Goal: Task Accomplishment & Management: Manage account settings

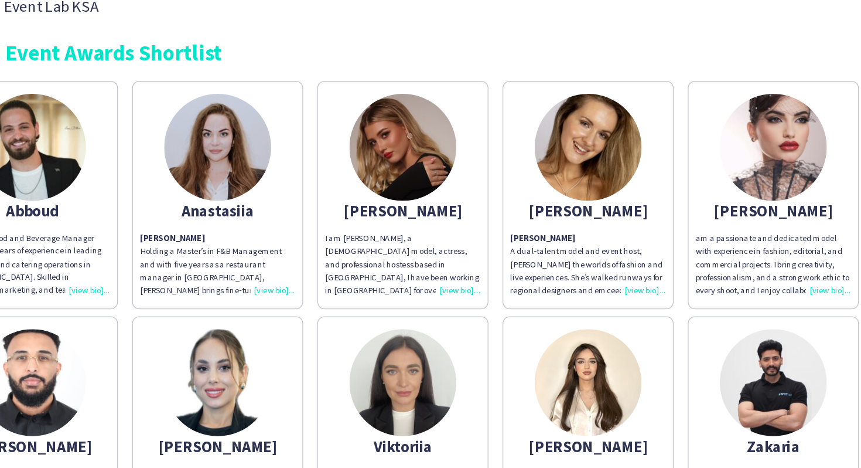
click at [237, 147] on img at bounding box center [232, 145] width 88 height 88
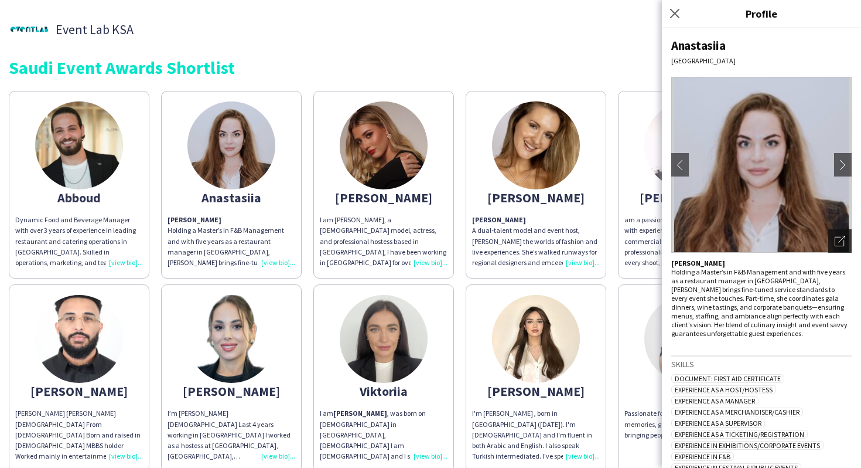
click at [842, 240] on icon "Open photos pop-in" at bounding box center [840, 241] width 11 height 11
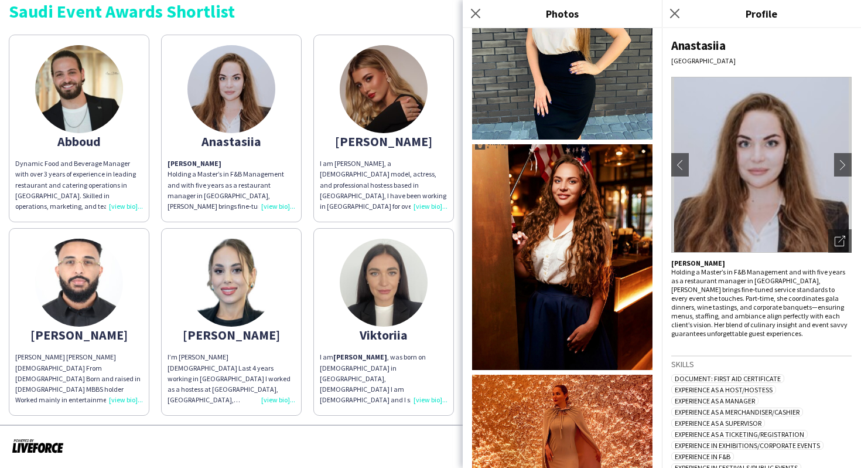
scroll to position [469, 0]
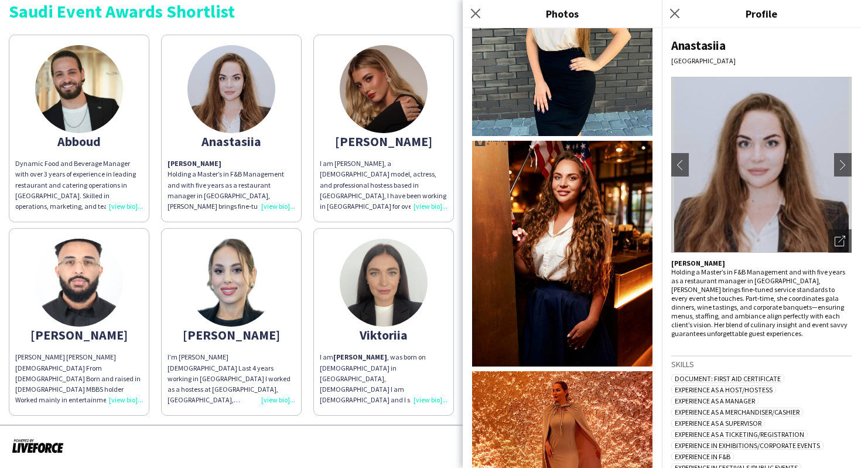
click at [358, 317] on img at bounding box center [384, 283] width 88 height 88
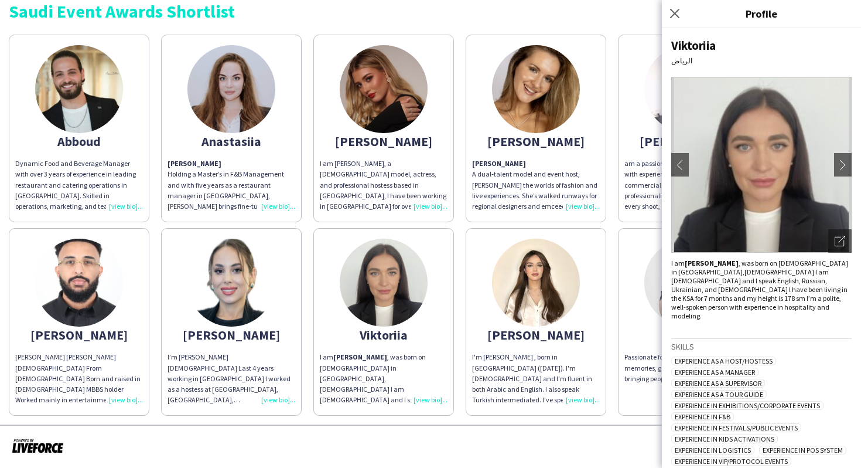
click at [447, 214] on app-share-pages-crew-card "Angelina I am Angelina, a Russian model, actress, and professional hostess base…" at bounding box center [384, 129] width 141 height 188
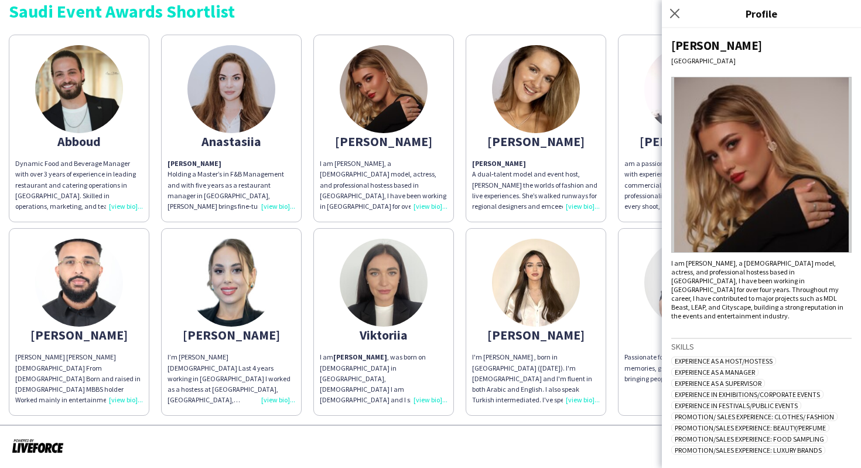
click at [496, 268] on img at bounding box center [536, 283] width 88 height 88
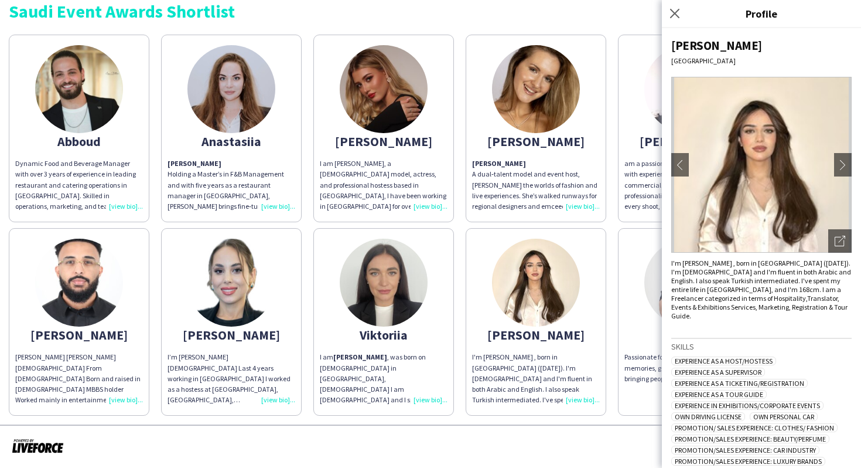
click at [846, 253] on div "Wedad Riyadh chevron-left chevron-right Open photos pop-in I'm Wedad AlNajjar ,…" at bounding box center [761, 248] width 199 height 440
click at [843, 233] on div "Open photos pop-in" at bounding box center [840, 240] width 23 height 23
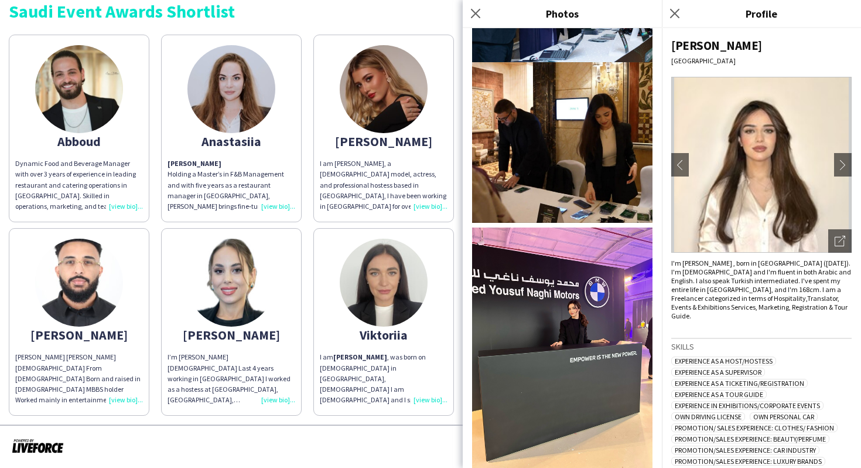
scroll to position [90, 0]
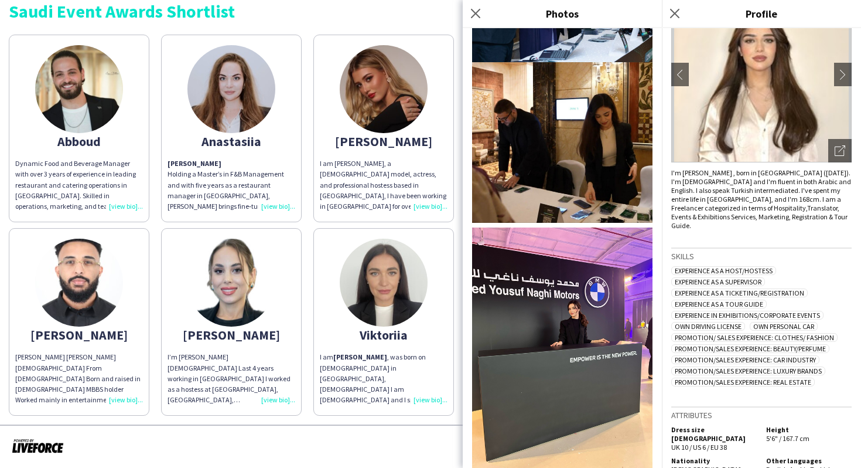
click at [351, 327] on app-share-pages-crew-card "Viktoriia I am Viktoriia Buznitska , was born on 23th November, 1995 in Khmelni…" at bounding box center [384, 322] width 141 height 188
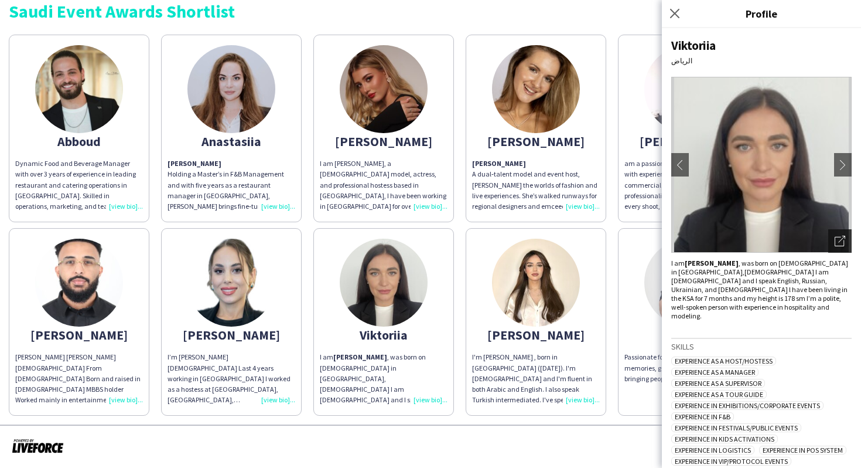
click at [842, 236] on icon "Open photos pop-in" at bounding box center [840, 241] width 11 height 11
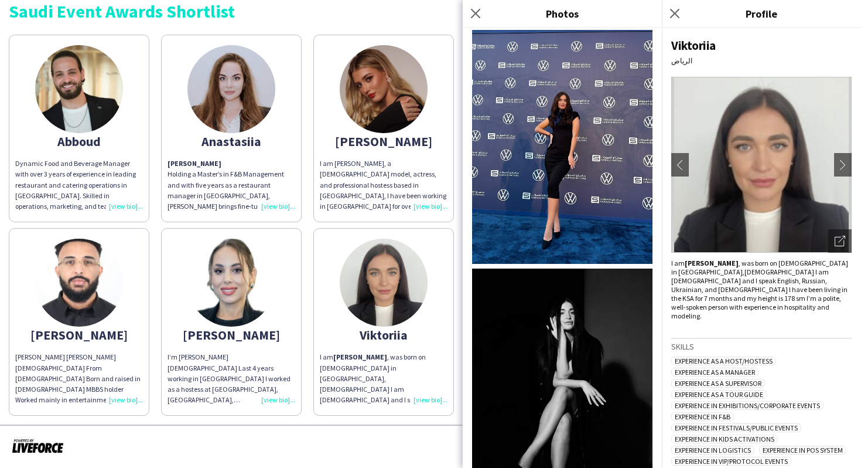
scroll to position [421, 0]
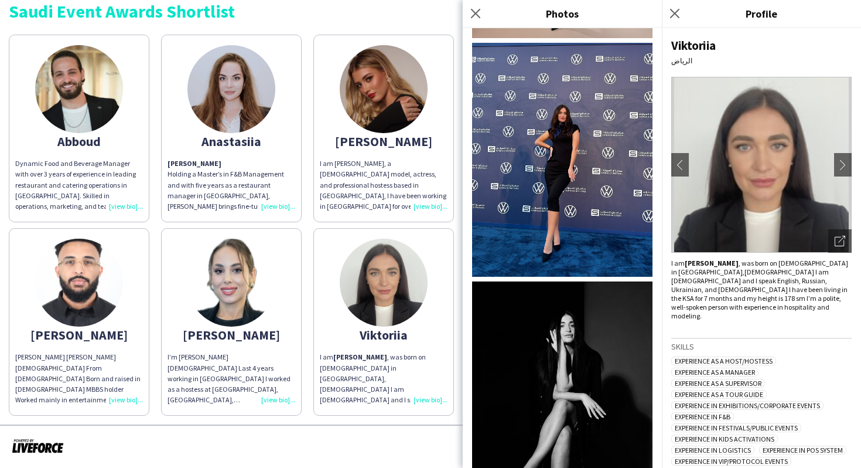
click at [400, 181] on div "I am Angelina, a Russian model, actress, and professional hostess based in Riya…" at bounding box center [384, 184] width 128 height 53
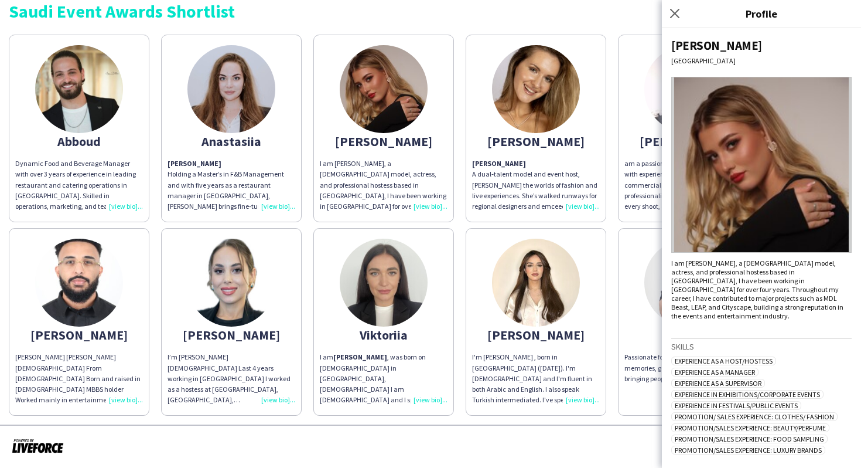
click at [476, 213] on app-share-pages-crew-card "Angelina Angelina A dual‑talent model and event host, Angelina bridges the worl…" at bounding box center [536, 129] width 141 height 188
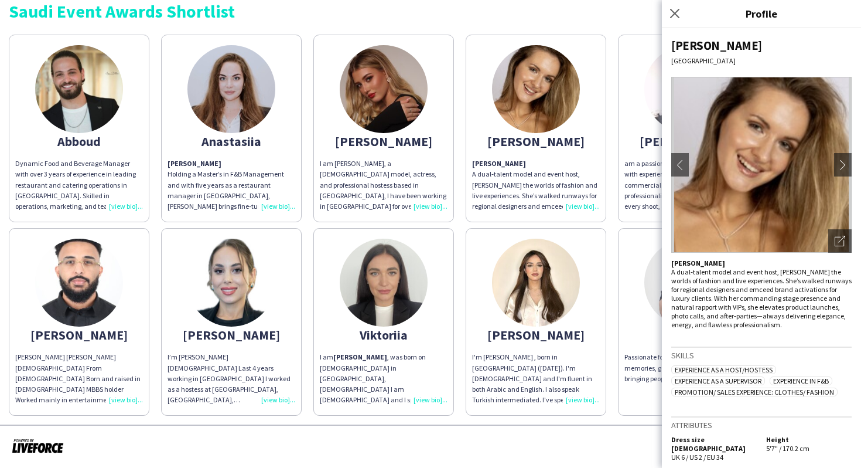
click at [463, 225] on div "Abboud Dynamic Food and Beverage Manager with over 3 years of experience in lea…" at bounding box center [431, 222] width 844 height 387
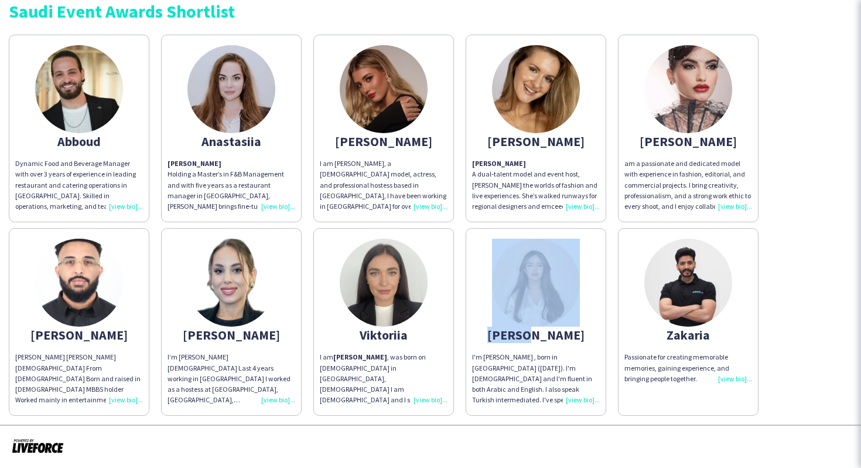
click at [463, 225] on div "Abboud Dynamic Food and Beverage Manager with over 3 years of experience in lea…" at bounding box center [431, 222] width 844 height 387
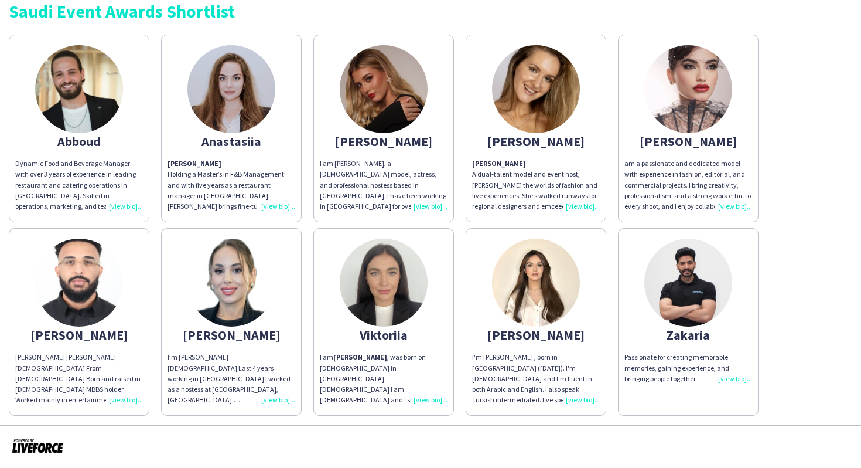
click at [679, 169] on div "am a passionate and dedicated model with experience in fashion, editorial, and …" at bounding box center [689, 184] width 128 height 53
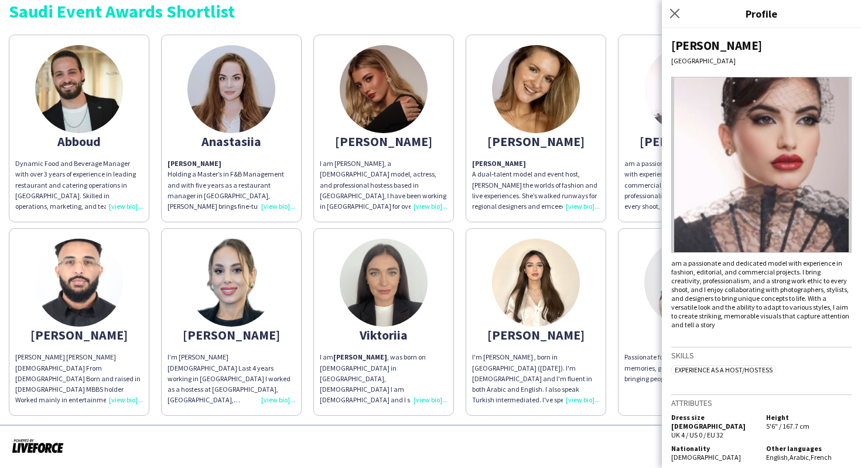
click at [609, 223] on div "Abboud Dynamic Food and Beverage Manager with over 3 years of experience in lea…" at bounding box center [431, 222] width 844 height 387
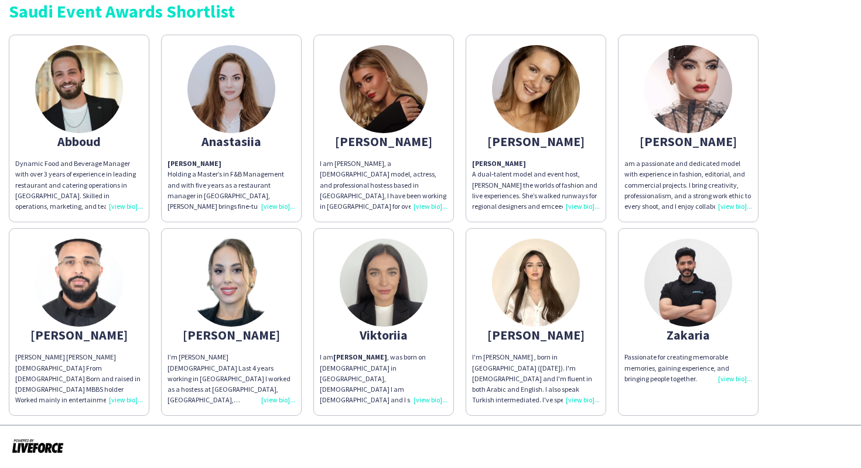
click at [273, 133] on app-share-pages-crew-card "Anastasiia Anastasia Holding a Master’s in F&B Management and with five years a…" at bounding box center [231, 129] width 141 height 188
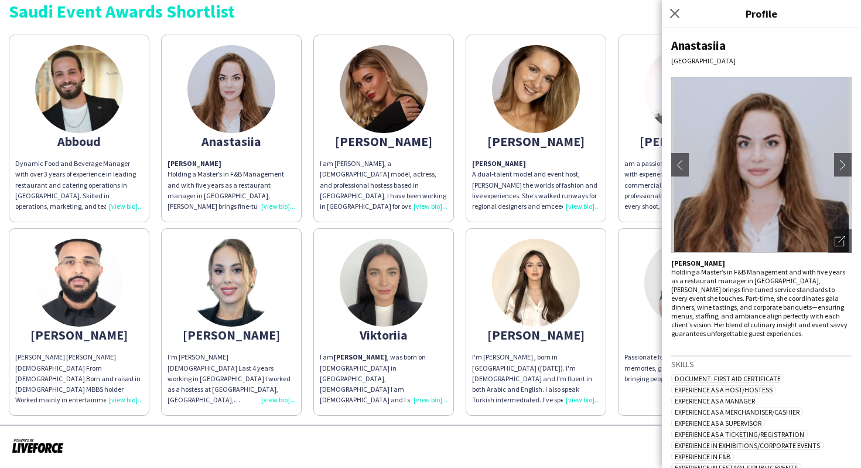
click at [315, 223] on div "Abboud Dynamic Food and Beverage Manager with over 3 years of experience in lea…" at bounding box center [431, 222] width 844 height 387
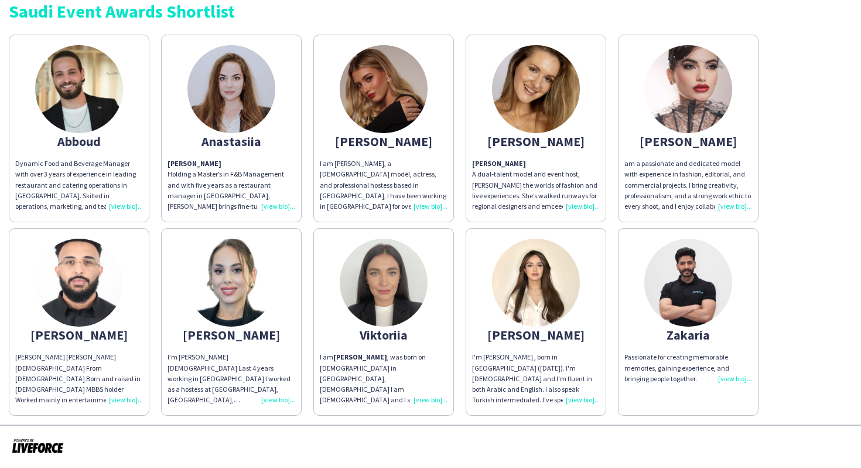
click at [243, 257] on img at bounding box center [232, 283] width 88 height 88
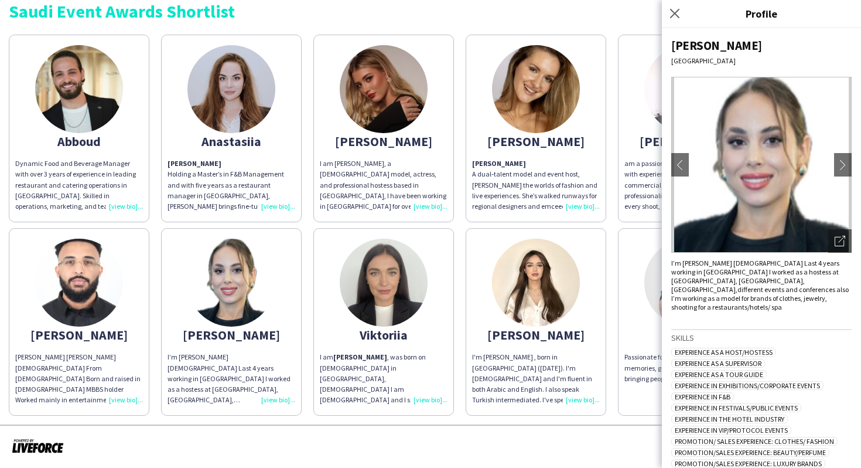
click at [837, 228] on img at bounding box center [762, 165] width 181 height 176
click at [854, 243] on div "Natalia Riyadh chevron-left chevron-right Open photos pop-in I’m Natalia 26 yea…" at bounding box center [761, 248] width 199 height 440
click at [846, 237] on div "Open photos pop-in" at bounding box center [840, 240] width 23 height 23
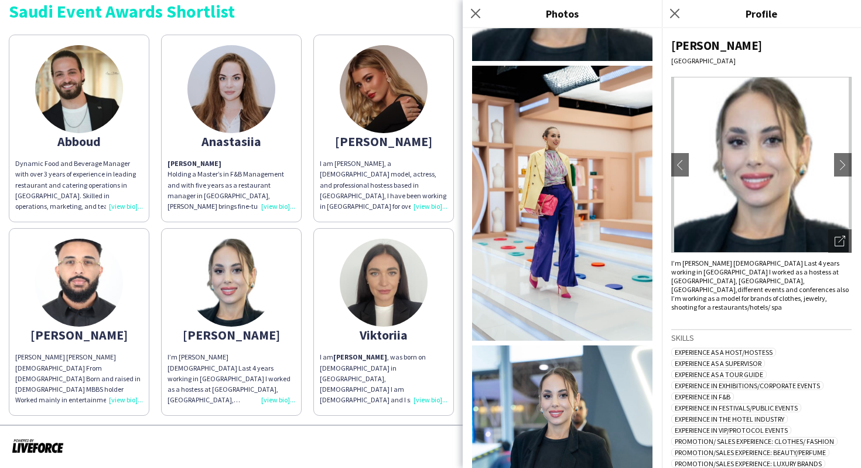
scroll to position [301, 0]
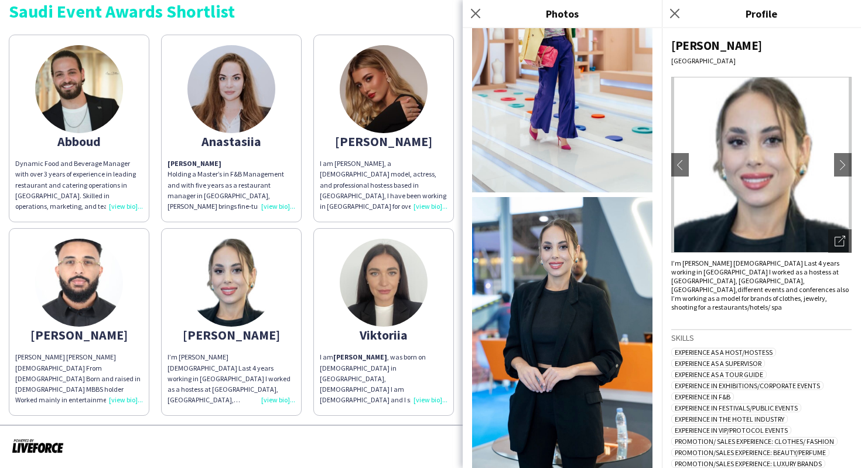
click at [449, 219] on app-share-pages-crew-card "Angelina I am Angelina, a Russian model, actress, and professional hostess base…" at bounding box center [384, 129] width 141 height 188
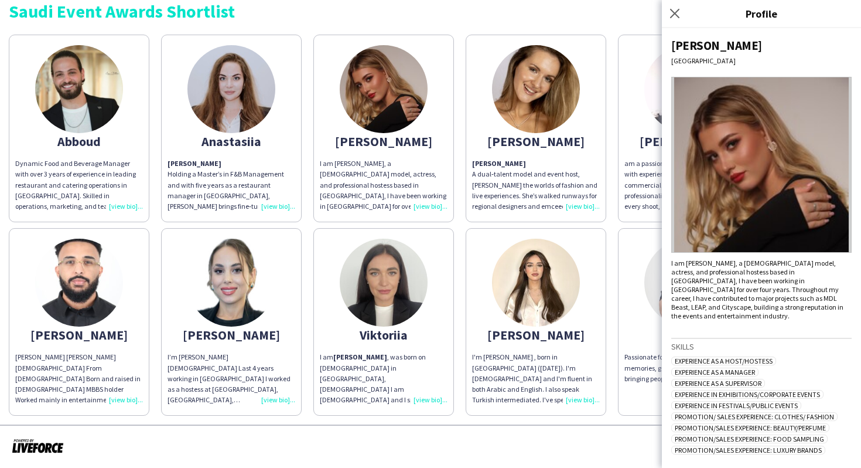
click at [467, 229] on div "Abboud Dynamic Food and Beverage Manager with over 3 years of experience in lea…" at bounding box center [431, 222] width 844 height 387
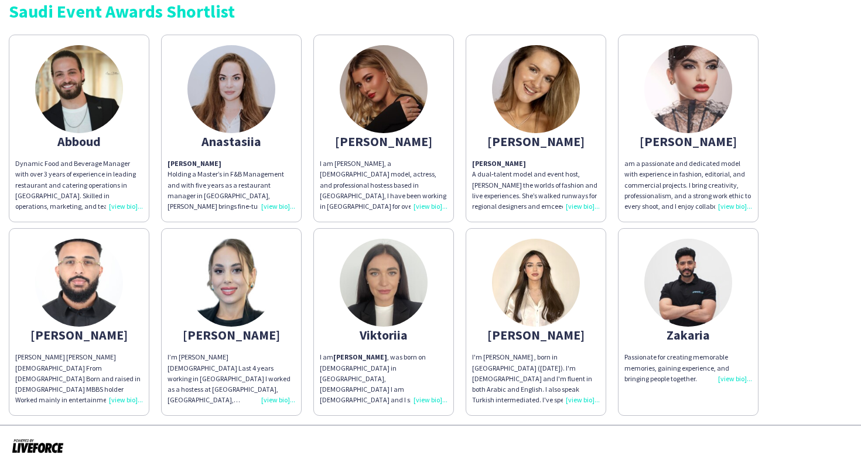
click at [528, 70] on img at bounding box center [536, 89] width 88 height 88
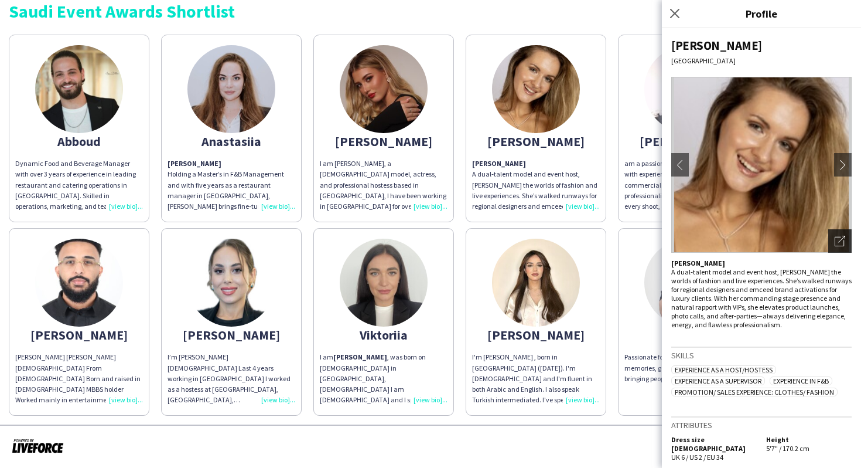
click at [837, 237] on icon "Open photos pop-in" at bounding box center [840, 241] width 11 height 11
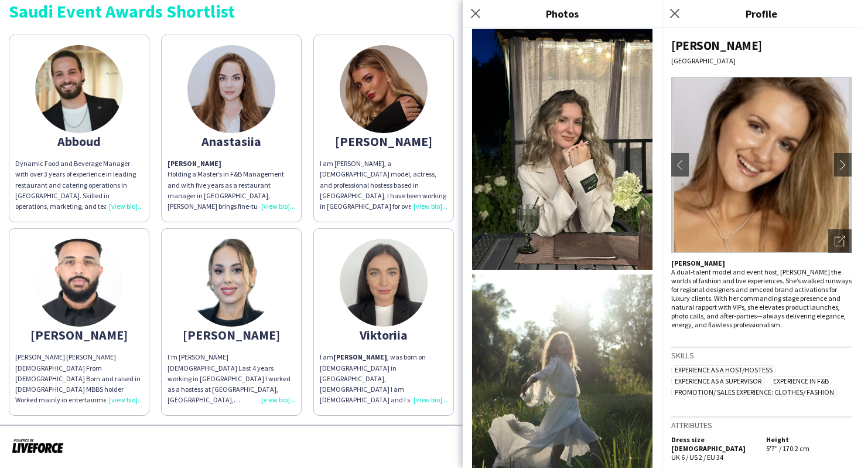
scroll to position [1205, 0]
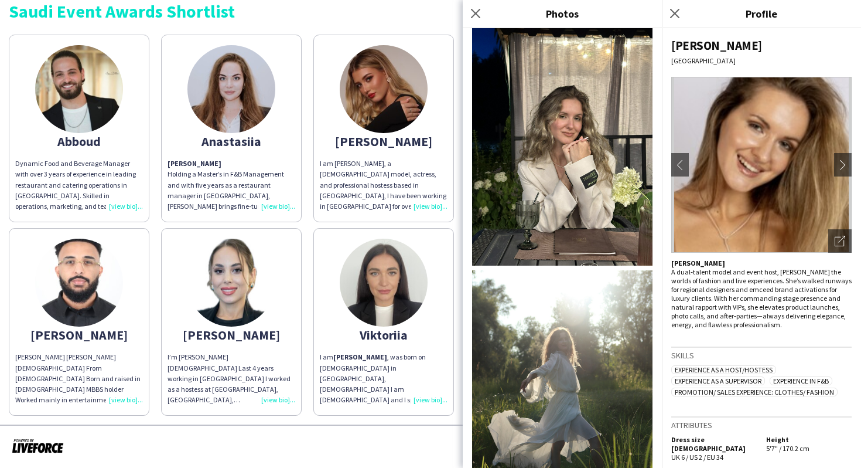
click at [424, 217] on app-share-pages-crew-card "Angelina I am Angelina, a Russian model, actress, and professional hostess base…" at bounding box center [384, 129] width 141 height 188
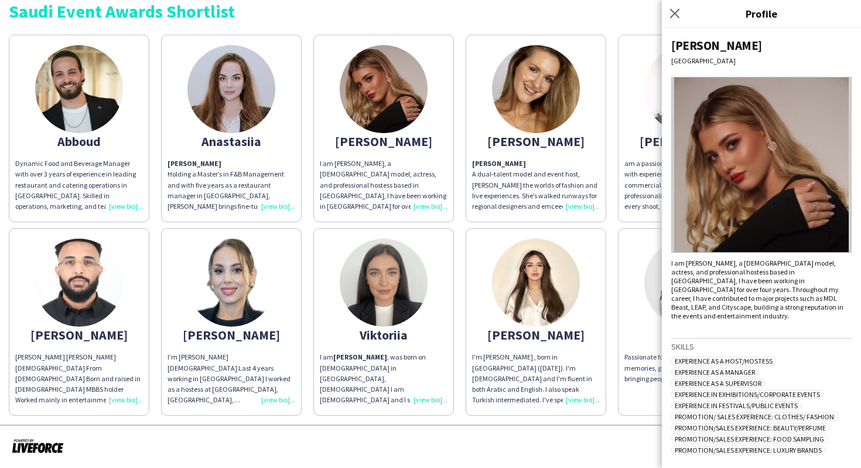
click at [455, 224] on div "Abboud Dynamic Food and Beverage Manager with over 3 years of experience in lea…" at bounding box center [431, 222] width 844 height 387
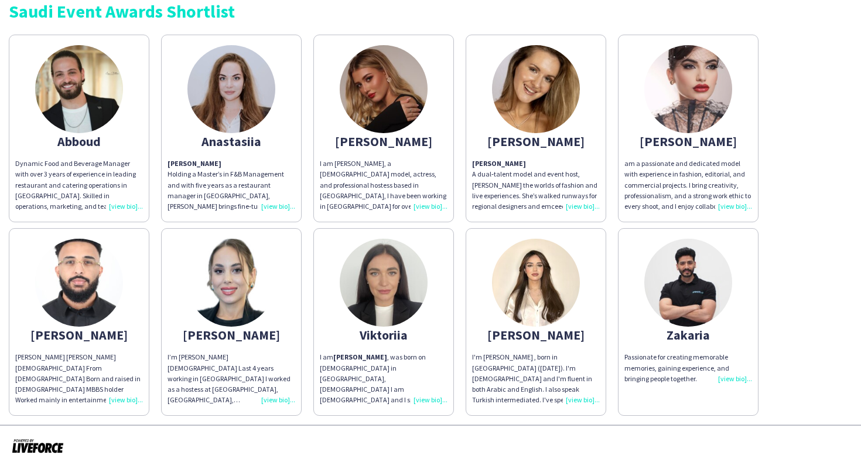
click at [100, 117] on img at bounding box center [79, 89] width 88 height 88
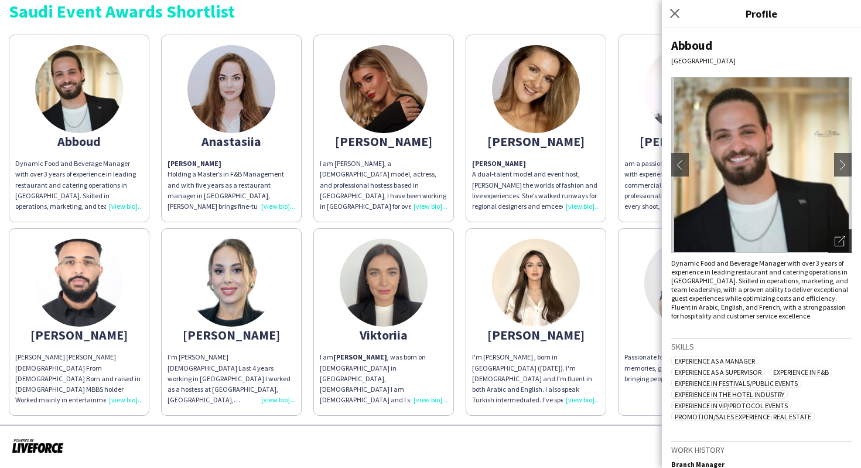
click at [846, 246] on div "Open photos pop-in" at bounding box center [840, 240] width 23 height 23
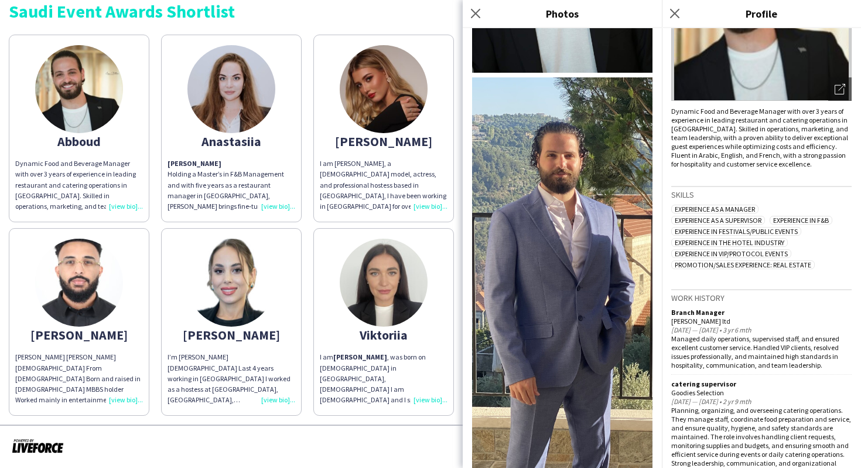
scroll to position [355, 0]
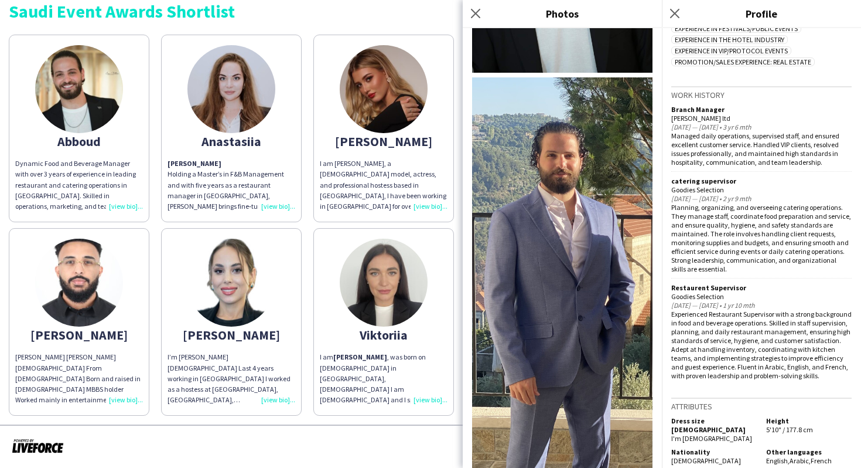
click at [122, 318] on app-share-pages-crew-card "Mohammed Mohamed abdalla hamid 29 y/o From sudan Born and raised in Saudi Arabi…" at bounding box center [79, 322] width 141 height 188
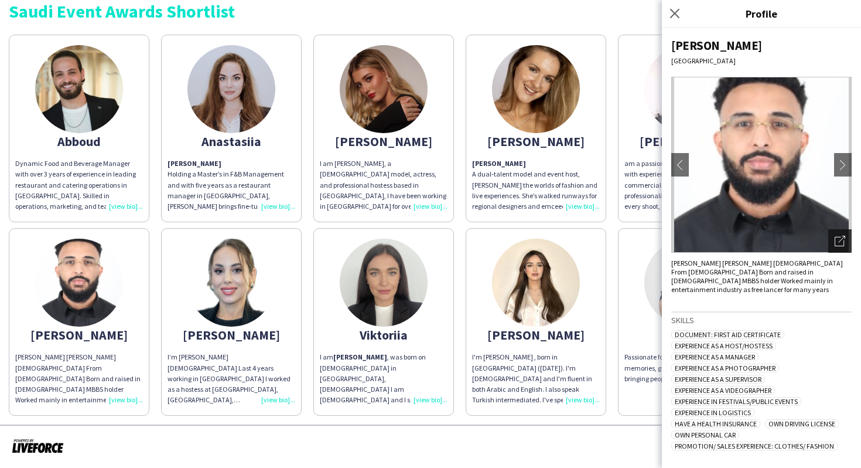
click at [844, 234] on div "Open photos pop-in" at bounding box center [840, 240] width 23 height 23
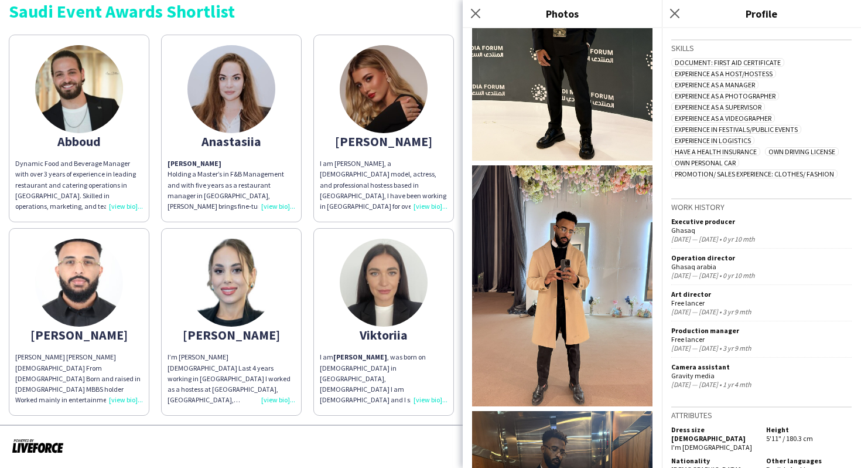
scroll to position [1526, 0]
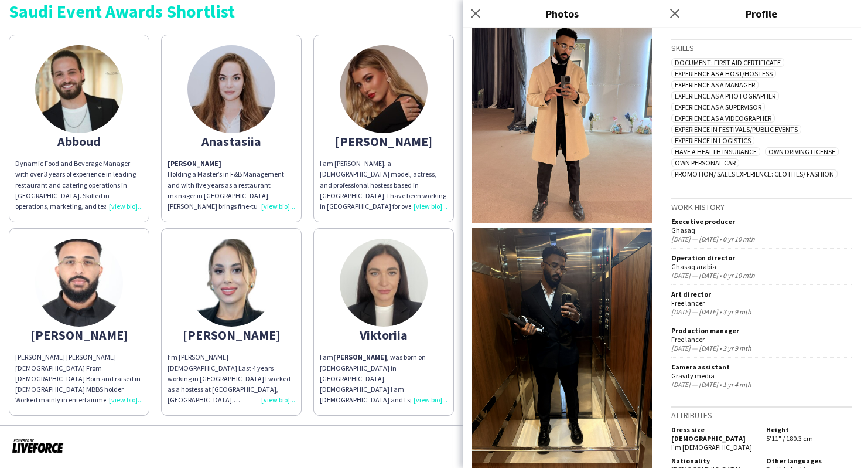
click at [442, 335] on div "Viktoriia" at bounding box center [384, 334] width 128 height 11
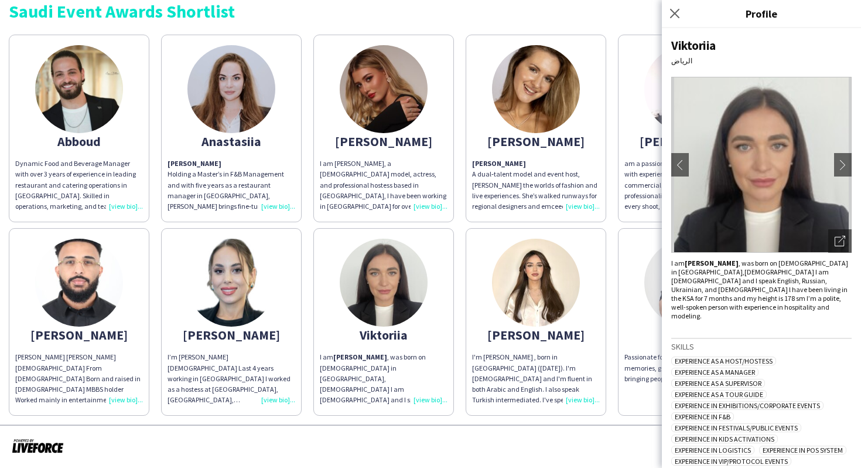
click at [452, 220] on div "Abboud Dynamic Food and Beverage Manager with over 3 years of experience in lea…" at bounding box center [431, 222] width 844 height 387
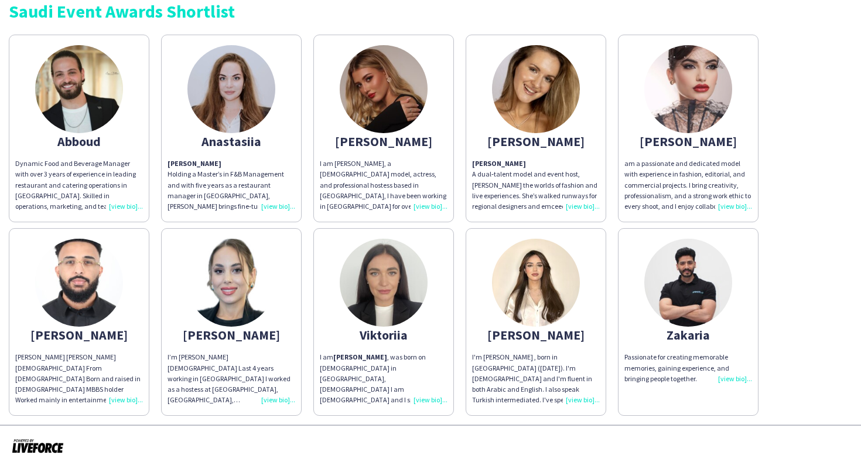
click at [718, 287] on img at bounding box center [689, 283] width 88 height 88
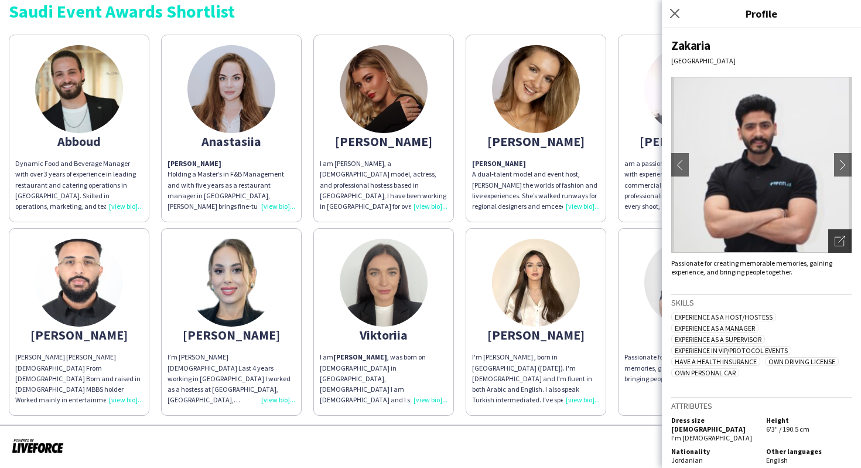
click at [843, 250] on div "Open photos pop-in" at bounding box center [840, 240] width 23 height 23
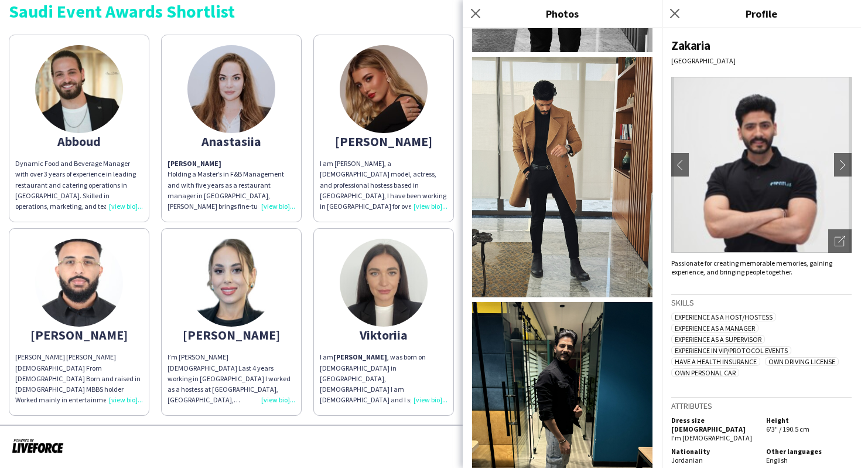
scroll to position [2286, 0]
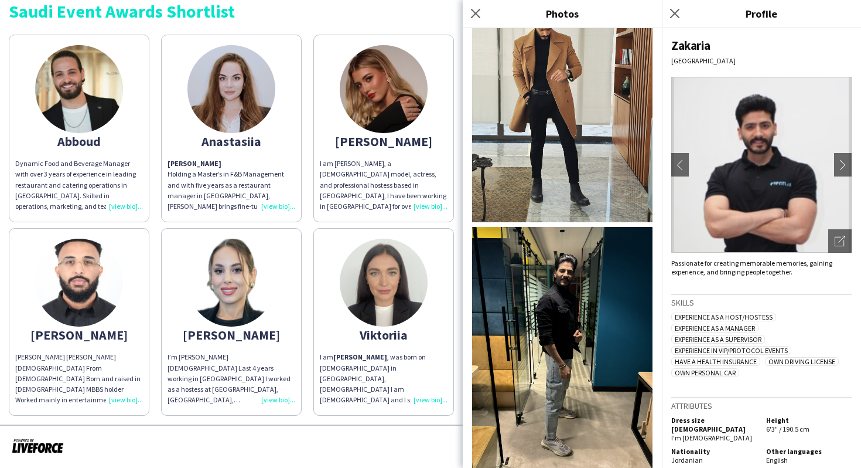
click at [316, 217] on app-share-pages-crew-card "Angelina I am Angelina, a Russian model, actress, and professional hostess base…" at bounding box center [384, 129] width 141 height 188
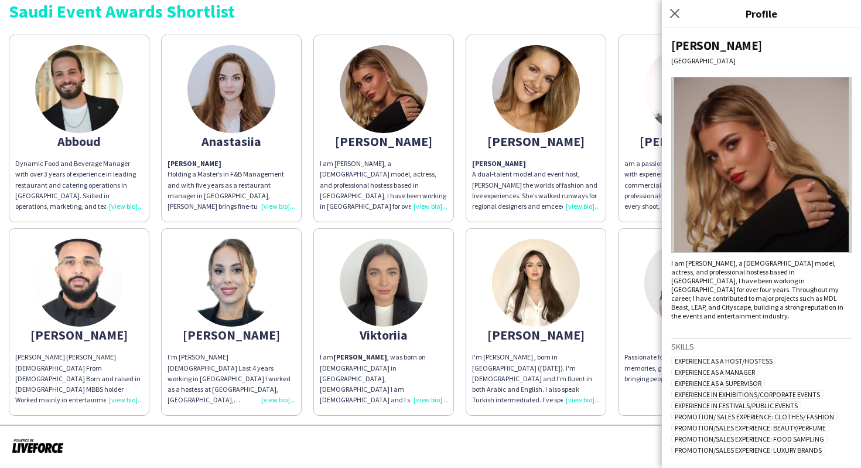
click at [307, 224] on div "Abboud Dynamic Food and Beverage Manager with over 3 years of experience in lea…" at bounding box center [431, 222] width 844 height 387
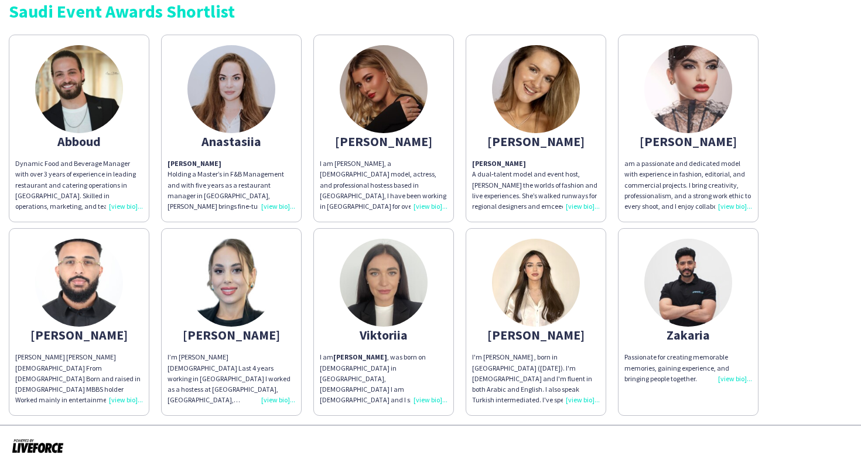
click at [397, 171] on div "I am Angelina, a Russian model, actress, and professional hostess based in Riya…" at bounding box center [384, 184] width 128 height 53
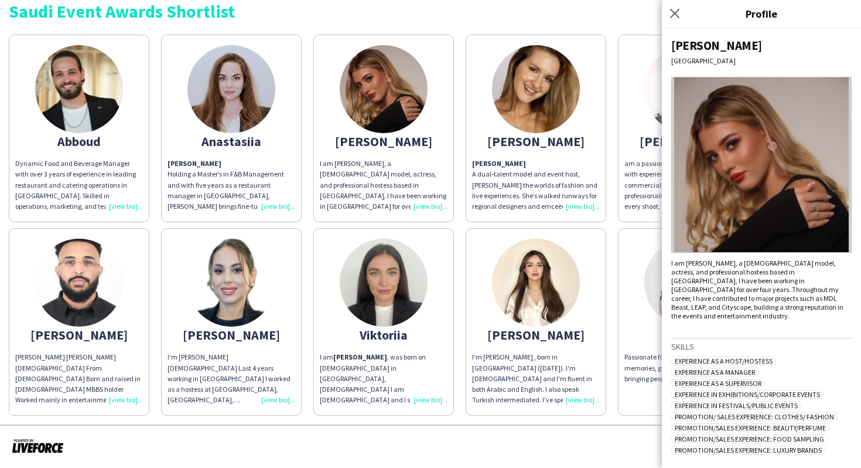
click at [455, 41] on div "Abboud Dynamic Food and Beverage Manager with over 3 years of experience in lea…" at bounding box center [431, 222] width 844 height 387
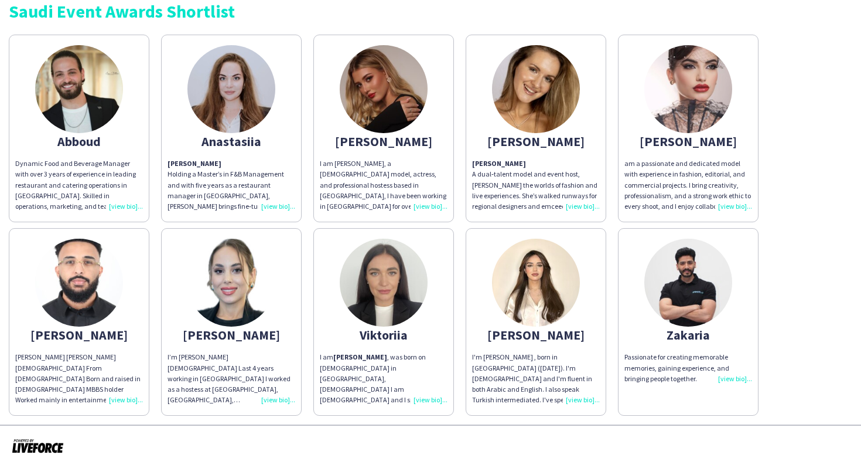
click at [521, 343] on app-share-pages-crew-card "Wedad I'm Wedad AlNajjar , born in riyadh (September 5th , 2004). I'm Palestini…" at bounding box center [536, 322] width 141 height 188
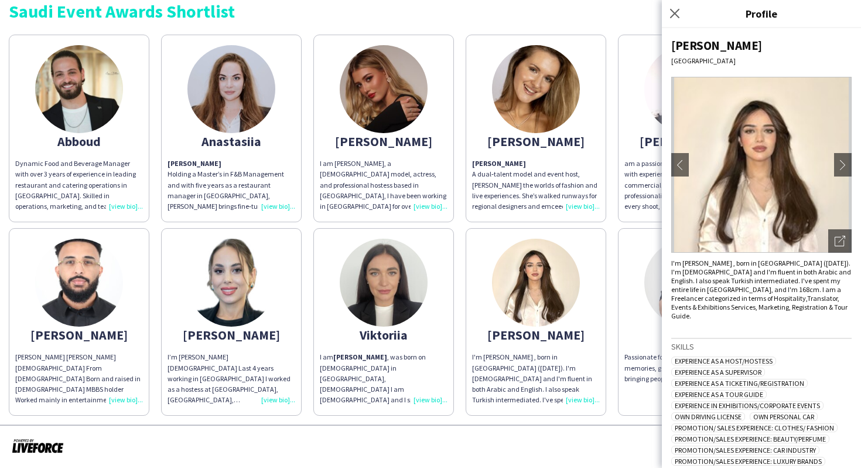
click at [521, 343] on app-share-pages-crew-card "Wedad I'm Wedad AlNajjar , born in riyadh (September 5th , 2004). I'm Palestini…" at bounding box center [536, 322] width 141 height 188
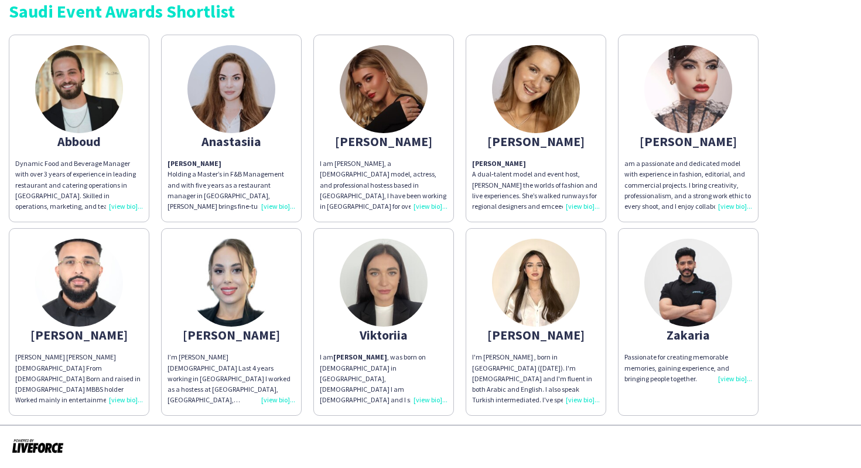
click at [675, 165] on div "am a passionate and dedicated model with experience in fashion, editorial, and …" at bounding box center [689, 184] width 128 height 53
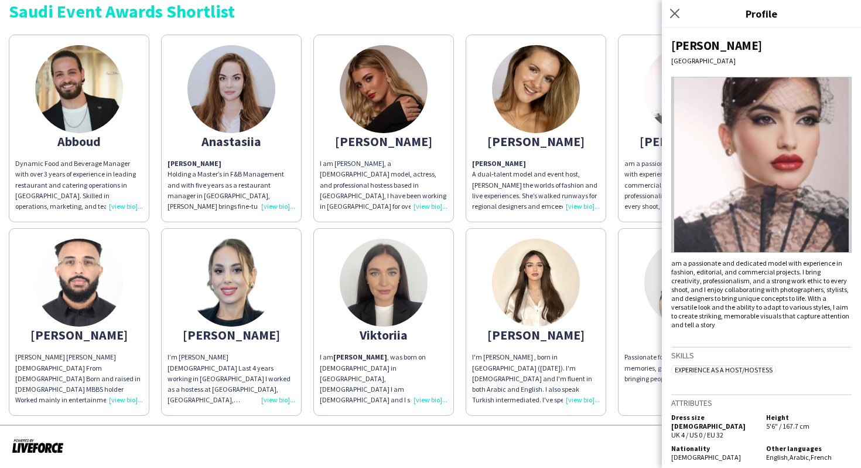
click at [469, 244] on app-share-pages-crew-card "Wedad I'm Wedad AlNajjar , born in riyadh (September 5th , 2004). I'm Palestini…" at bounding box center [536, 322] width 141 height 188
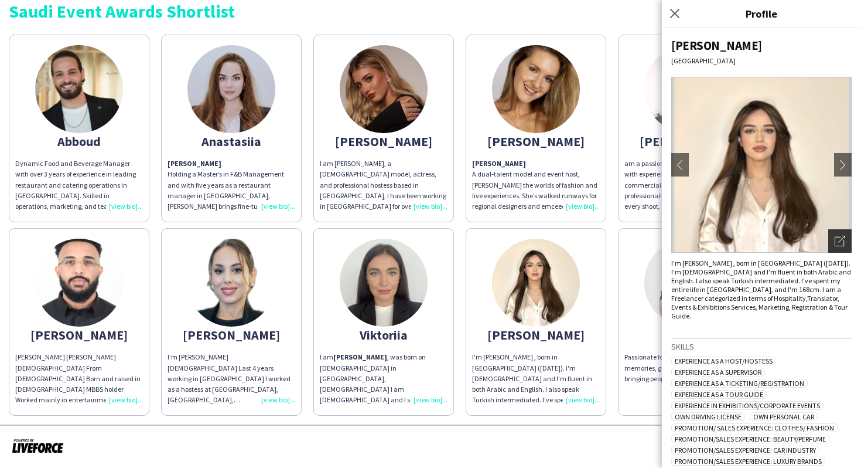
click at [836, 240] on icon "Open photos pop-in" at bounding box center [840, 241] width 11 height 11
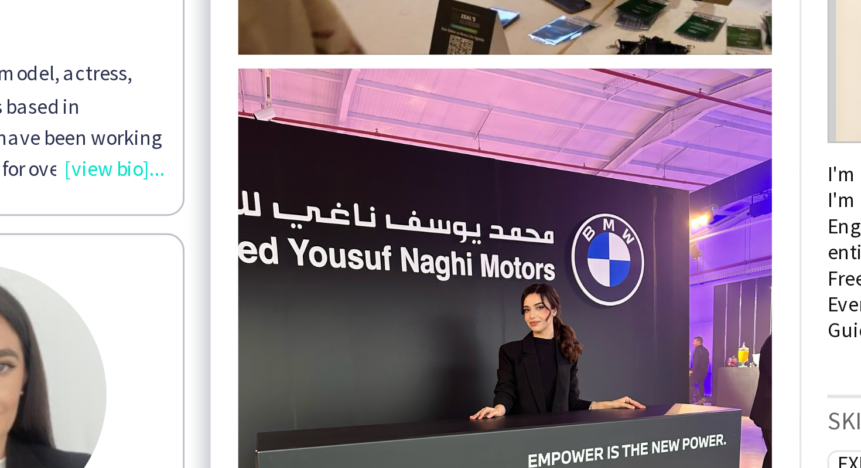
scroll to position [0, 0]
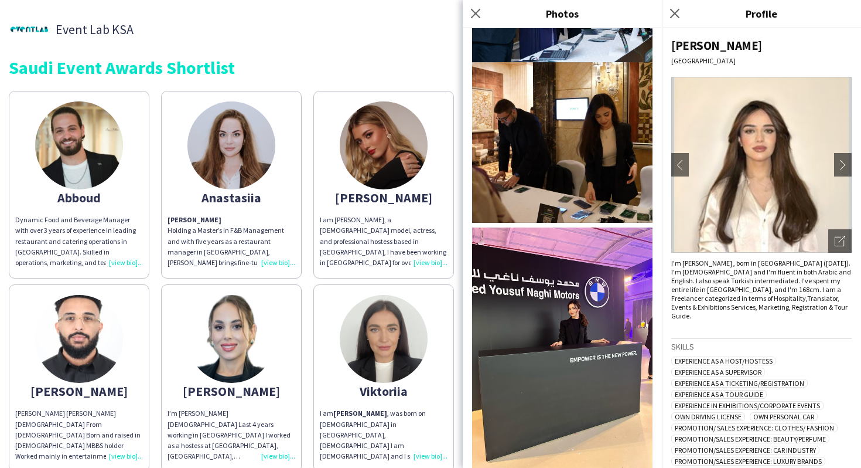
click at [303, 282] on div "Abboud Dynamic Food and Beverage Manager with over 3 years of experience in lea…" at bounding box center [431, 278] width 844 height 387
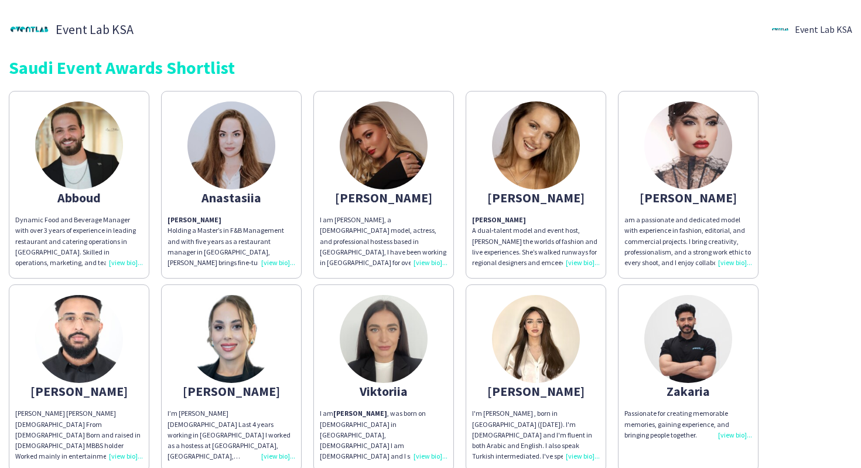
scroll to position [56, 0]
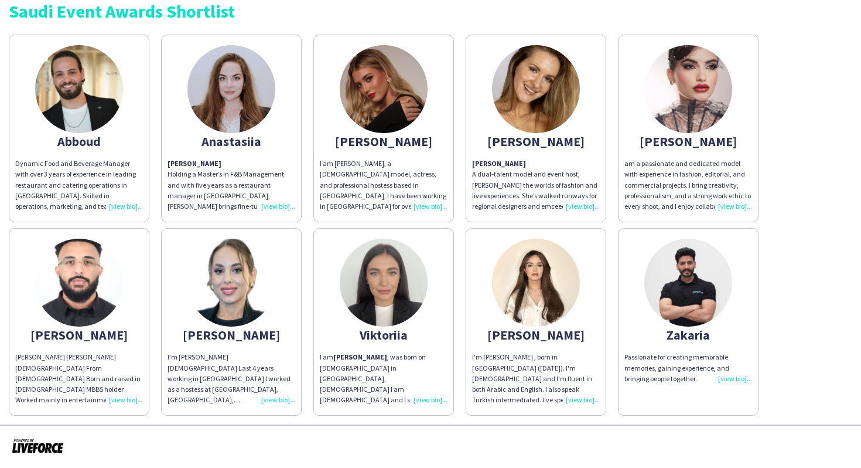
click at [761, 155] on div "Abboud Dynamic Food and Beverage Manager with over 3 years of experience in lea…" at bounding box center [431, 222] width 844 height 387
click at [758, 143] on app-share-pages-crew-card "Carla am a passionate and dedicated model with experience in fashion, editorial…" at bounding box center [688, 129] width 141 height 188
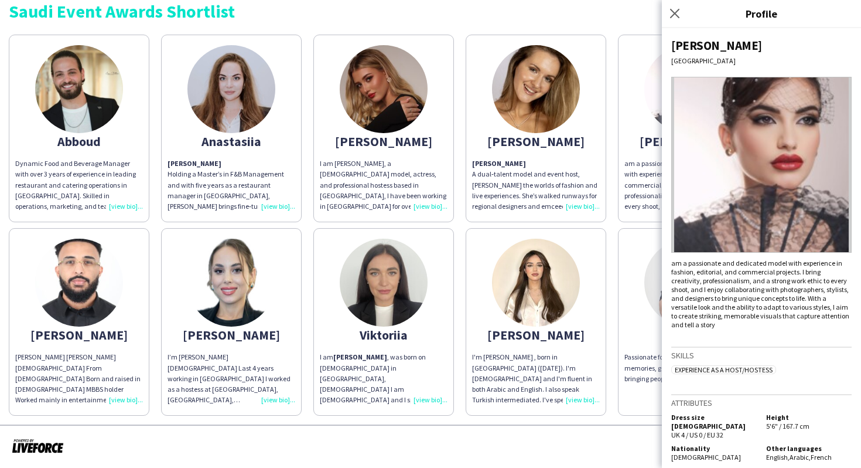
click at [612, 215] on div "Abboud Dynamic Food and Beverage Manager with over 3 years of experience in lea…" at bounding box center [431, 222] width 844 height 387
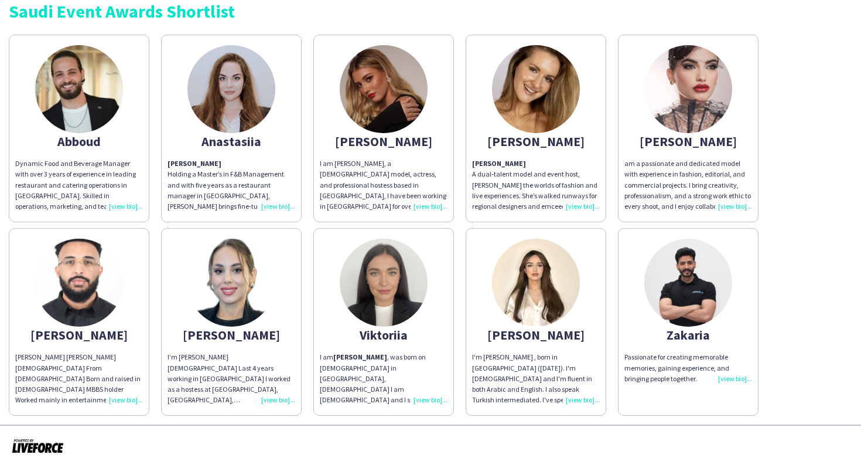
scroll to position [0, 0]
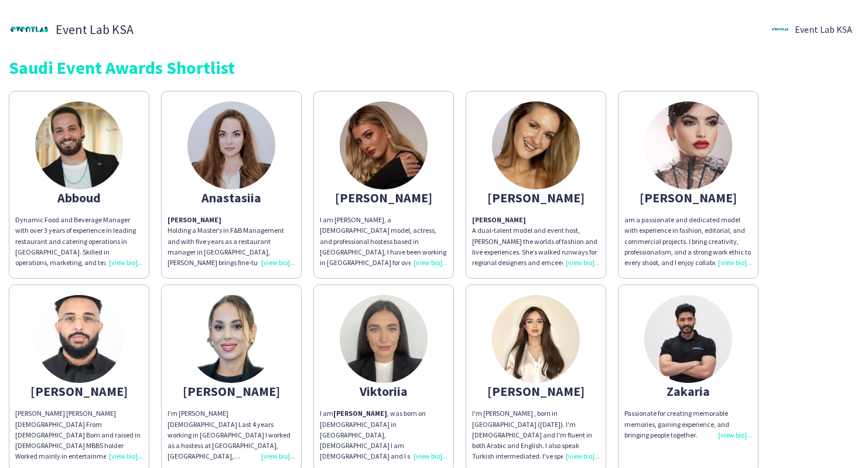
click at [292, 159] on app-share-pages-crew-card "Anastasiia Anastasia Holding a Master’s in F&B Management and with five years a…" at bounding box center [231, 185] width 141 height 188
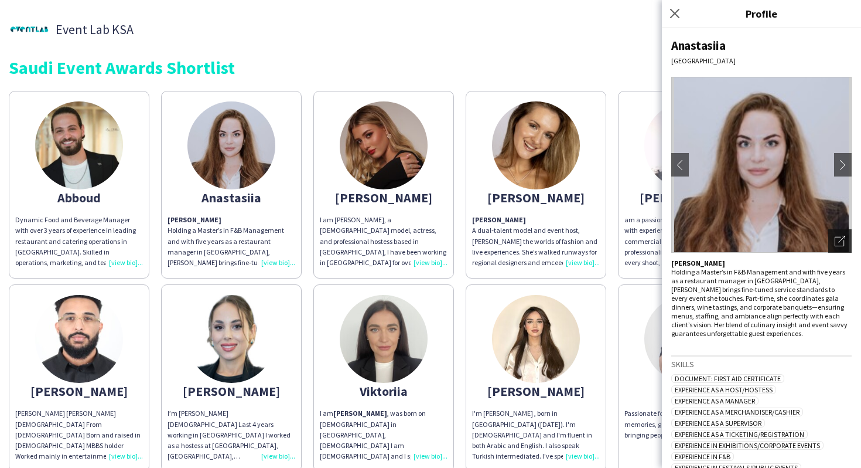
click at [832, 241] on div "Open photos pop-in" at bounding box center [840, 240] width 23 height 23
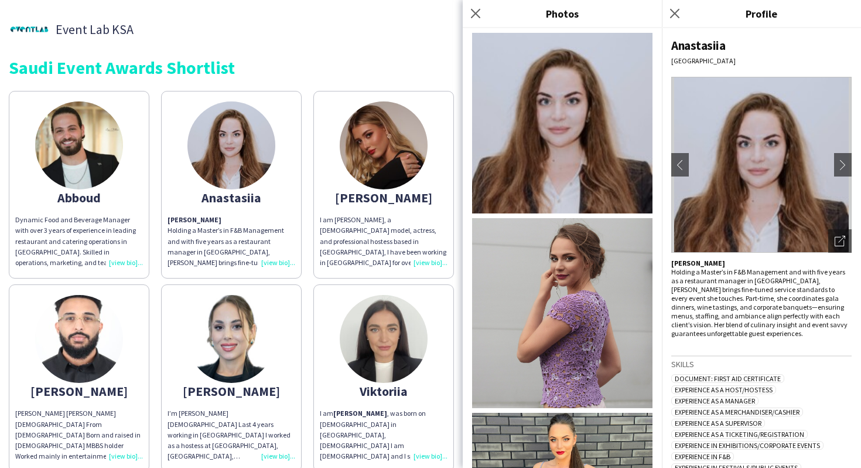
click at [398, 27] on div "Event Lab KSA Event Lab KSA" at bounding box center [431, 29] width 844 height 41
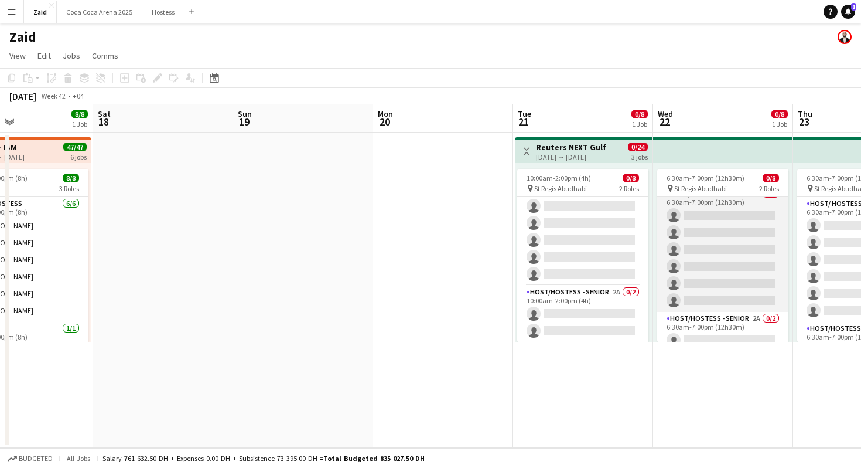
scroll to position [5, 0]
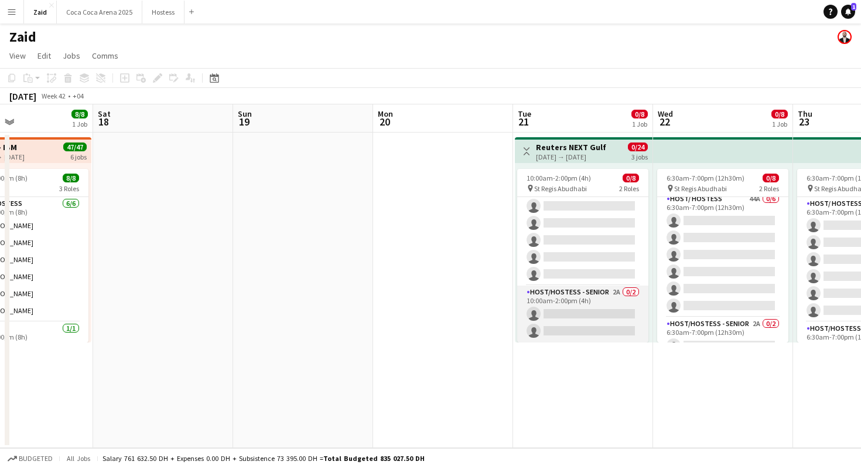
click at [600, 298] on app-card-role "Host/Hostess - Senior 2A 0/2 10:00am-2:00pm (4h) single-neutral-actions single-…" at bounding box center [582, 313] width 131 height 57
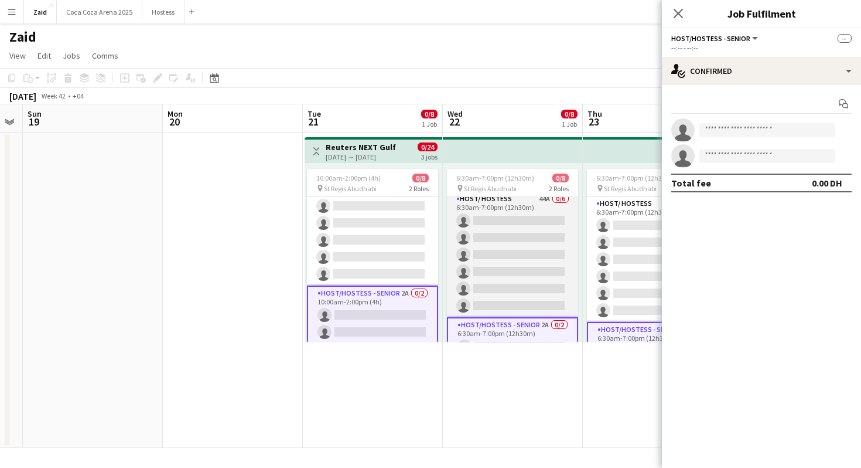
scroll to position [0, 0]
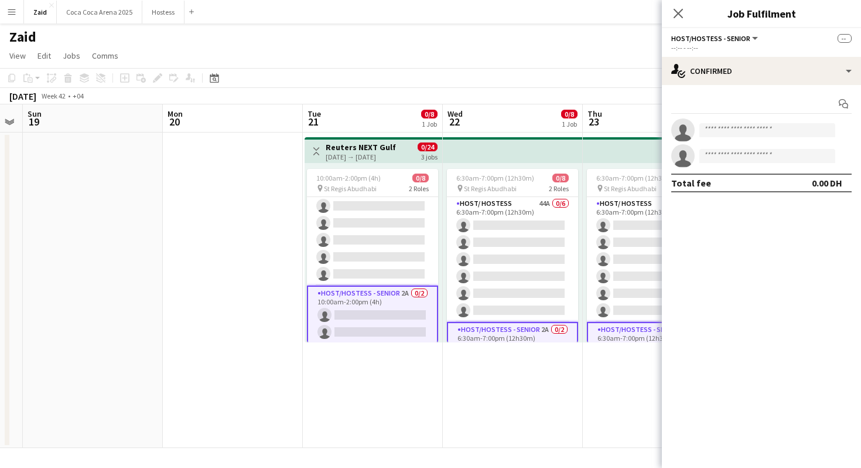
click at [740, 33] on div "Host/Hostess - Senior All roles Host/Hostess - Senior" at bounding box center [716, 38] width 88 height 11
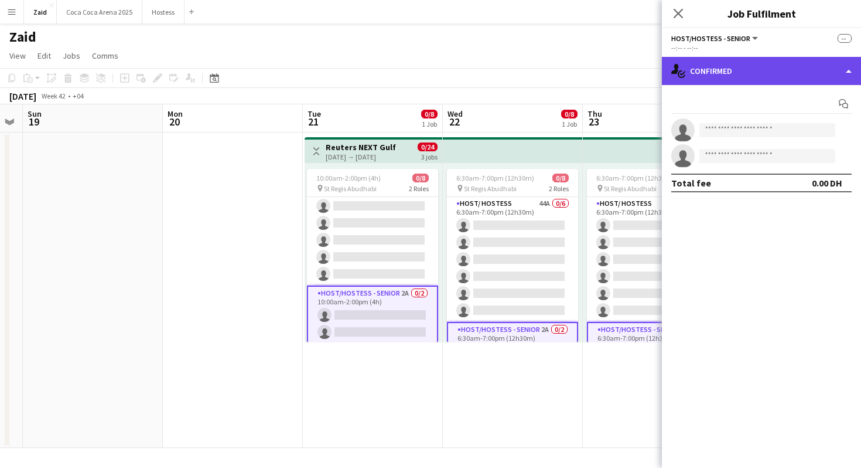
click at [740, 63] on div "single-neutral-actions-check-2 Confirmed" at bounding box center [761, 71] width 199 height 28
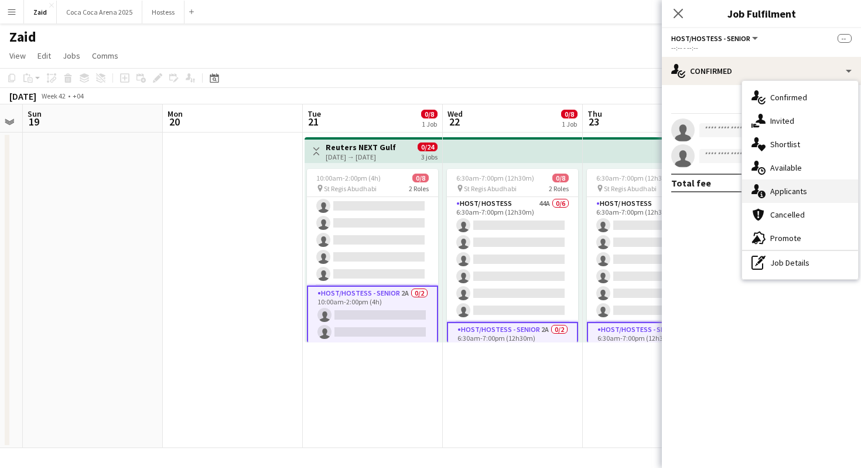
click at [802, 183] on div "single-neutral-actions-information Applicants" at bounding box center [801, 190] width 116 height 23
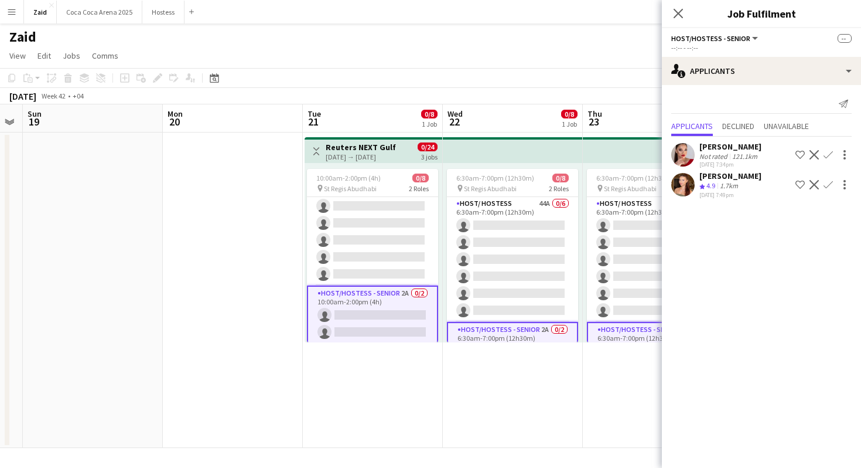
click at [734, 184] on div "1.7km" at bounding box center [729, 186] width 23 height 10
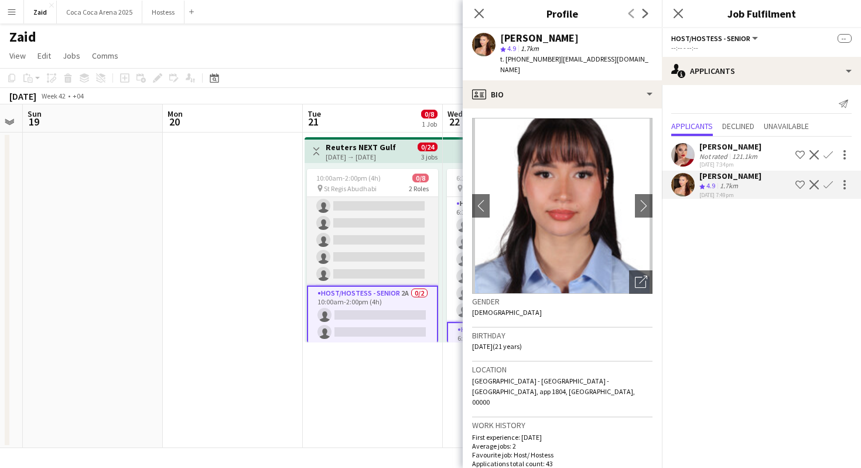
click at [391, 238] on app-card-role "Host/ Hostess 44A 0/6 10:00am-2:00pm (4h) single-neutral-actions single-neutral…" at bounding box center [372, 223] width 131 height 125
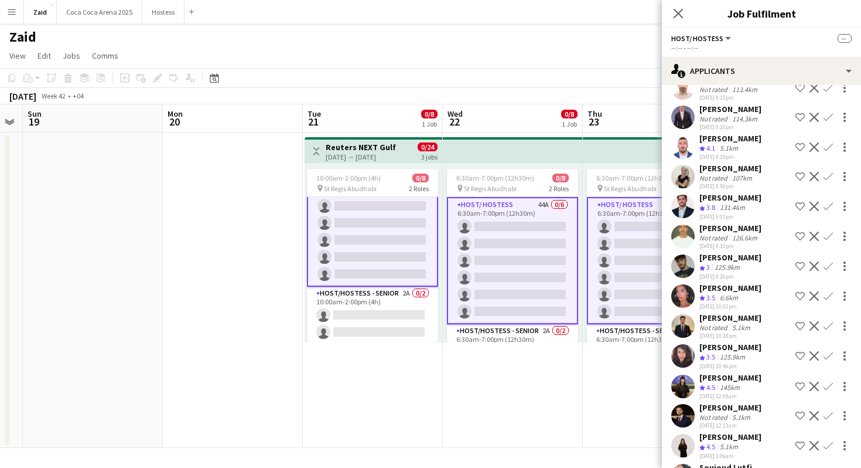
scroll to position [992, 0]
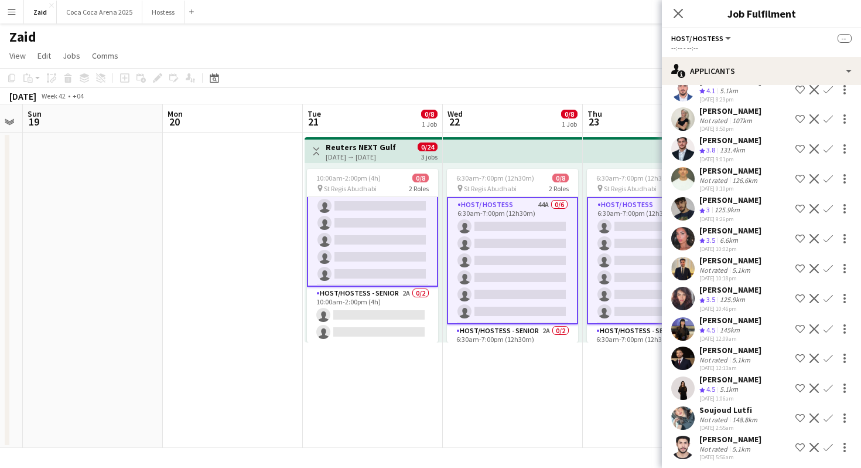
click at [733, 315] on div "Dunia AbdulWahab" at bounding box center [731, 320] width 62 height 11
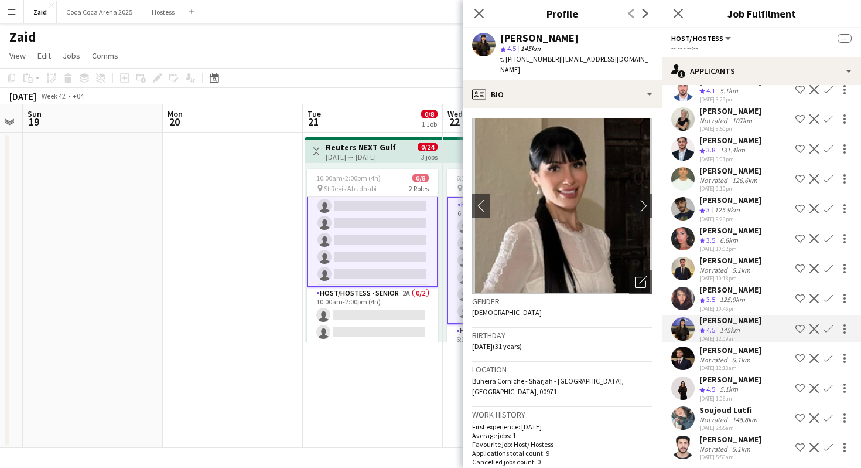
click at [723, 374] on div "[PERSON_NAME]" at bounding box center [731, 379] width 62 height 11
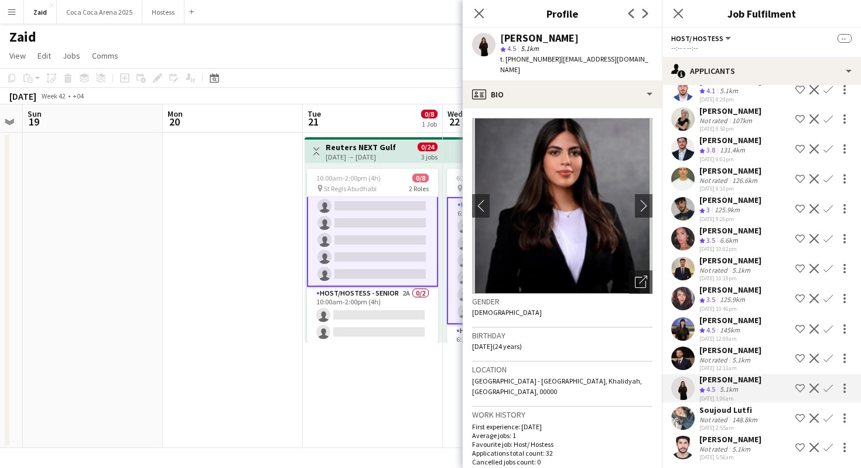
click at [687, 406] on app-user-avatar at bounding box center [683, 417] width 23 height 23
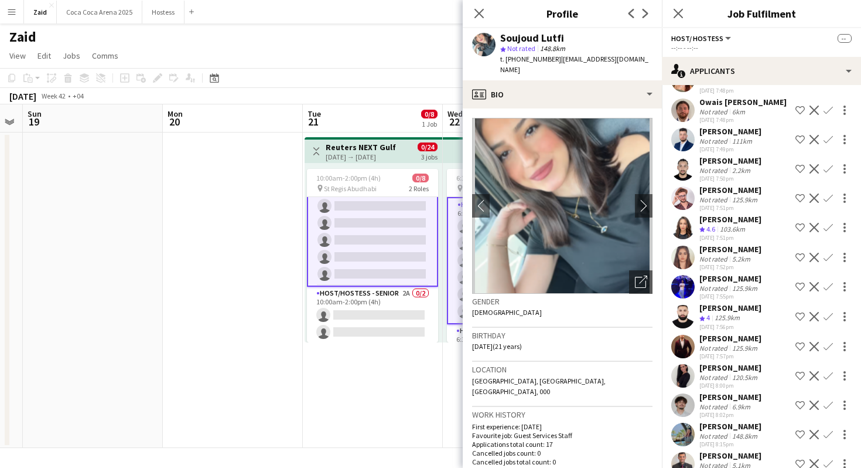
scroll to position [499, 0]
click at [728, 294] on div "28-08-2025 7:55pm" at bounding box center [731, 298] width 62 height 8
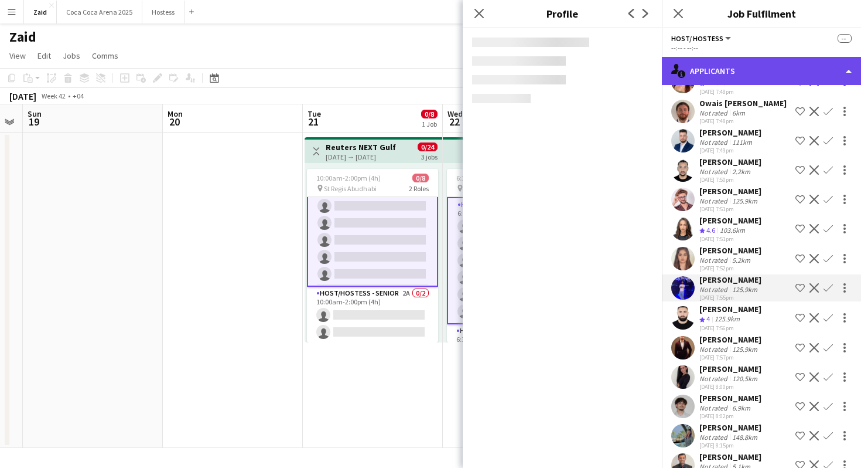
click at [758, 71] on div "single-neutral-actions-information Applicants" at bounding box center [761, 71] width 199 height 28
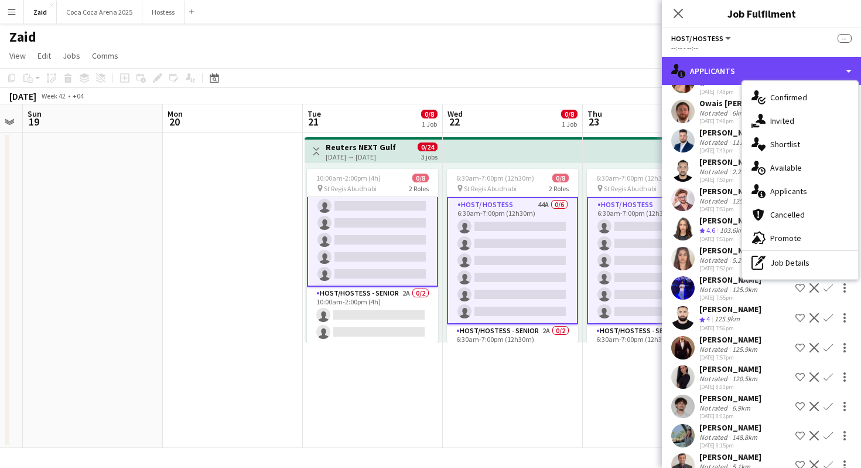
scroll to position [0, 0]
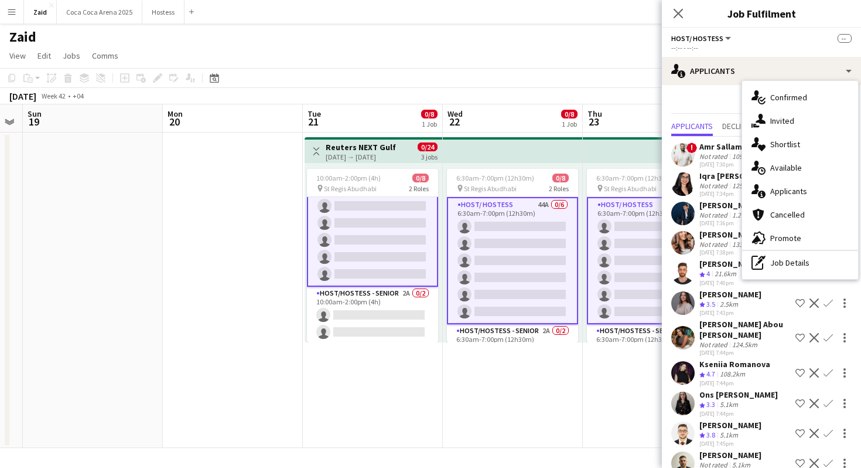
click at [718, 164] on div "28-08-2025 7:30pm" at bounding box center [730, 165] width 60 height 8
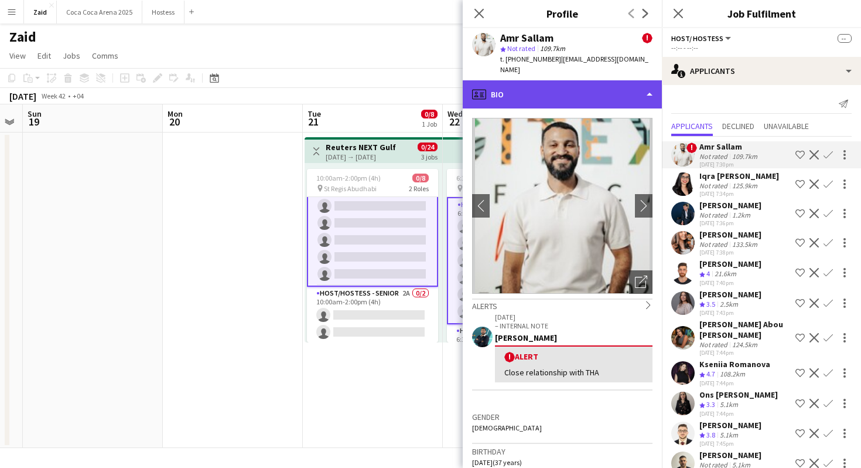
click at [608, 80] on div "profile Bio" at bounding box center [562, 94] width 199 height 28
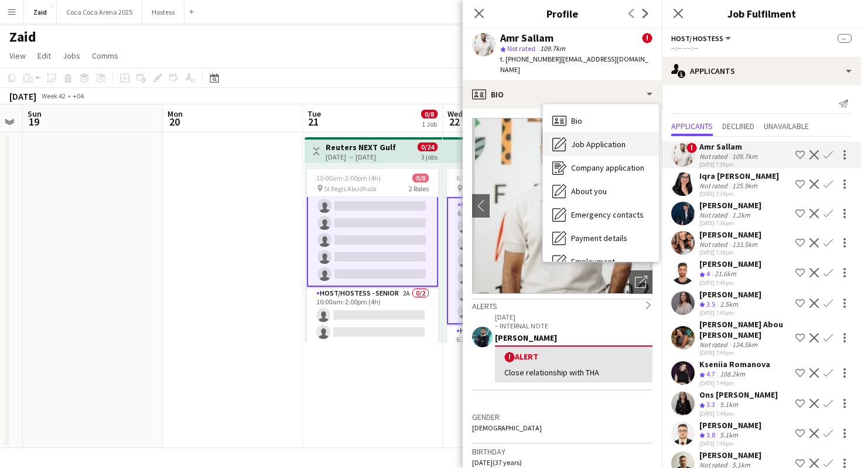
click at [614, 139] on span "Job Application" at bounding box center [598, 144] width 55 height 11
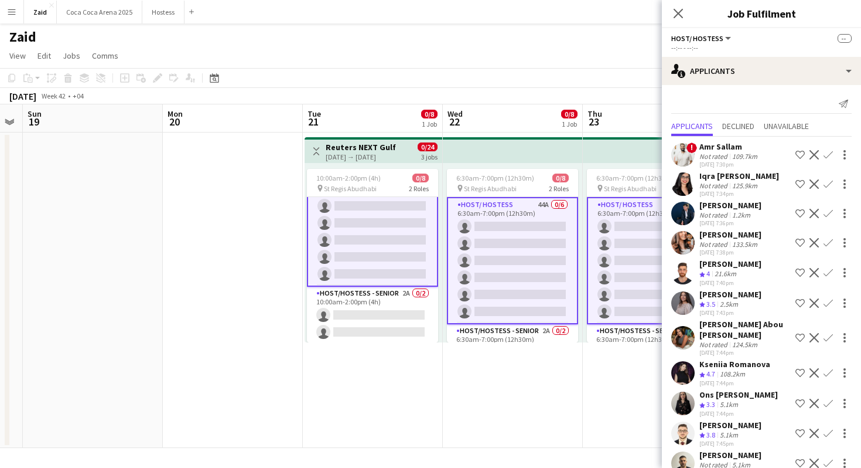
click at [700, 178] on div "Iqra [PERSON_NAME]" at bounding box center [740, 176] width 80 height 11
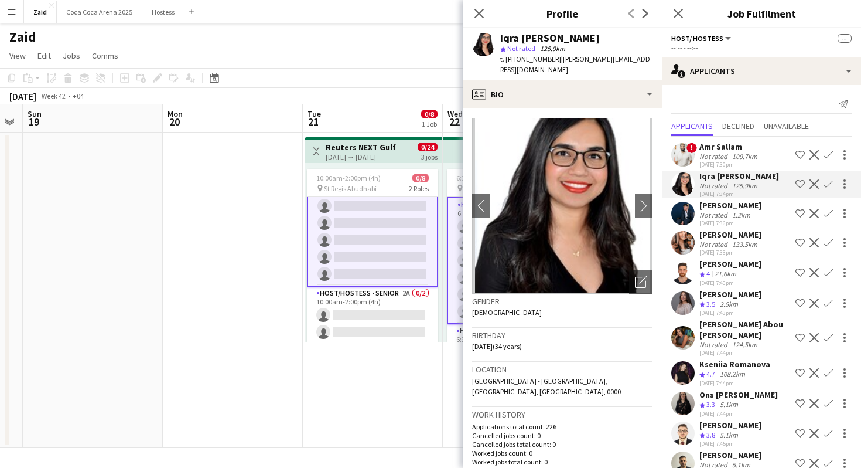
click at [639, 108] on app-crew-profile-bio "chevron-left chevron-right Open photos pop-in Gender Female Birthday 02-02-1991…" at bounding box center [562, 287] width 199 height 359
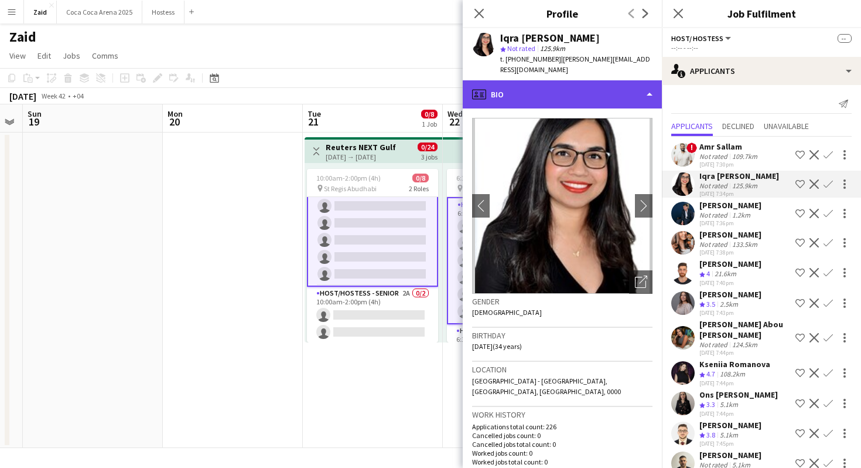
click at [631, 83] on div "profile Bio" at bounding box center [562, 94] width 199 height 28
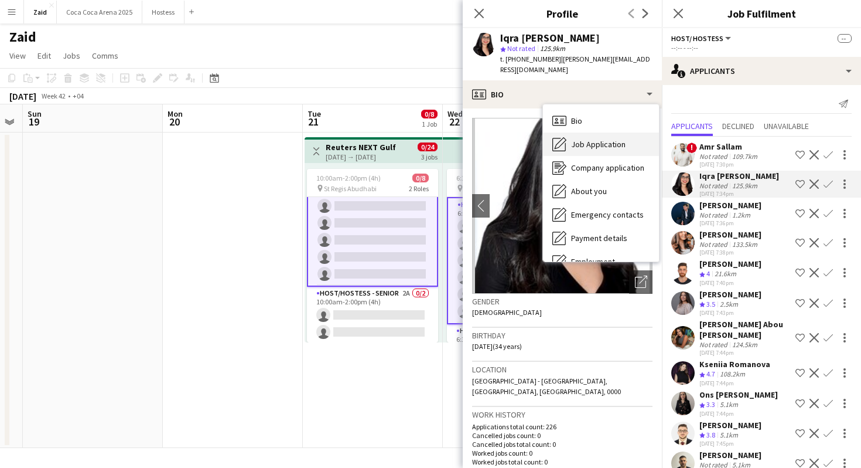
click at [626, 132] on div "Job Application Job Application" at bounding box center [601, 143] width 116 height 23
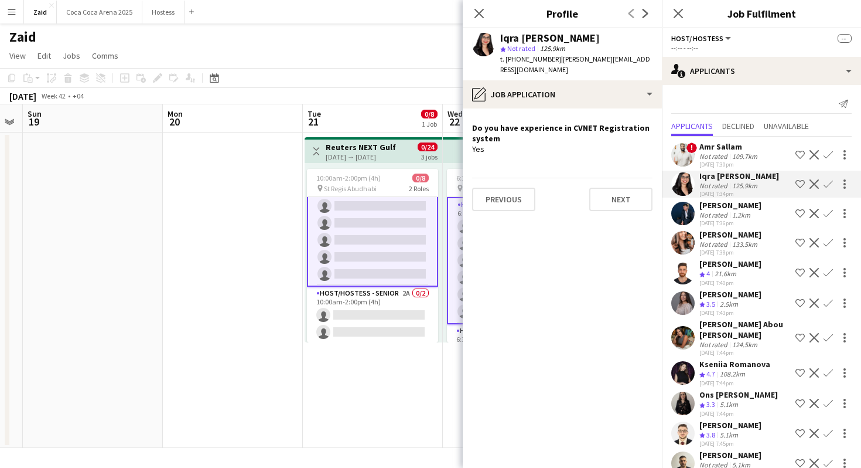
click at [703, 216] on div "Not rated" at bounding box center [715, 214] width 30 height 9
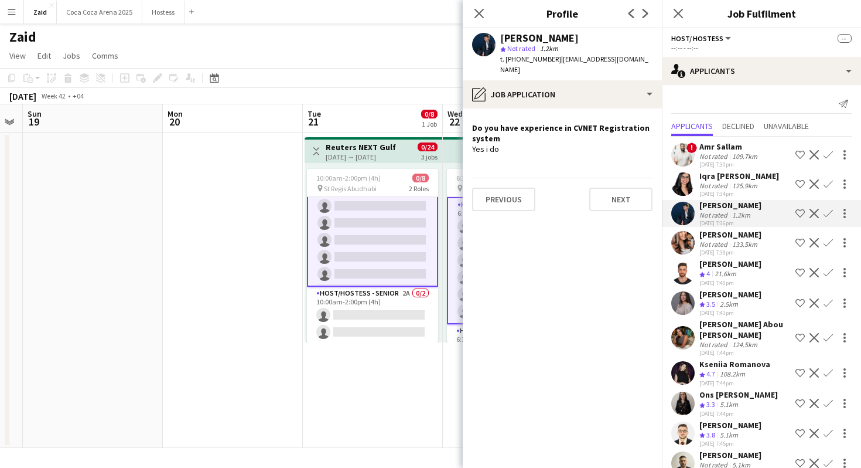
click at [733, 244] on div "133.5km" at bounding box center [745, 244] width 30 height 9
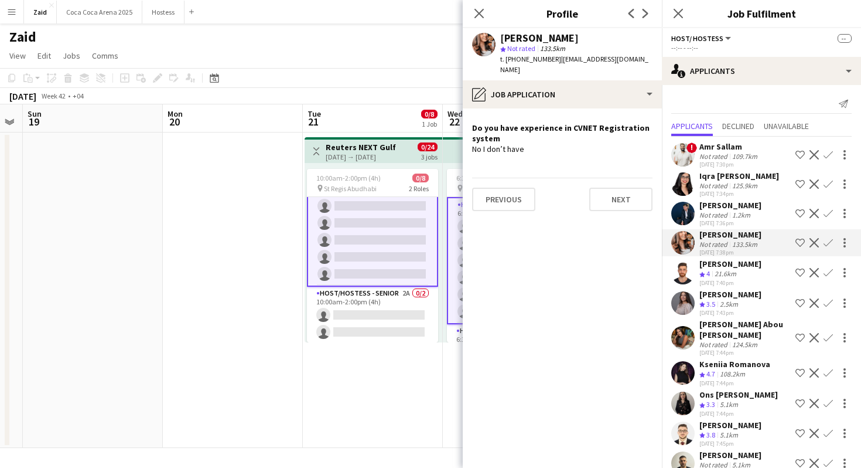
click at [747, 268] on div "[PERSON_NAME]" at bounding box center [731, 263] width 62 height 11
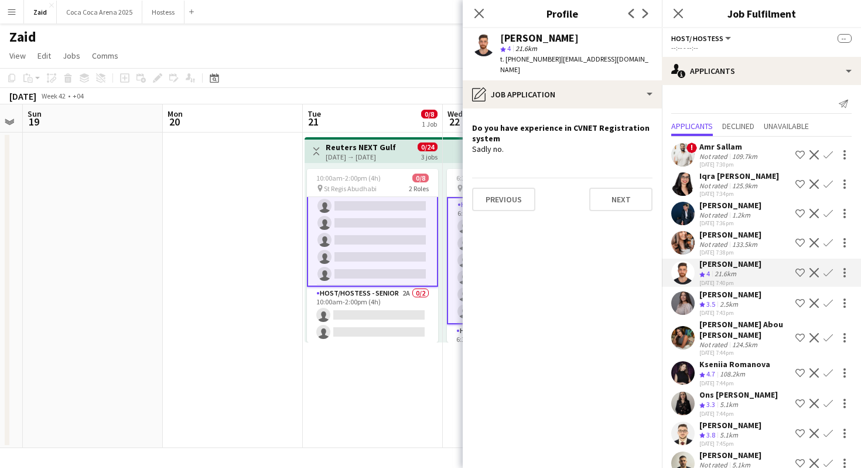
click at [747, 297] on div "Aline Sowan Crew rating 3.5 2.5km 28-08-2025 7:43pm Shortlist crew Decline Conf…" at bounding box center [761, 303] width 199 height 28
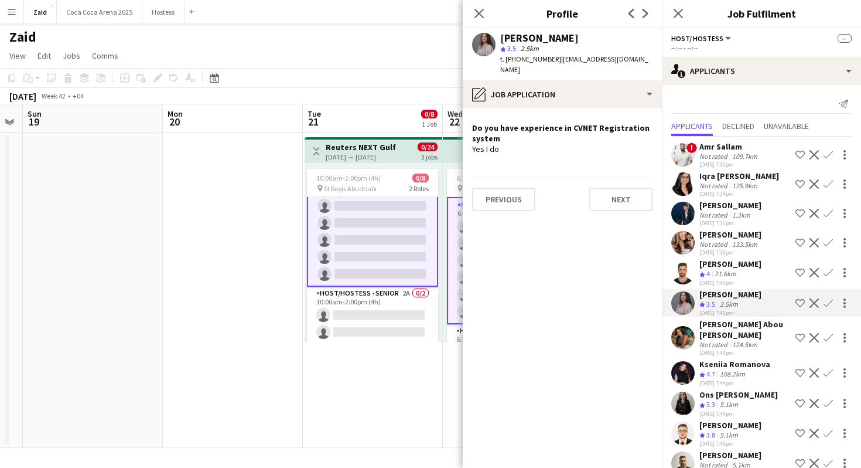
click at [750, 340] on div "124.5km" at bounding box center [745, 344] width 30 height 9
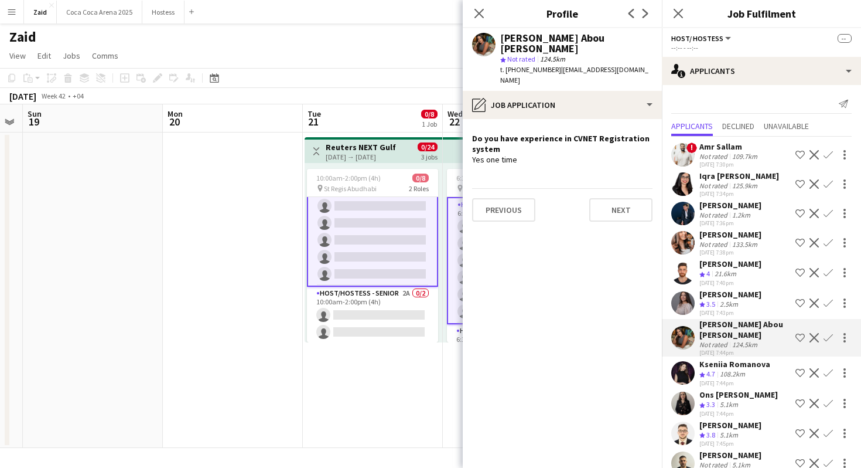
click at [750, 369] on div "Crew rating 4.7 108.2km" at bounding box center [735, 374] width 71 height 10
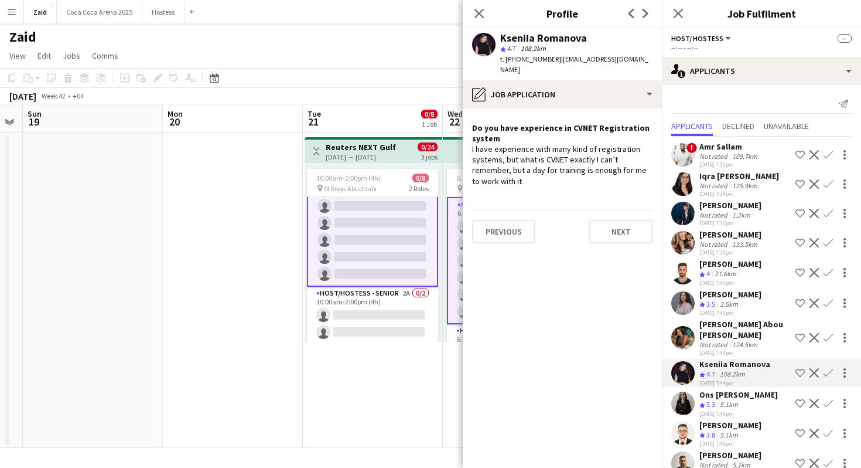
click at [762, 400] on div "Crew rating 3.3 5.1km" at bounding box center [739, 405] width 79 height 10
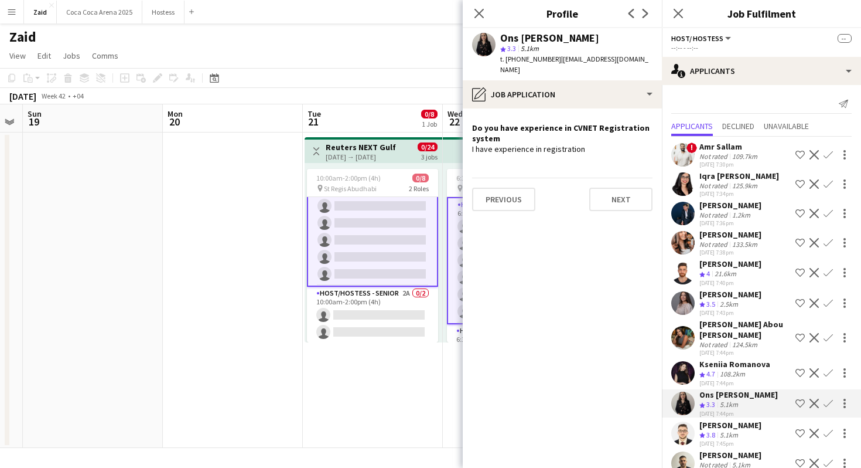
click at [740, 430] on div "5.1km" at bounding box center [729, 435] width 23 height 10
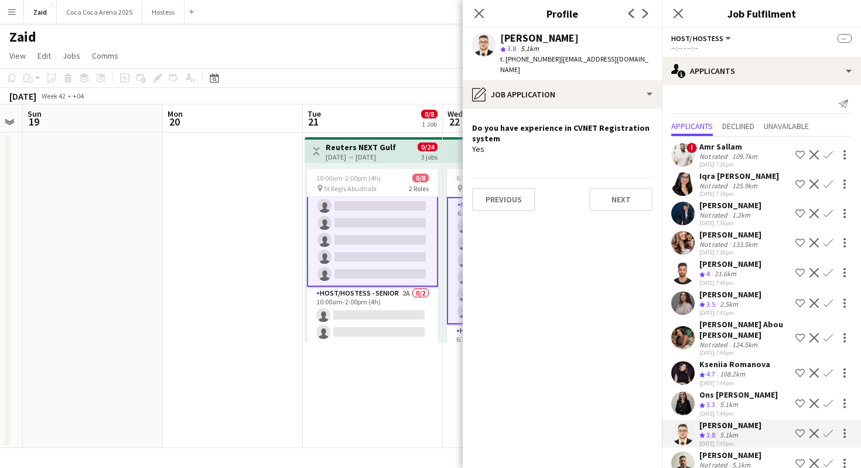
scroll to position [59, 0]
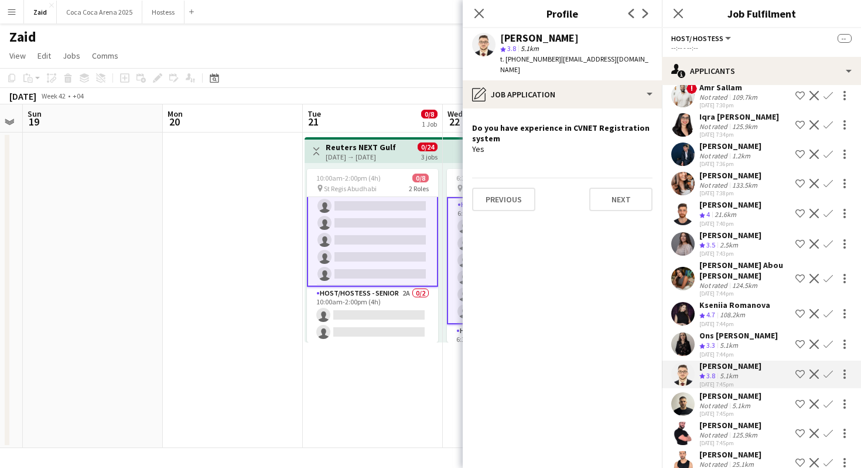
click at [755, 391] on div "Omar Fuad Not rated 5.1km 28-08-2025 7:45pm Shortlist crew Decline Confirm" at bounding box center [761, 403] width 199 height 27
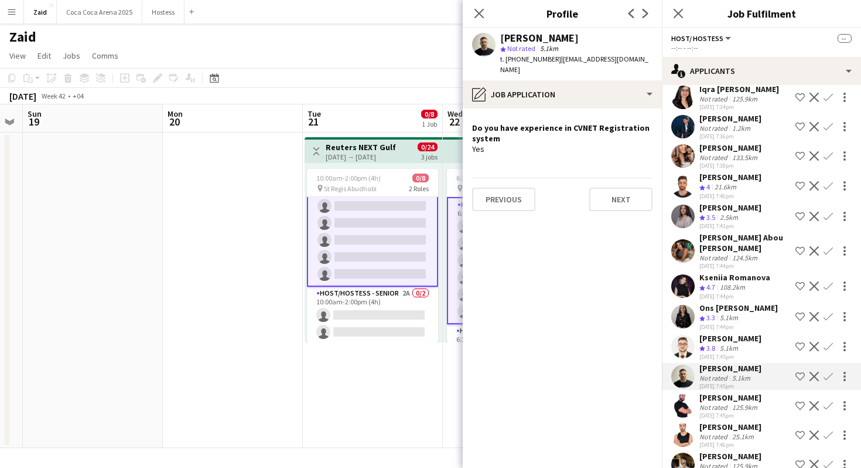
scroll to position [90, 0]
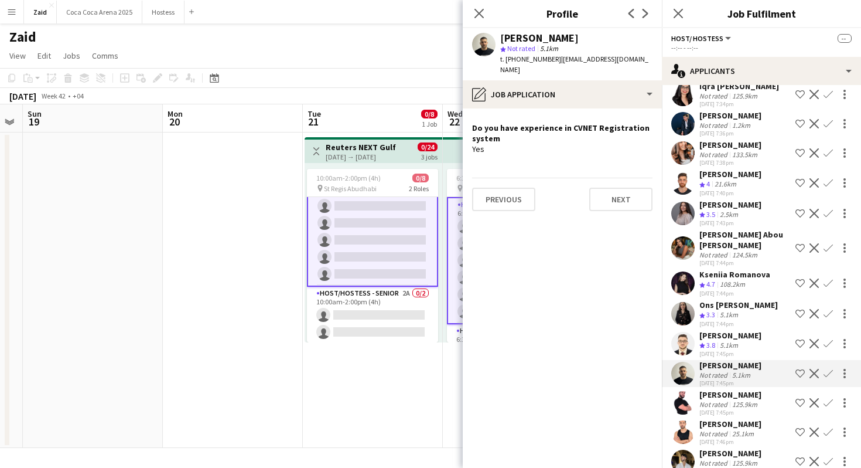
click at [755, 400] on div "125.9km" at bounding box center [745, 404] width 30 height 9
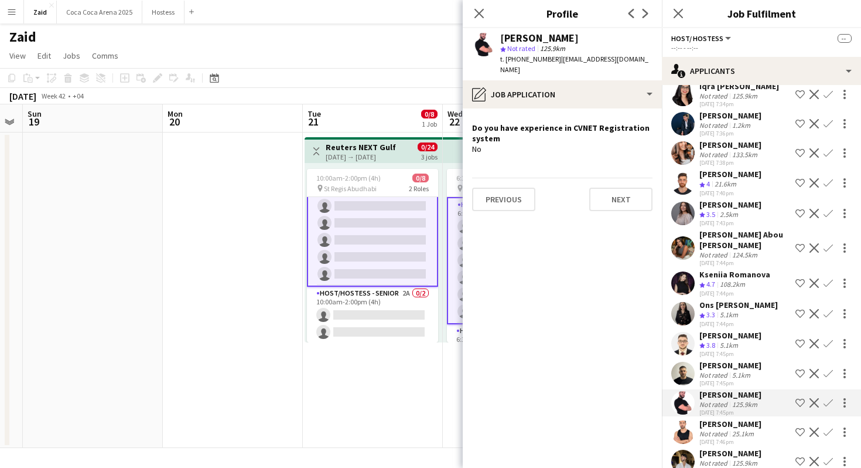
click at [371, 366] on app-date-cell "Toggle View Reuters NEXT Gulf 21-10-2025 → 23-10-2025 0/24 3 jobs 10:00am-2:00p…" at bounding box center [373, 289] width 140 height 315
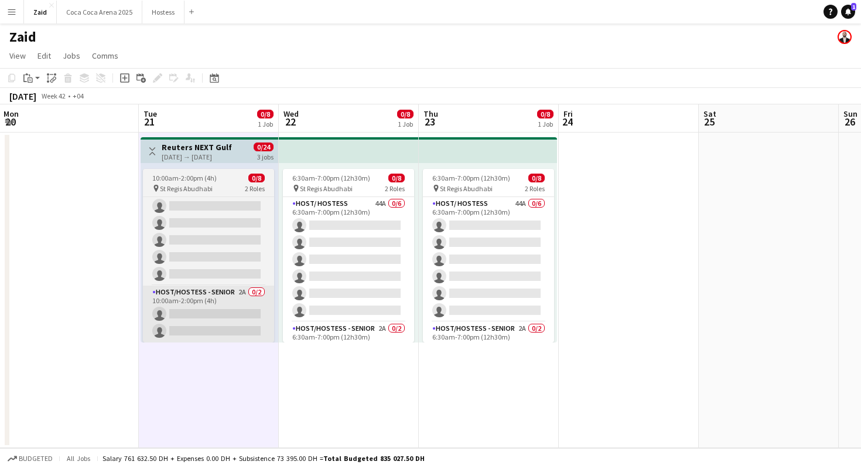
scroll to position [0, 273]
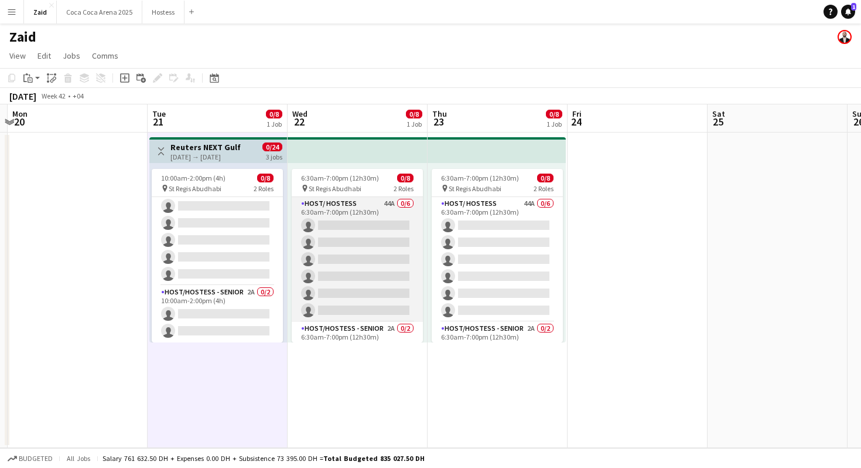
click at [382, 284] on app-card-role "Host/ Hostess 44A 0/6 6:30am-7:00pm (12h30m) single-neutral-actions single-neut…" at bounding box center [357, 259] width 131 height 125
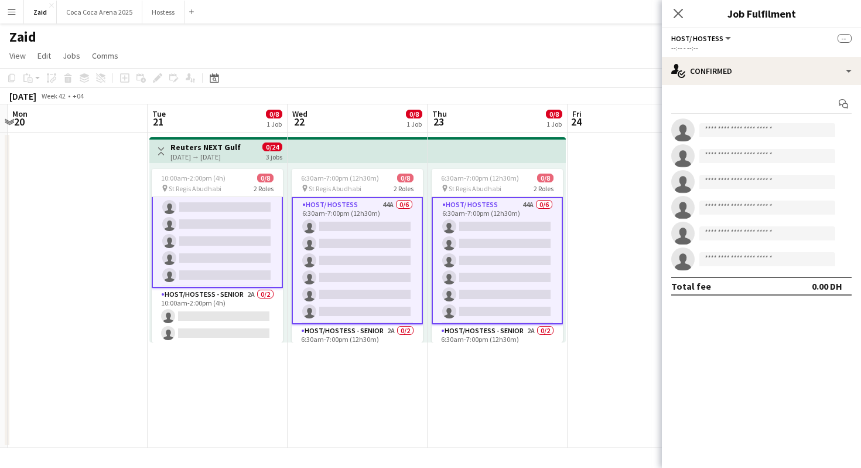
scroll to position [38, 0]
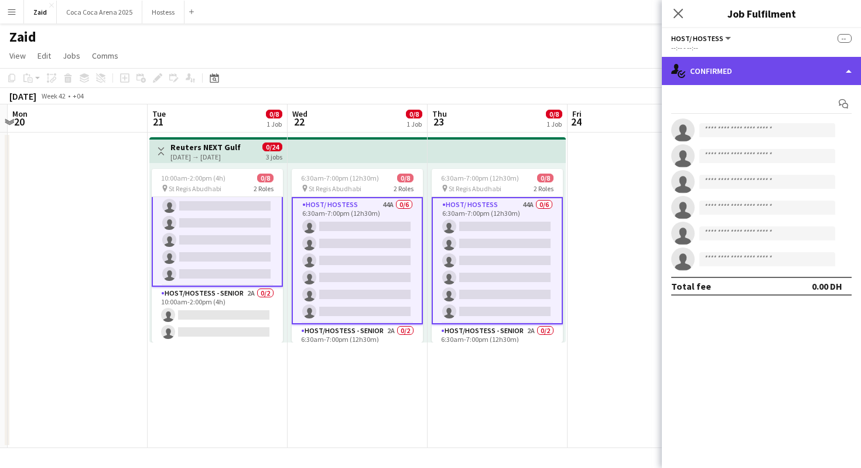
click at [842, 62] on div "single-neutral-actions-check-2 Confirmed" at bounding box center [761, 71] width 199 height 28
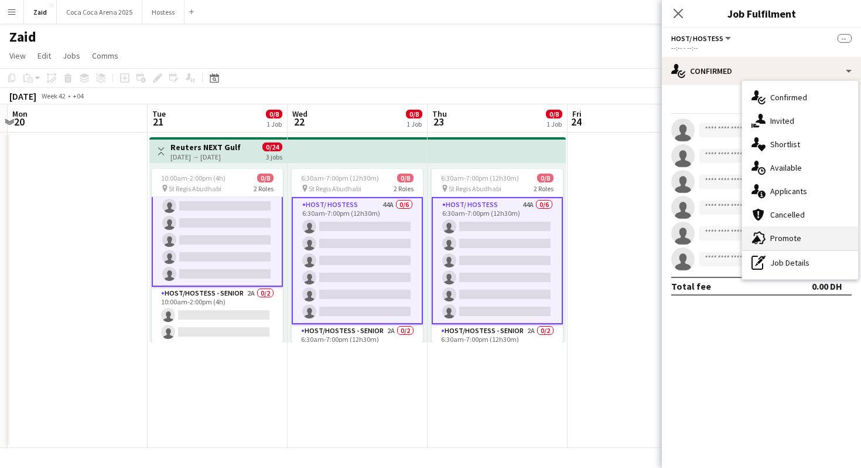
click at [803, 228] on div "advertising-megaphone Promote" at bounding box center [801, 237] width 116 height 23
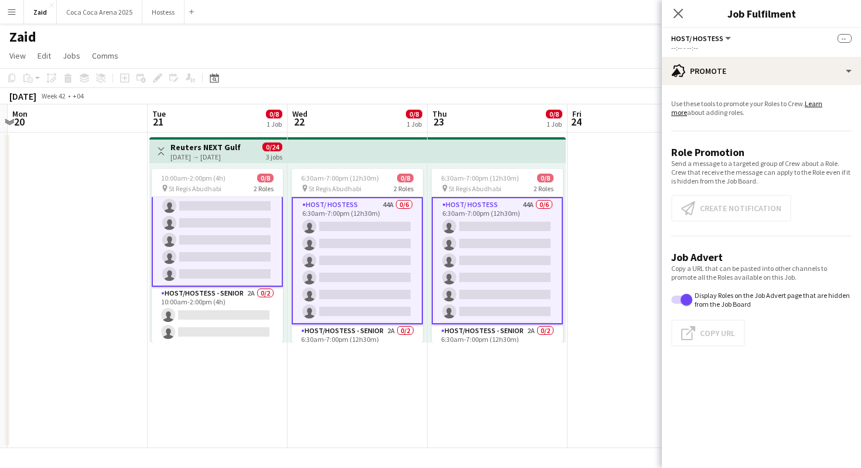
click at [227, 259] on app-card-role "Host/ Hostess 44A 0/6 10:00am-2:00pm (4h) single-neutral-actions single-neutral…" at bounding box center [217, 222] width 131 height 127
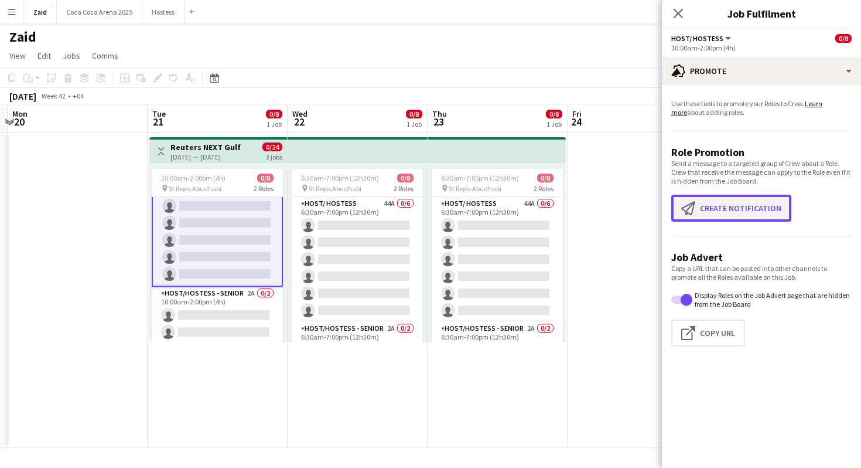
click at [690, 212] on app-icon "Create notification" at bounding box center [691, 208] width 19 height 14
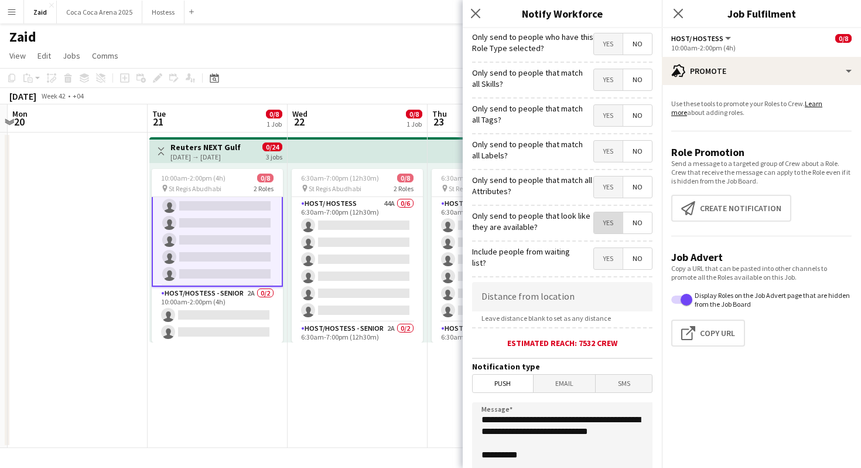
click at [607, 229] on span "Yes" at bounding box center [608, 222] width 29 height 21
click at [613, 182] on span "Yes" at bounding box center [608, 186] width 29 height 21
click at [611, 150] on span "Yes" at bounding box center [608, 151] width 29 height 21
click at [614, 116] on span "Yes" at bounding box center [608, 115] width 29 height 21
click at [615, 86] on span "Yes" at bounding box center [608, 79] width 29 height 21
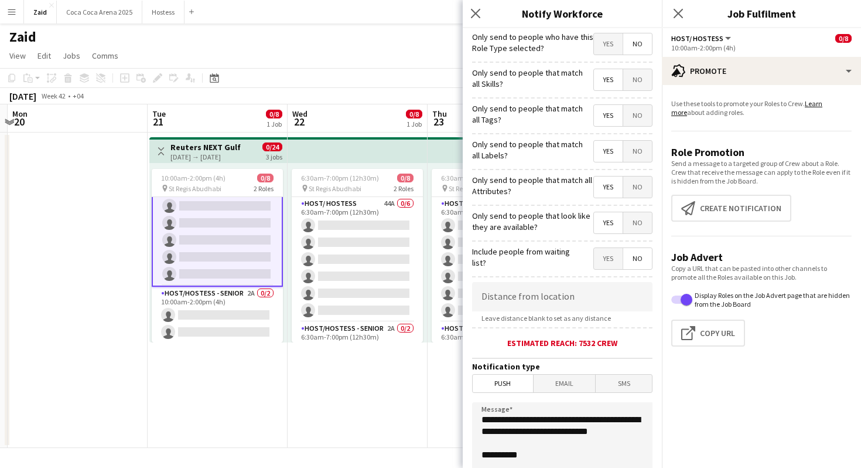
click at [610, 43] on span "Yes" at bounding box center [608, 43] width 29 height 21
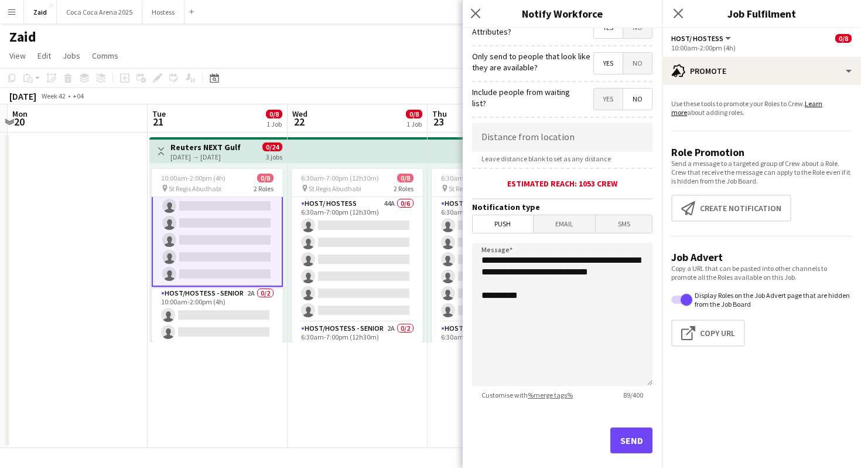
scroll to position [180, 0]
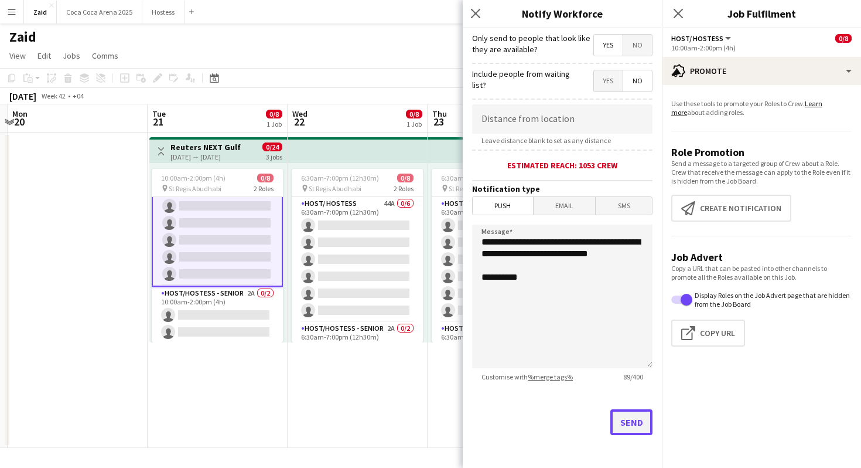
click at [626, 416] on button "Send" at bounding box center [632, 422] width 42 height 26
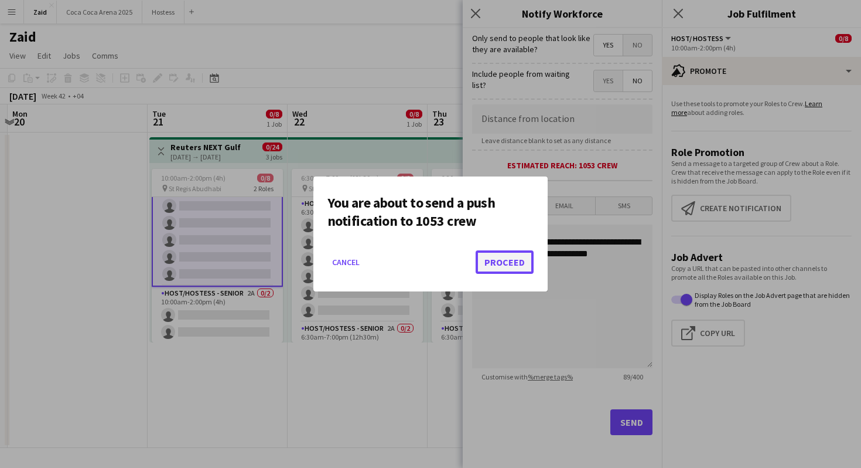
click at [502, 260] on button "Proceed" at bounding box center [505, 261] width 58 height 23
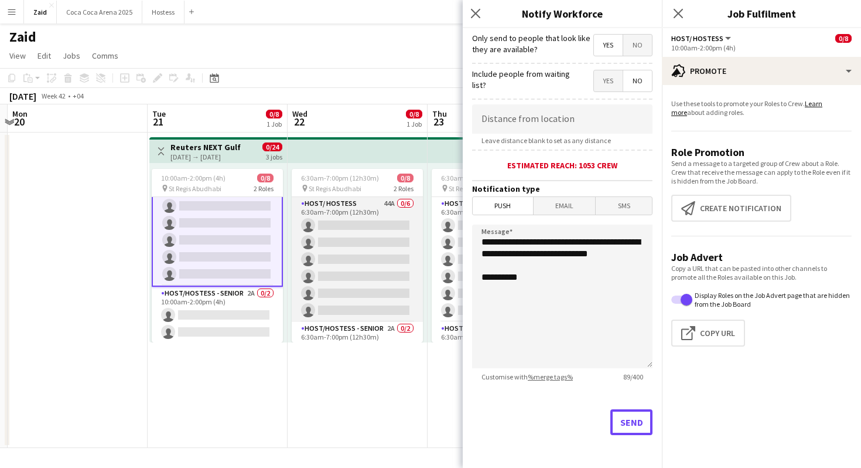
scroll to position [36, 0]
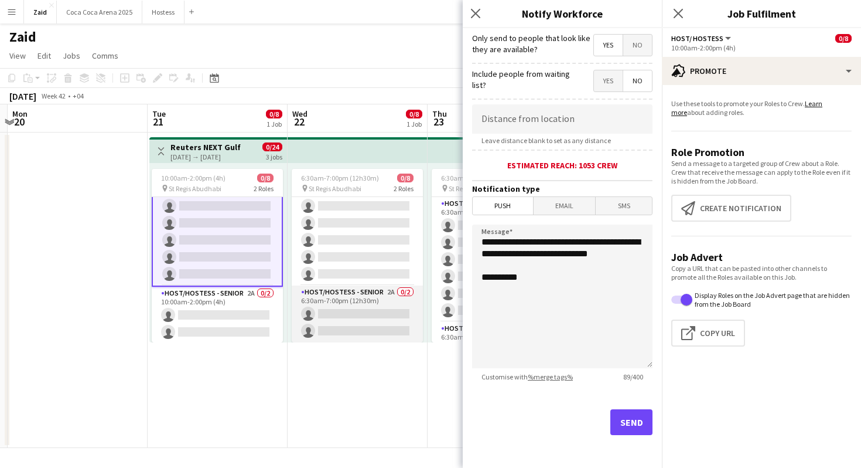
click at [392, 308] on app-card-role "Host/Hostess - Senior 2A 0/2 6:30am-7:00pm (12h30m) single-neutral-actions sing…" at bounding box center [357, 313] width 131 height 57
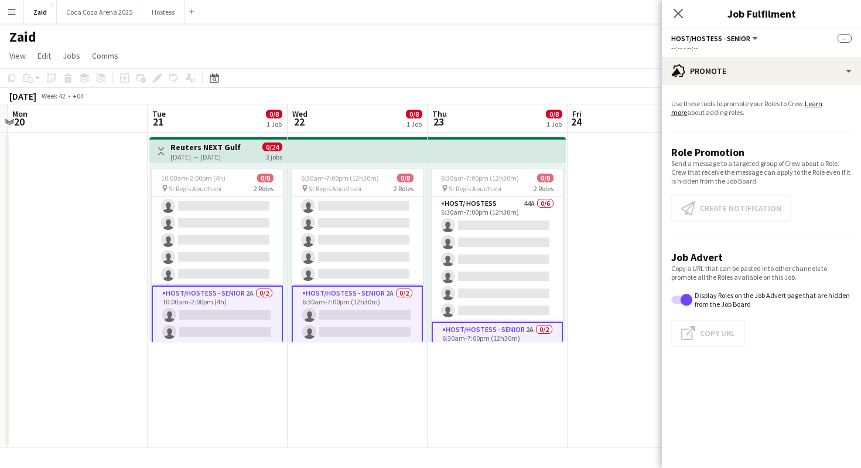
click at [268, 302] on app-card-role "Host/Hostess - Senior 2A 0/2 10:00am-2:00pm (4h) single-neutral-actions single-…" at bounding box center [217, 314] width 131 height 59
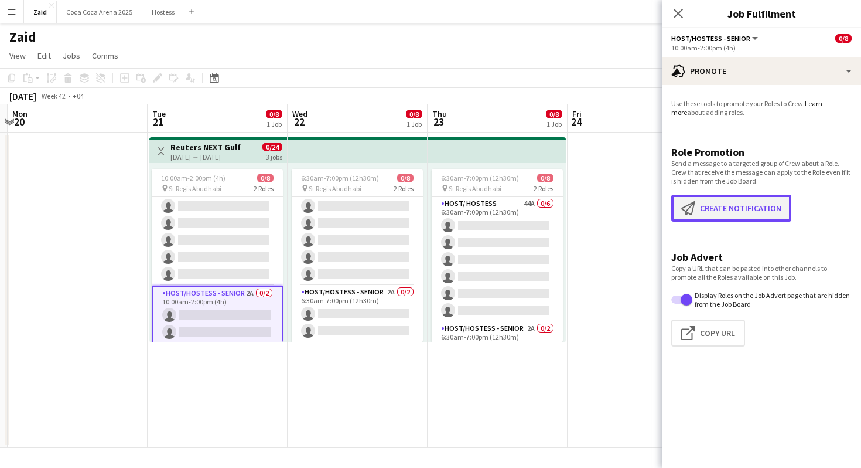
click at [713, 206] on button "Create notification Create notification" at bounding box center [732, 208] width 120 height 27
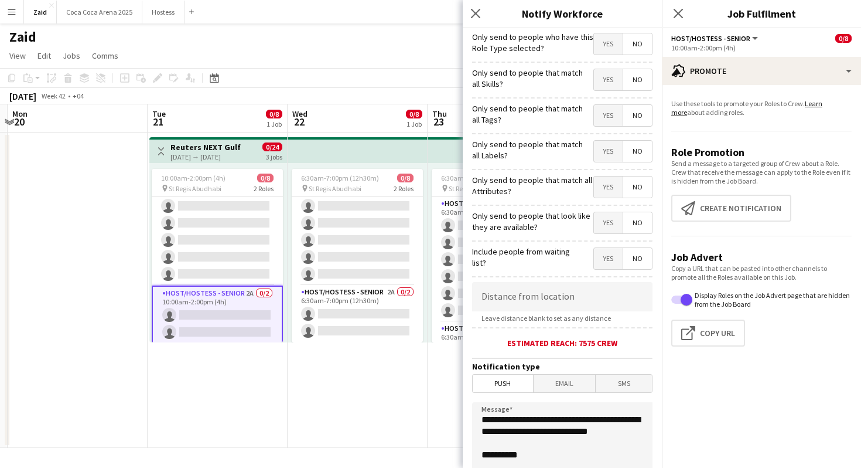
click at [611, 227] on span "Yes" at bounding box center [608, 222] width 29 height 21
click at [611, 195] on span "Yes" at bounding box center [608, 186] width 29 height 21
click at [615, 152] on span "Yes" at bounding box center [608, 151] width 29 height 21
click at [619, 111] on span "Yes" at bounding box center [608, 115] width 29 height 21
click at [616, 70] on span "Yes" at bounding box center [608, 79] width 29 height 21
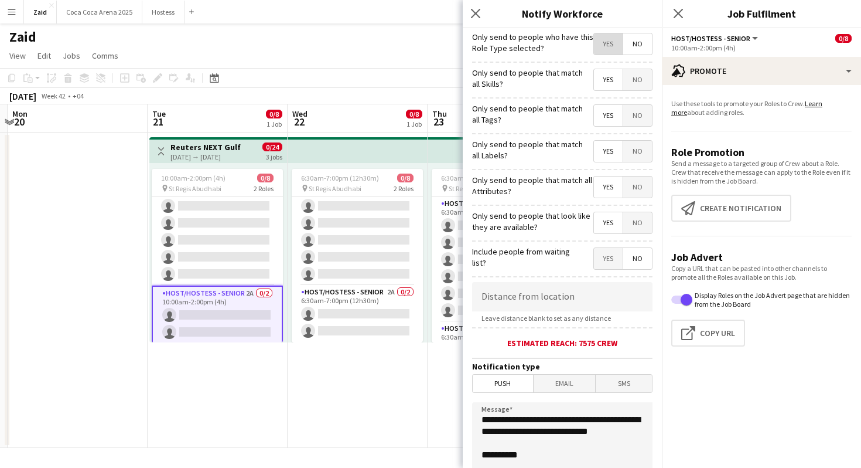
click at [612, 43] on span "Yes" at bounding box center [608, 43] width 29 height 21
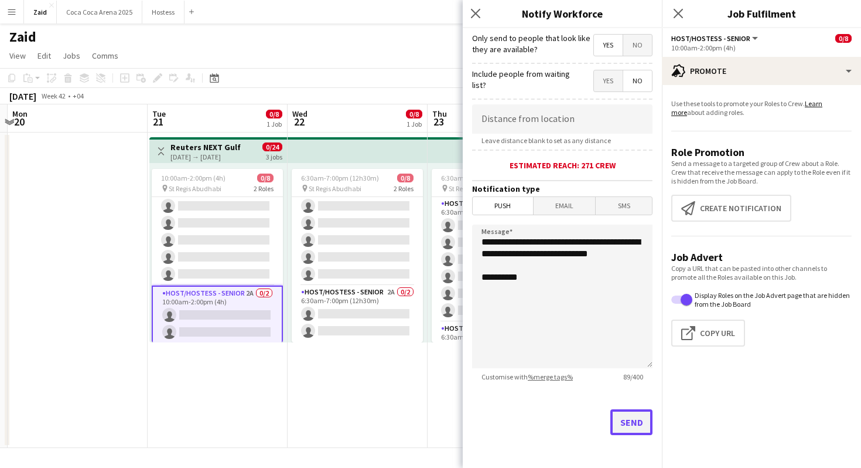
click at [635, 417] on button "Send" at bounding box center [632, 422] width 42 height 26
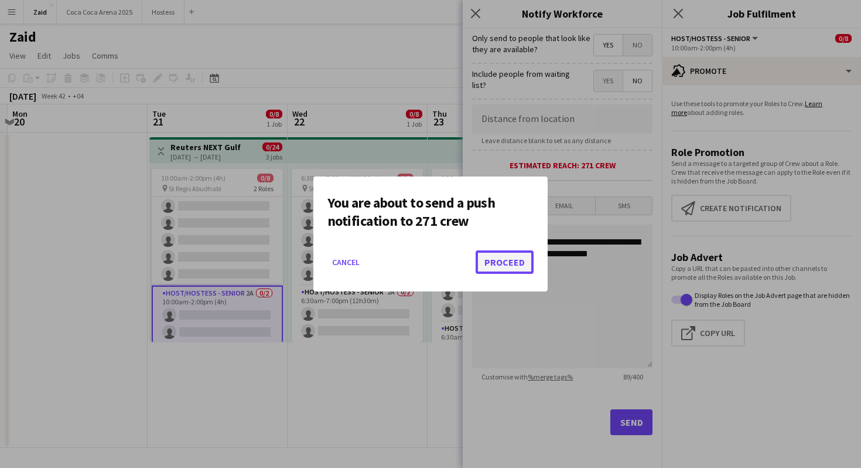
click at [503, 263] on button "Proceed" at bounding box center [505, 261] width 58 height 23
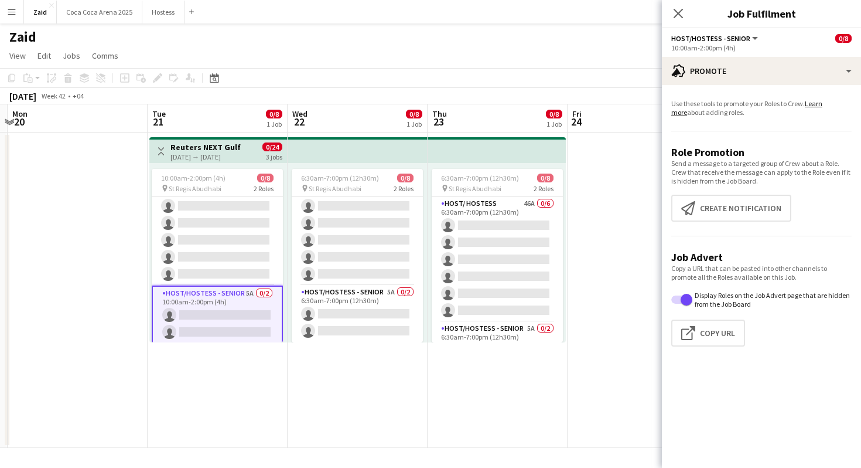
click at [660, 274] on app-date-cell at bounding box center [638, 289] width 140 height 315
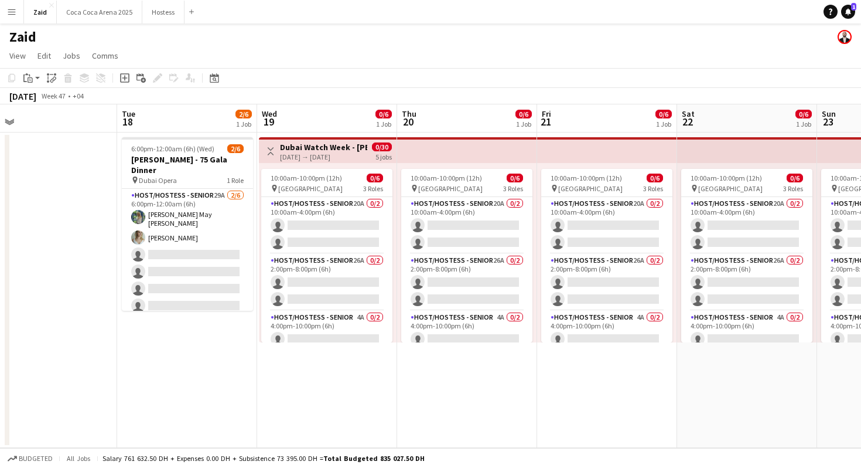
scroll to position [0, 568]
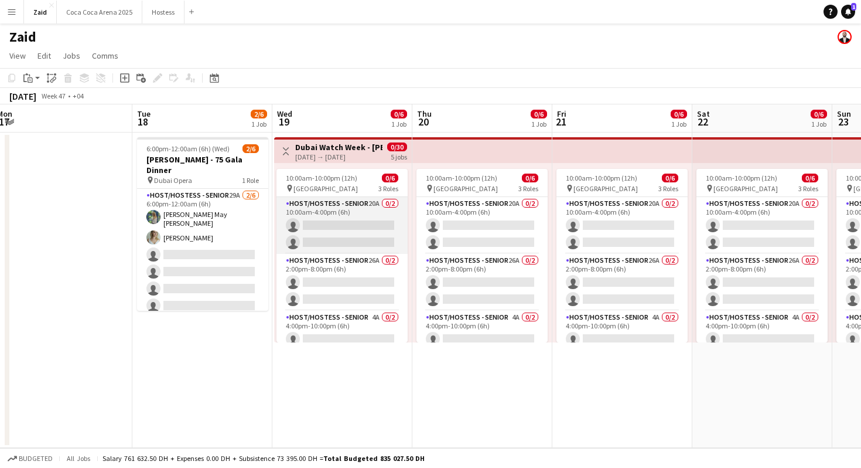
click at [358, 222] on app-card-role "Host/Hostess - Senior 20A 0/2 10:00am-4:00pm (6h) single-neutral-actions single…" at bounding box center [342, 225] width 131 height 57
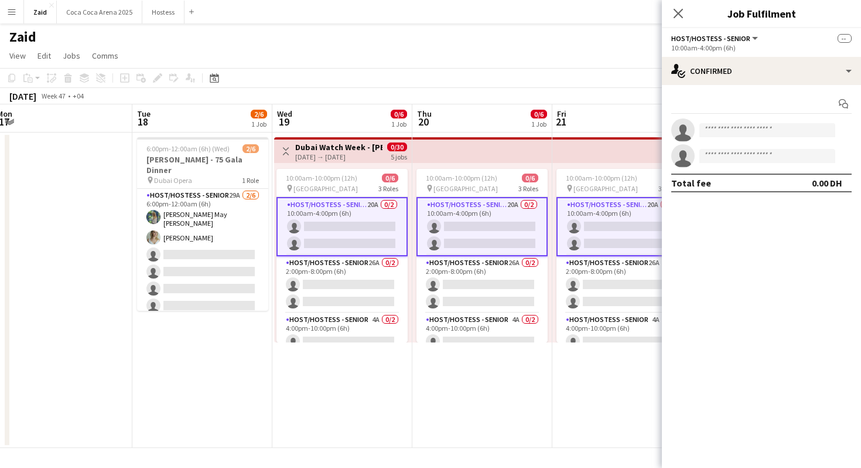
click at [369, 253] on app-card-role "Host/Hostess - Senior 20A 0/2 10:00am-4:00pm (6h) single-neutral-actions single…" at bounding box center [342, 226] width 131 height 59
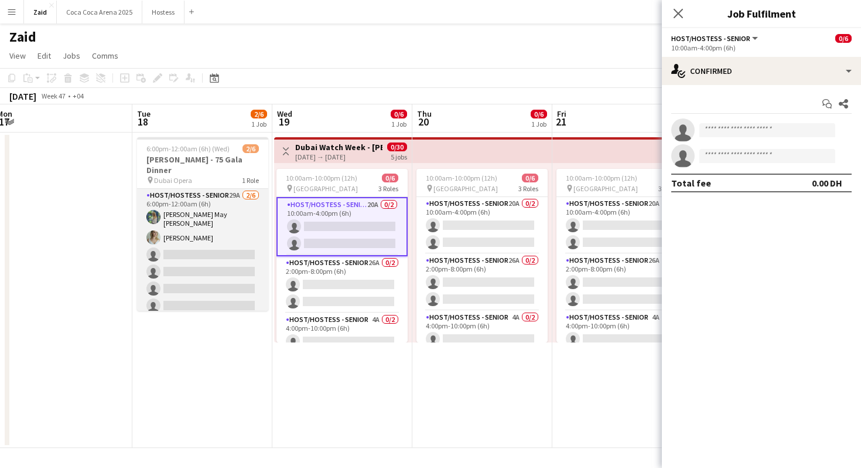
click at [230, 242] on app-card-role "Host/Hostess - Senior 29A 2/6 6:00pm-12:00am (6h) Laura May Harding Evelyn Harr…" at bounding box center [202, 253] width 131 height 128
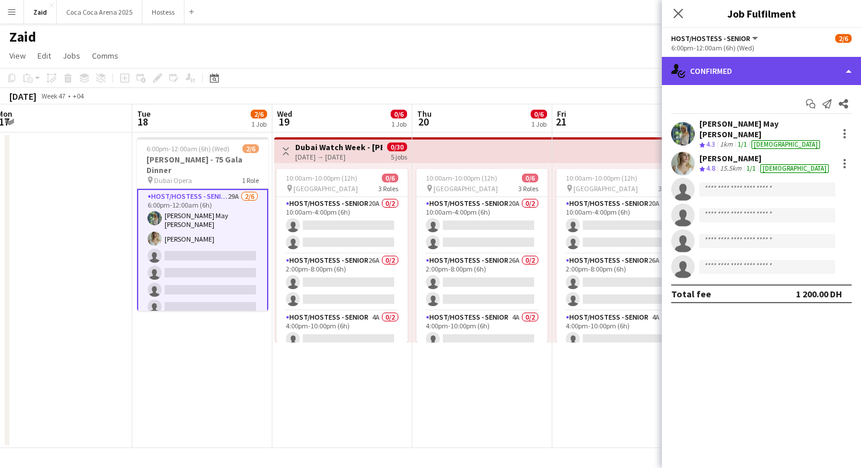
click at [774, 75] on div "single-neutral-actions-check-2 Confirmed" at bounding box center [761, 71] width 199 height 28
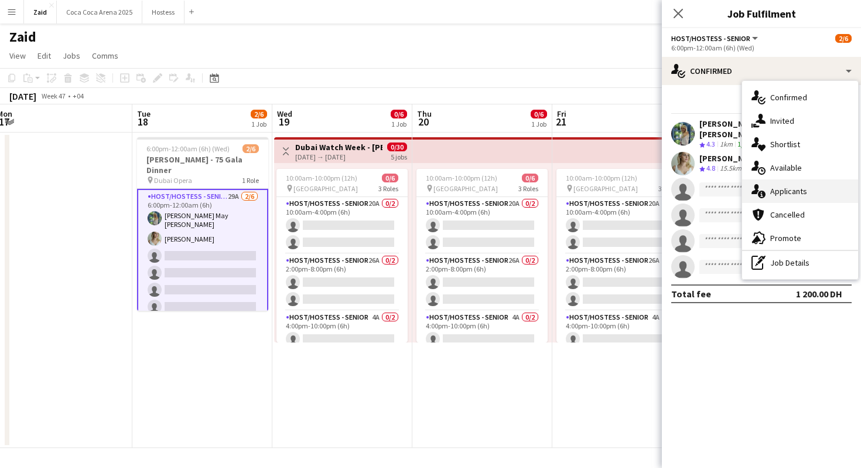
click at [812, 196] on div "single-neutral-actions-information Applicants" at bounding box center [801, 190] width 116 height 23
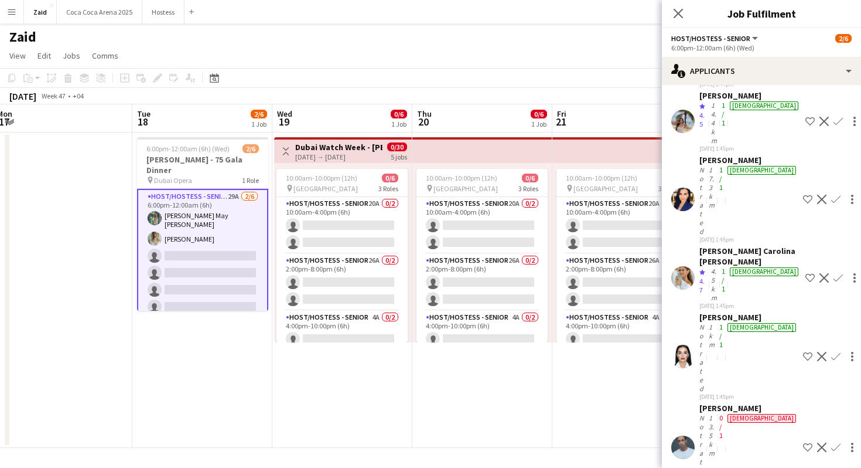
scroll to position [634, 0]
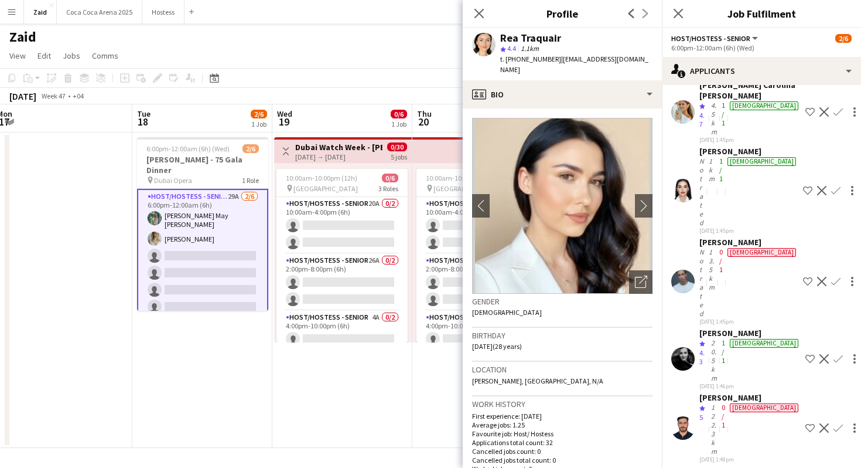
scroll to position [472, 0]
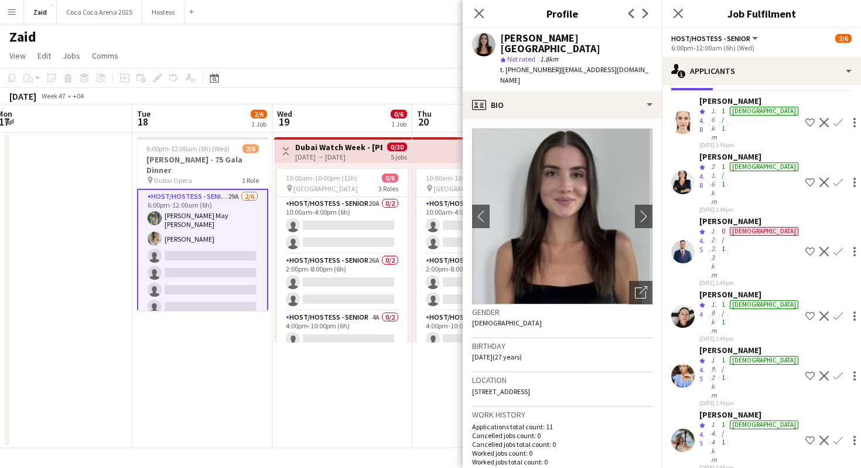
scroll to position [0, 0]
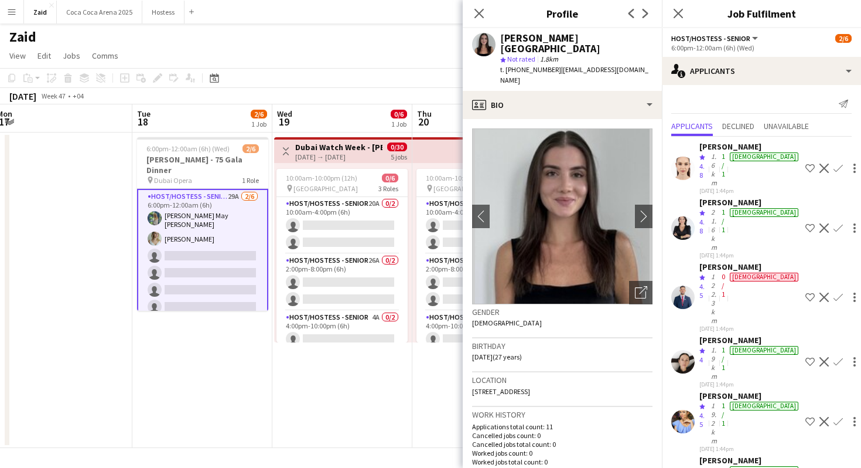
click at [743, 187] on div "[DATE] 1:44pm" at bounding box center [750, 191] width 101 height 8
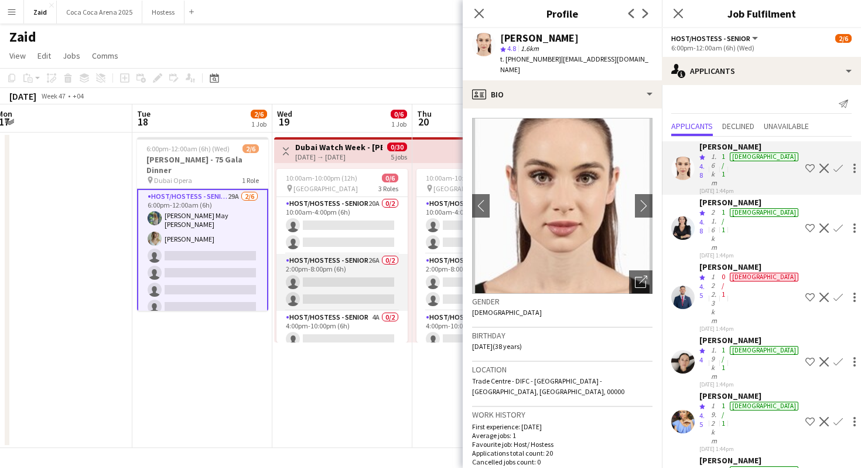
click at [404, 304] on app-card-role "Host/Hostess - Senior 26A 0/2 2:00pm-8:00pm (6h) single-neutral-actions single-…" at bounding box center [342, 282] width 131 height 57
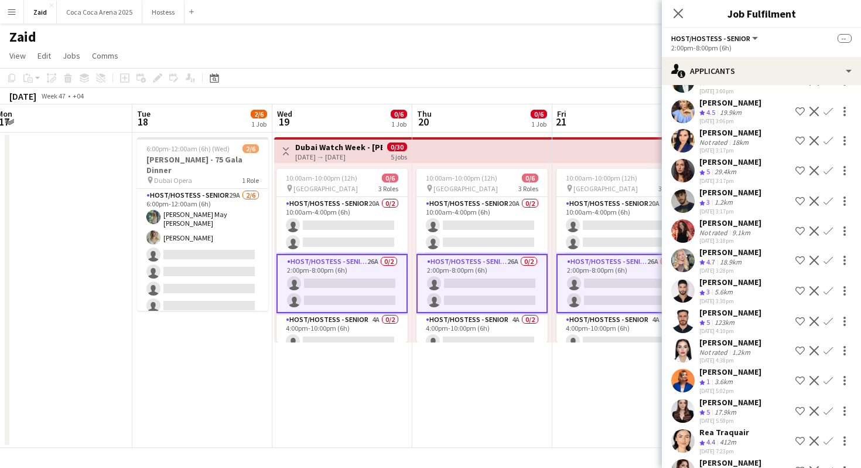
scroll to position [455, 0]
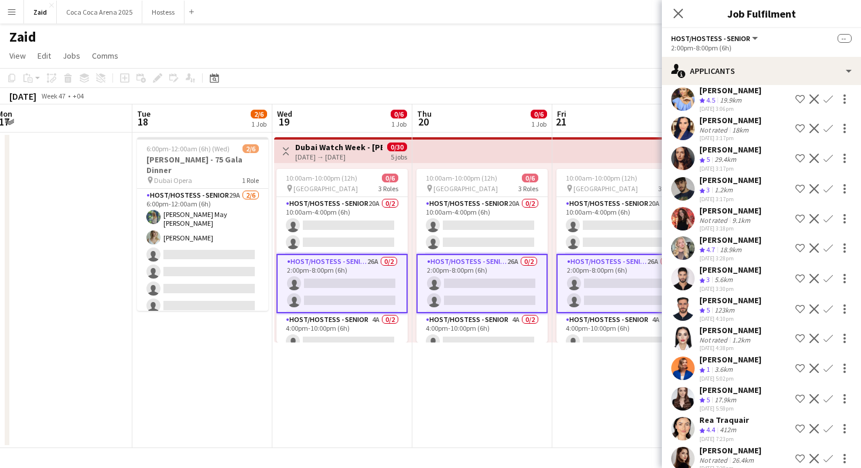
click at [757, 374] on div "28-08-2025 5:02pm" at bounding box center [731, 378] width 62 height 8
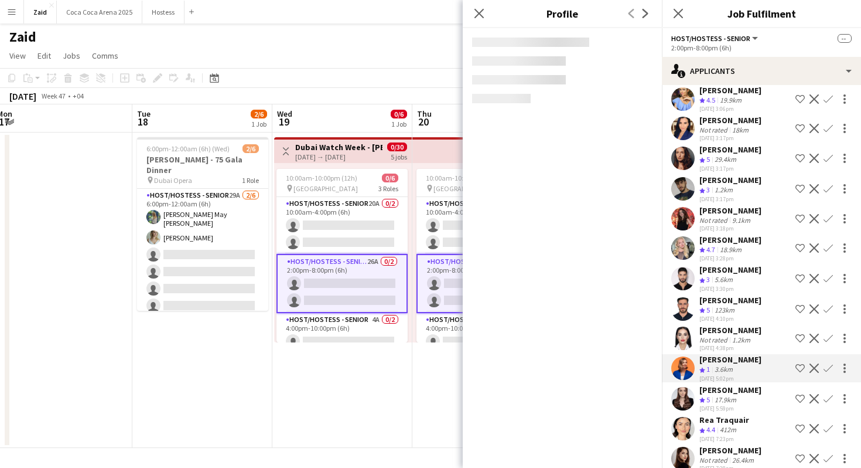
click at [764, 384] on div "Irina Emelianova Crew rating 5 17.9km 28-08-2025 5:59pm Shortlist crew Decline …" at bounding box center [761, 398] width 199 height 28
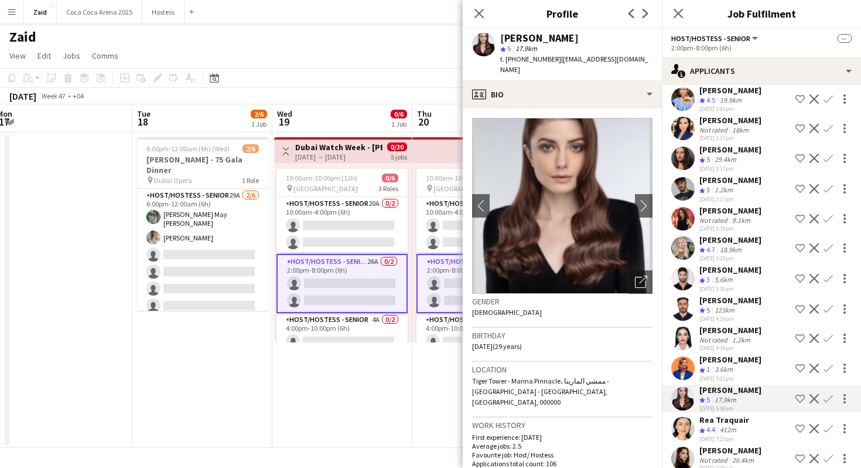
click at [750, 414] on div "Rea Traquair Crew rating 4.4 412m 28-08-2025 7:23pm Shortlist crew Decline Conf…" at bounding box center [761, 428] width 199 height 28
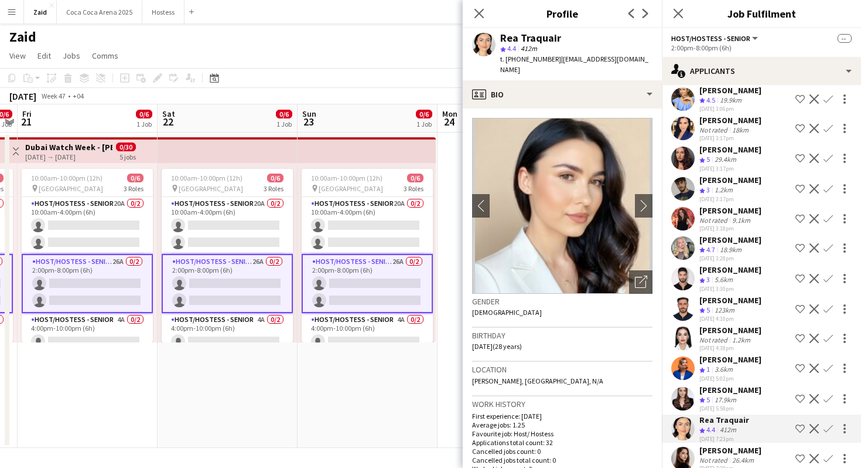
scroll to position [0, 543]
click at [388, 232] on app-card-role "Host/Hostess - Senior 20A 0/2 10:00am-4:00pm (6h) single-neutral-actions single…" at bounding box center [366, 225] width 131 height 57
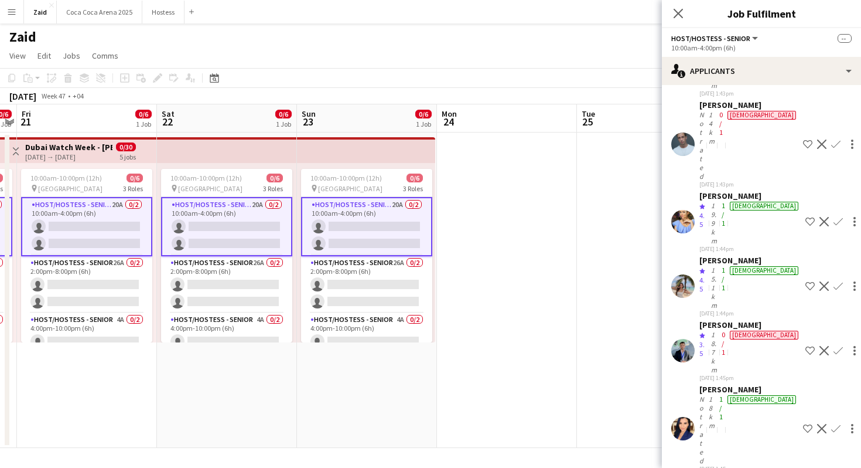
scroll to position [146, 0]
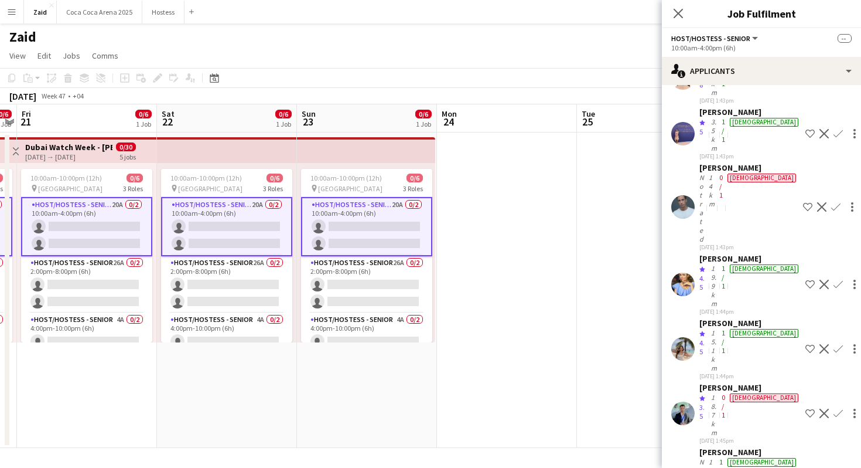
click at [591, 270] on app-date-cell at bounding box center [647, 289] width 140 height 315
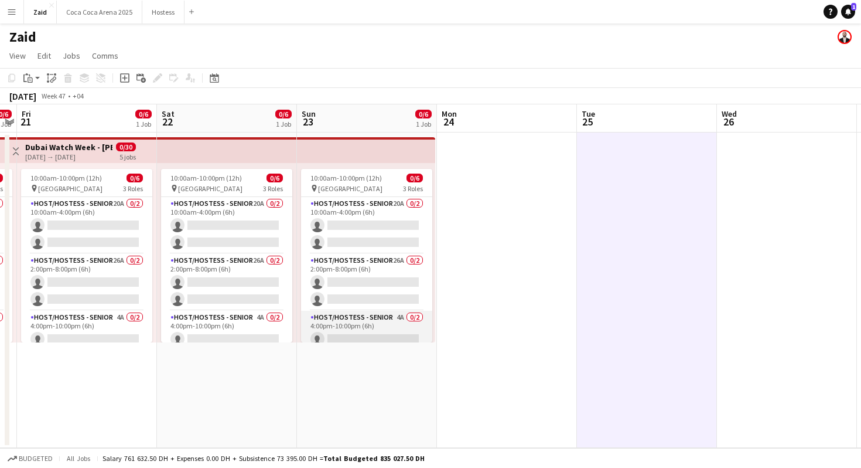
click at [404, 316] on app-card-role "Host/Hostess - Senior 4A 0/2 4:00pm-10:00pm (6h) single-neutral-actions single-…" at bounding box center [366, 339] width 131 height 57
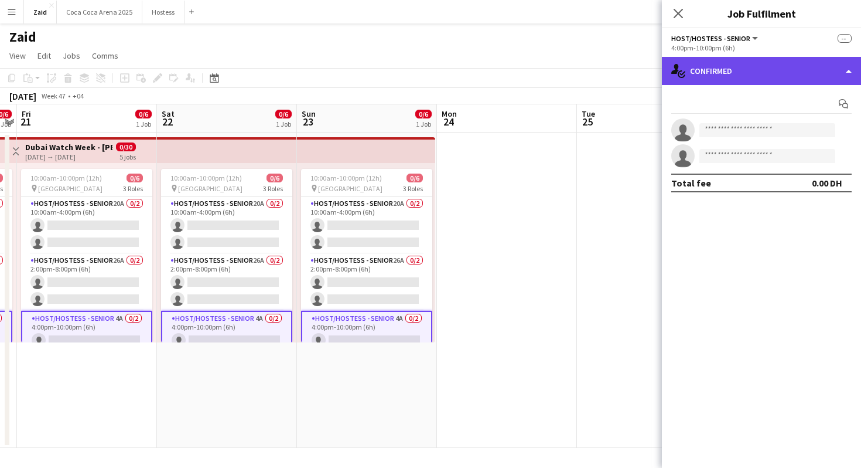
click at [810, 80] on div "single-neutral-actions-check-2 Confirmed" at bounding box center [761, 71] width 199 height 28
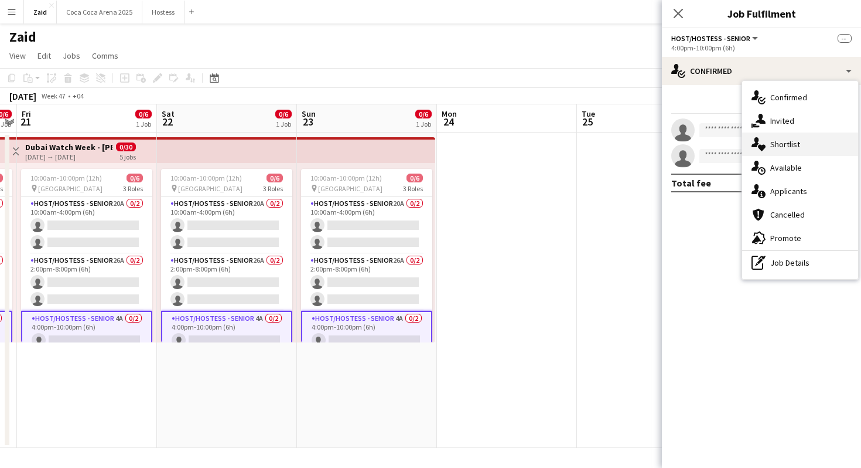
click at [801, 144] on div "single-neutral-actions-heart Shortlist" at bounding box center [801, 143] width 116 height 23
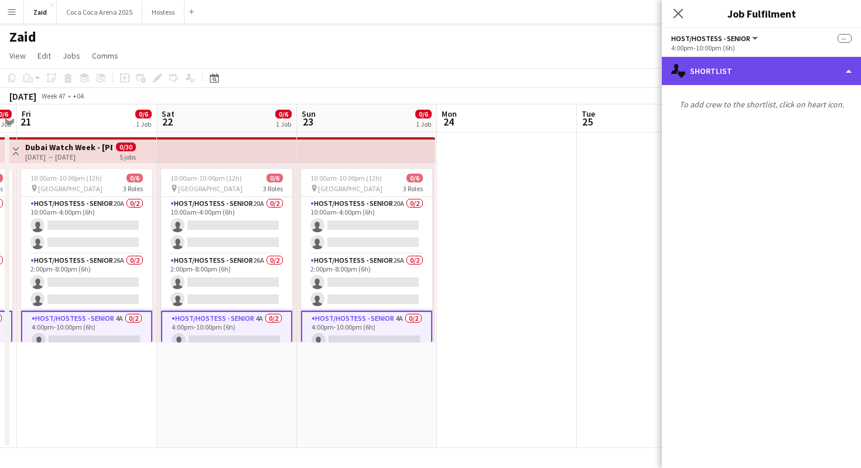
click at [694, 82] on div "single-neutral-actions-heart Shortlist" at bounding box center [761, 71] width 199 height 28
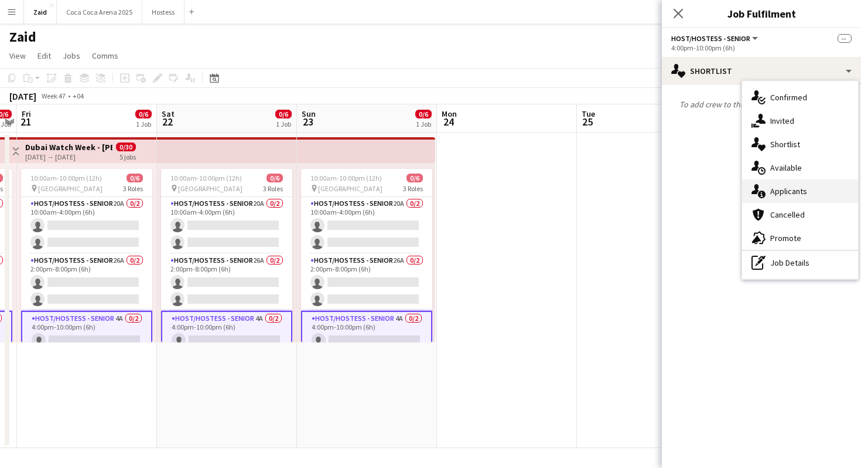
click at [808, 183] on div "single-neutral-actions-information Applicants" at bounding box center [801, 190] width 116 height 23
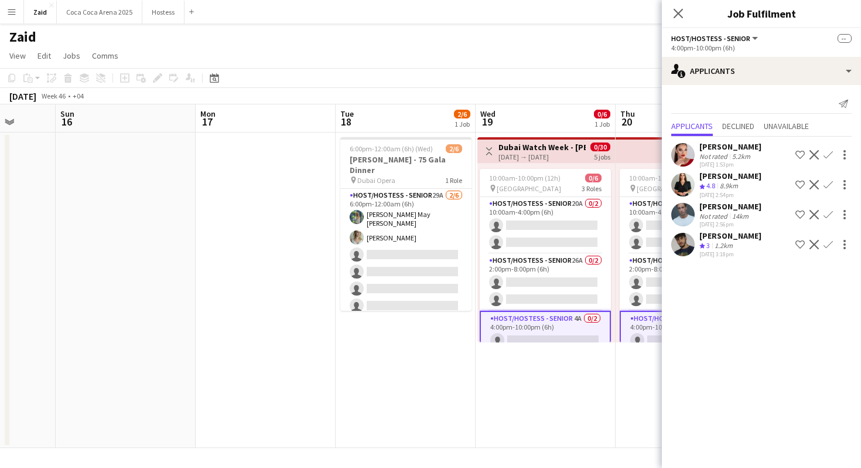
scroll to position [0, 495]
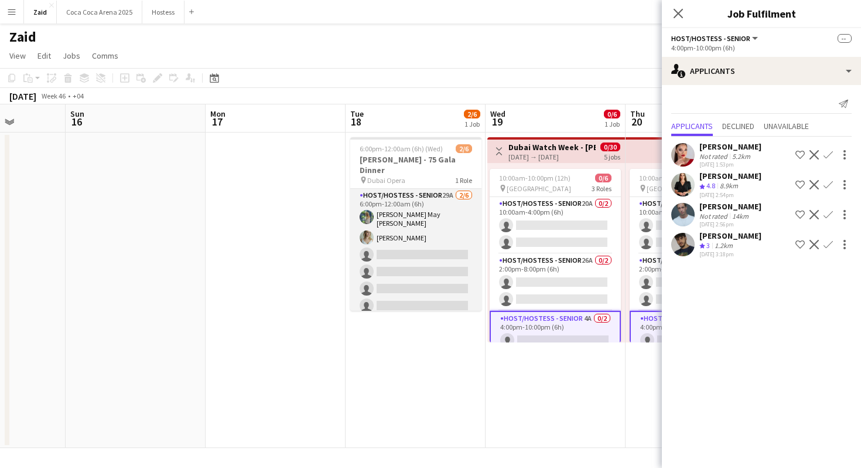
click at [388, 278] on app-card-role "Host/Hostess - Senior 29A 2/6 6:00pm-12:00am (6h) Laura May Harding Evelyn Harr…" at bounding box center [415, 253] width 131 height 128
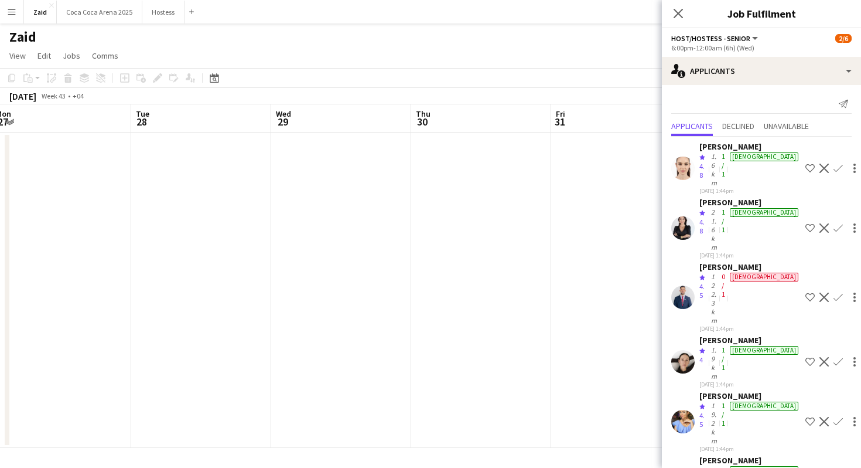
scroll to position [0, 264]
click at [250, 277] on app-date-cell at bounding box center [226, 289] width 140 height 315
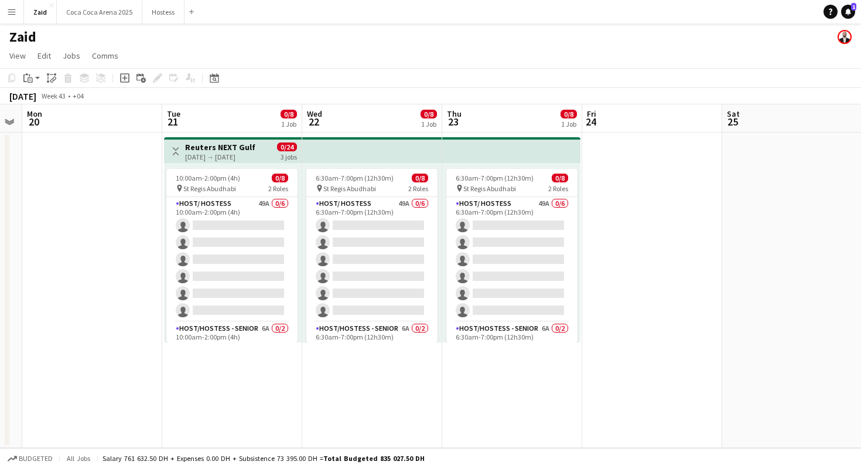
scroll to position [0, 256]
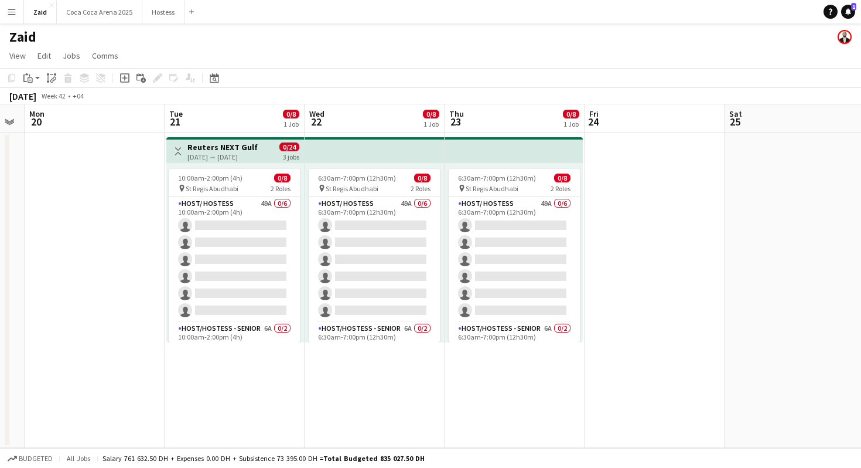
click at [372, 291] on app-card-role "Host/ Hostess 49A 0/6 6:30am-7:00pm (12h30m) single-neutral-actions single-neut…" at bounding box center [374, 259] width 131 height 125
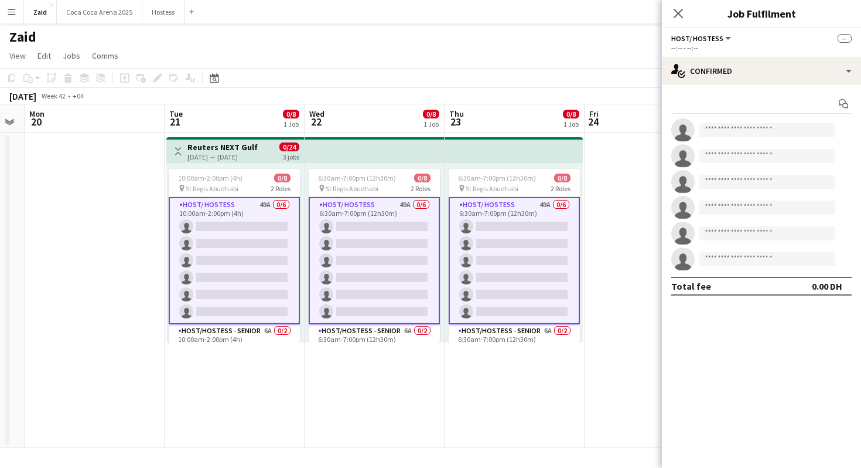
click at [651, 287] on app-date-cell at bounding box center [655, 289] width 140 height 315
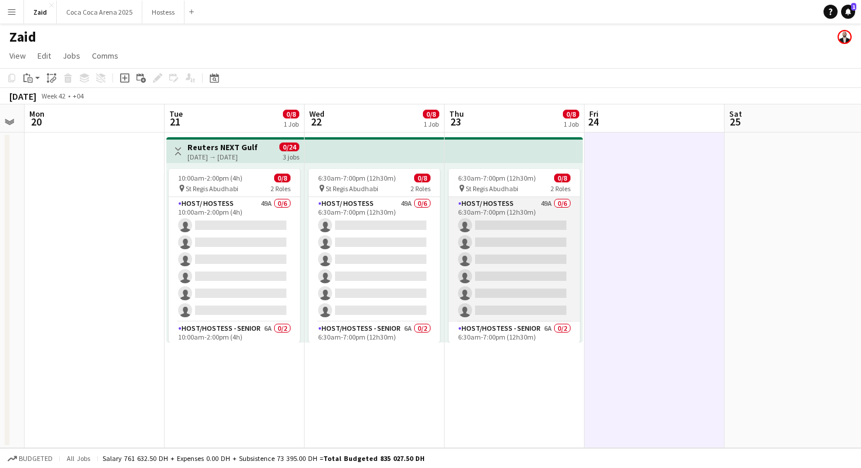
click at [562, 270] on app-card-role "Host/ Hostess 49A 0/6 6:30am-7:00pm (12h30m) single-neutral-actions single-neut…" at bounding box center [514, 259] width 131 height 125
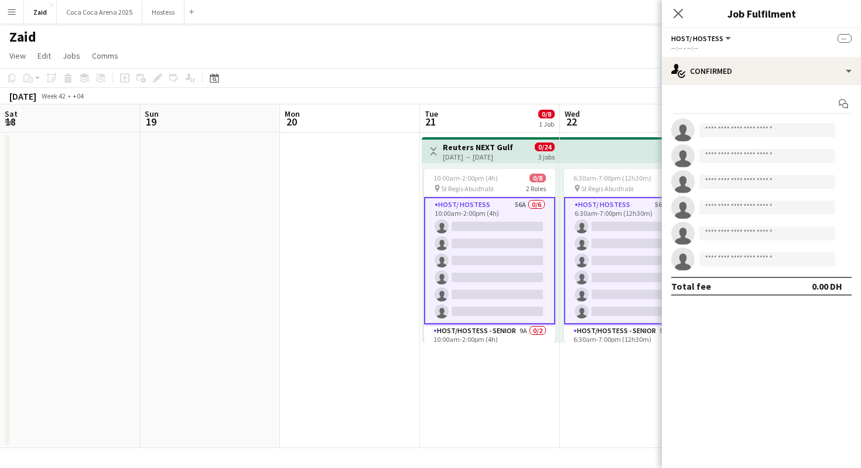
scroll to position [0, 256]
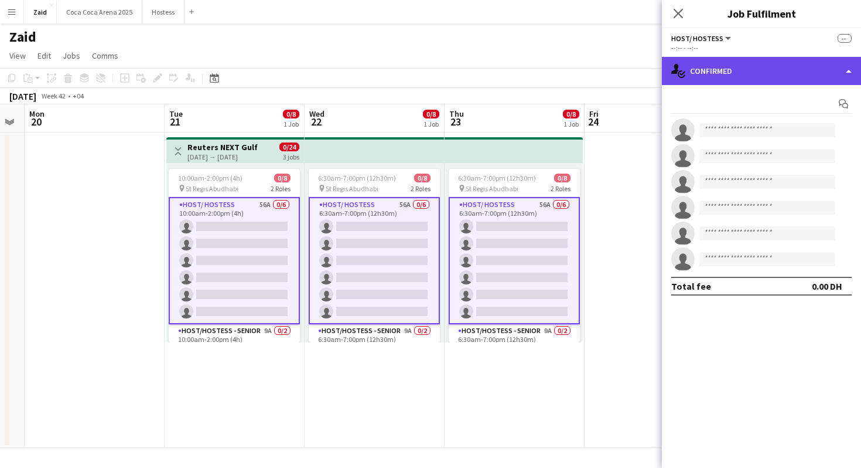
click at [743, 62] on div "single-neutral-actions-check-2 Confirmed" at bounding box center [761, 71] width 199 height 28
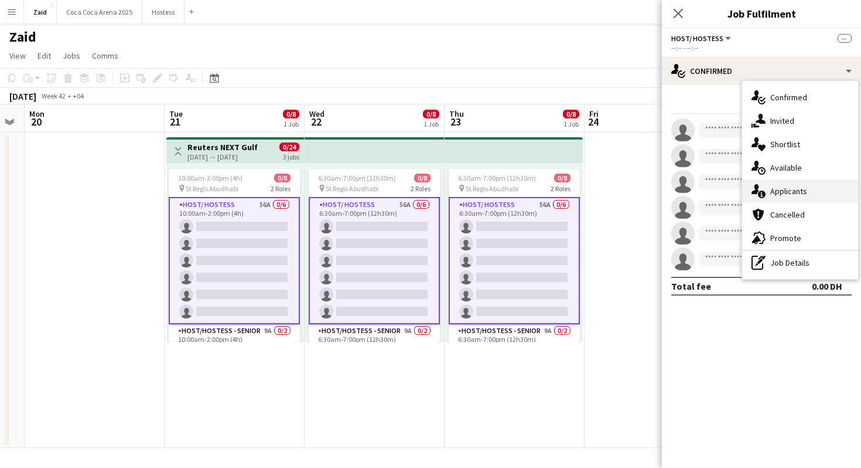
click at [816, 190] on div "single-neutral-actions-information Applicants" at bounding box center [801, 190] width 116 height 23
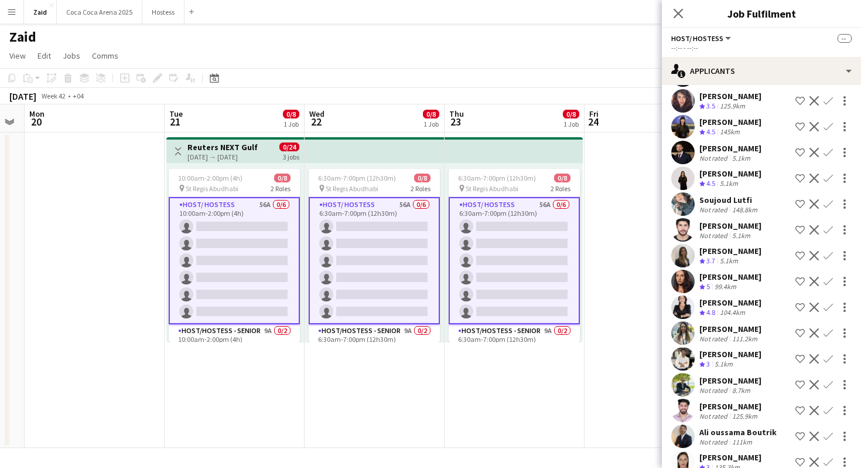
scroll to position [1140, 0]
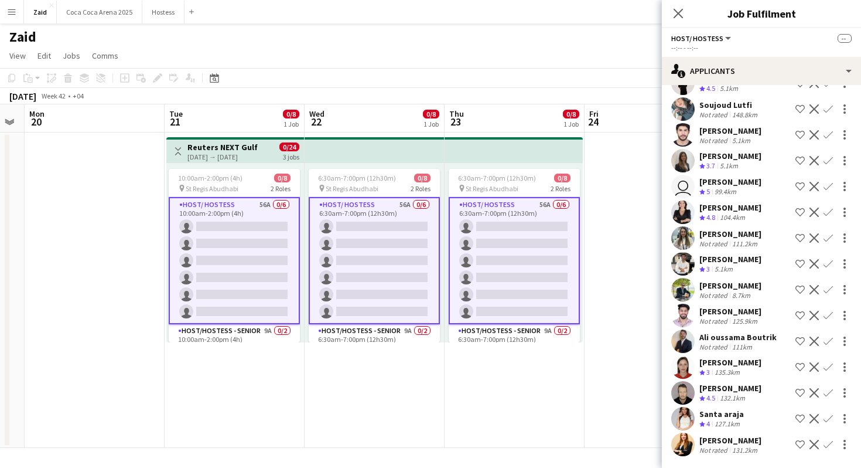
click at [714, 341] on div "Ali oussama Boutrik" at bounding box center [738, 337] width 77 height 11
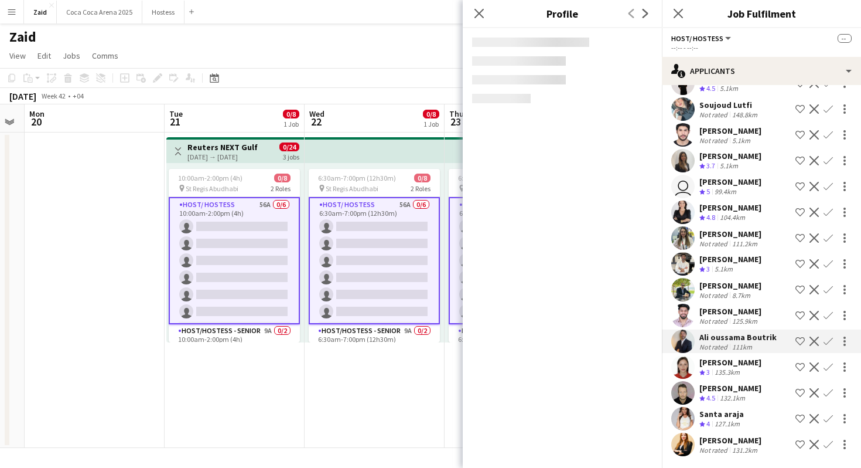
click at [720, 306] on div "[PERSON_NAME]" at bounding box center [731, 311] width 62 height 11
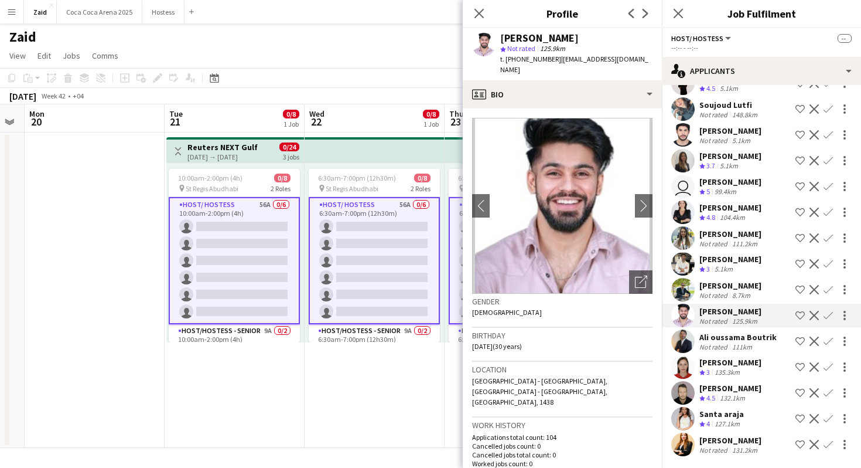
click at [723, 281] on div "[PERSON_NAME]" at bounding box center [731, 285] width 62 height 11
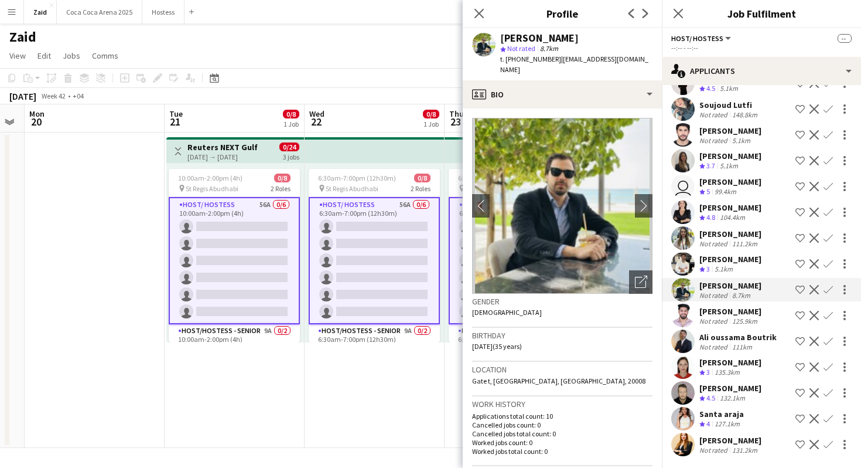
click at [723, 264] on div "5.1km" at bounding box center [724, 269] width 23 height 10
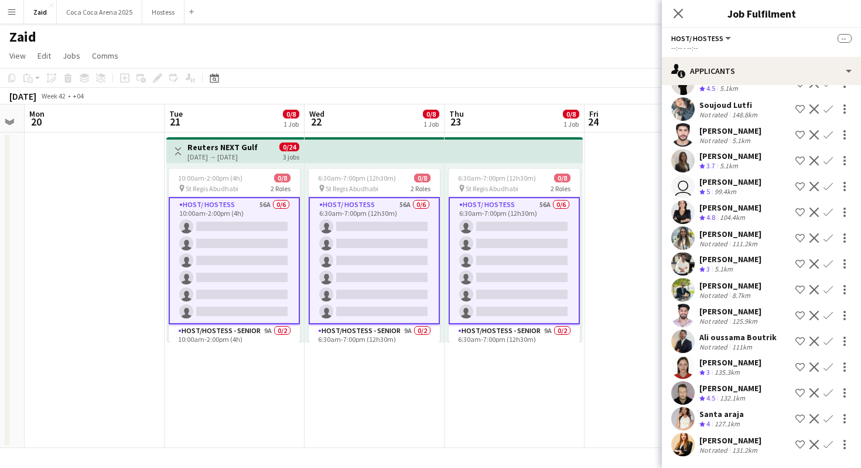
click at [723, 229] on div "[PERSON_NAME]" at bounding box center [731, 234] width 62 height 11
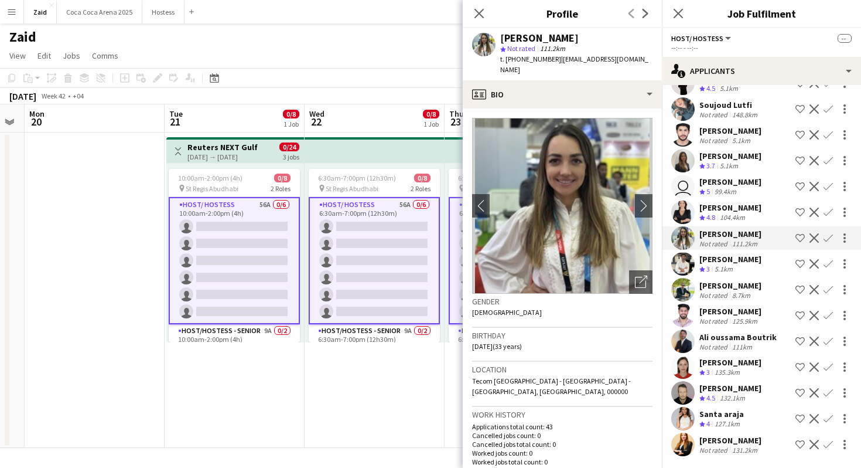
click at [696, 189] on div "user Daria Gvardiian Crew rating 5 99.4km Shortlist crew Decline Confirm" at bounding box center [761, 186] width 199 height 23
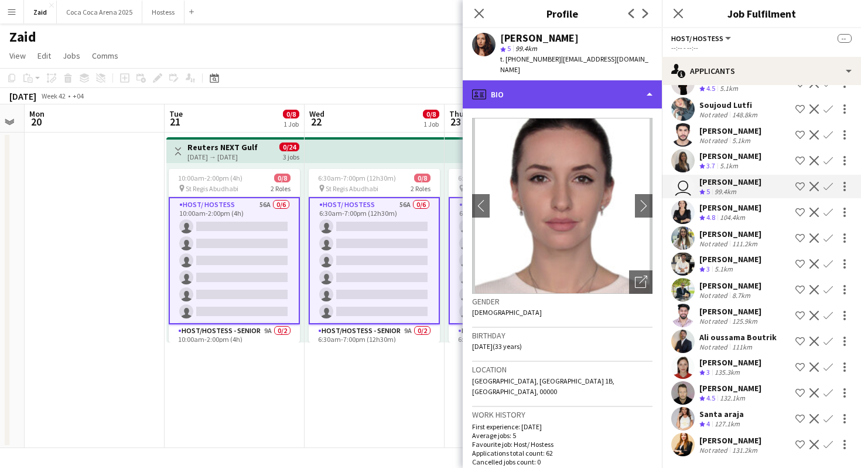
click at [581, 94] on div "profile Bio" at bounding box center [562, 94] width 199 height 28
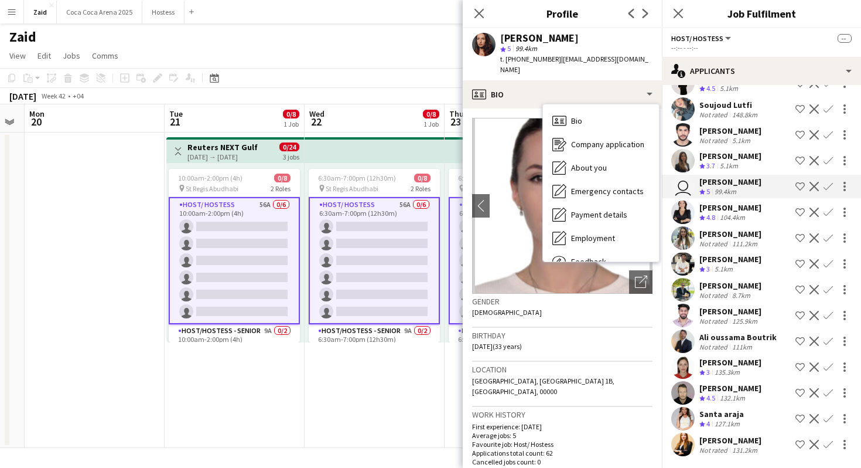
click at [411, 86] on app-toolbar "Copy Paste Paste Command V Paste with crew Command Shift V Paste linked Job Del…" at bounding box center [430, 78] width 861 height 20
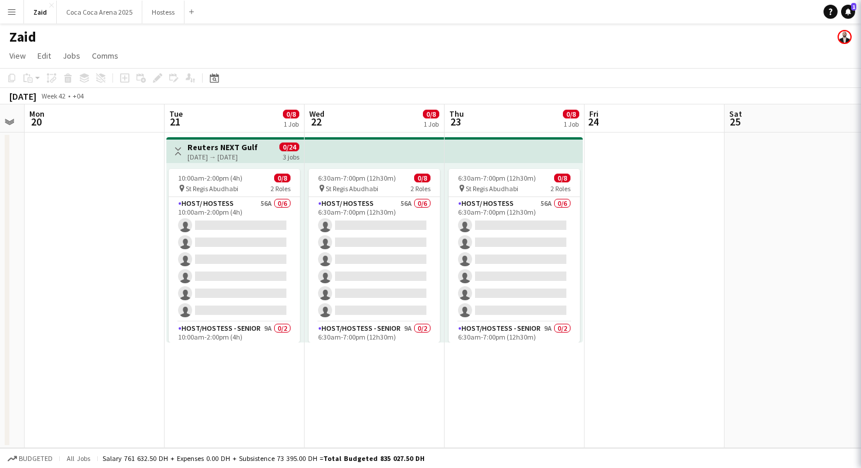
scroll to position [0, 0]
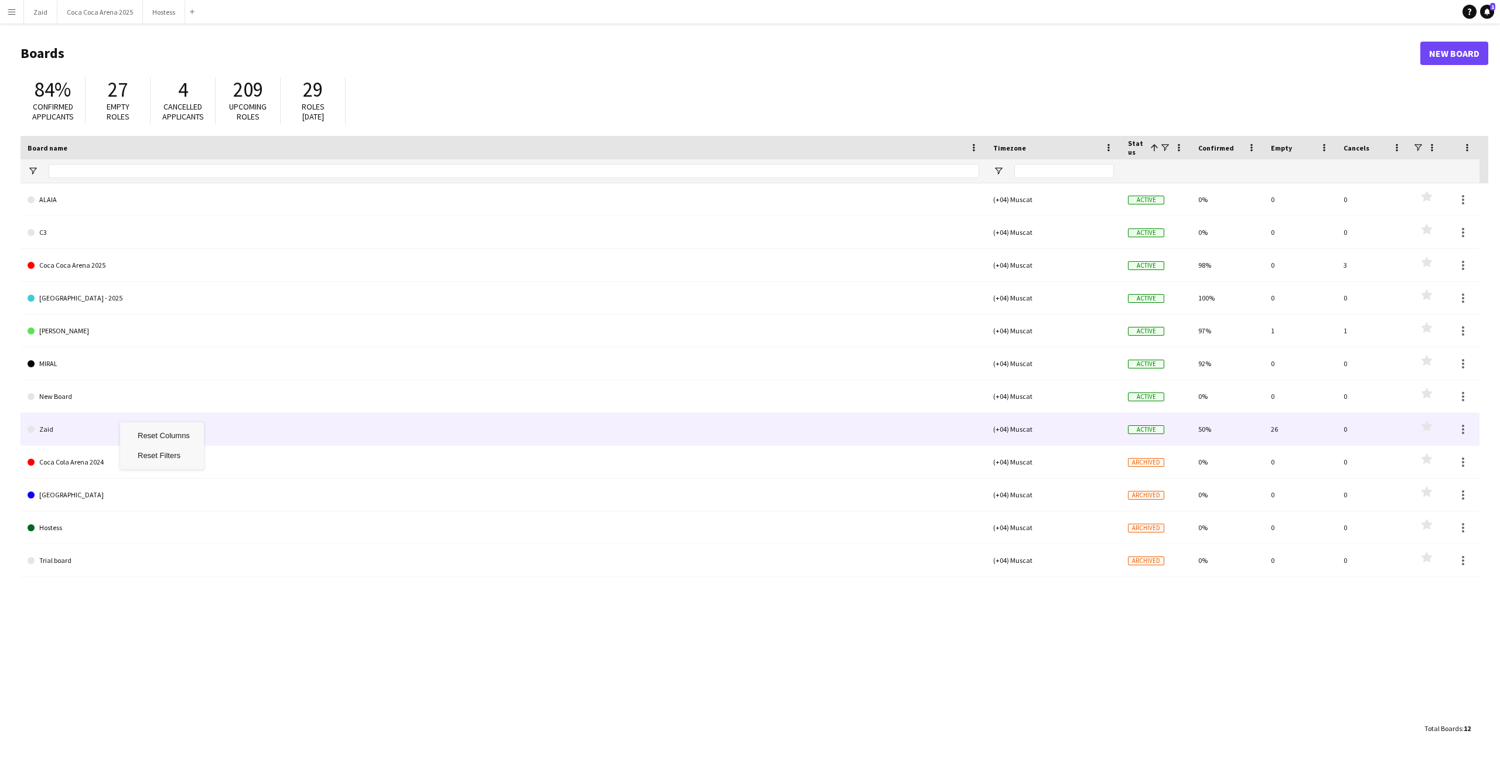
click at [92, 422] on link "Zaid" at bounding box center [504, 429] width 952 height 33
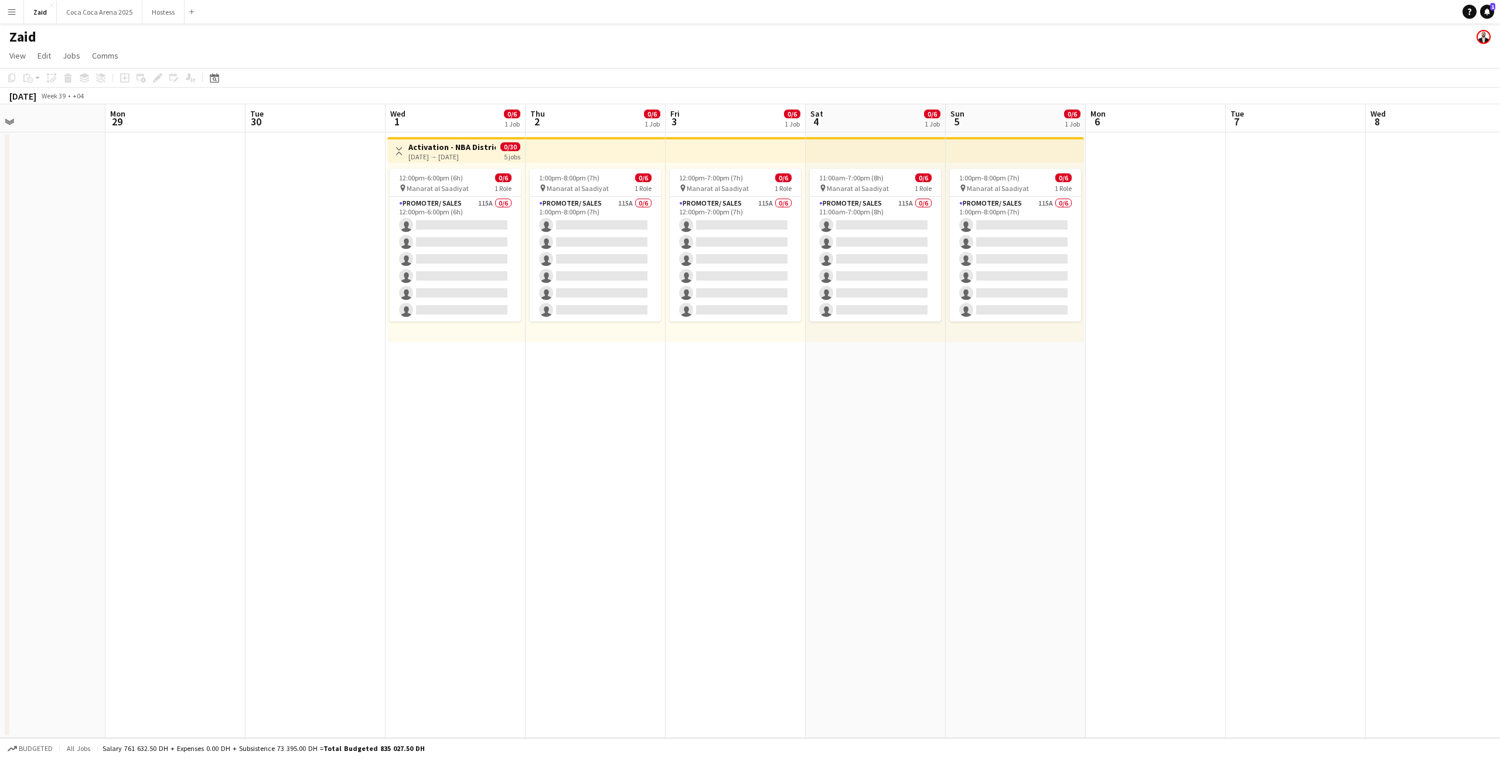
scroll to position [0, 455]
click at [496, 250] on app-card-role "Promoter/ Sales 115A 0/6 12:00pm-6:00pm (6h) single-neutral-actions single-neut…" at bounding box center [455, 259] width 131 height 125
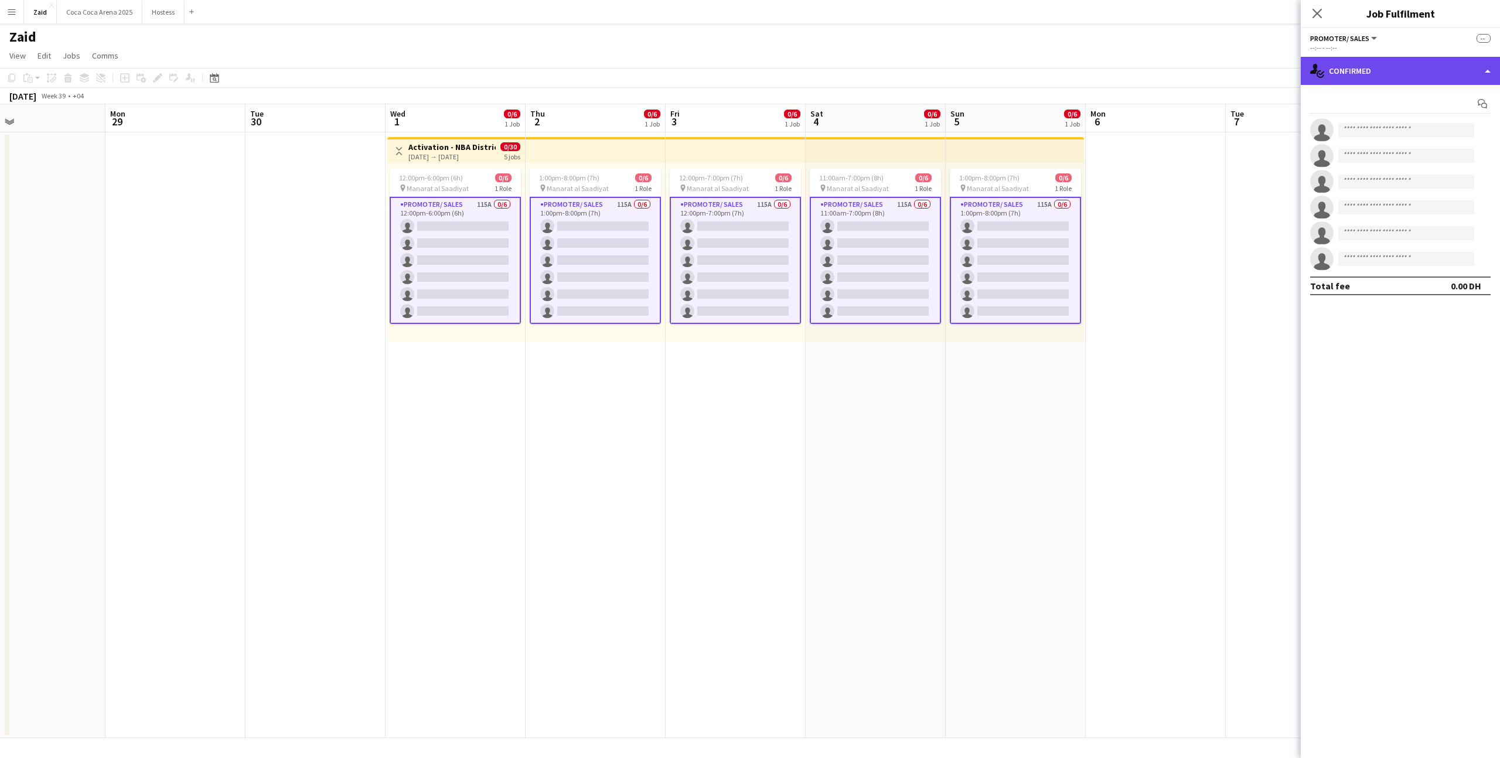
click at [1365, 67] on div "single-neutral-actions-check-2 Confirmed" at bounding box center [1400, 71] width 199 height 28
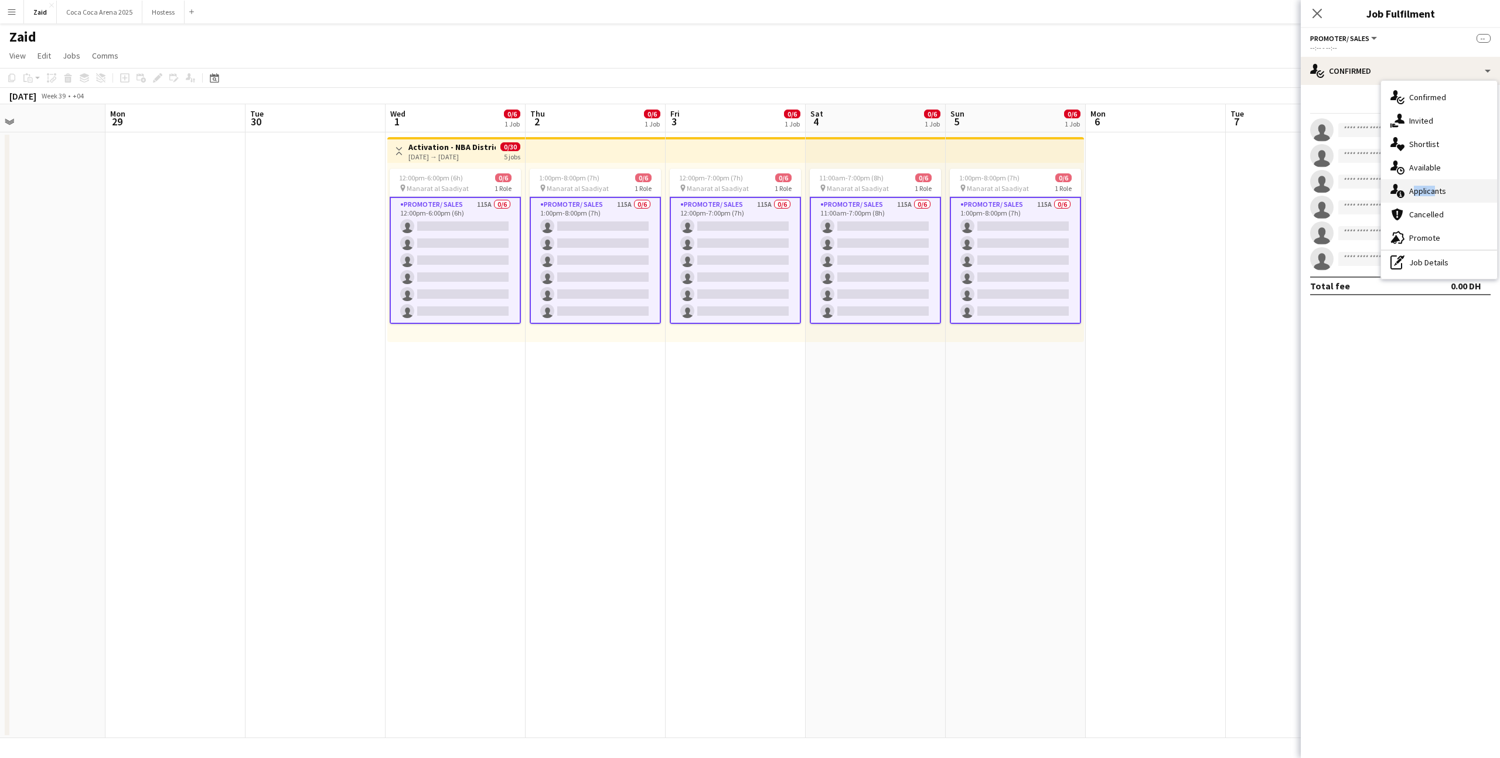
click at [1429, 186] on div "single-neutral-actions-information Applicants" at bounding box center [1439, 190] width 116 height 23
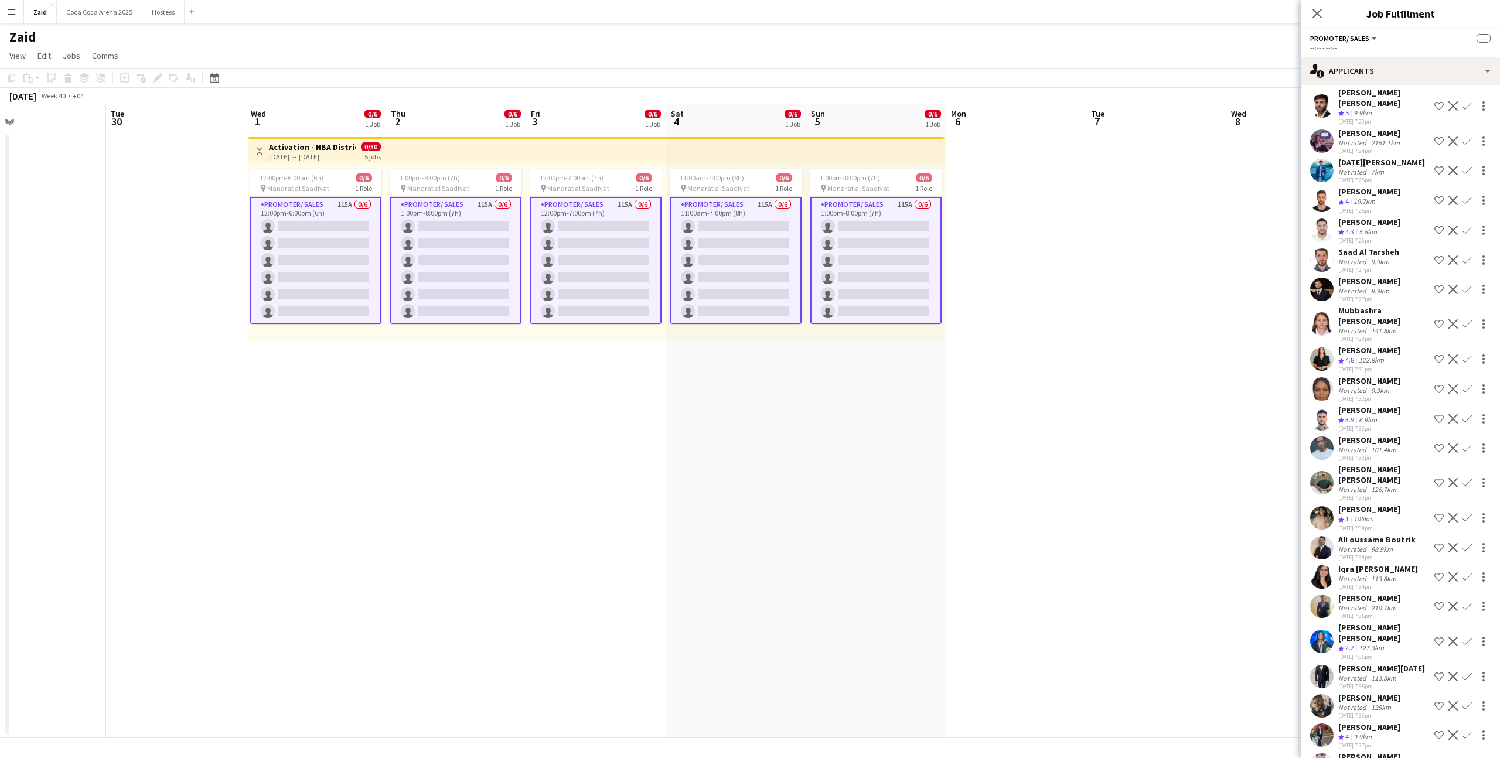
scroll to position [419, 0]
click at [1392, 377] on div "Dalia Almajidi Not rated 9.9km 28-08-2025 7:32pm Shortlist crew Decline Confirm" at bounding box center [1400, 390] width 199 height 27
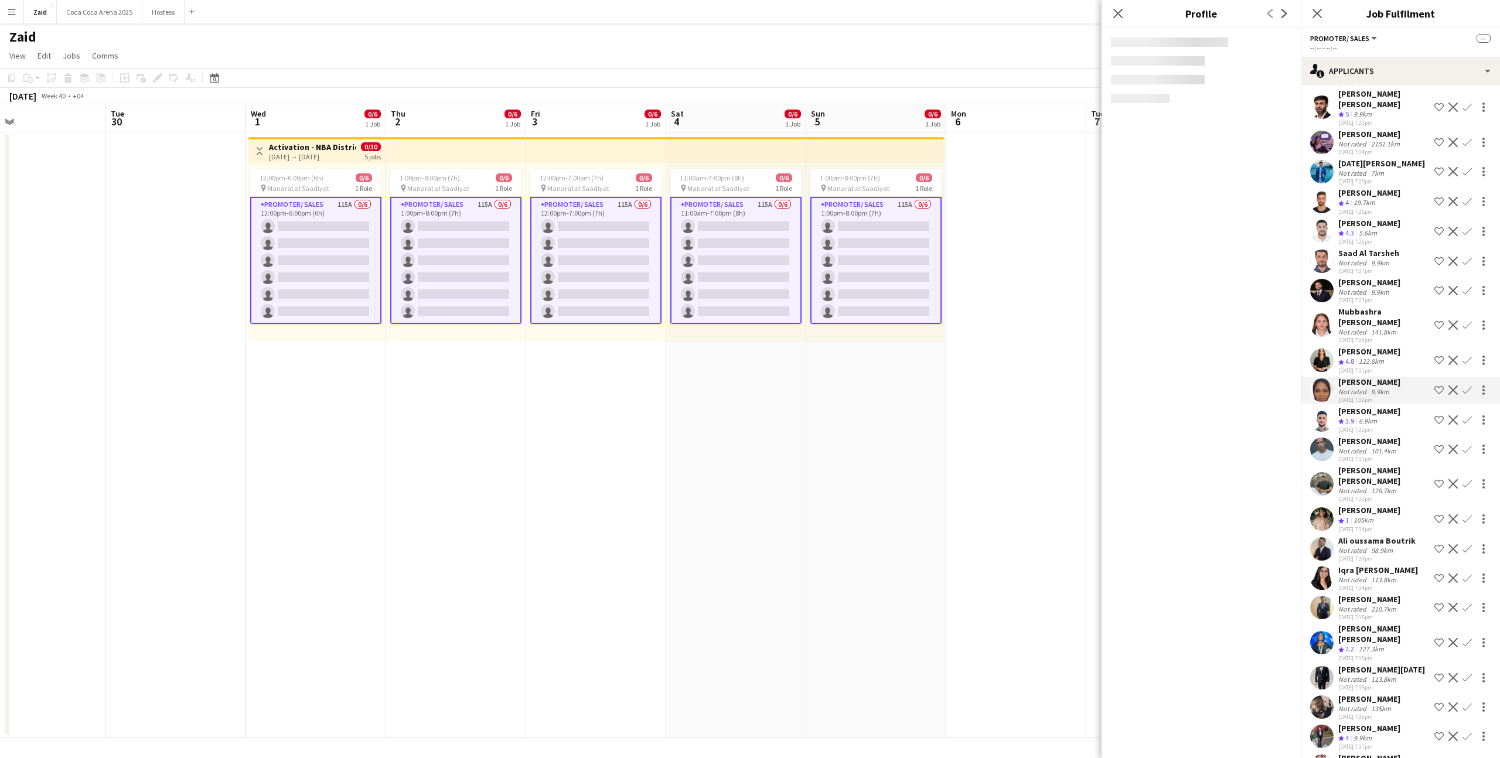
click at [1390, 357] on div "Crew rating 4.8 122.8km" at bounding box center [1370, 362] width 62 height 10
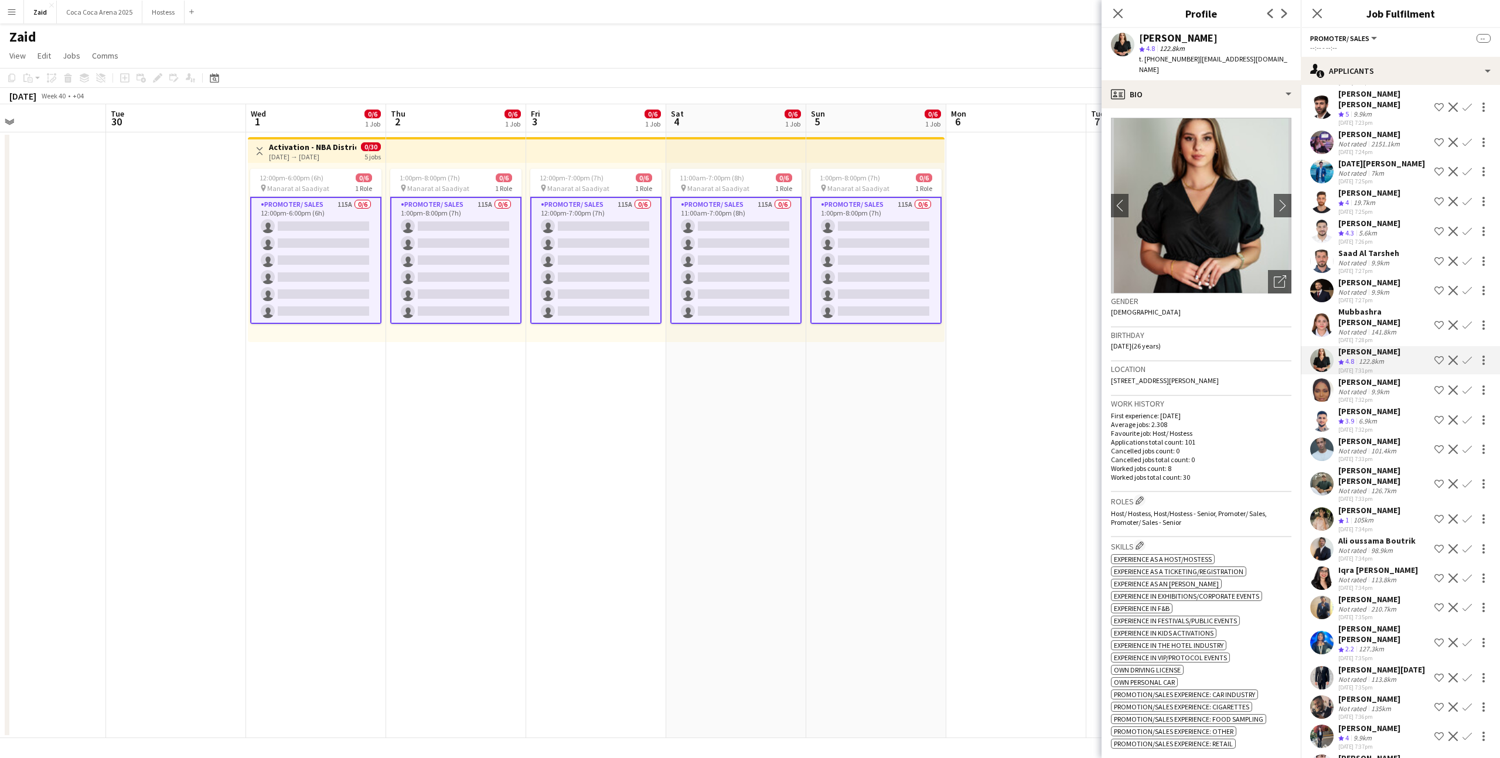
click at [1387, 169] on div "Not rated 7km" at bounding box center [1382, 173] width 87 height 9
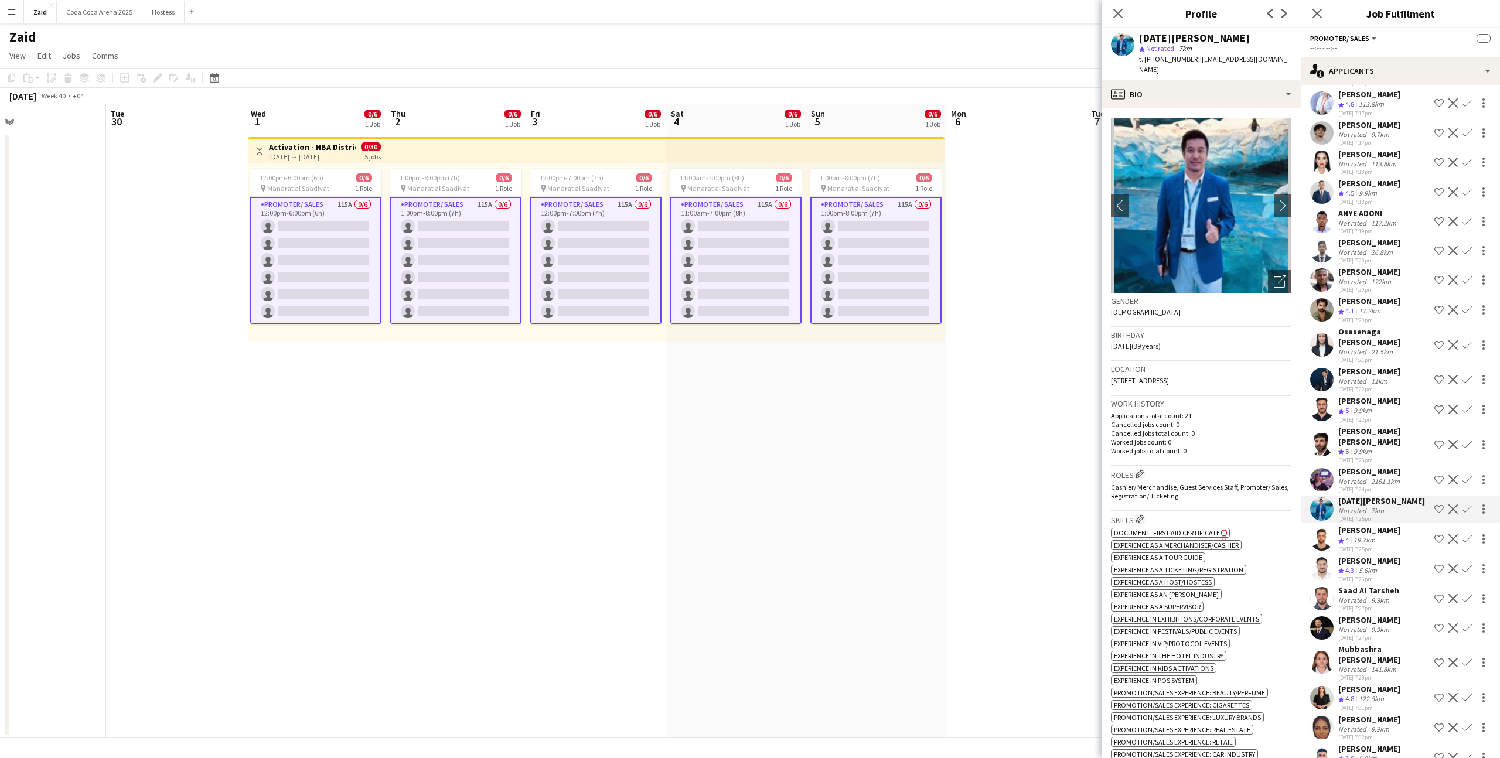
scroll to position [36, 0]
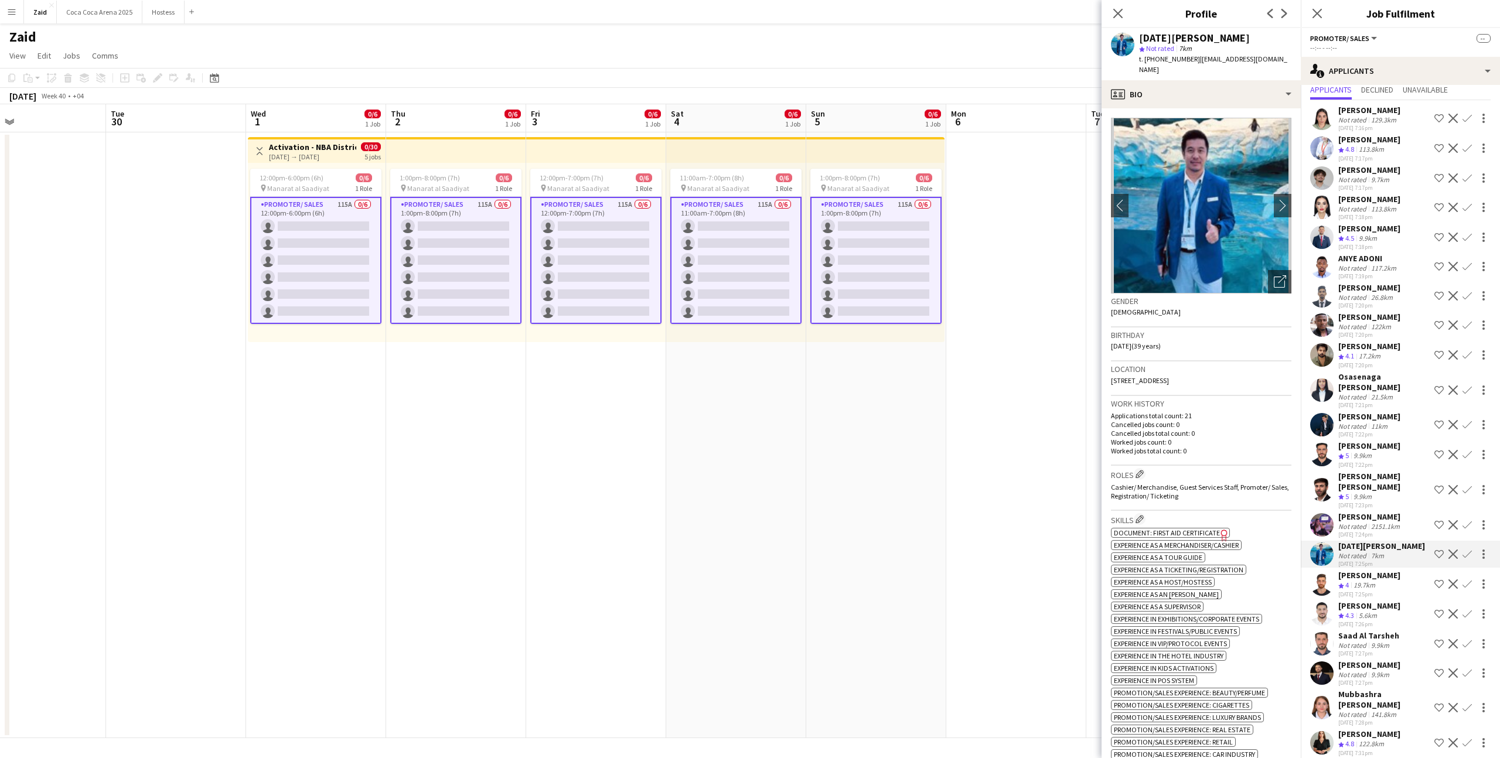
click at [1394, 139] on div "[PERSON_NAME]" at bounding box center [1370, 139] width 62 height 11
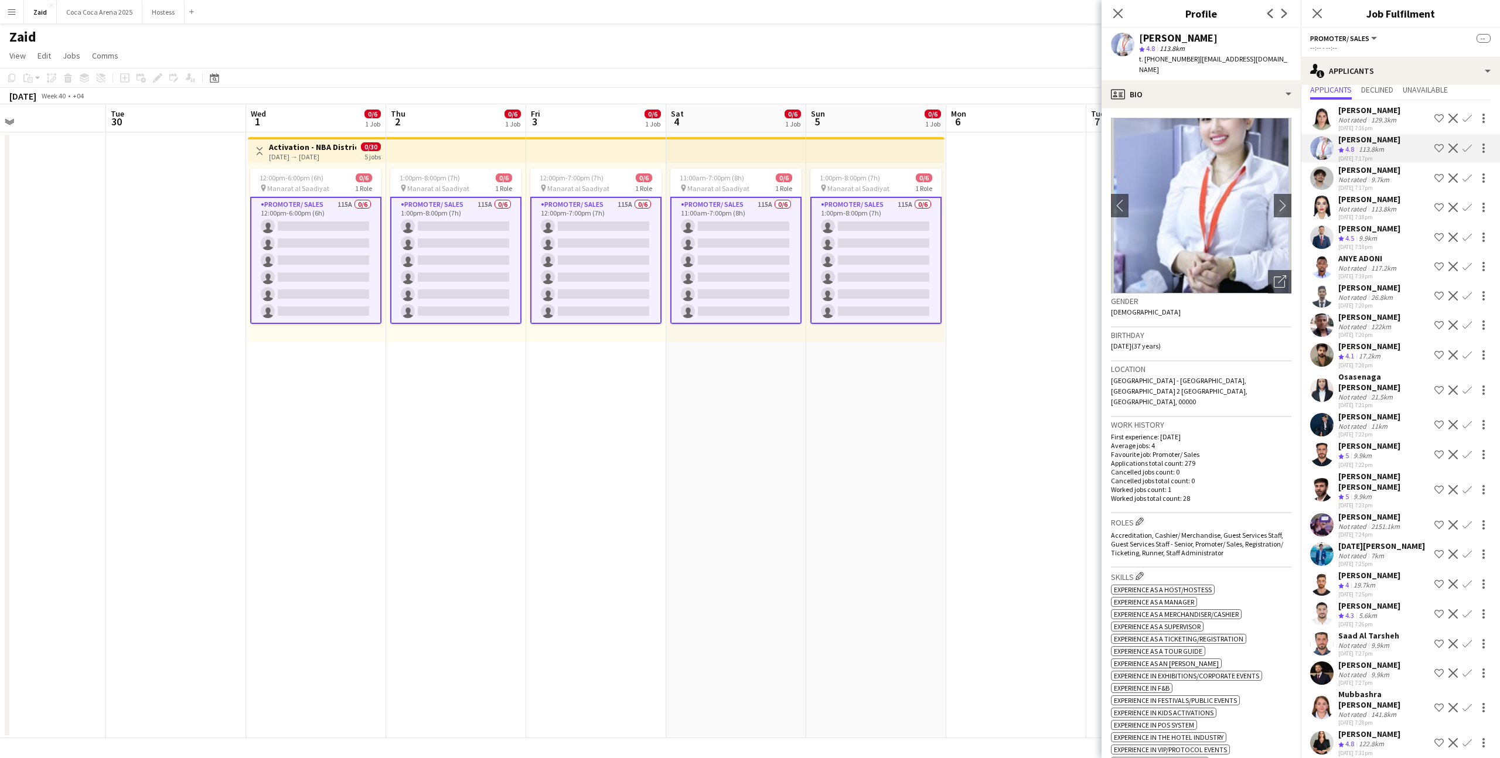
click at [1084, 336] on app-date-cell at bounding box center [1016, 435] width 140 height 606
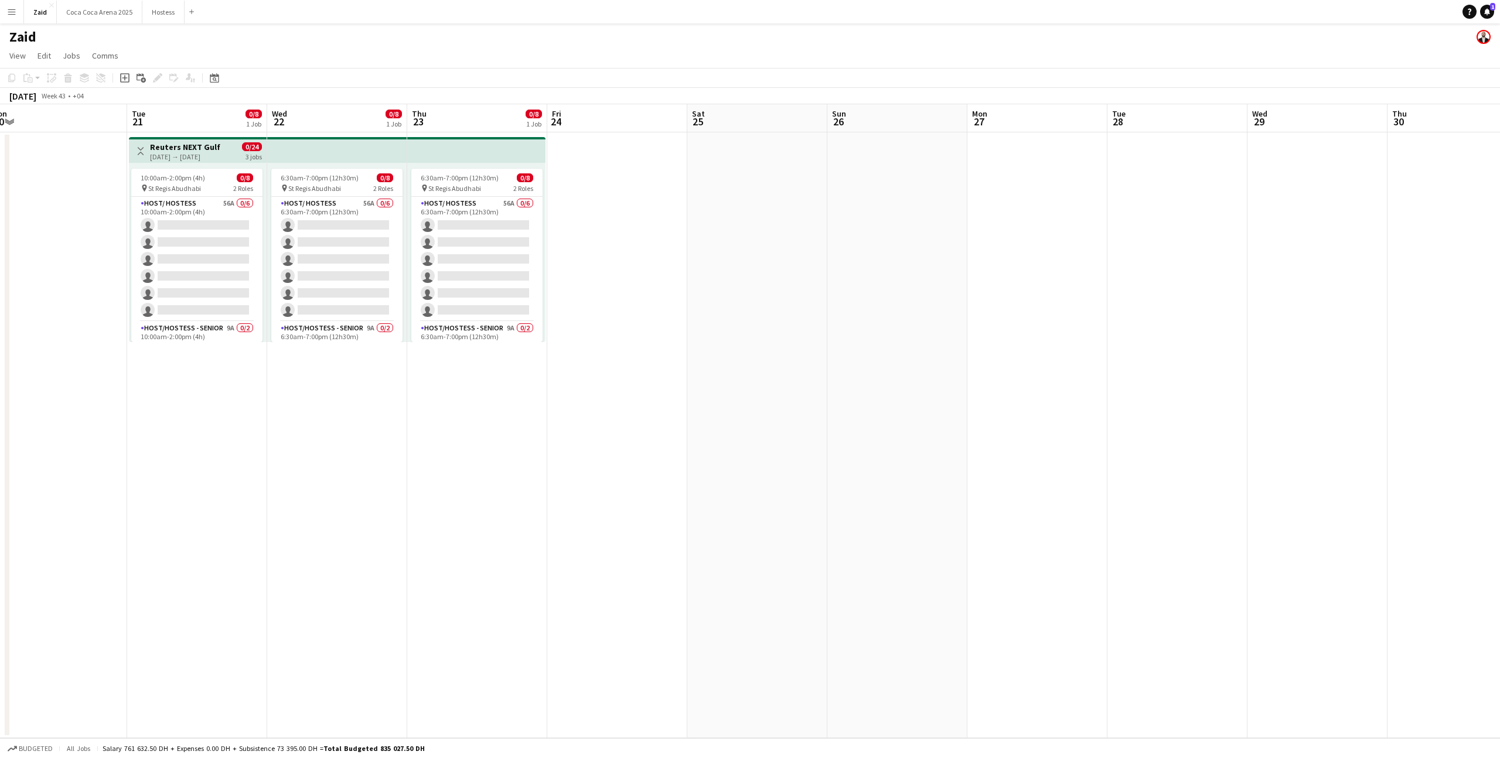
scroll to position [0, 422]
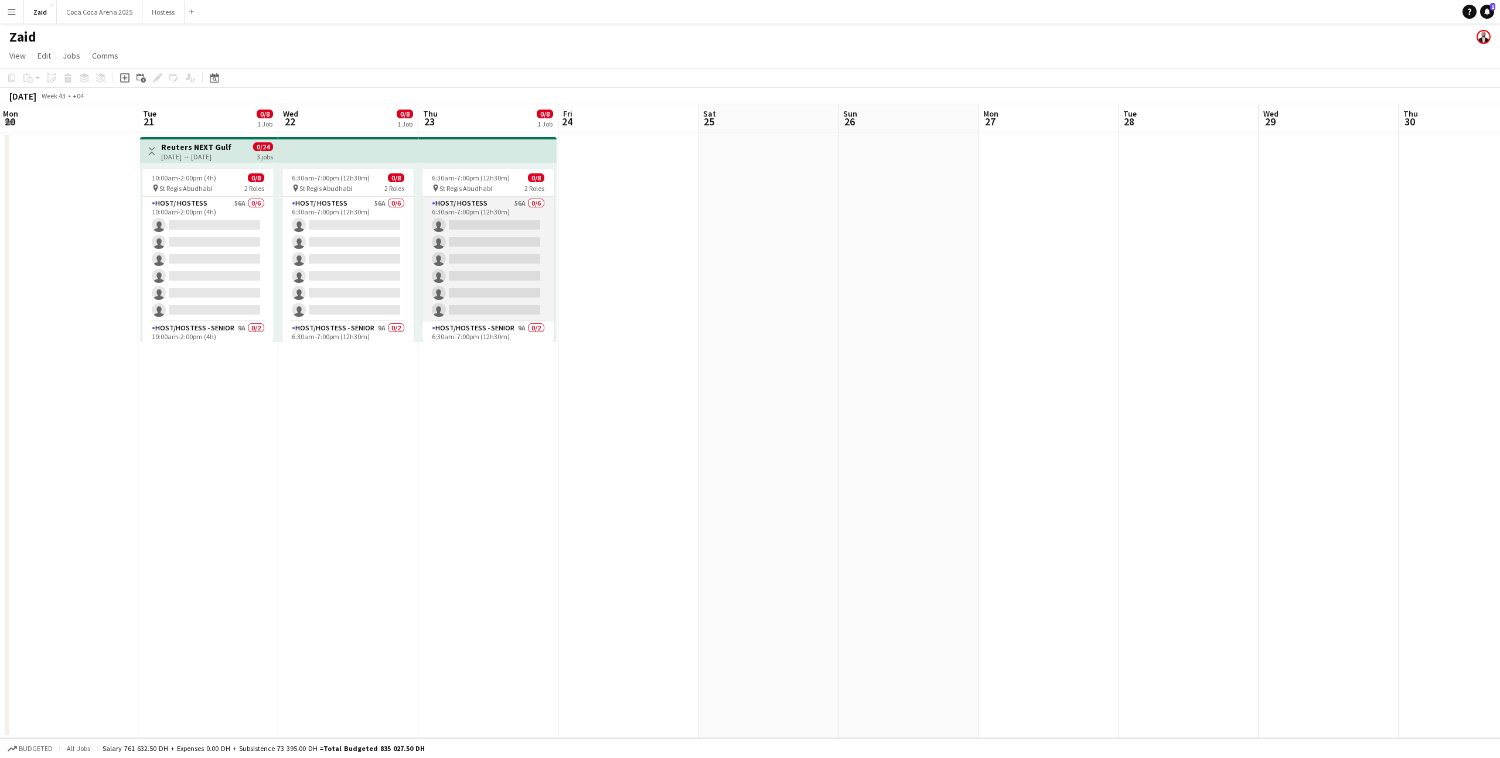
click at [522, 272] on app-card-role "Host/ Hostess 56A 0/6 6:30am-7:00pm (12h30m) single-neutral-actions single-neut…" at bounding box center [488, 259] width 131 height 125
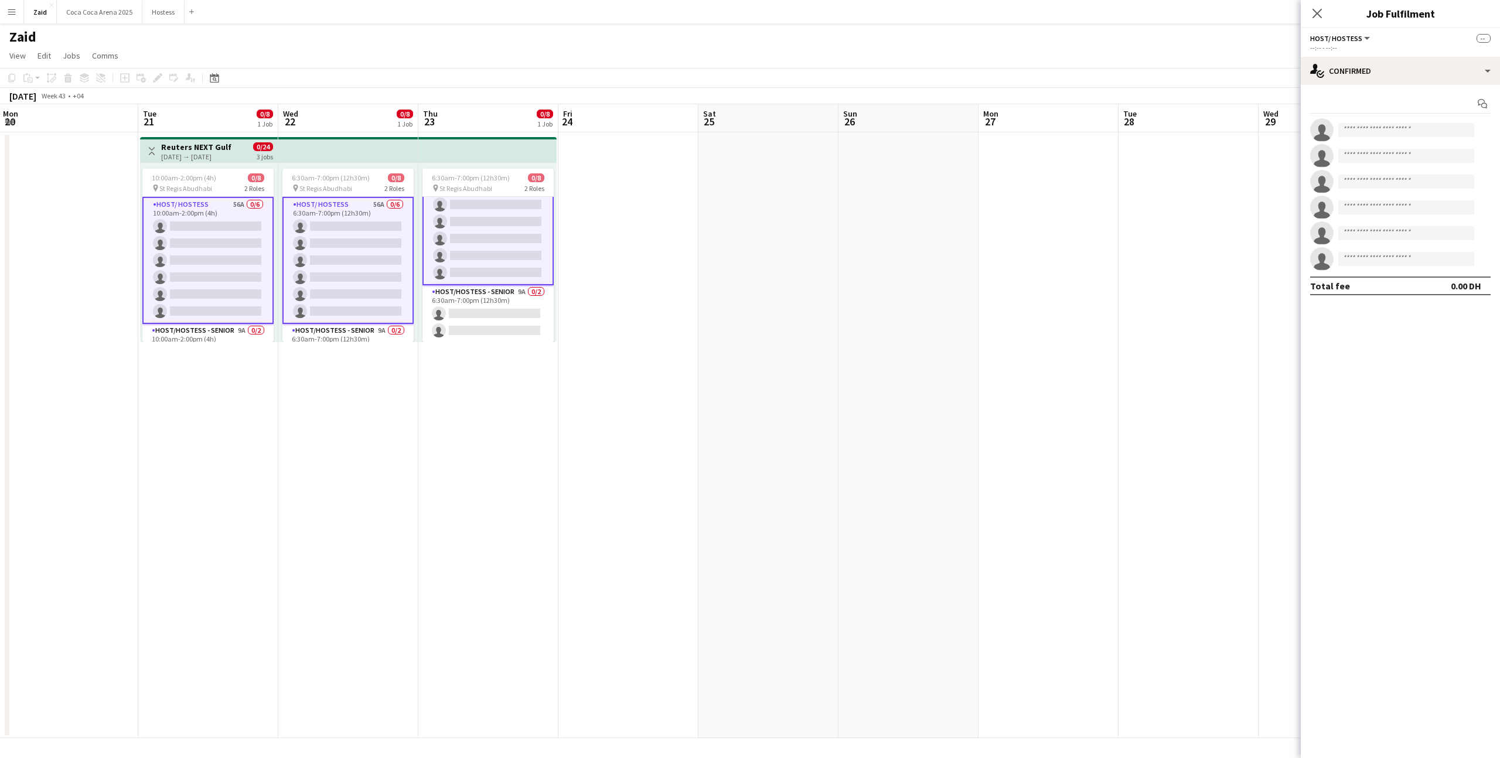
click at [519, 321] on app-card-role "Host/Hostess - Senior 9A 0/2 6:30am-7:00pm (12h30m) single-neutral-actions sing…" at bounding box center [488, 313] width 131 height 57
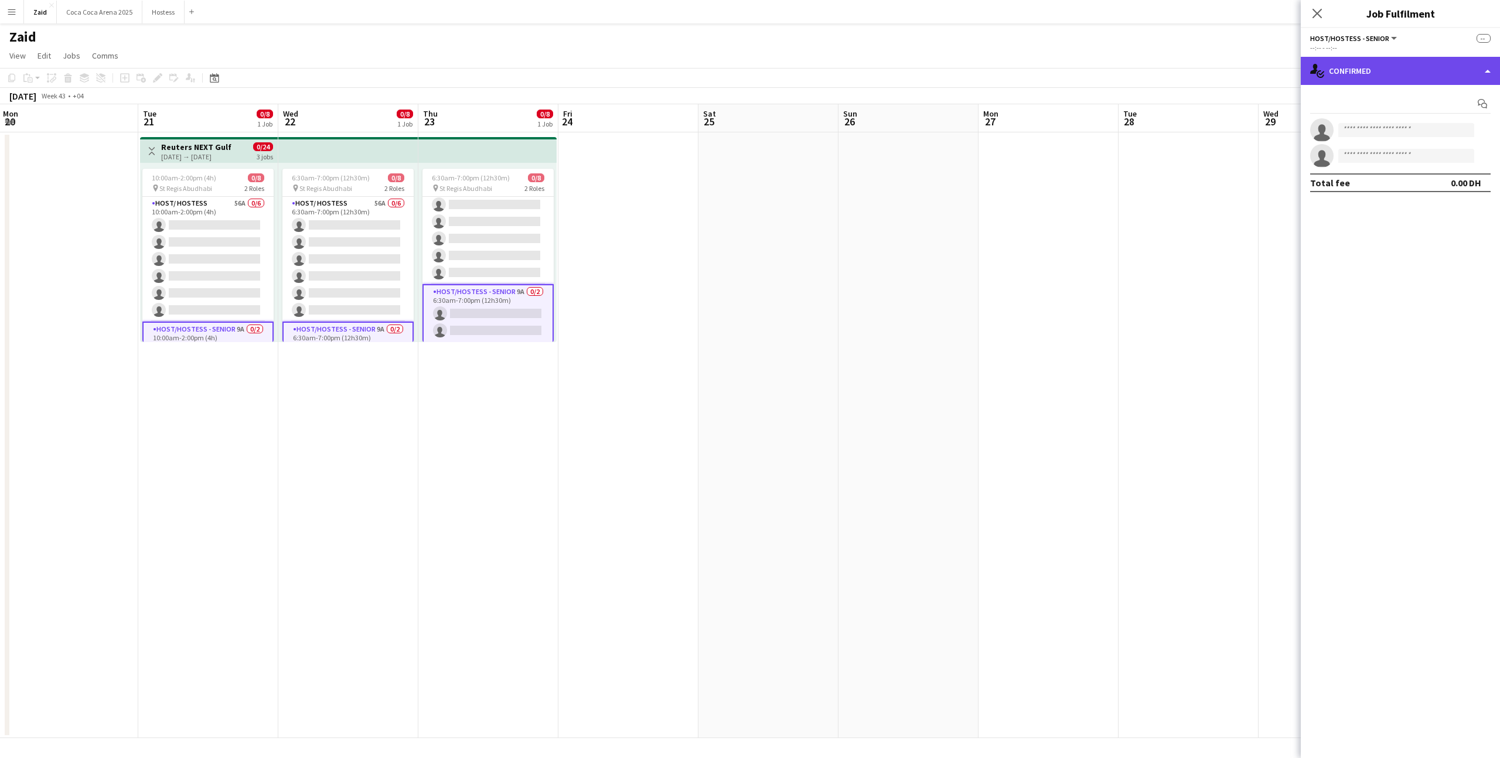
click at [1358, 66] on div "single-neutral-actions-check-2 Confirmed" at bounding box center [1400, 71] width 199 height 28
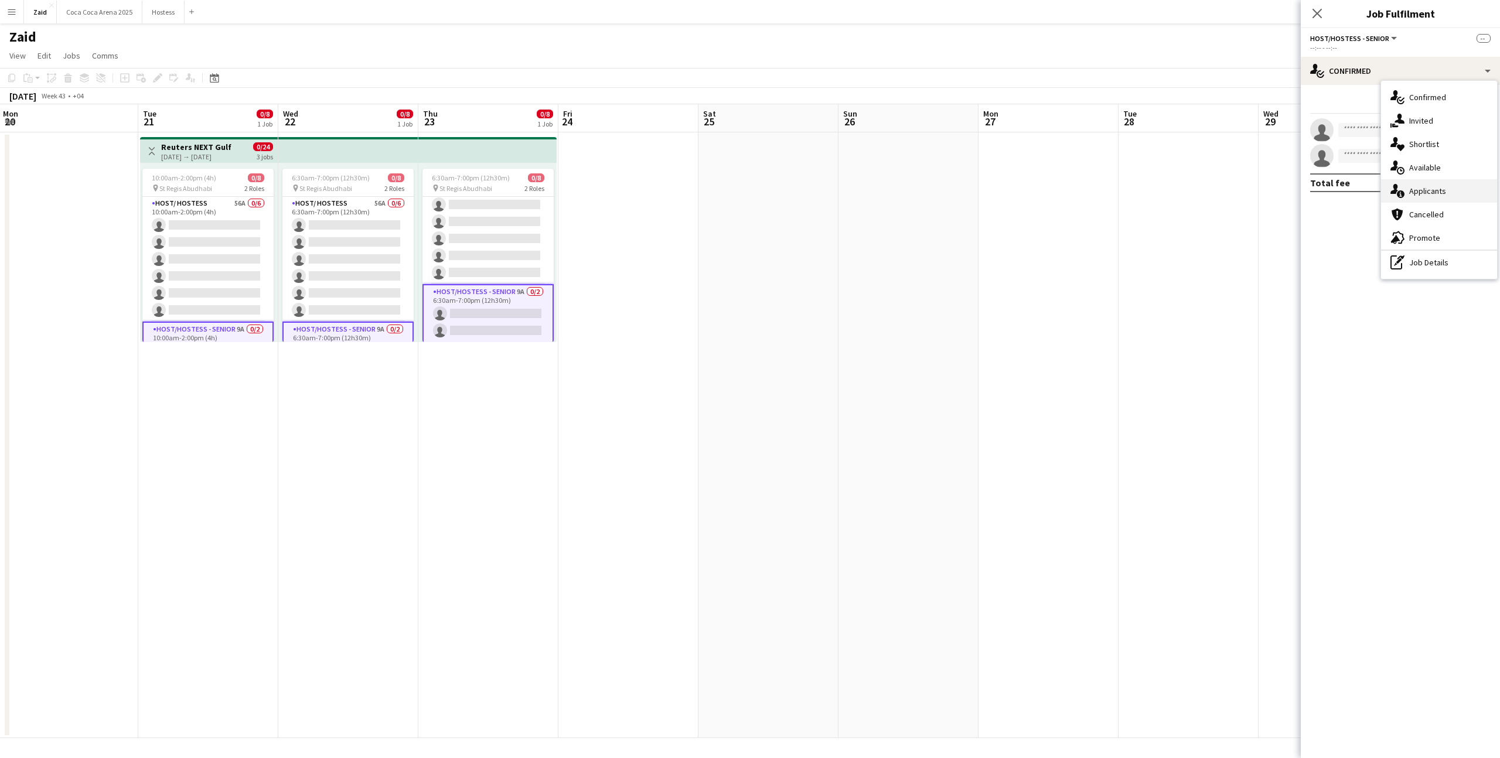
click at [1418, 197] on div "single-neutral-actions-information Applicants" at bounding box center [1439, 190] width 116 height 23
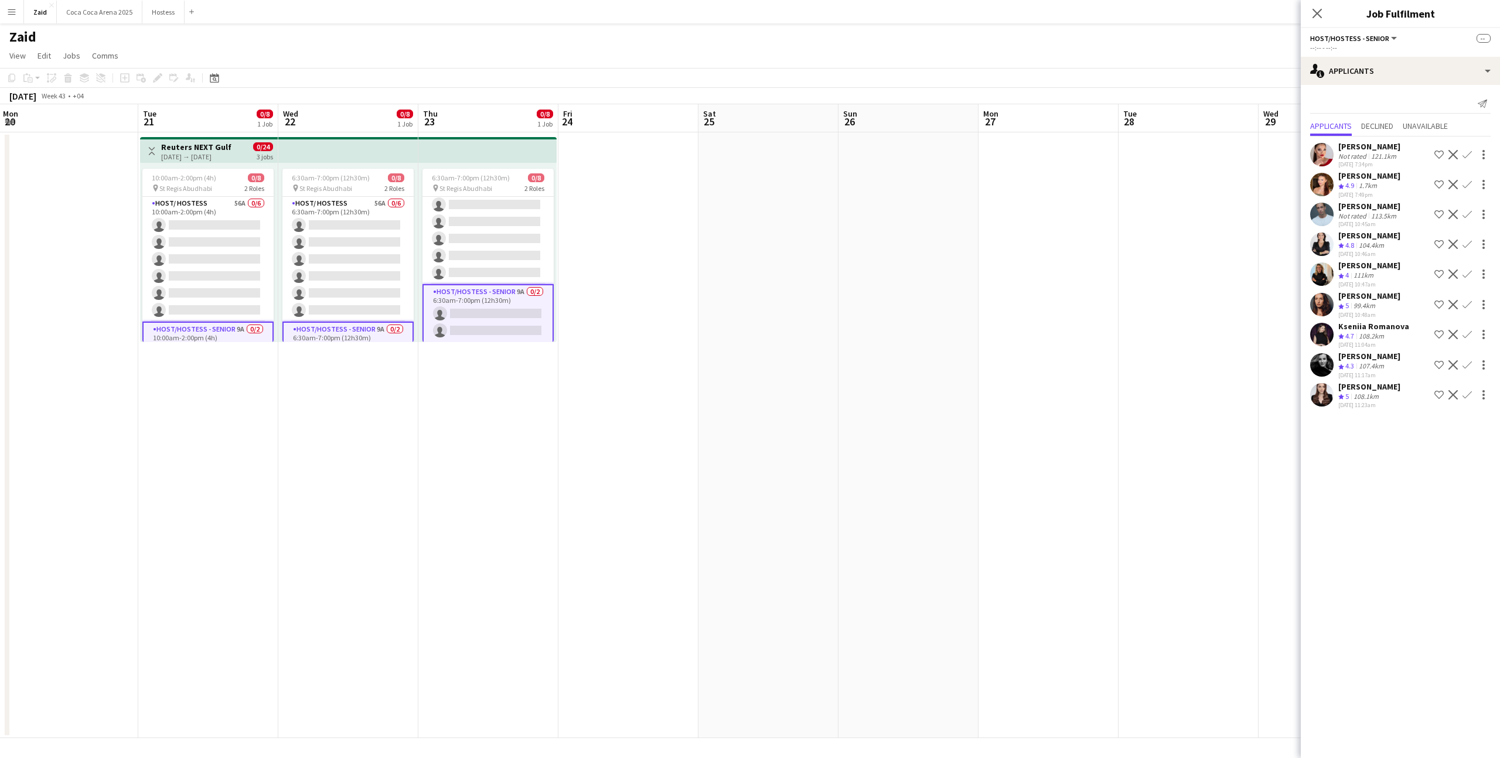
click at [1383, 308] on div "Crew rating 5 99.4km" at bounding box center [1370, 306] width 62 height 10
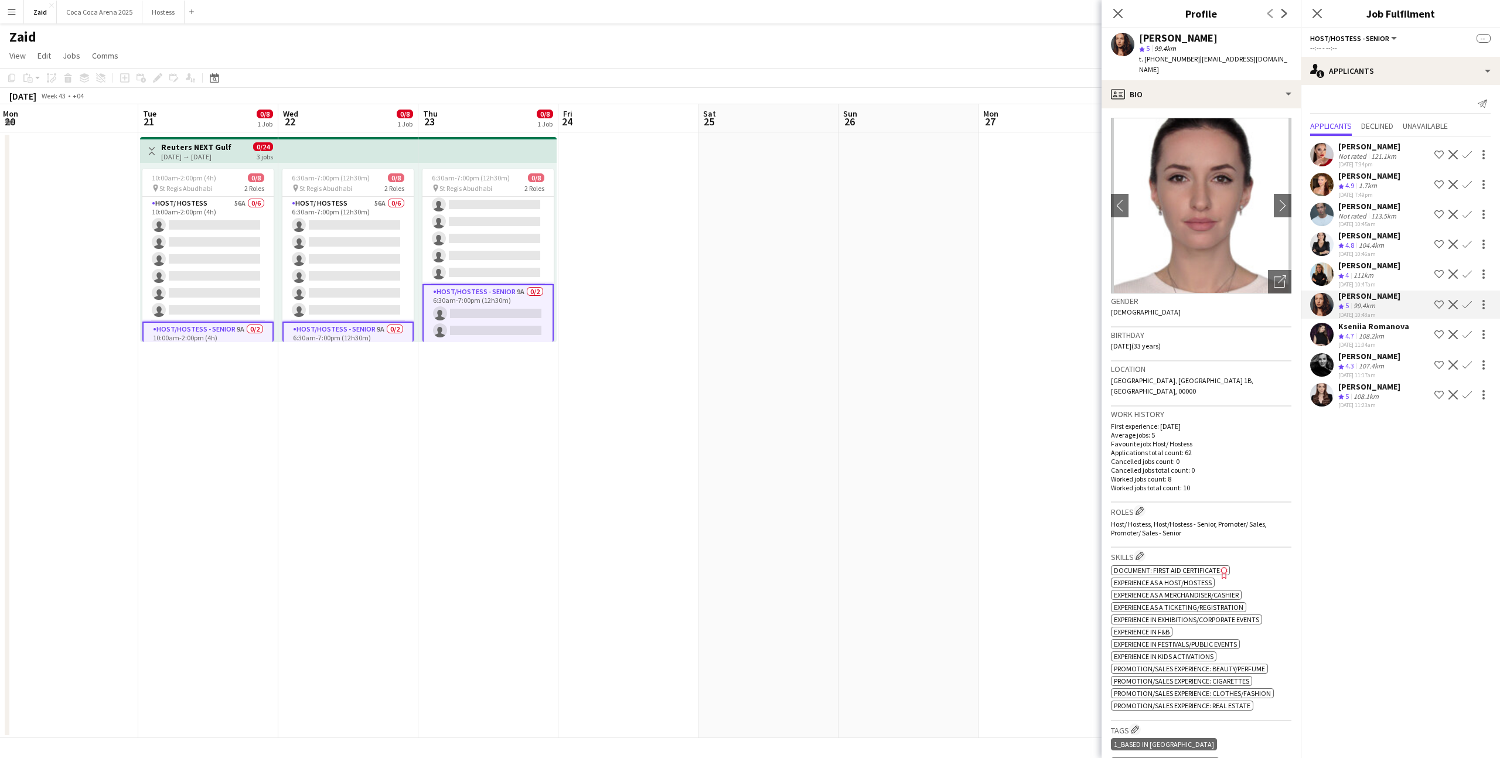
click at [1044, 356] on app-date-cell at bounding box center [1049, 435] width 140 height 606
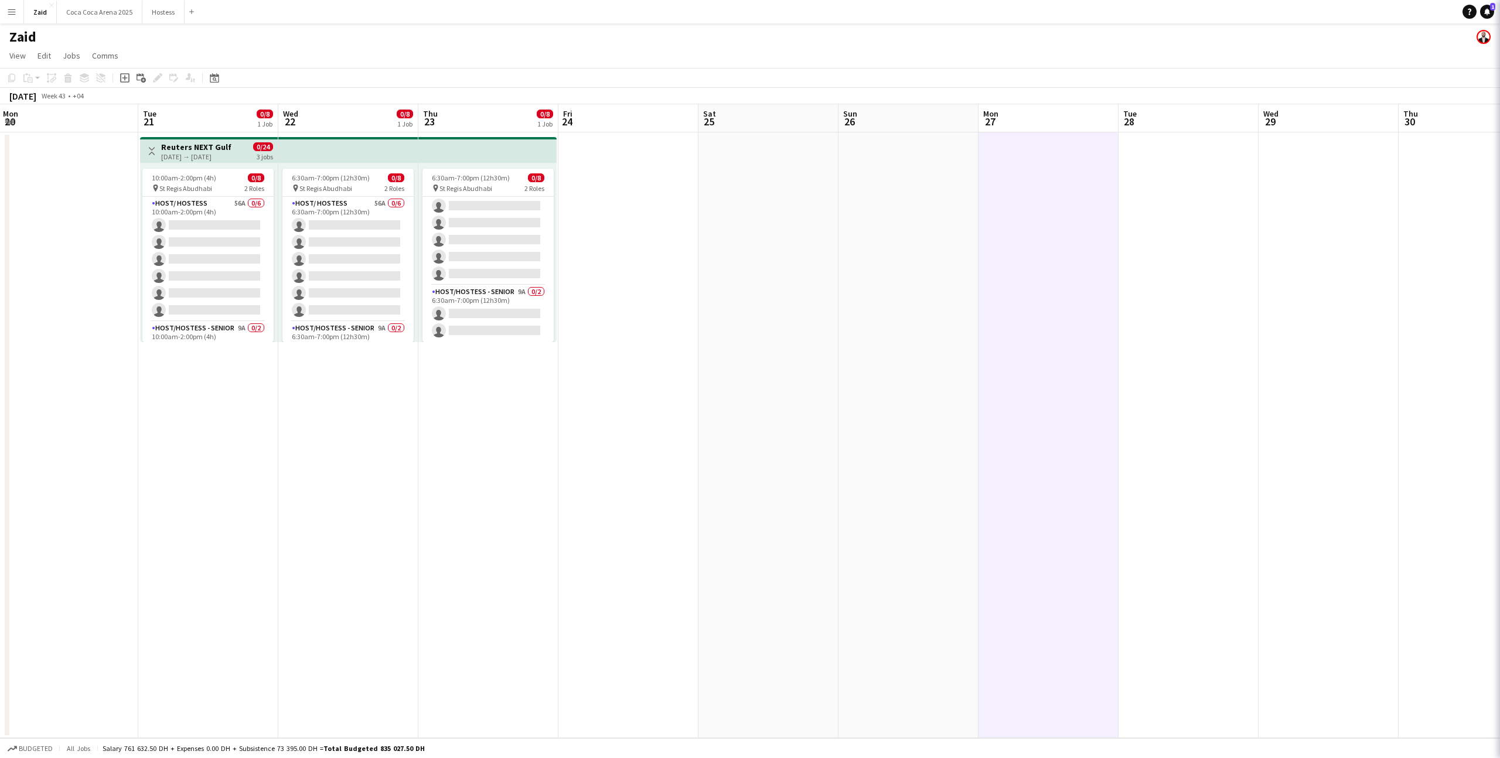
scroll to position [36, 0]
drag, startPoint x: 1044, startPoint y: 356, endPoint x: 1041, endPoint y: 321, distance: 35.3
click at [1044, 354] on app-date-cell at bounding box center [1049, 435] width 140 height 606
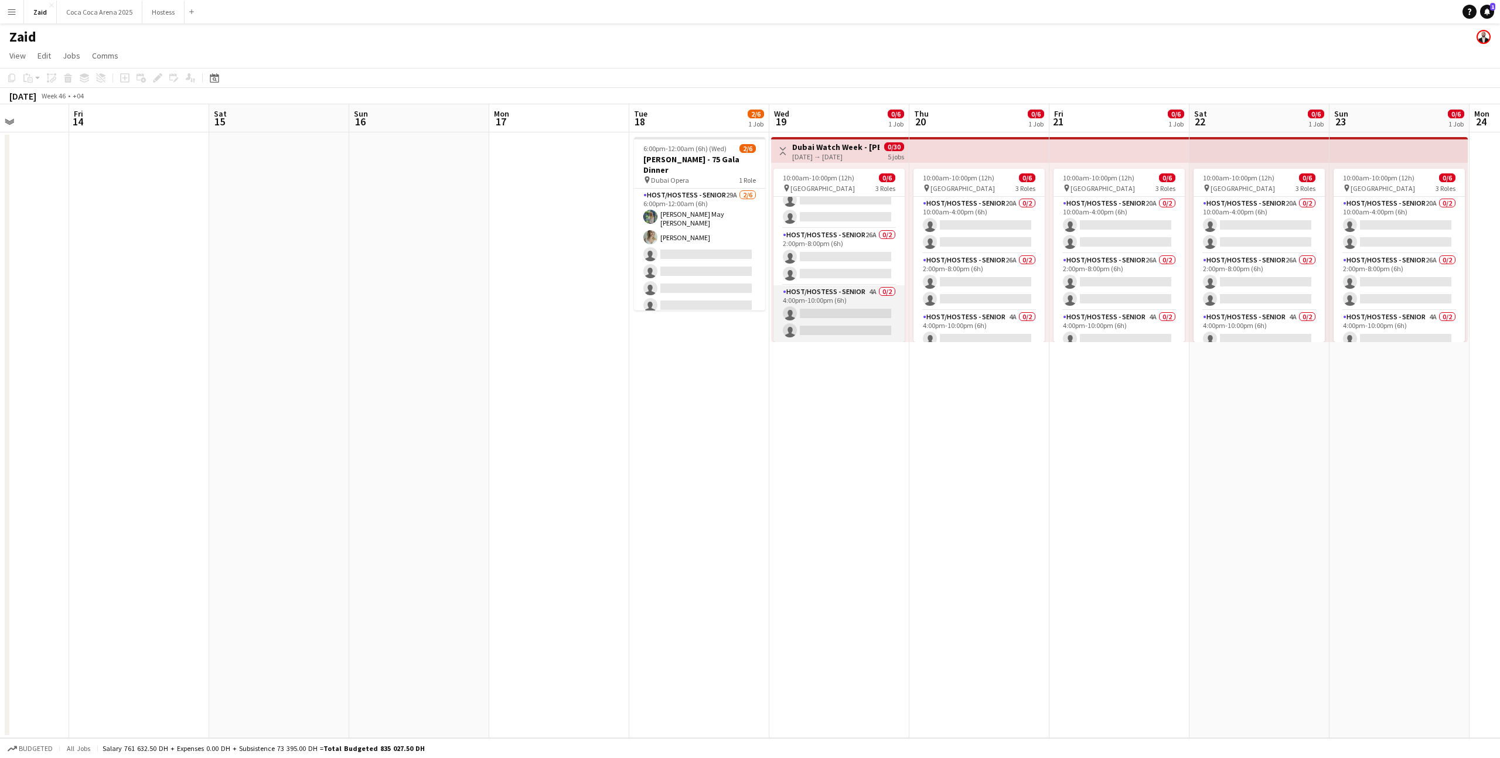
scroll to position [0, 0]
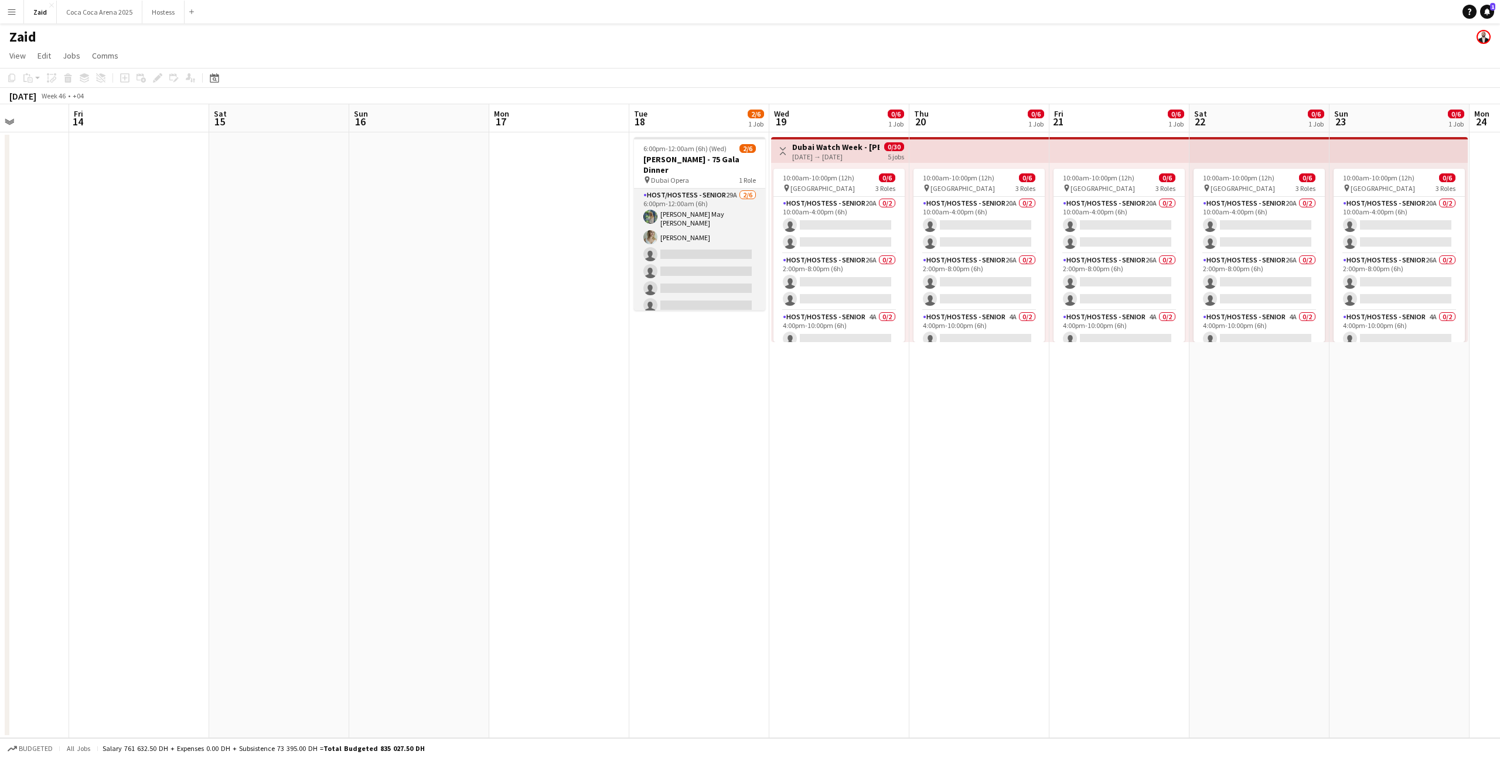
click at [747, 277] on app-card-role "Host/Hostess - Senior 29A 2/6 6:00pm-12:00am (6h) Laura May Harding Evelyn Harr…" at bounding box center [699, 253] width 131 height 128
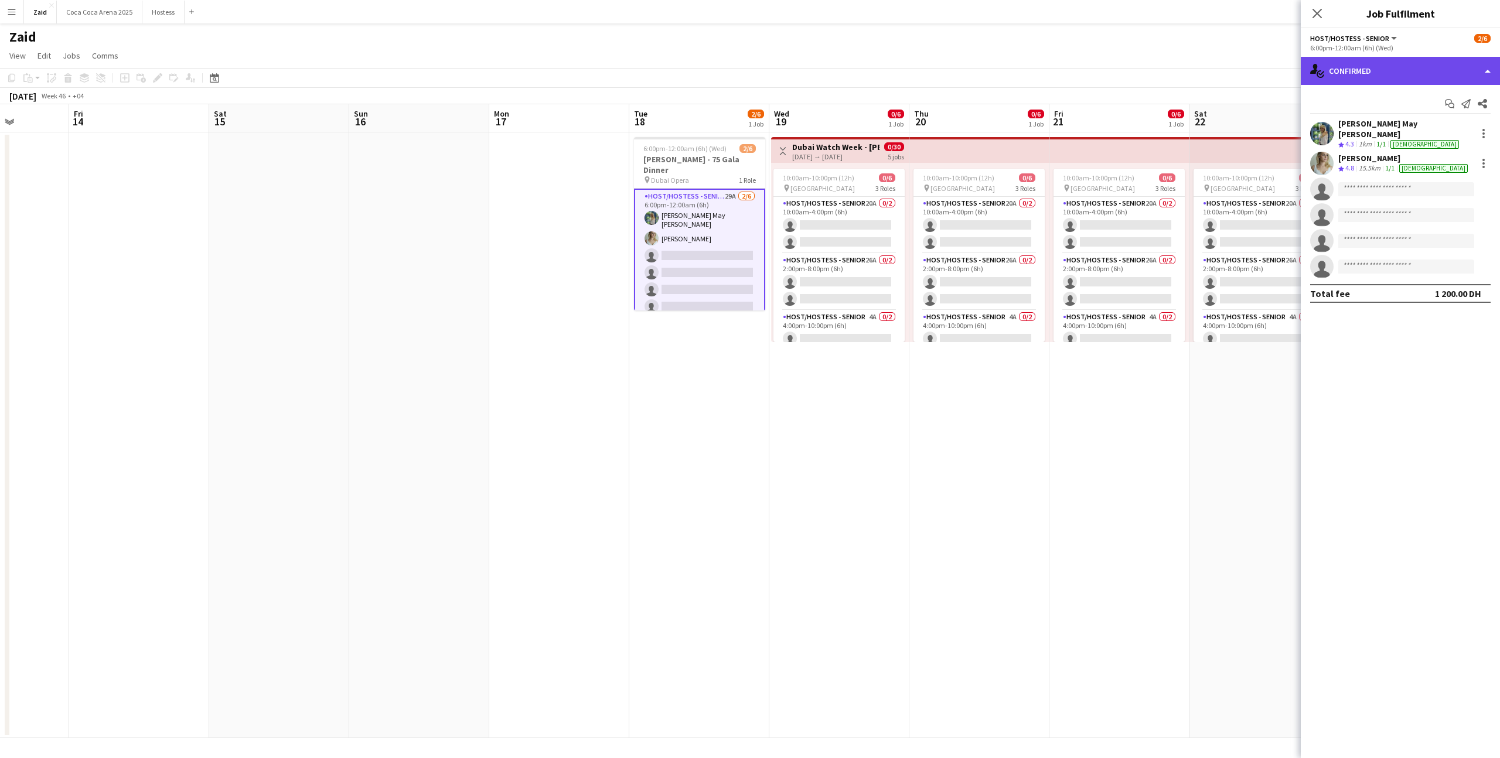
click at [1421, 74] on div "single-neutral-actions-check-2 Confirmed" at bounding box center [1400, 71] width 199 height 28
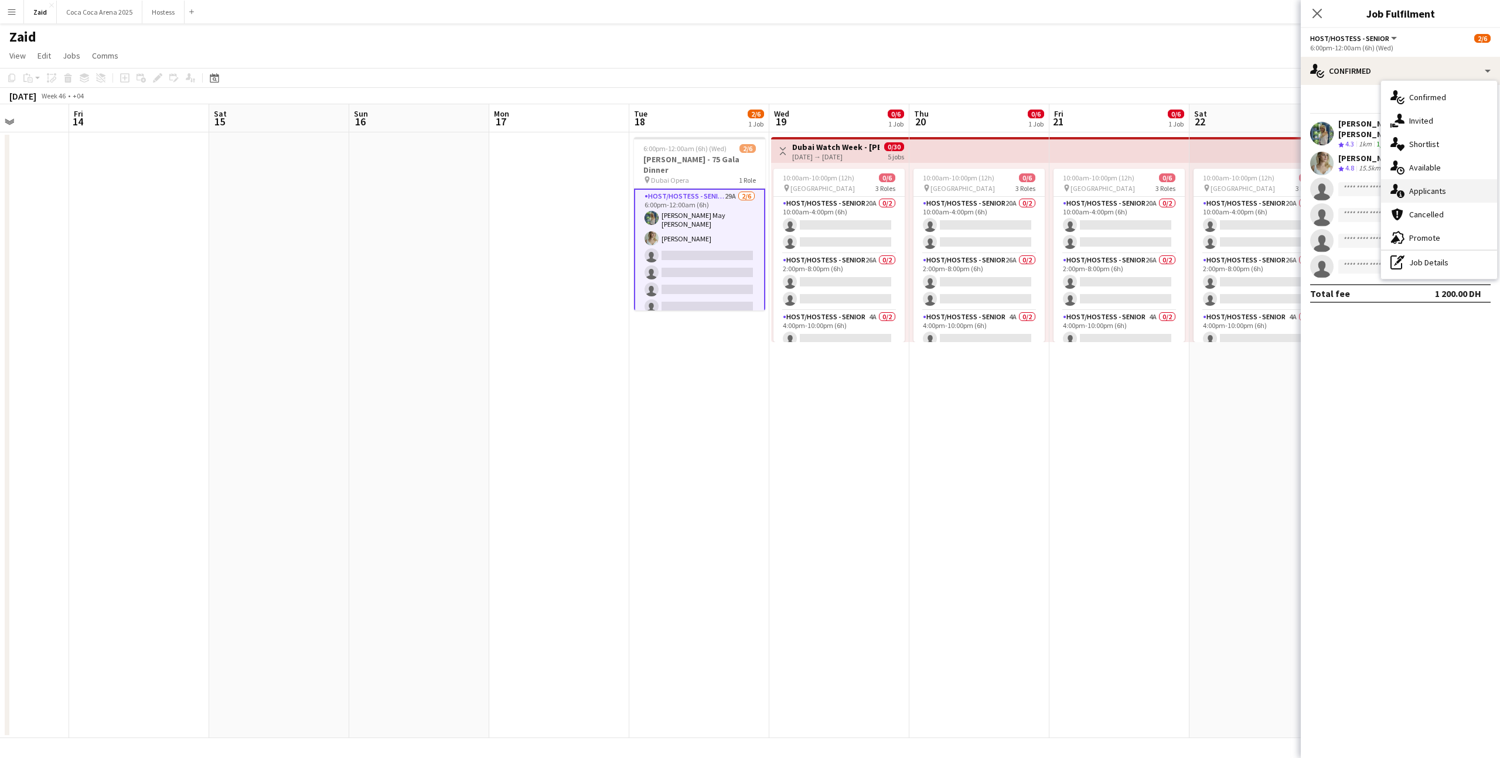
click at [1442, 191] on div "single-neutral-actions-information Applicants" at bounding box center [1439, 190] width 116 height 23
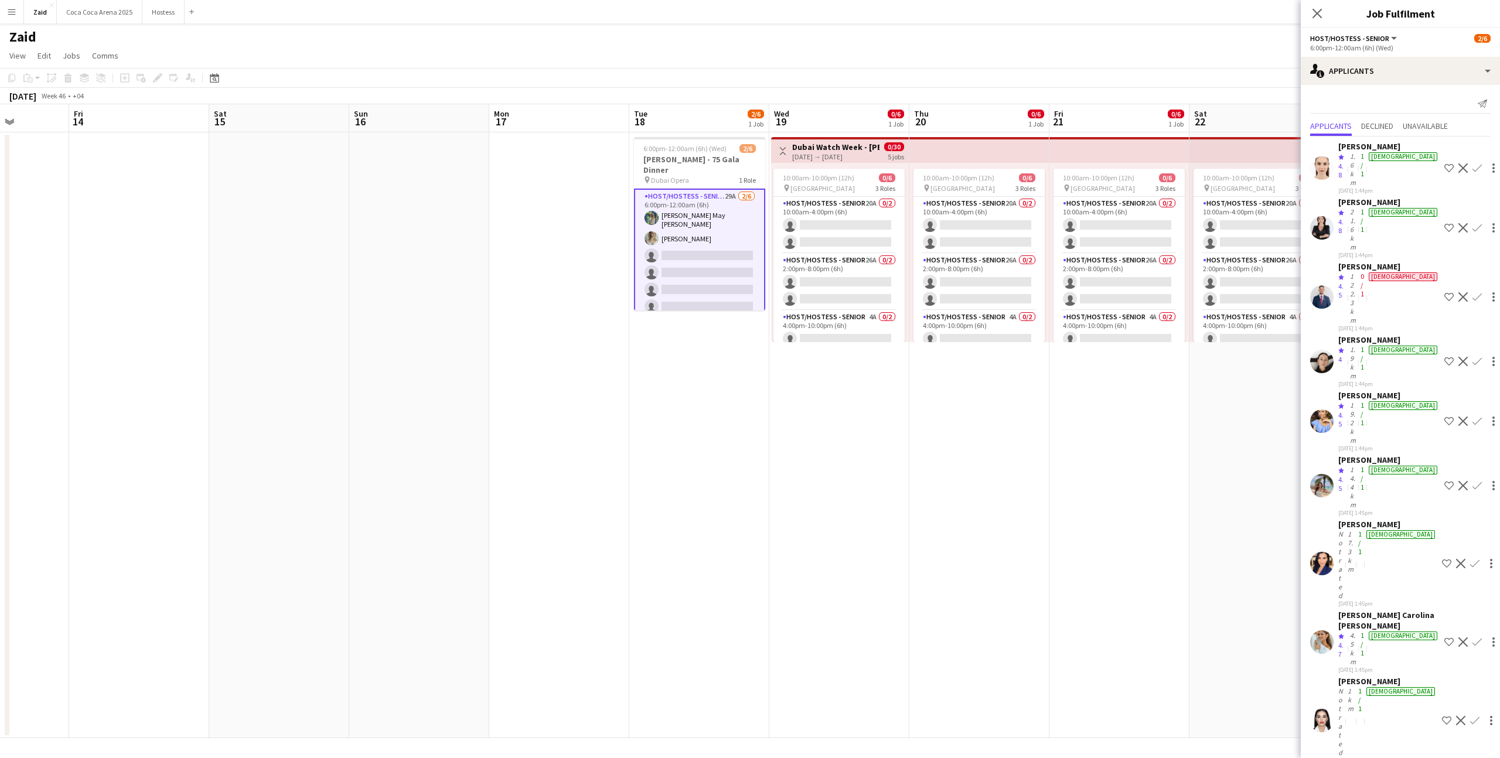
scroll to position [349, 0]
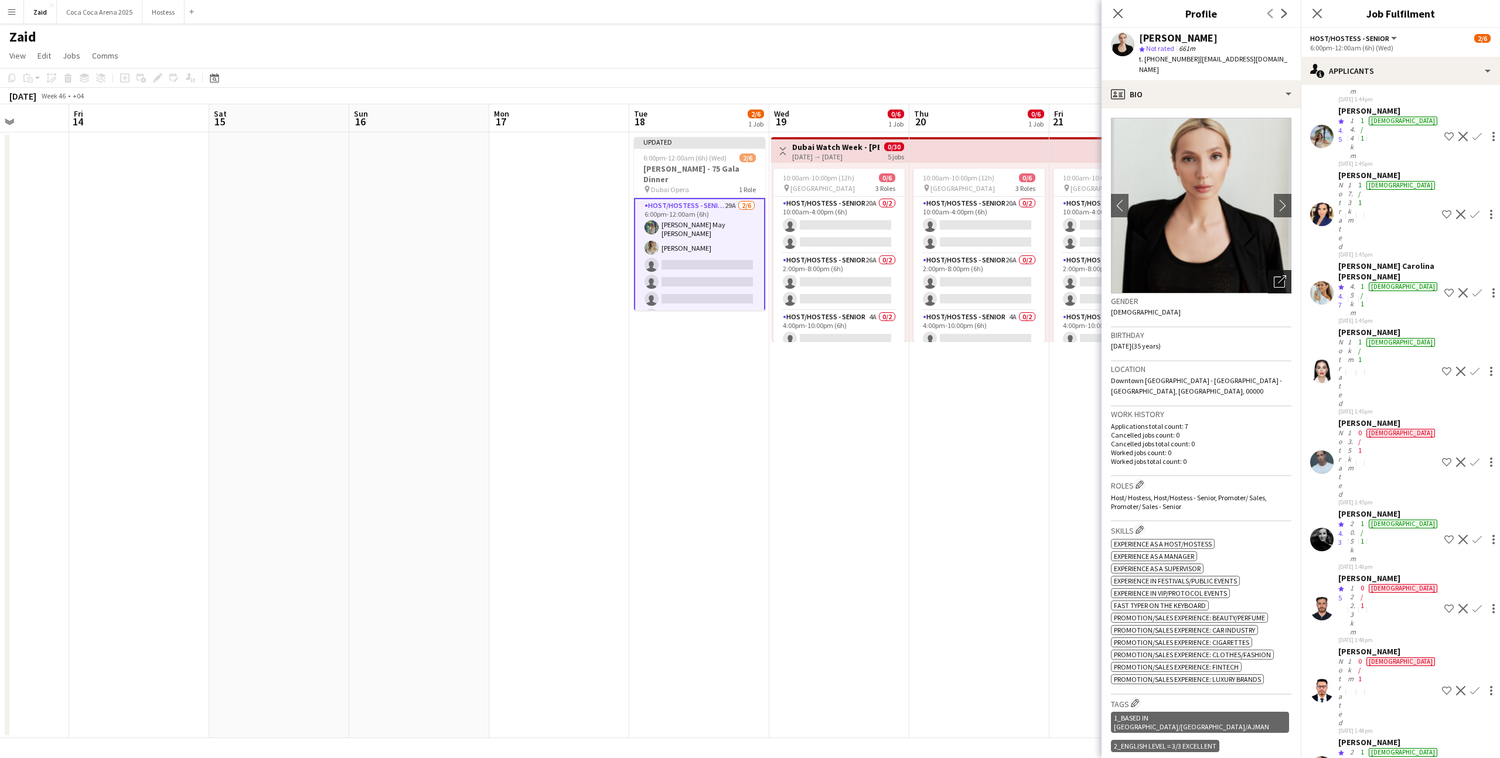
click at [1282, 277] on icon at bounding box center [1279, 282] width 11 height 11
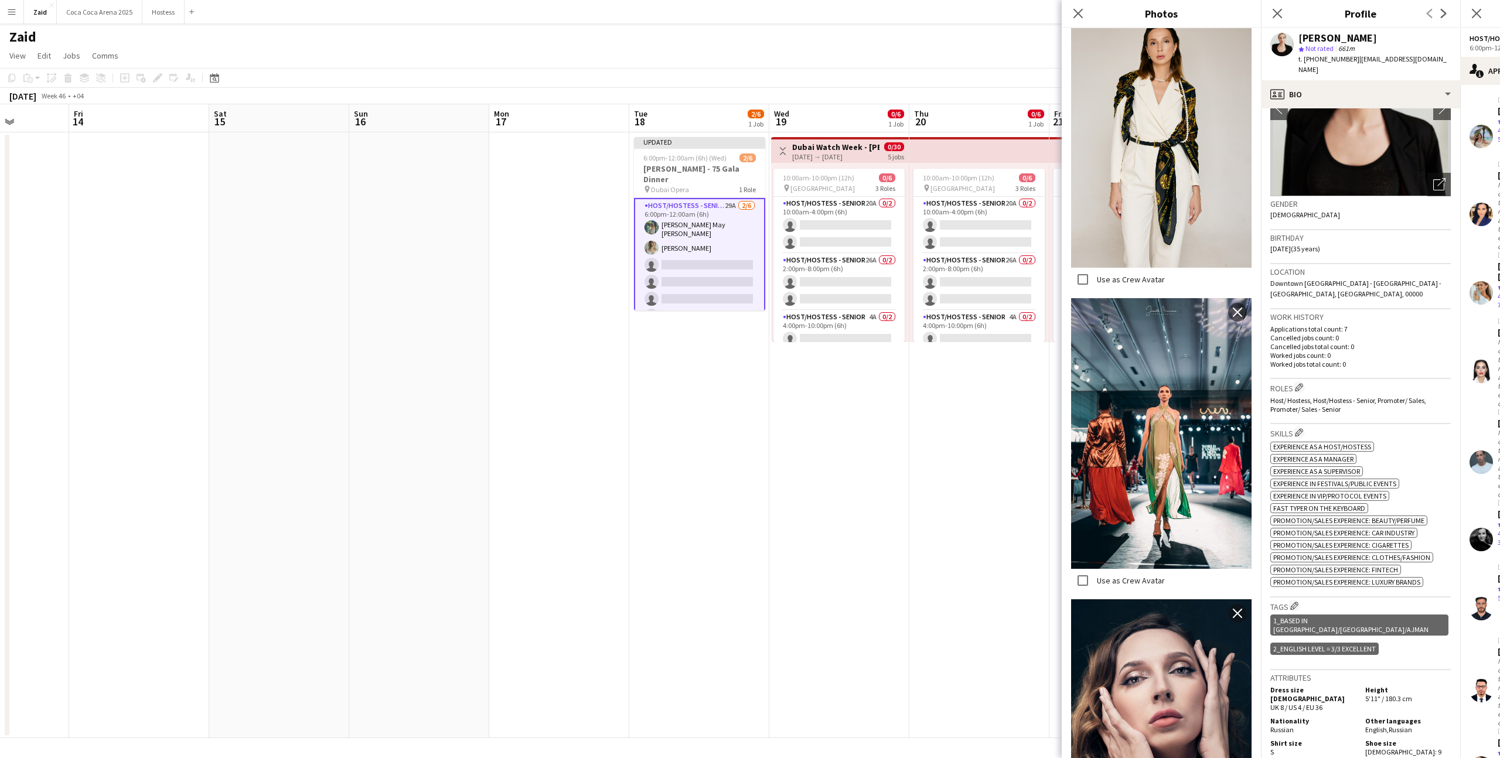
scroll to position [110, 0]
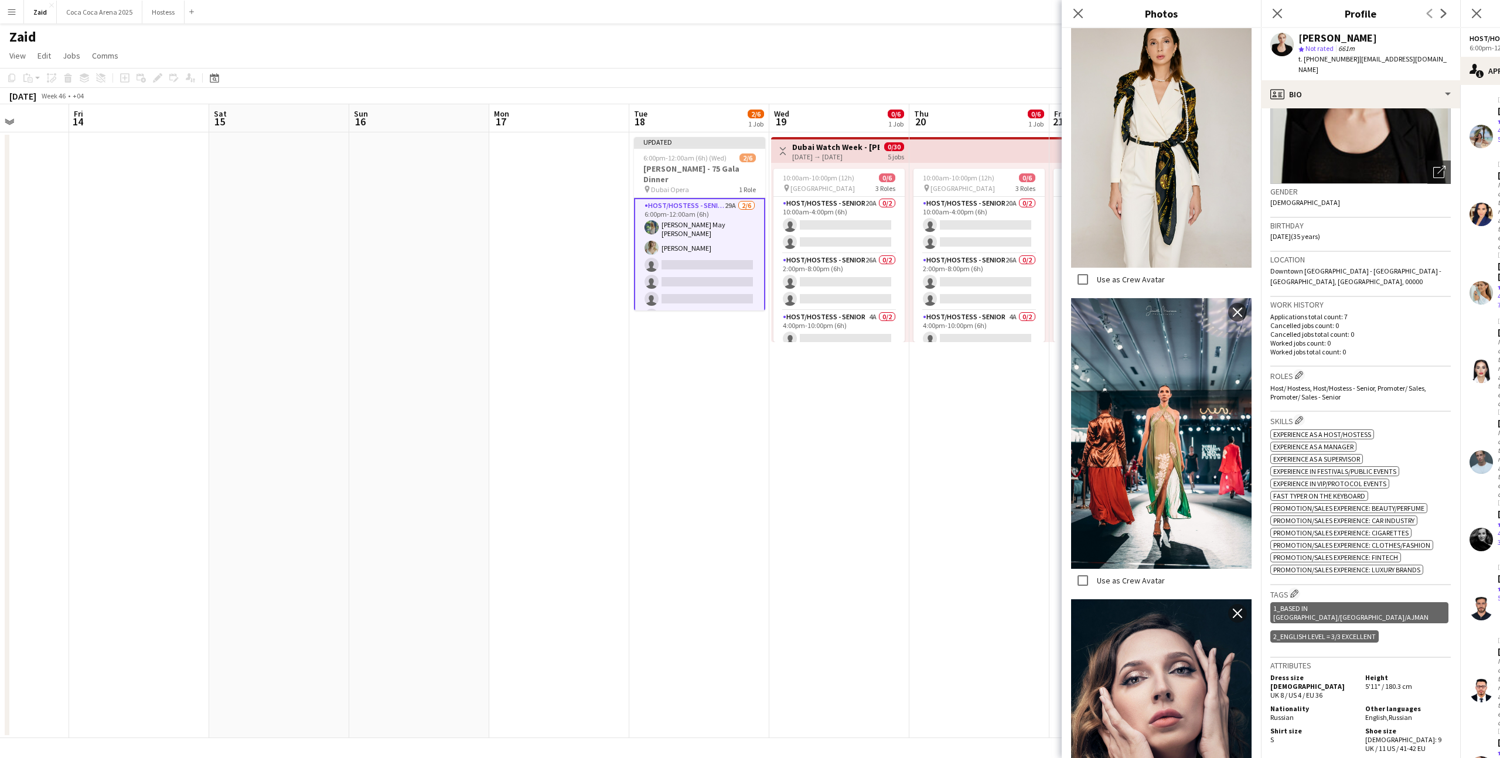
click at [1395, 384] on span "Host/ Hostess, Host/Hostess - Senior, Promoter/ Sales, Promoter/ Sales - Senior" at bounding box center [1349, 393] width 156 height 18
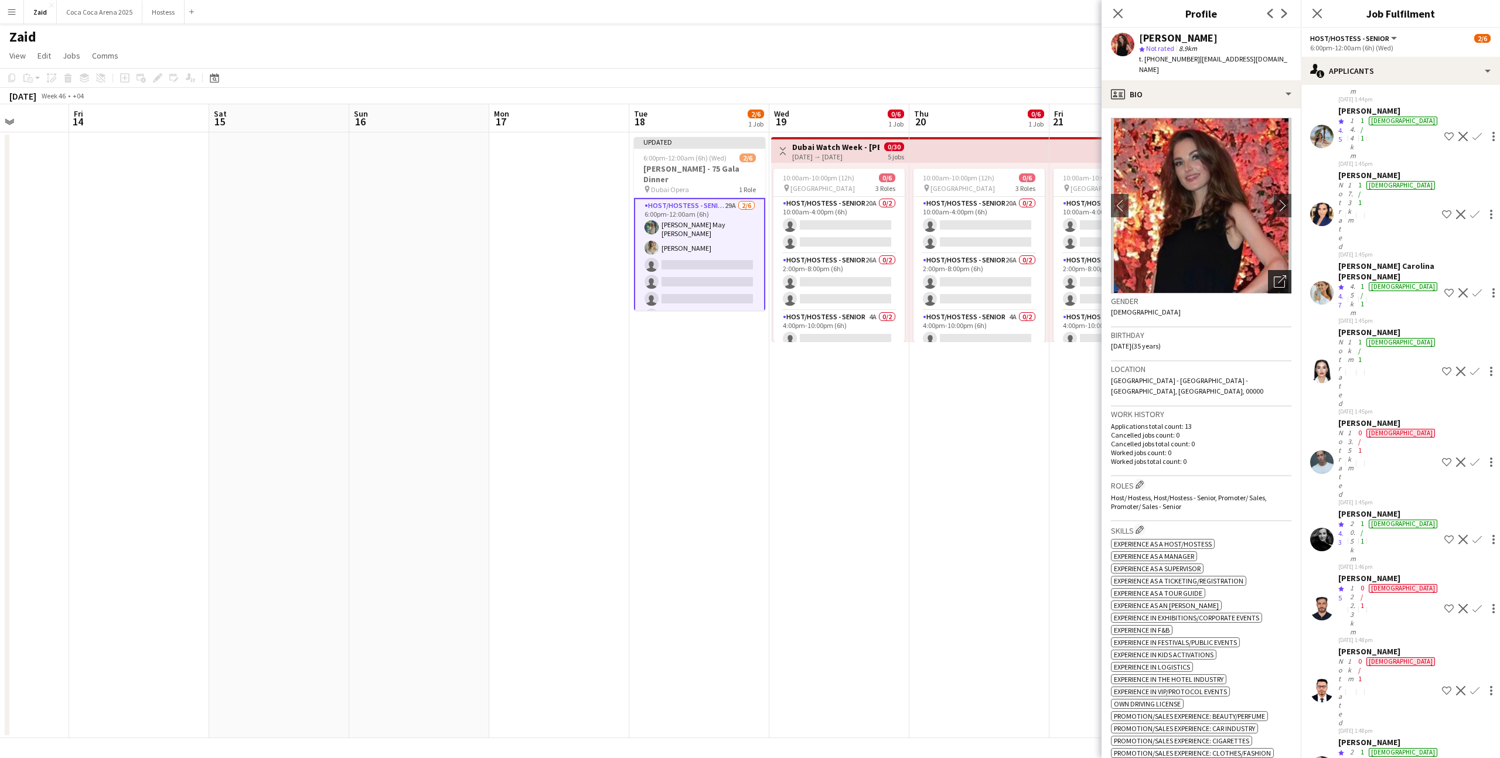
click at [1279, 270] on div "Open photos pop-in" at bounding box center [1279, 281] width 23 height 23
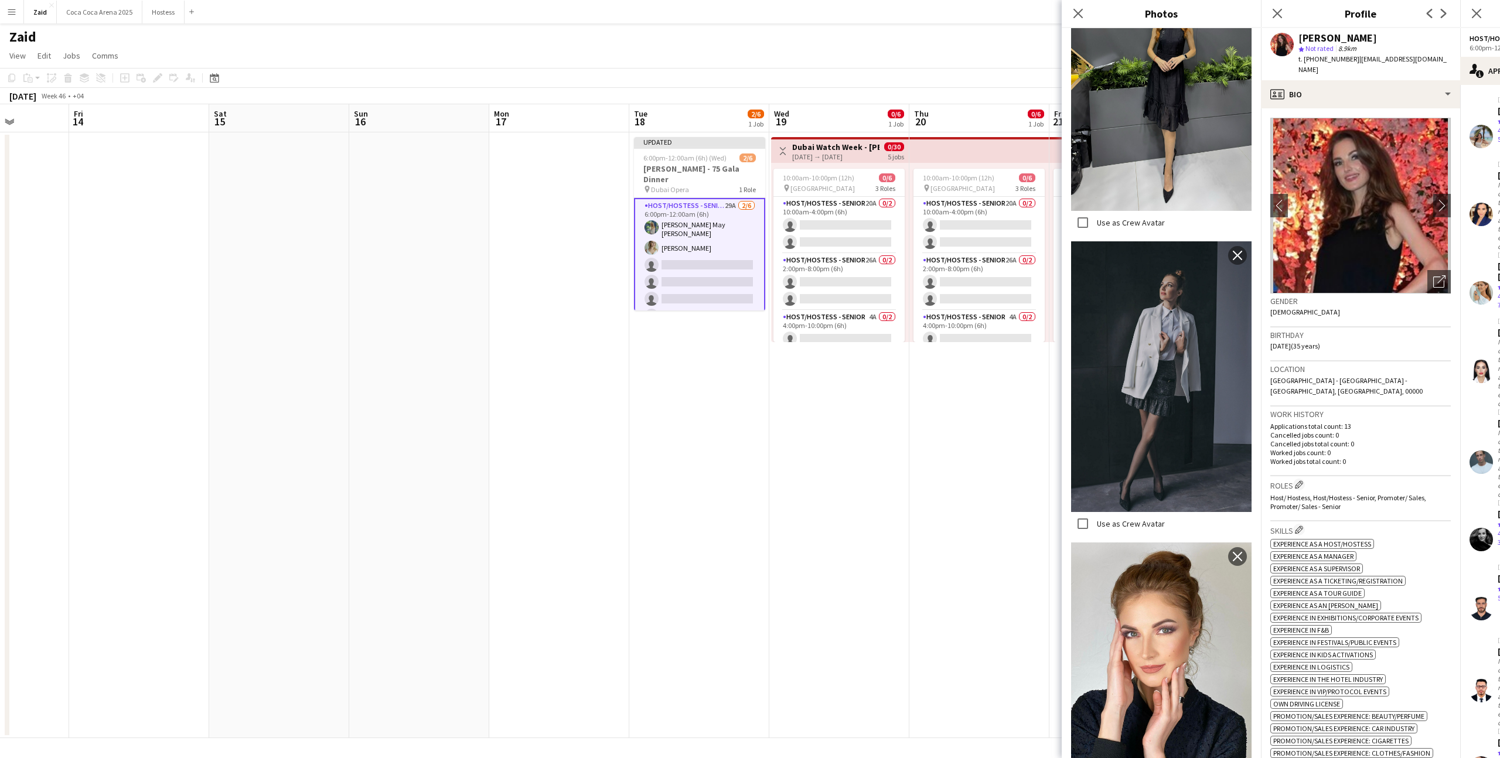
scroll to position [324, 0]
click at [1360, 479] on h3 "Roles Edit crew company roles" at bounding box center [1361, 485] width 181 height 12
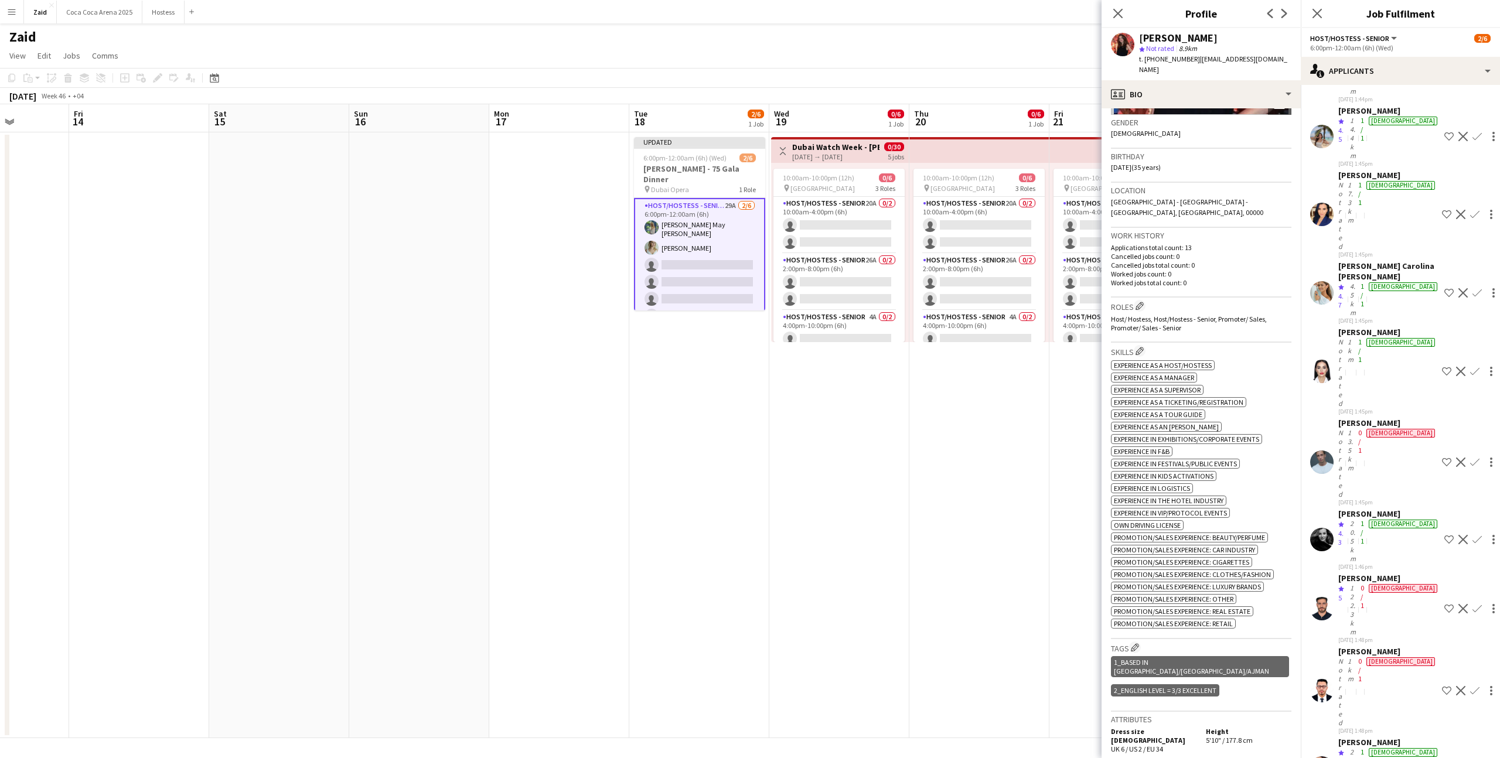
scroll to position [179, 0]
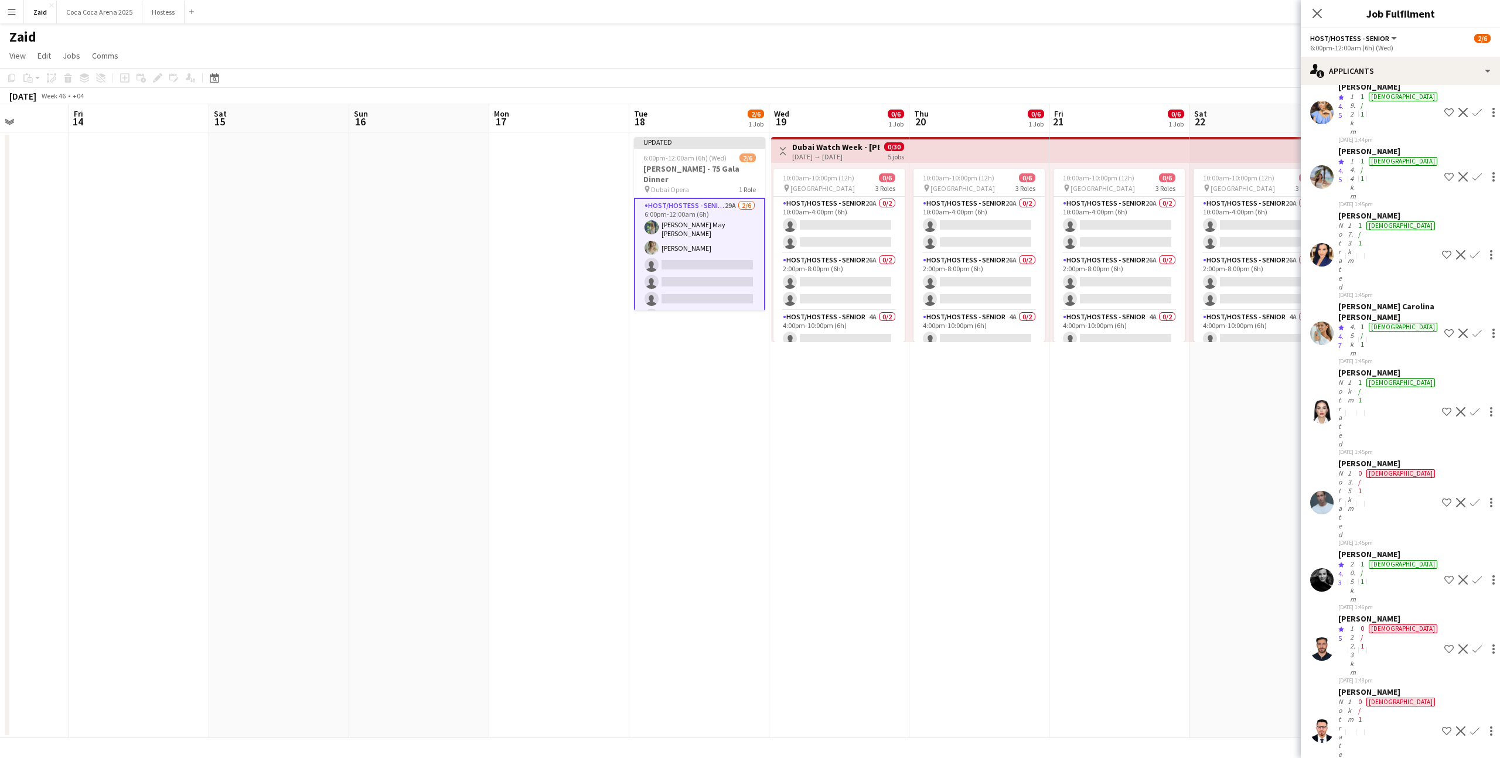
scroll to position [292, 0]
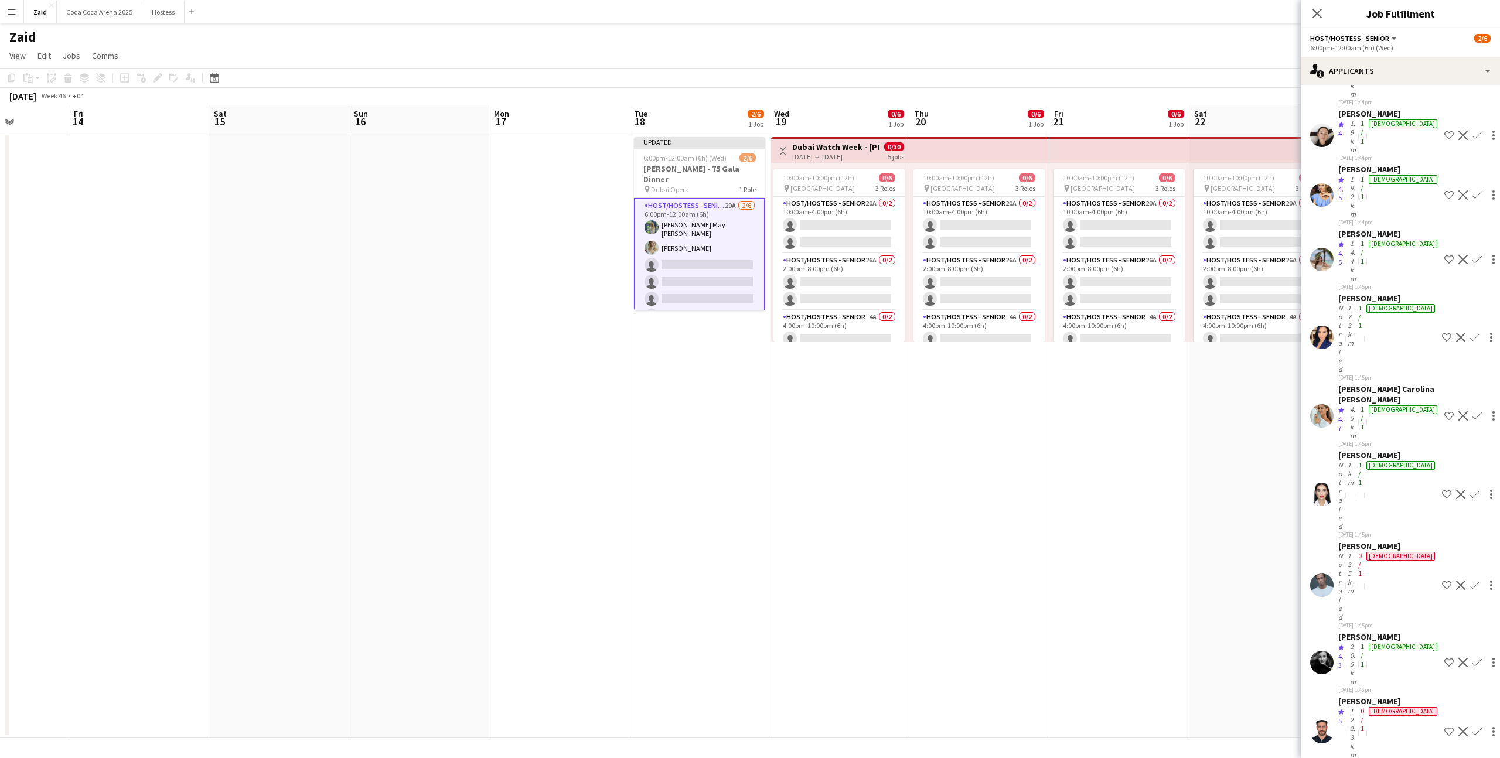
scroll to position [214, 0]
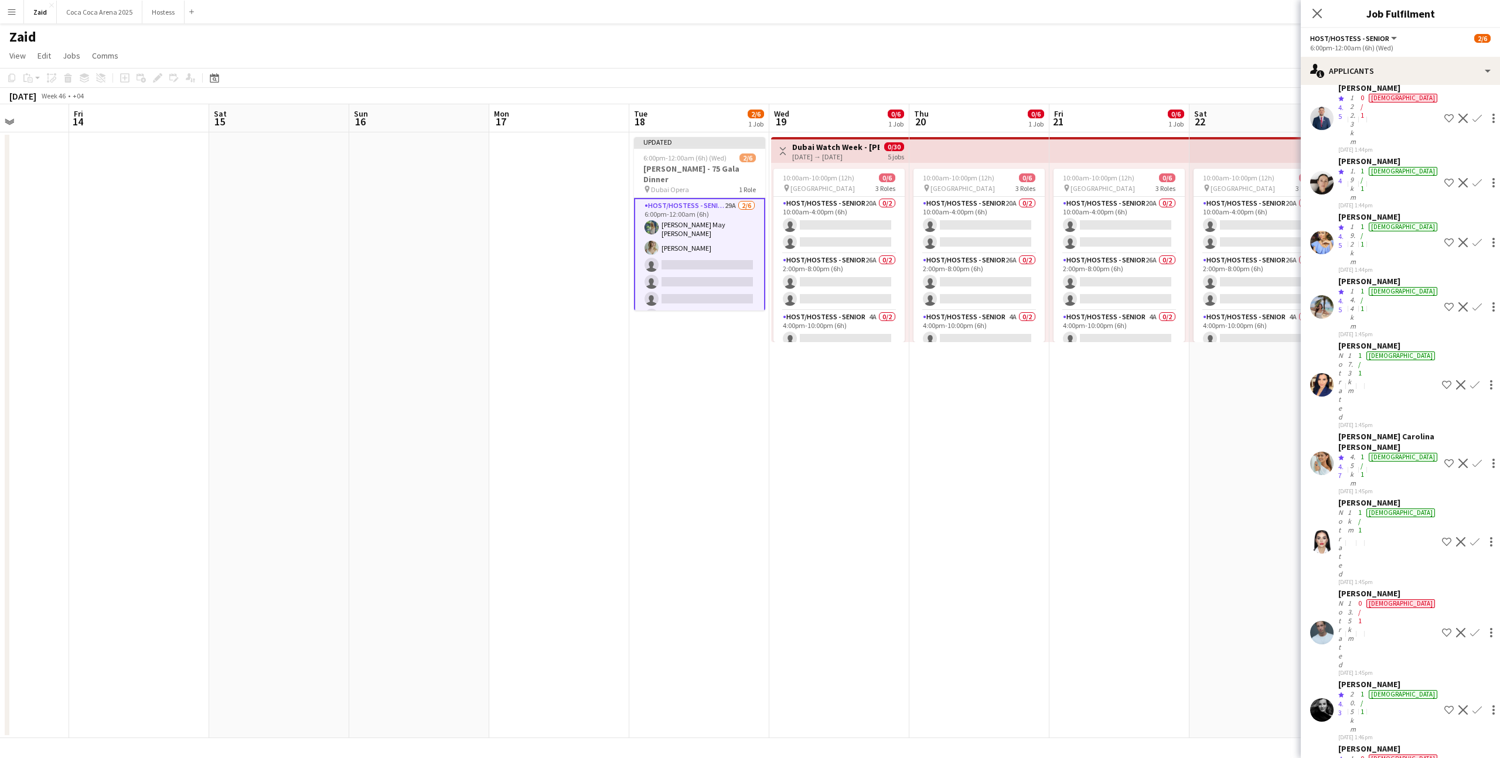
scroll to position [171, 0]
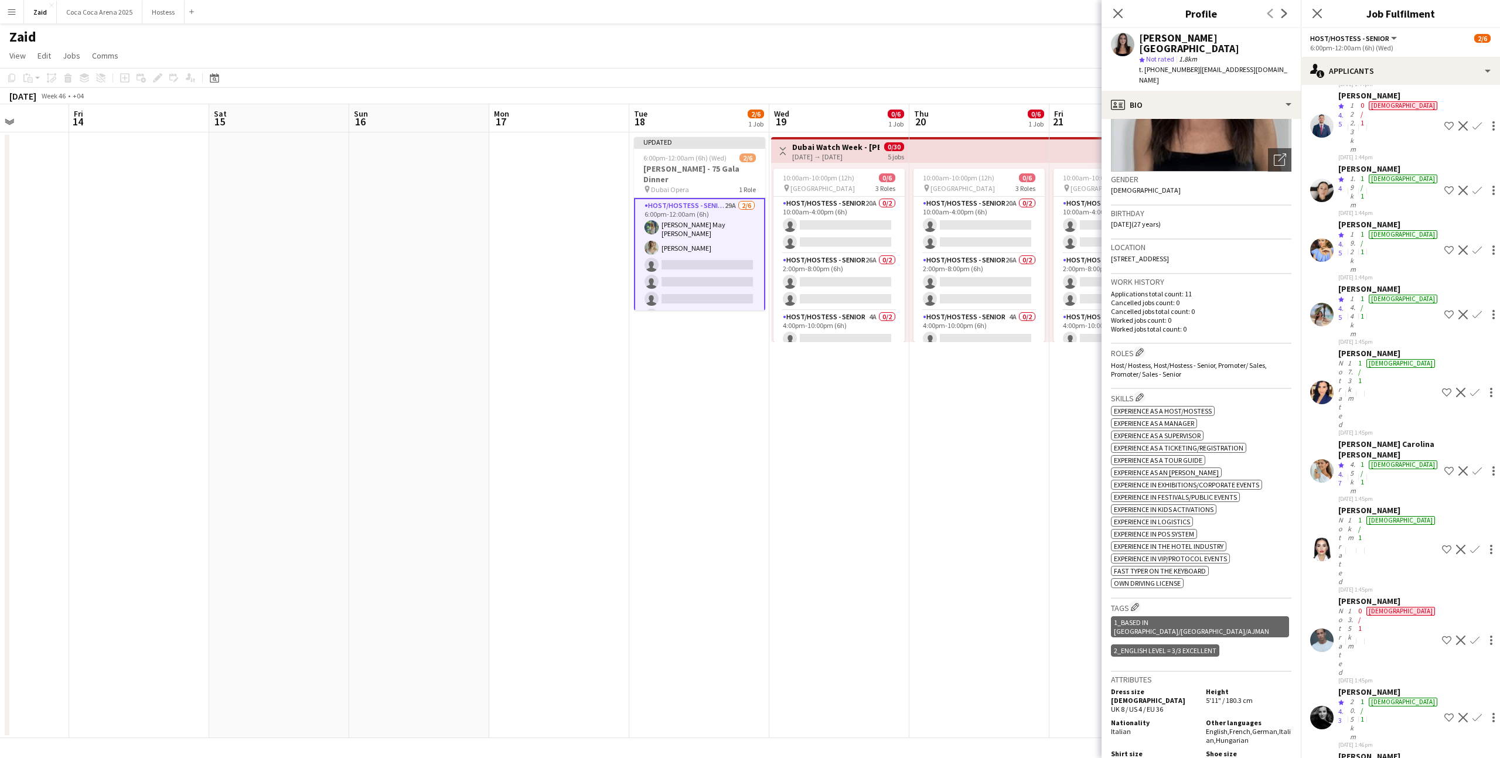
scroll to position [134, 0]
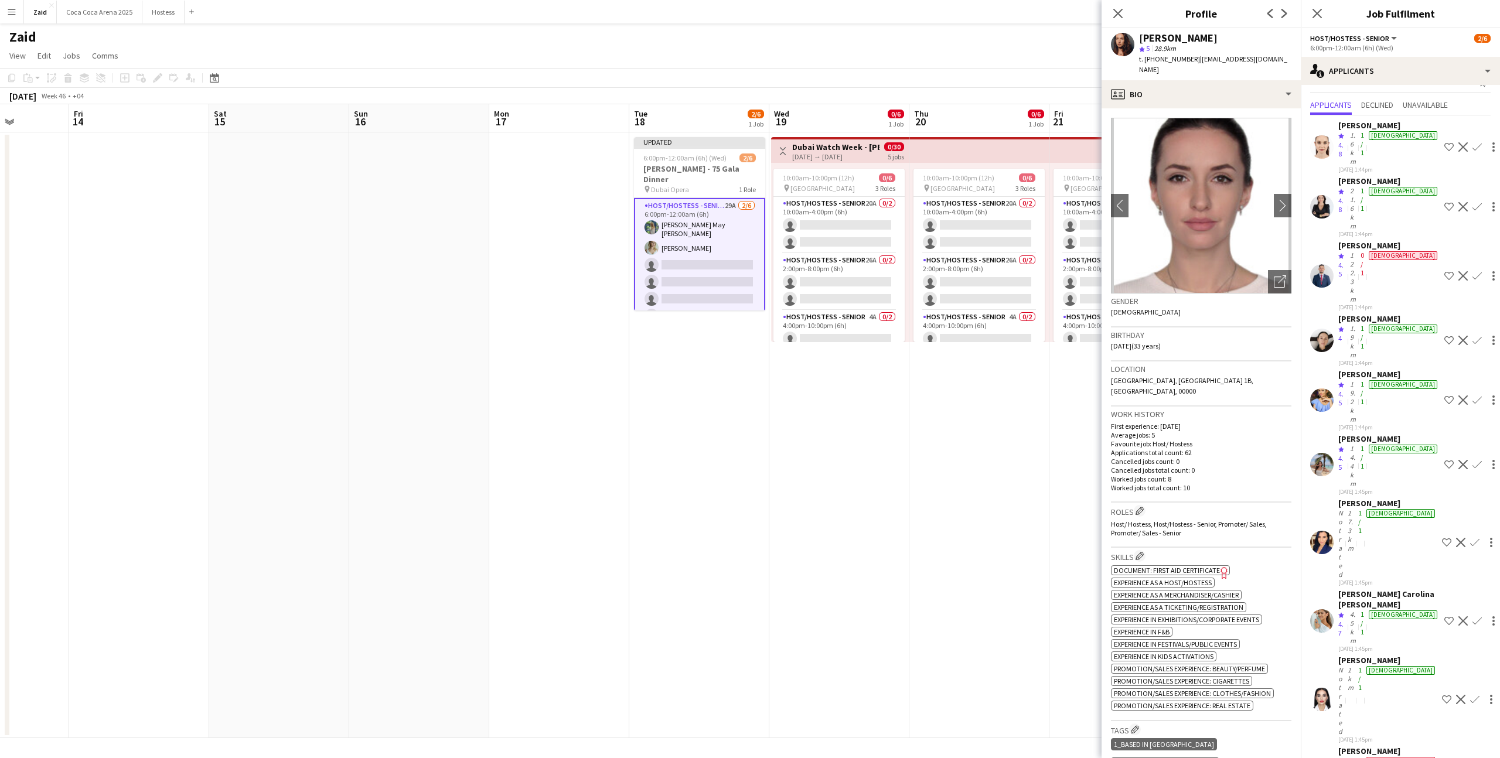
scroll to position [0, 0]
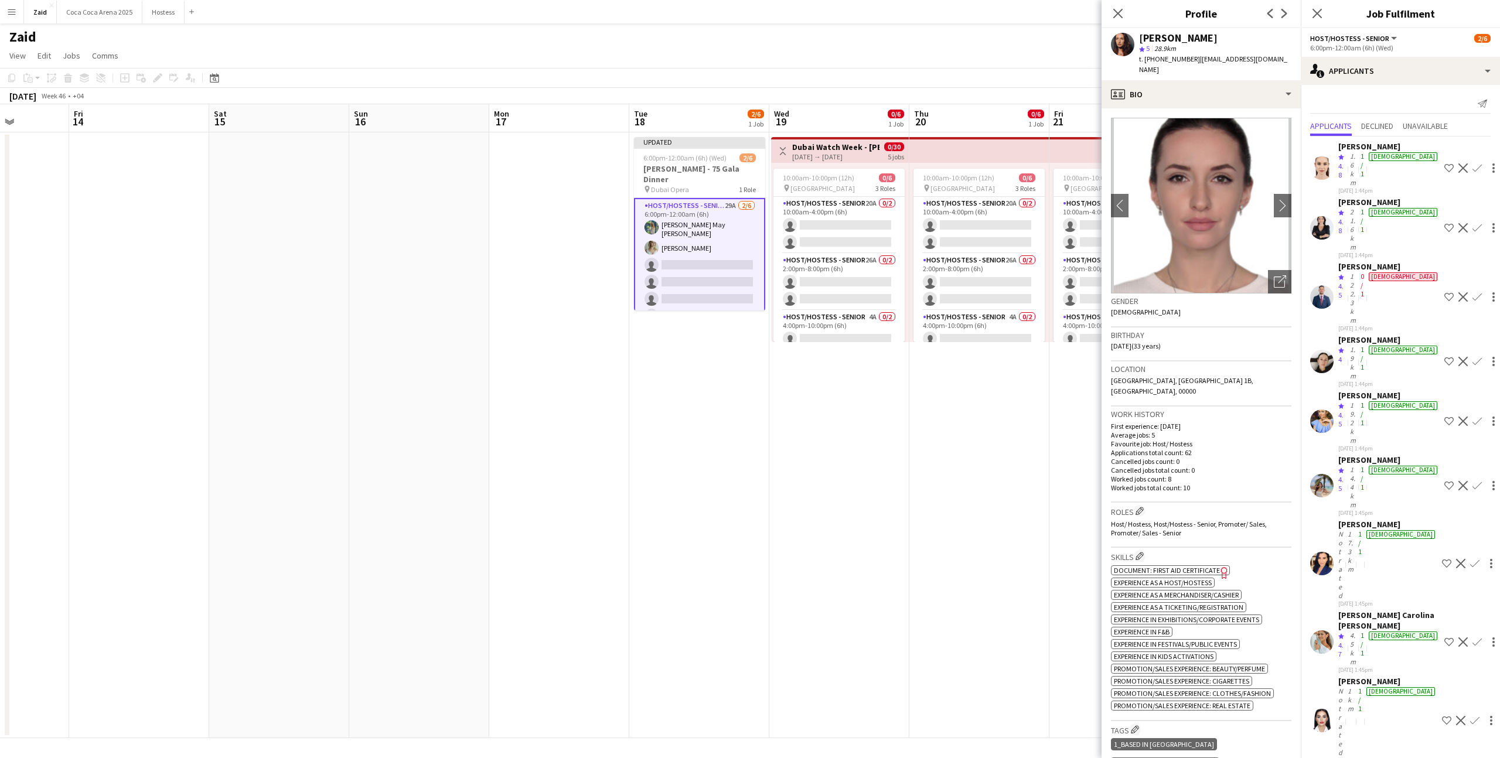
click at [1390, 509] on div "[DATE] 1:45pm" at bounding box center [1389, 513] width 101 height 8
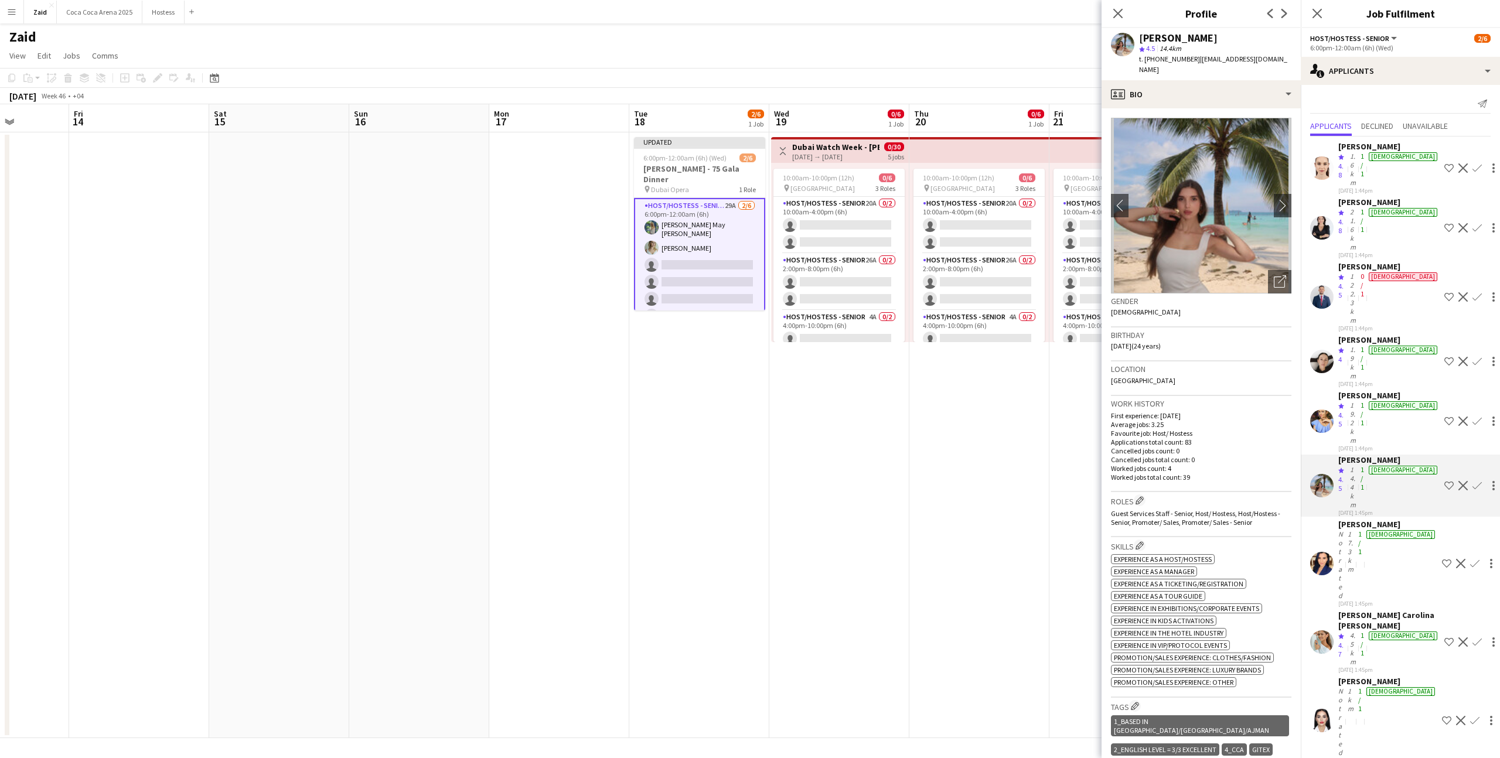
click at [1445, 481] on app-icon "Shortlist crew" at bounding box center [1449, 485] width 9 height 9
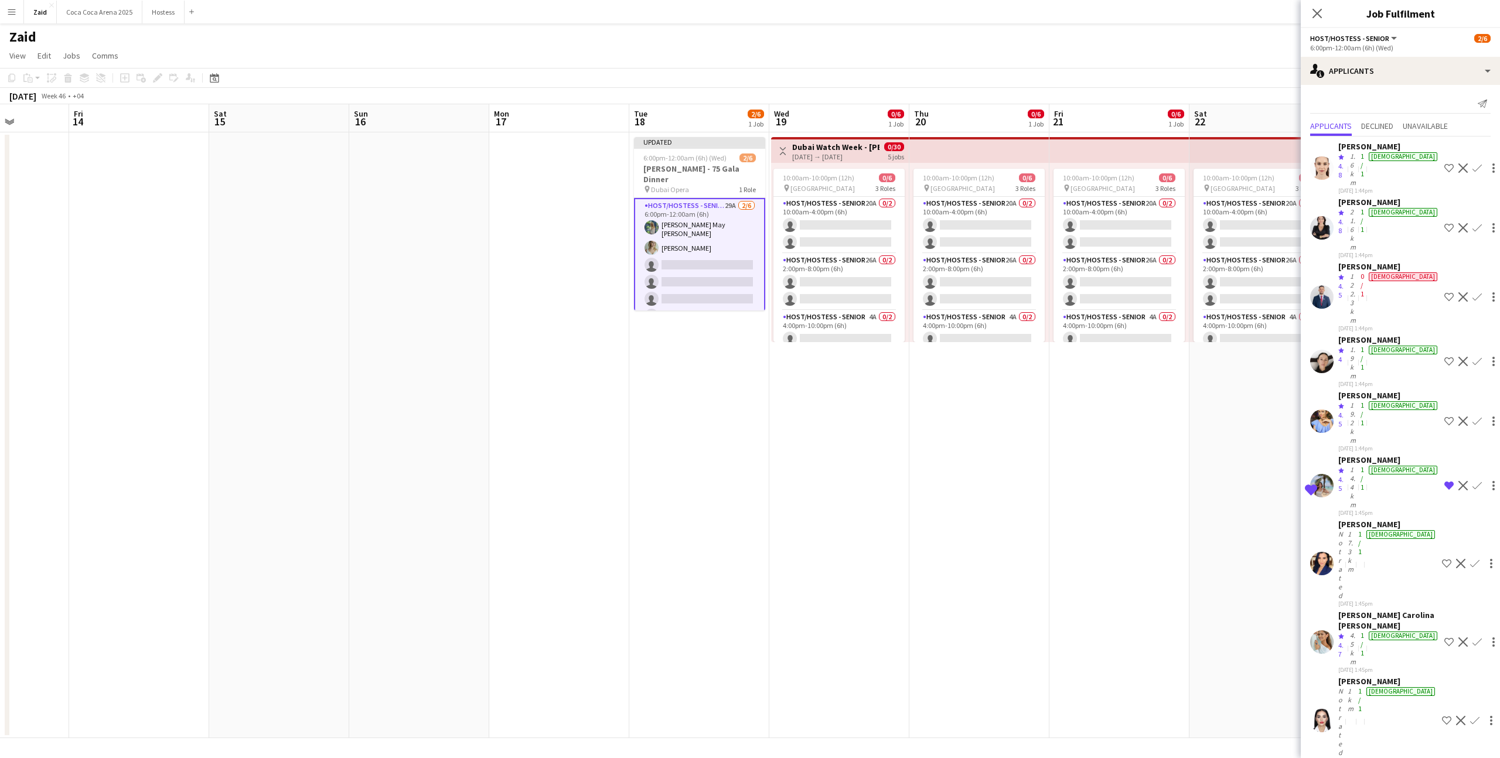
click at [1397, 390] on div "[PERSON_NAME]" at bounding box center [1389, 395] width 101 height 11
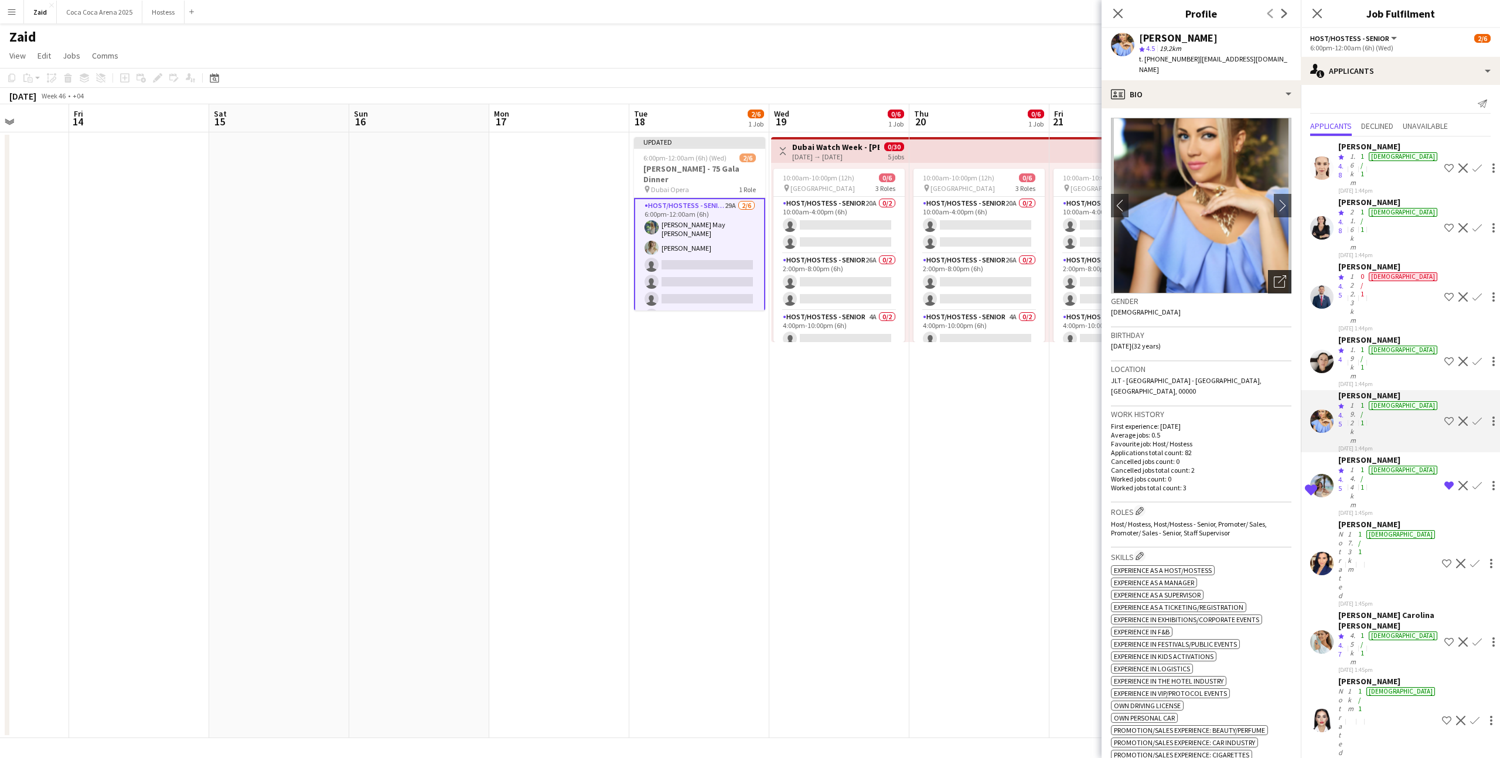
click at [1285, 275] on icon "Open photos pop-in" at bounding box center [1280, 281] width 12 height 12
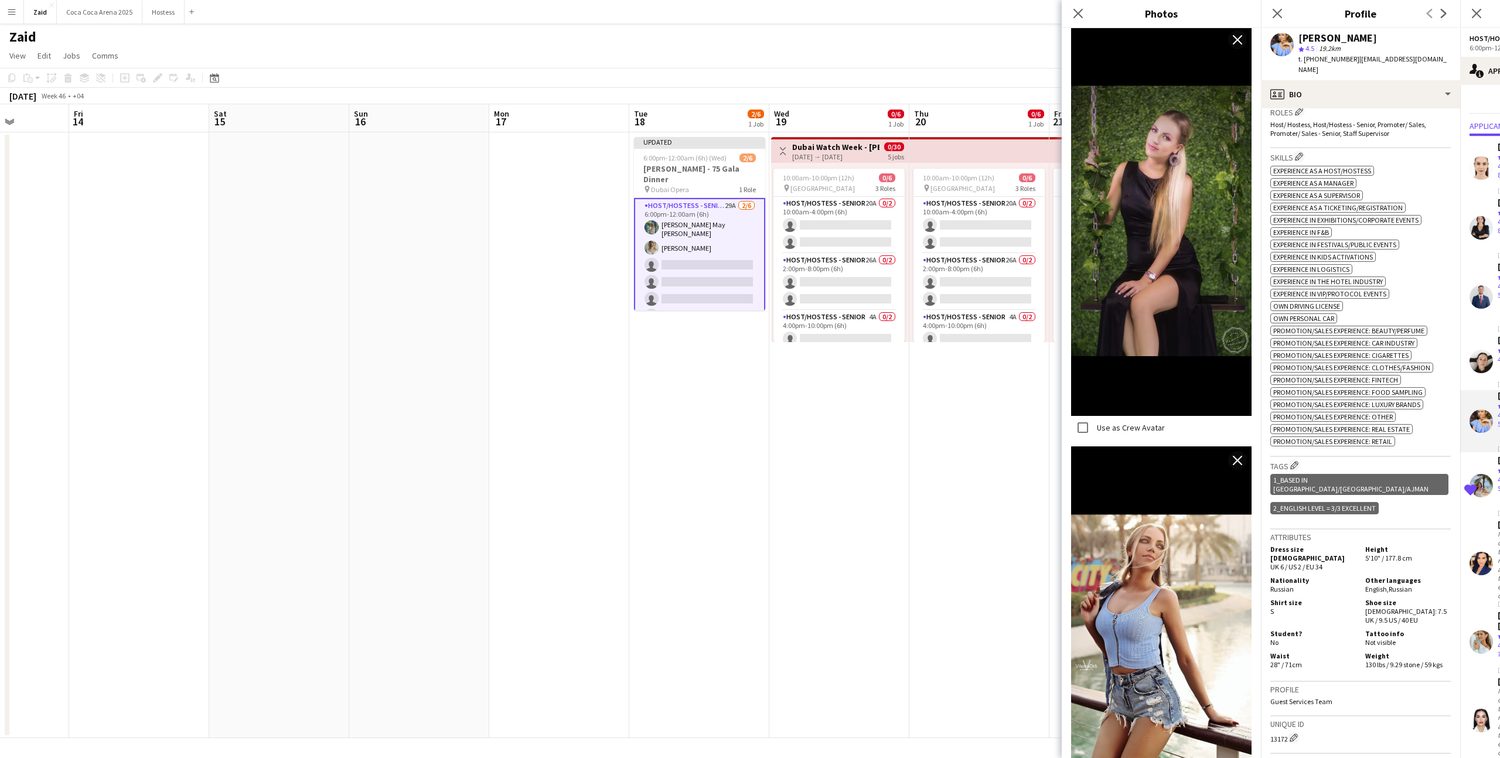
scroll to position [405, 0]
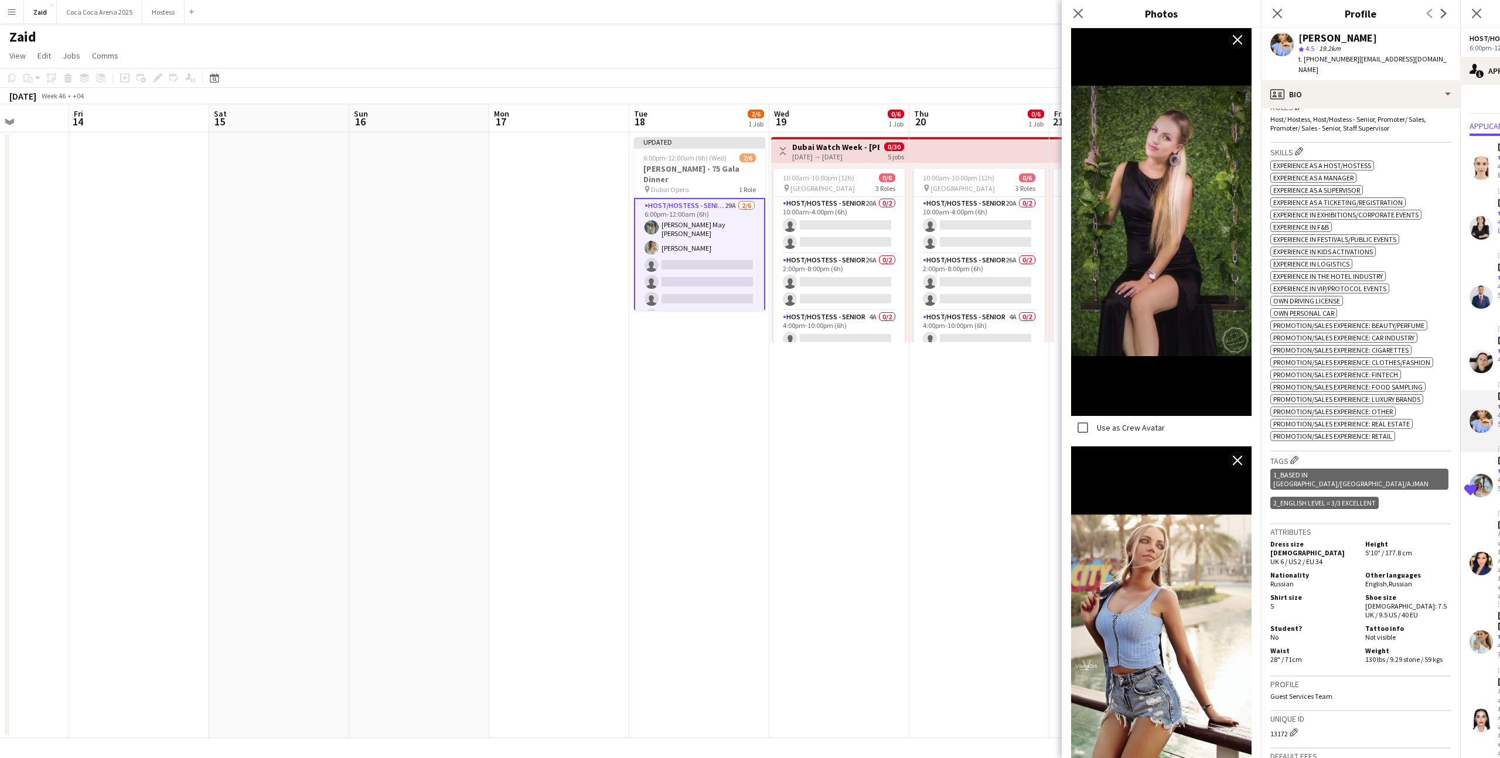
click at [1386, 593] on h5 "Shoe size" at bounding box center [1408, 597] width 86 height 9
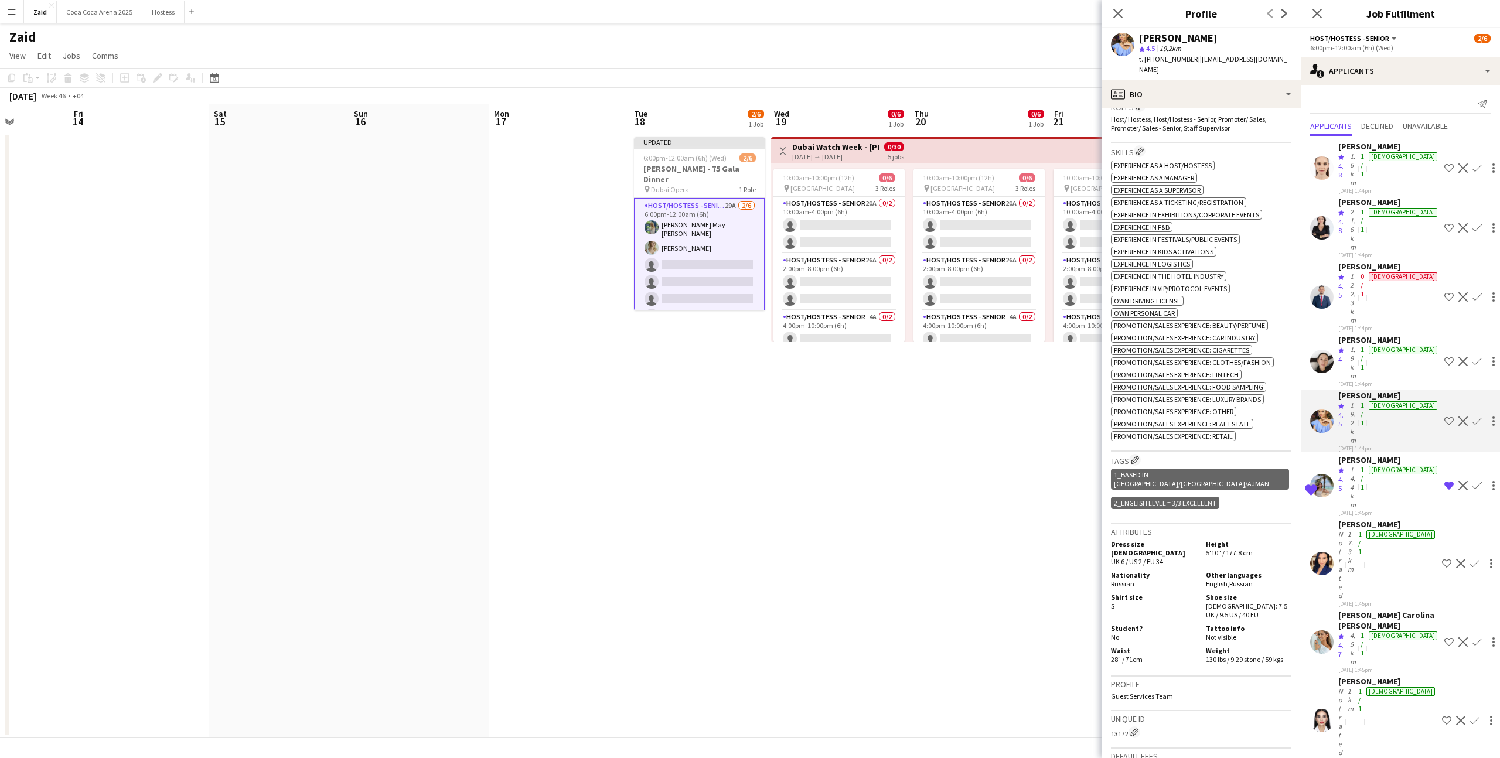
click at [1445, 417] on app-icon "Shortlist crew" at bounding box center [1449, 421] width 9 height 9
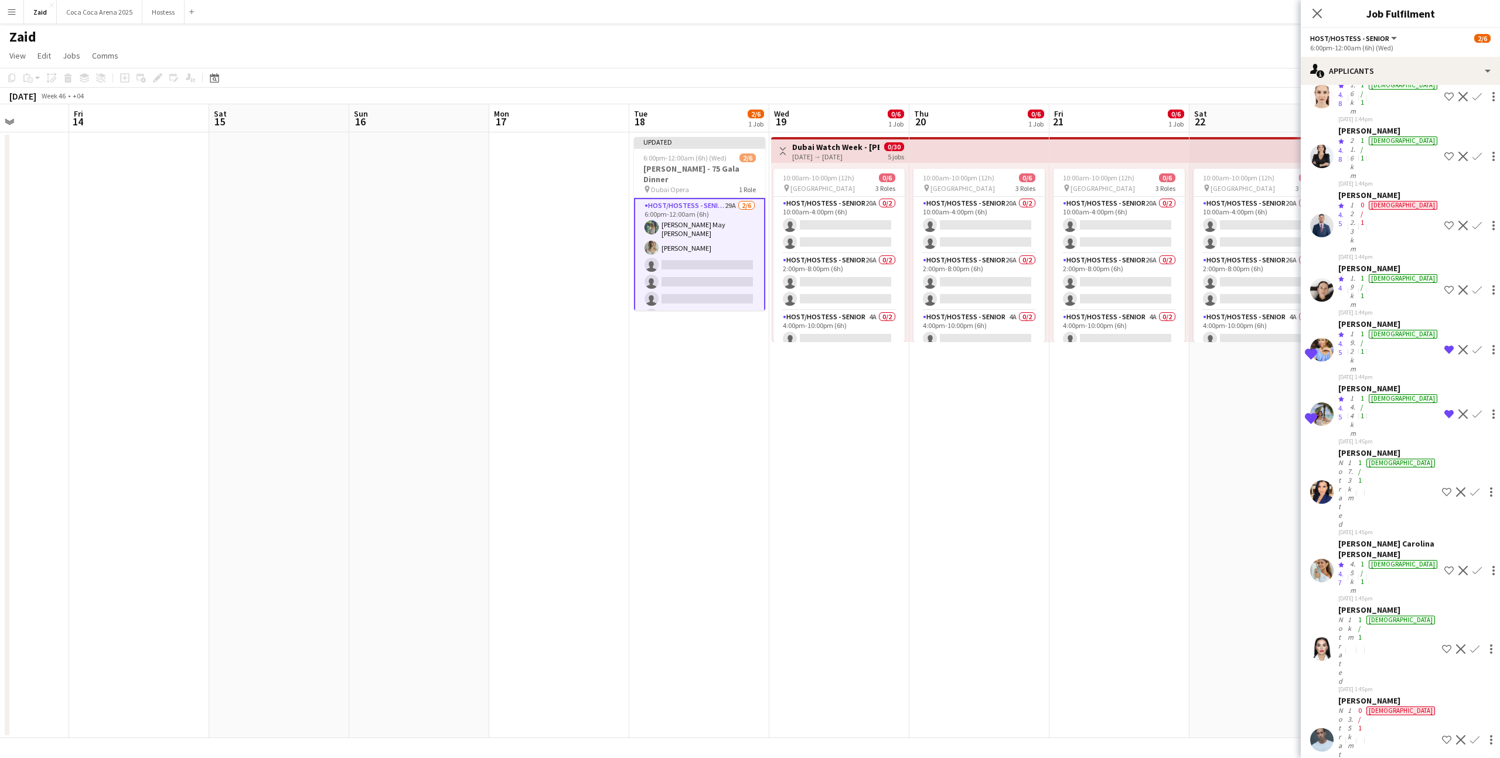
scroll to position [0, 0]
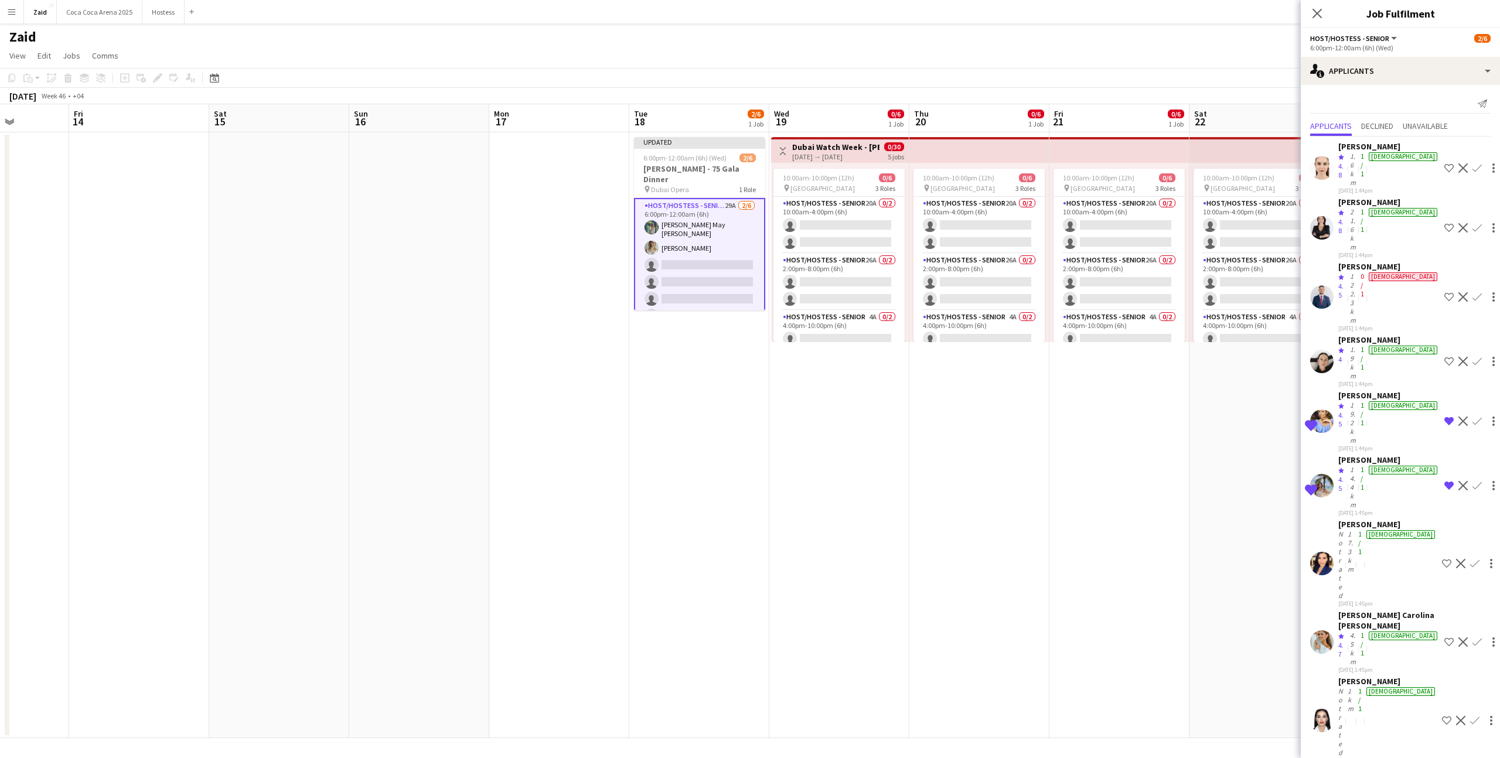
click at [1224, 504] on app-date-cell "10:00am-10:00pm (12h) 0/6 pin Dubai Mall 3 Roles Host/Hostess - Senior 20A 0/2 …" at bounding box center [1260, 435] width 140 height 606
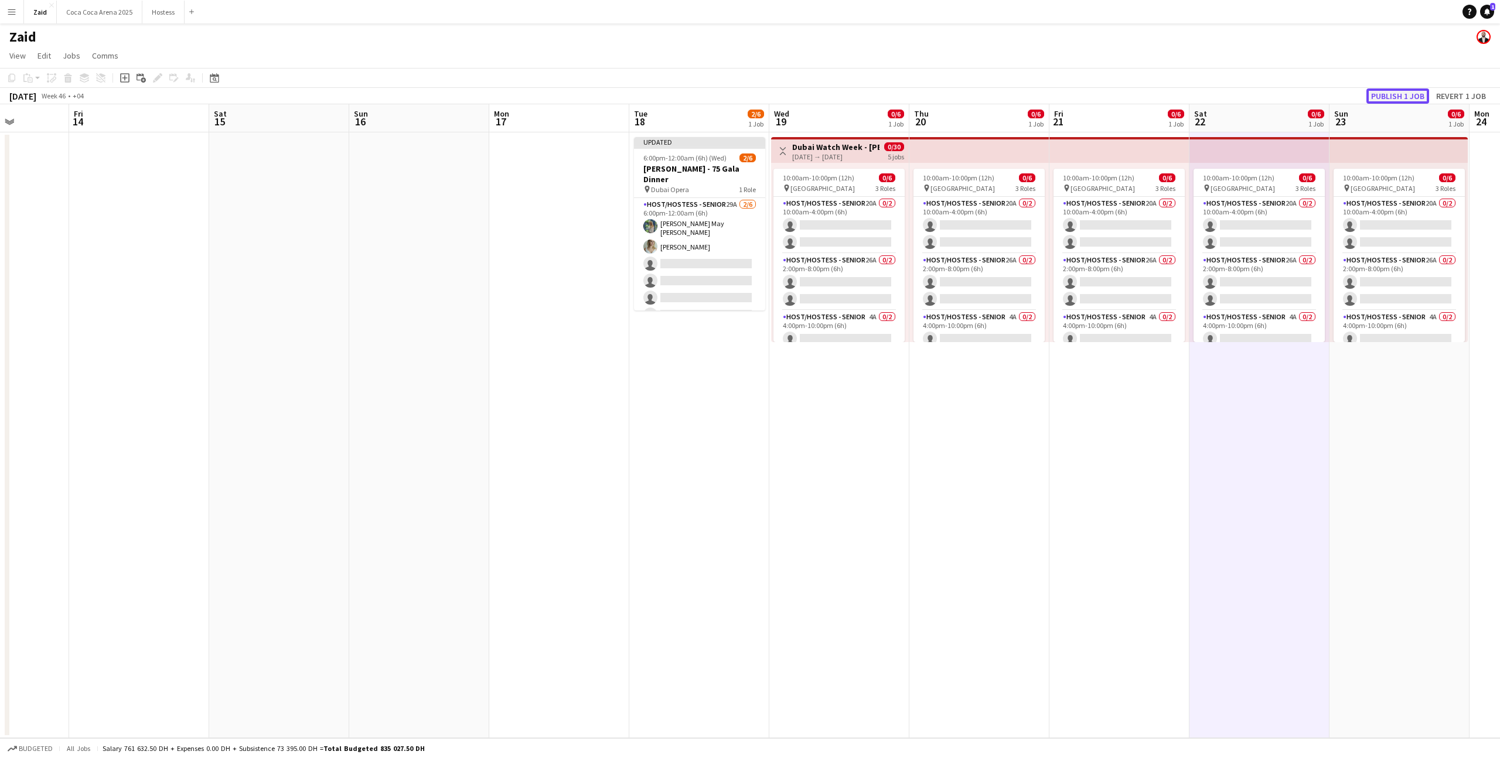
click at [1377, 98] on button "Publish 1 job" at bounding box center [1398, 95] width 63 height 15
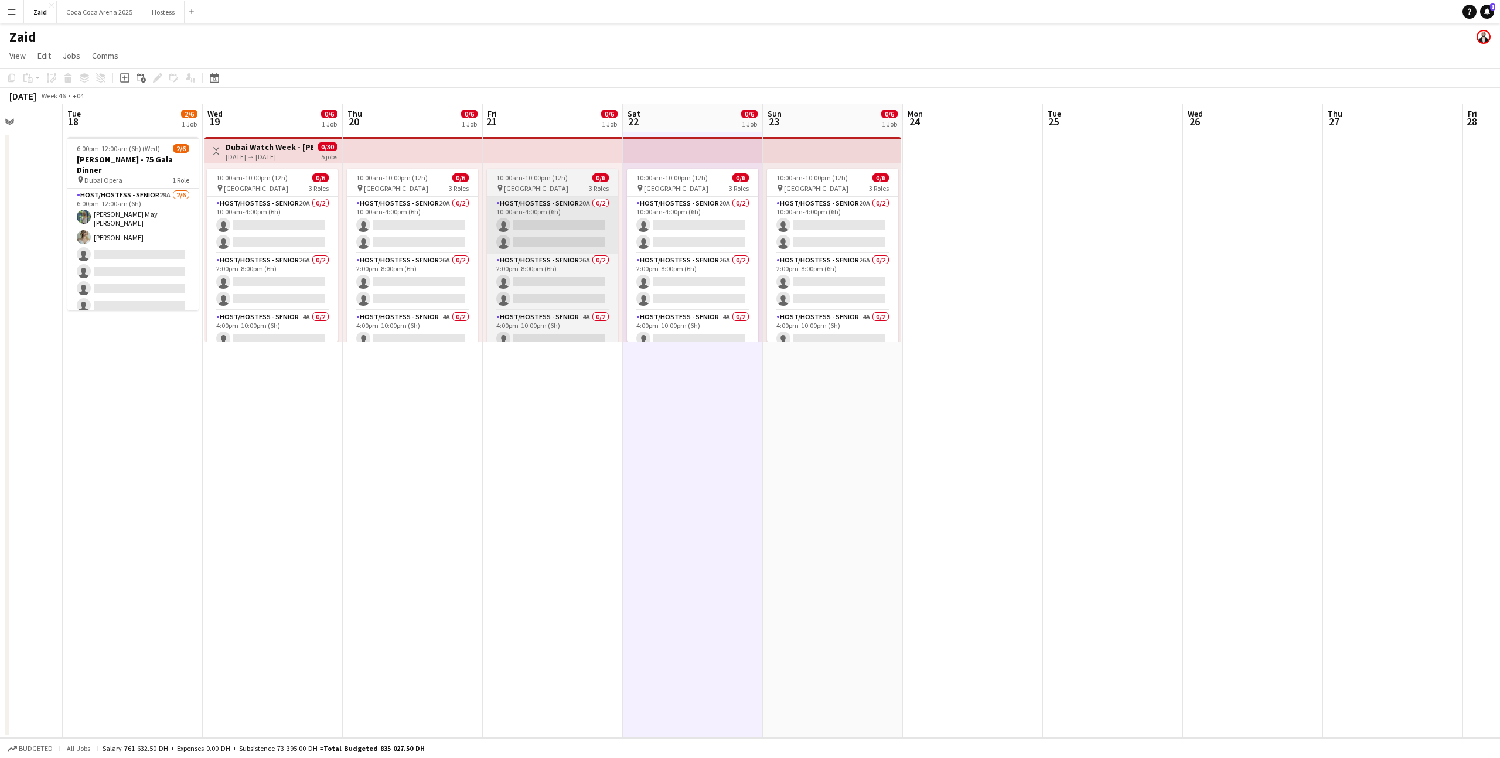
scroll to position [0, 362]
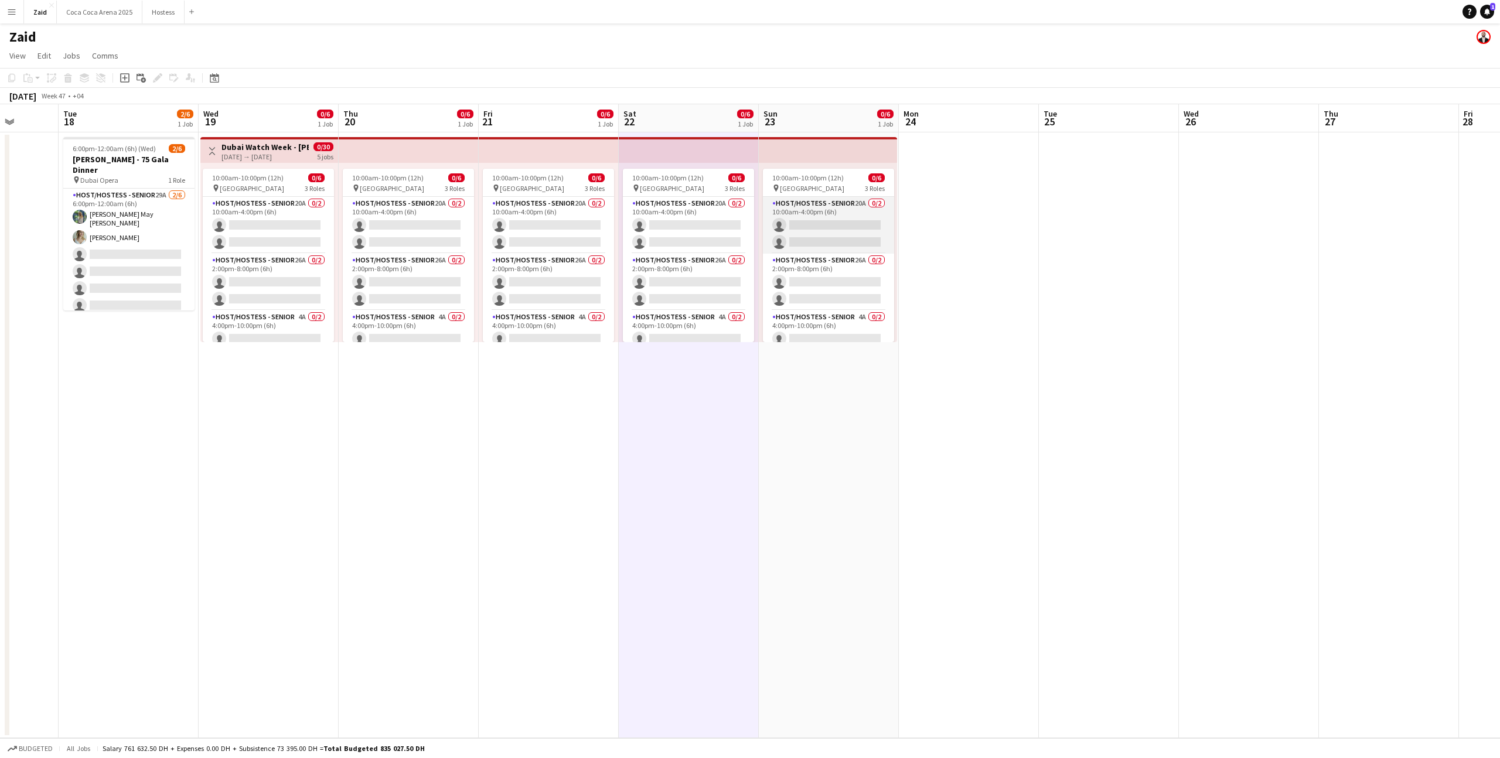
click at [826, 224] on app-card-role "Host/Hostess - Senior 20A 0/2 10:00am-4:00pm (6h) single-neutral-actions single…" at bounding box center [828, 225] width 131 height 57
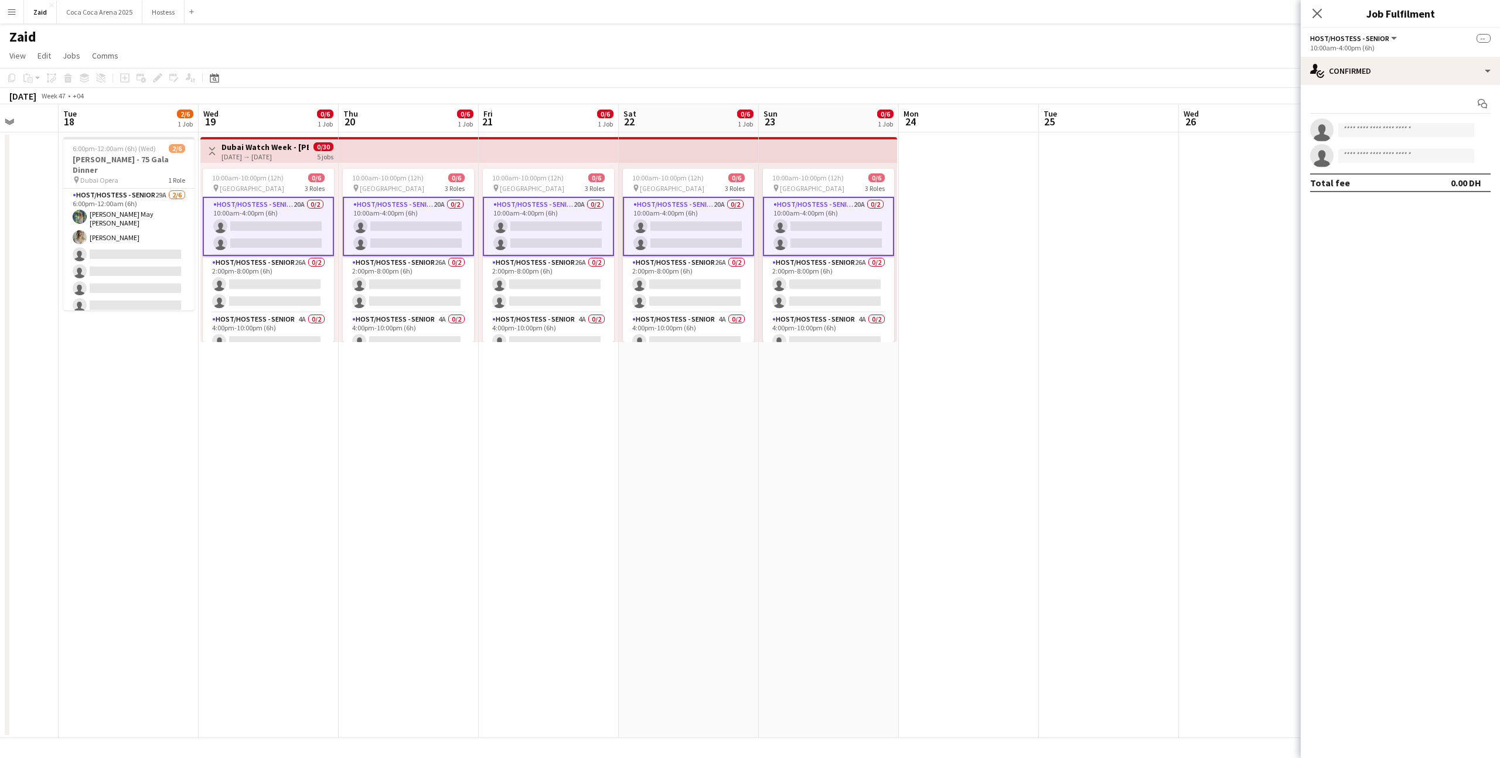
click at [1418, 104] on div "Start chat" at bounding box center [1400, 103] width 181 height 19
click at [729, 416] on app-date-cell "10:00am-10:00pm (12h) 0/6 pin Dubai Mall 3 Roles Host/Hostess - Senior 20A 0/2 …" at bounding box center [689, 435] width 140 height 606
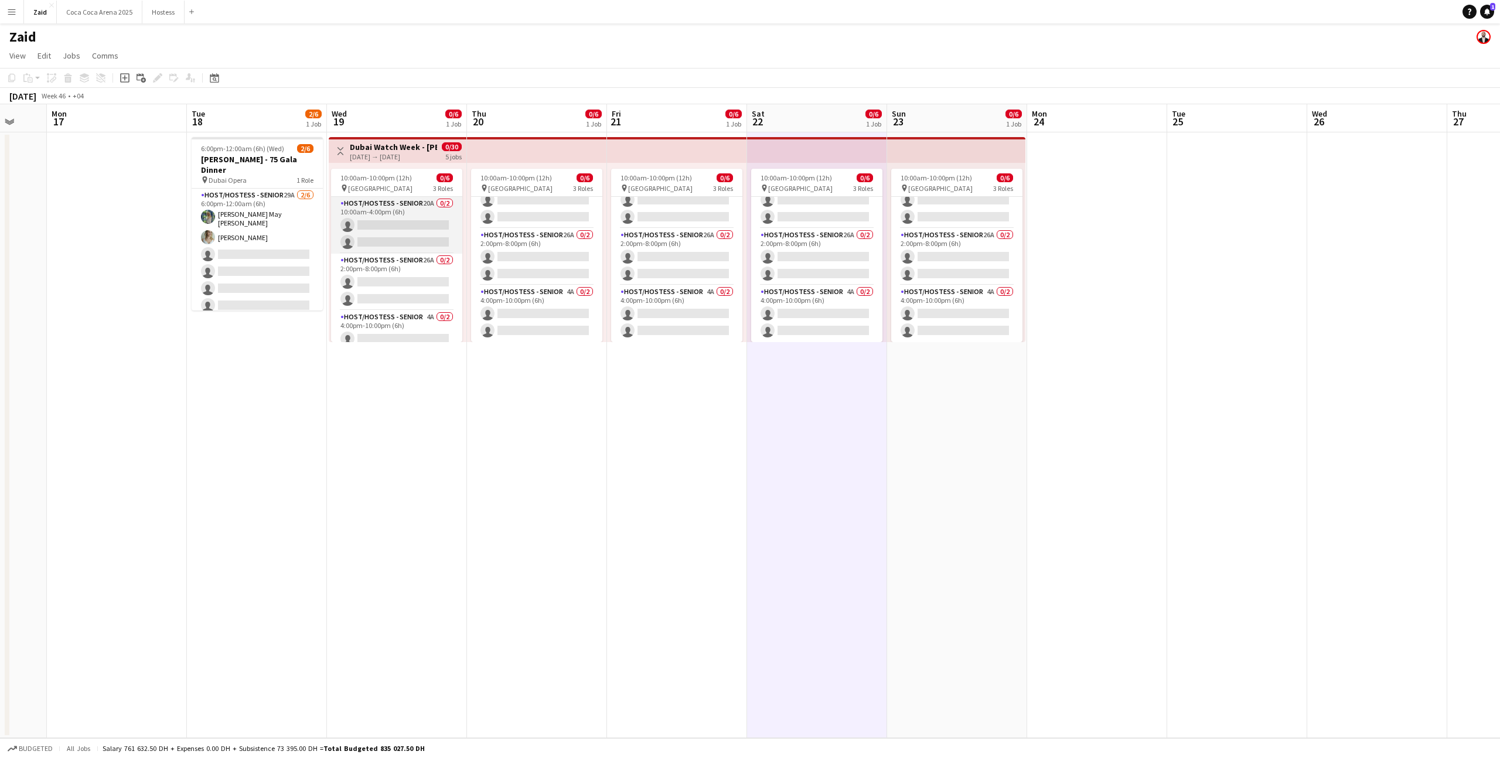
scroll to position [25, 0]
click at [423, 300] on app-card-role "Host/Hostess - Senior 4A 0/2 4:00pm-10:00pm (6h) single-neutral-actions single-…" at bounding box center [396, 313] width 131 height 57
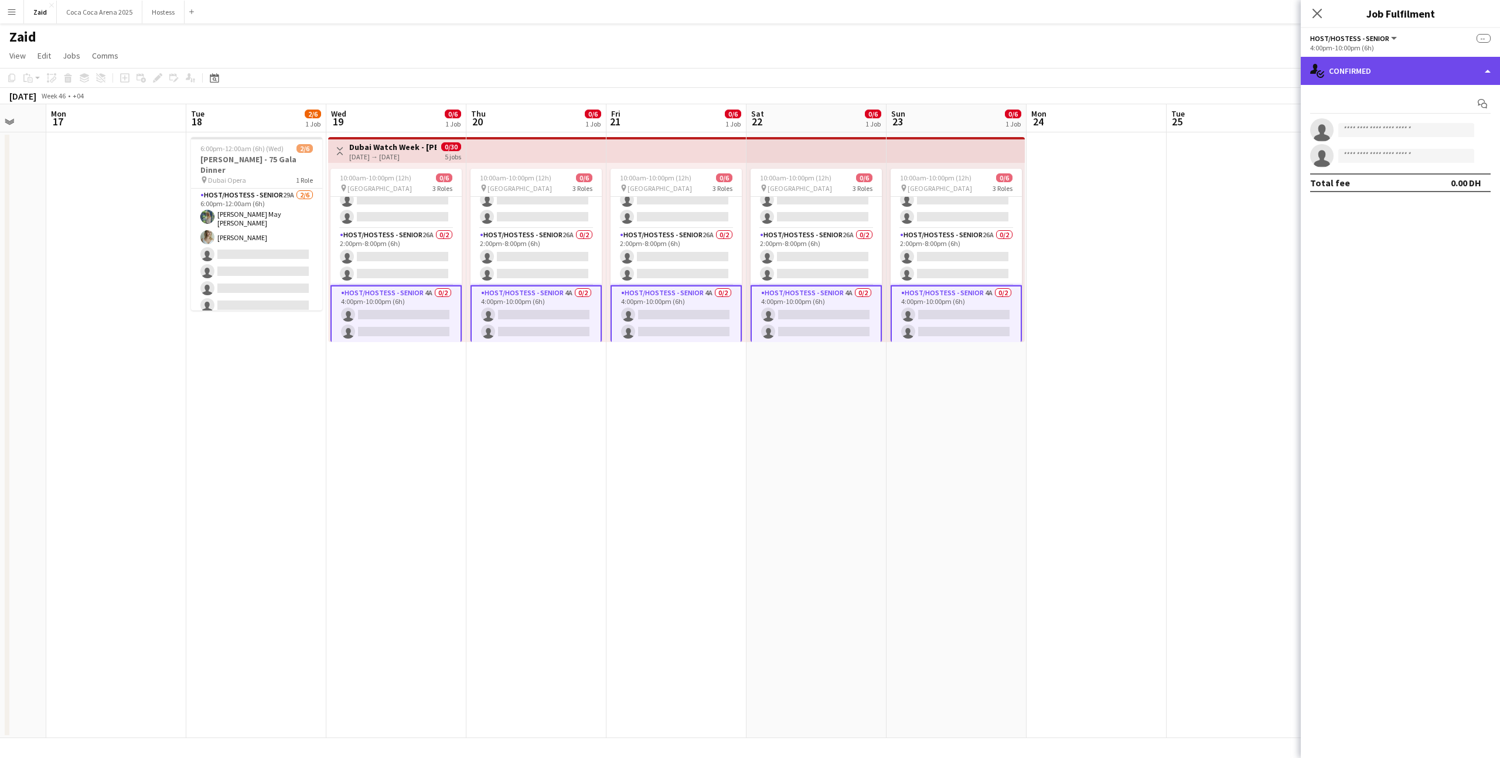
click at [1365, 82] on div "single-neutral-actions-check-2 Confirmed" at bounding box center [1400, 71] width 199 height 28
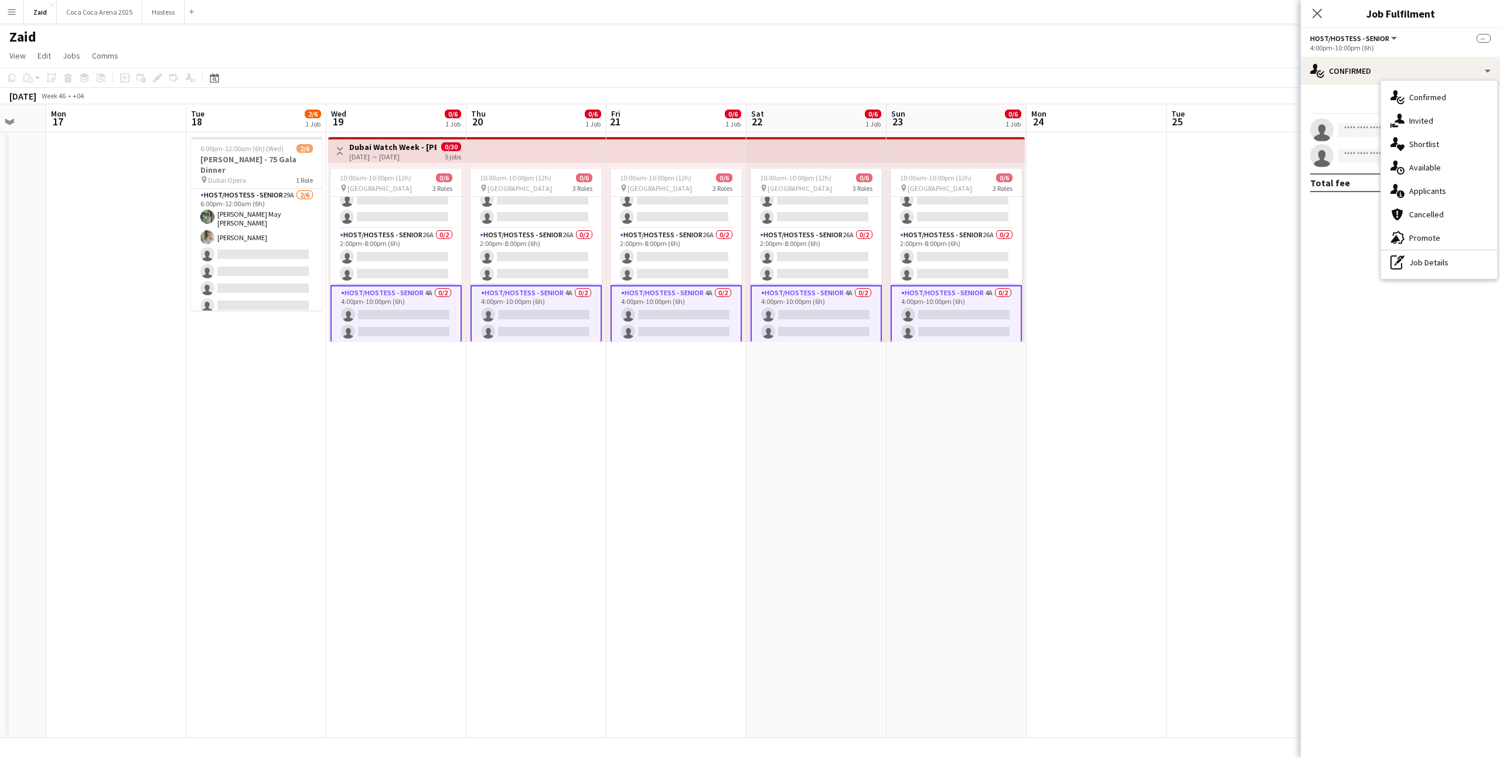
click at [1440, 247] on div "advertising-megaphone Promote" at bounding box center [1439, 237] width 116 height 23
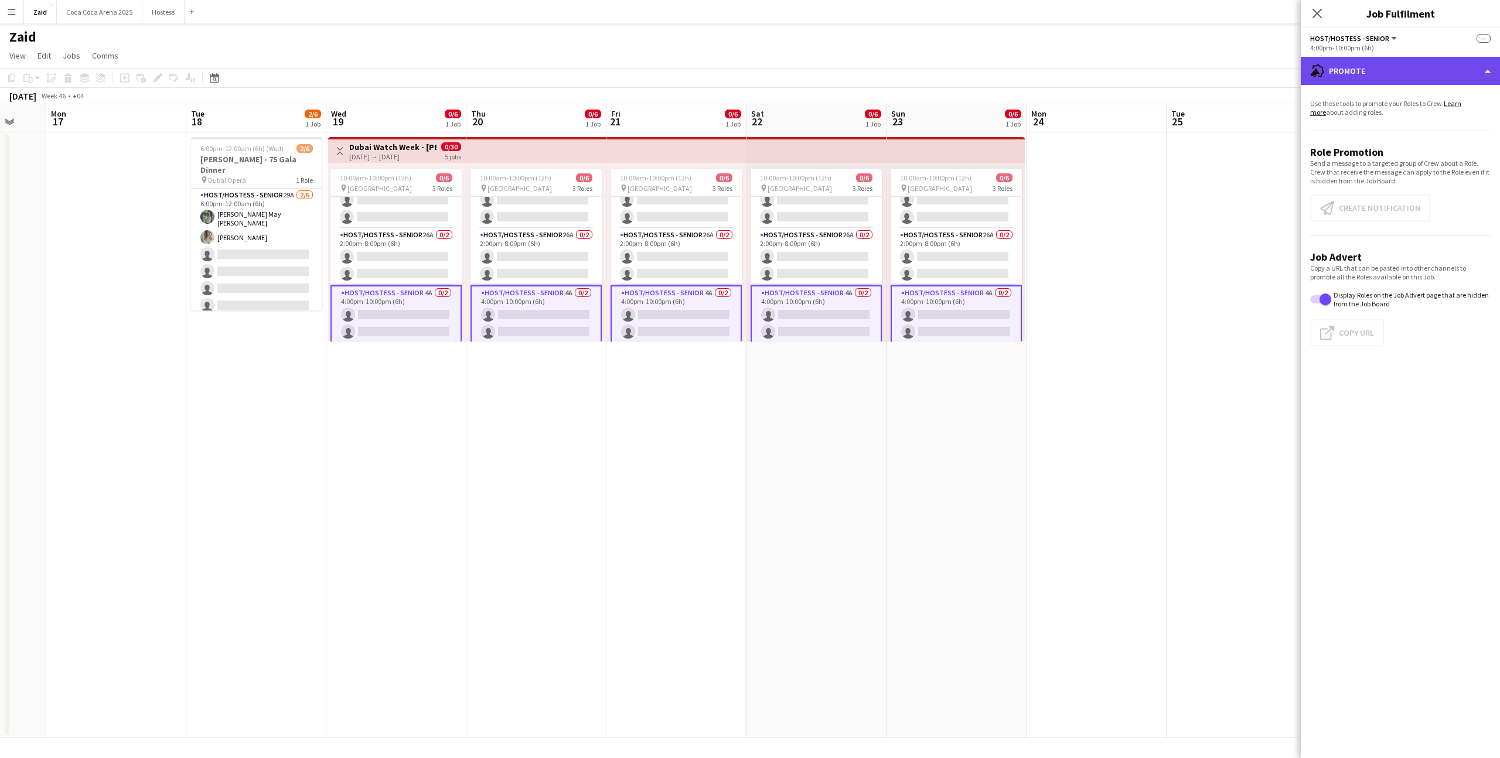
click at [1469, 79] on div "advertising-megaphone Promote" at bounding box center [1400, 71] width 199 height 28
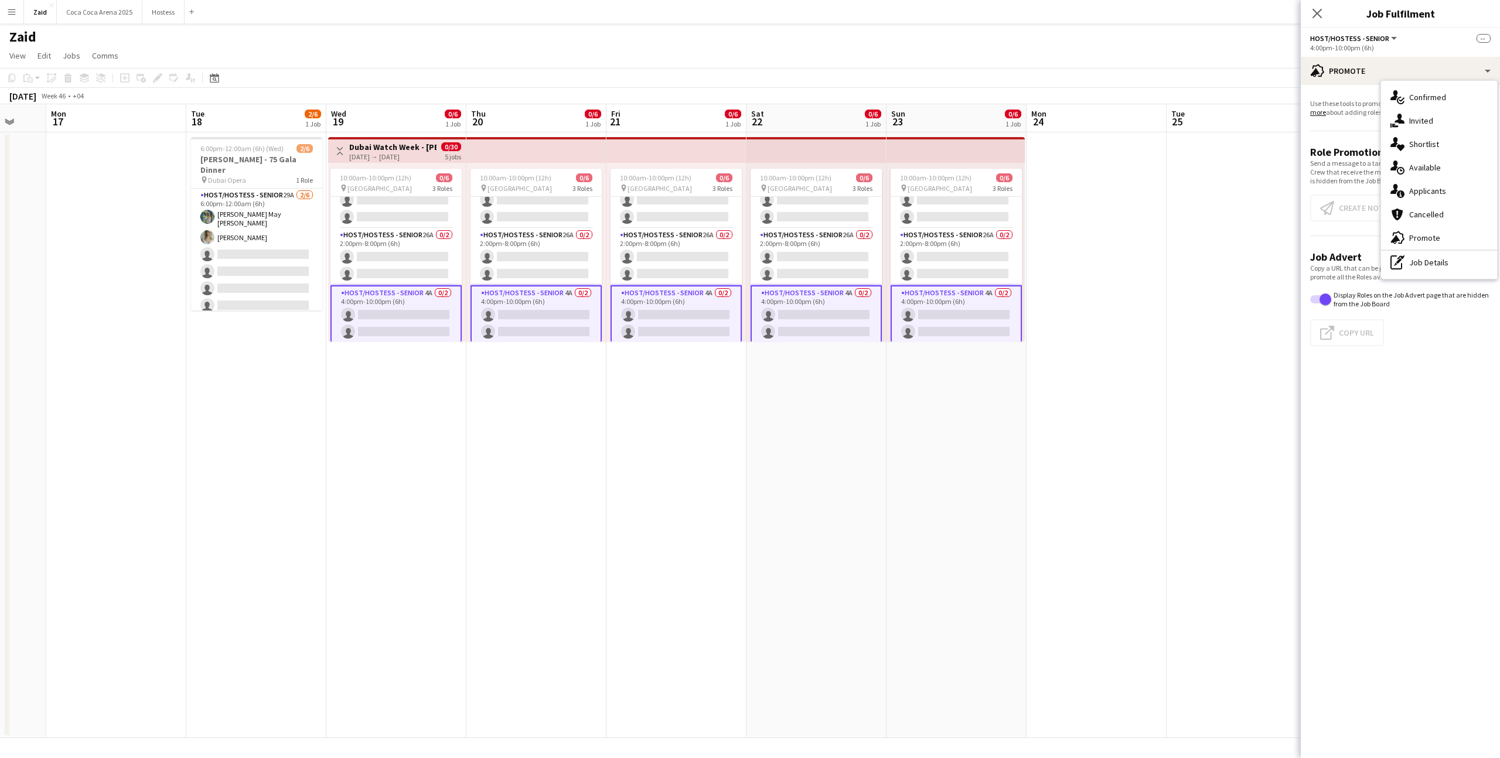
click at [430, 321] on app-card-role "Host/Hostess - Senior 4A 0/2 4:00pm-10:00pm (6h) single-neutral-actions single-…" at bounding box center [396, 314] width 131 height 59
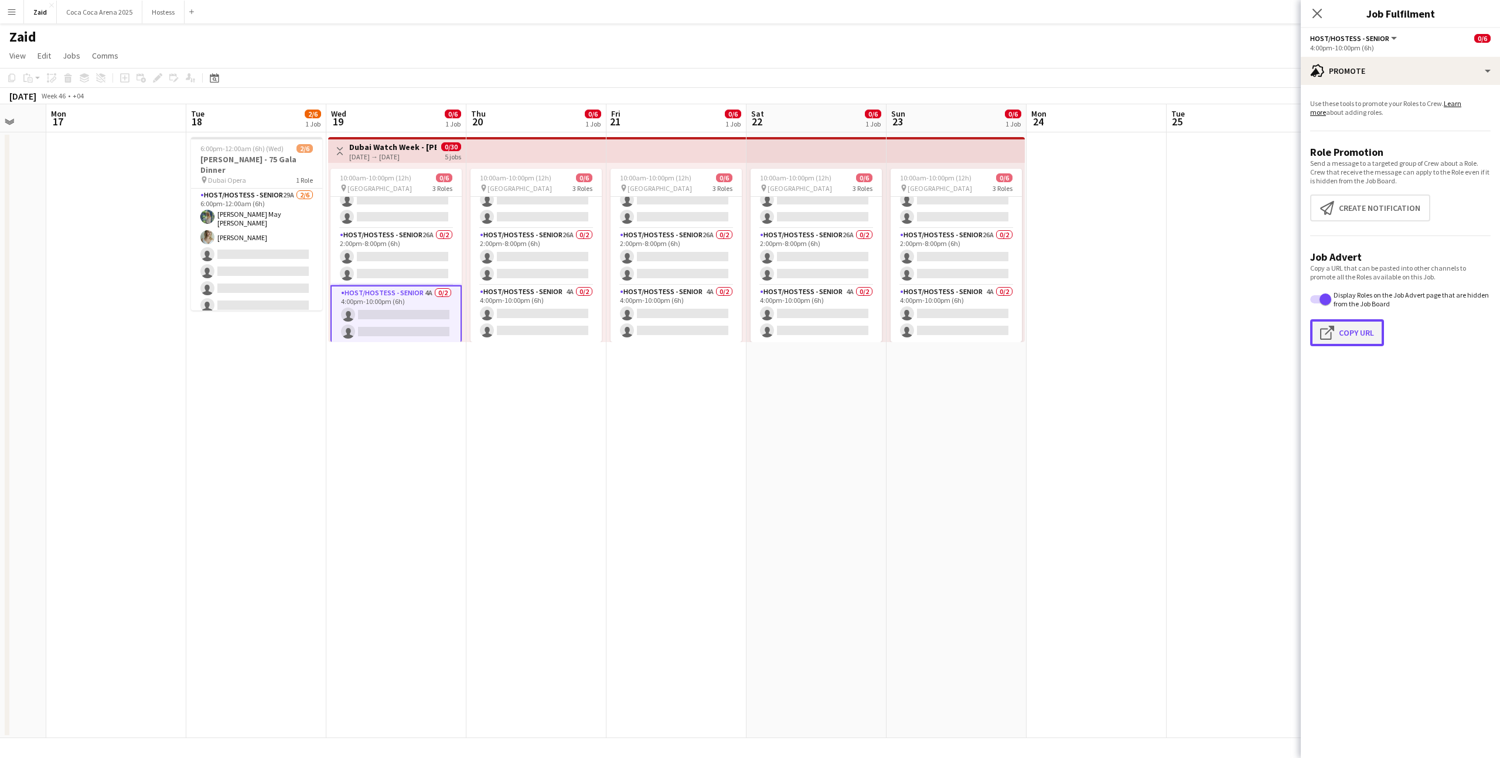
click at [1344, 326] on button "Click to copy URL Copy Url" at bounding box center [1347, 332] width 74 height 27
click at [673, 344] on app-date-cell "10:00am-10:00pm (12h) 0/6 pin Dubai Mall 3 Roles Host/Hostess - Senior 20A 0/2 …" at bounding box center [677, 435] width 140 height 606
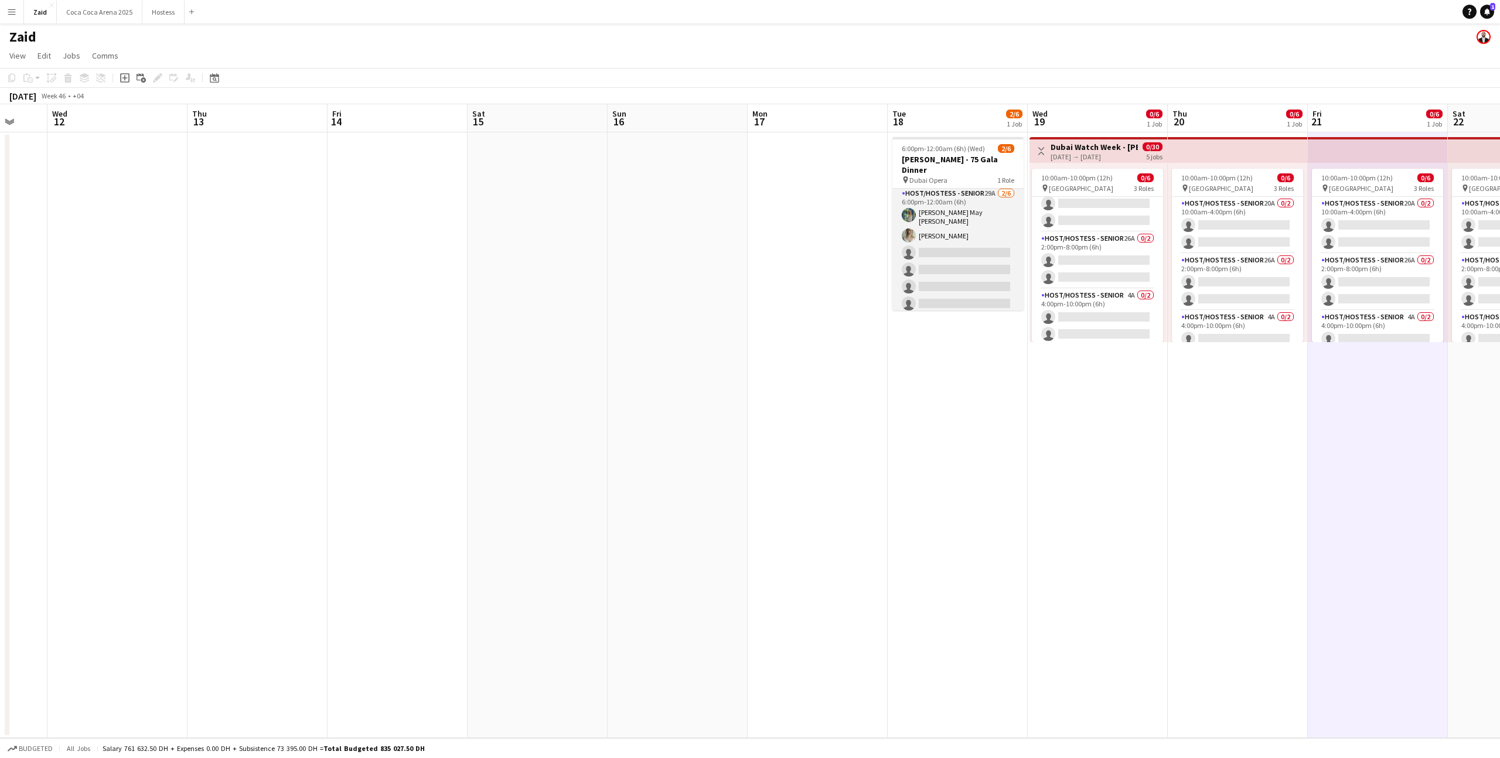
click at [992, 222] on app-card-role "Host/Hostess - Senior 29A 2/6 6:00pm-12:00am (6h) Laura May Harding Evelyn Harr…" at bounding box center [958, 251] width 131 height 128
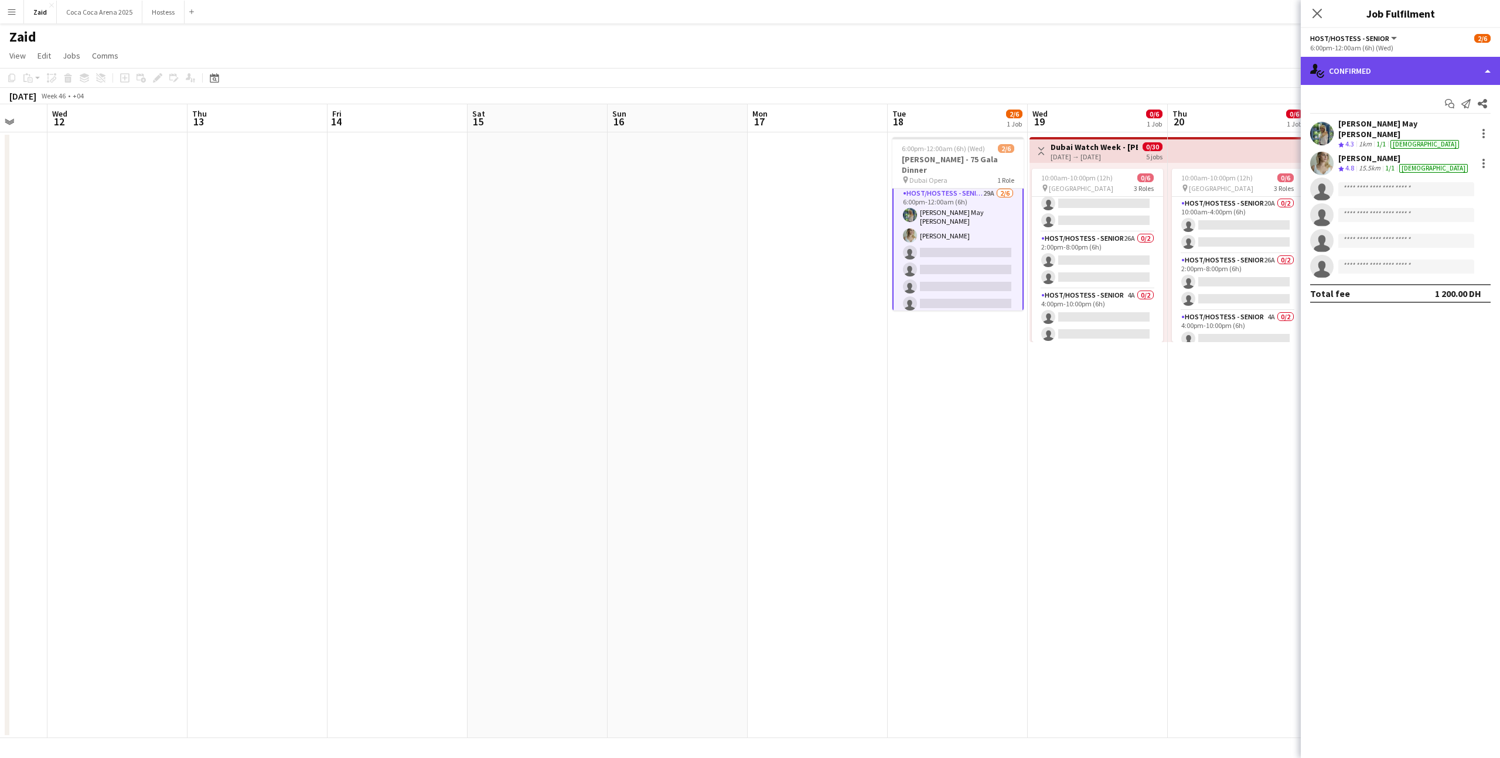
click at [1466, 77] on div "single-neutral-actions-check-2 Confirmed" at bounding box center [1400, 71] width 199 height 28
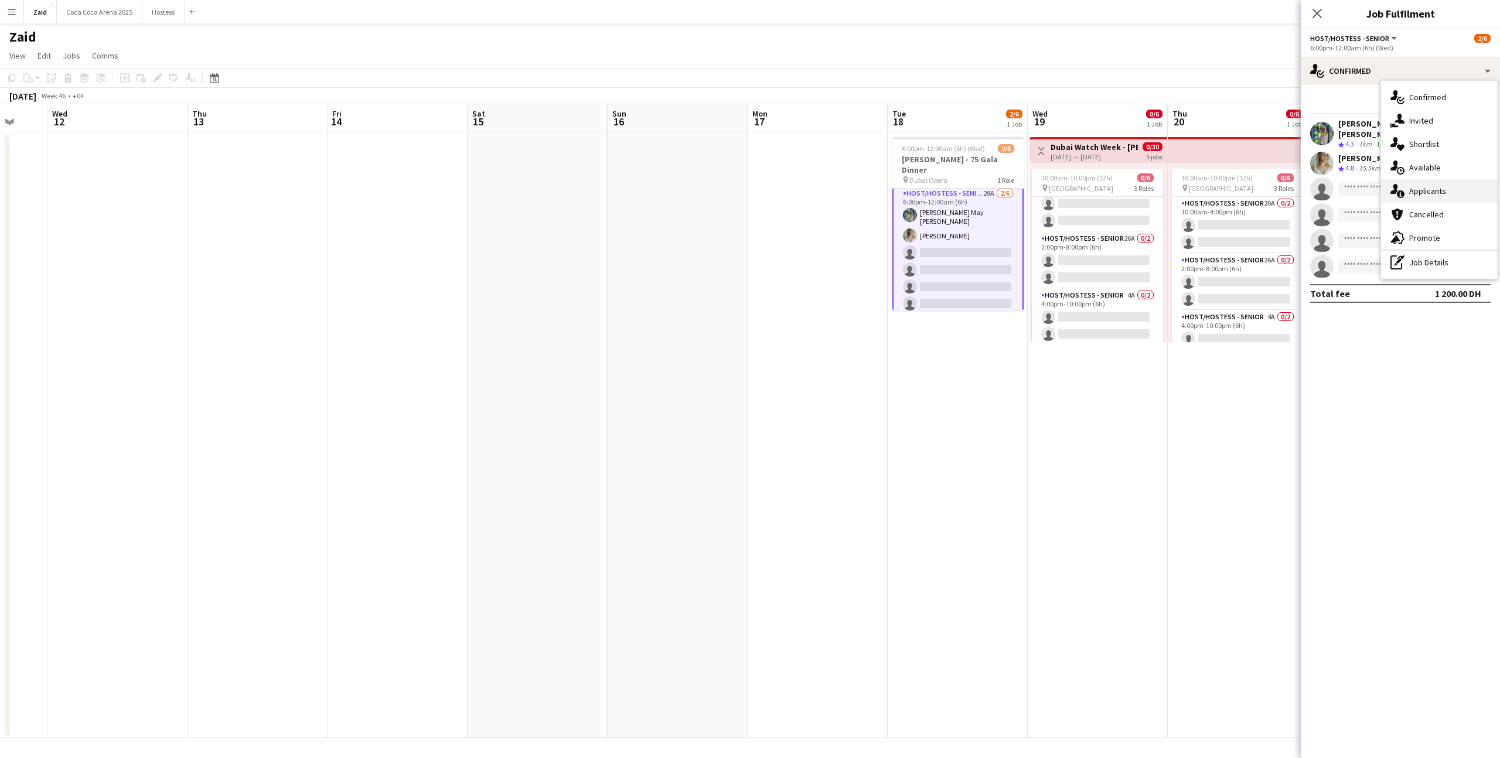
click at [1465, 188] on div "single-neutral-actions-information Applicants" at bounding box center [1439, 190] width 116 height 23
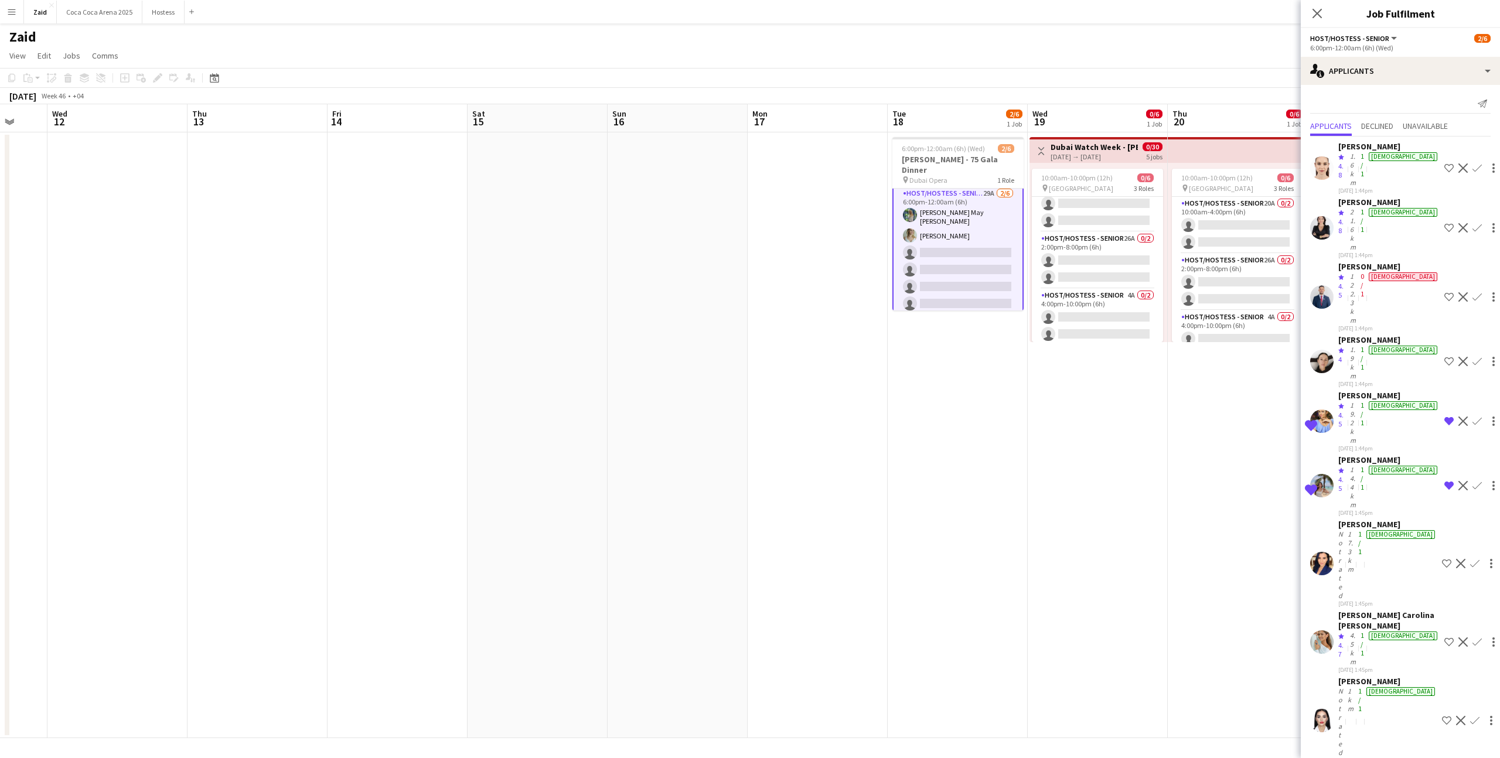
scroll to position [349, 0]
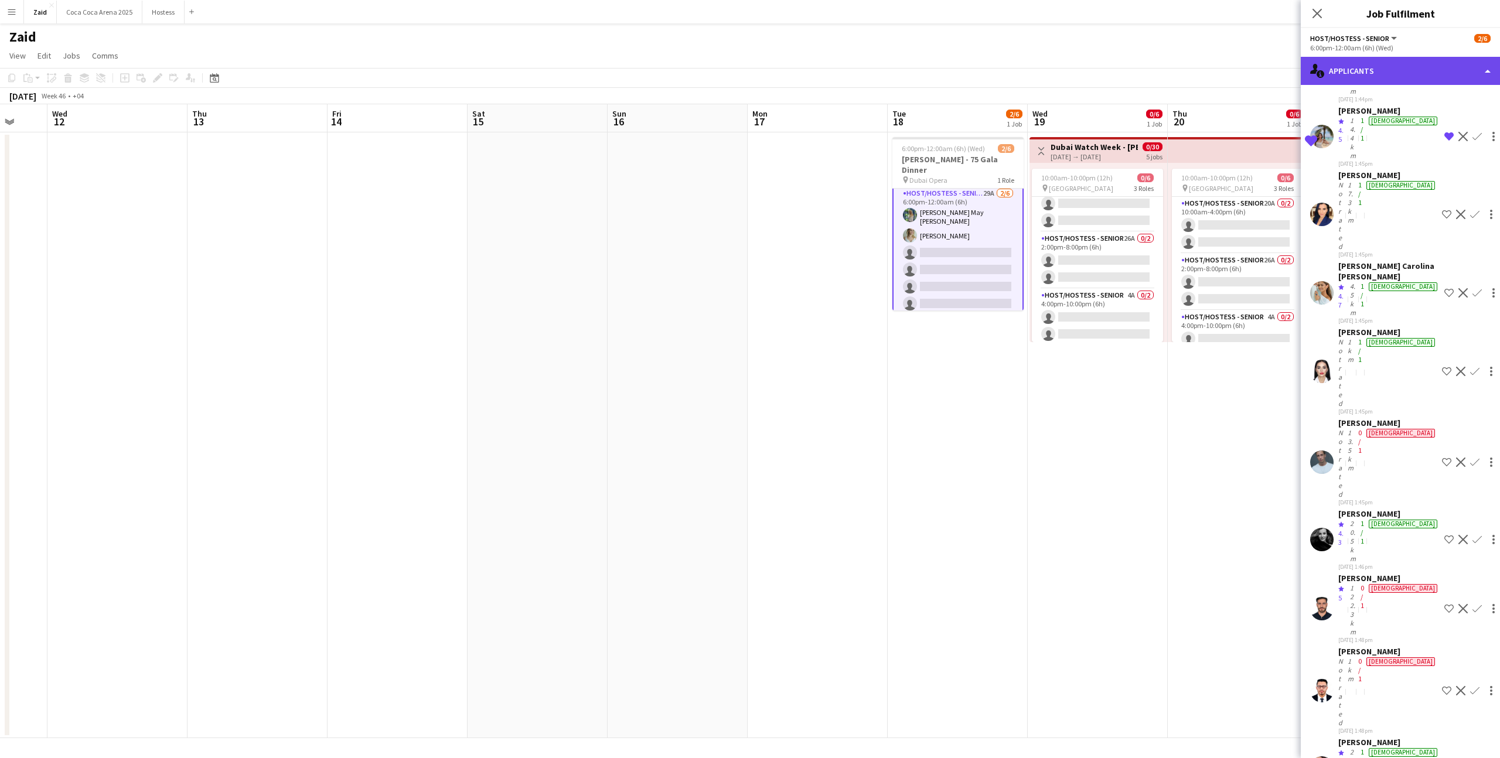
click at [1385, 62] on div "single-neutral-actions-information Applicants" at bounding box center [1400, 71] width 199 height 28
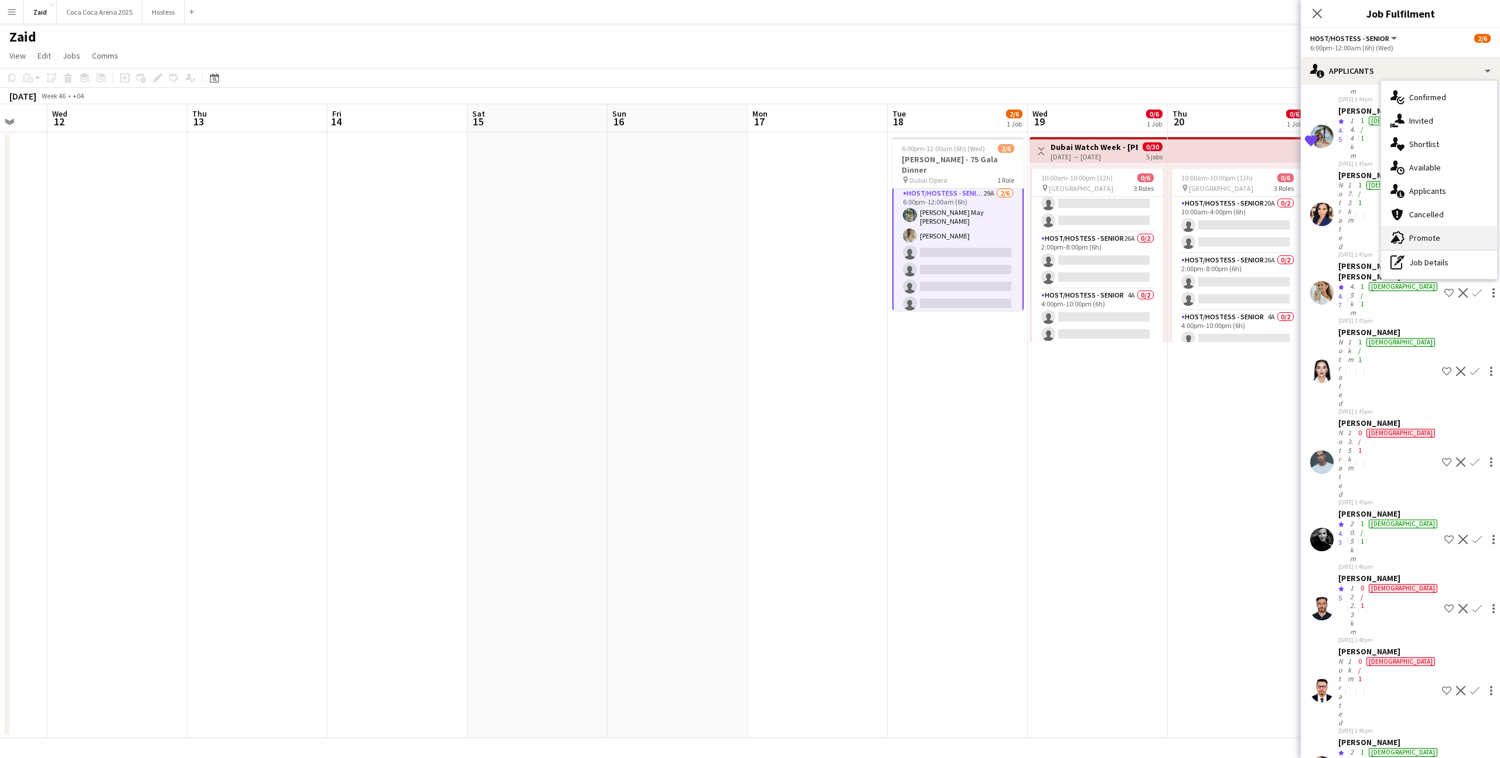
click at [1433, 227] on div "advertising-megaphone Promote" at bounding box center [1439, 237] width 116 height 23
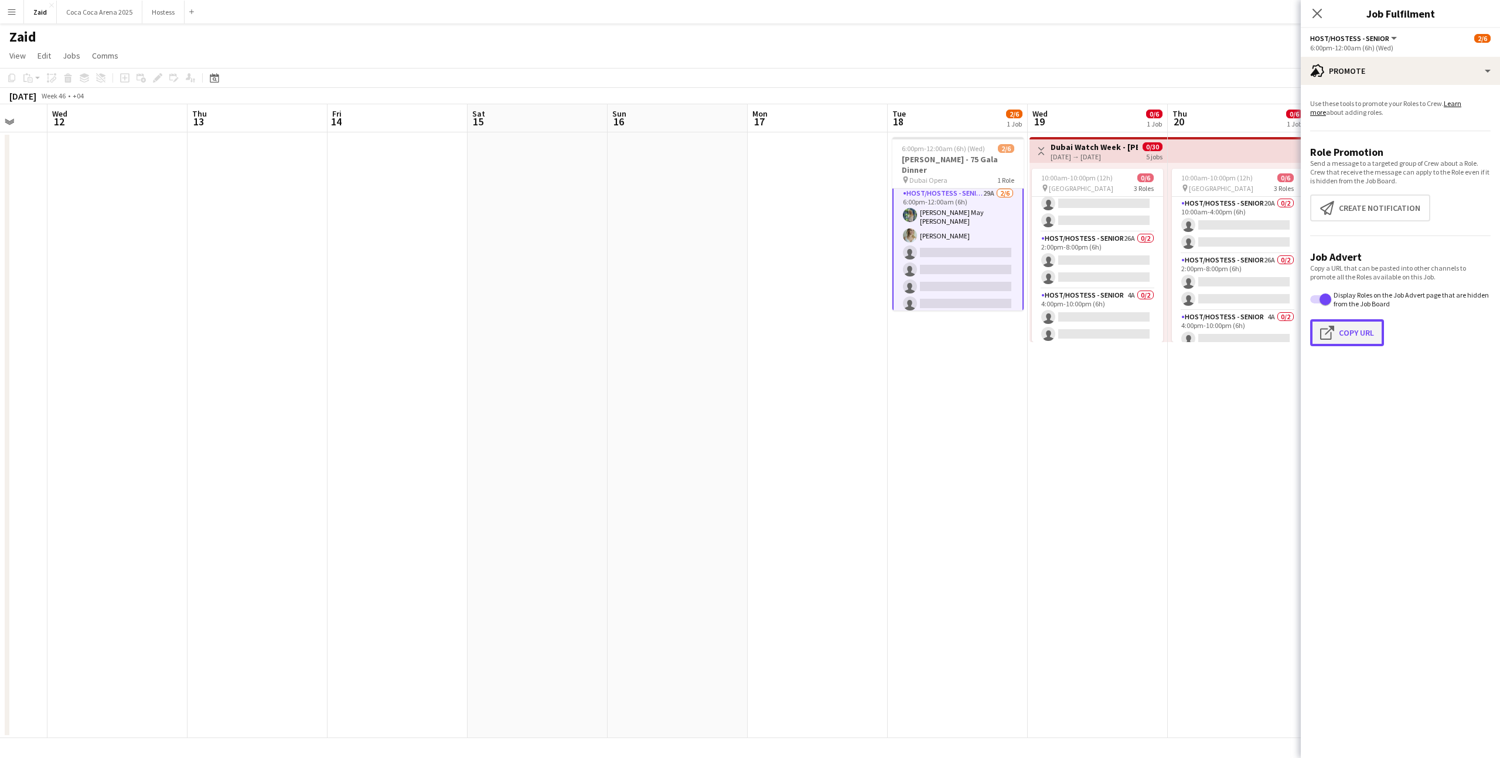
click at [1328, 329] on app-icon "Click to copy URL" at bounding box center [1329, 333] width 19 height 14
type textarea "**********"
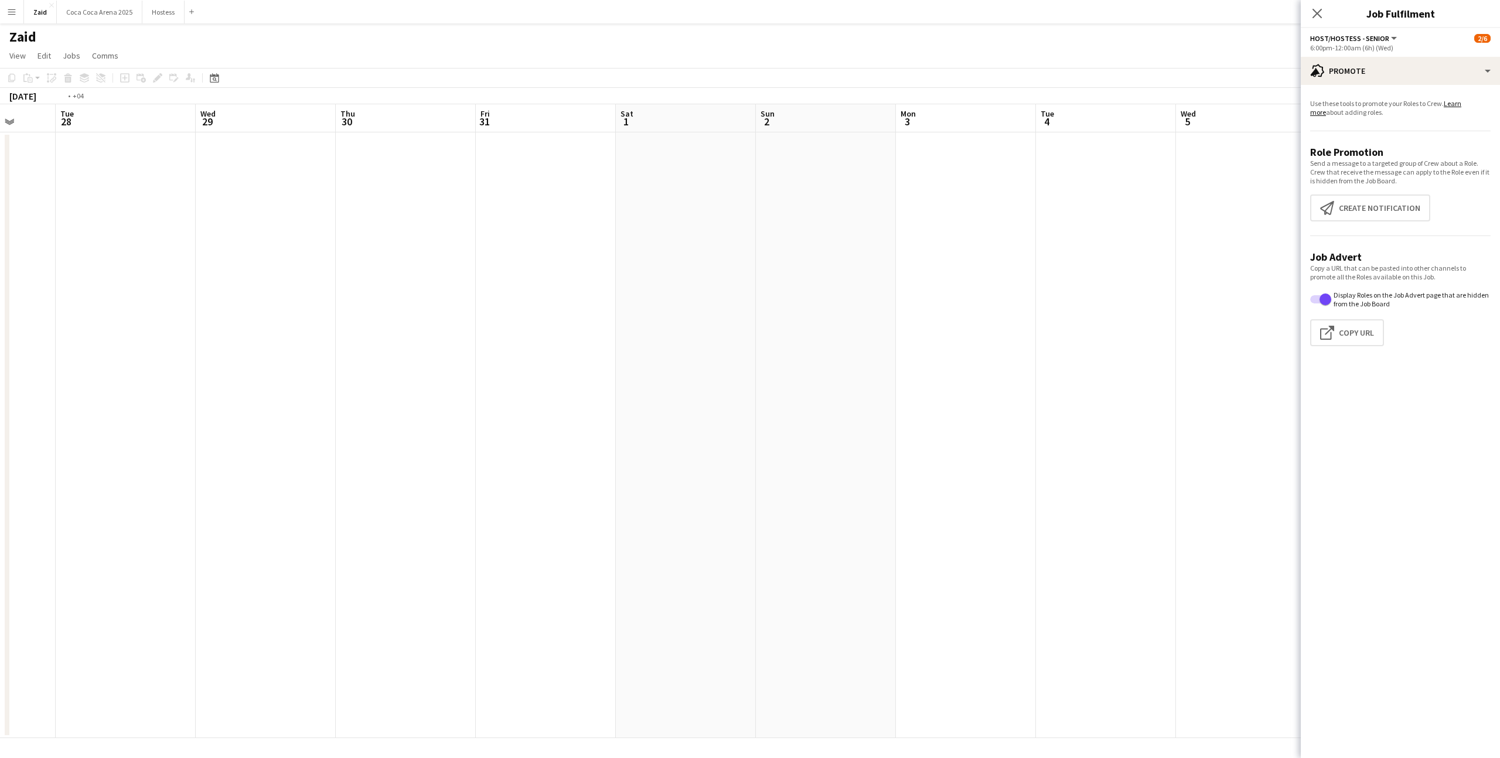
scroll to position [0, 326]
click at [796, 261] on app-date-cell at bounding box center [864, 435] width 140 height 606
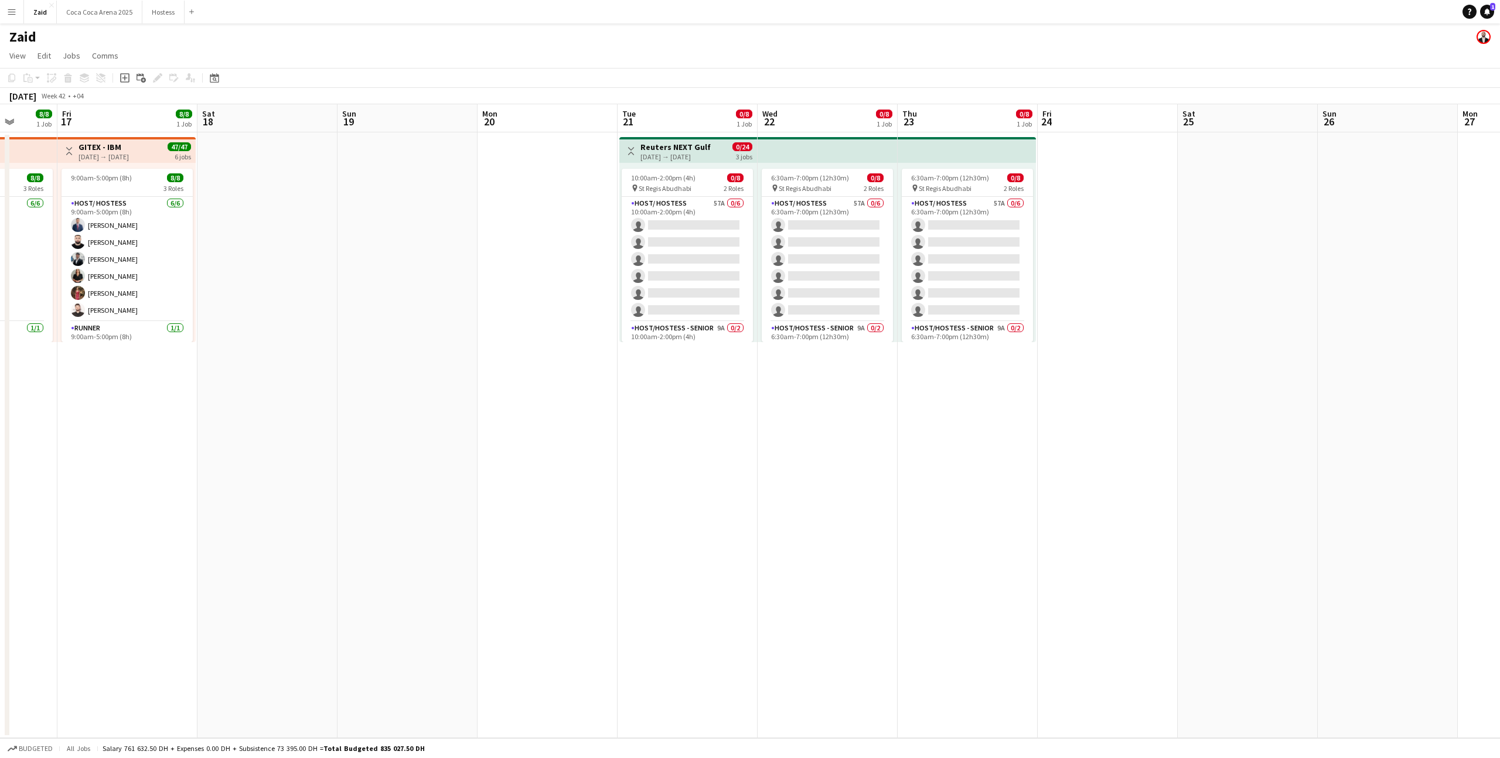
scroll to position [0, 290]
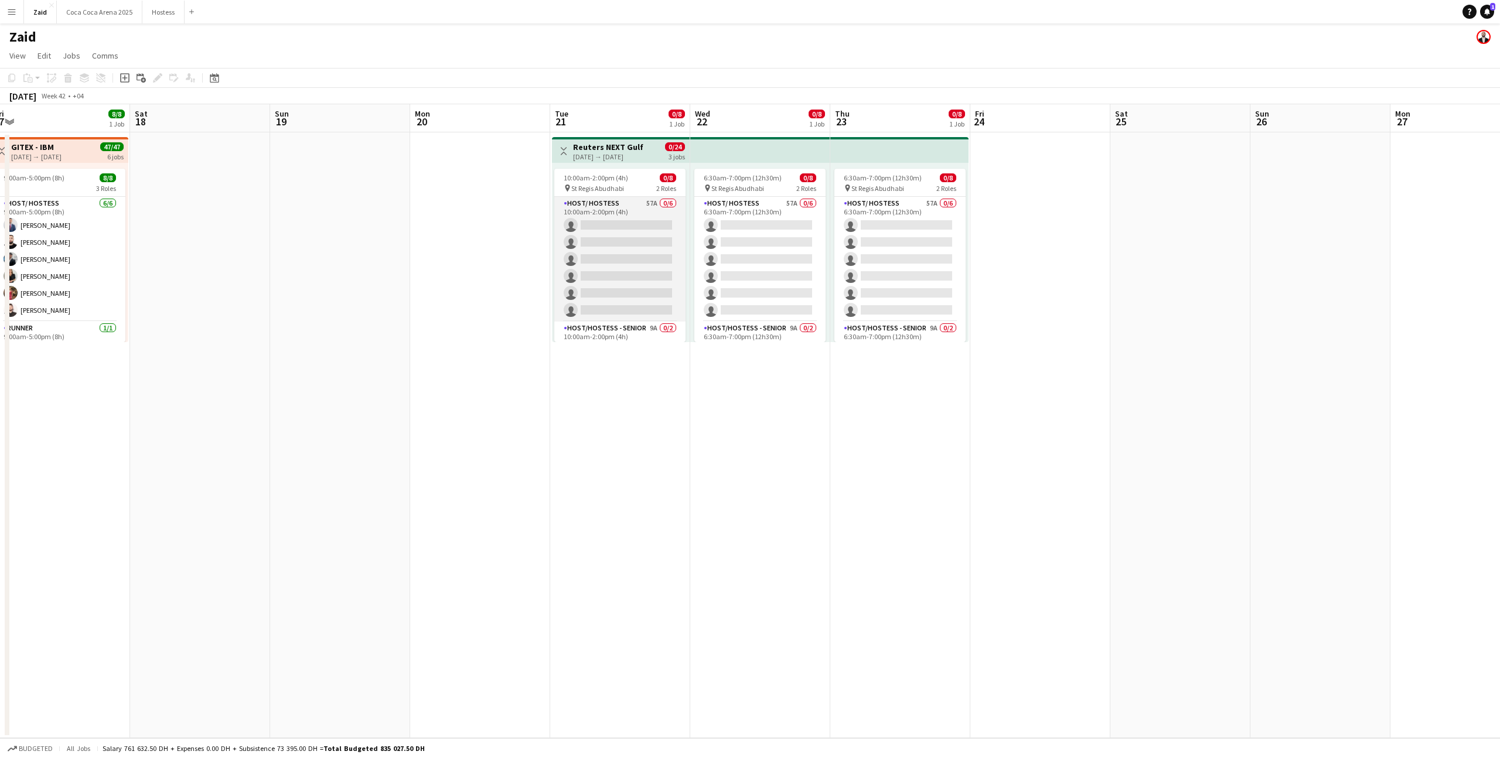
click at [589, 253] on app-card-role "Host/ Hostess 57A 0/6 10:00am-2:00pm (4h) single-neutral-actions single-neutral…" at bounding box center [619, 259] width 131 height 125
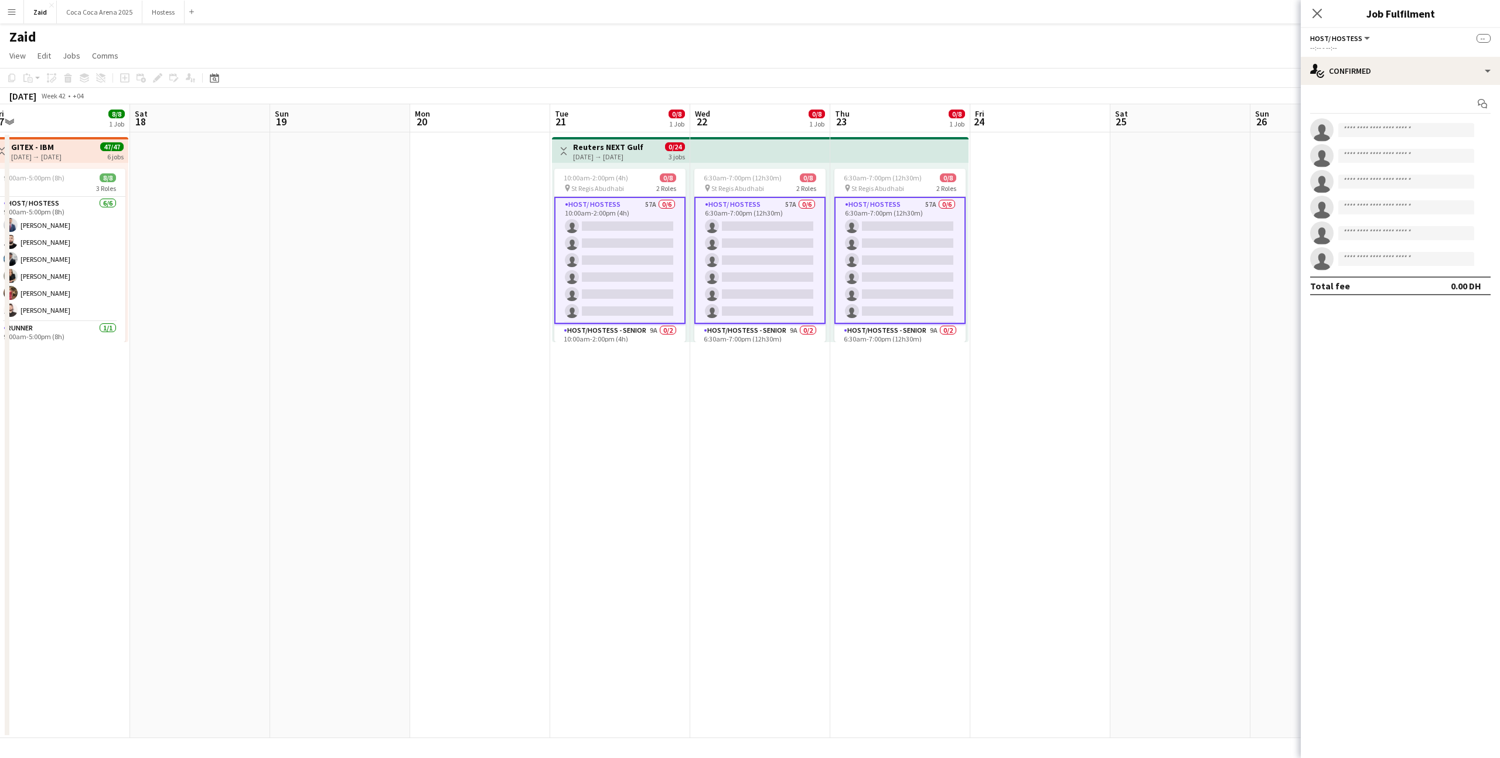
scroll to position [39, 0]
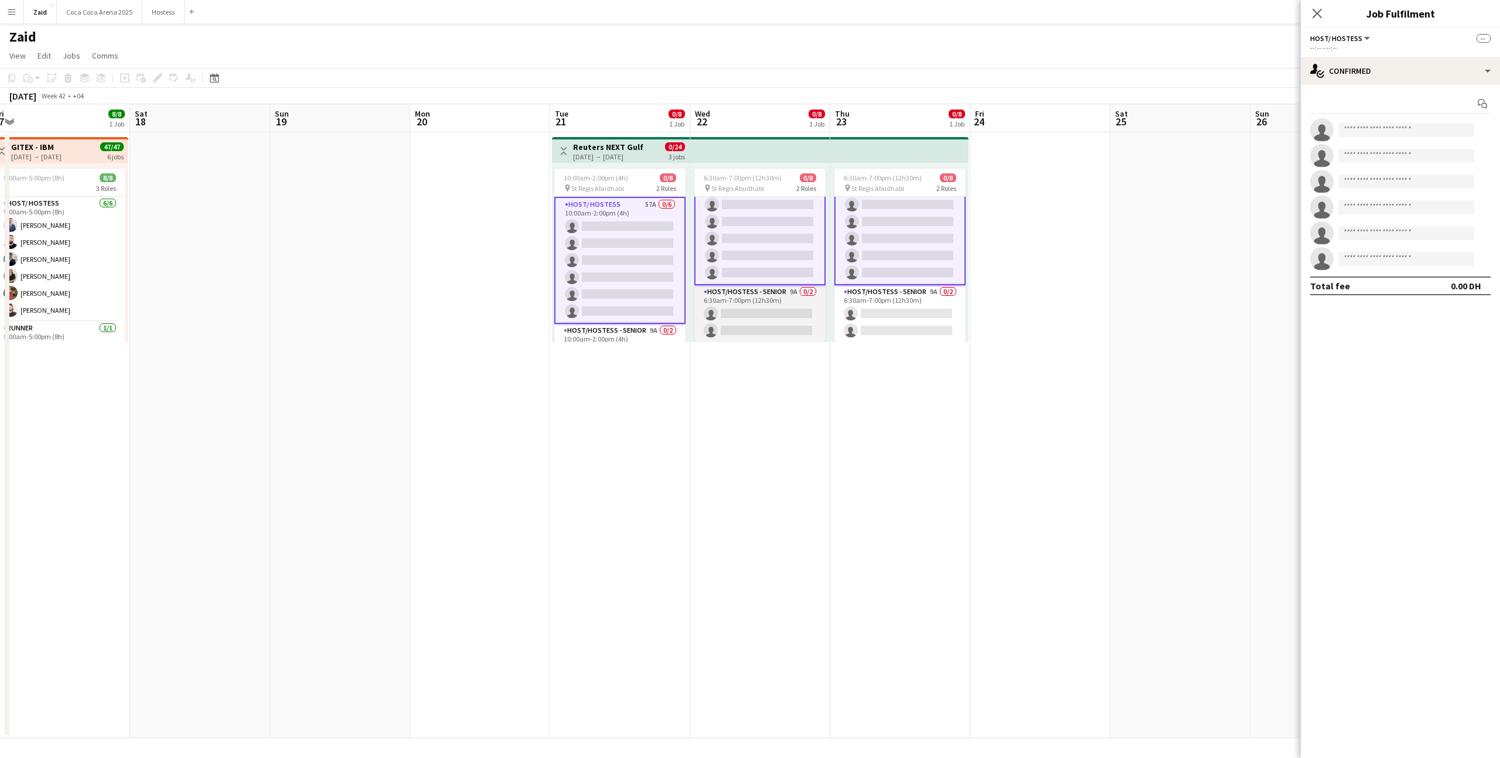
click at [774, 315] on app-card-role "Host/Hostess - Senior 9A 0/2 6:30am-7:00pm (12h30m) single-neutral-actions sing…" at bounding box center [759, 313] width 131 height 57
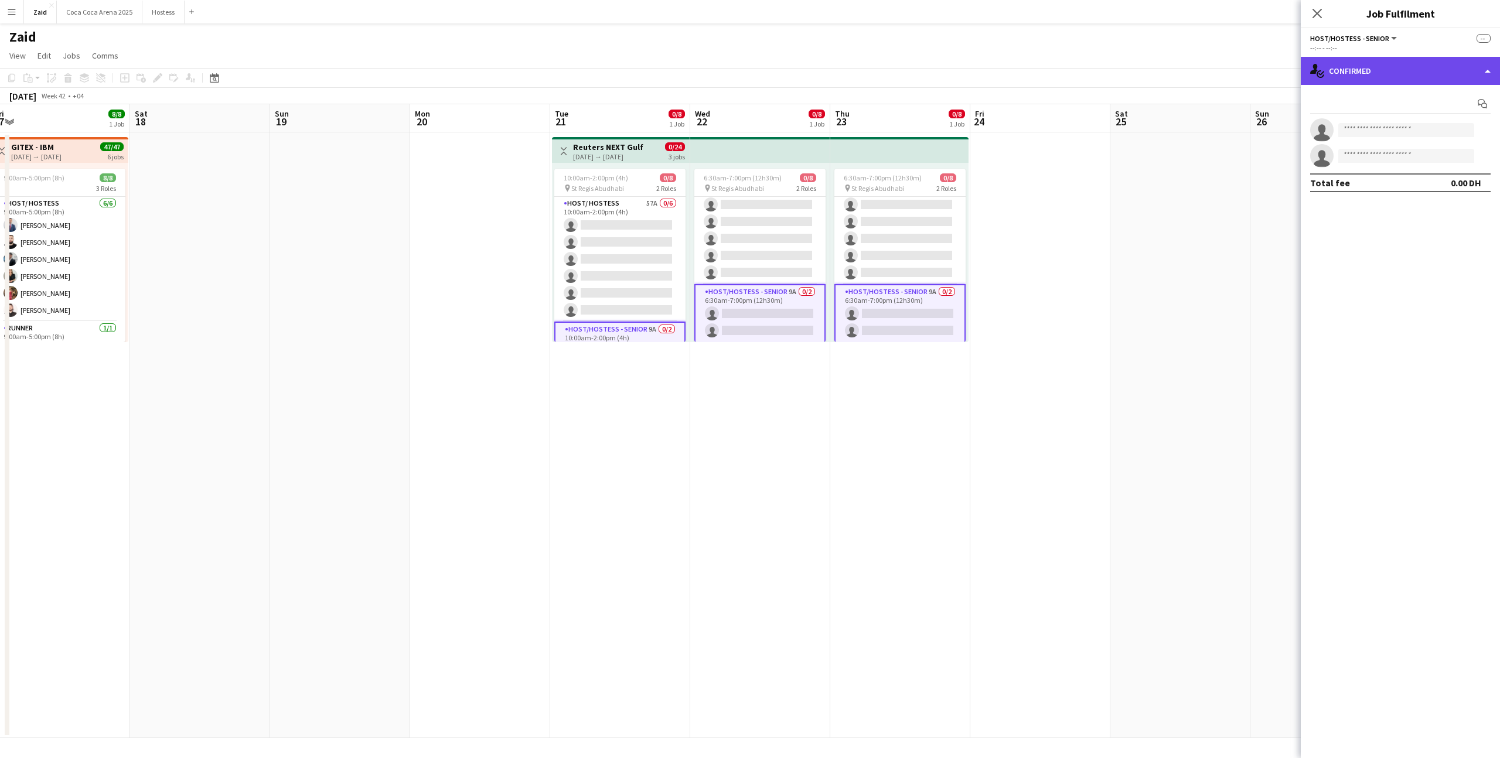
click at [1401, 79] on div "single-neutral-actions-check-2 Confirmed" at bounding box center [1400, 71] width 199 height 28
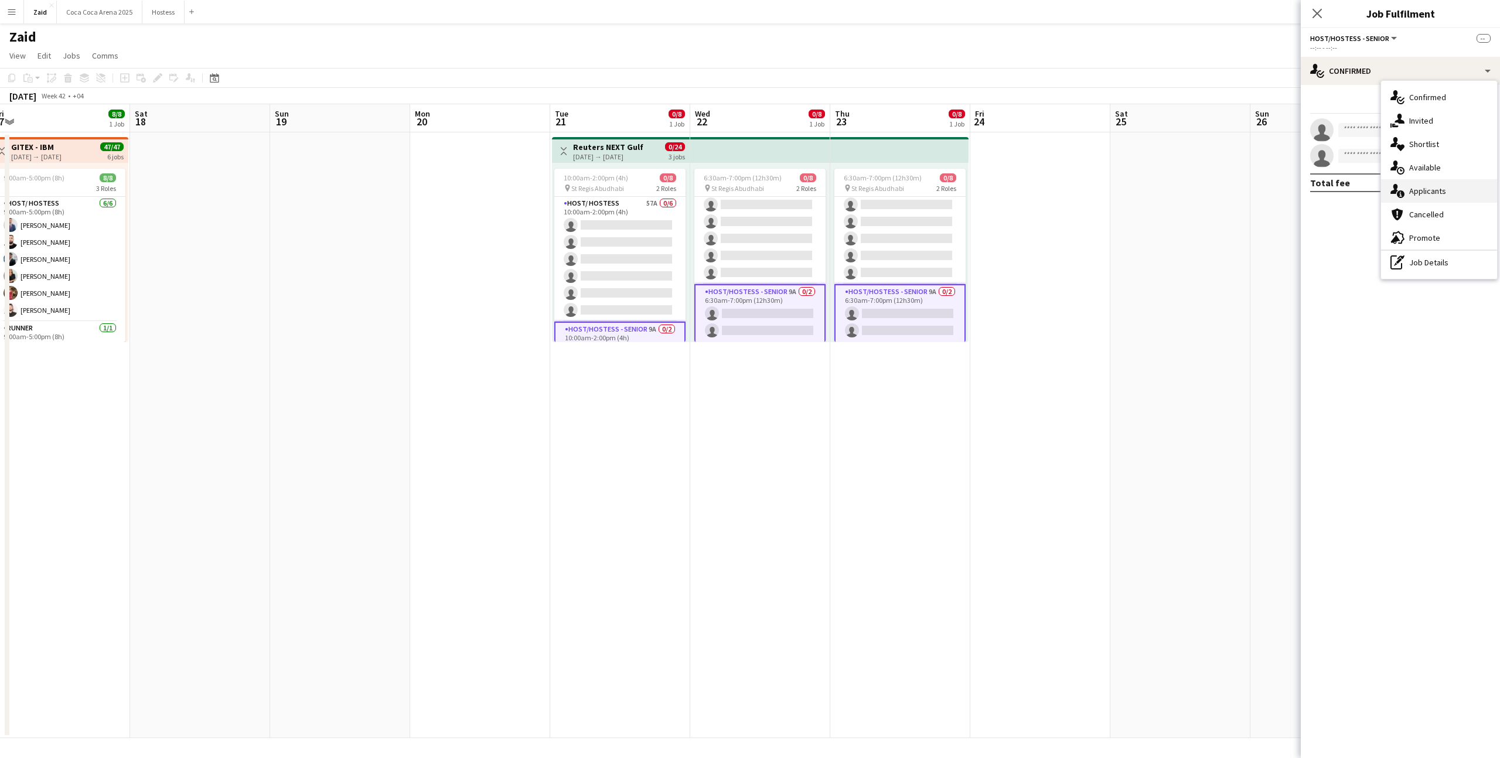
click at [1438, 186] on div "single-neutral-actions-information Applicants" at bounding box center [1439, 190] width 116 height 23
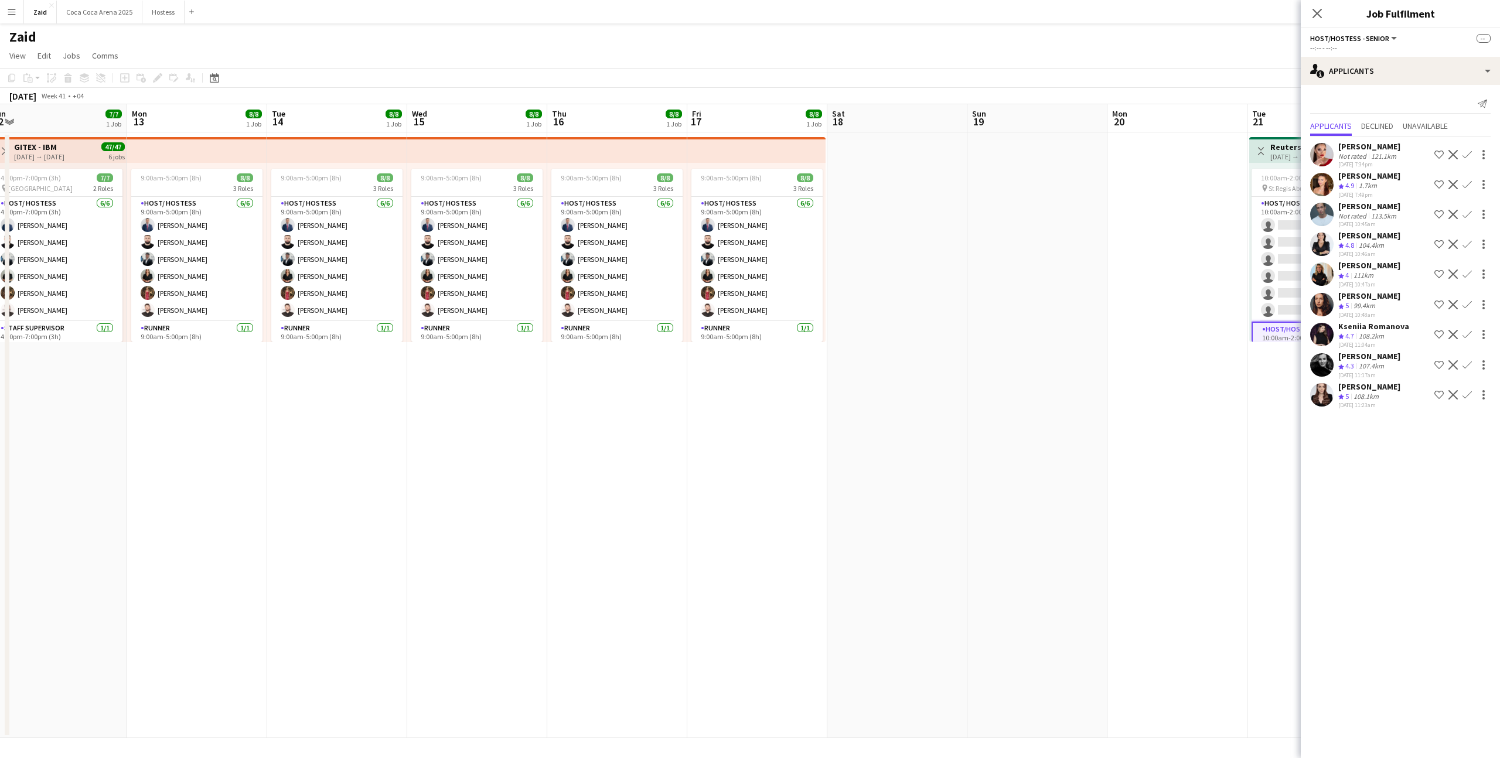
scroll to position [0, 281]
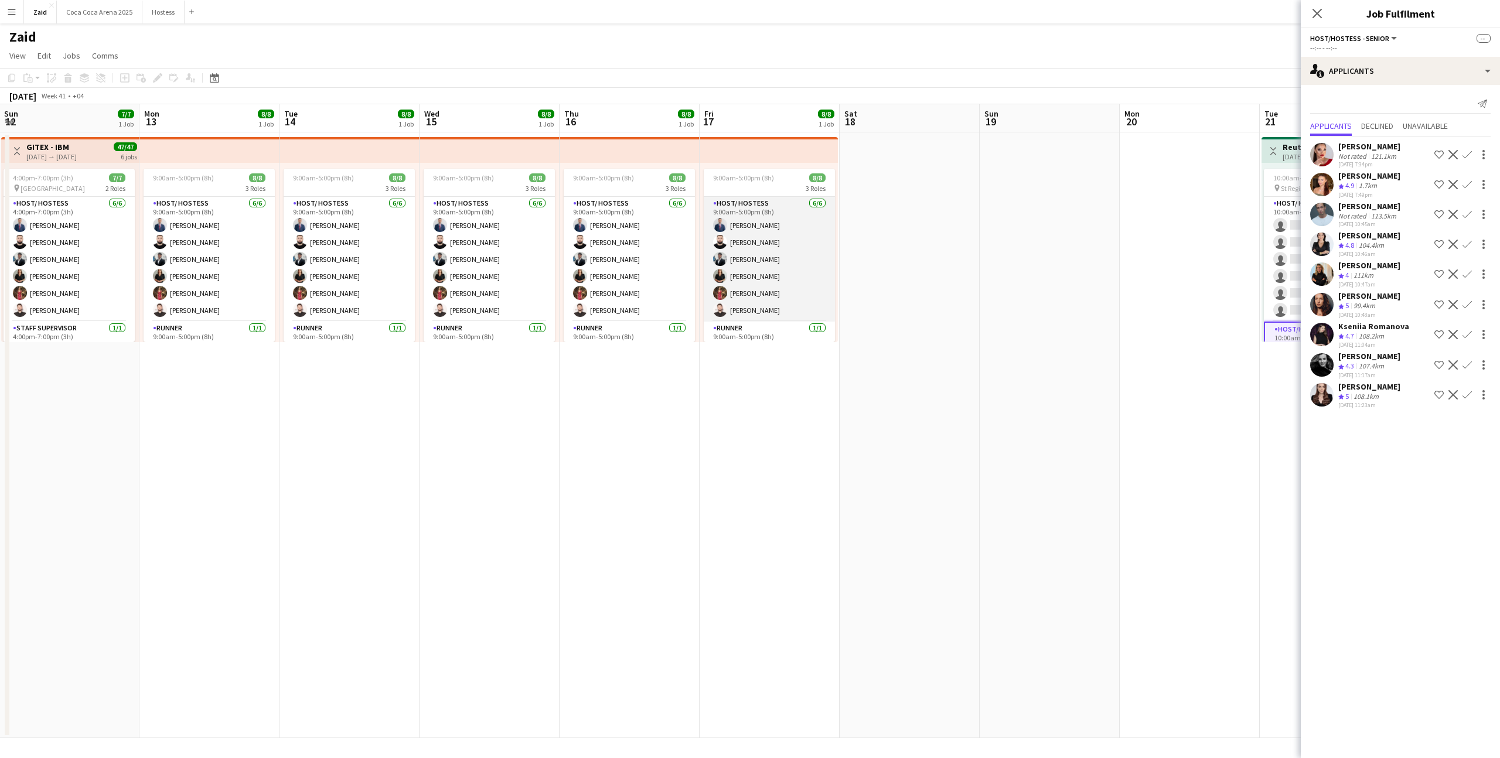
click at [780, 277] on app-card-role "Host/ Hostess [DATE] 9:00am-5:00pm (8h) [PERSON_NAME] [PERSON_NAME] [PERSON_NAM…" at bounding box center [769, 259] width 131 height 125
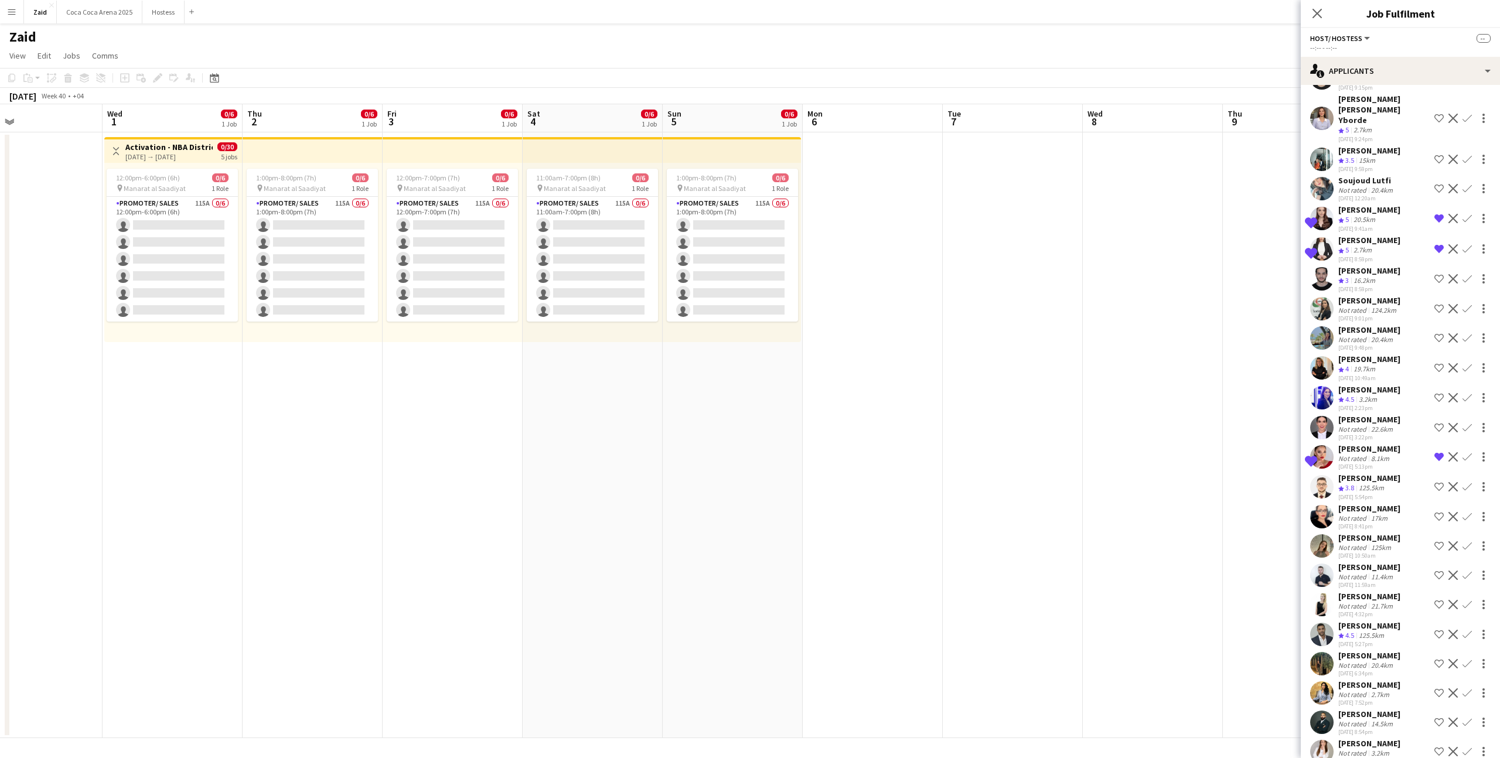
scroll to position [0, 282]
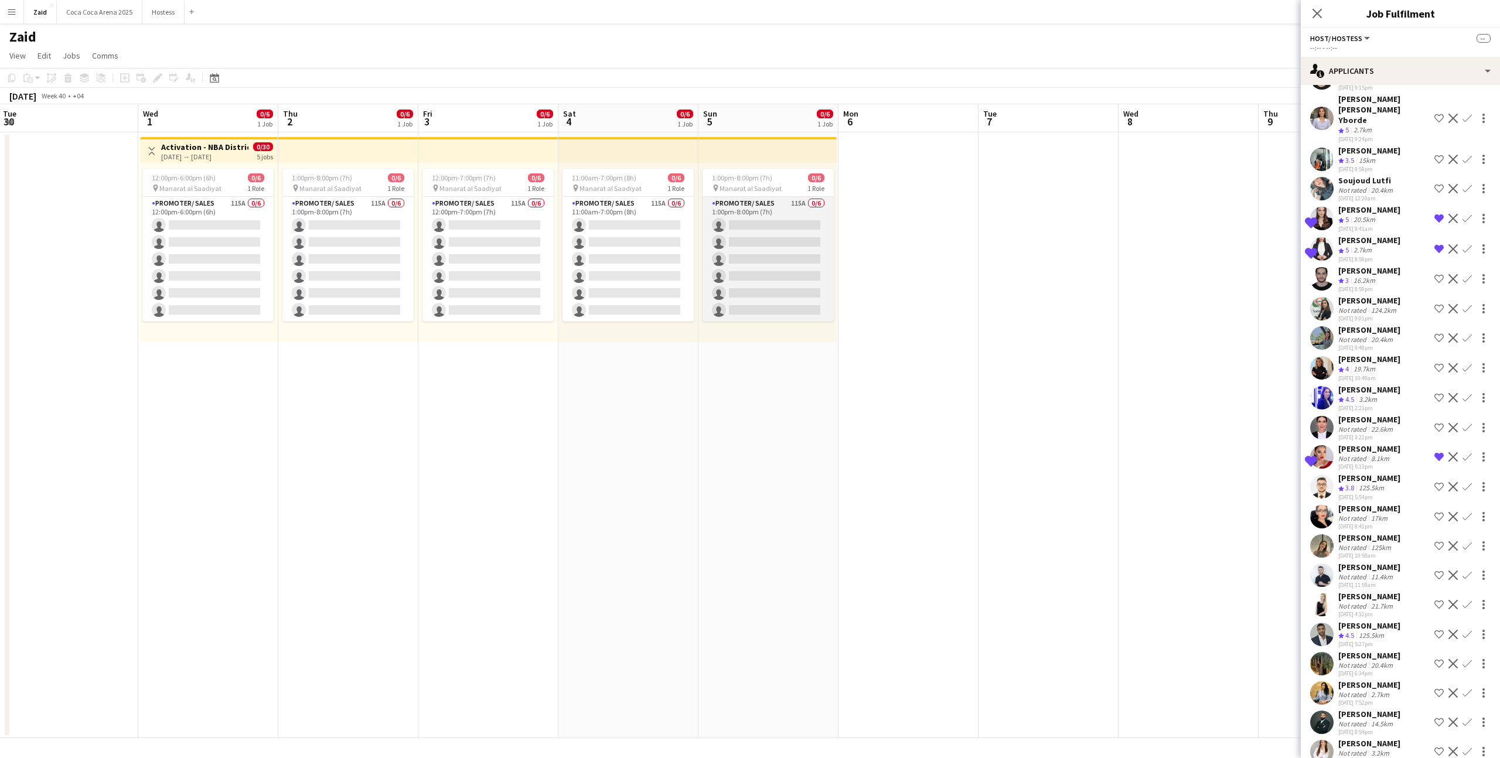
click at [798, 250] on app-card-role "Promoter/ Sales 115A 0/6 1:00pm-8:00pm (7h) single-neutral-actions single-neutr…" at bounding box center [768, 259] width 131 height 125
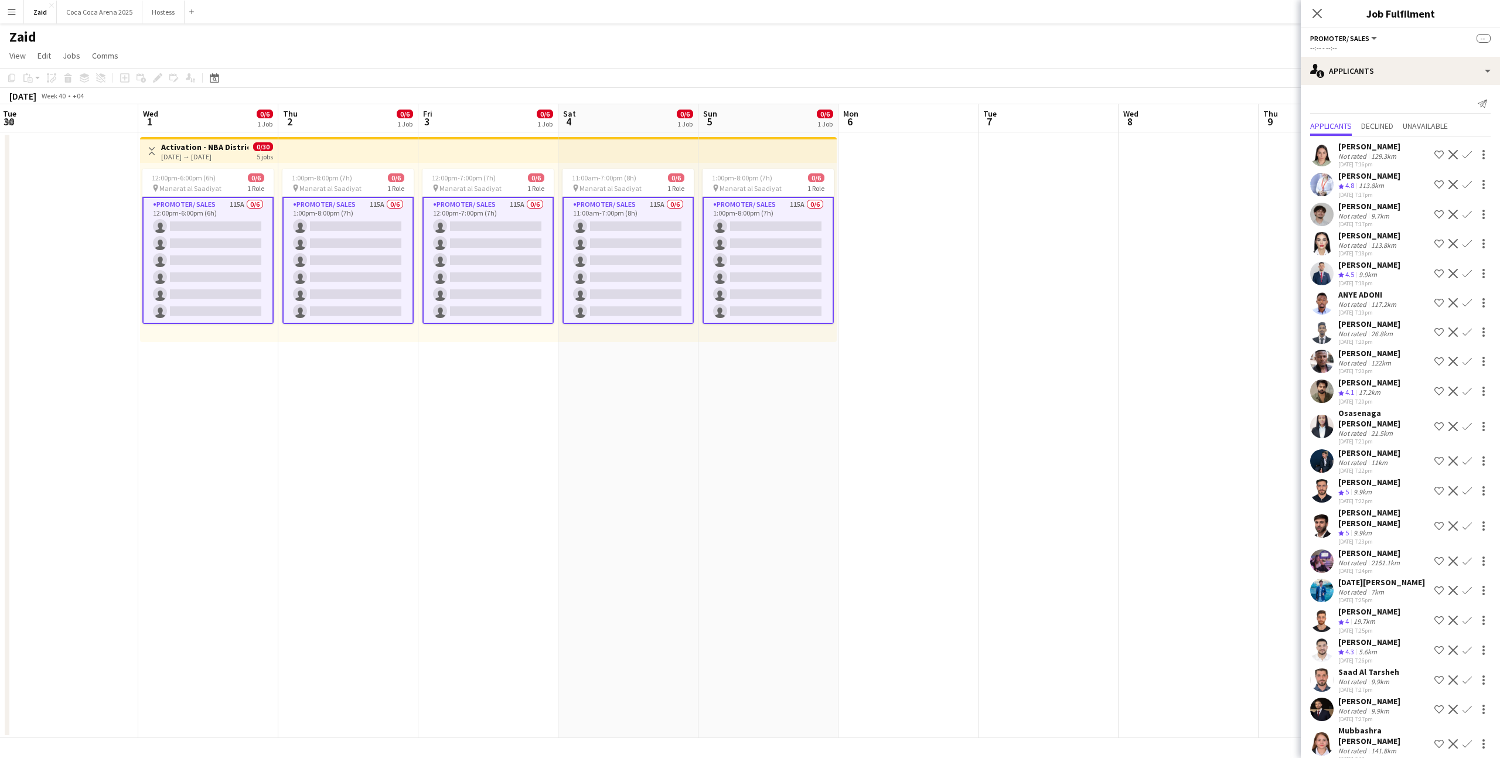
click at [1345, 76] on div "single-neutral-actions-information Applicants" at bounding box center [1400, 71] width 199 height 28
click at [1421, 236] on div "advertising-megaphone Promote" at bounding box center [1439, 237] width 116 height 23
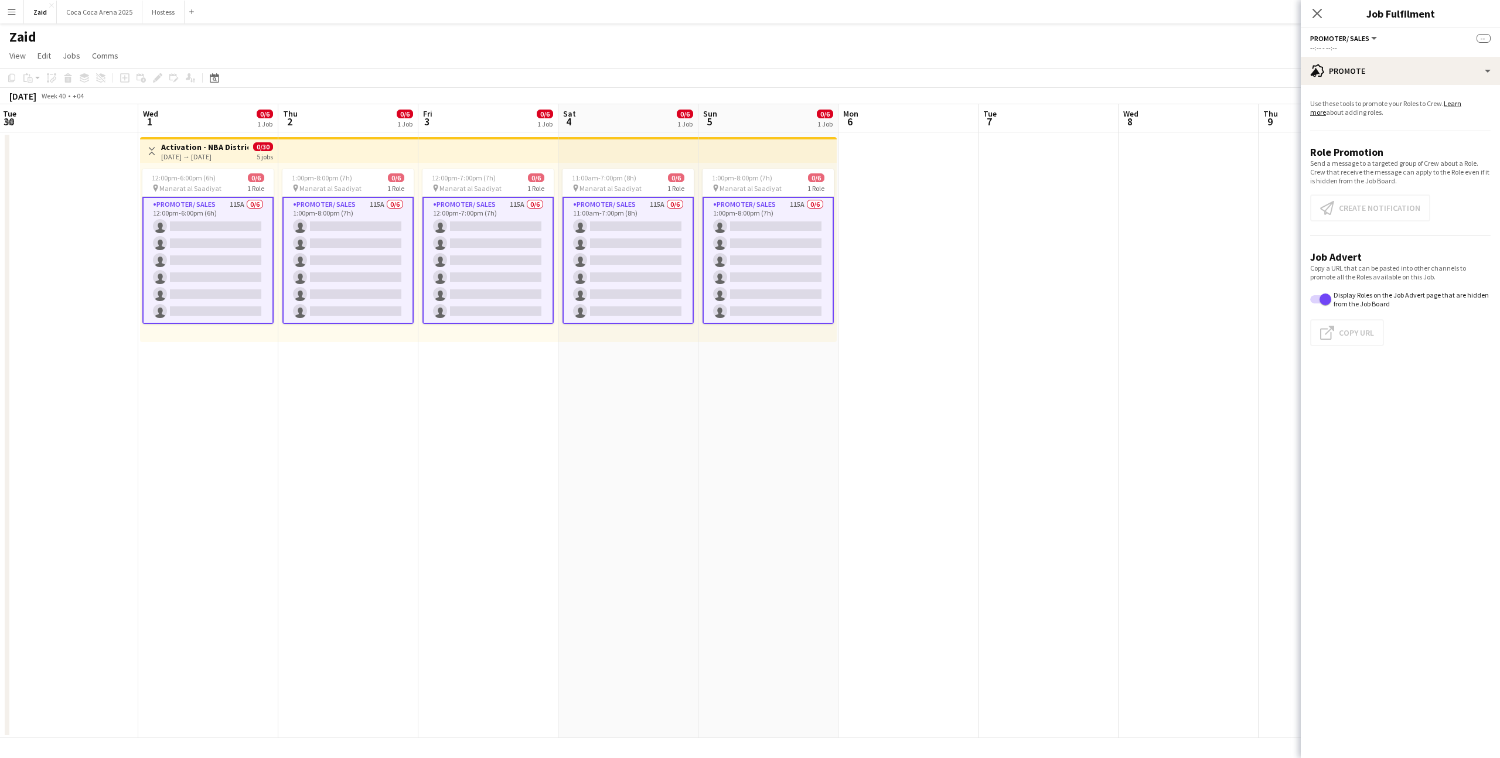
click at [258, 283] on app-card-role "Promoter/ Sales 115A 0/6 12:00pm-6:00pm (6h) single-neutral-actions single-neut…" at bounding box center [207, 260] width 131 height 127
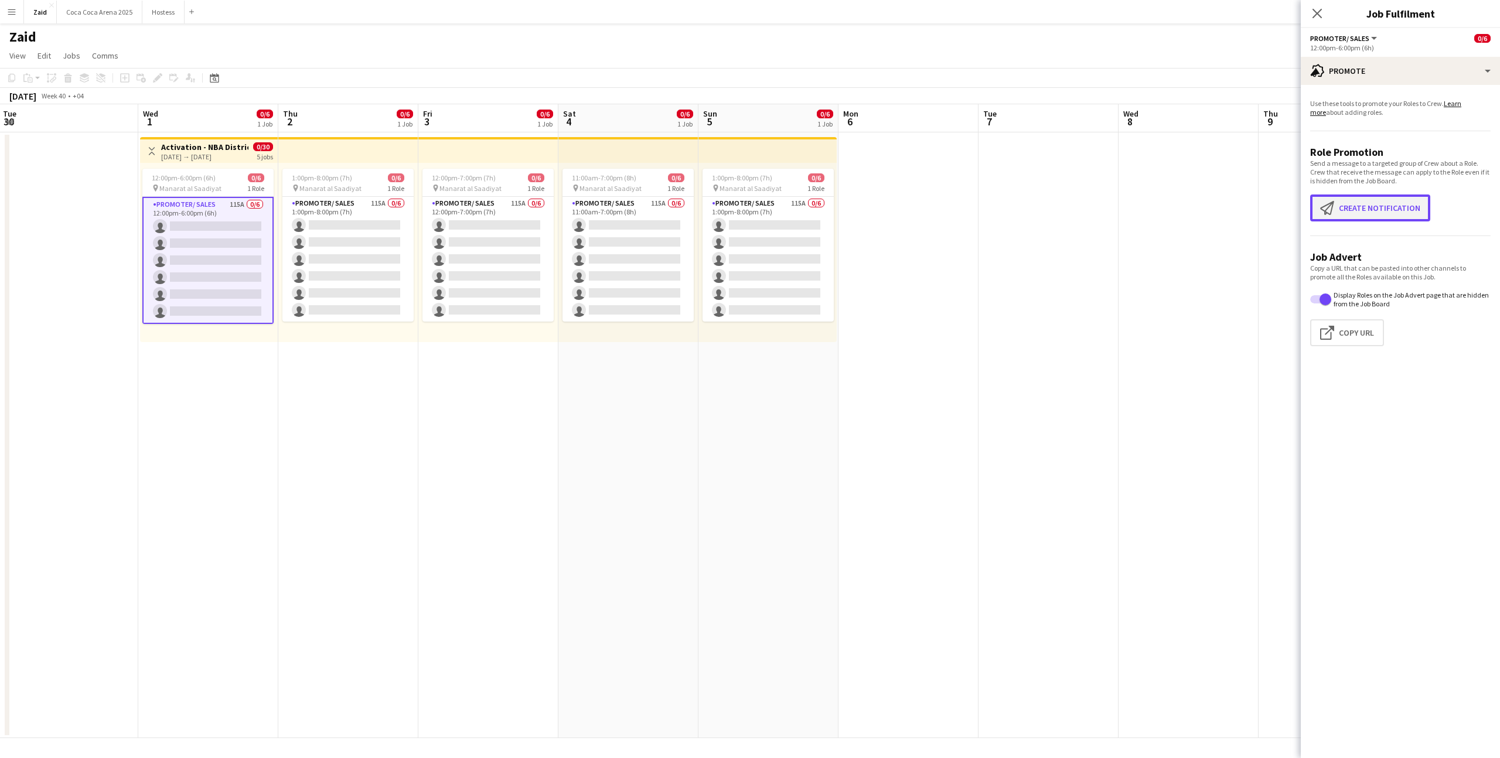
click at [1327, 206] on app-icon "Create notification" at bounding box center [1329, 208] width 19 height 14
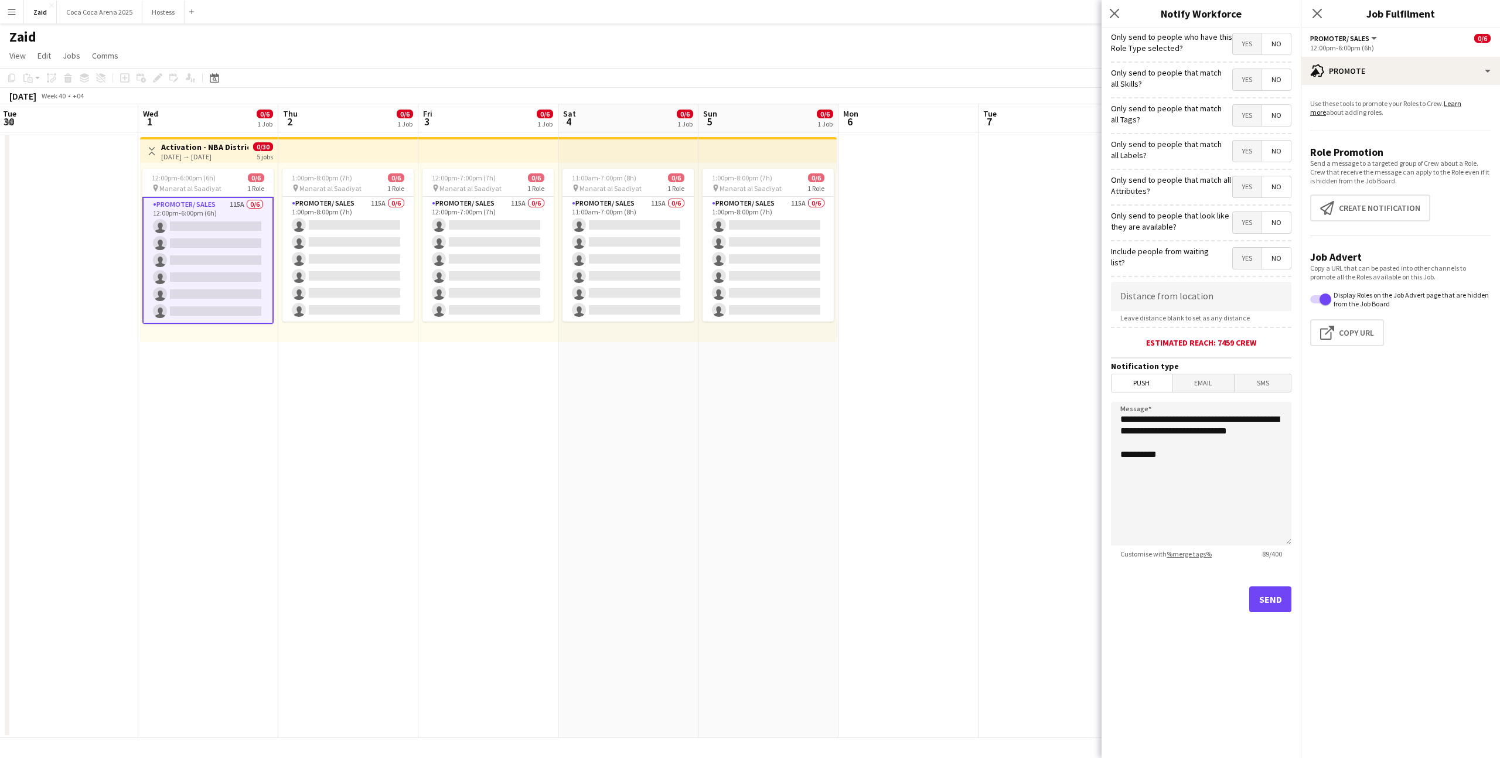
click at [1249, 227] on span "Yes" at bounding box center [1247, 222] width 29 height 21
click at [1248, 188] on span "Yes" at bounding box center [1247, 186] width 29 height 21
click at [1246, 166] on form "**********" at bounding box center [1201, 336] width 199 height 617
click at [1246, 156] on span "Yes" at bounding box center [1247, 151] width 29 height 21
click at [1248, 121] on span "Yes" at bounding box center [1247, 115] width 29 height 21
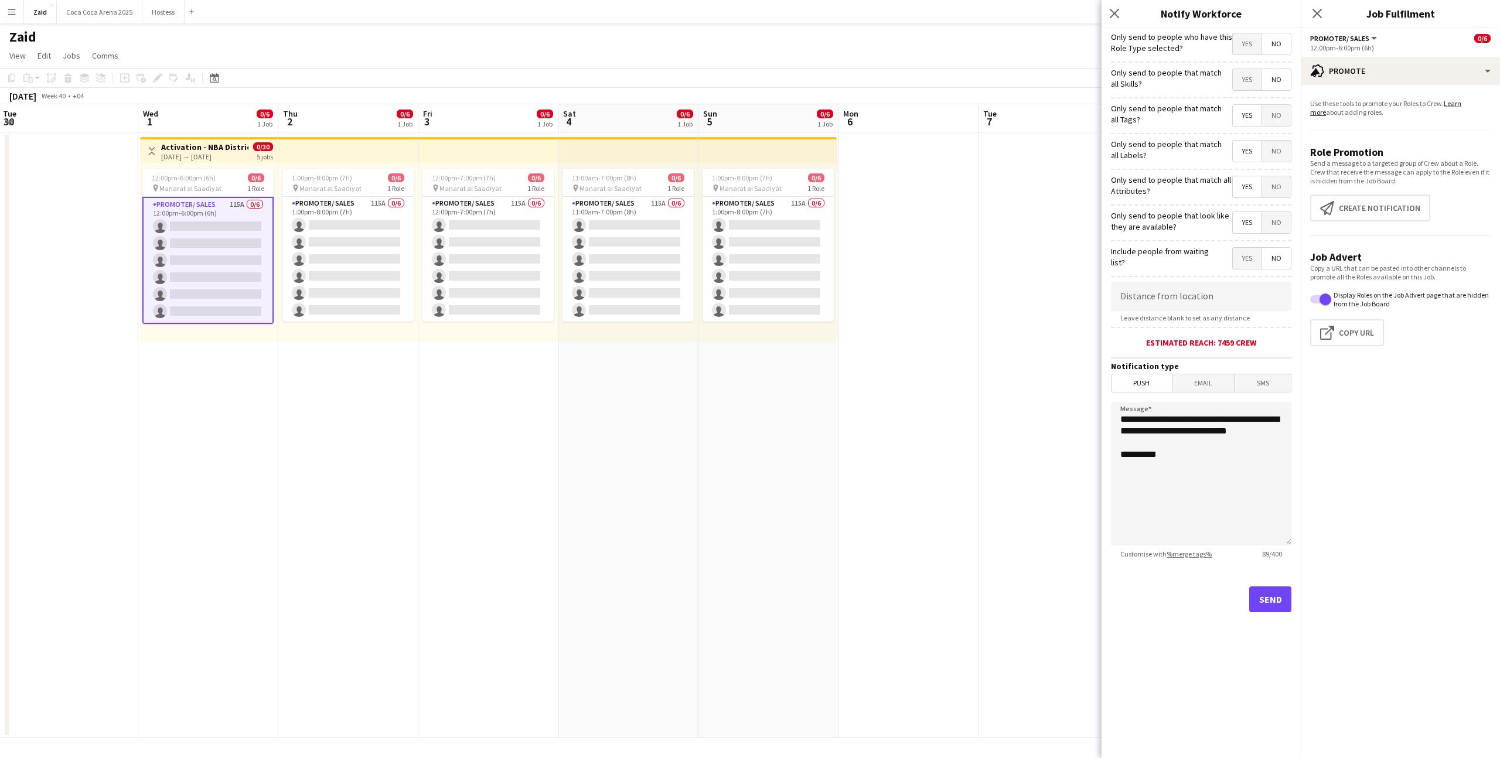
click at [1248, 80] on span "Yes" at bounding box center [1247, 79] width 29 height 21
click at [1249, 47] on span "Yes" at bounding box center [1247, 43] width 29 height 21
click at [1268, 596] on button "Send" at bounding box center [1270, 600] width 42 height 26
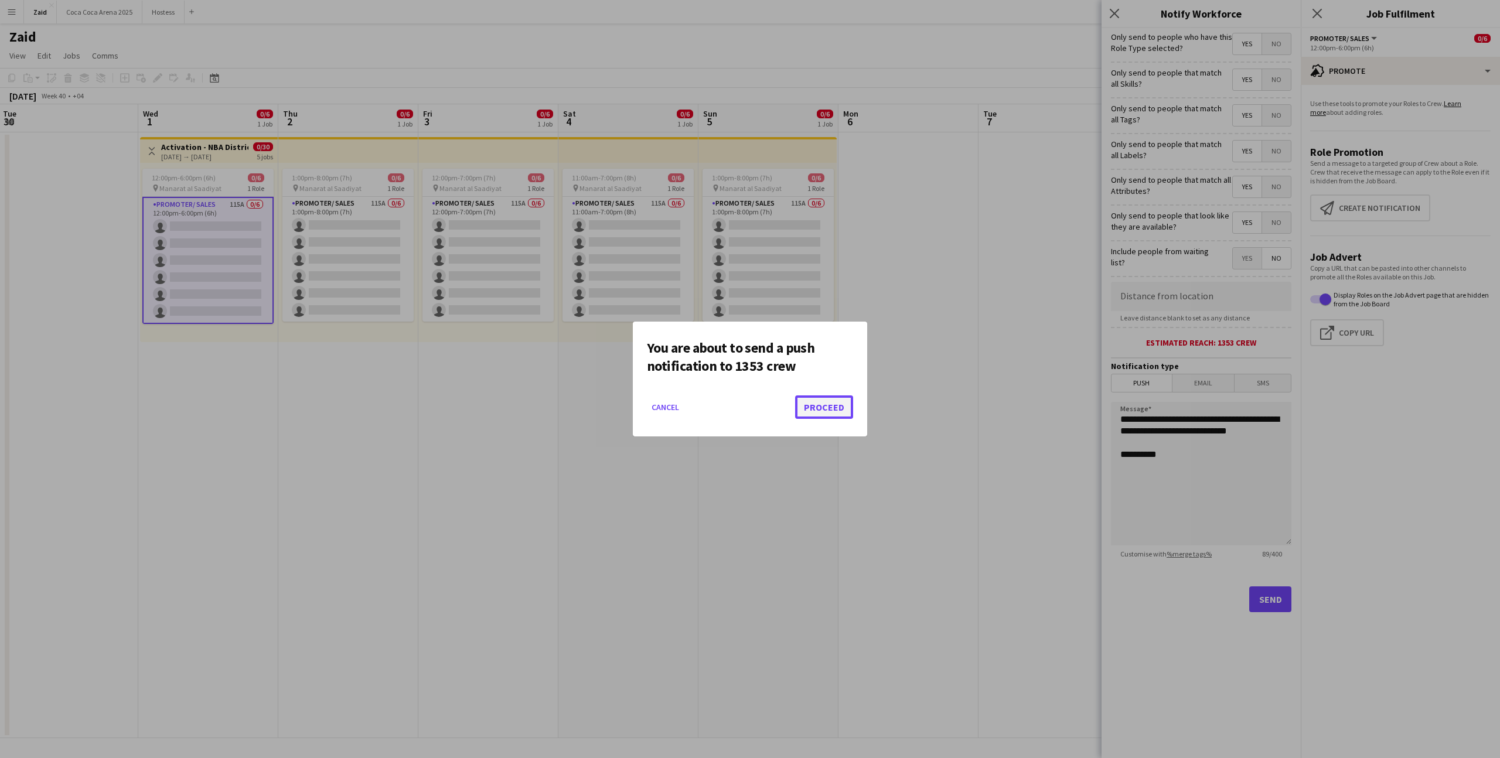
click at [815, 413] on button "Proceed" at bounding box center [824, 407] width 58 height 23
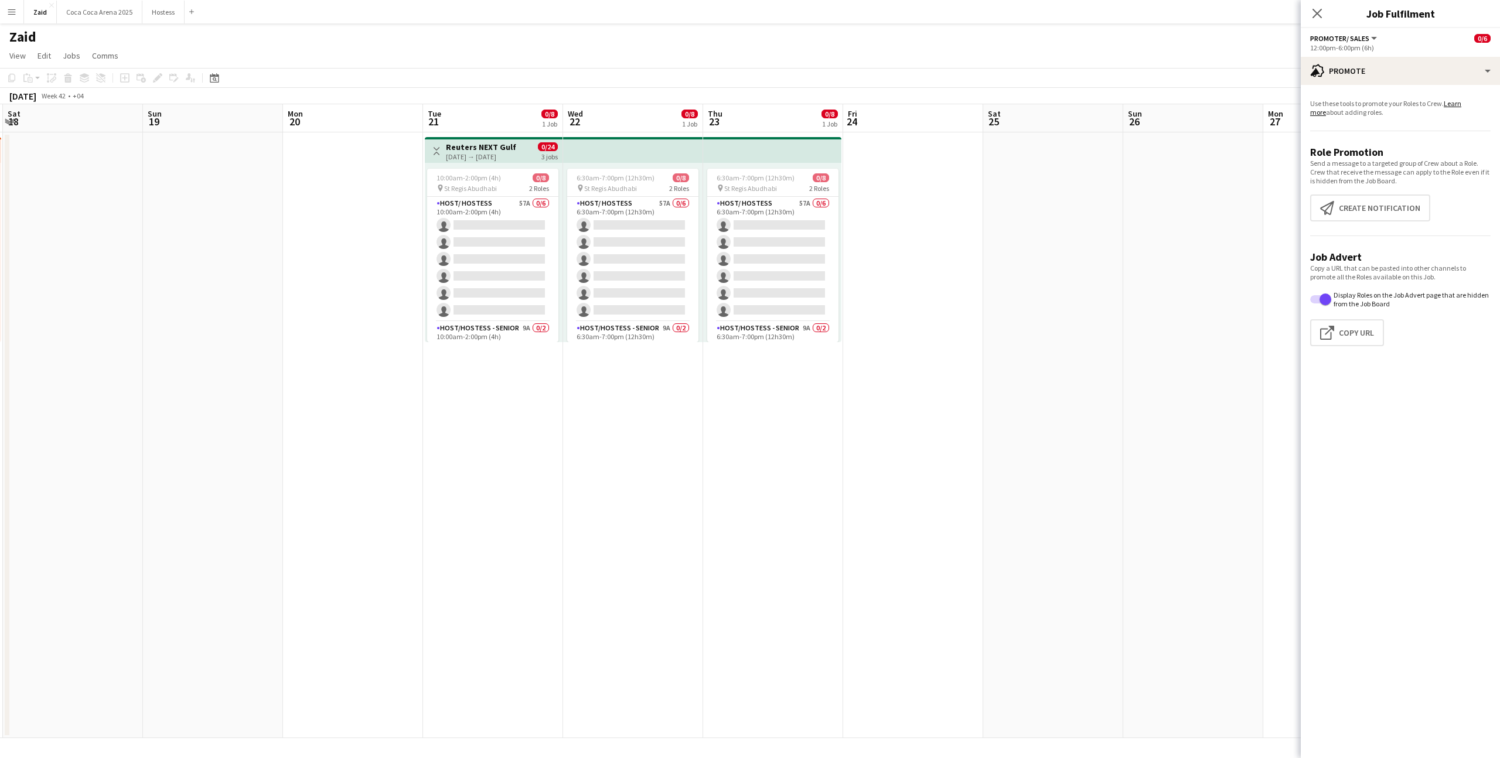
scroll to position [0, 418]
click at [717, 242] on app-card-role "Host/ Hostess 57A 0/6 6:30am-7:00pm (12h30m) single-neutral-actions single-neut…" at bounding box center [771, 259] width 131 height 125
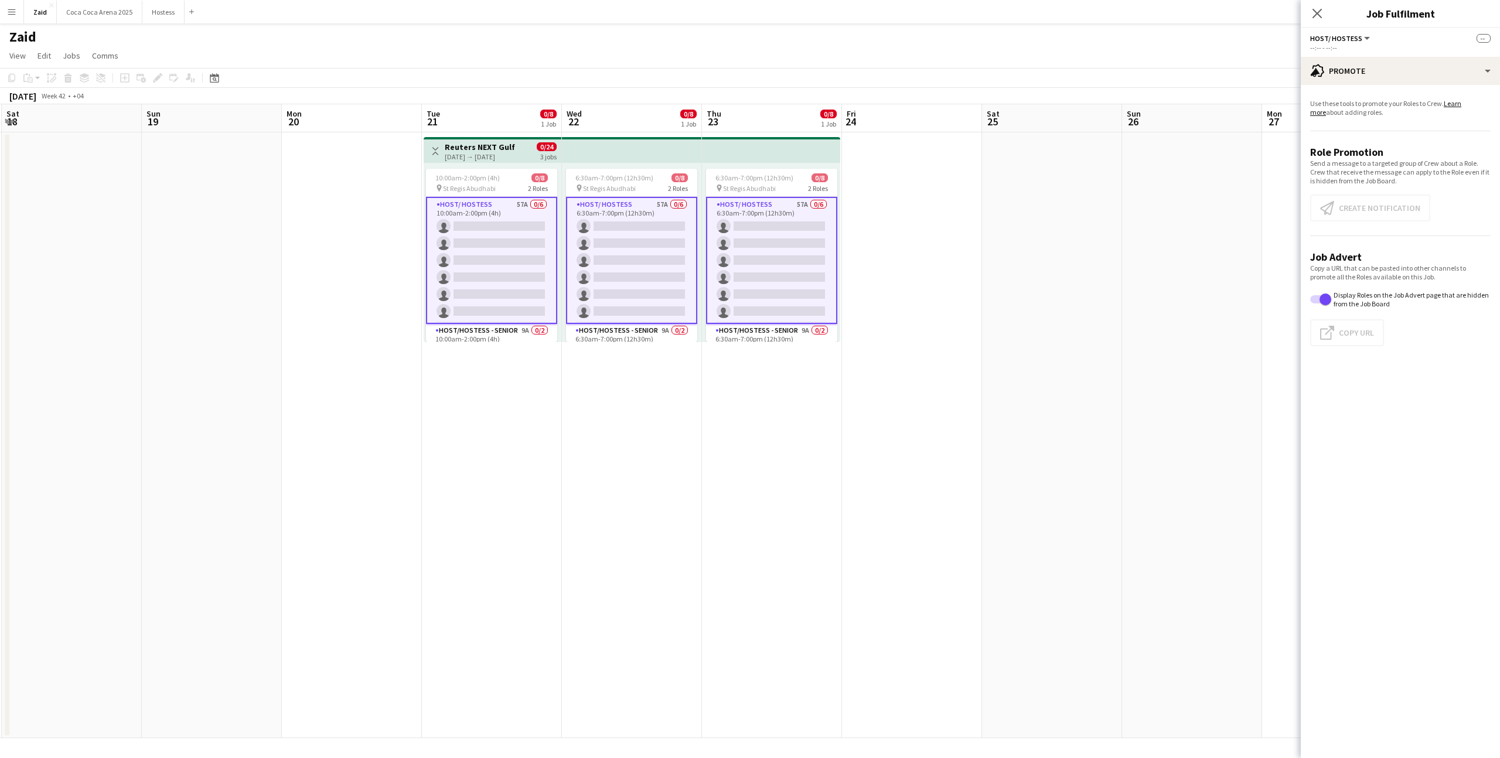
click at [983, 258] on app-date-cell at bounding box center [1052, 435] width 140 height 606
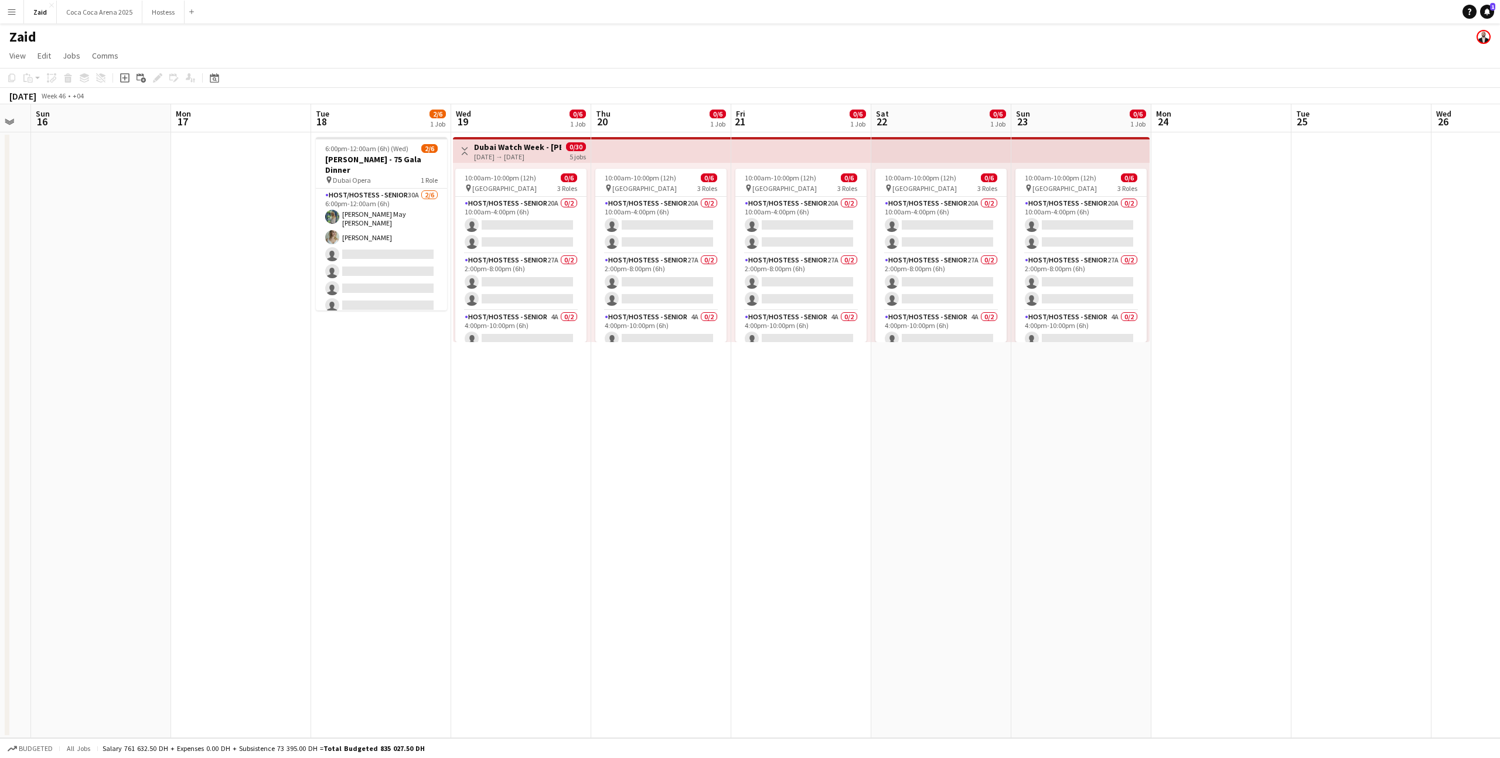
scroll to position [0, 391]
click at [409, 257] on app-card-role "Host/Hostess - Senior 30A 2/6 6:00pm-12:00am (6h) Laura May Harding Evelyn Harr…" at bounding box center [379, 253] width 131 height 128
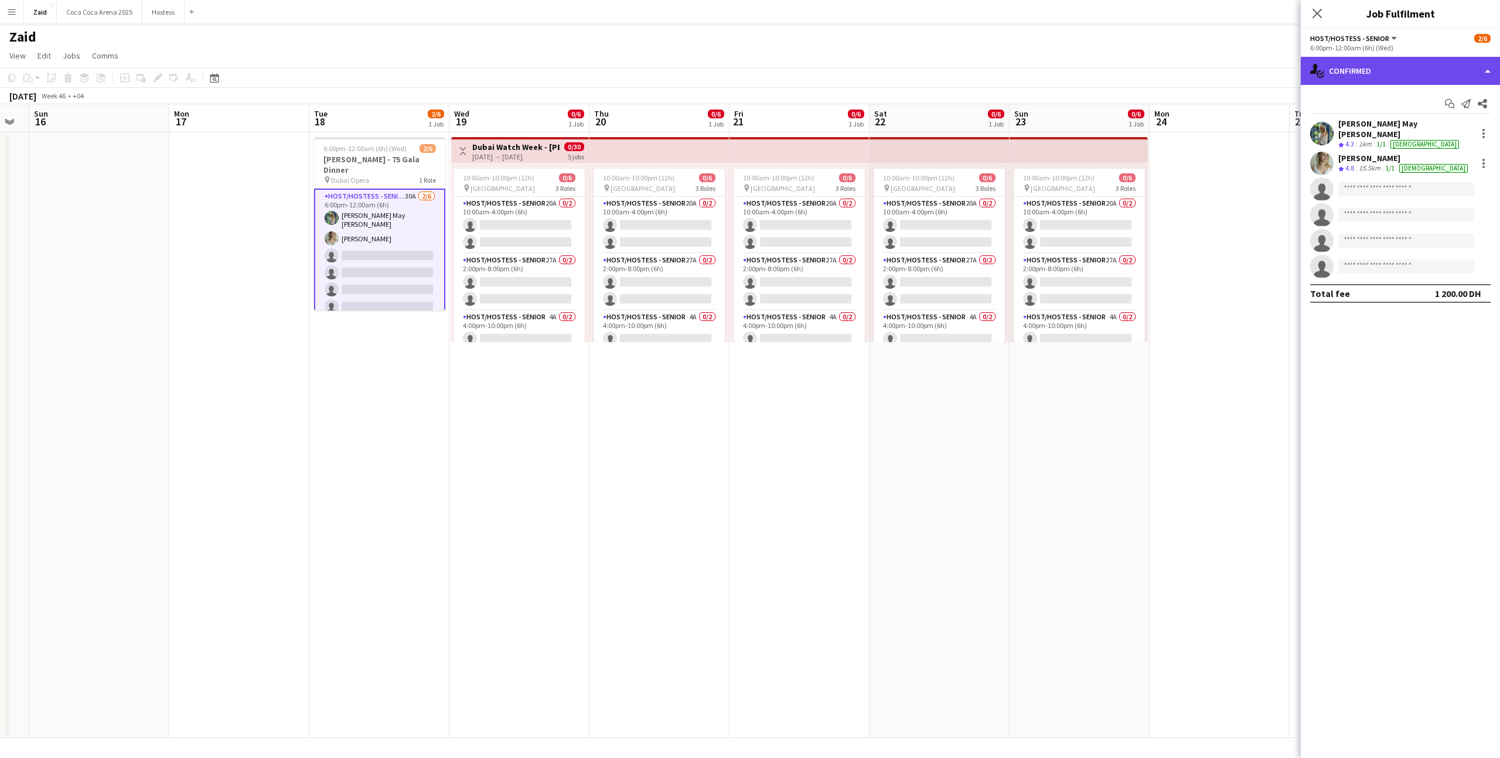
click at [1390, 62] on div "single-neutral-actions-check-2 Confirmed" at bounding box center [1400, 71] width 199 height 28
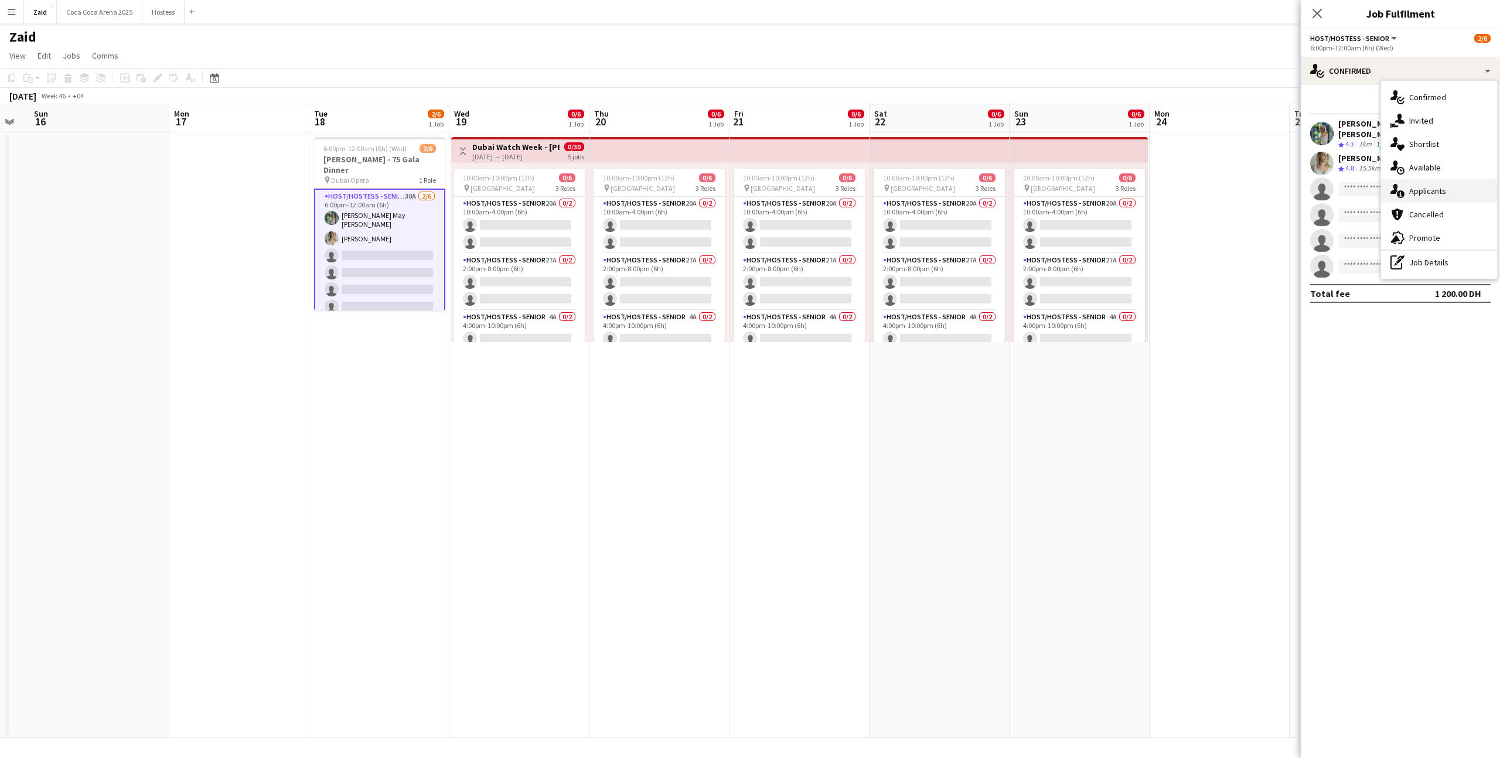
click at [1445, 185] on div "single-neutral-actions-information Applicants" at bounding box center [1439, 190] width 116 height 23
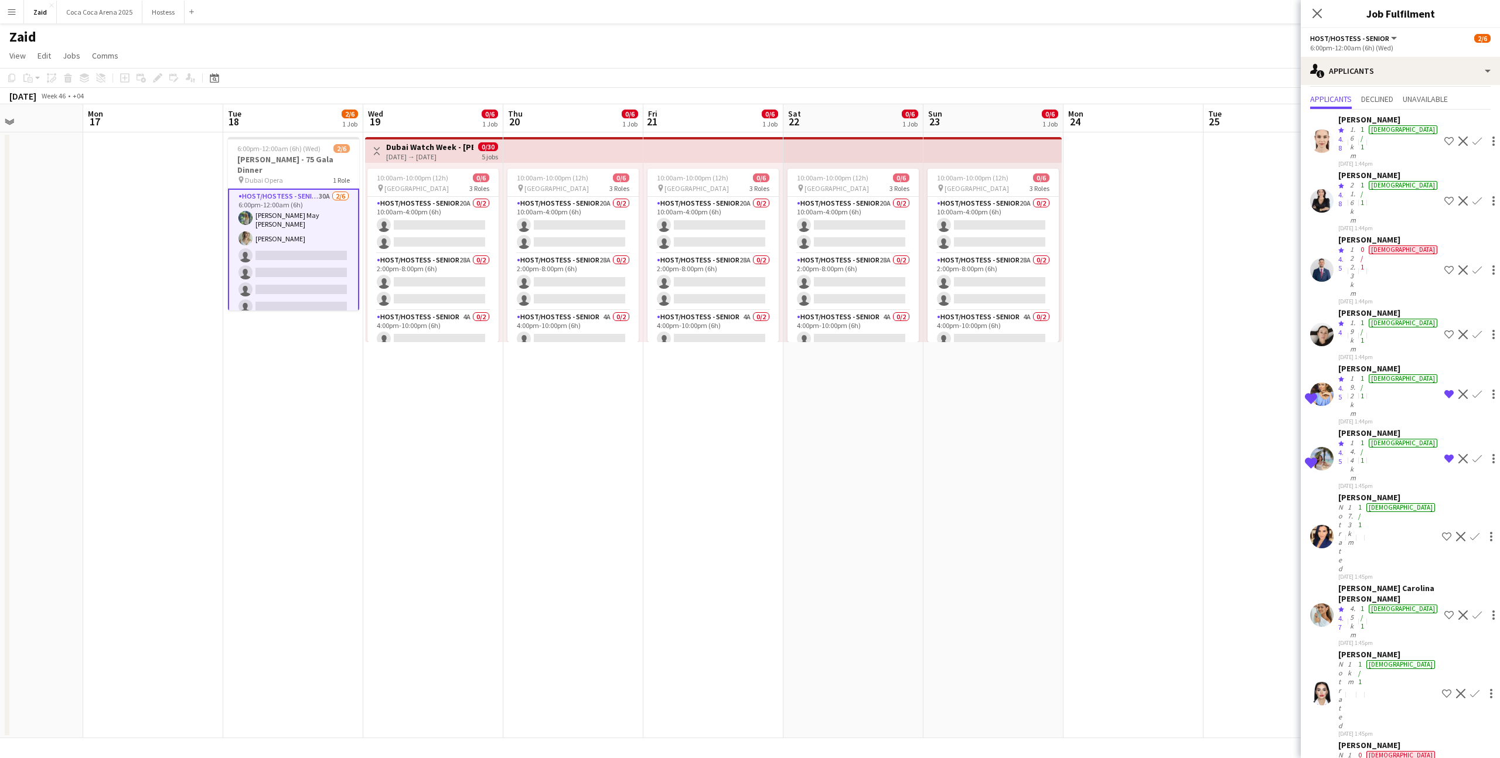
scroll to position [0, 0]
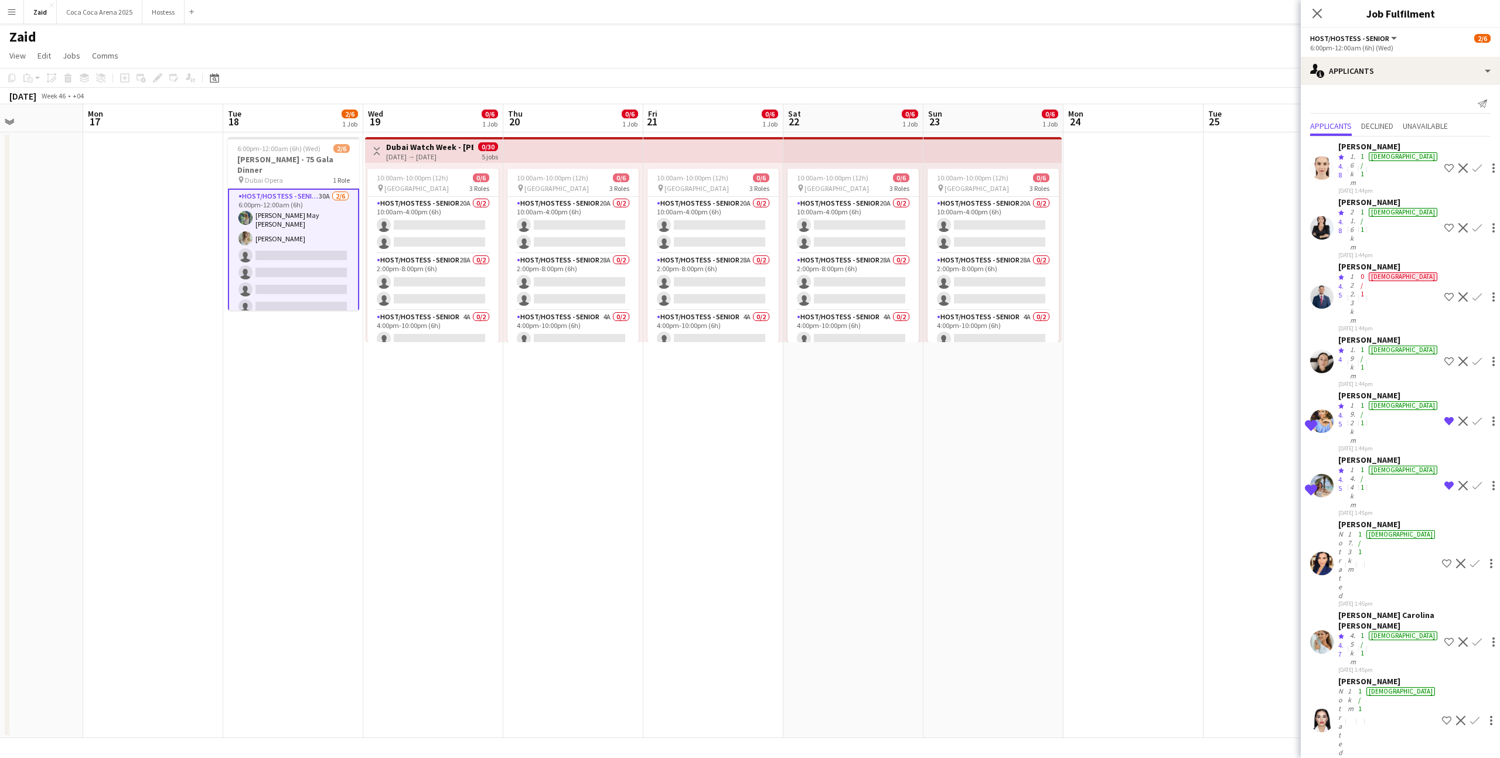
click at [1250, 529] on app-date-cell at bounding box center [1274, 435] width 140 height 606
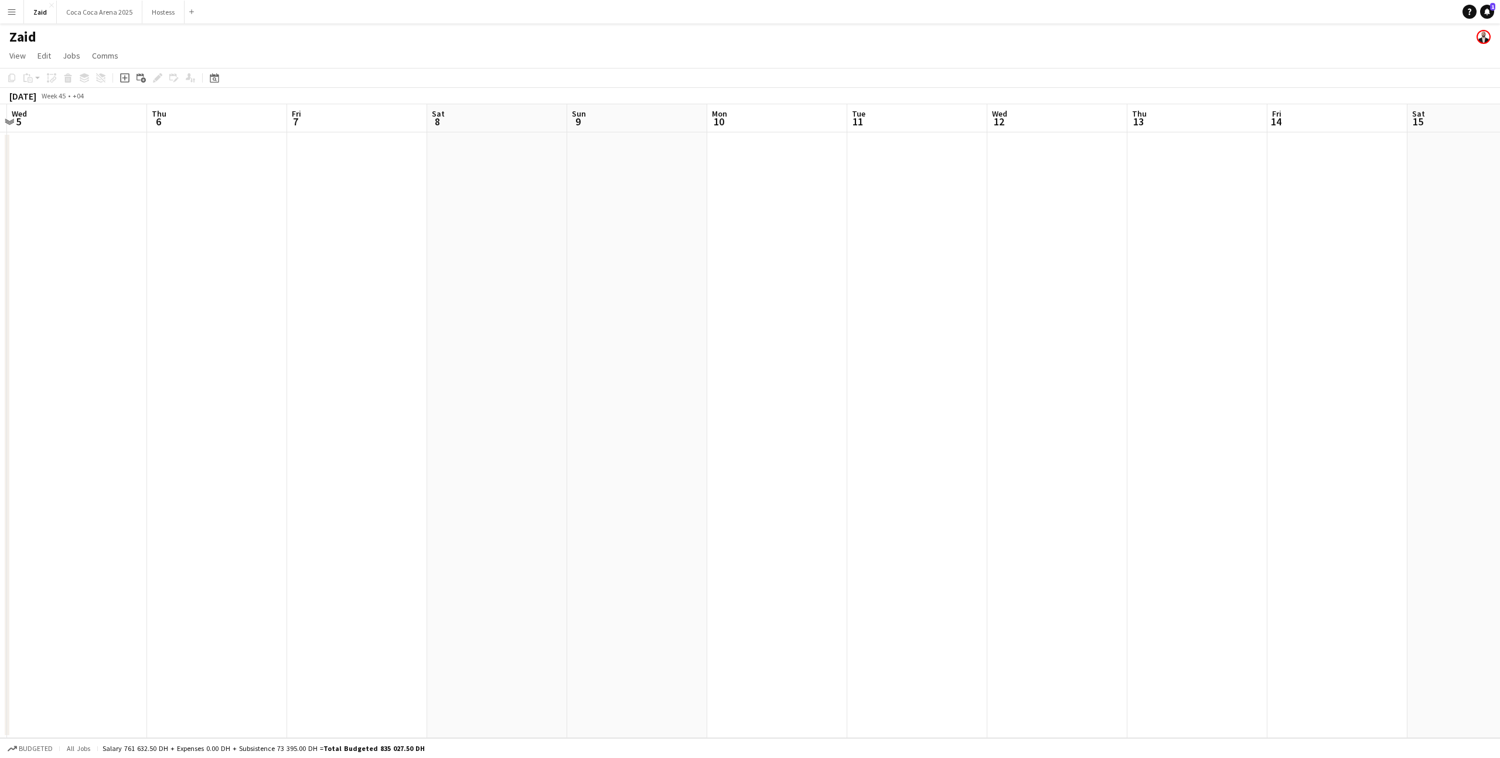
scroll to position [0, 268]
click at [11, 15] on app-icon "Menu" at bounding box center [11, 11] width 9 height 9
click at [158, 60] on link "My Workforce" at bounding box center [176, 63] width 117 height 23
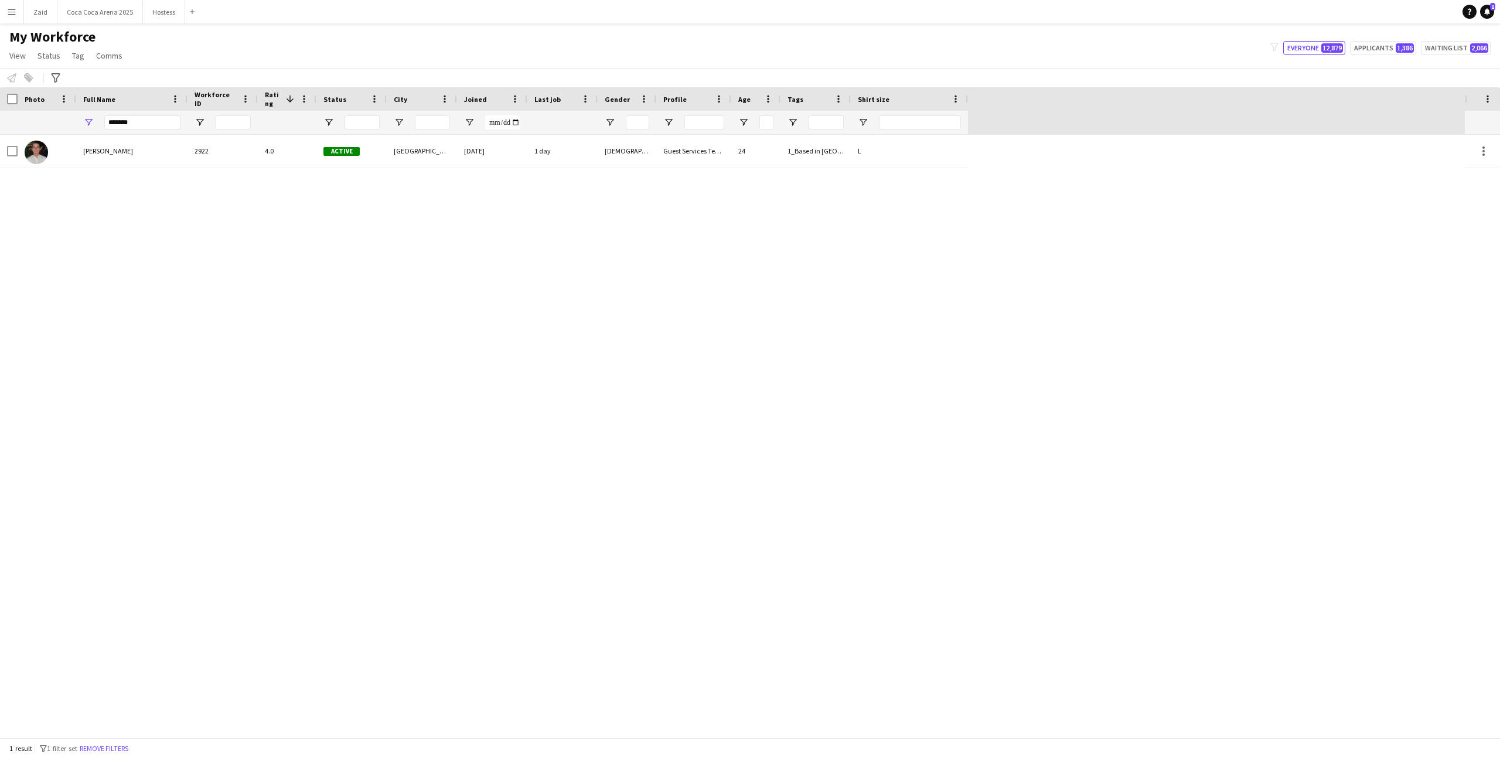
click at [139, 130] on div "*******" at bounding box center [142, 122] width 76 height 23
click at [139, 116] on input "*******" at bounding box center [142, 122] width 76 height 14
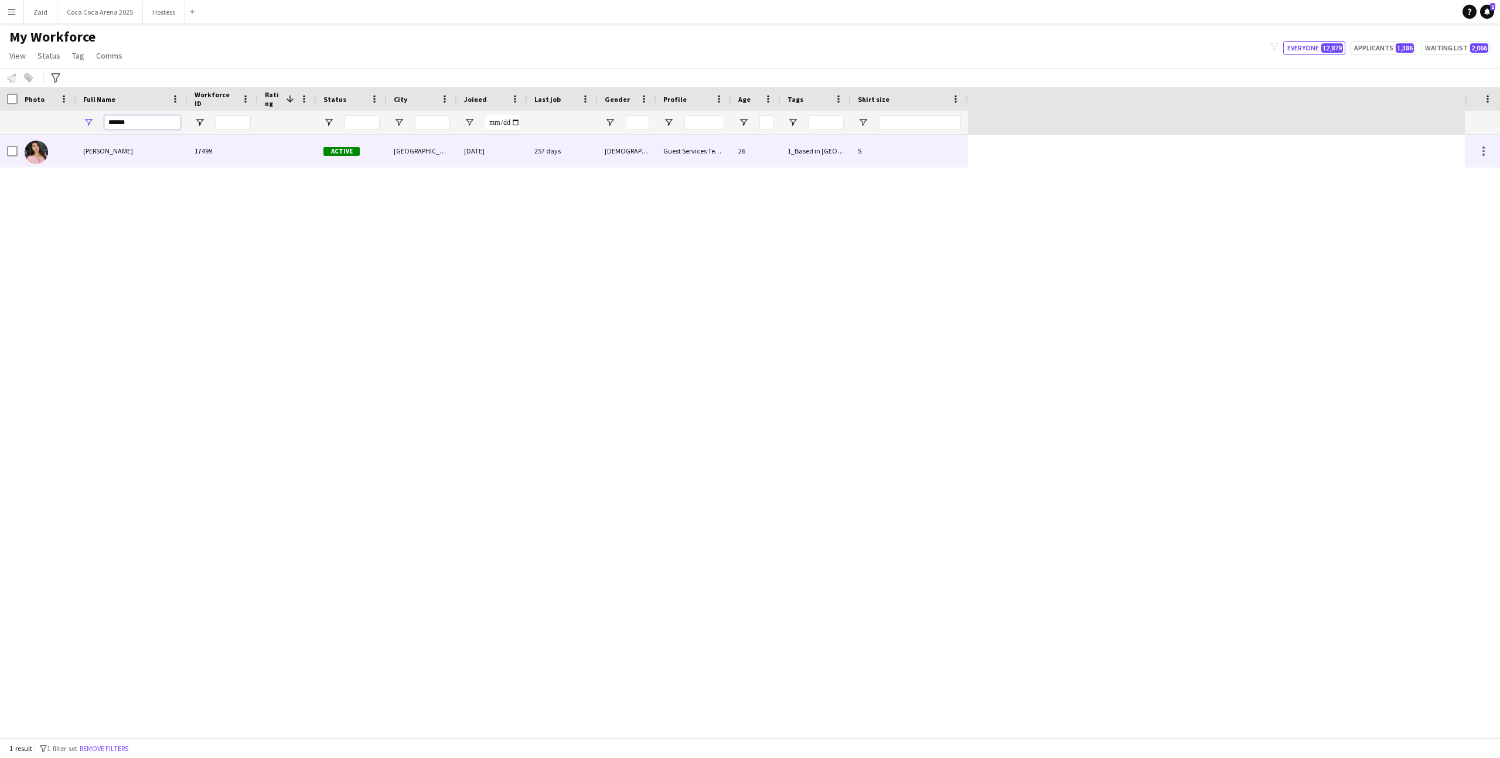
type input "******"
click at [189, 149] on div "17499" at bounding box center [223, 151] width 70 height 32
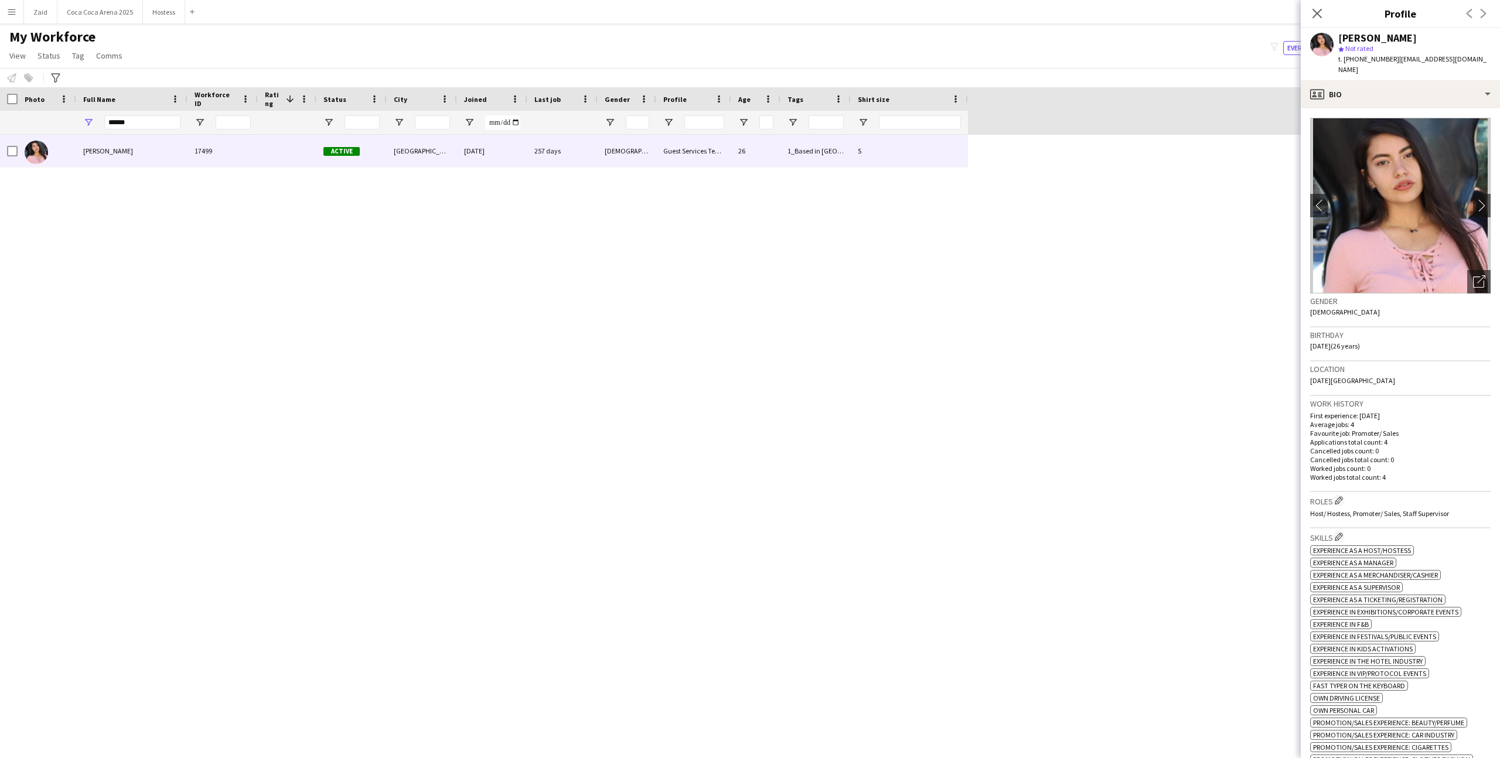
click at [1363, 478] on div "Work history First experience: 13-12-2024 Average jobs: 4 Favourite job: Promot…" at bounding box center [1400, 444] width 181 height 96
click at [1345, 495] on h3 "Roles Edit crew company roles" at bounding box center [1400, 501] width 181 height 12
click at [1339, 495] on button "Edit crew company roles" at bounding box center [1339, 501] width 12 height 12
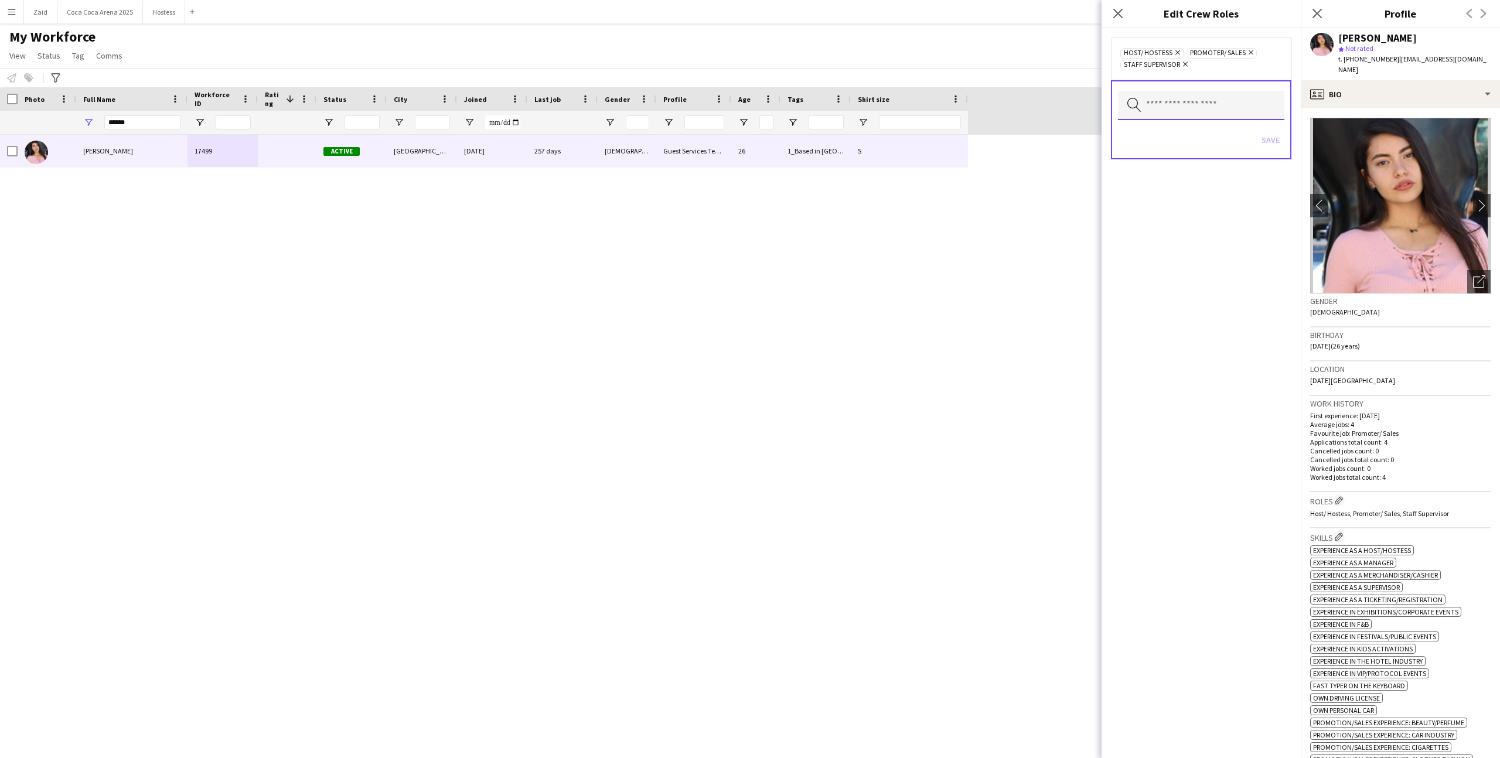
click at [1261, 111] on input "text" at bounding box center [1201, 105] width 166 height 29
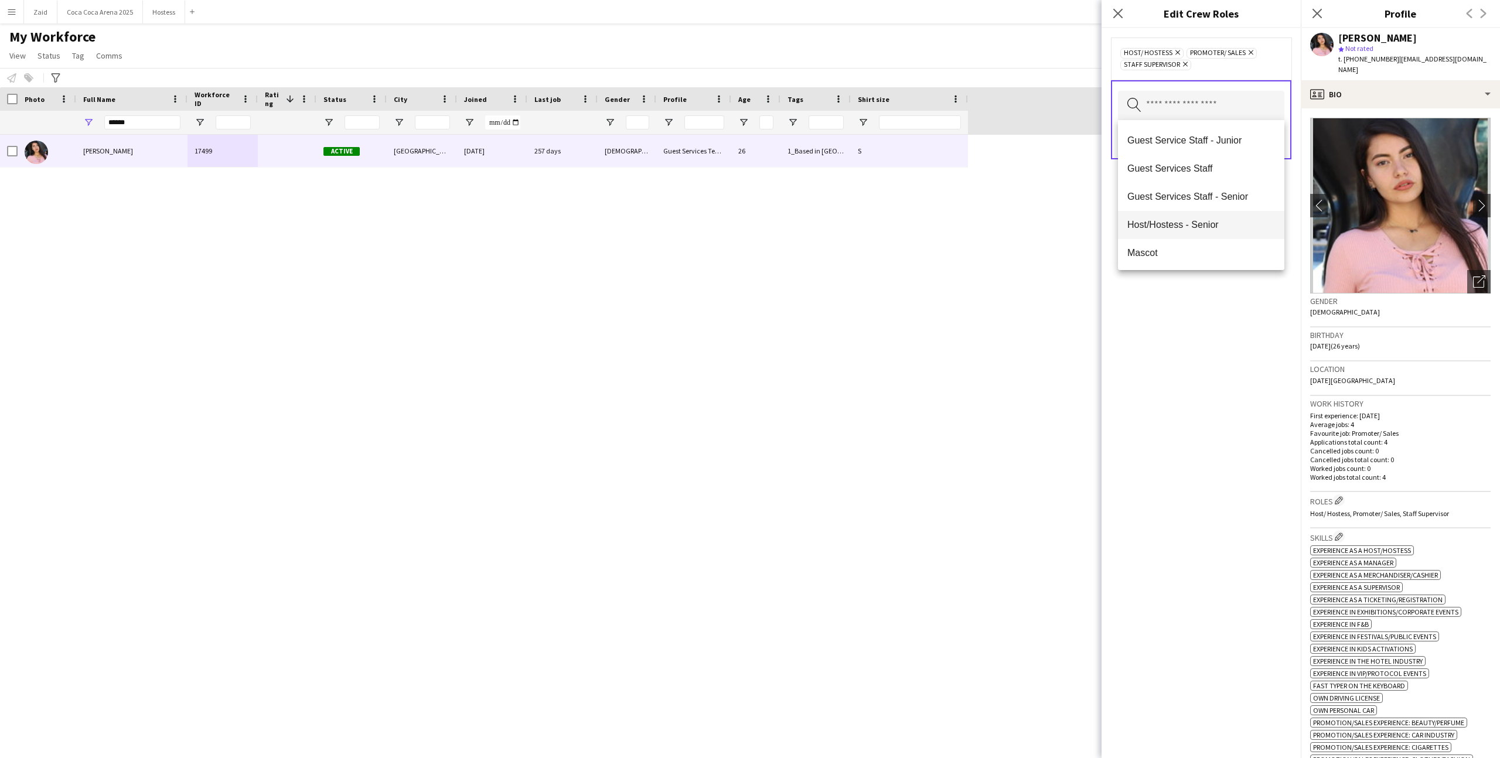
click at [1235, 231] on mat-option "Host/Hostess - Senior" at bounding box center [1201, 225] width 166 height 28
click at [1232, 210] on span "Promoter/ Sales - Senior" at bounding box center [1202, 208] width 148 height 11
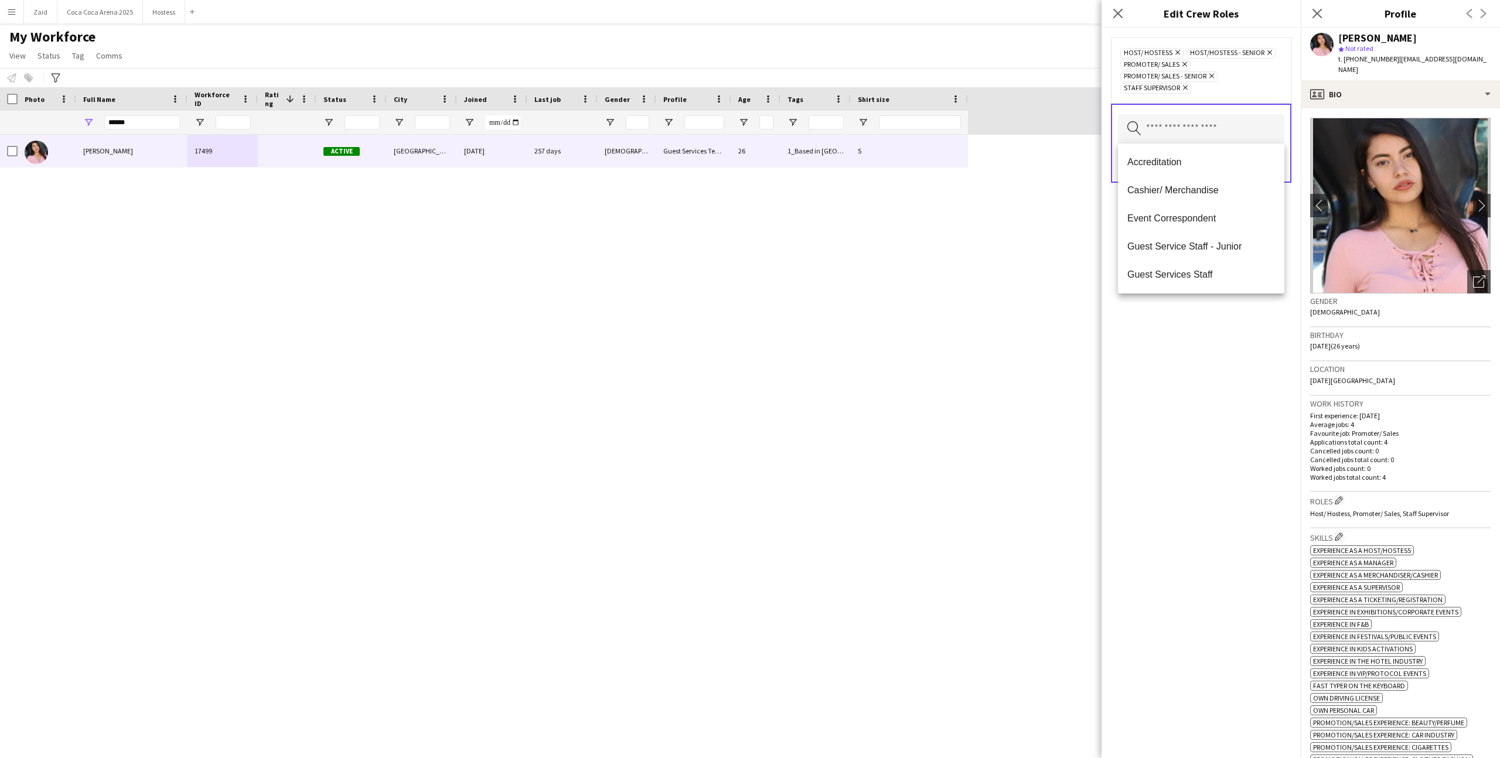
click at [1236, 366] on div "Host/ Hostess Remove Host/Hostess - Senior Remove Promoter/ Sales Remove Promot…" at bounding box center [1201, 393] width 199 height 730
click at [1269, 153] on div "Save" at bounding box center [1201, 164] width 166 height 33
click at [1270, 160] on button "Save" at bounding box center [1271, 163] width 28 height 19
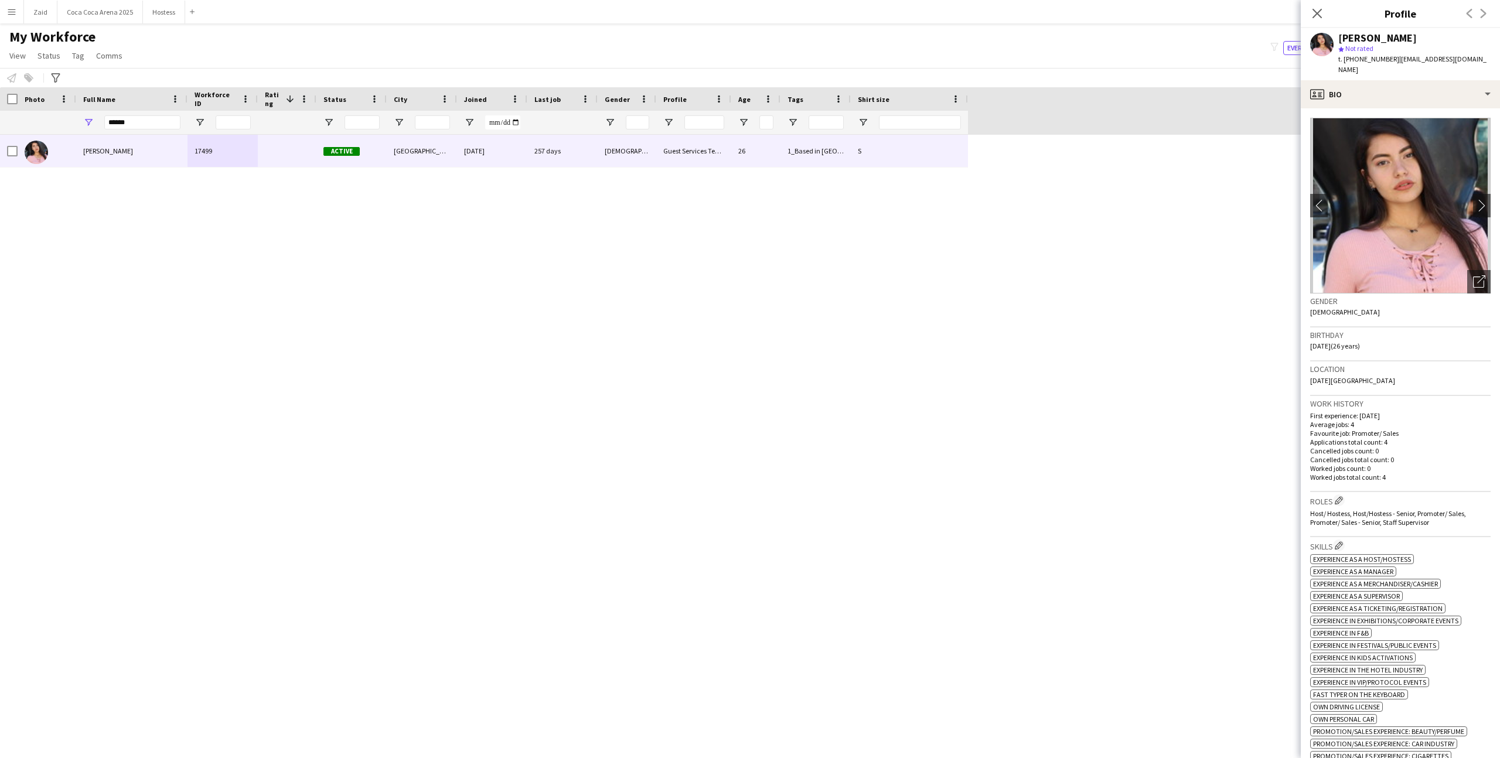
click at [583, 39] on div "My Workforce View Views Default view New view Update view Delete view Edit name…" at bounding box center [750, 48] width 1500 height 40
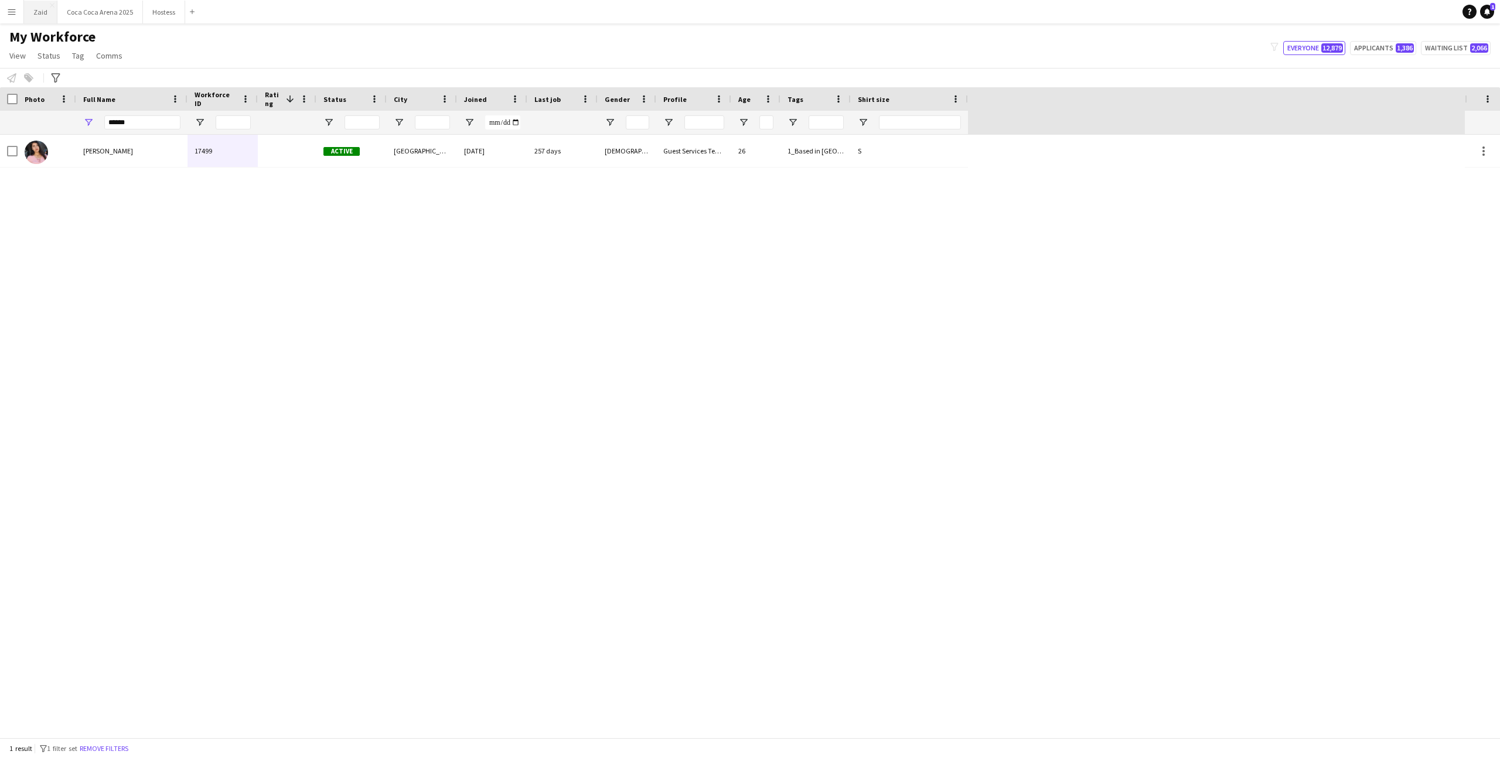
click at [43, 19] on button "Zaid Close" at bounding box center [40, 12] width 33 height 23
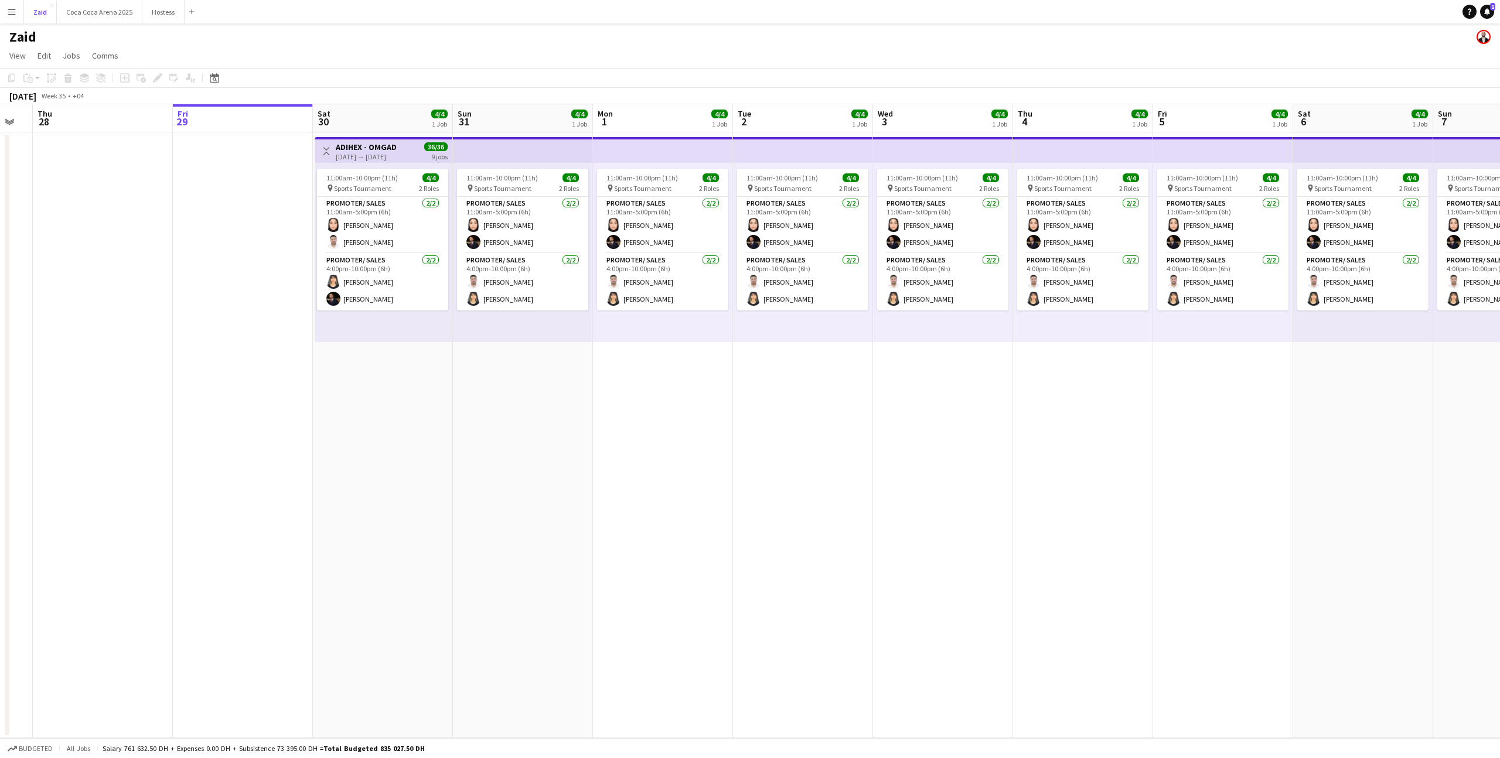
scroll to position [0, 413]
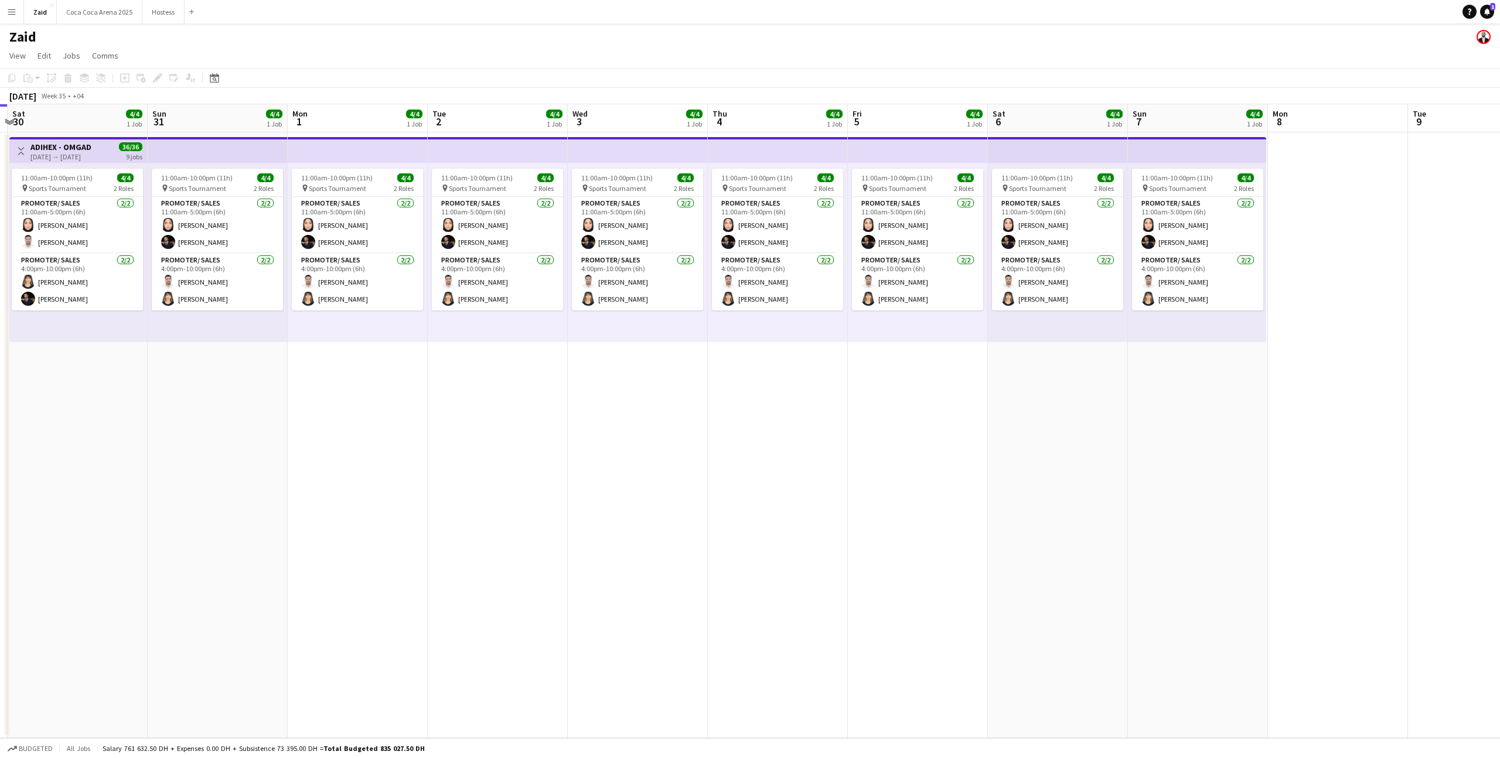
click at [630, 350] on app-date-cell "11:00am-10:00pm (11h) 4/4 pin Sports Tournament 2 Roles Promoter/ Sales [DATE] …" at bounding box center [638, 435] width 140 height 606
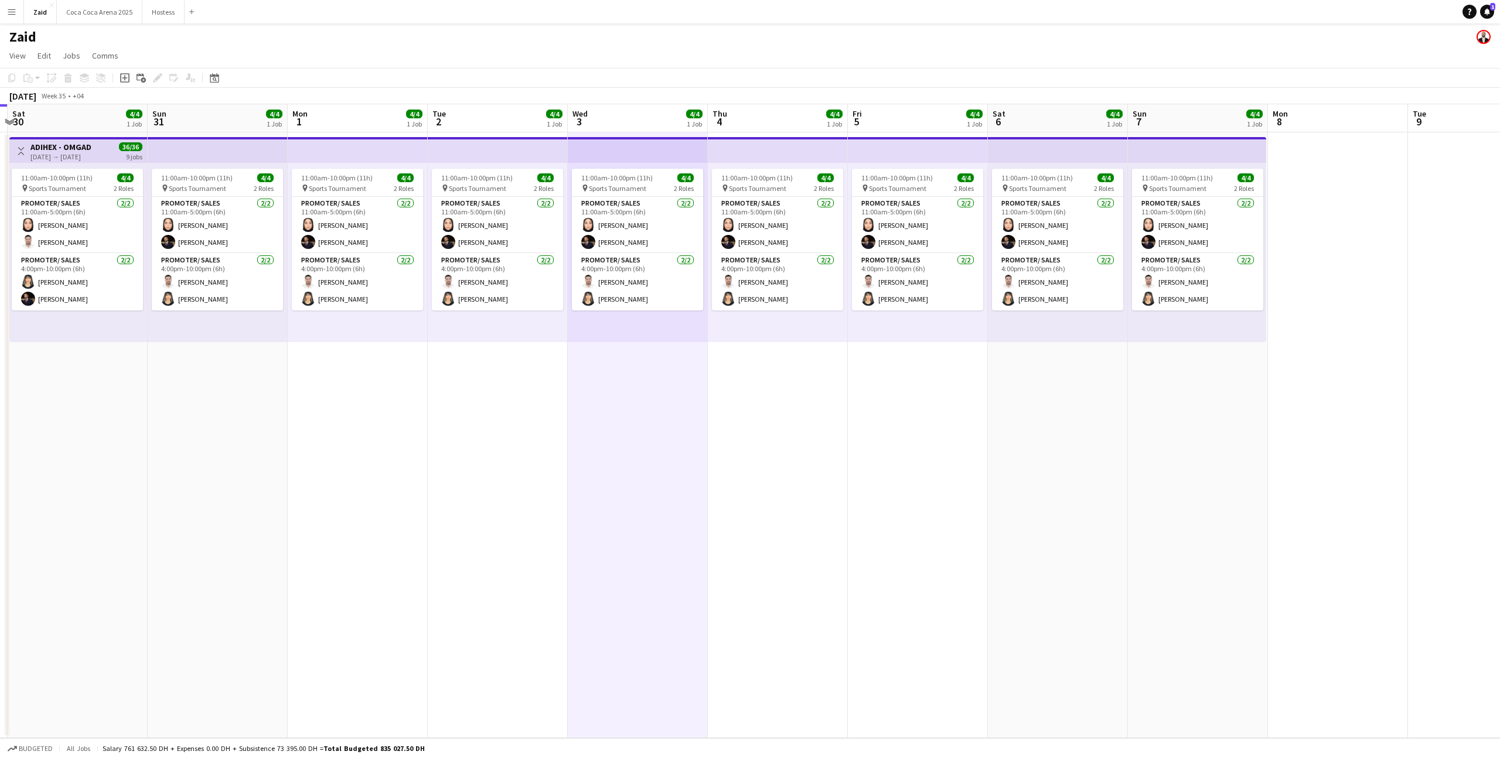
click at [638, 190] on span "Sports Tournament" at bounding box center [617, 188] width 57 height 9
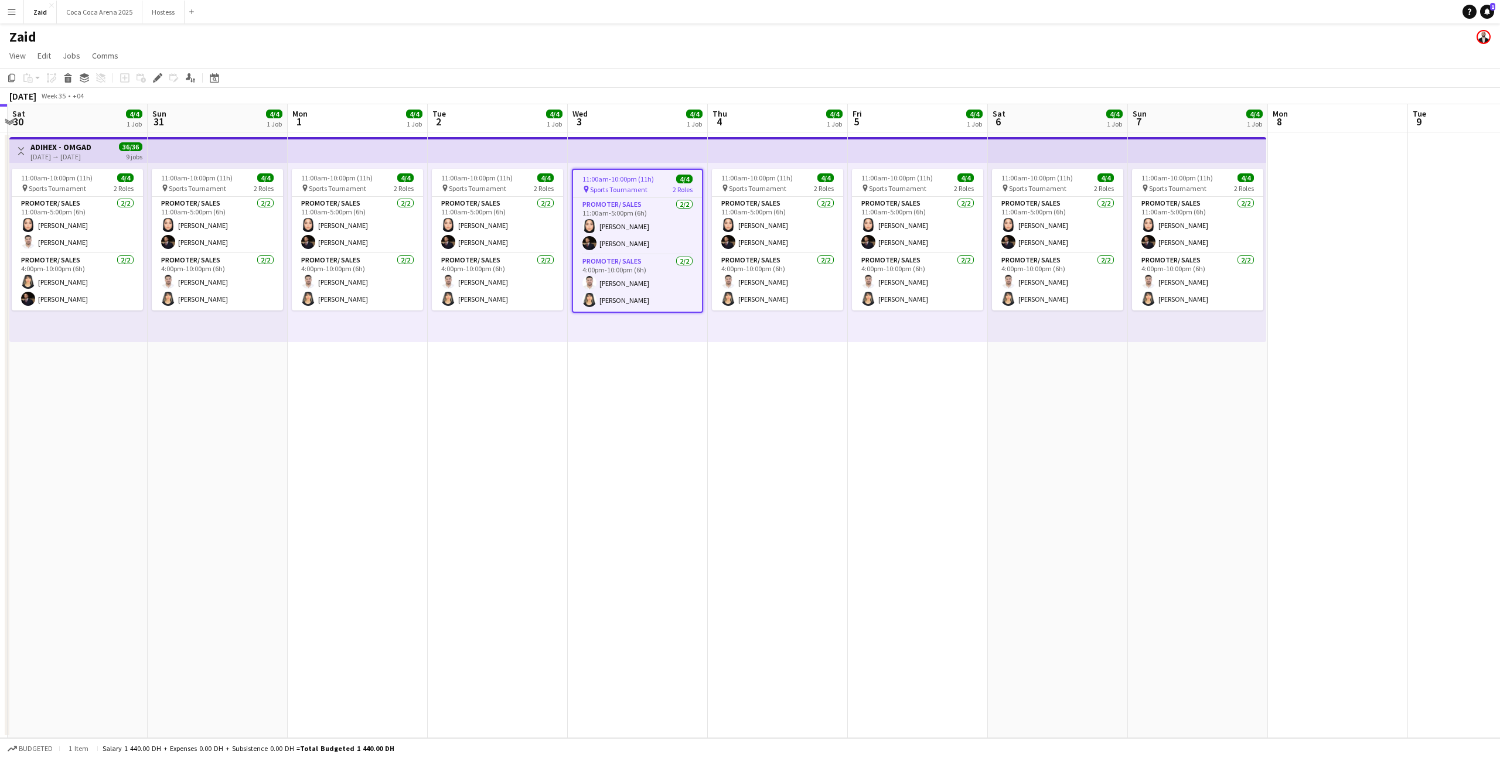
click at [652, 382] on app-date-cell "11:00am-10:00pm (11h) 4/4 pin Sports Tournament 2 Roles Promoter/ Sales [DATE] …" at bounding box center [638, 435] width 140 height 606
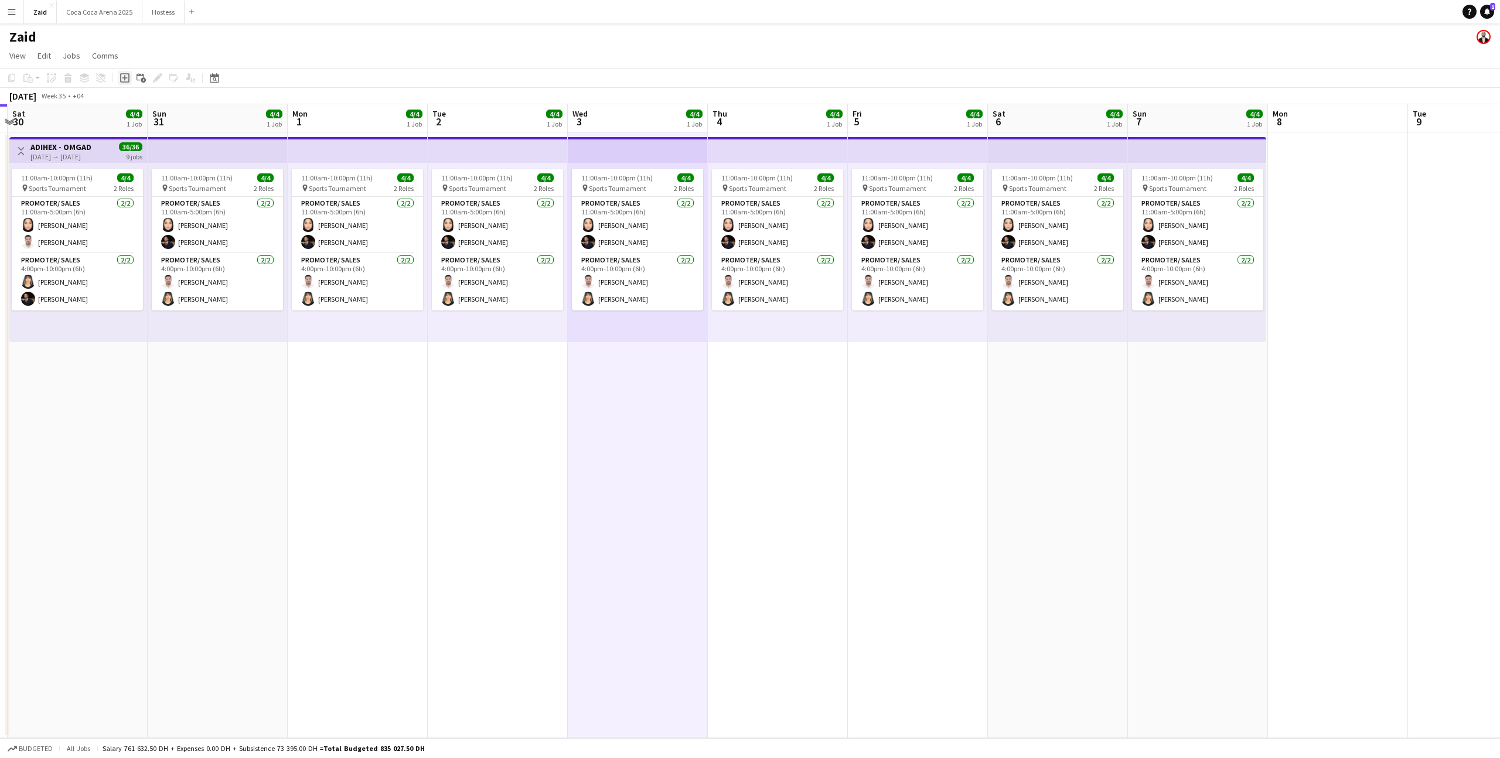
click at [122, 75] on icon "Add job" at bounding box center [124, 77] width 9 height 9
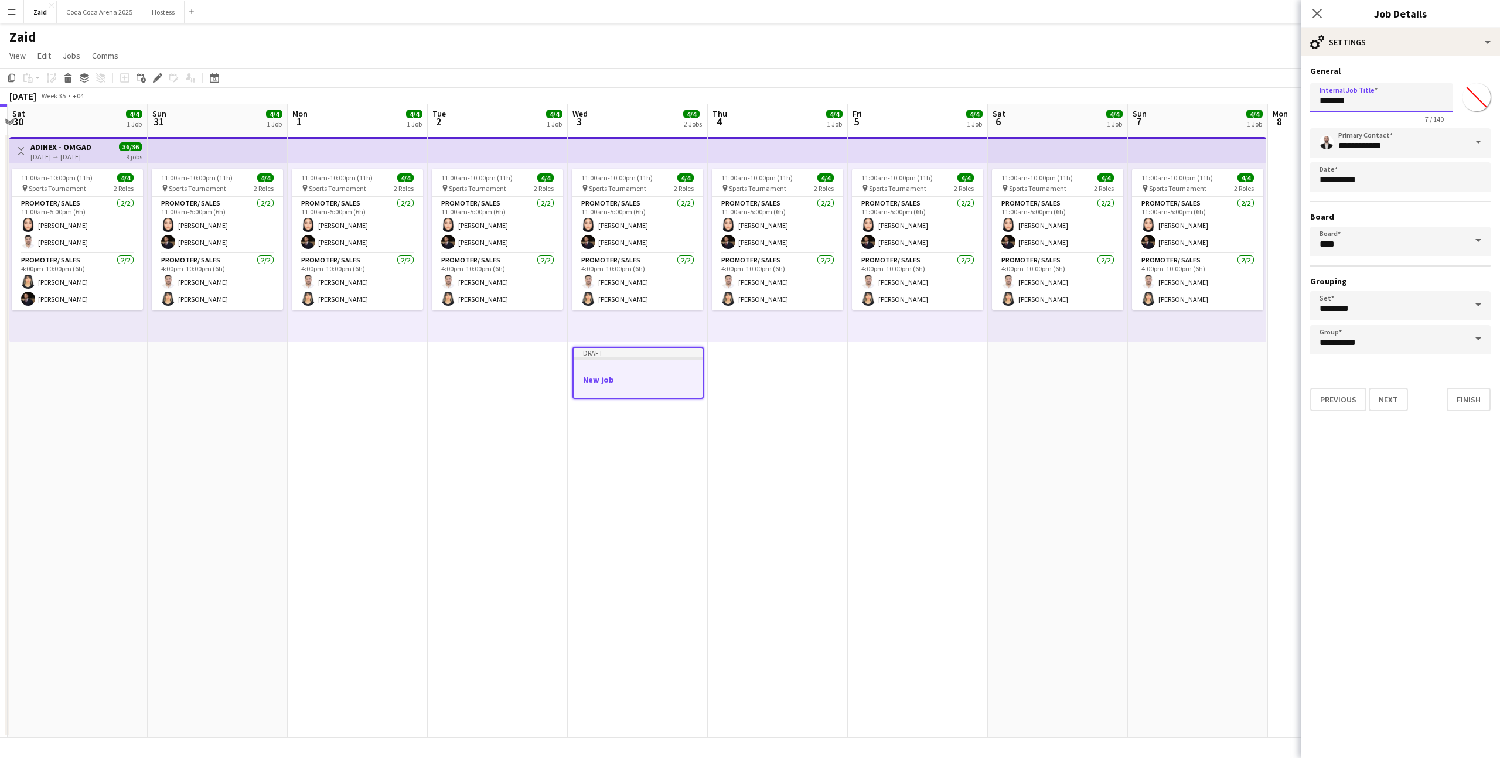
click at [1403, 110] on input "*******" at bounding box center [1381, 97] width 143 height 29
type input "**********"
click at [1384, 397] on button "Next" at bounding box center [1388, 399] width 39 height 23
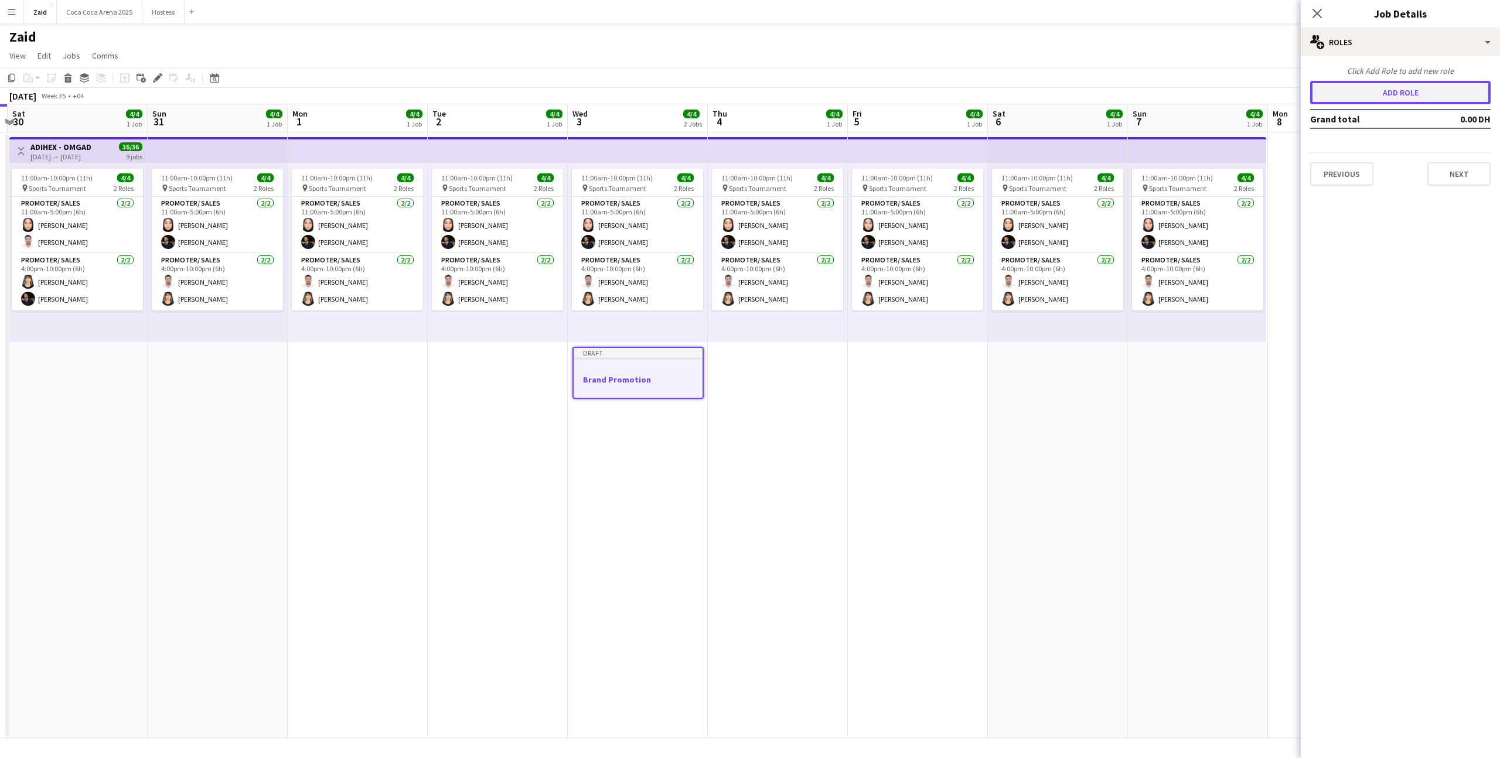
click at [1397, 82] on button "Add role" at bounding box center [1400, 92] width 181 height 23
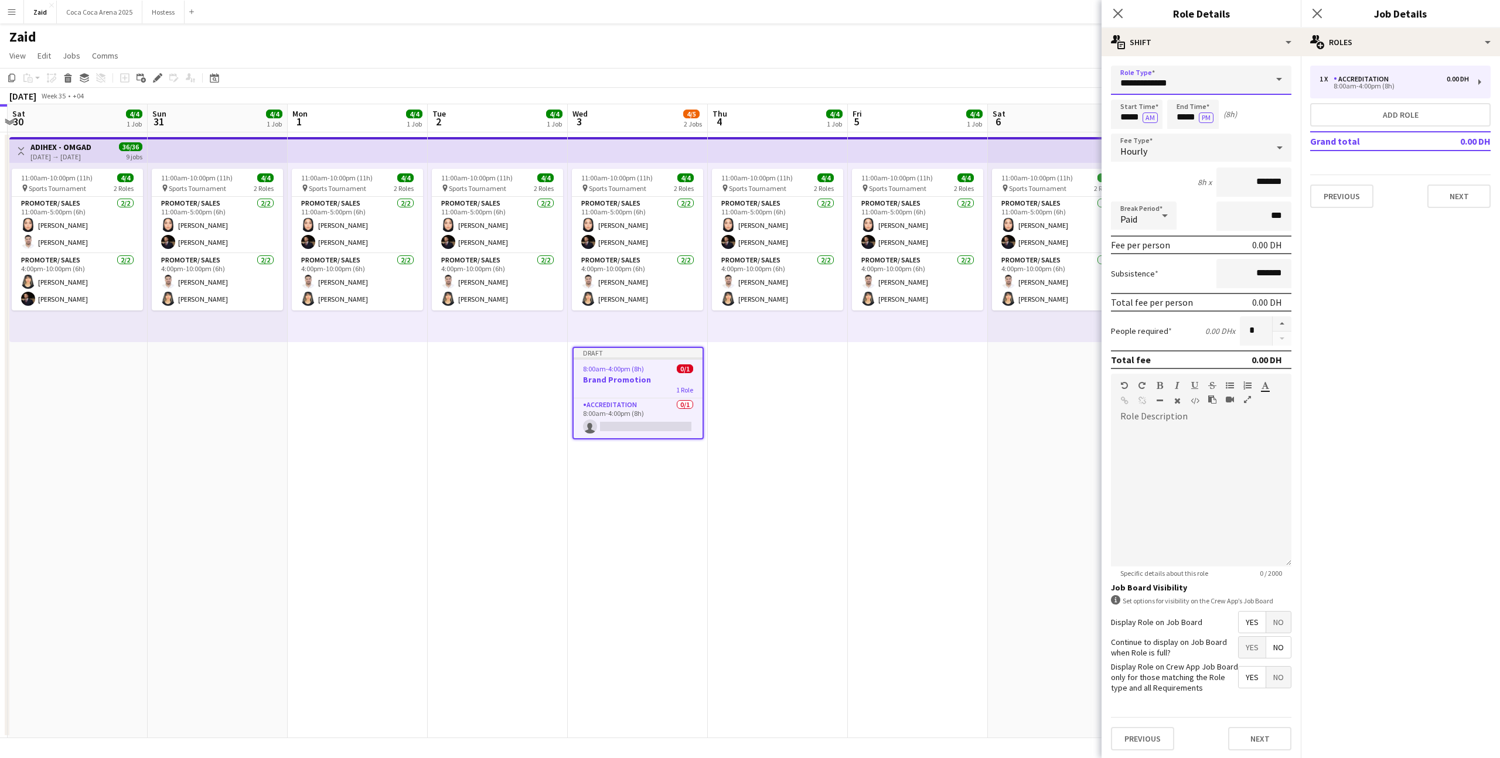
click at [1267, 87] on span at bounding box center [1279, 80] width 25 height 28
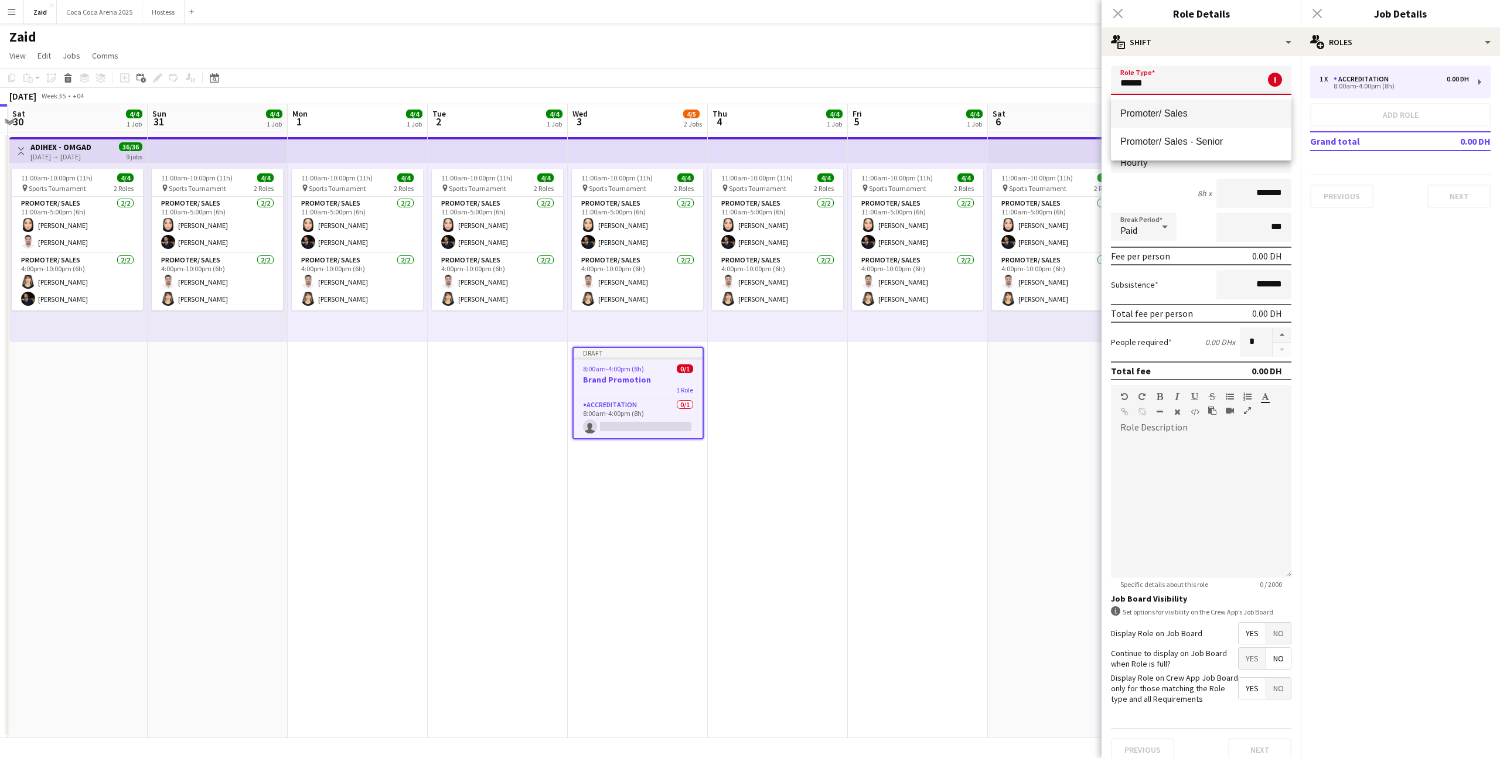
click at [1211, 115] on span "Promoter/ Sales" at bounding box center [1202, 113] width 162 height 11
type input "**********"
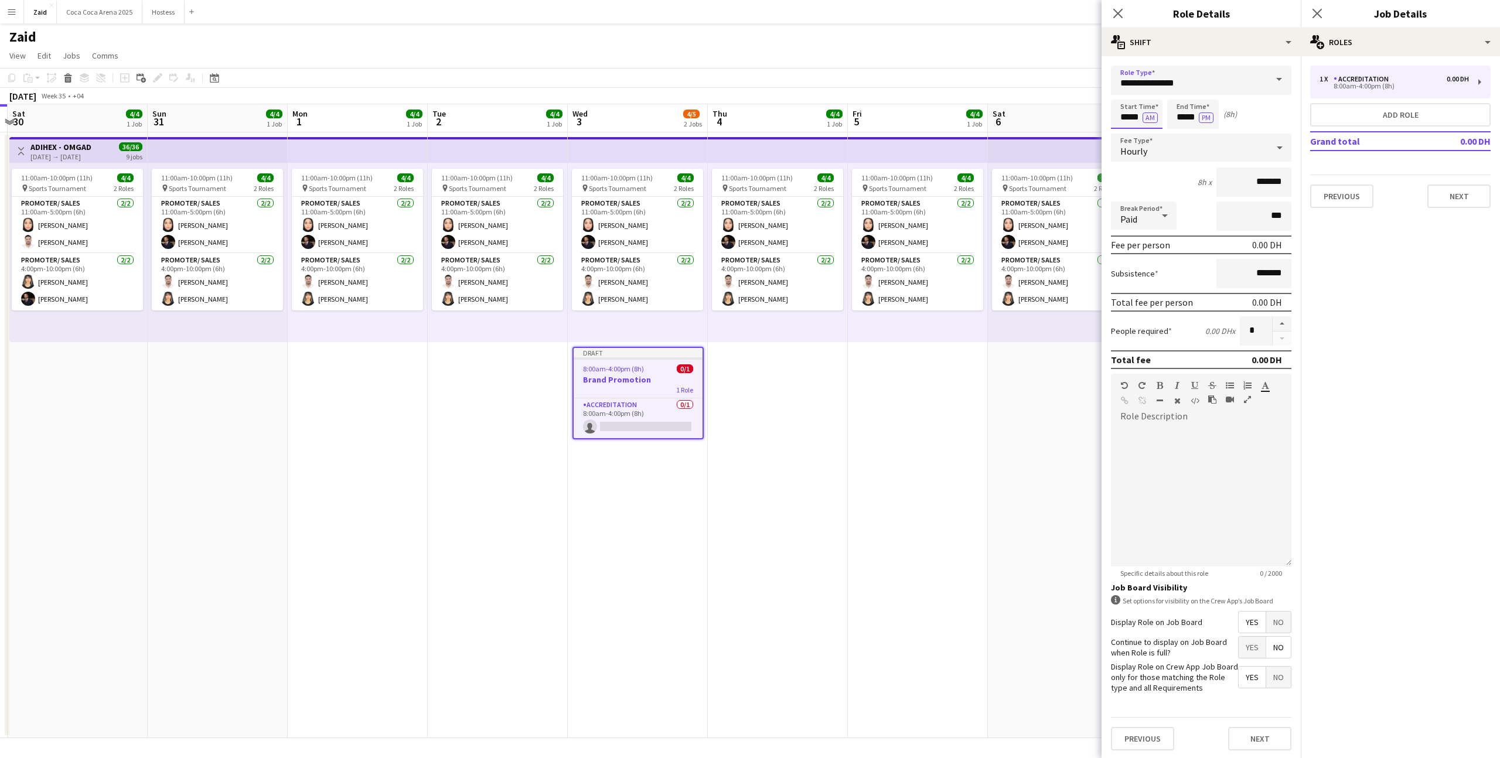
click at [1131, 117] on input "*****" at bounding box center [1137, 114] width 52 height 29
click at [1129, 101] on input "*****" at bounding box center [1137, 114] width 52 height 29
click at [1123, 90] on div at bounding box center [1124, 94] width 23 height 12
type input "*****"
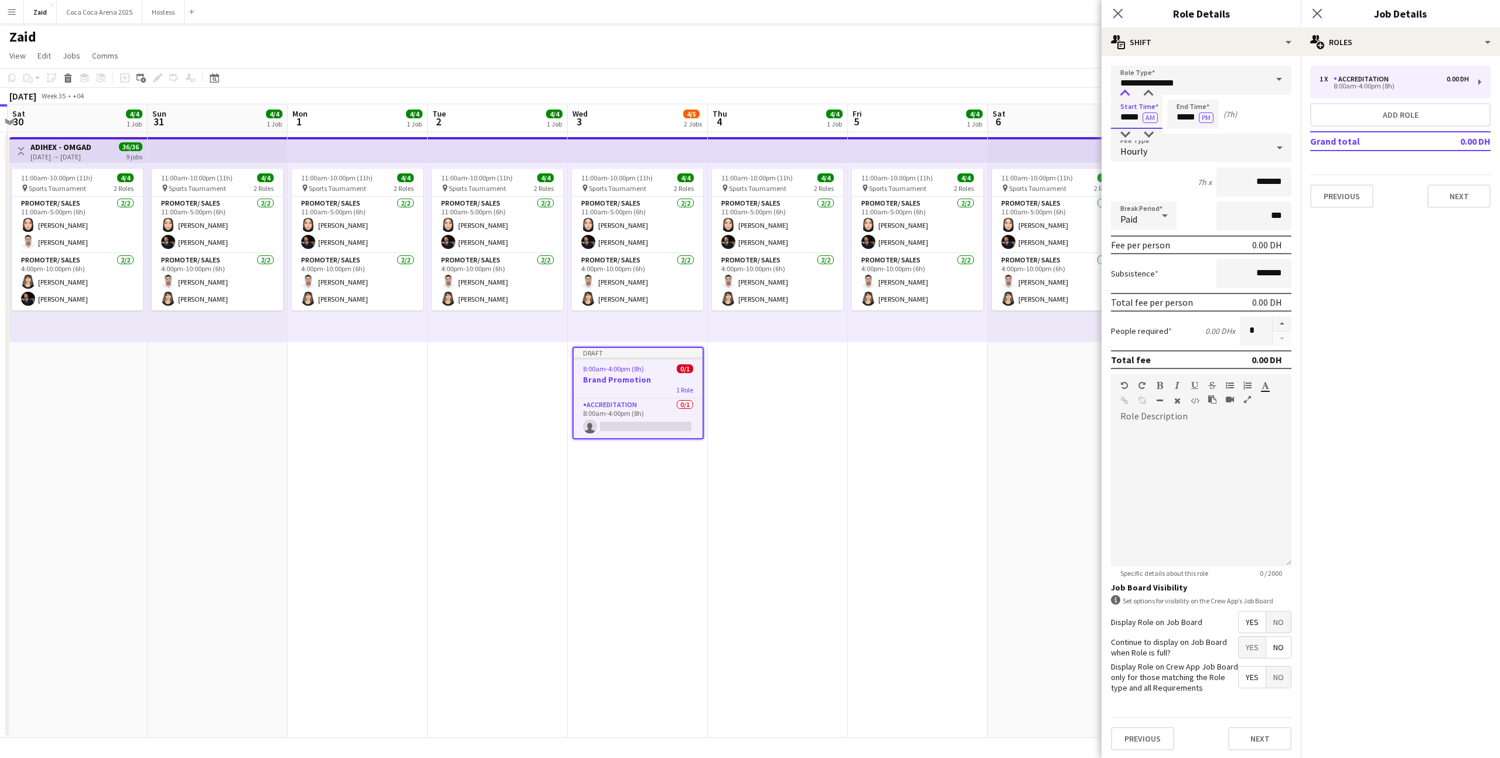
click at [1123, 90] on div at bounding box center [1124, 94] width 23 height 12
click at [1246, 182] on input "*******" at bounding box center [1254, 182] width 75 height 29
type input "*****"
click at [1246, 274] on input "*******" at bounding box center [1254, 273] width 75 height 29
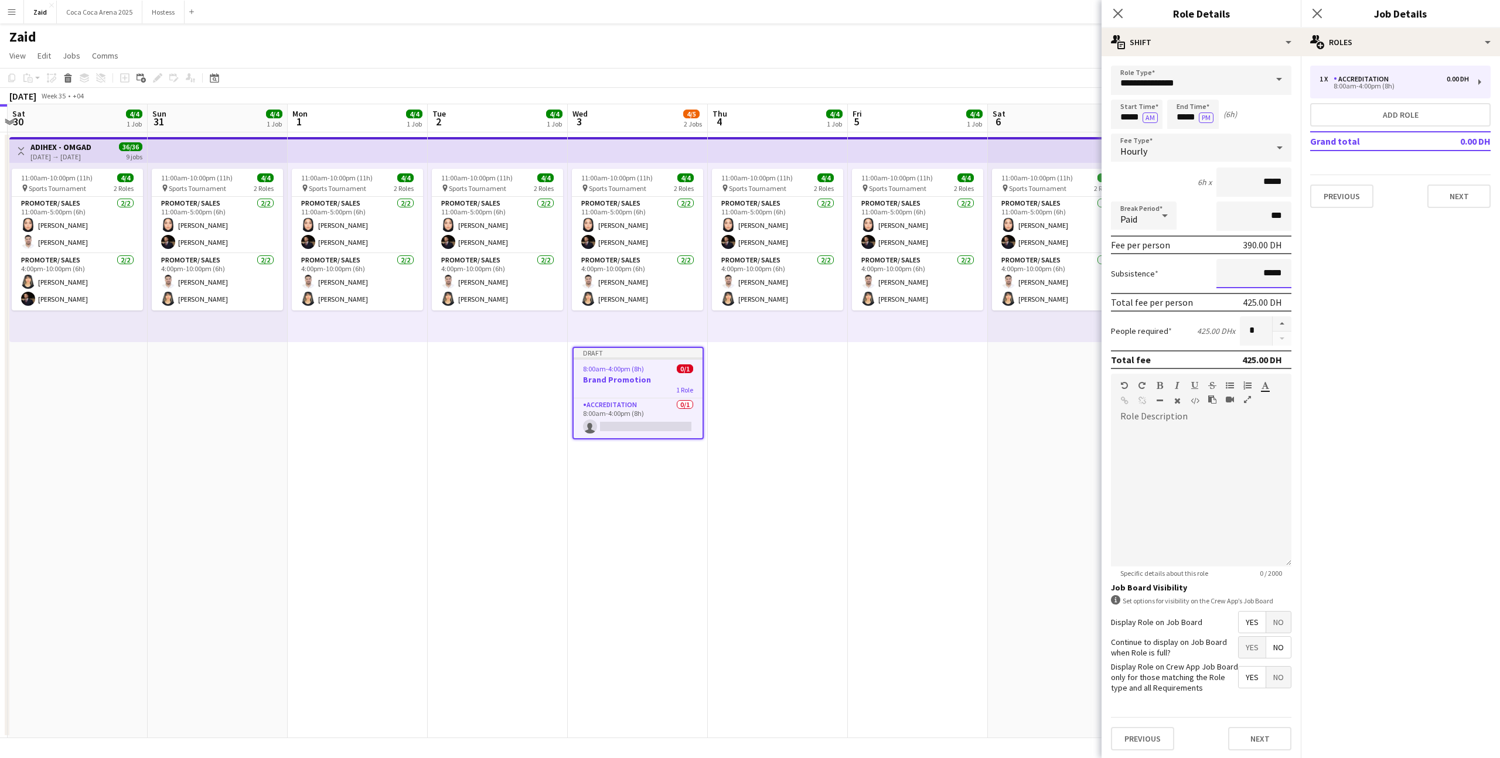
type input "*****"
click at [1186, 427] on div at bounding box center [1201, 496] width 181 height 141
click at [1287, 319] on button "button" at bounding box center [1282, 323] width 19 height 15
type input "*"
click at [1361, 107] on button "Add role" at bounding box center [1400, 114] width 181 height 23
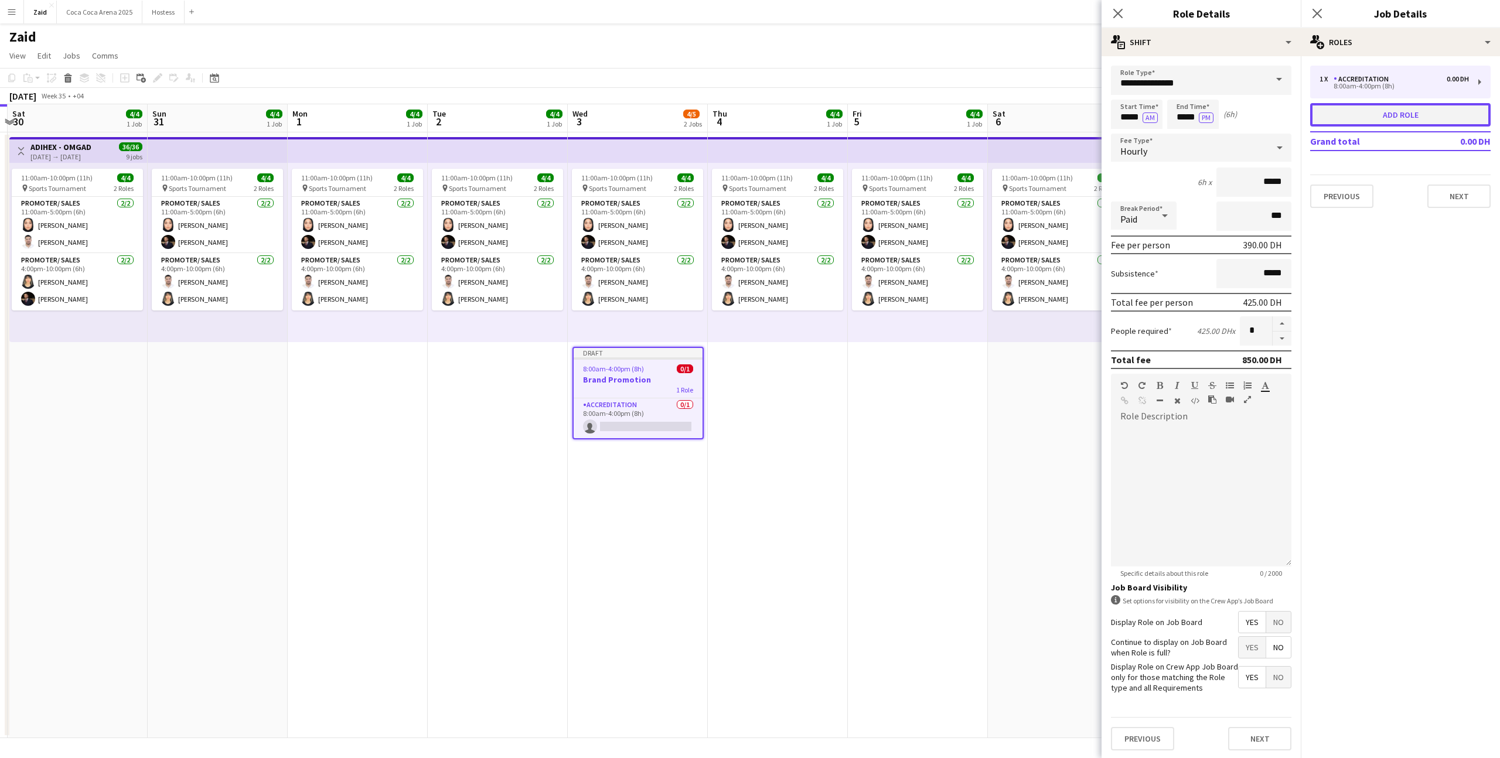
type input "**********"
type input "*****"
type input "*******"
type input "*"
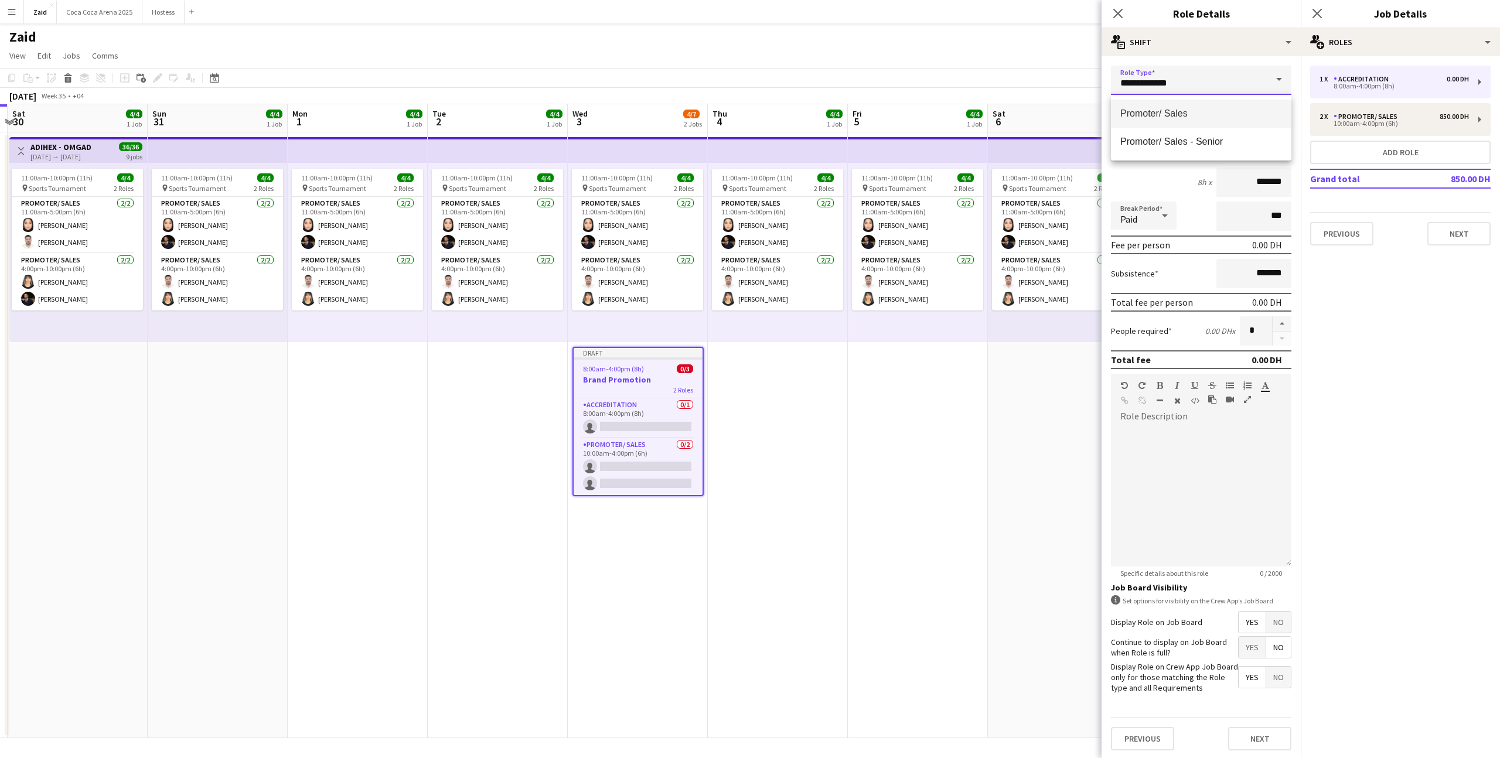
click at [1236, 81] on input "**********" at bounding box center [1201, 80] width 181 height 29
click at [1193, 188] on span "Promoter/ Sales" at bounding box center [1202, 184] width 162 height 11
type input "**********"
click at [1120, 111] on input "*****" at bounding box center [1137, 114] width 52 height 29
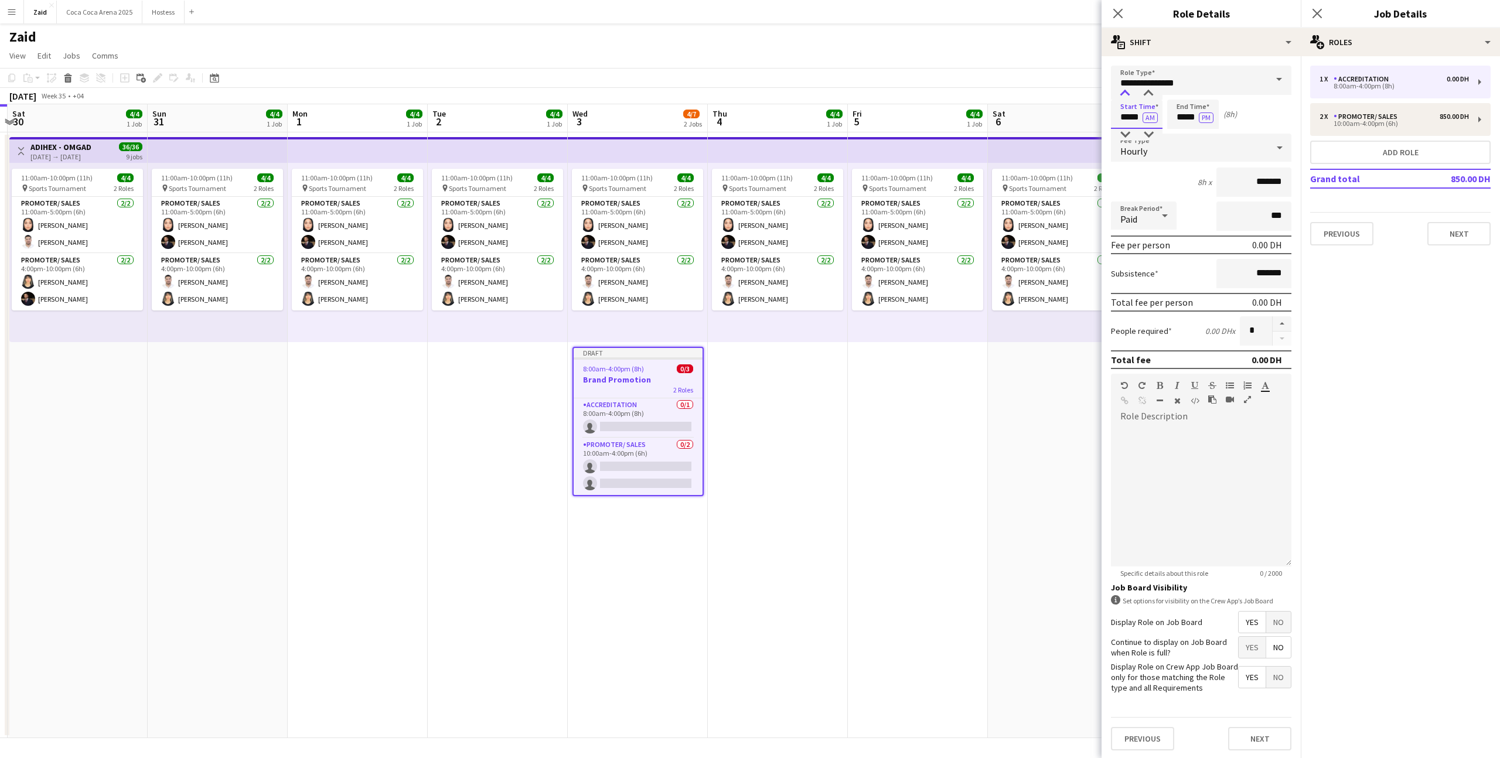
click at [1126, 97] on div at bounding box center [1124, 94] width 23 height 12
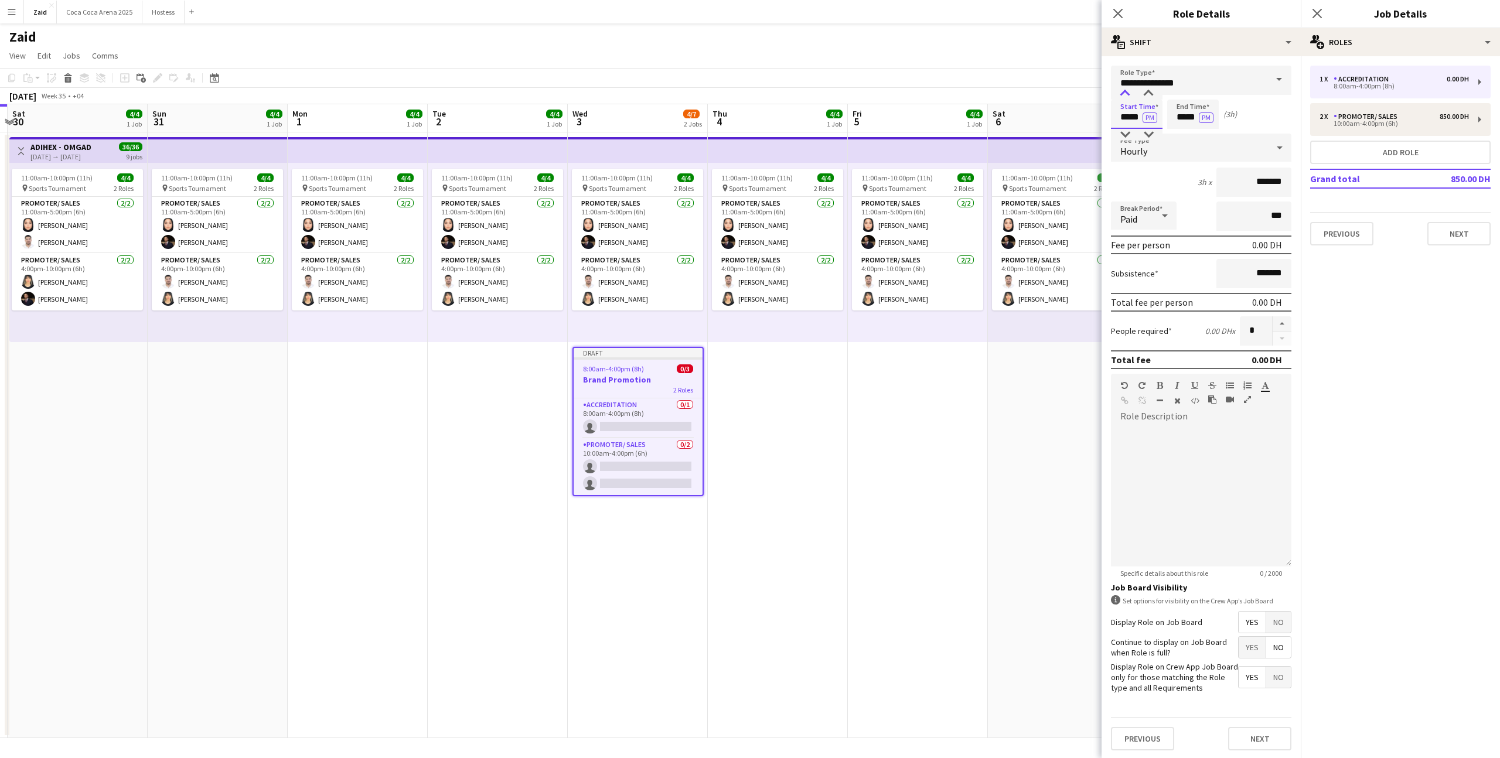
click at [1126, 97] on div at bounding box center [1124, 94] width 23 height 12
type input "*****"
click at [1126, 97] on div at bounding box center [1124, 94] width 23 height 12
click at [1190, 102] on input "*****" at bounding box center [1193, 114] width 52 height 29
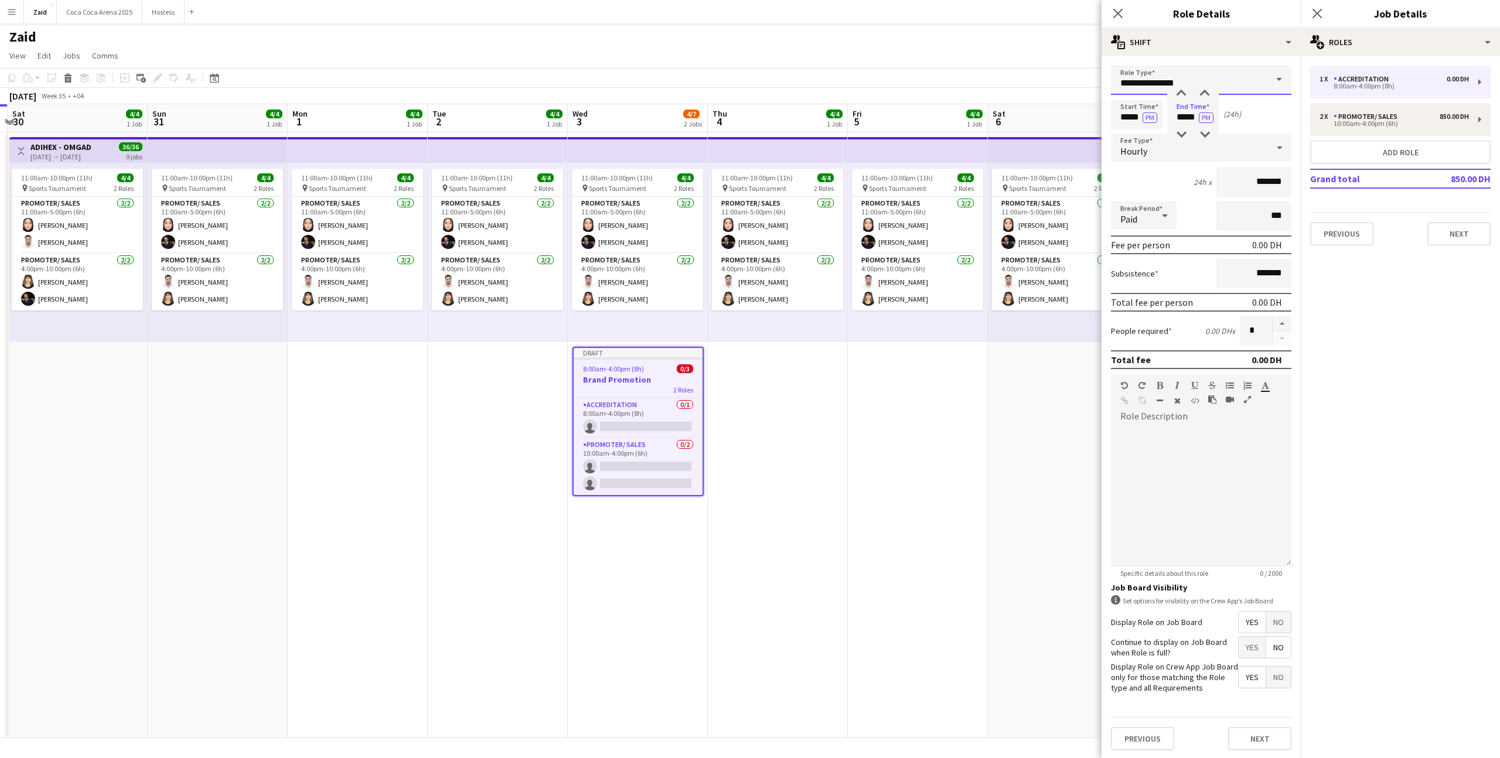
click at [1190, 84] on input "**********" at bounding box center [1201, 80] width 181 height 29
click at [1201, 60] on div "**********" at bounding box center [1201, 408] width 199 height 704
click at [1181, 107] on input "*****" at bounding box center [1193, 114] width 52 height 29
click at [1181, 96] on div at bounding box center [1181, 94] width 23 height 12
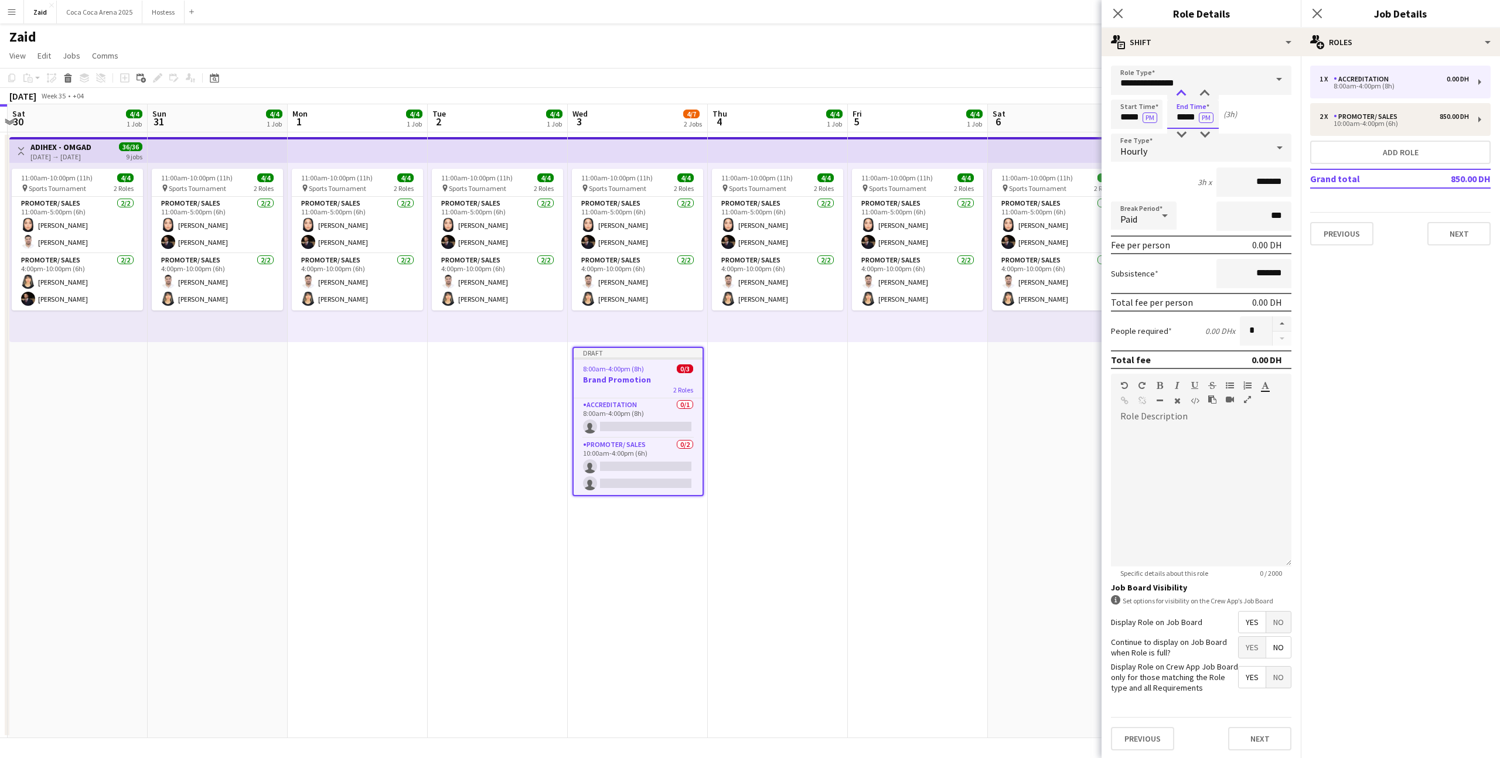
click at [1181, 96] on div at bounding box center [1181, 94] width 23 height 12
type input "*****"
click at [1181, 96] on div at bounding box center [1181, 94] width 23 height 12
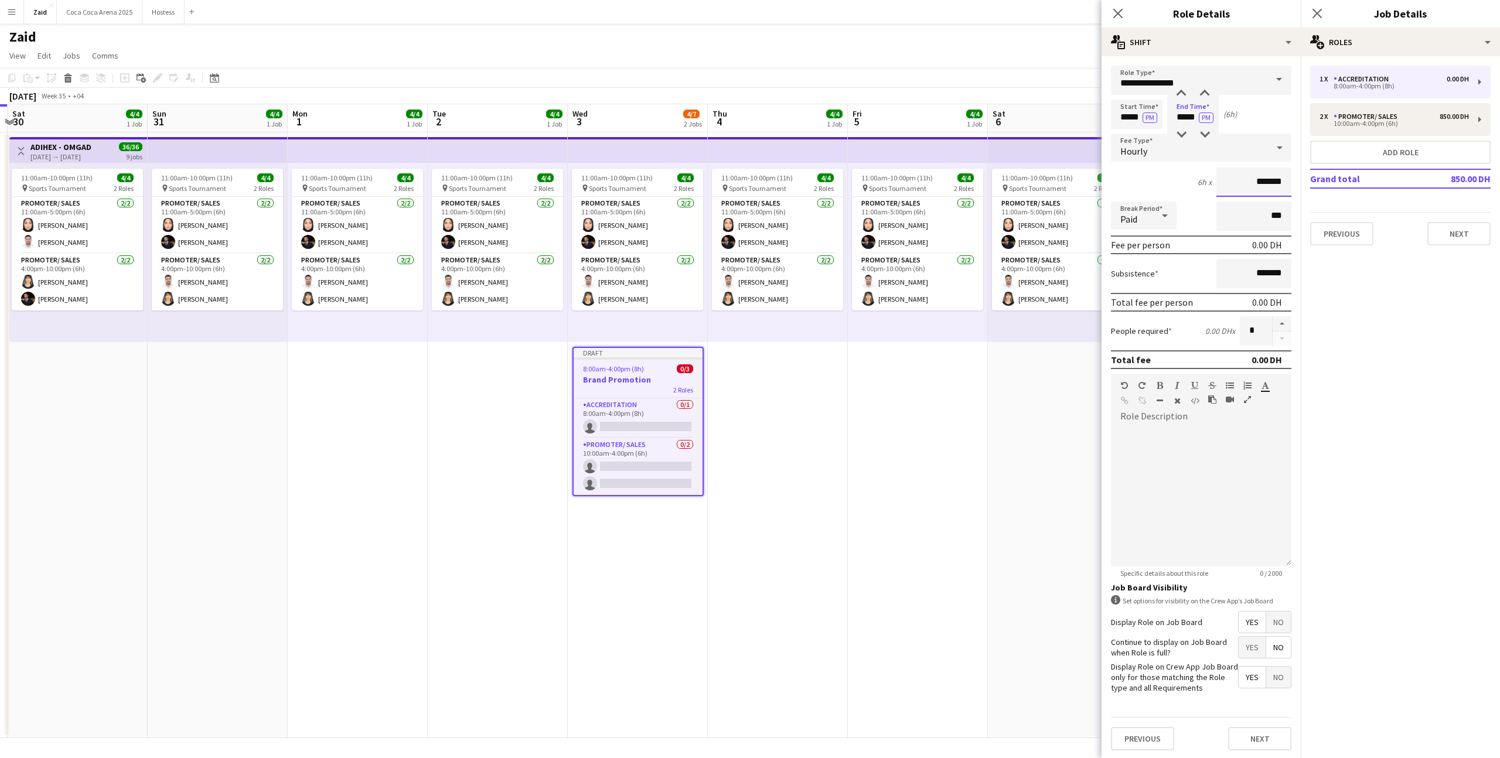
click at [1255, 192] on input "*******" at bounding box center [1254, 182] width 75 height 29
type input "*****"
click at [1232, 230] on input "***" at bounding box center [1254, 216] width 75 height 29
click at [1171, 424] on div at bounding box center [1201, 492] width 181 height 149
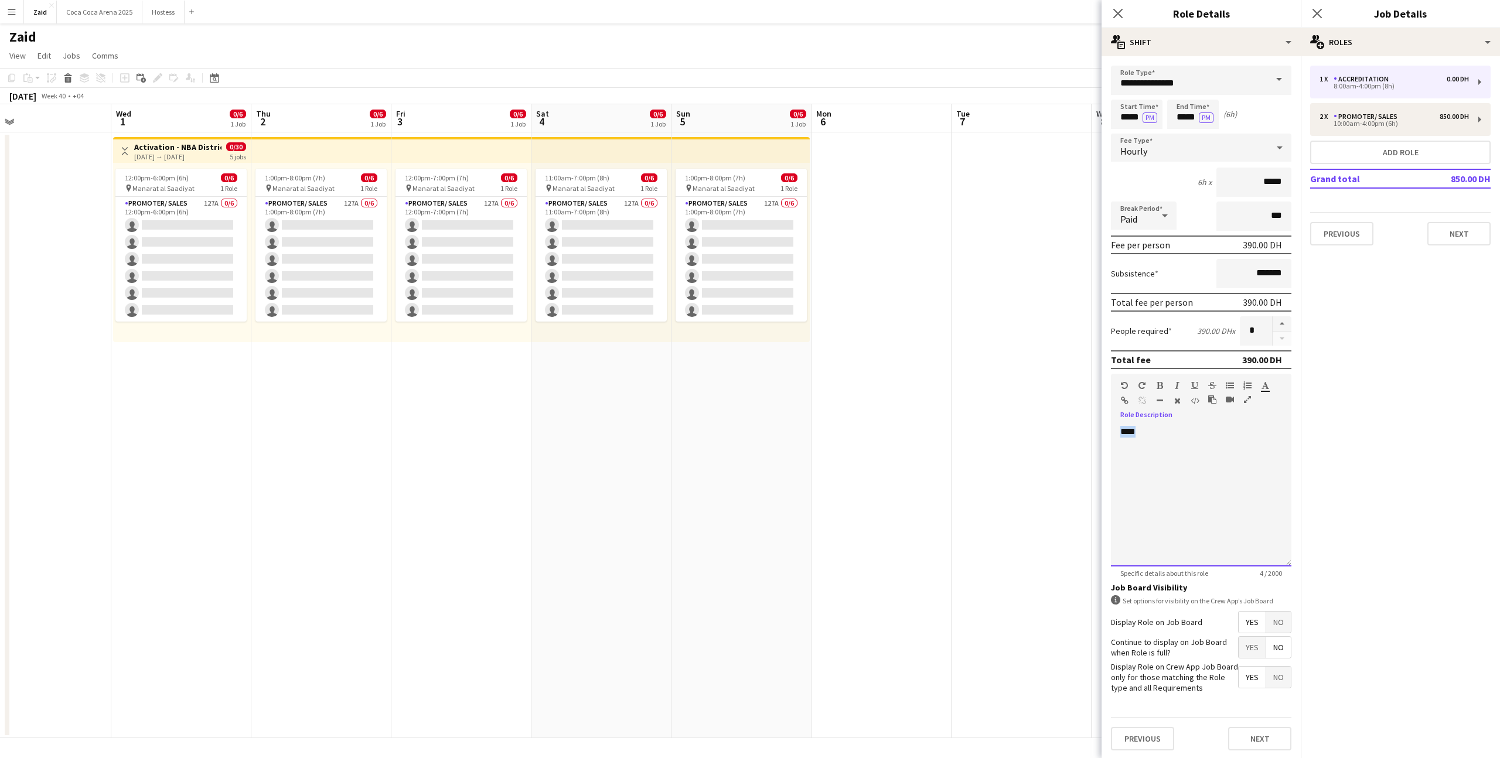
scroll to position [0, 376]
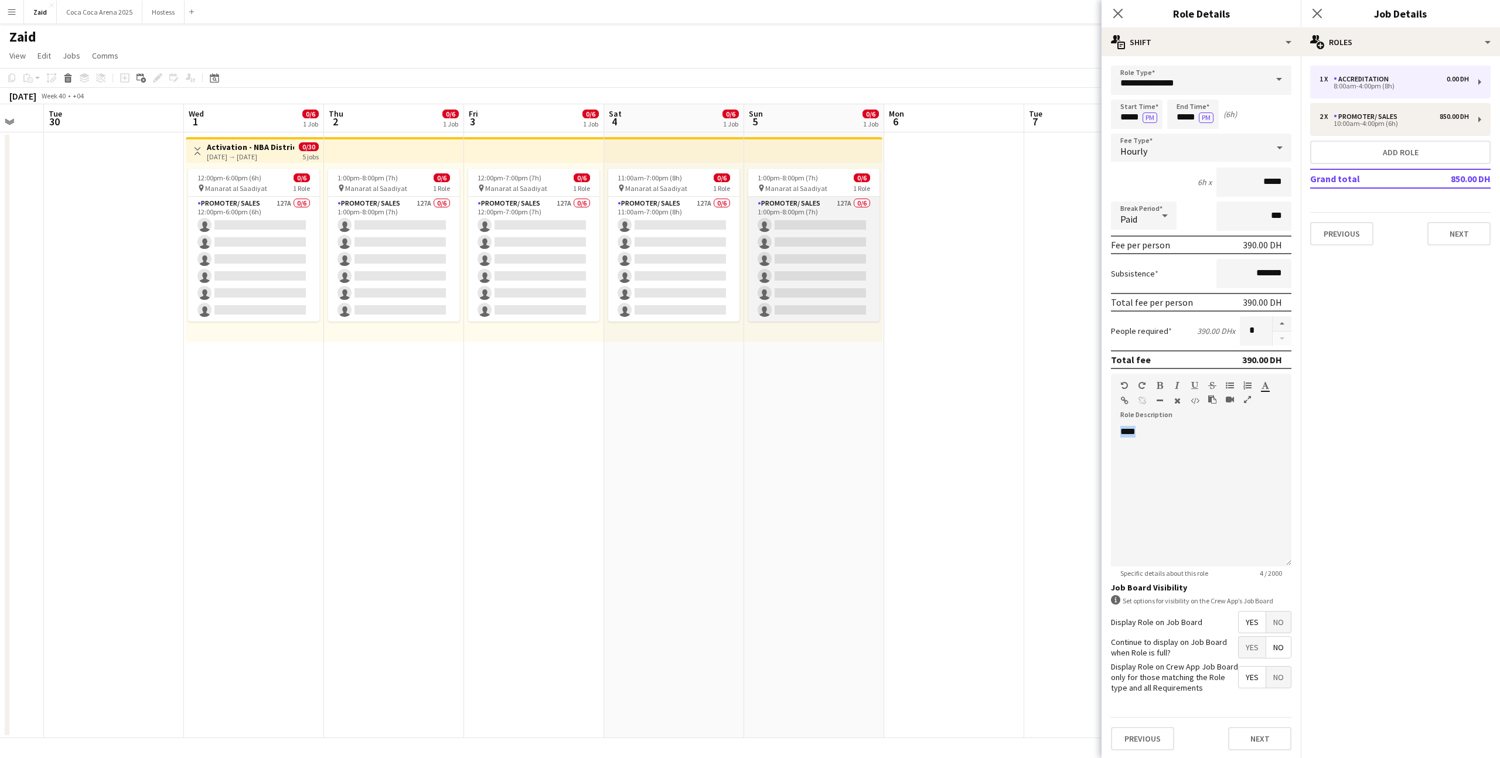
click at [819, 234] on app-card-role "Promoter/ Sales 127A 0/6 1:00pm-8:00pm (7h) single-neutral-actions single-neutr…" at bounding box center [813, 259] width 131 height 125
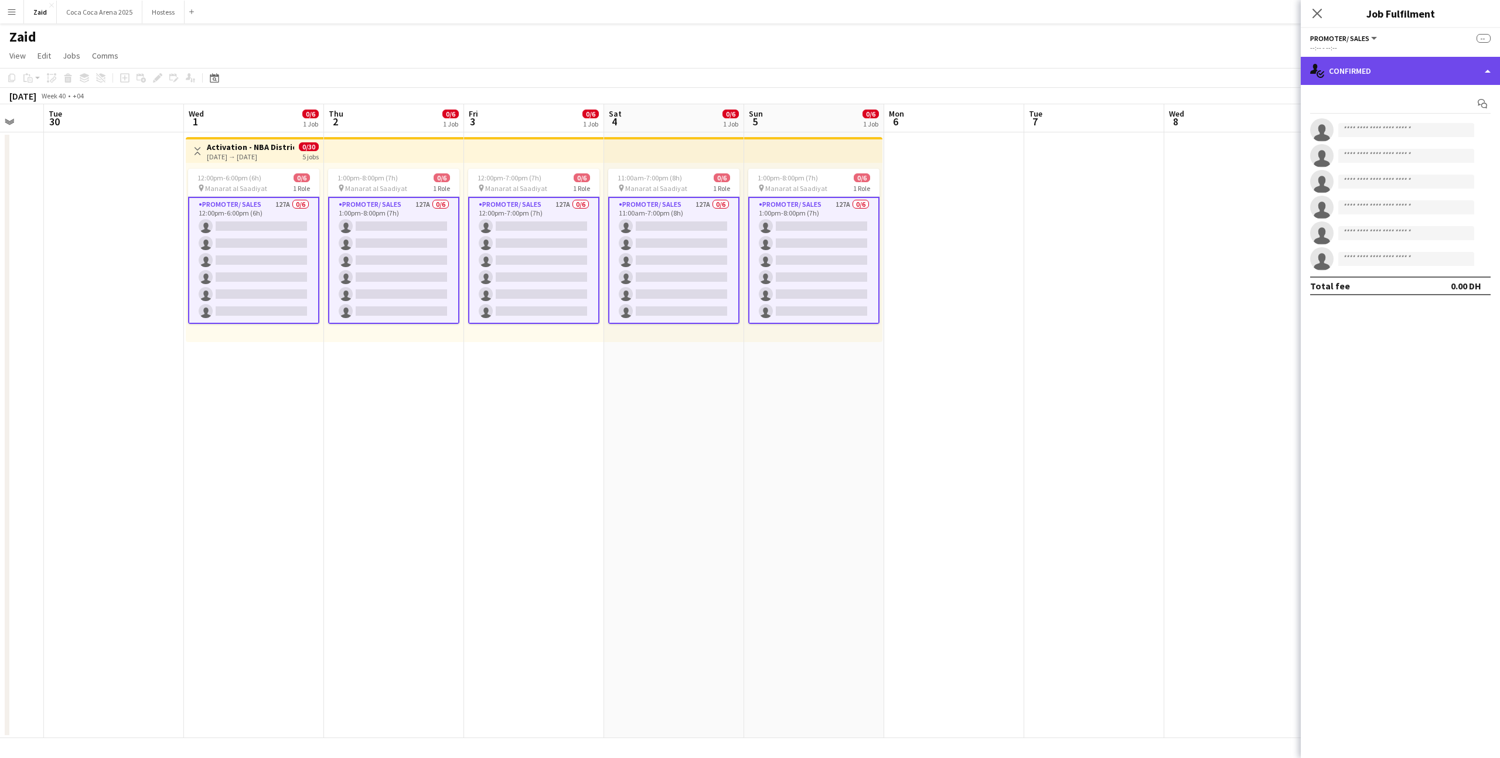
click at [1378, 80] on div "single-neutral-actions-check-2 Confirmed" at bounding box center [1400, 71] width 199 height 28
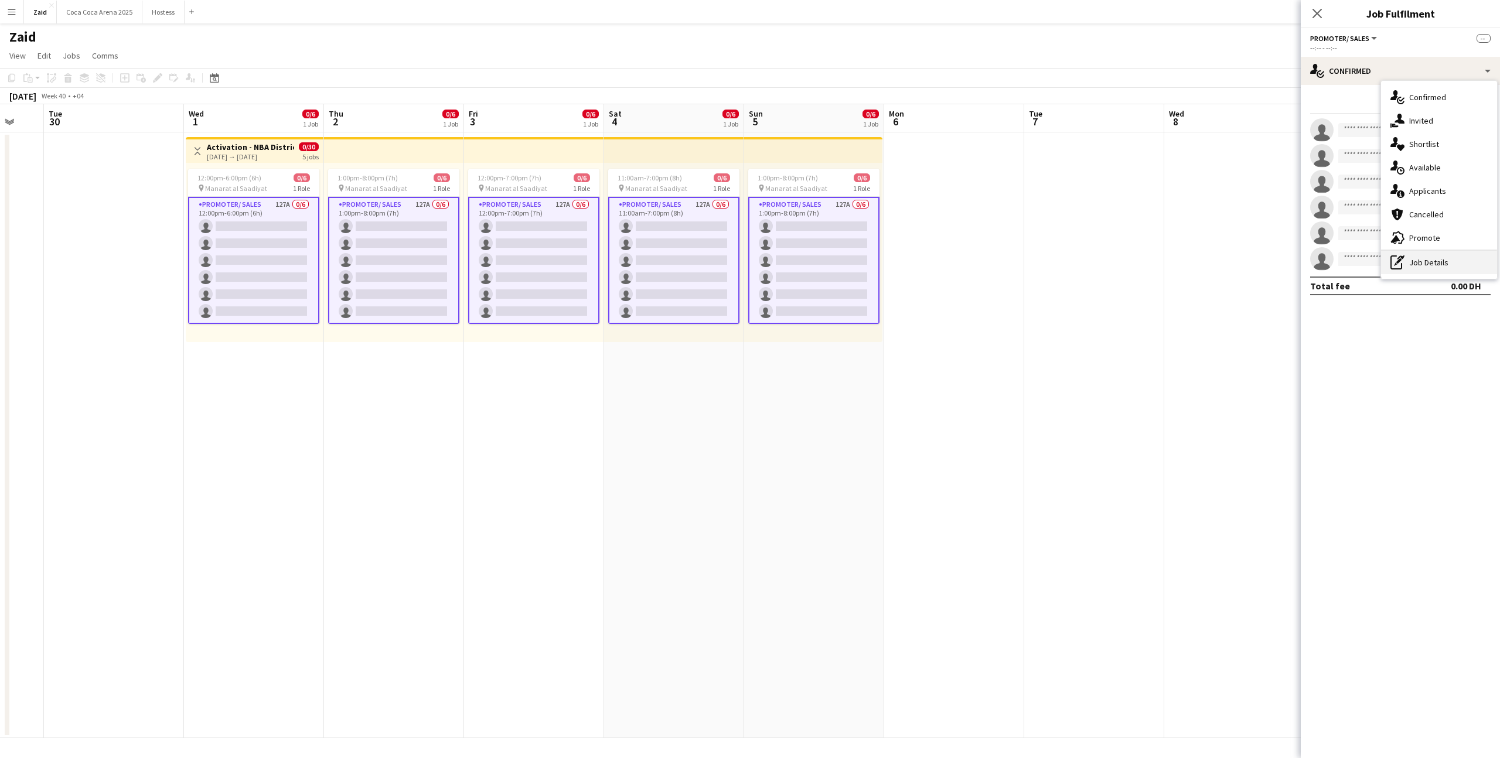
click at [1411, 260] on div "pen-write Job Details" at bounding box center [1439, 262] width 116 height 23
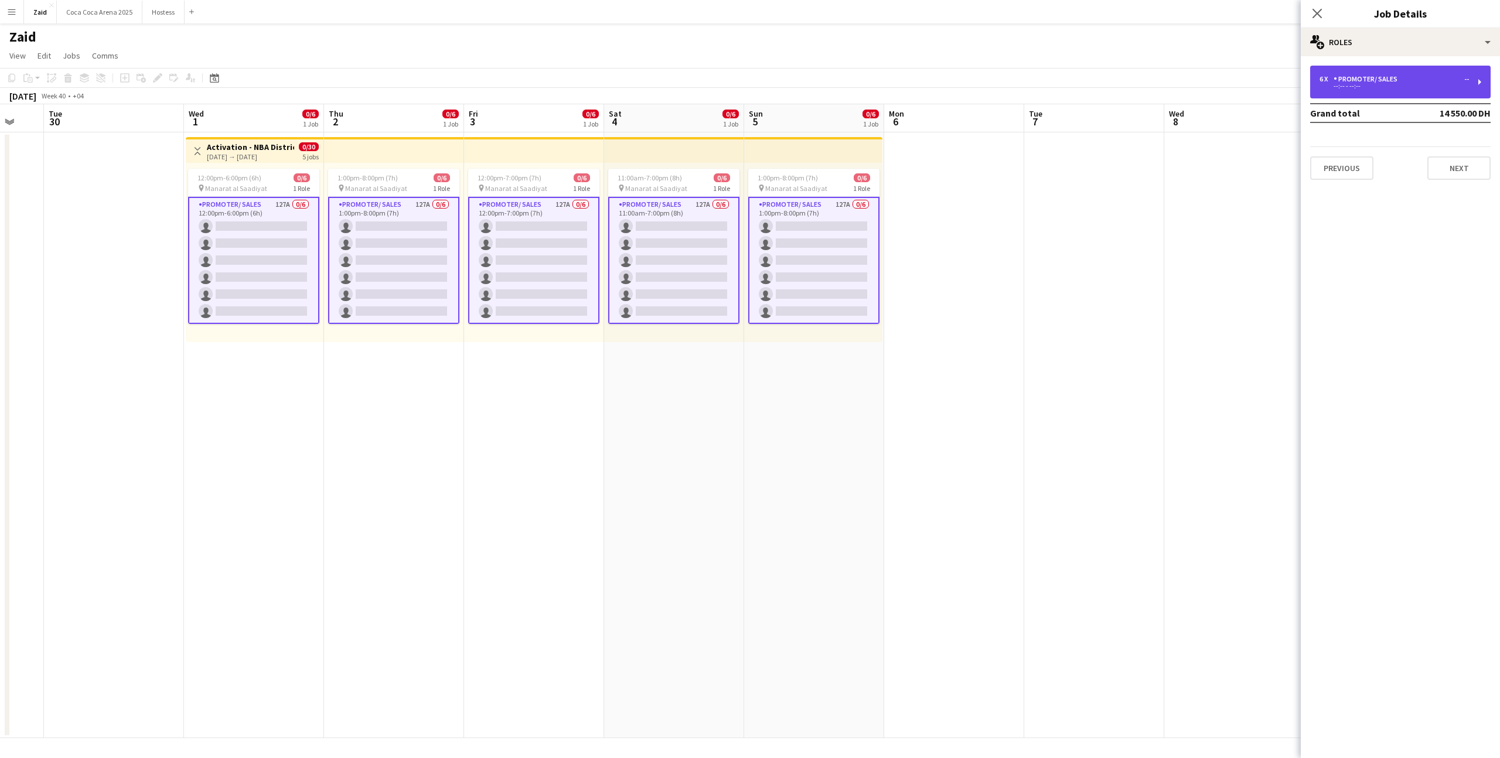
click at [1368, 97] on div "6 x Promoter/ Sales -- --:-- - --:--" at bounding box center [1400, 82] width 181 height 33
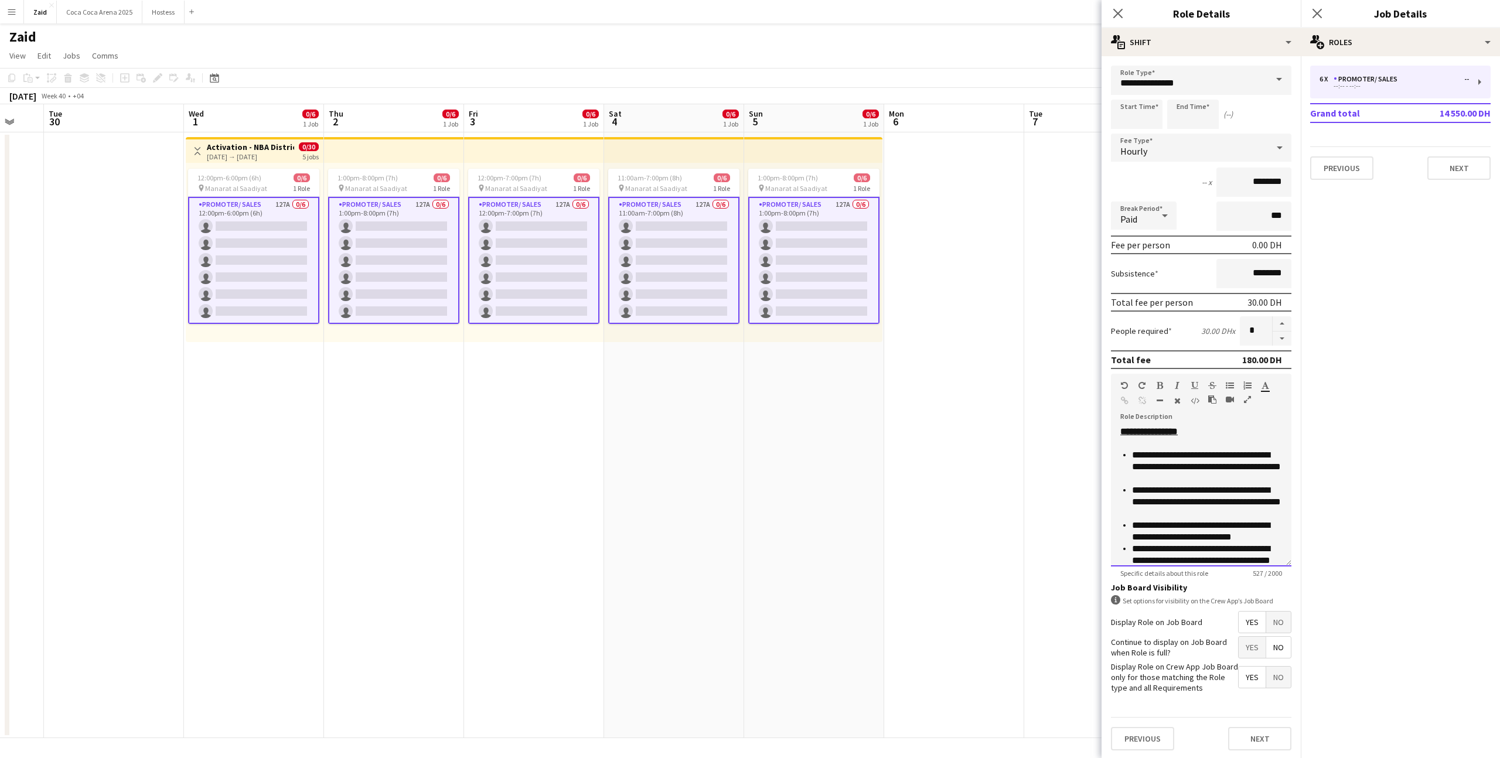
click at [1210, 487] on p "**********" at bounding box center [1207, 502] width 150 height 35
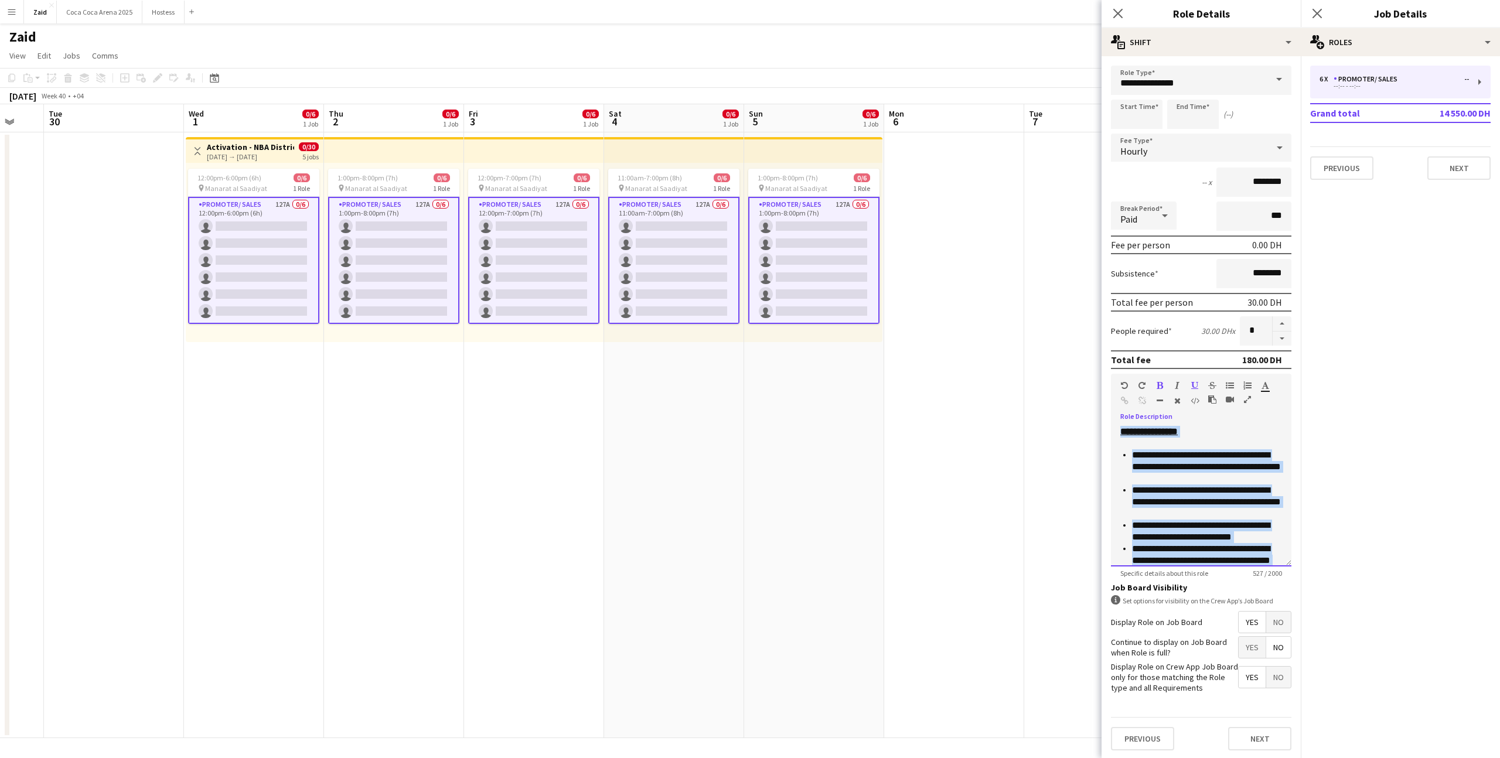
copy div "**********"
click at [1003, 515] on app-date-cell at bounding box center [954, 435] width 140 height 606
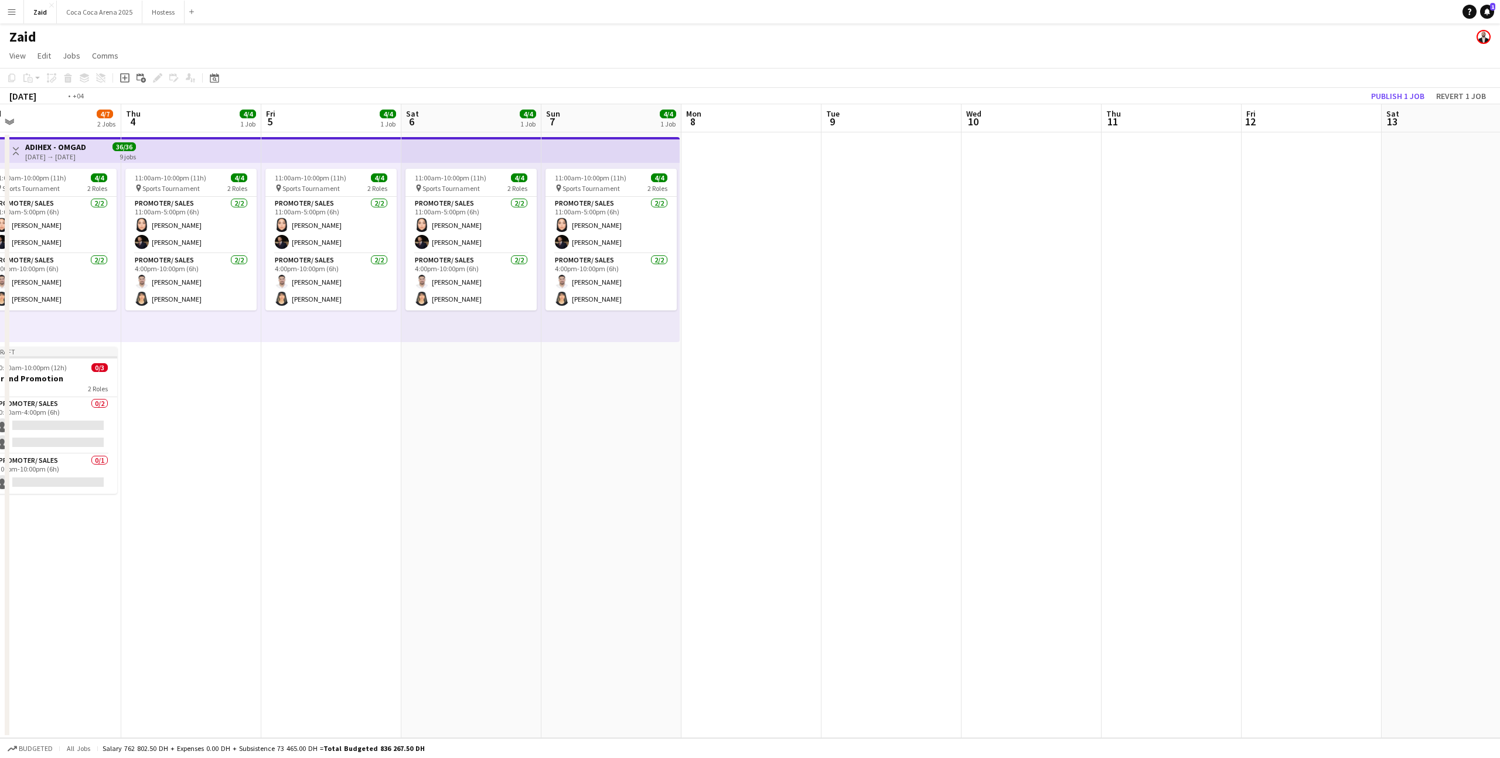
scroll to position [0, 336]
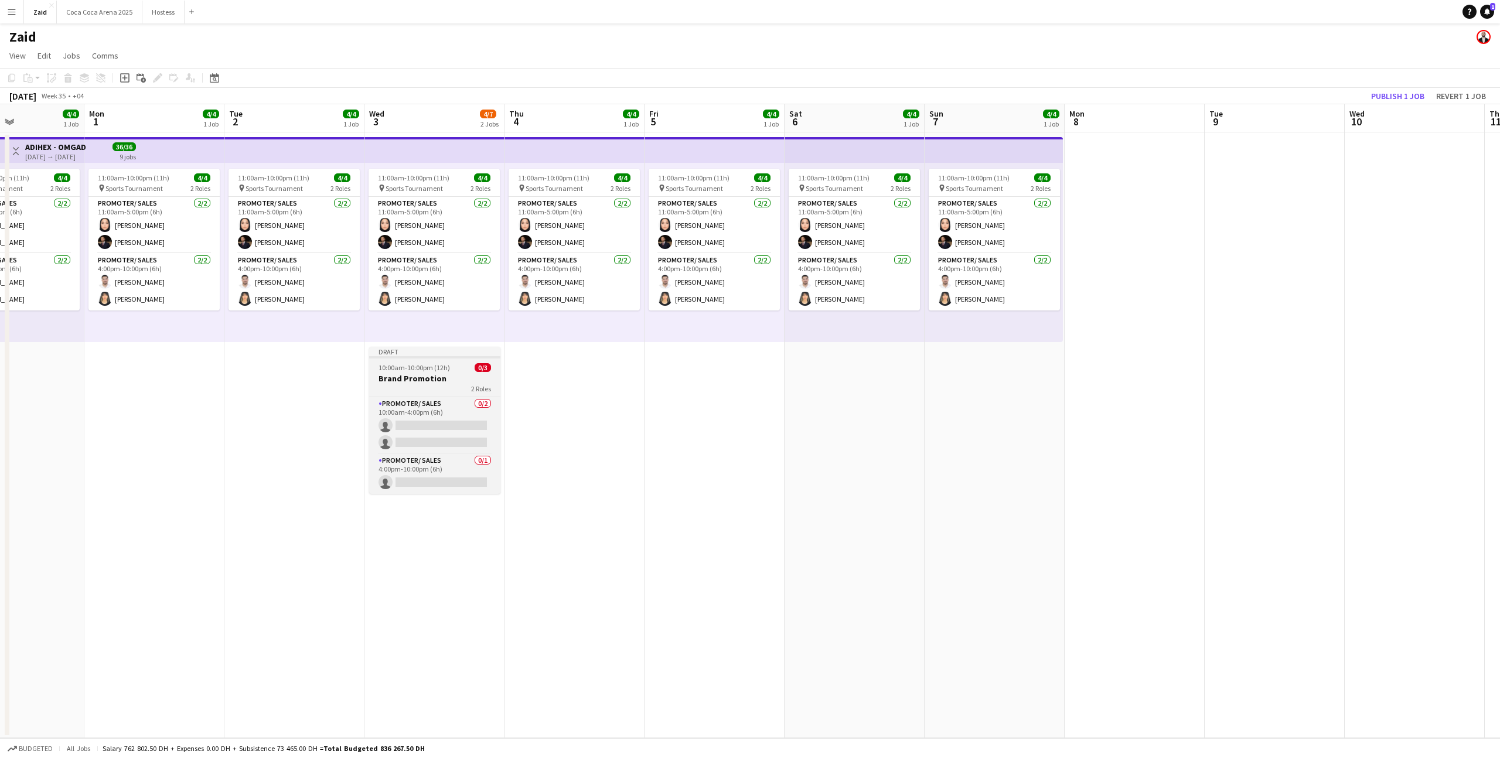
click at [461, 366] on div "10:00am-10:00pm (12h) 0/3" at bounding box center [434, 367] width 131 height 9
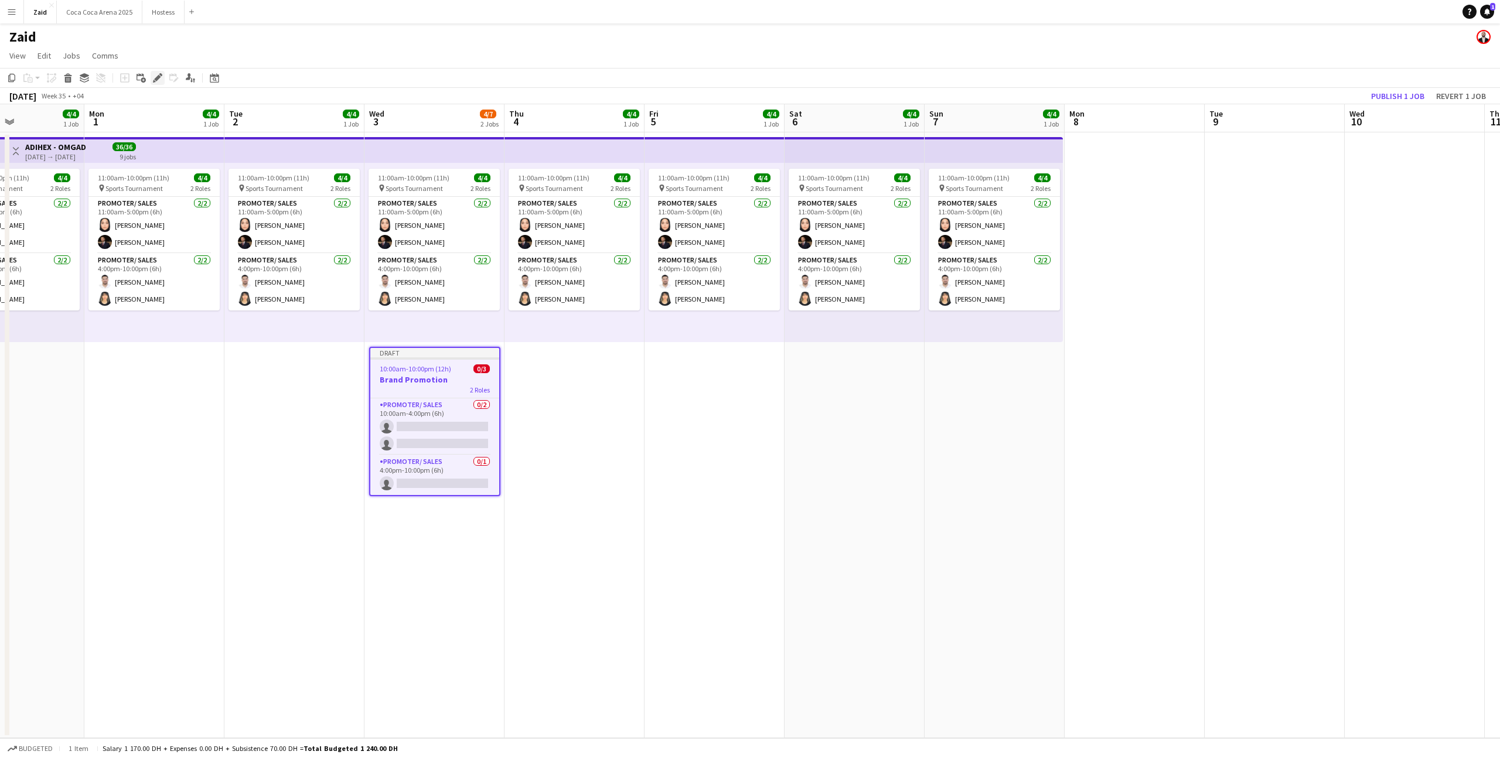
click at [156, 75] on icon "Edit" at bounding box center [157, 77] width 9 height 9
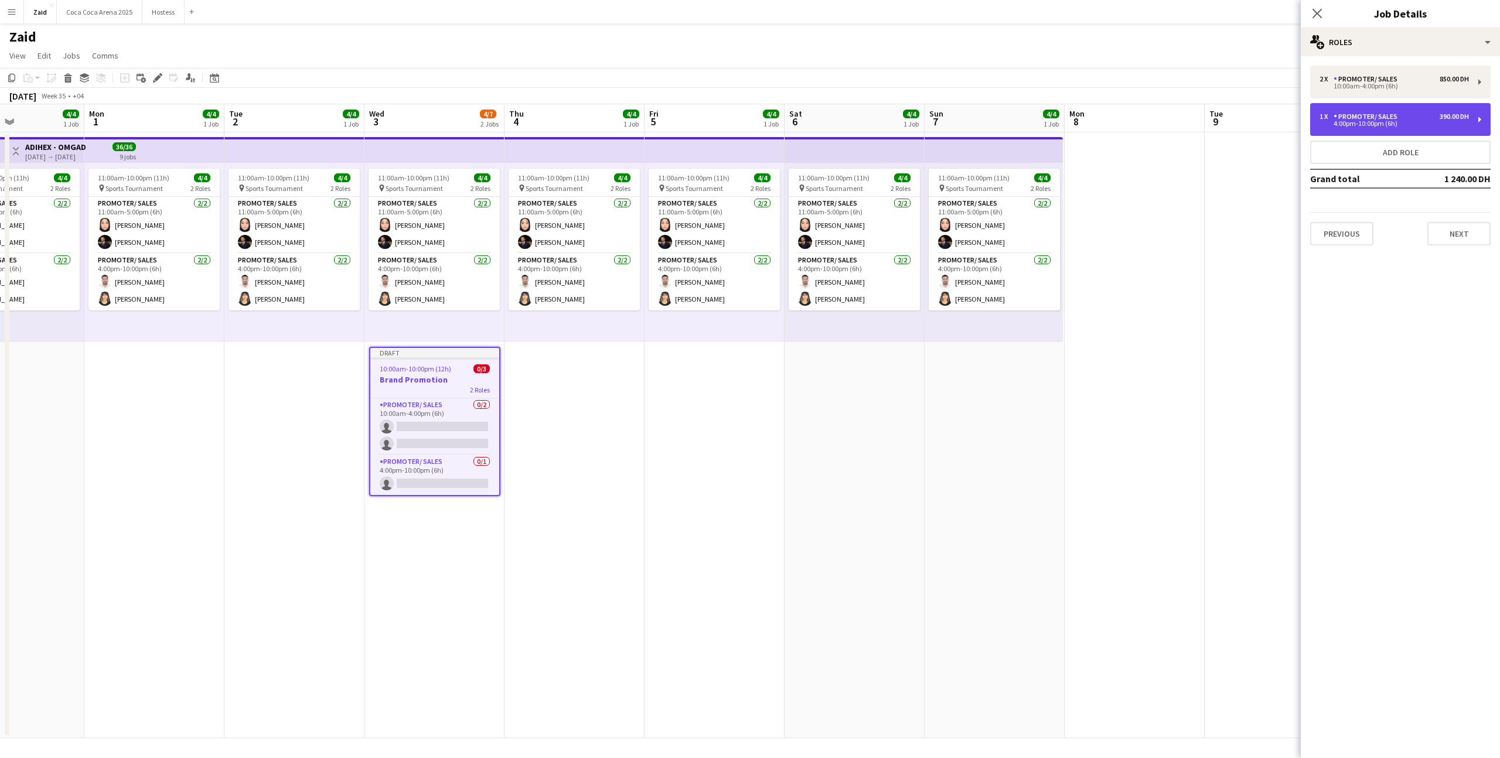
click at [1397, 127] on div "1 x Promoter/ Sales 390.00 DH 4:00pm-10:00pm (6h)" at bounding box center [1400, 119] width 181 height 33
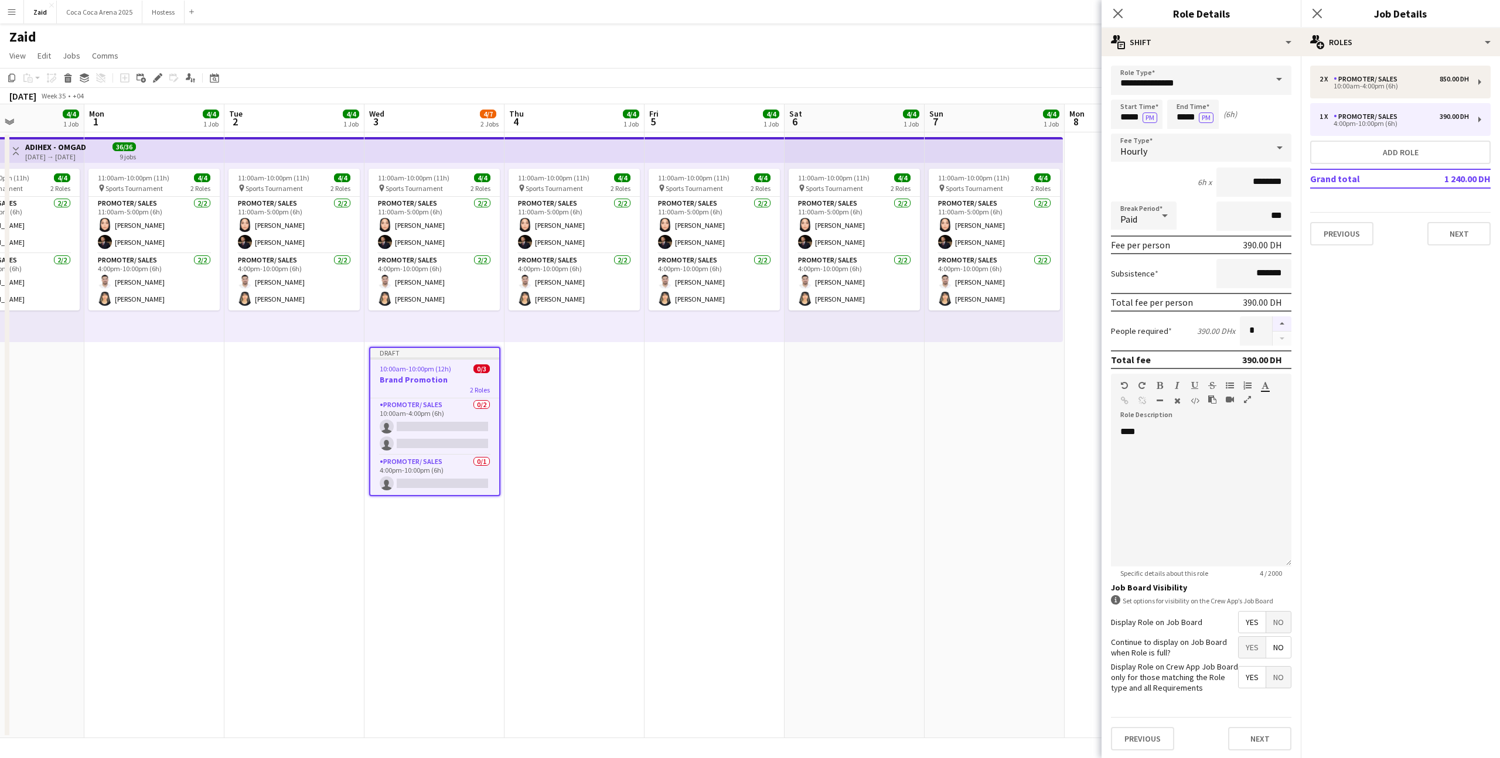
click at [1281, 331] on button "button" at bounding box center [1282, 323] width 19 height 15
type input "*"
click at [1241, 424] on div "****" at bounding box center [1201, 492] width 181 height 149
paste div
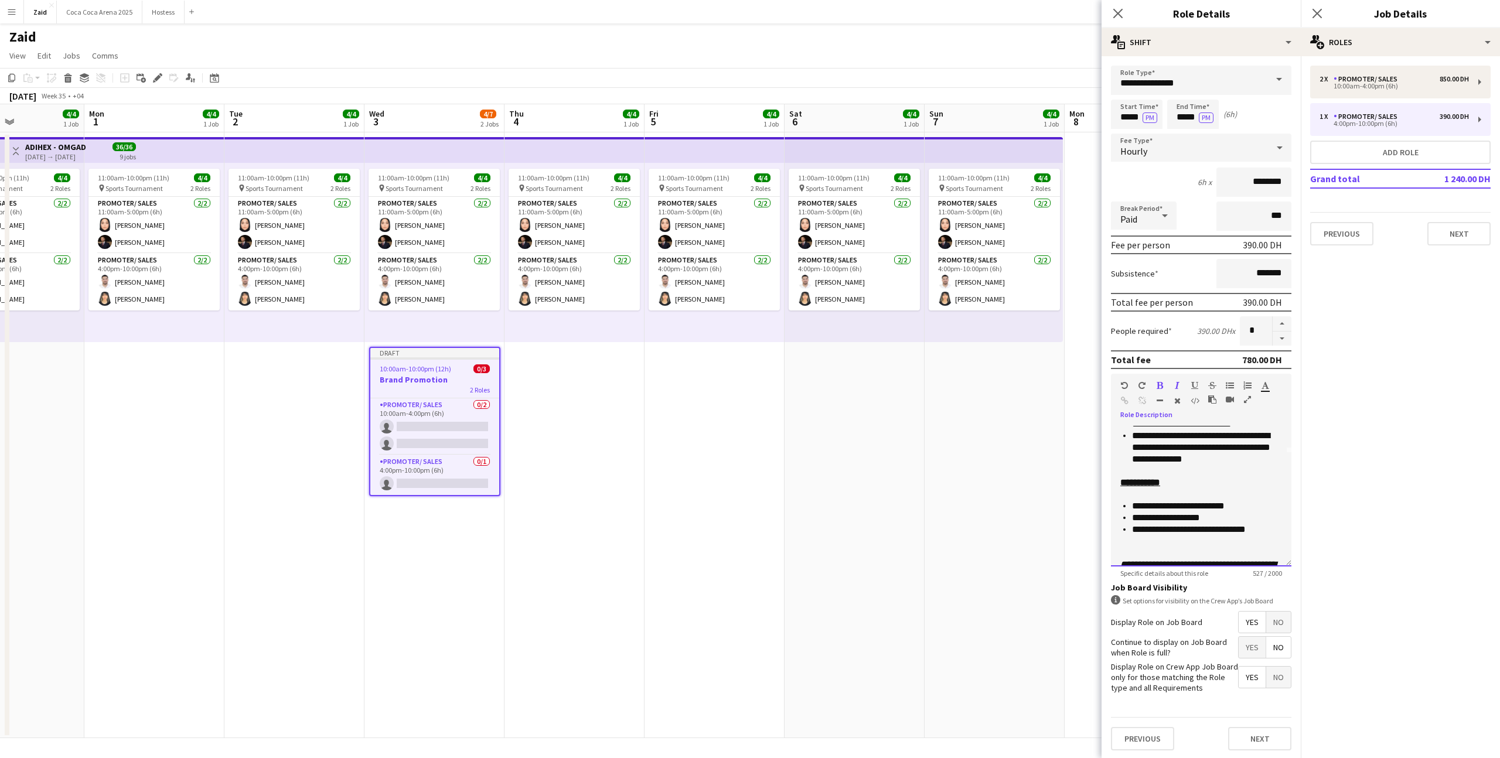
scroll to position [104, 0]
drag, startPoint x: 1264, startPoint y: 542, endPoint x: 1124, endPoint y: 514, distance: 142.9
click at [1124, 514] on ul "**********" at bounding box center [1202, 538] width 162 height 59
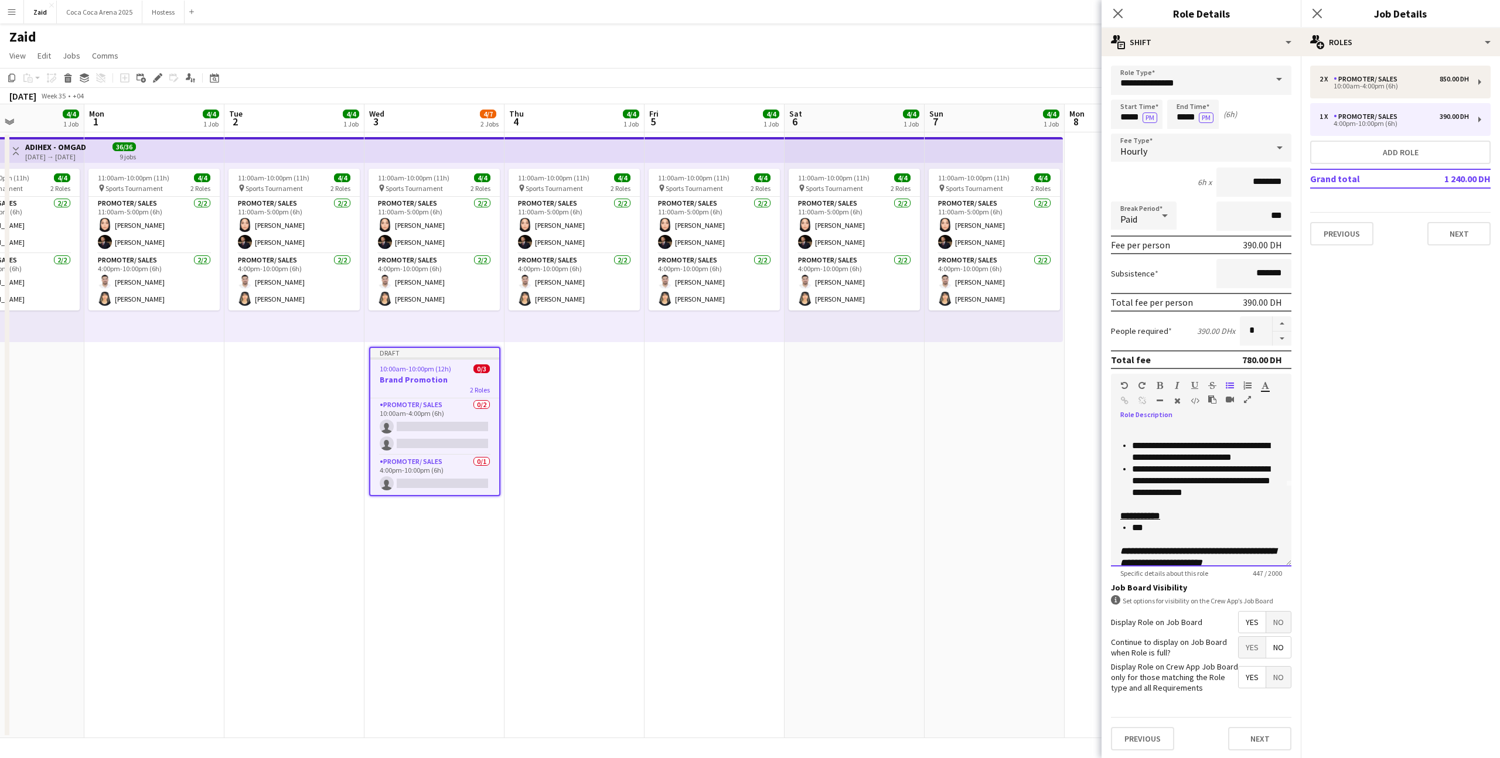
scroll to position [91, 0]
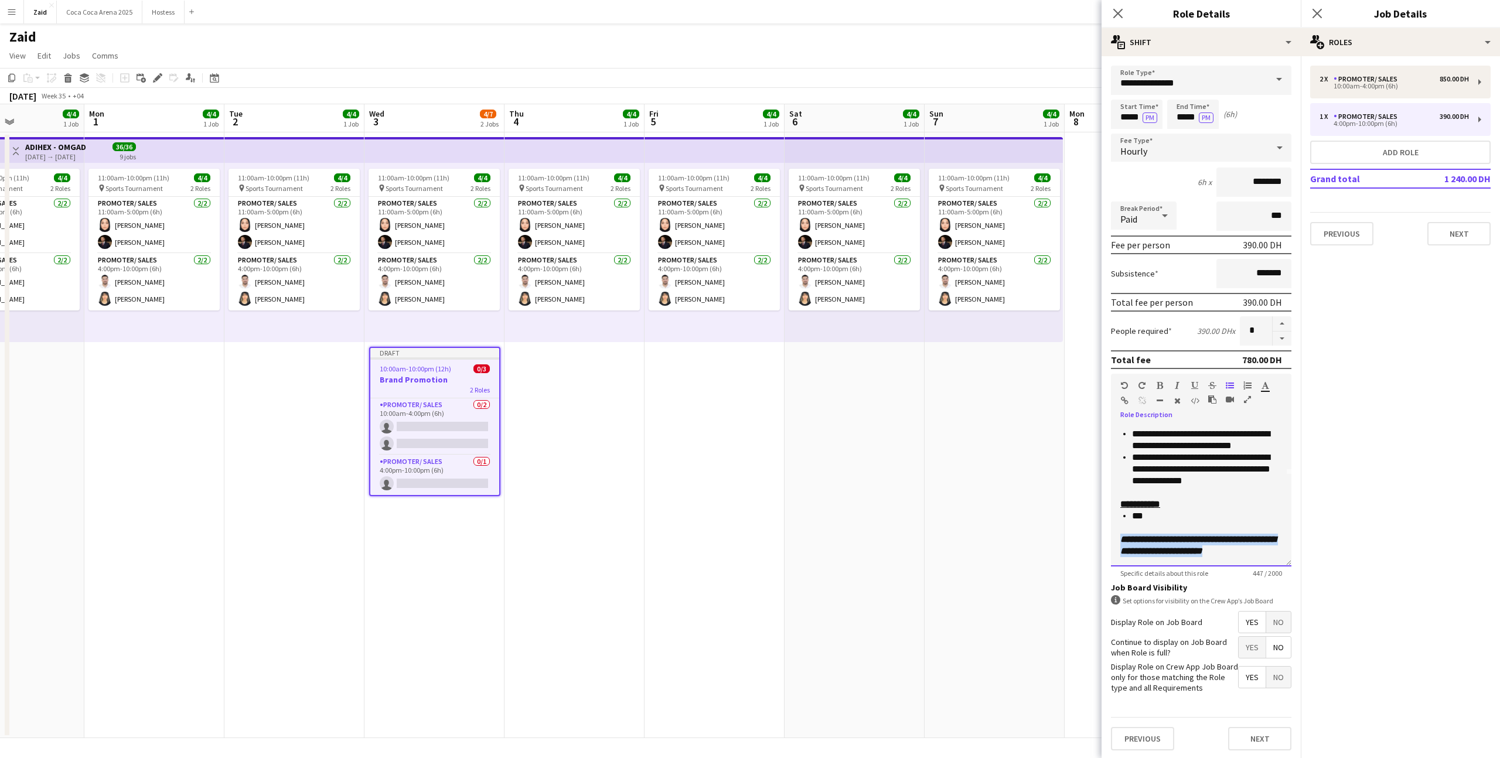
drag, startPoint x: 1261, startPoint y: 554, endPoint x: 1112, endPoint y: 540, distance: 149.5
click at [1112, 540] on div "**********" at bounding box center [1201, 496] width 181 height 141
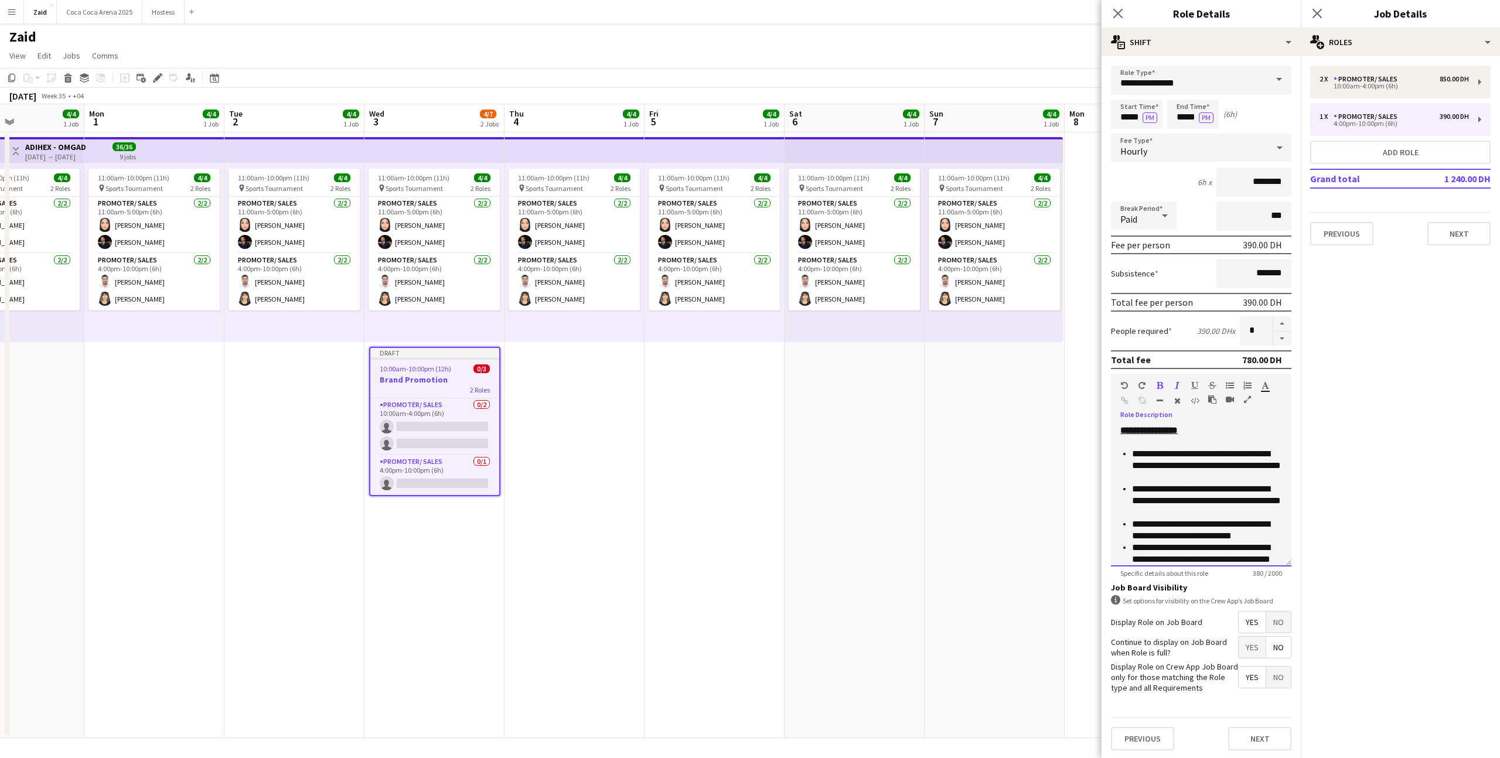
scroll to position [0, 0]
click at [1169, 441] on p at bounding box center [1202, 444] width 162 height 12
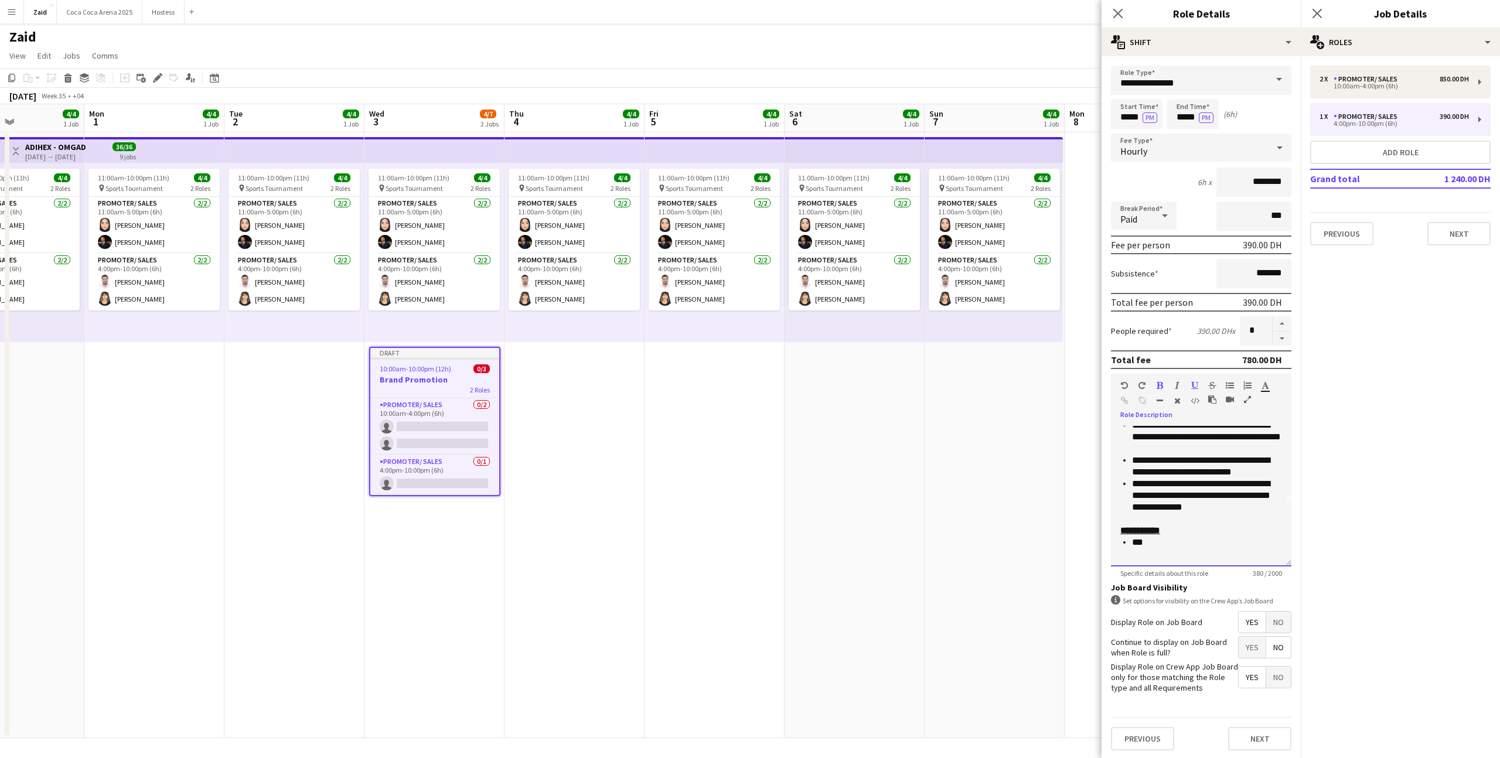
scroll to position [80, 0]
click at [1260, 751] on div "Previous Next" at bounding box center [1201, 738] width 181 height 43
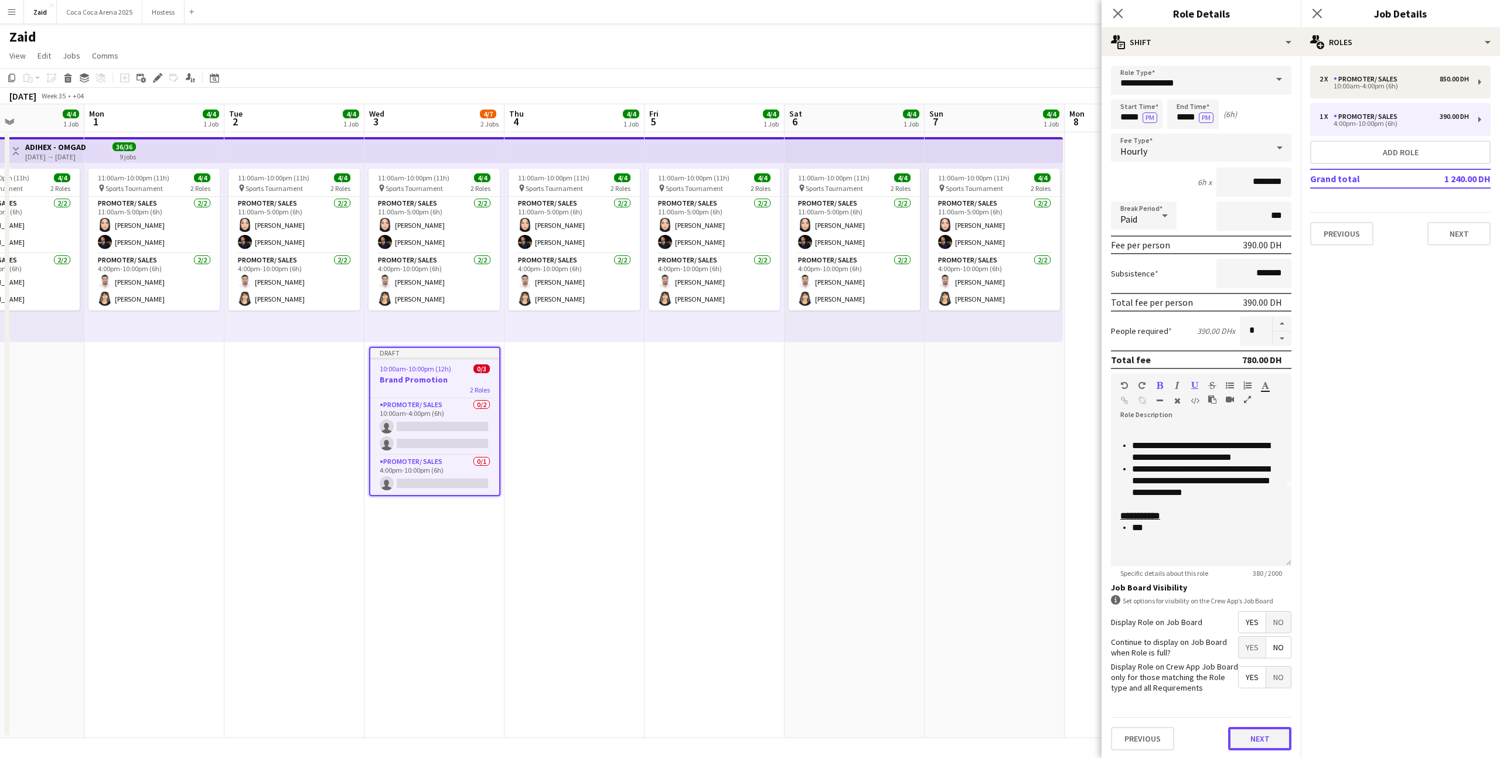
click at [1269, 734] on button "Next" at bounding box center [1259, 738] width 63 height 23
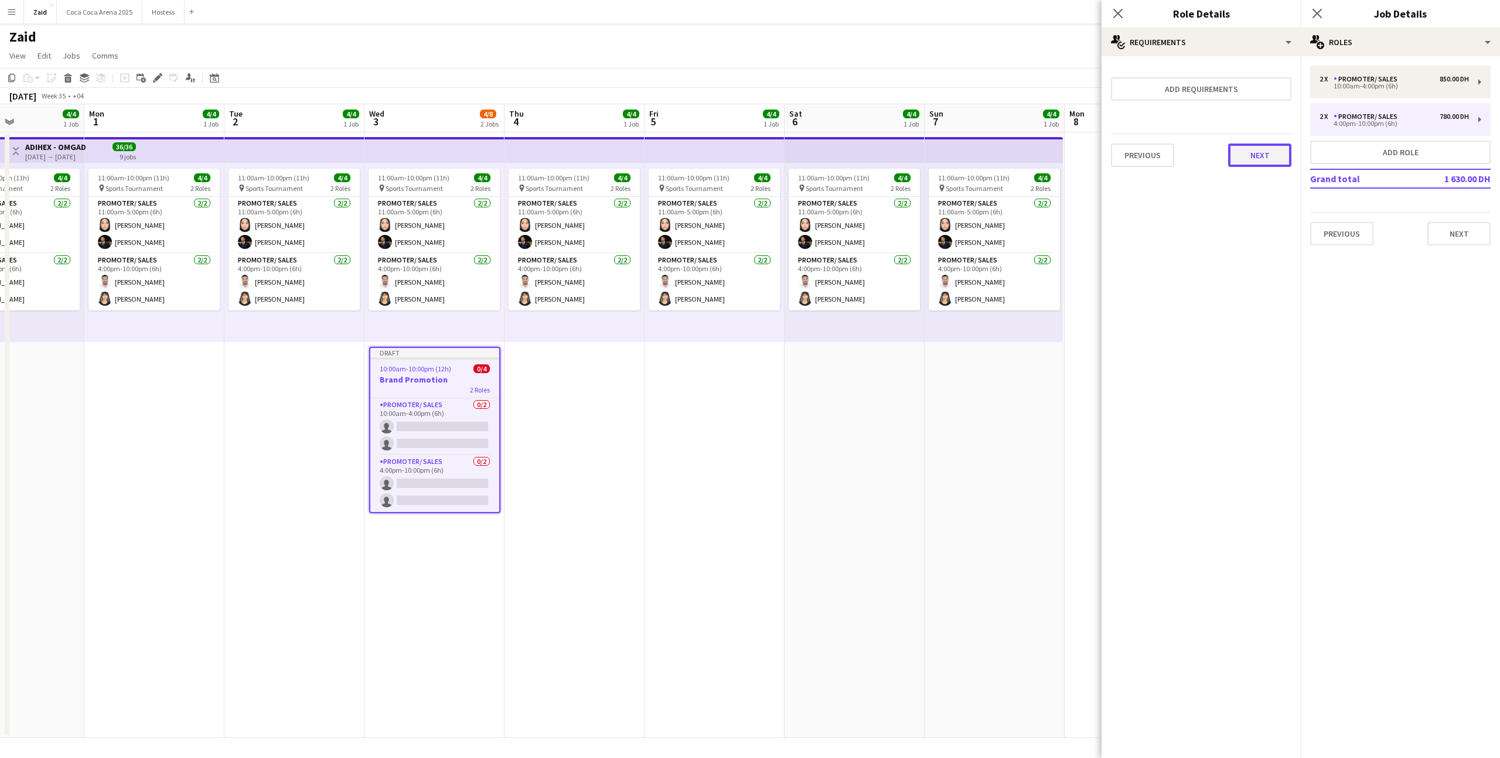
click at [1246, 162] on button "Next" at bounding box center [1259, 155] width 63 height 23
click at [869, 430] on app-date-cell "11:00am-10:00pm (11h) 4/4 pin Sports Tournament 2 Roles Promoter/ Sales [DATE] …" at bounding box center [855, 435] width 140 height 606
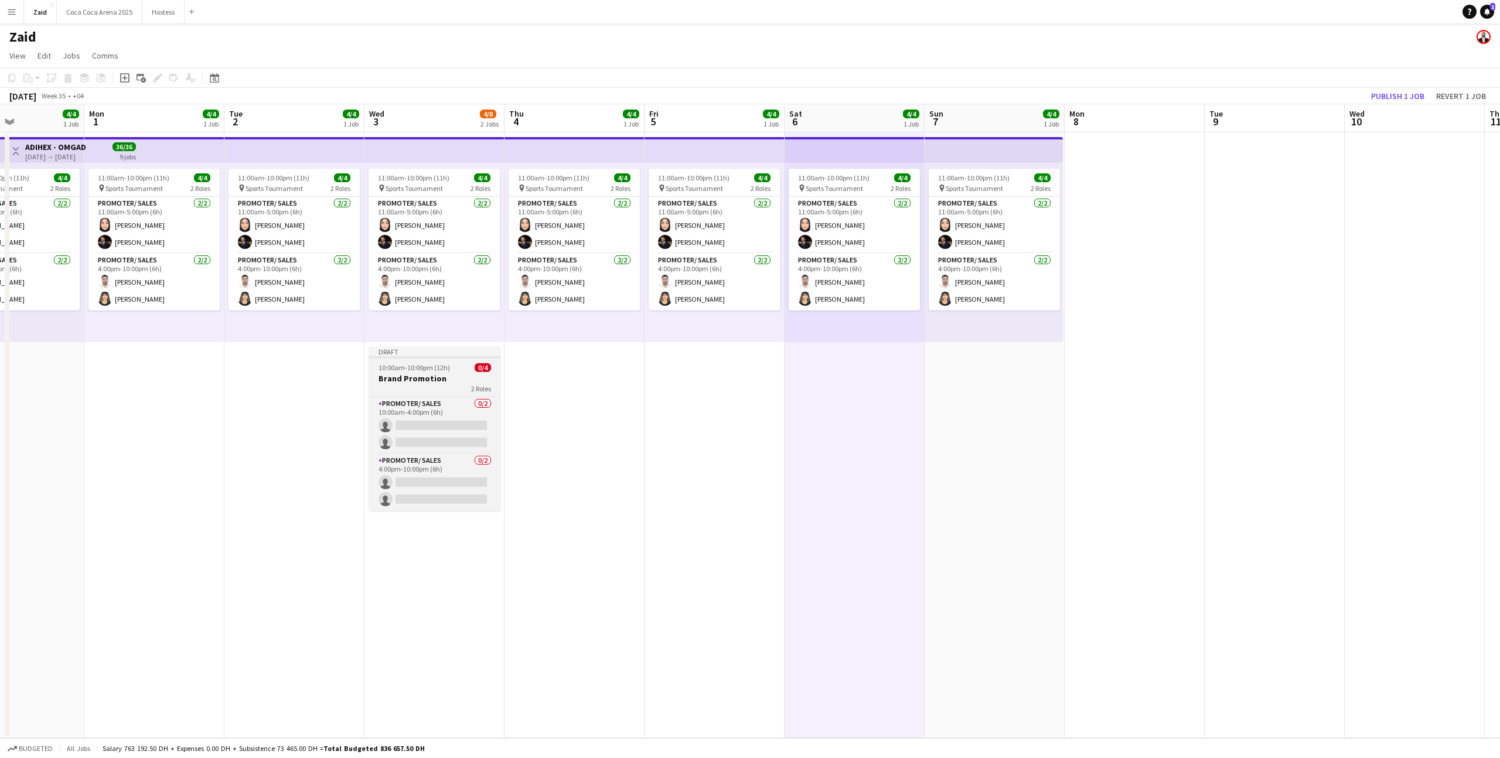
click at [441, 386] on div "2 Roles" at bounding box center [434, 388] width 131 height 9
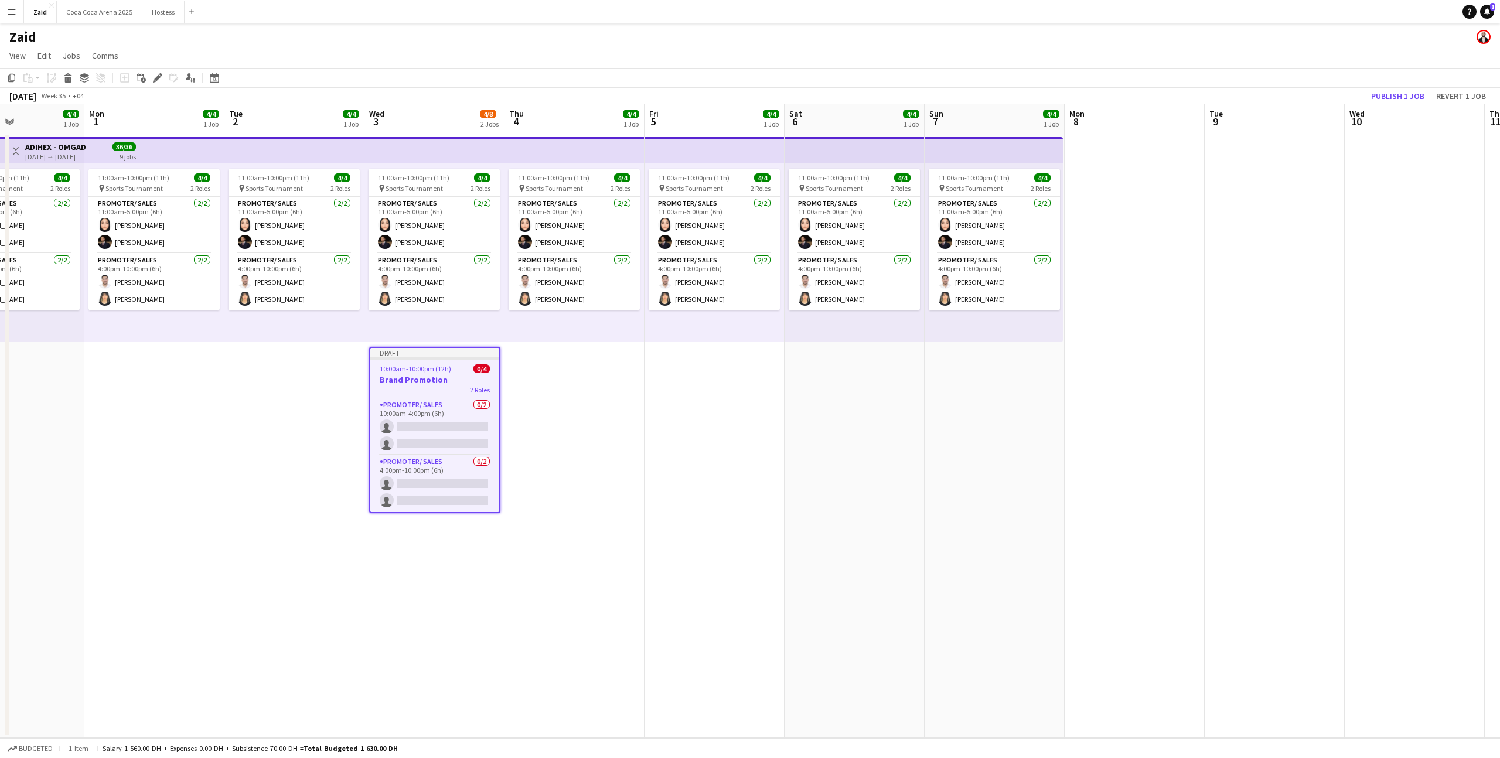
click at [457, 389] on div "2 Roles" at bounding box center [434, 389] width 129 height 9
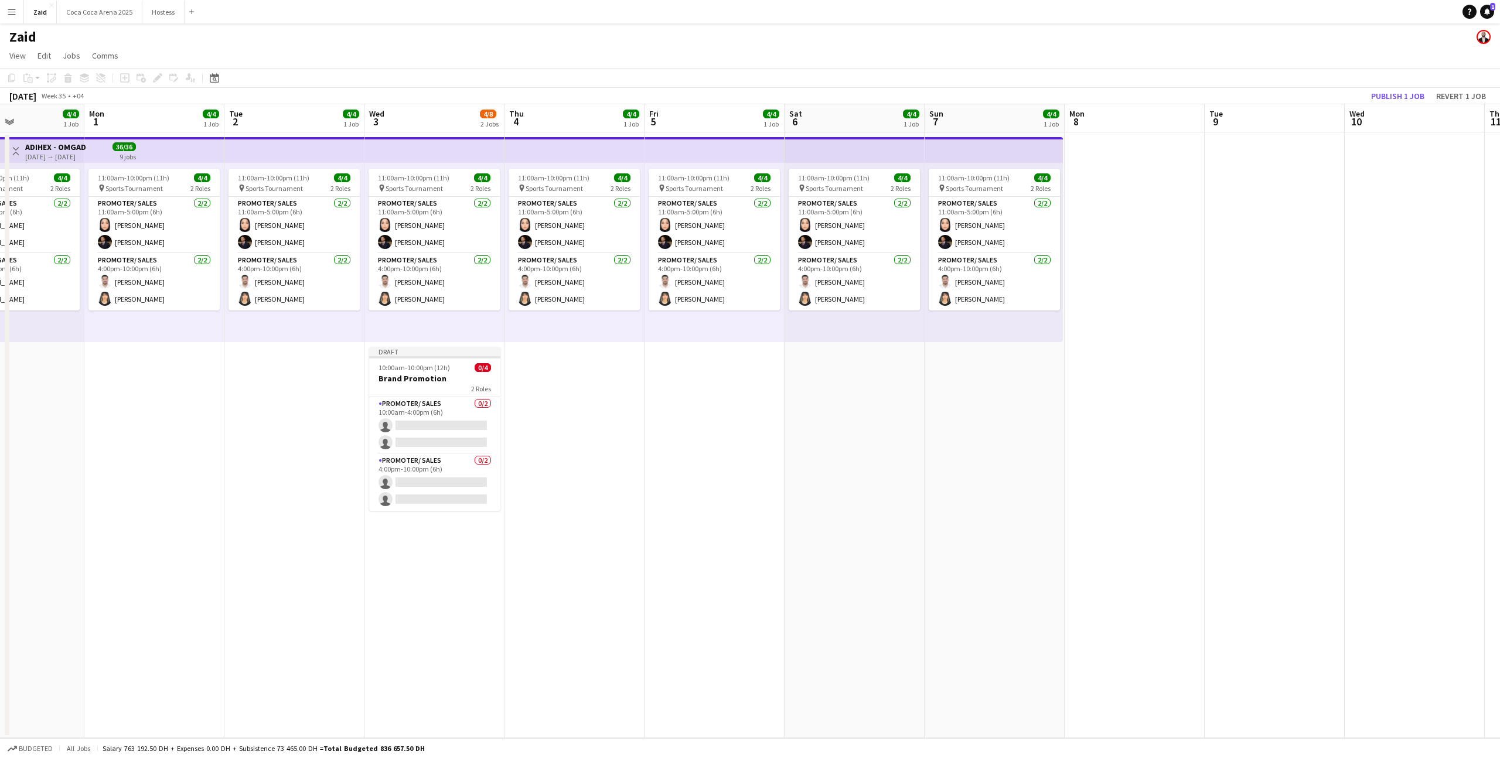
click at [509, 401] on app-date-cell "11:00am-10:00pm (11h) 4/4 pin Sports Tournament 2 Roles Promoter/ Sales [DATE] …" at bounding box center [575, 435] width 140 height 606
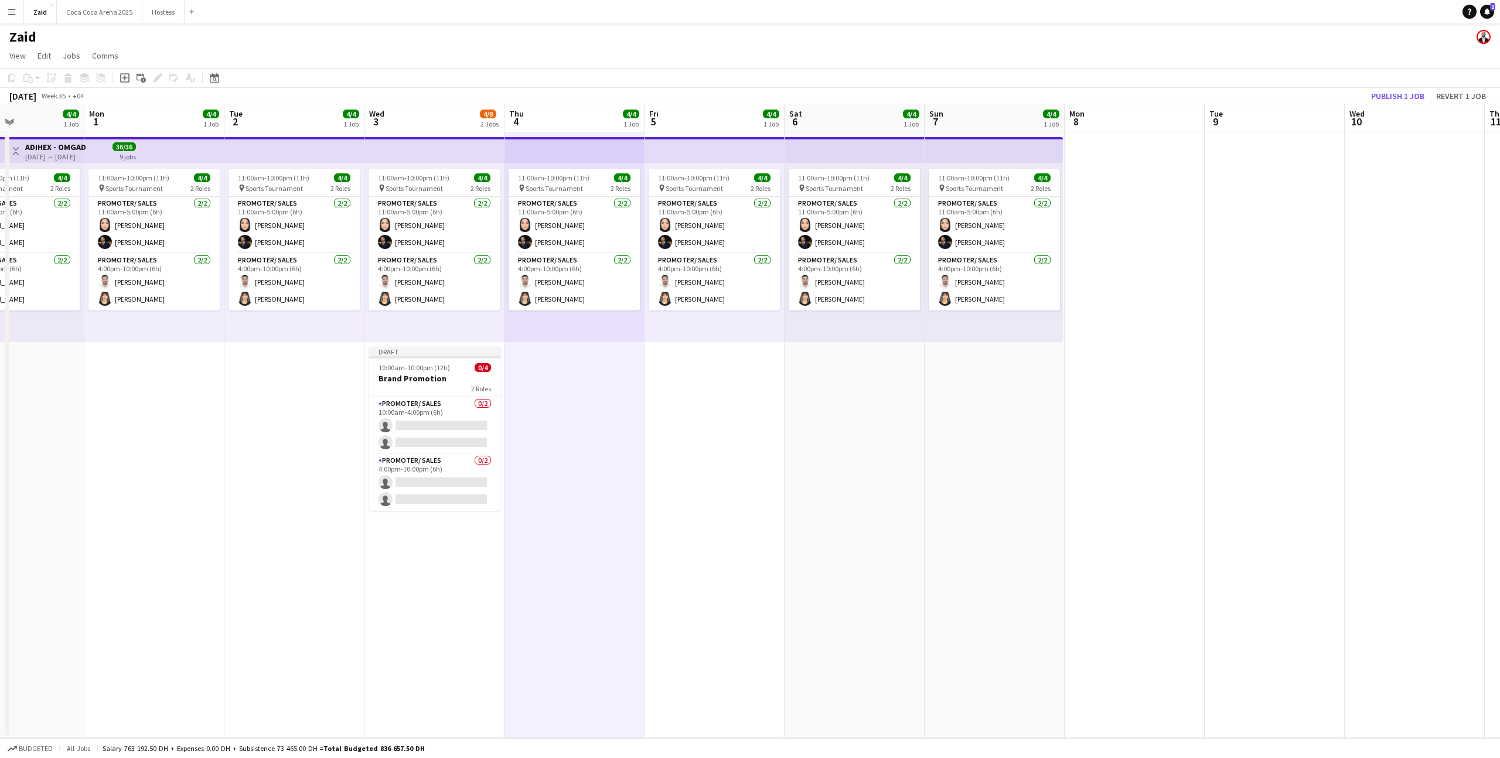
click at [475, 389] on span "2 Roles" at bounding box center [481, 388] width 20 height 9
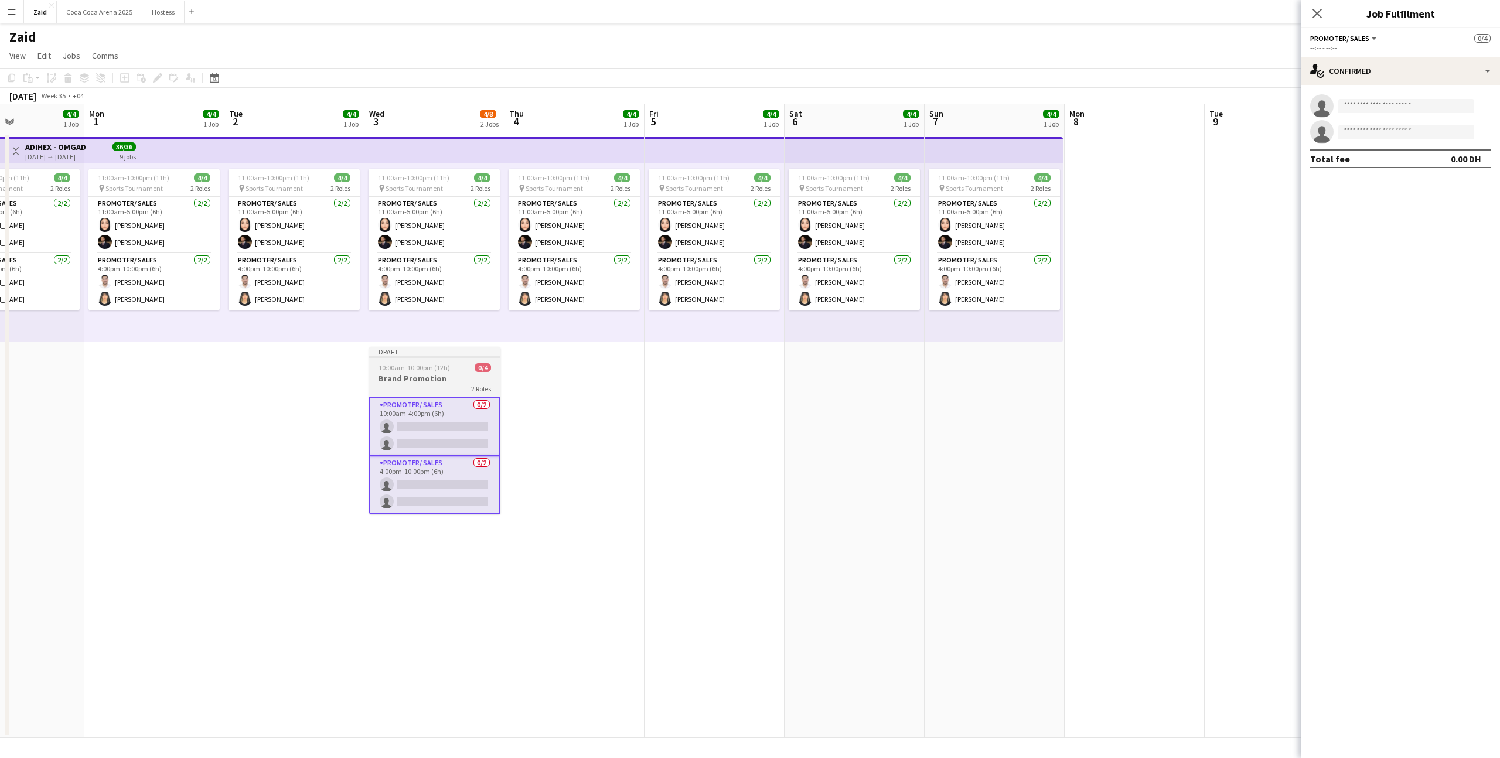
click at [465, 361] on app-job-card "Draft 10:00am-10:00pm (12h) 0/4 Brand Promotion 2 Roles Promoter/ Sales 0/2 10:…" at bounding box center [434, 431] width 131 height 168
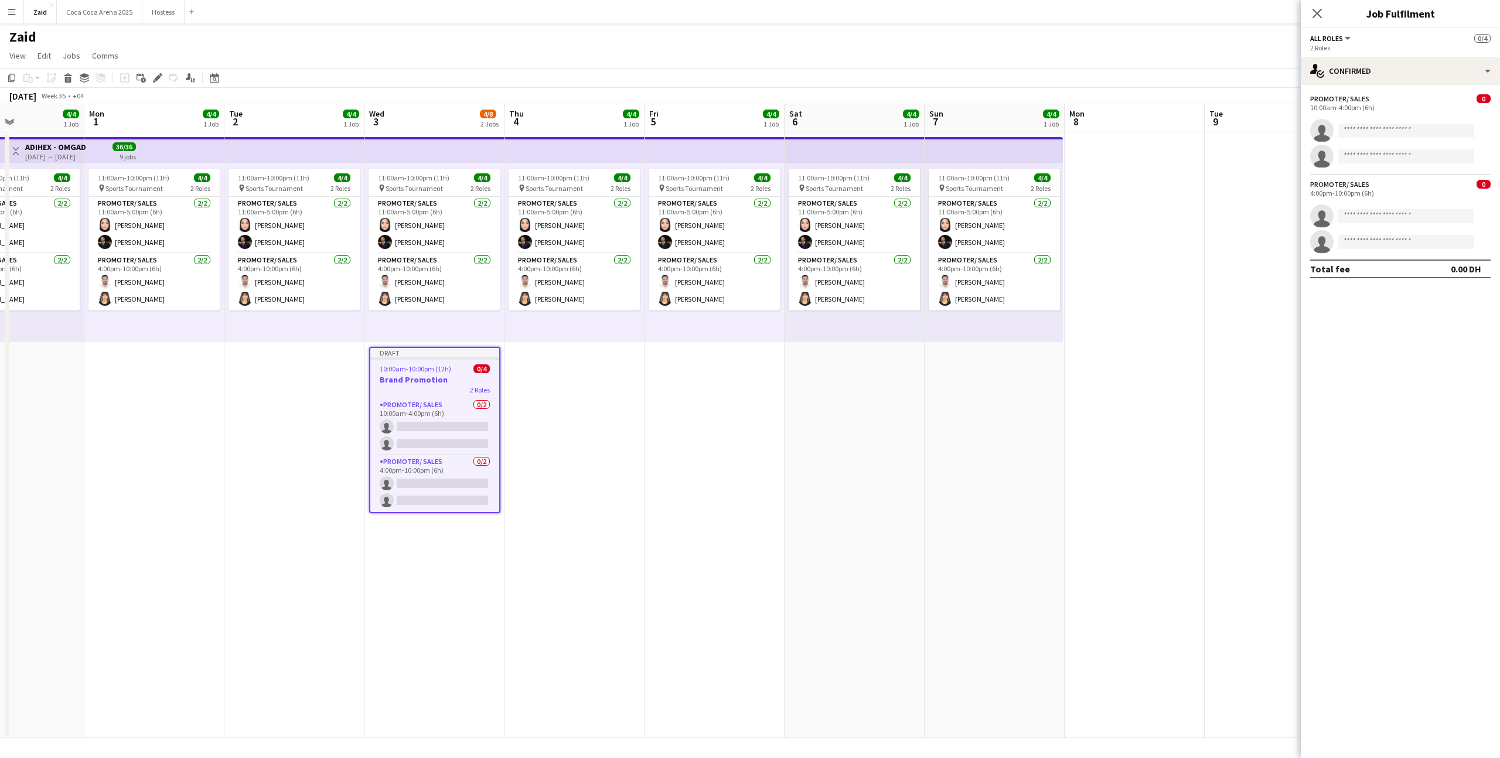
click at [1391, 86] on div "Promoter/ Sales 0 10:00am-4:00pm (6h) single-neutral-actions single-neutral-act…" at bounding box center [1400, 186] width 199 height 203
click at [1391, 66] on div "single-neutral-actions-check-2 Confirmed" at bounding box center [1400, 71] width 199 height 28
click at [1439, 127] on div "pen-write Job Details" at bounding box center [1439, 121] width 116 height 23
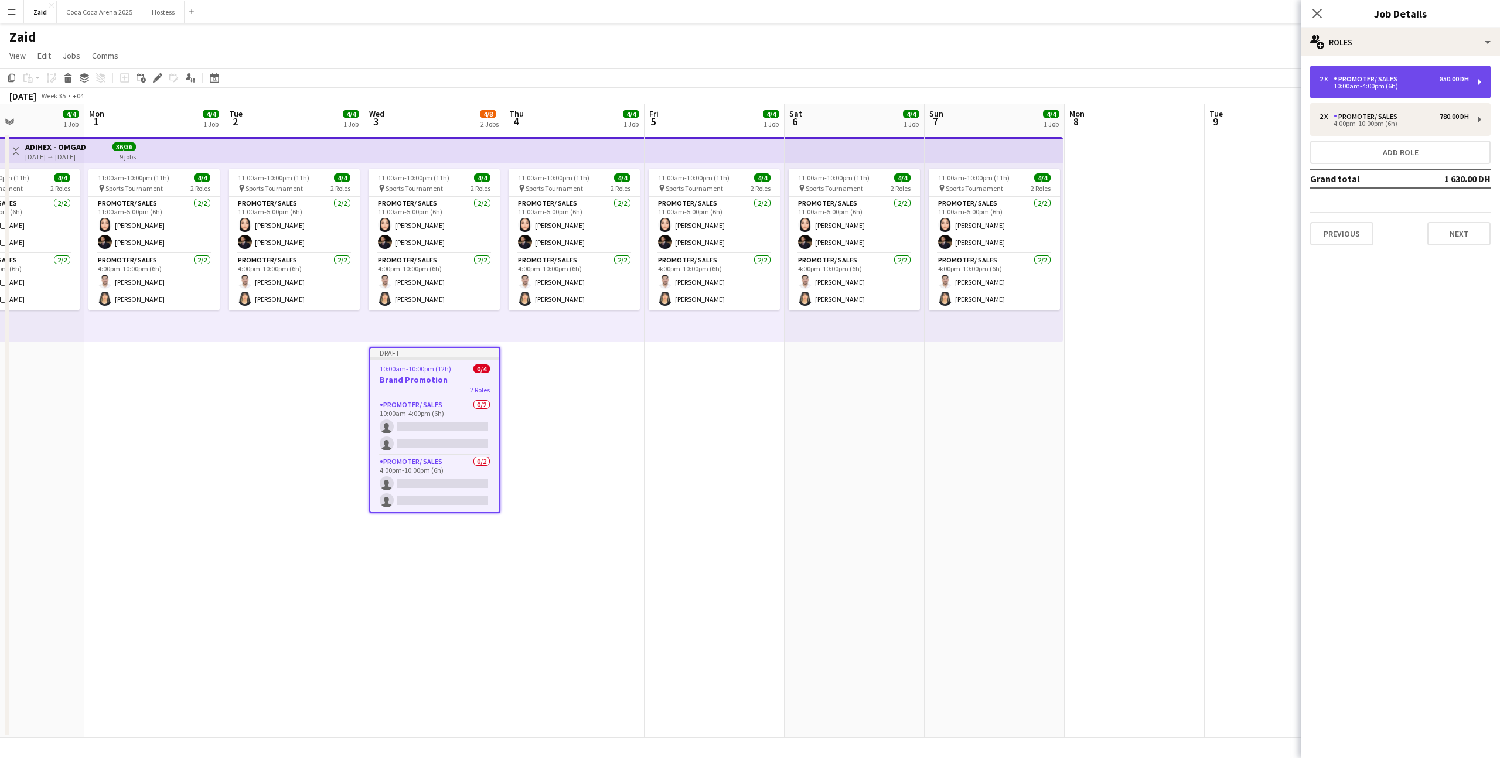
click at [1392, 76] on div "Promoter/ Sales" at bounding box center [1368, 79] width 69 height 8
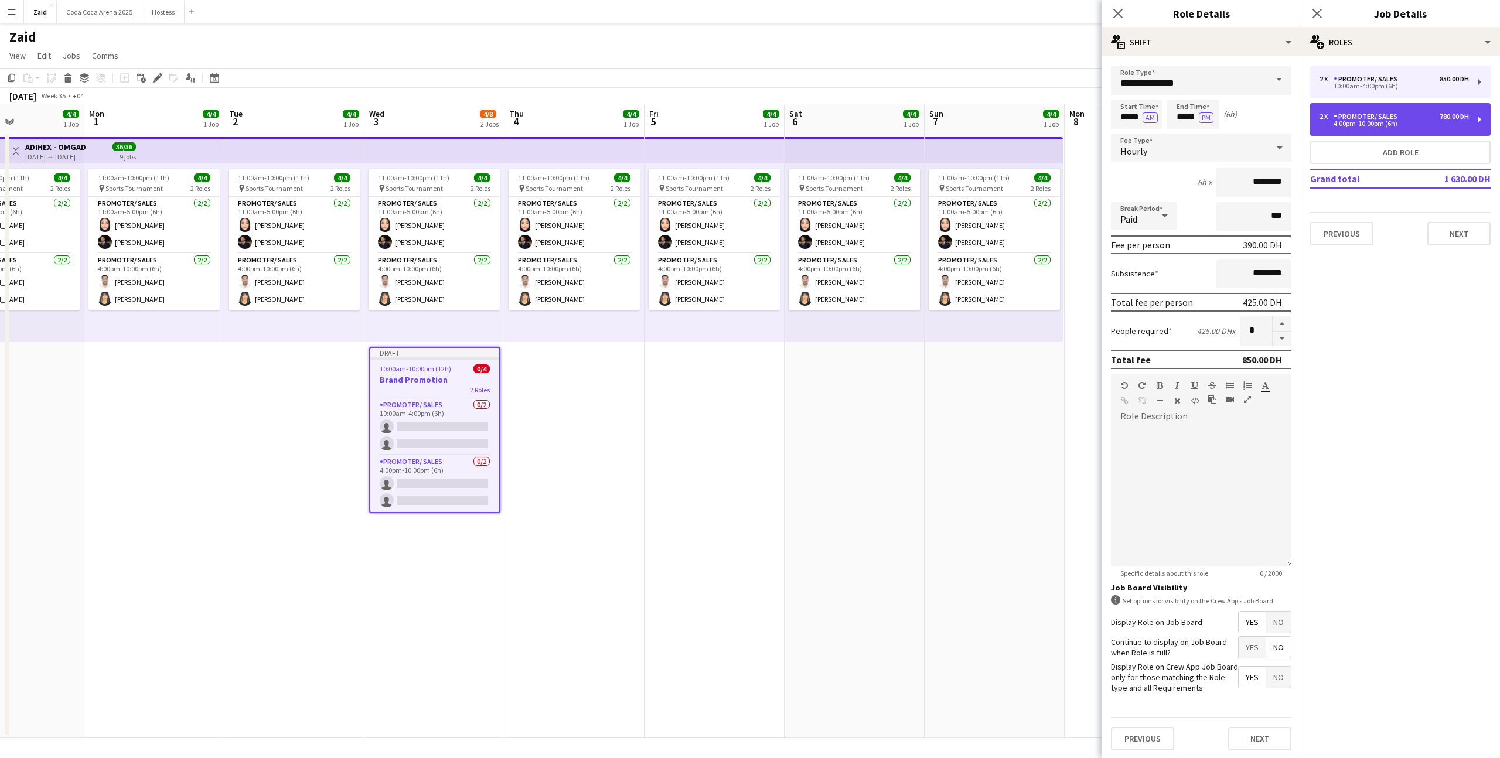
click at [1392, 122] on div "4:00pm-10:00pm (6h)" at bounding box center [1394, 124] width 149 height 6
type input "*****"
type input "*******"
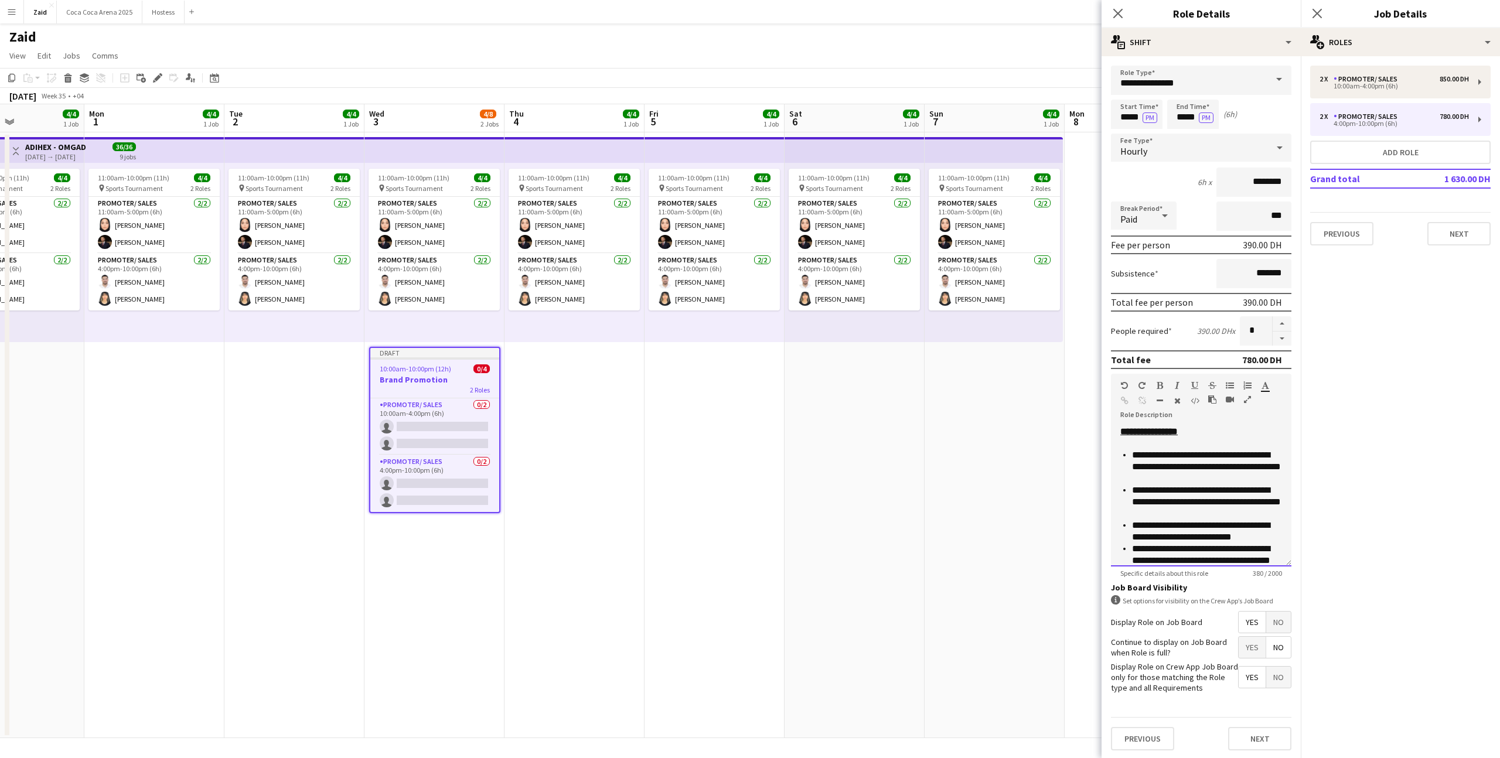
click at [1242, 486] on p "**********" at bounding box center [1207, 502] width 150 height 35
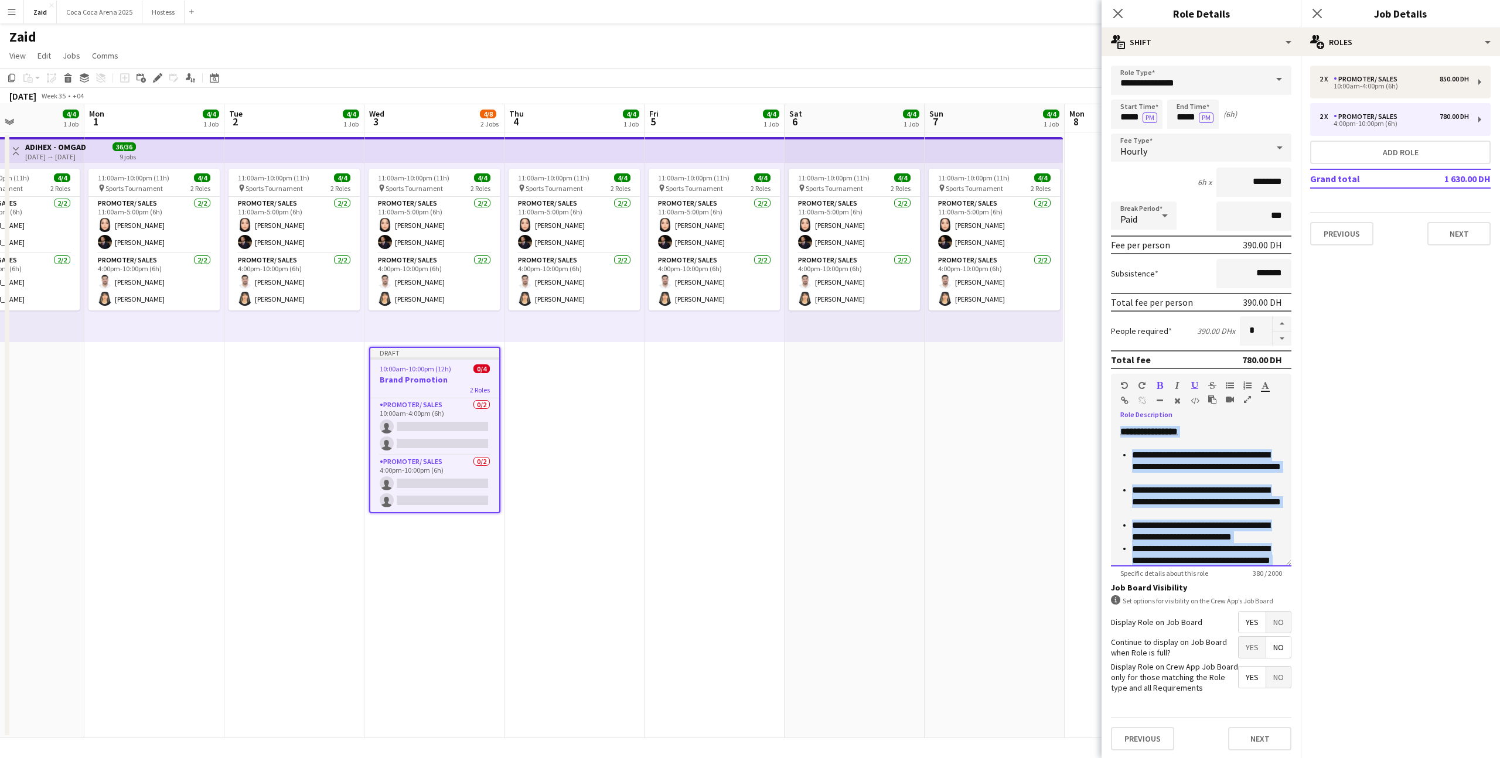
copy div "**********"
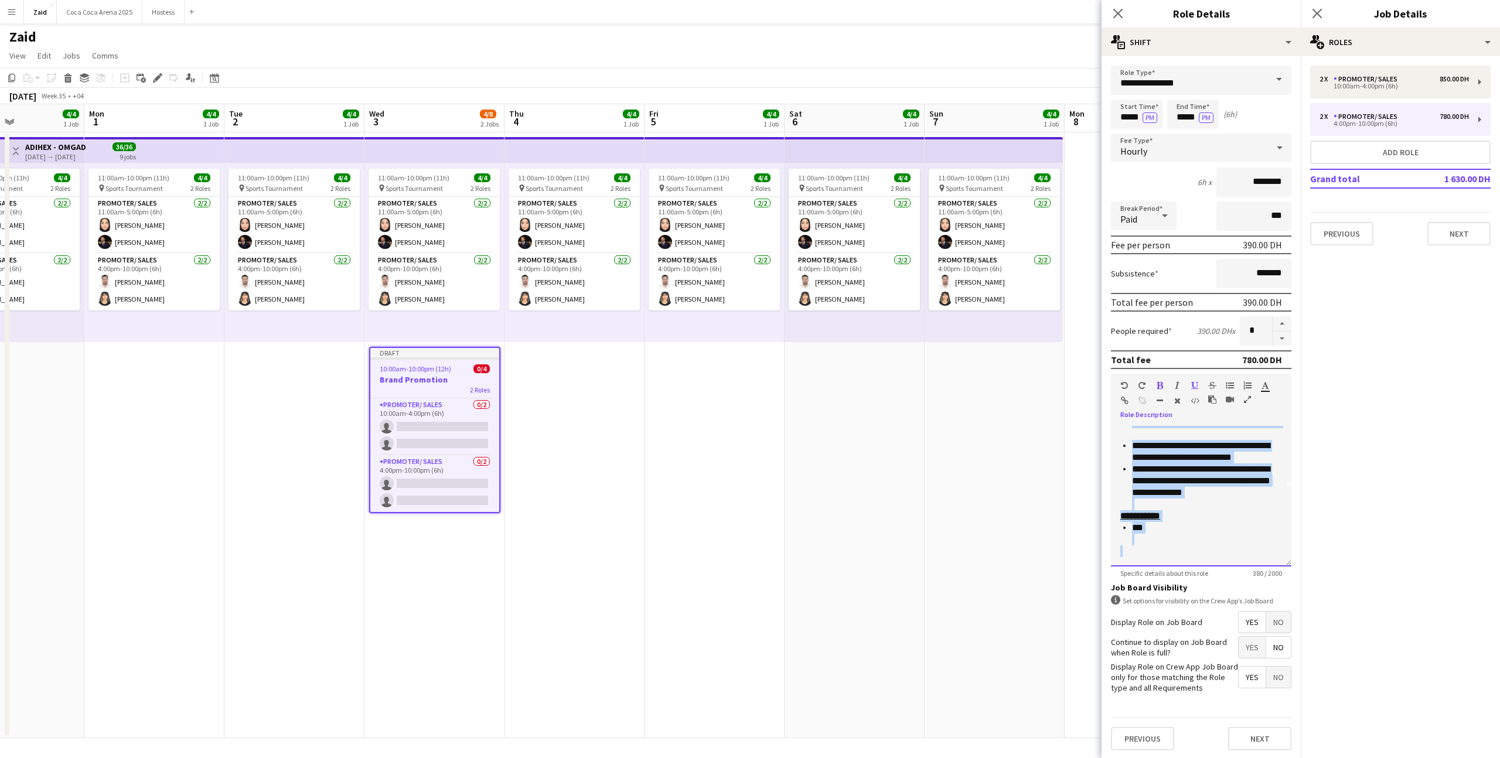
click at [1233, 540] on p "***" at bounding box center [1207, 533] width 150 height 23
copy div "**********"
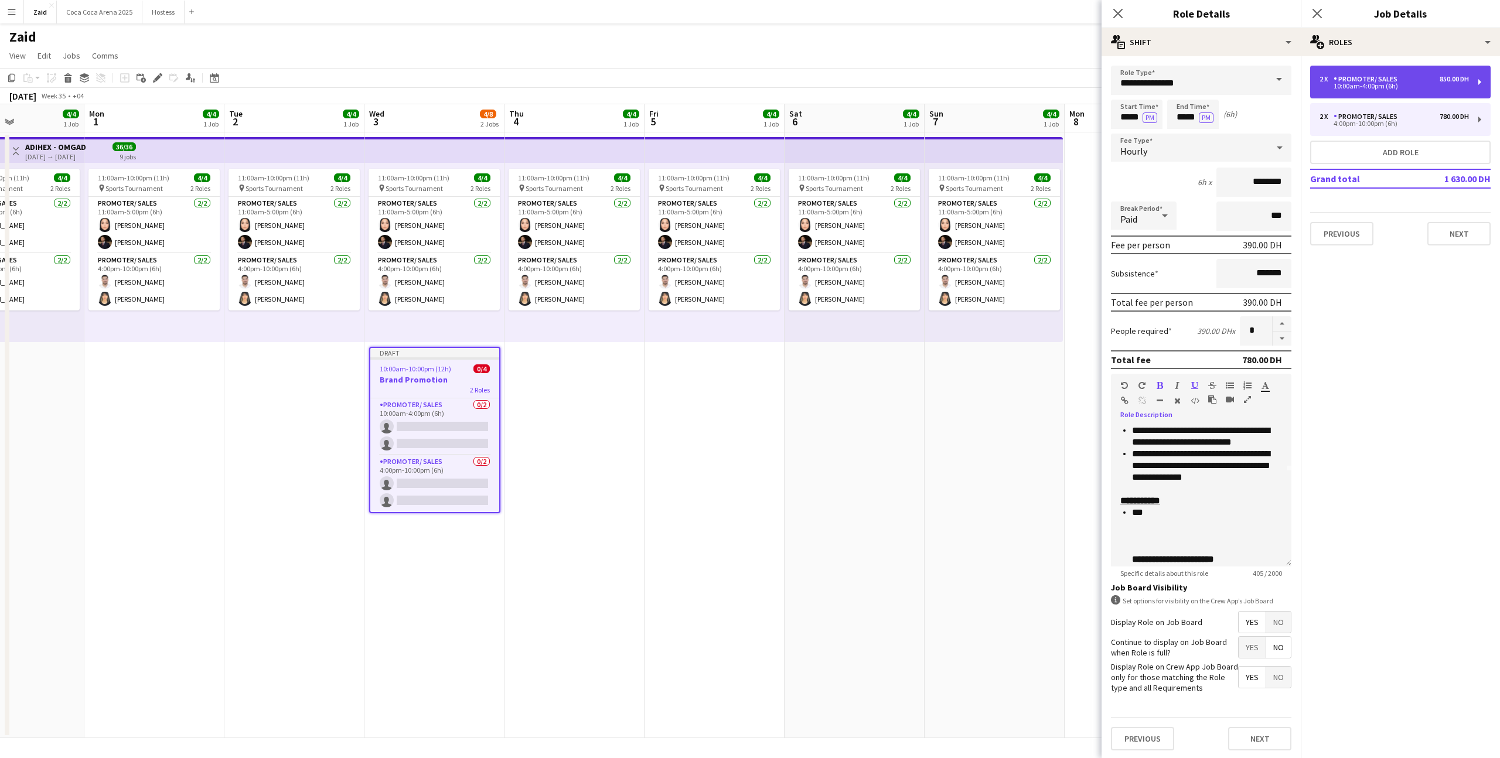
click at [1390, 74] on div "2 x Promoter/ Sales 850.00 DH 10:00am-4:00pm (6h)" at bounding box center [1400, 82] width 181 height 33
type input "*****"
type input "********"
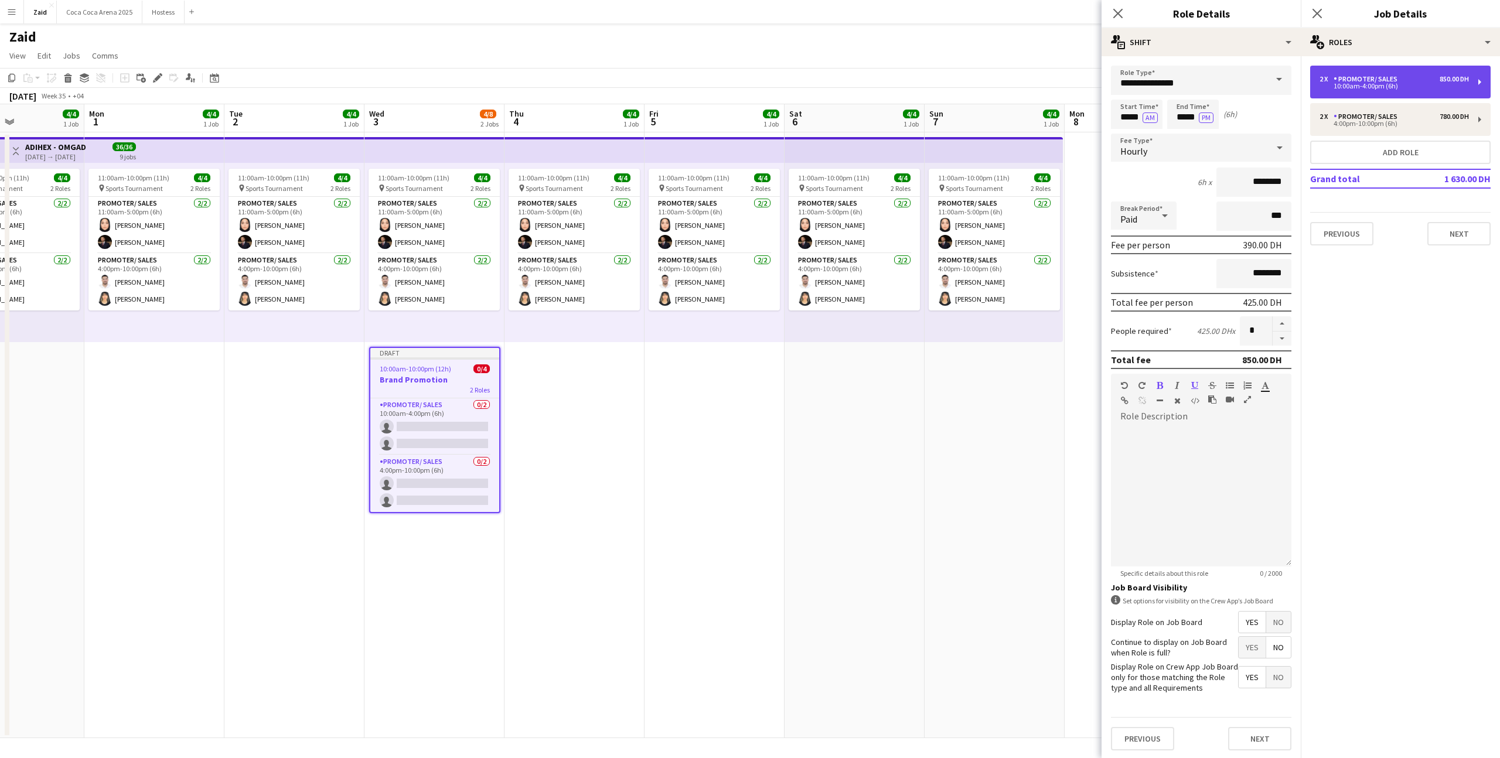
scroll to position [0, 0]
click at [1221, 426] on div at bounding box center [1201, 496] width 181 height 141
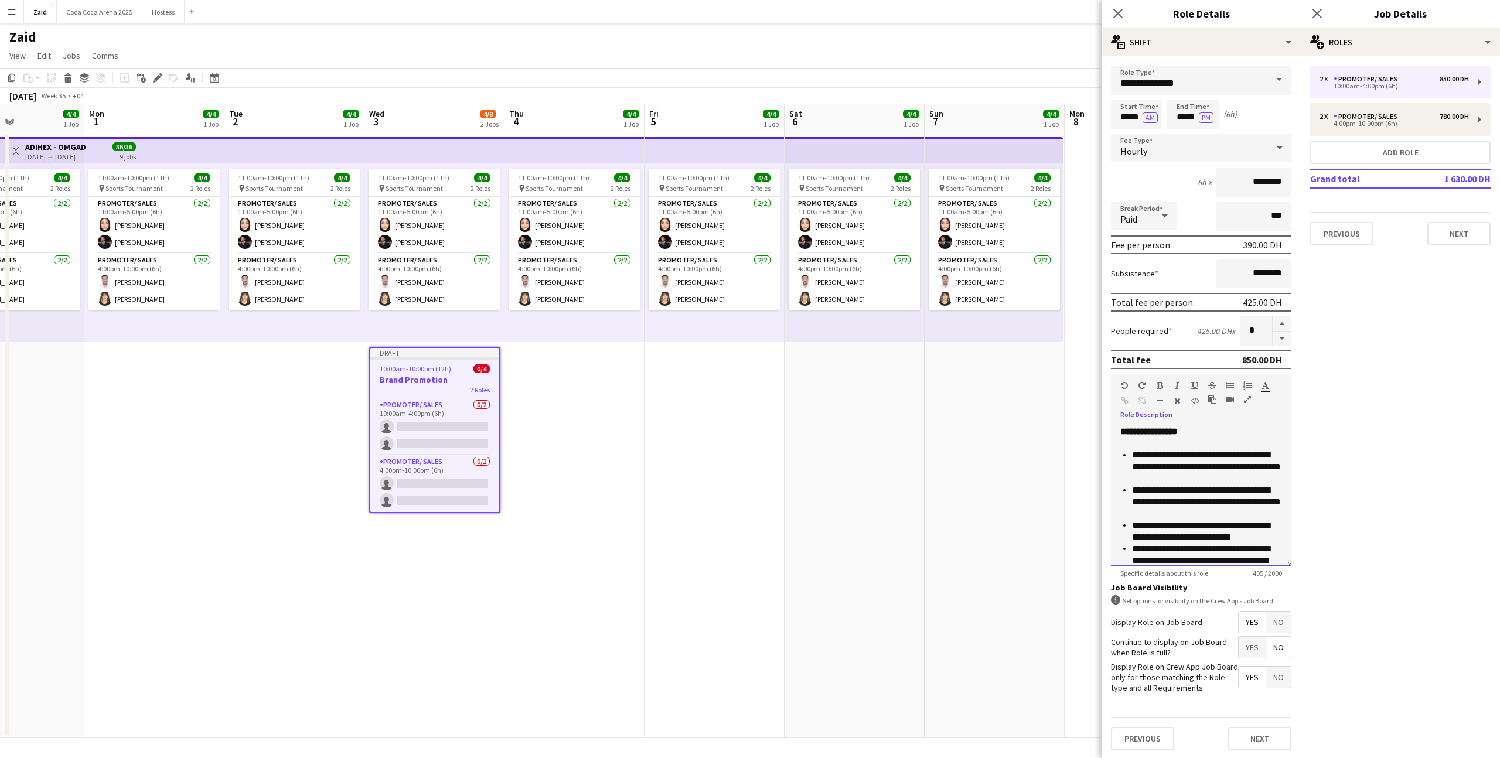
scroll to position [107, 0]
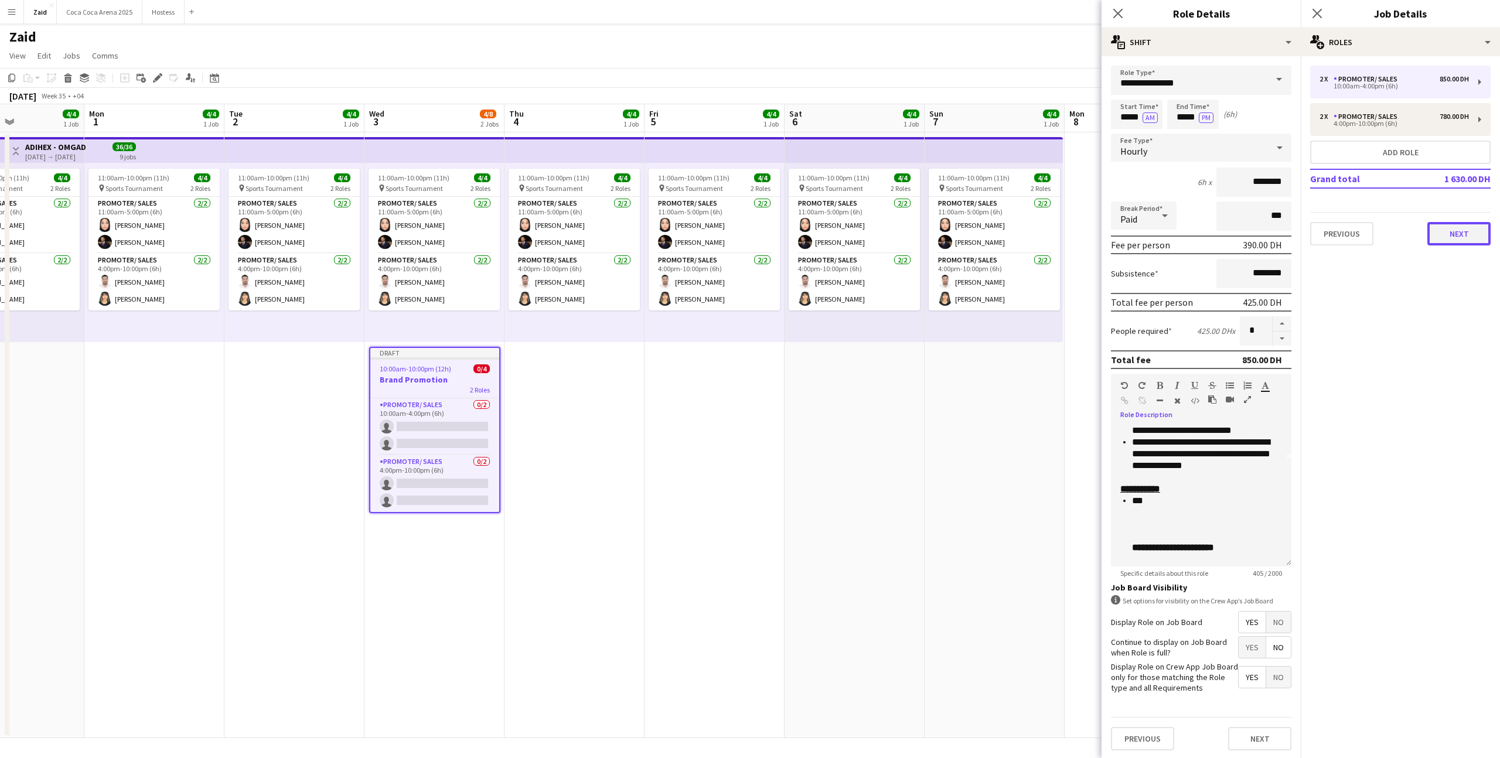
click at [1437, 243] on button "Next" at bounding box center [1459, 233] width 63 height 23
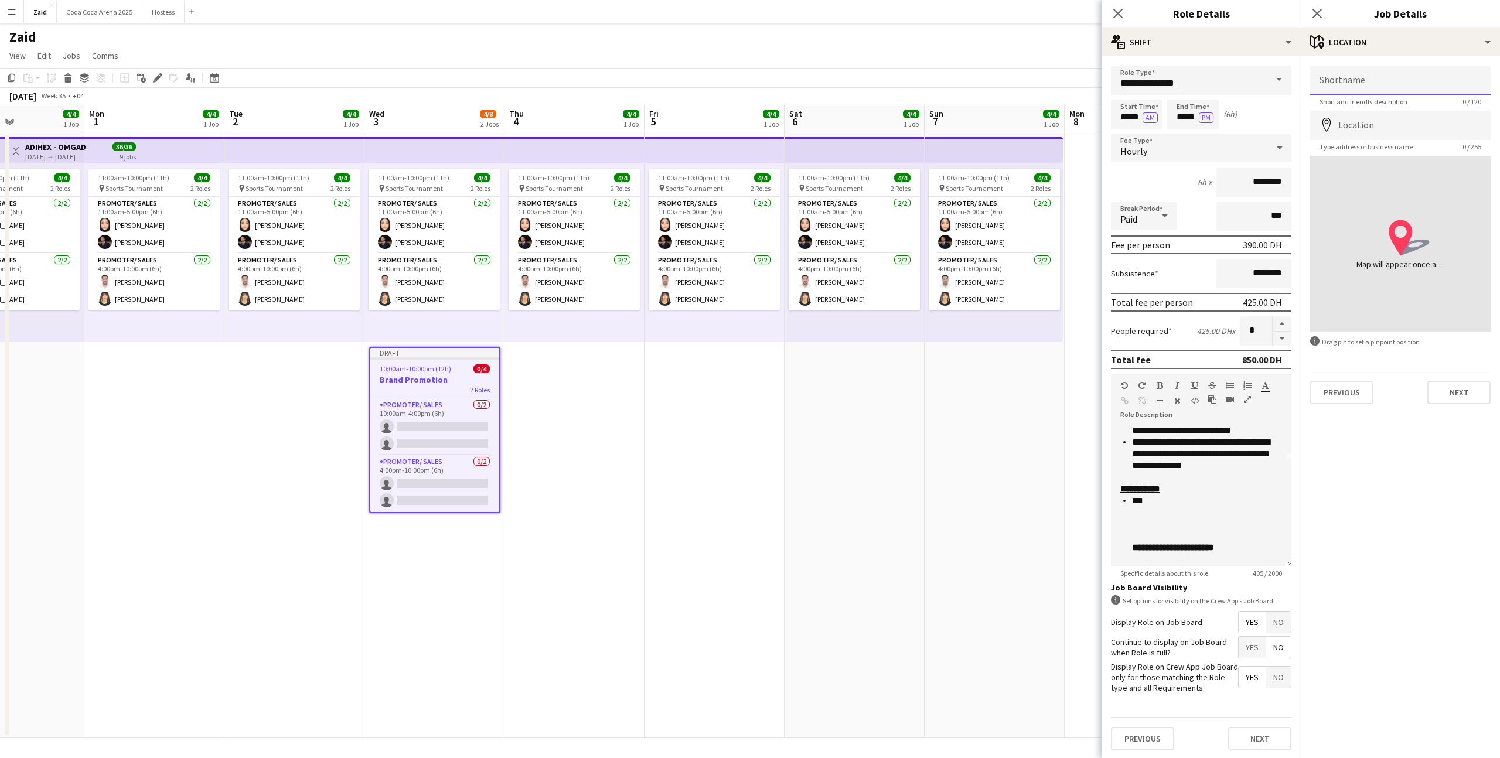
click at [1391, 84] on input "Shortname" at bounding box center [1400, 80] width 181 height 29
type input "********"
click at [1464, 400] on button "Next" at bounding box center [1459, 392] width 63 height 23
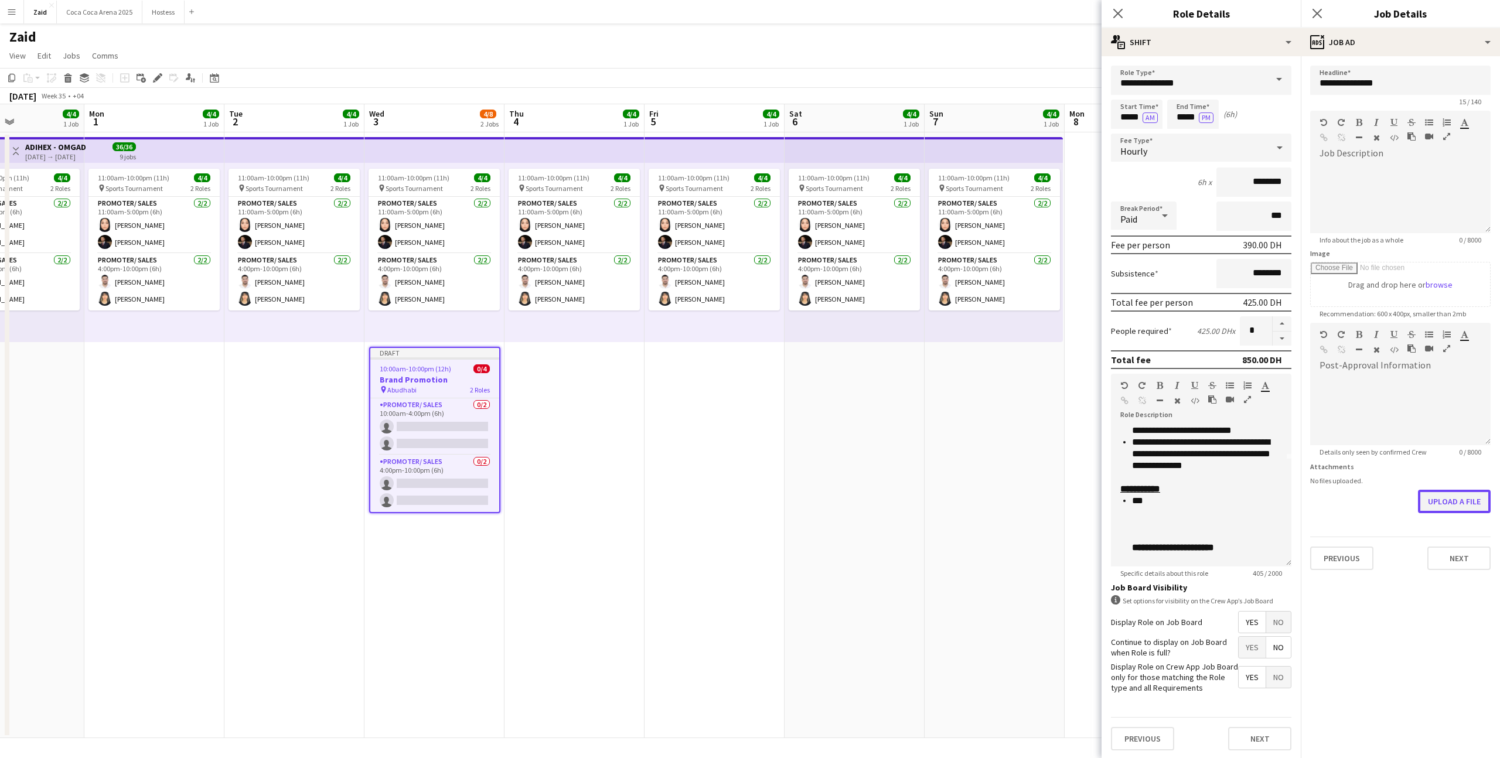
click at [1453, 497] on button "Upload a file" at bounding box center [1454, 501] width 73 height 23
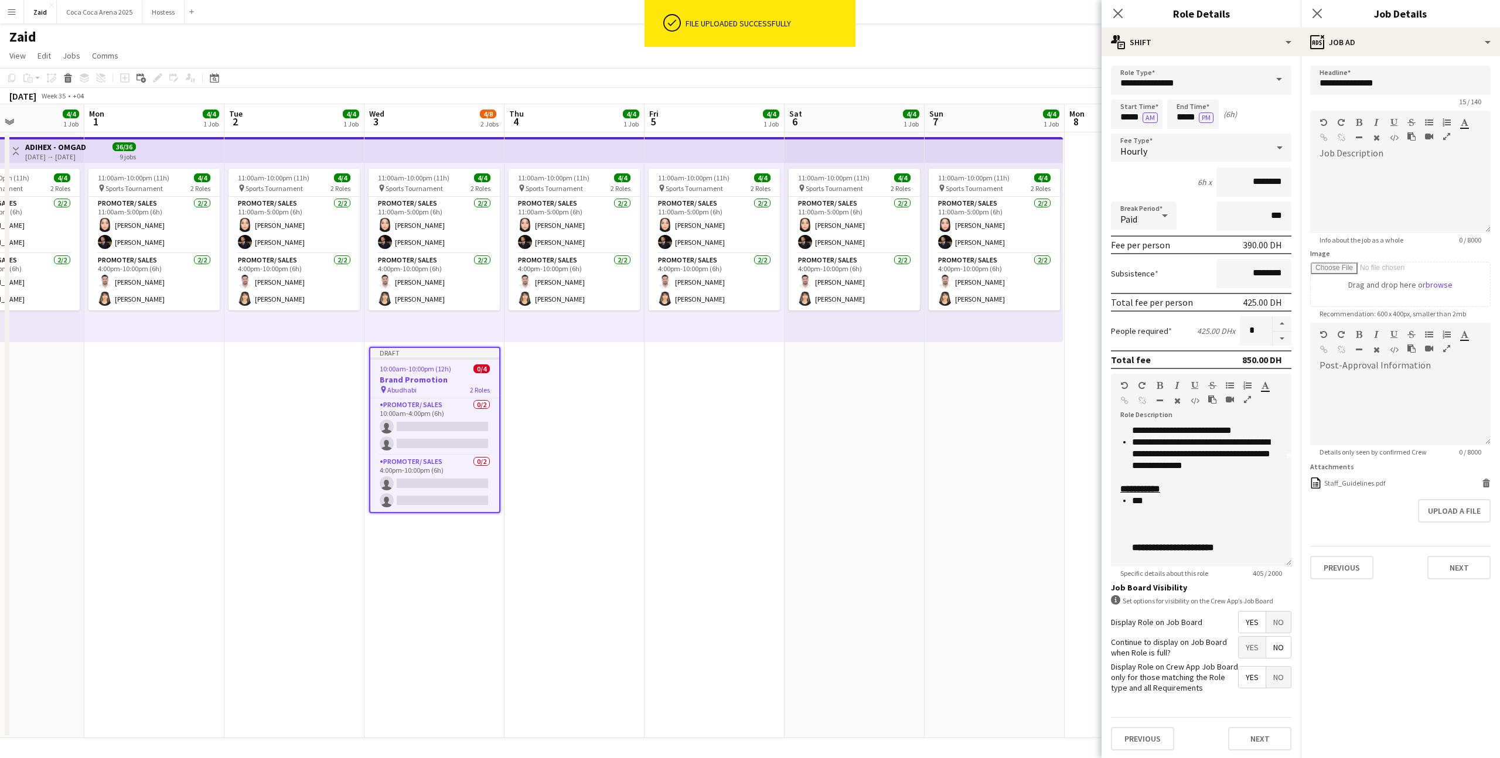
click at [1425, 577] on div "Previous Next" at bounding box center [1400, 562] width 181 height 33
click at [1439, 573] on button "Next" at bounding box center [1459, 567] width 63 height 23
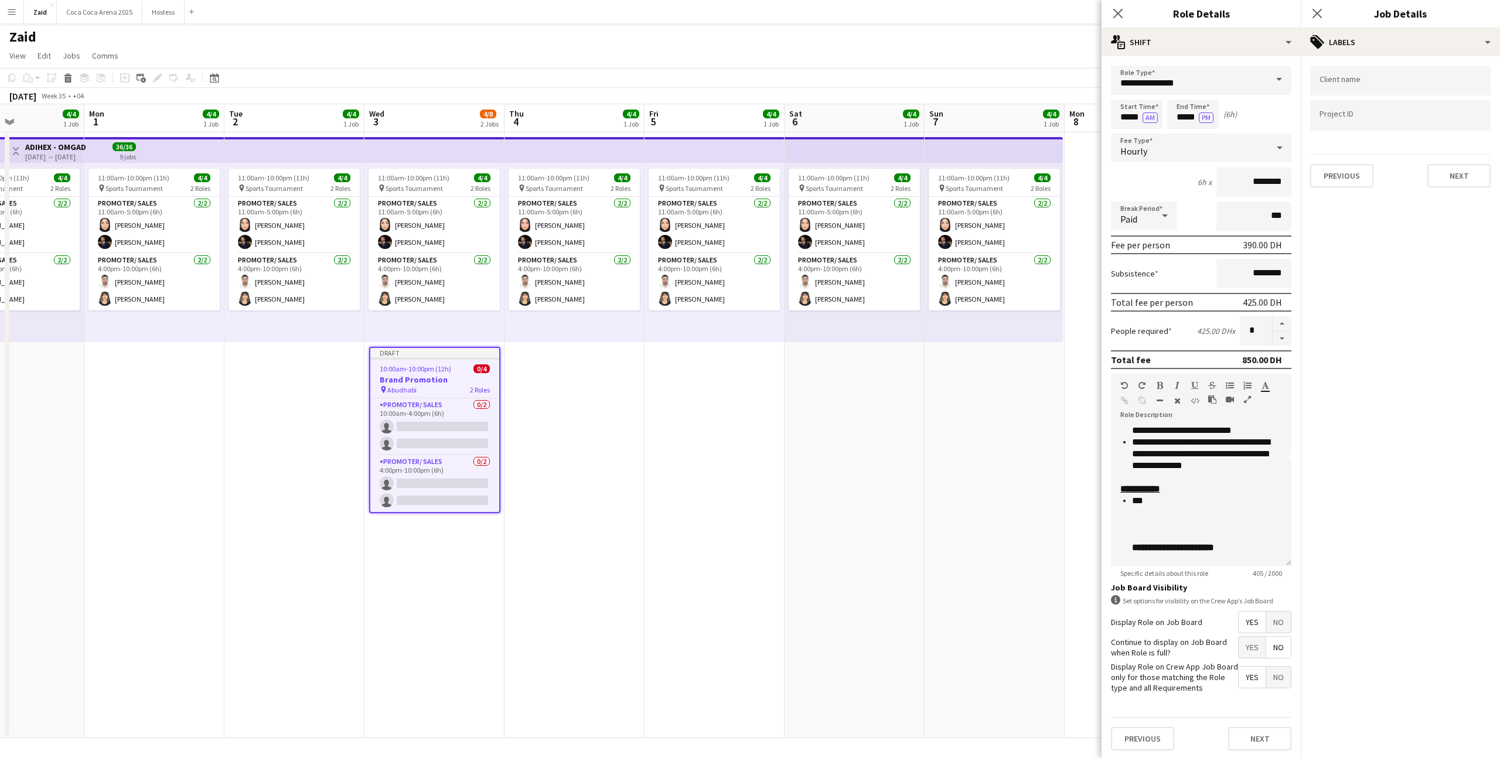
click at [1412, 76] on div at bounding box center [1400, 81] width 181 height 30
type input "**********"
click at [1459, 165] on button "Next" at bounding box center [1459, 175] width 63 height 23
click at [1443, 131] on button "Next" at bounding box center [1459, 121] width 63 height 23
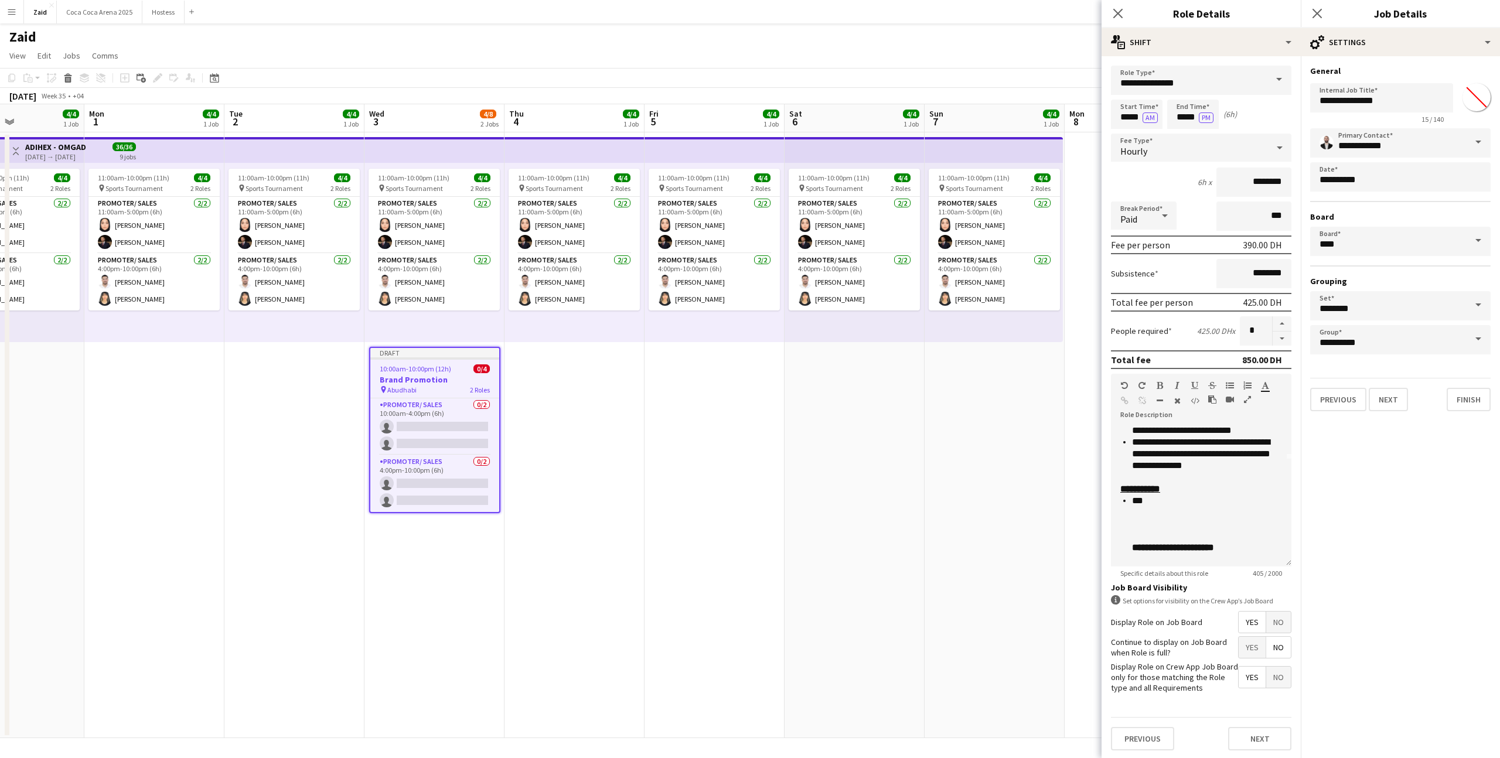
click at [1023, 459] on app-date-cell "11:00am-10:00pm (11h) 4/4 pin Sports Tournament 2 Roles Promoter/ Sales [DATE] …" at bounding box center [995, 435] width 140 height 606
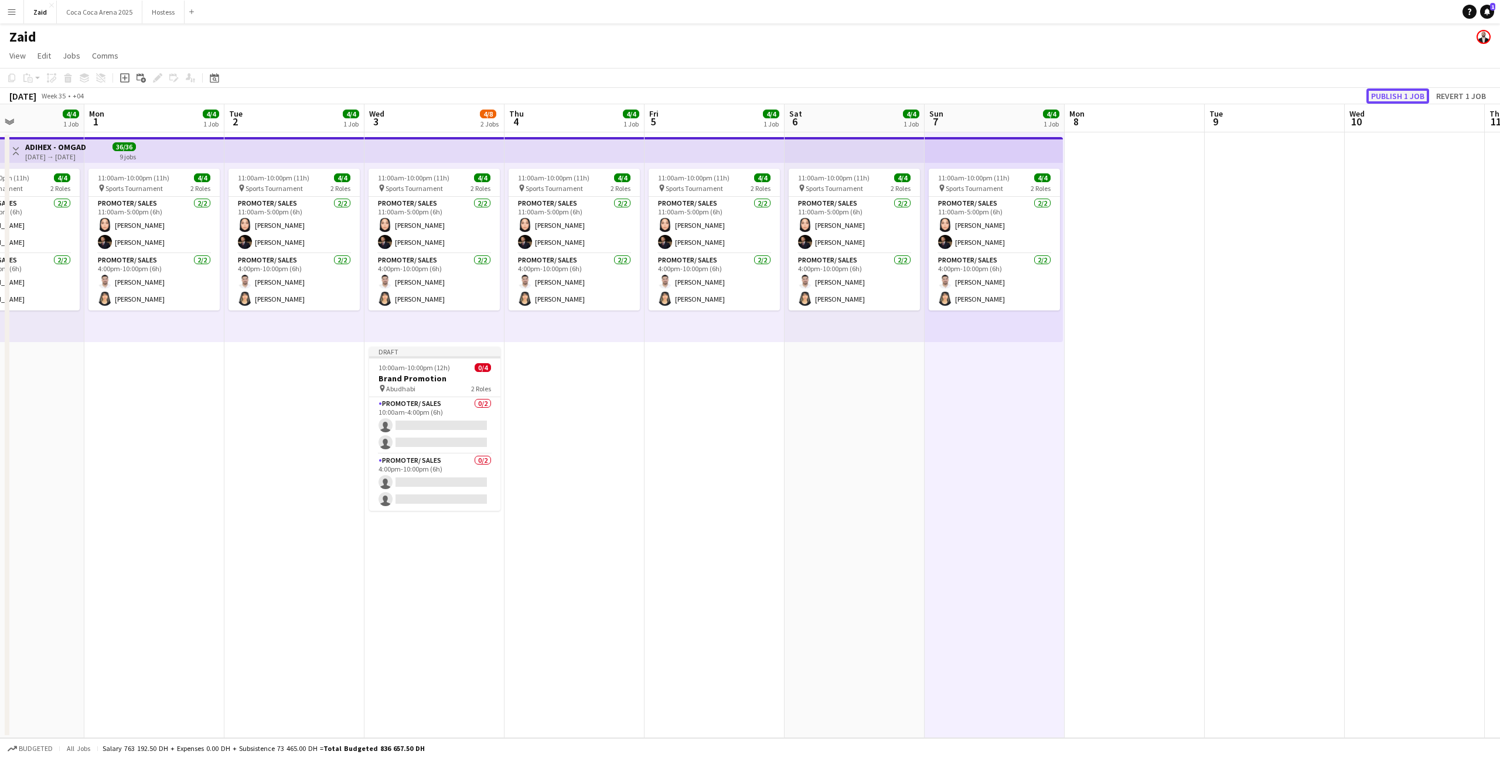
click at [1385, 101] on button "Publish 1 job" at bounding box center [1398, 95] width 63 height 15
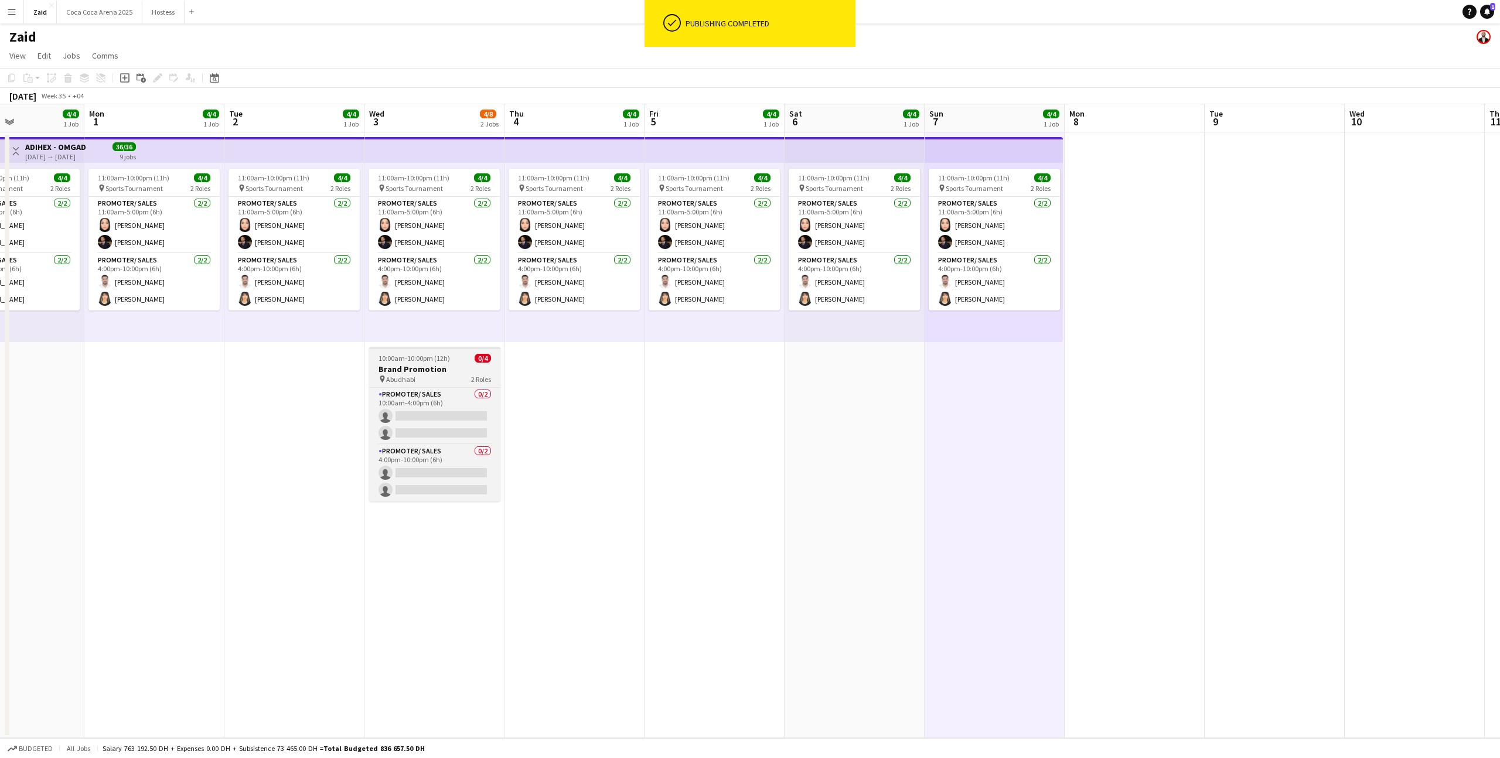
click at [484, 356] on span "0/4" at bounding box center [483, 358] width 16 height 9
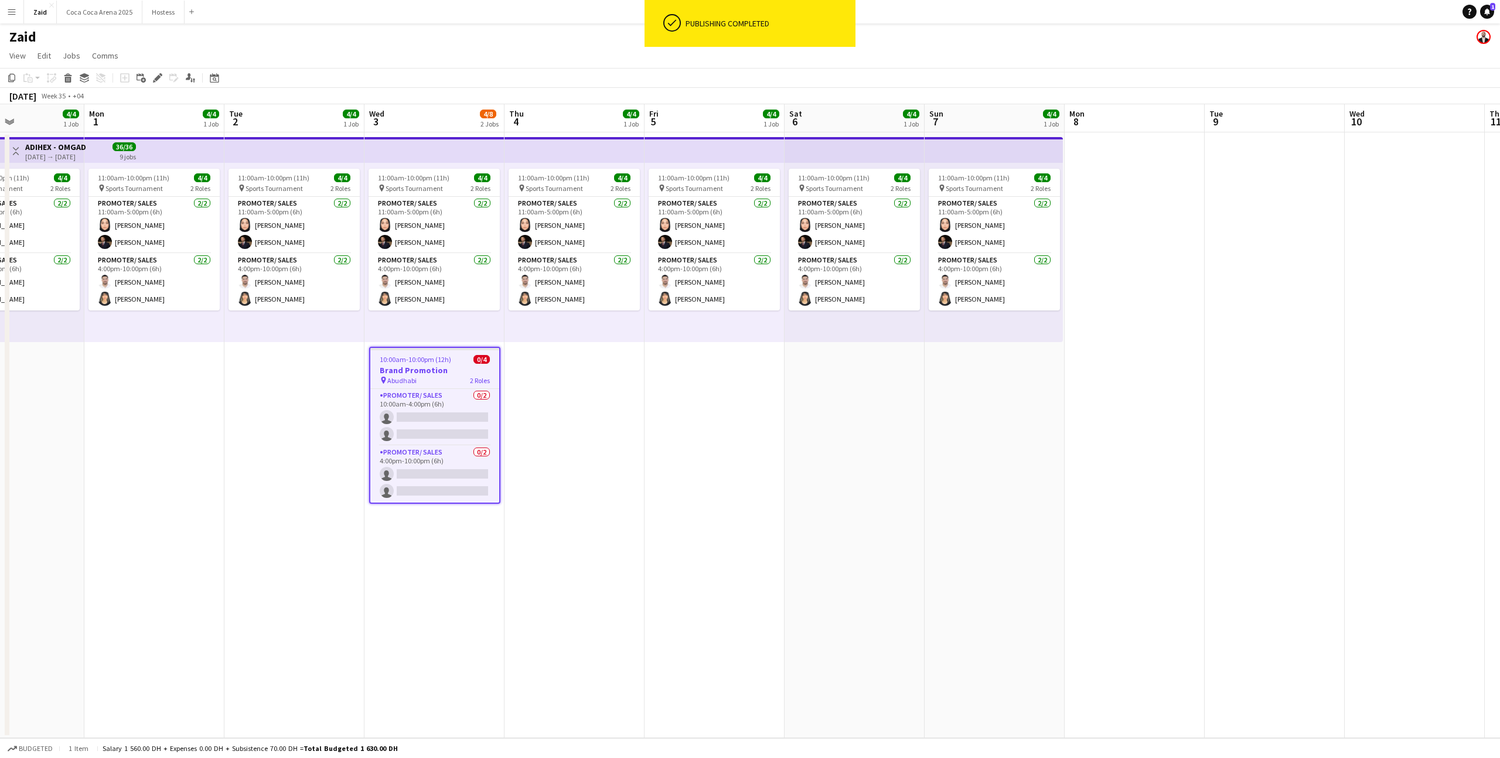
click at [581, 404] on app-date-cell "11:00am-10:00pm (11h) 4/4 pin Sports Tournament 2 Roles Promoter/ Sales [DATE] …" at bounding box center [575, 435] width 140 height 606
click at [661, 404] on app-date-cell "11:00am-10:00pm (11h) 4/4 pin Sports Tournament 2 Roles Promoter/ Sales [DATE] …" at bounding box center [715, 435] width 140 height 606
click at [609, 397] on app-date-cell "11:00am-10:00pm (11h) 4/4 pin Sports Tournament 2 Roles Promoter/ Sales [DATE] …" at bounding box center [575, 435] width 140 height 606
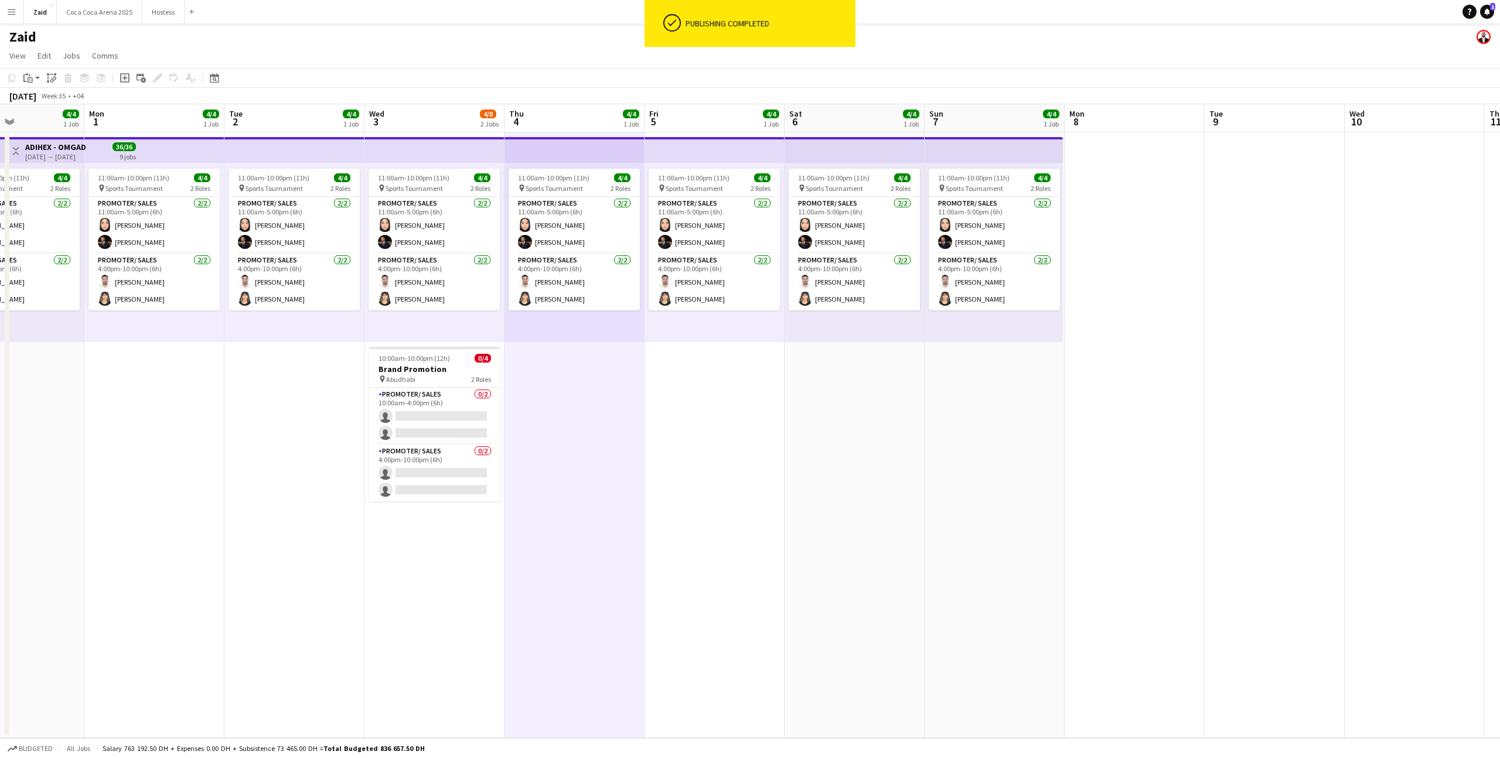
click at [690, 398] on app-date-cell "11:00am-10:00pm (11h) 4/4 pin Sports Tournament 2 Roles Promoter/ Sales [DATE] …" at bounding box center [715, 435] width 140 height 606
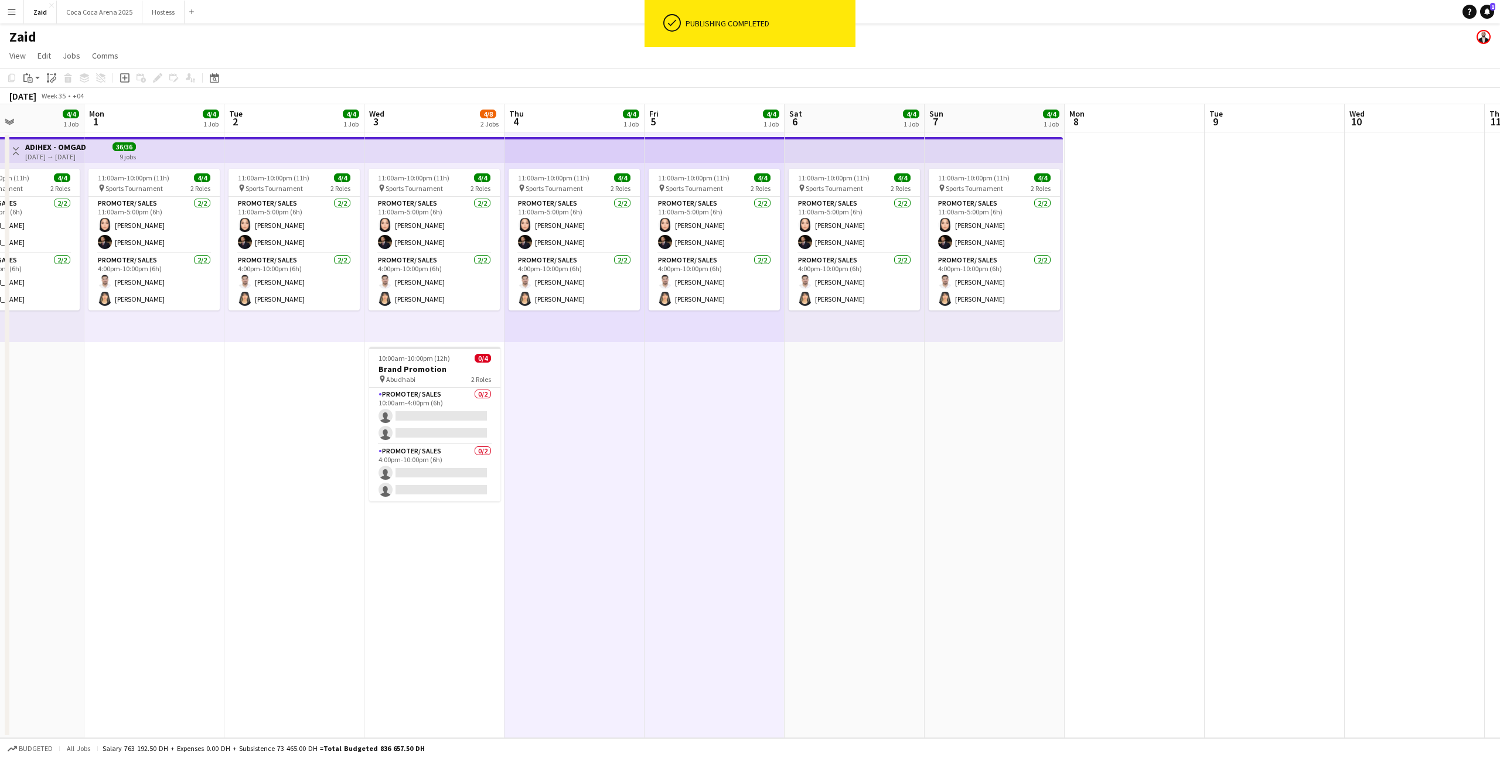
click at [791, 391] on app-date-cell "11:00am-10:00pm (11h) 4/4 pin Sports Tournament 2 Roles Promoter/ Sales [DATE] …" at bounding box center [855, 435] width 140 height 606
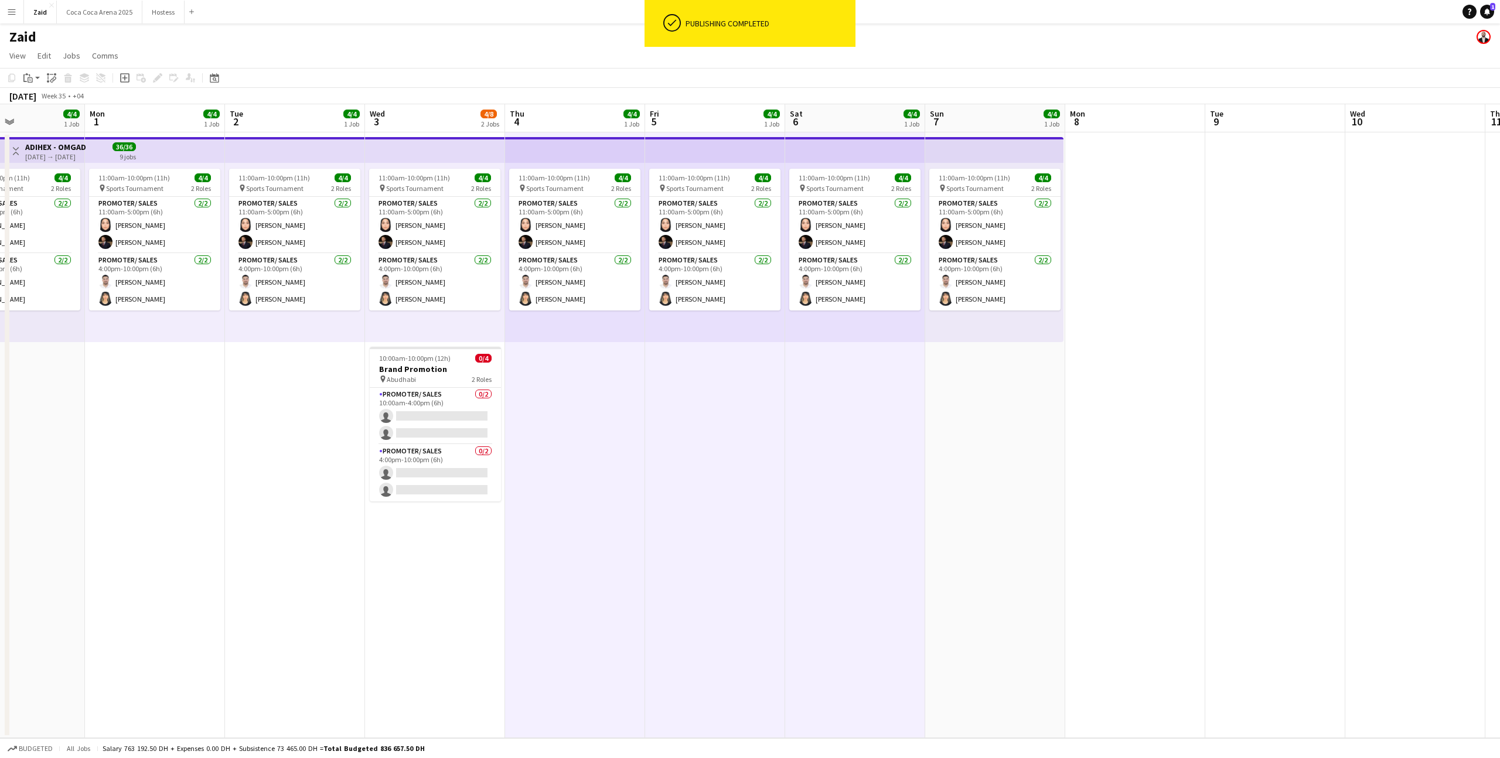
click at [993, 372] on app-date-cell "11:00am-10:00pm (11h) 4/4 pin Sports Tournament 2 Roles Promoter/ Sales [DATE] …" at bounding box center [995, 435] width 140 height 606
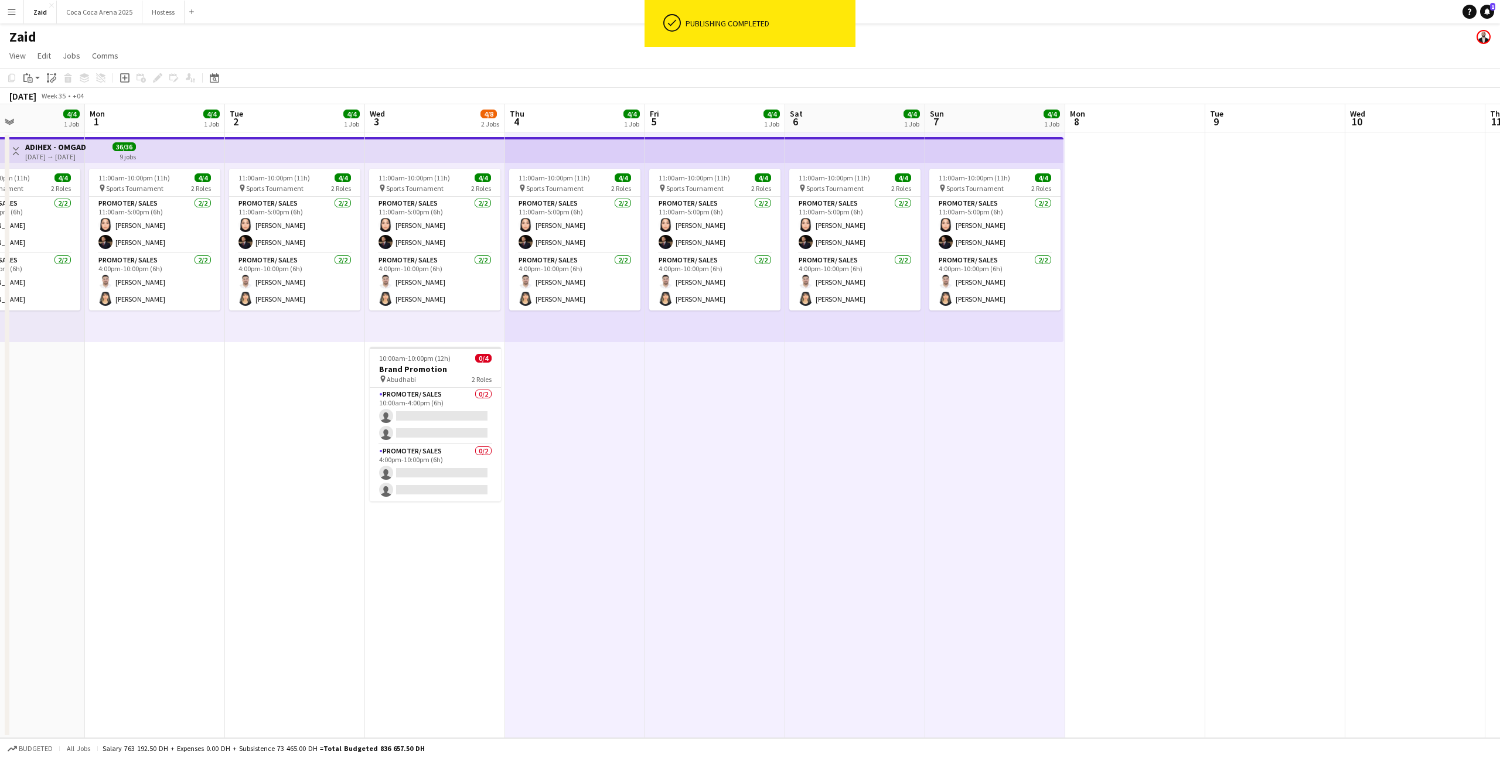
click at [1131, 394] on app-date-cell at bounding box center [1135, 435] width 140 height 606
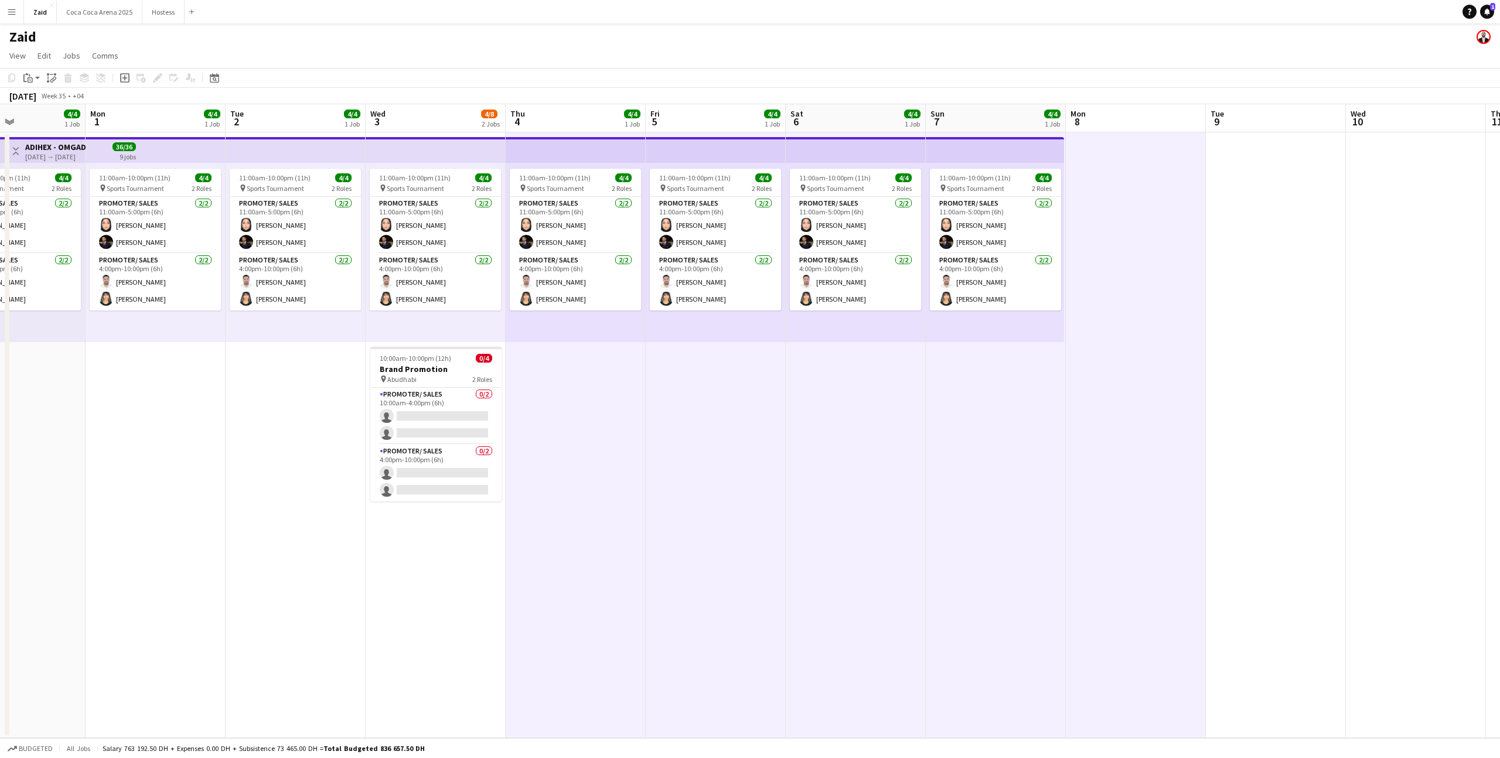
click at [1248, 395] on app-date-cell at bounding box center [1276, 435] width 140 height 606
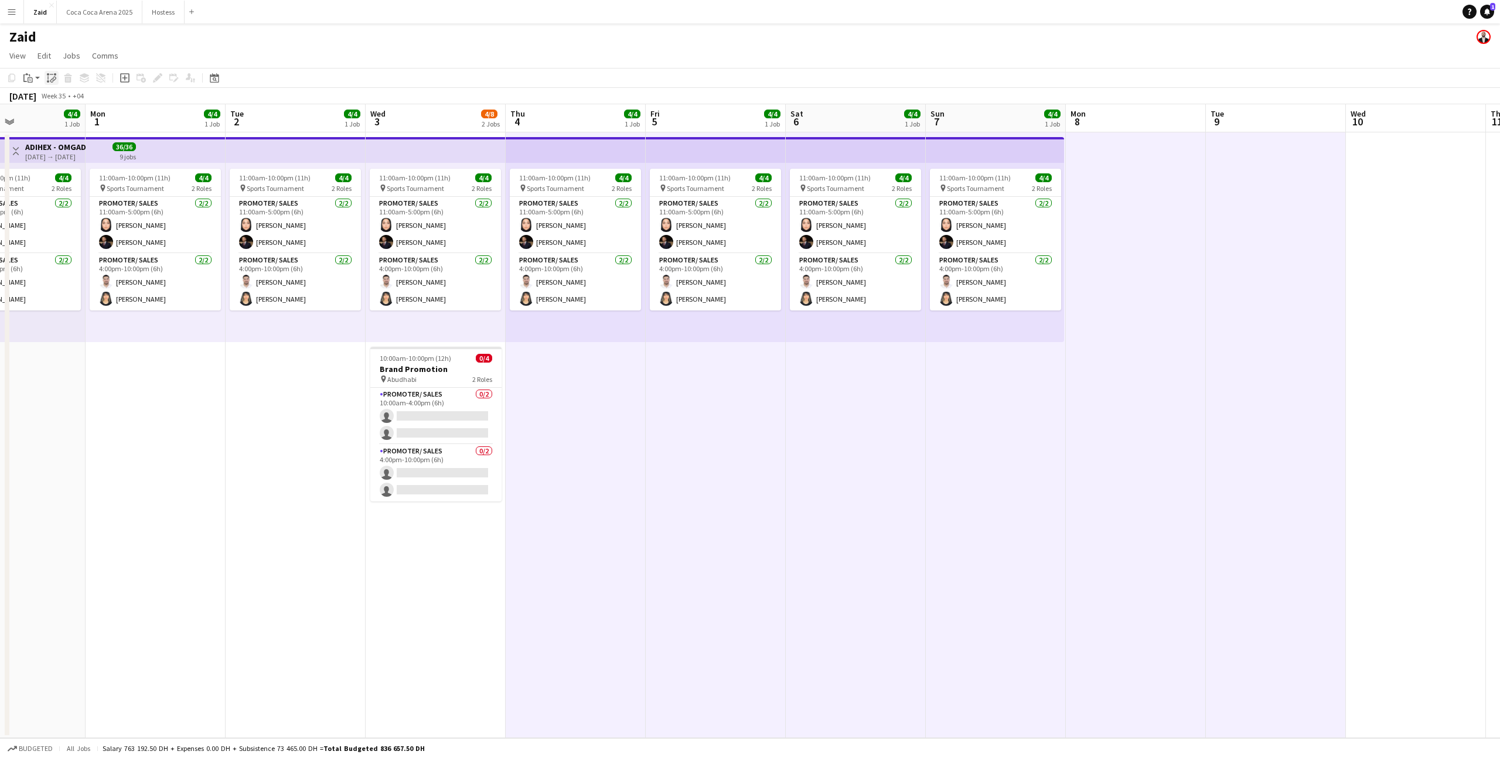
click at [54, 79] on icon "Paste linked Job" at bounding box center [51, 77] width 9 height 9
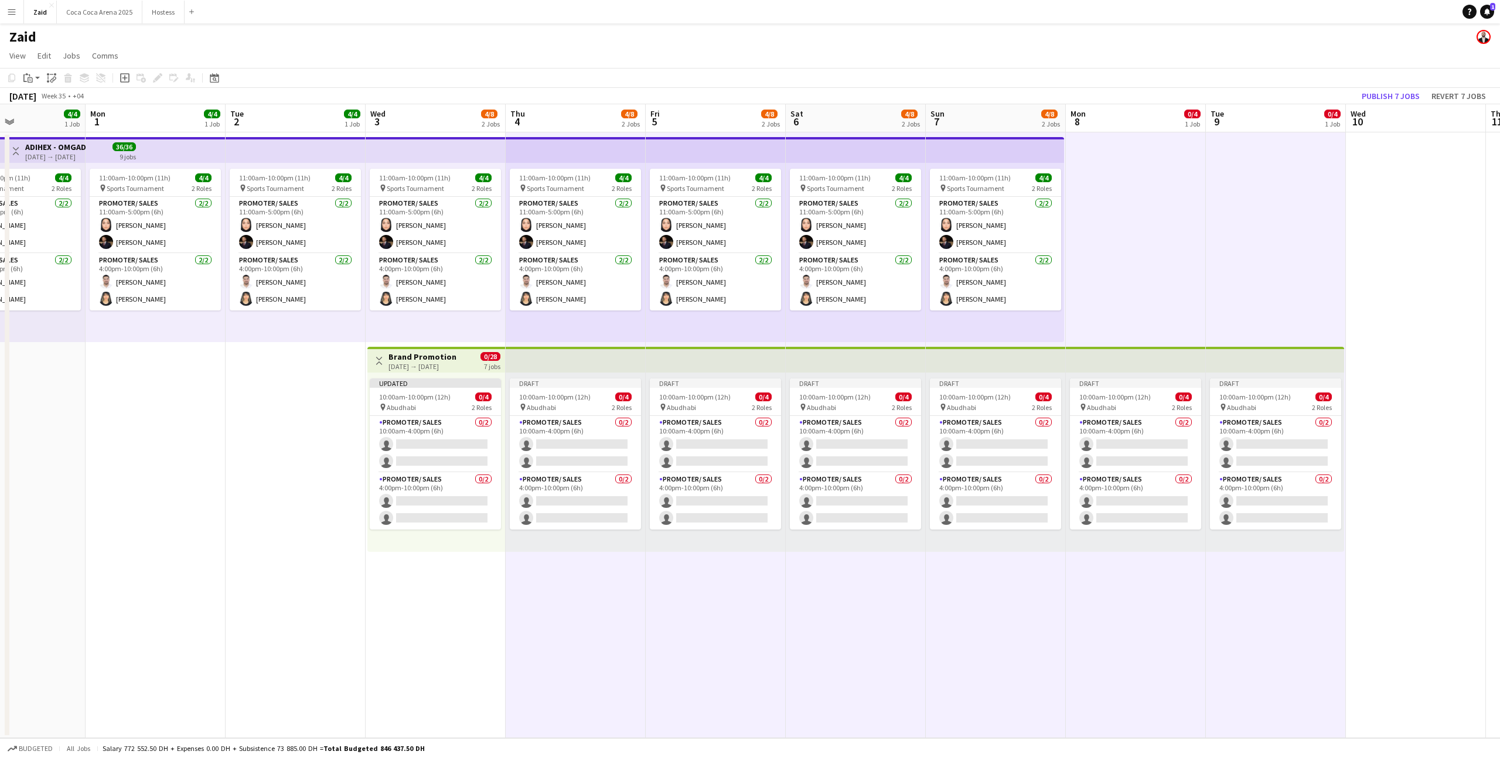
click at [464, 406] on div "pin Abudhabi 2 Roles" at bounding box center [435, 407] width 131 height 9
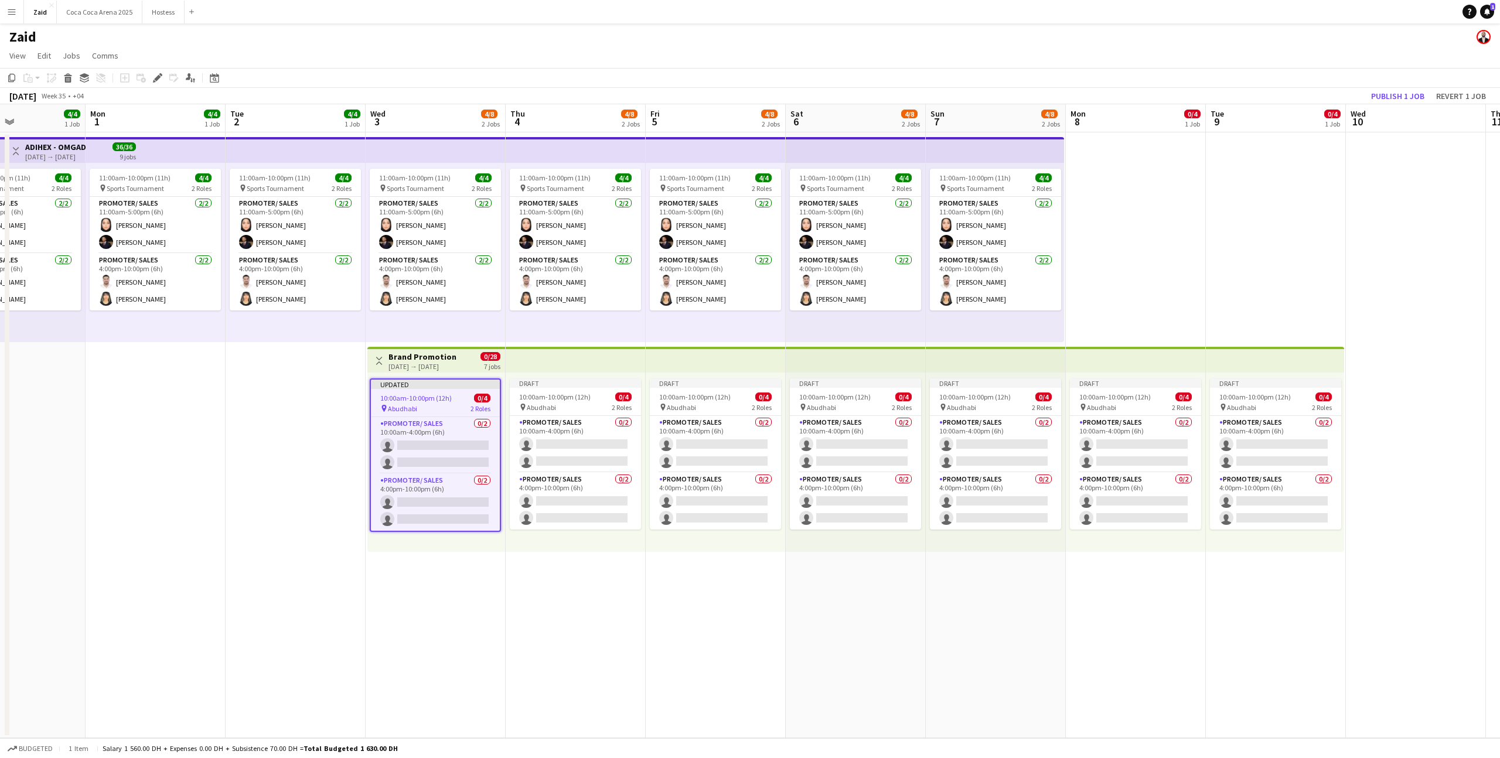
click at [523, 561] on app-date-cell "11:00am-10:00pm (11h) 4/4 pin Sports Tournament 2 Roles Promoter/ Sales 2/2 11:…" at bounding box center [576, 435] width 140 height 606
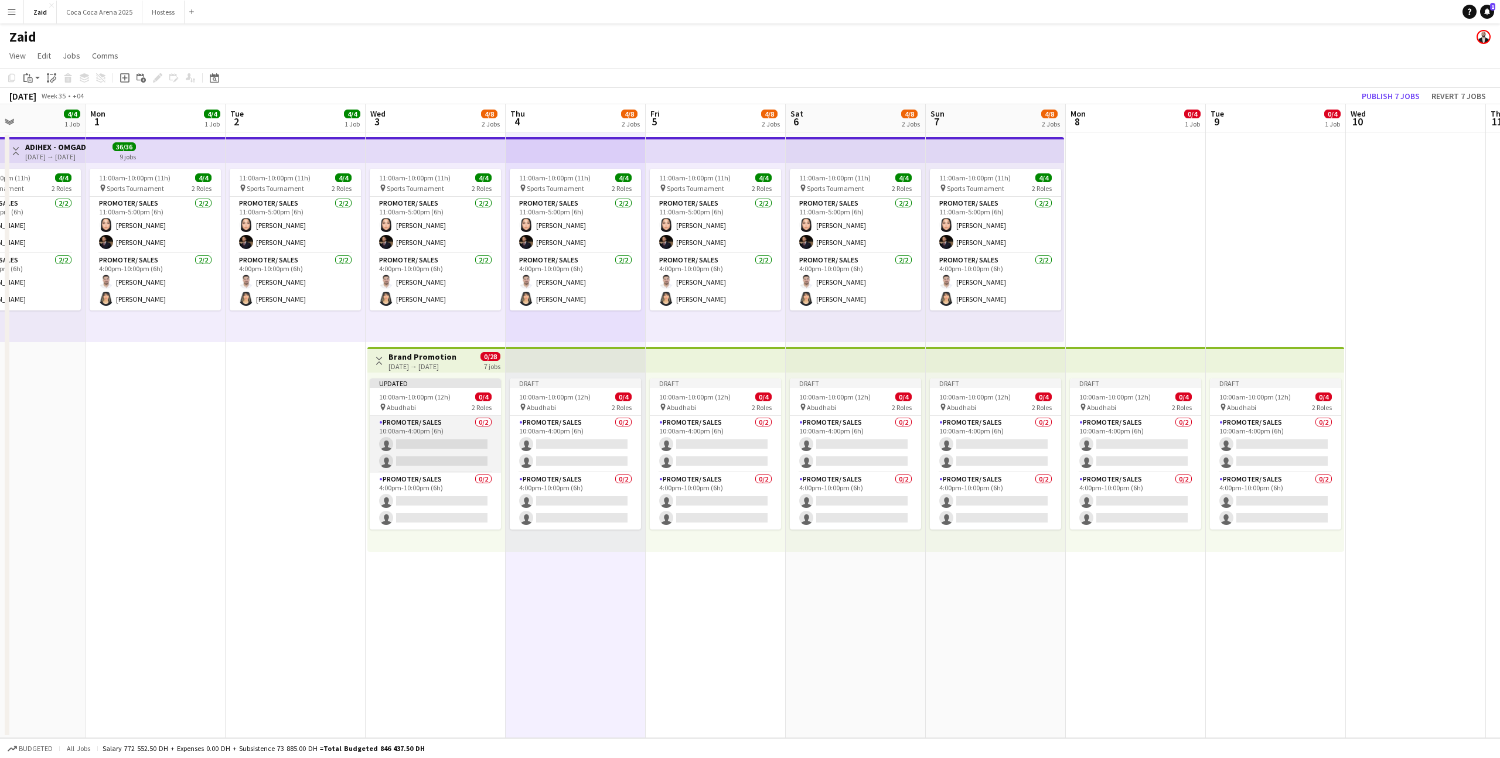
click at [463, 430] on app-card-role "Promoter/ Sales 0/2 10:00am-4:00pm (6h) single-neutral-actions single-neutral-a…" at bounding box center [435, 444] width 131 height 57
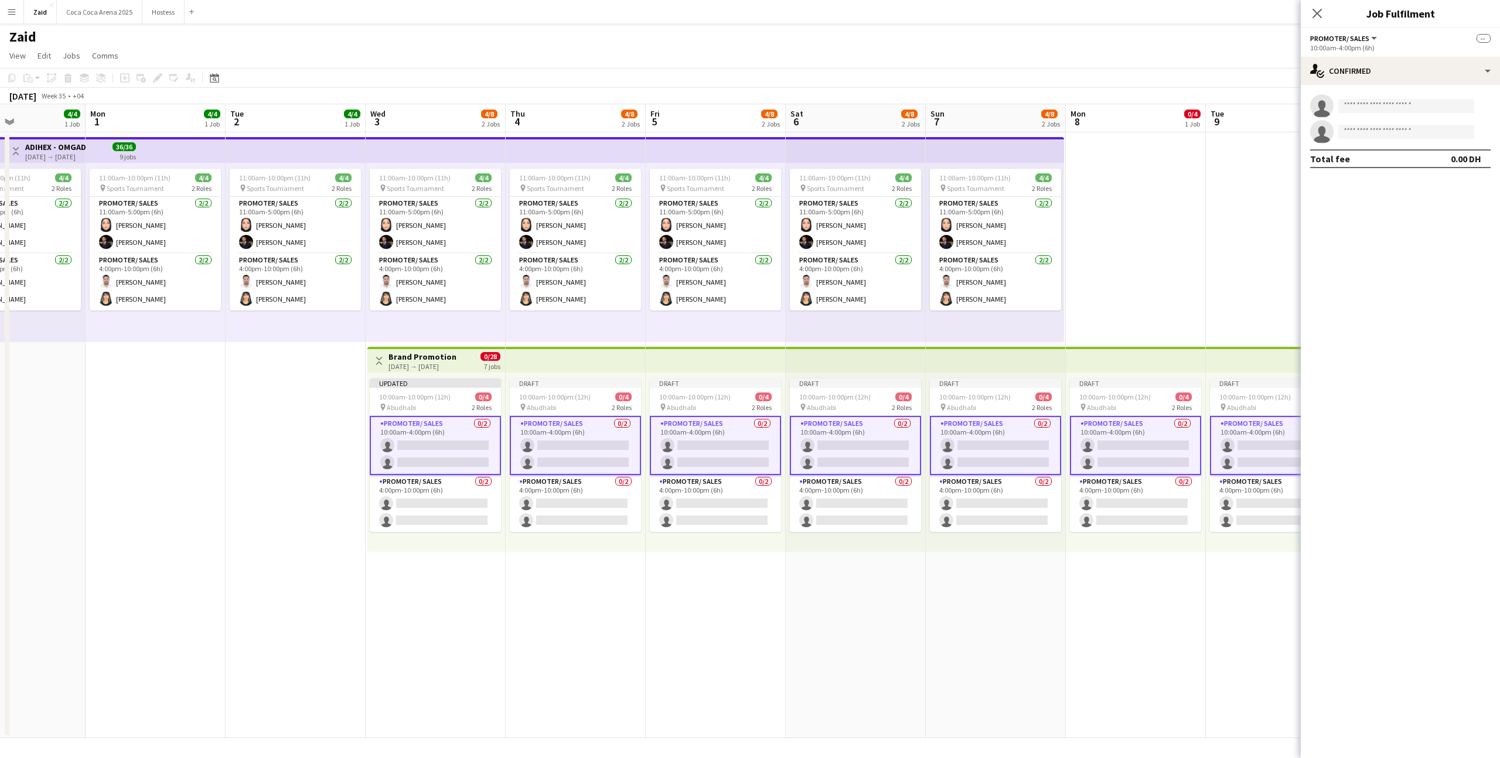
click at [461, 377] on div "Updated 10:00am-10:00pm (12h) 0/4 pin Abudhabi 2 Roles Promoter/ Sales 0/2 10:0…" at bounding box center [436, 462] width 138 height 179
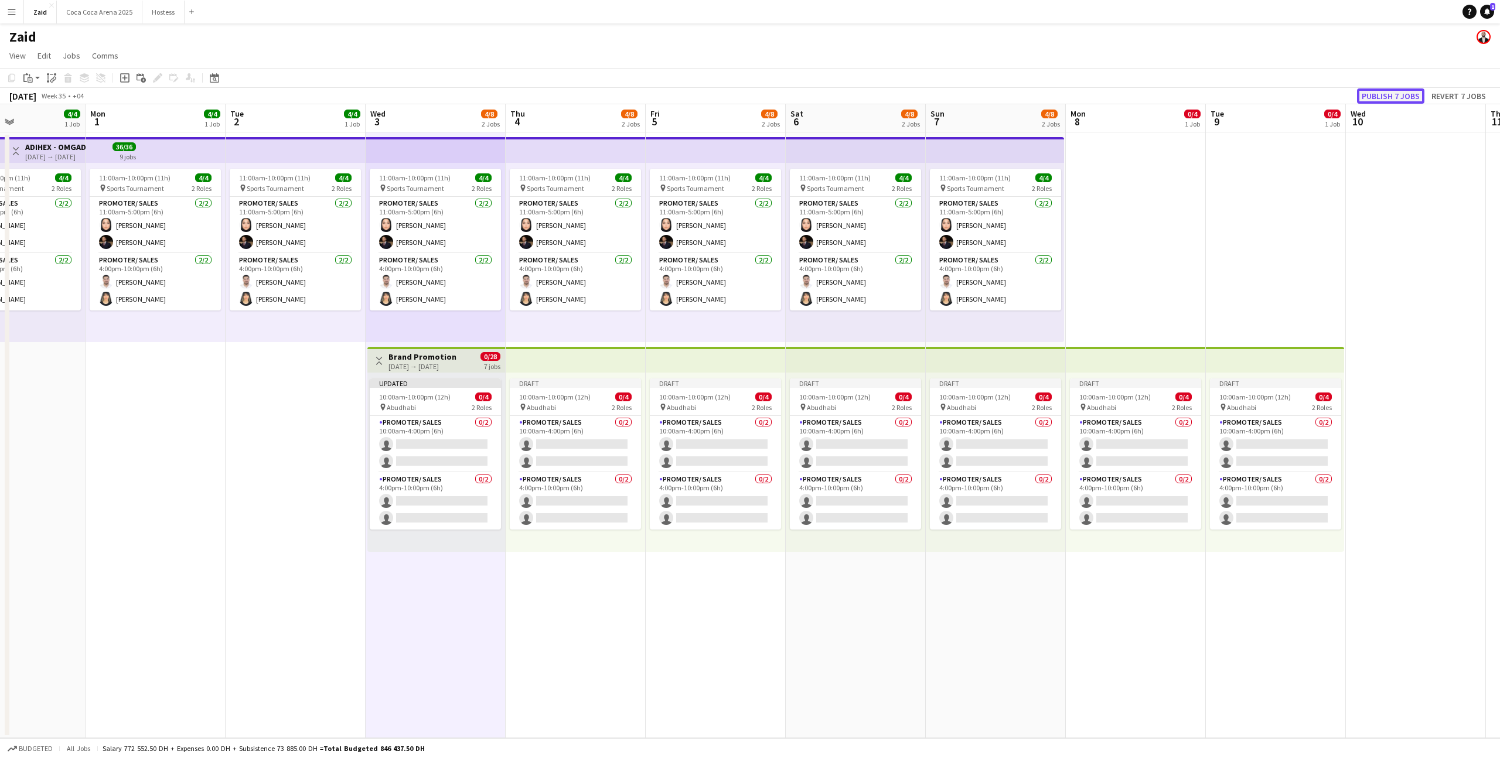
click at [1395, 98] on button "Publish 7 jobs" at bounding box center [1390, 95] width 67 height 15
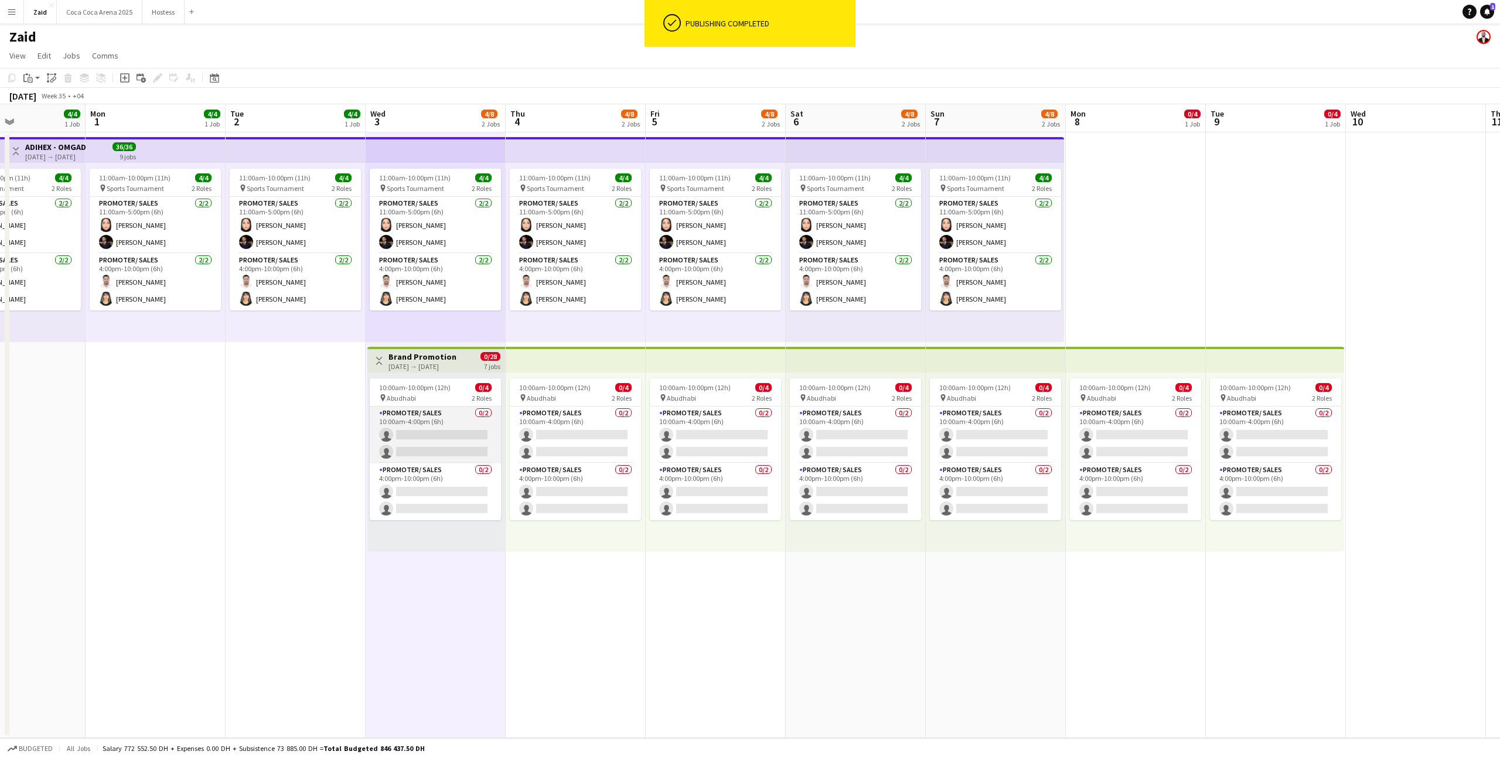
click at [455, 420] on app-card-role "Promoter/ Sales 0/2 10:00am-4:00pm (6h) single-neutral-actions single-neutral-a…" at bounding box center [435, 435] width 131 height 57
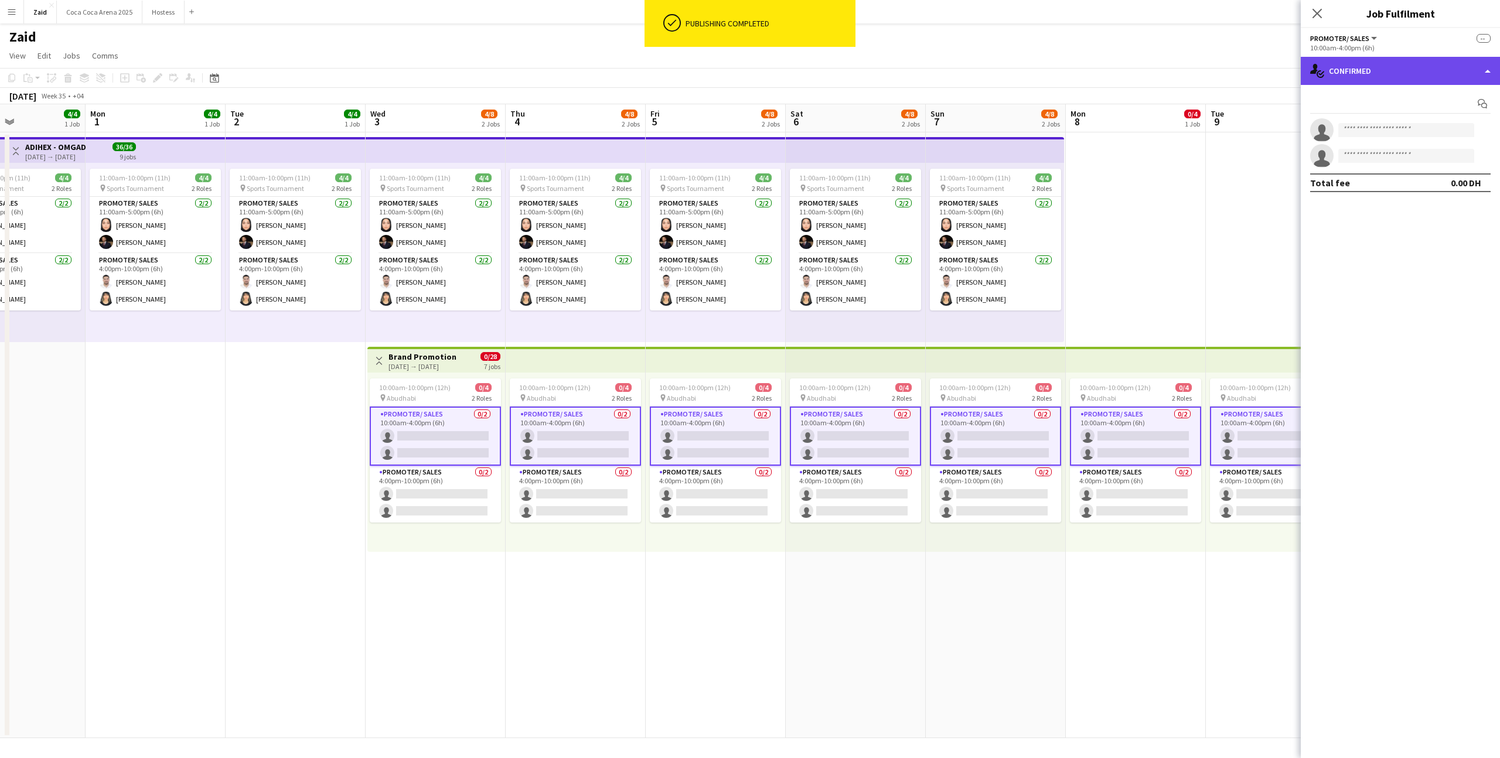
click at [1401, 74] on div "single-neutral-actions-check-2 Confirmed" at bounding box center [1400, 71] width 199 height 28
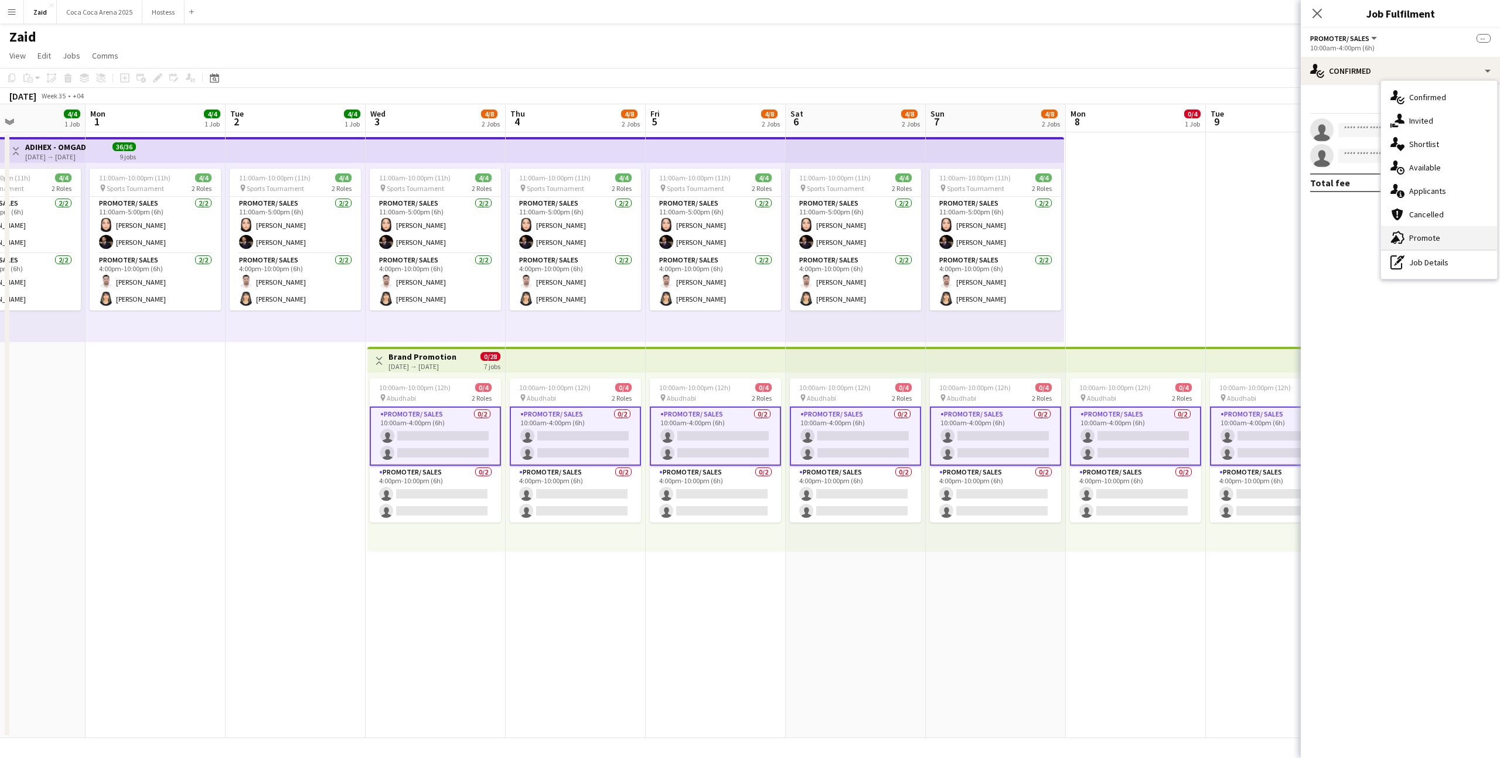
click at [1433, 229] on div "advertising-megaphone Promote" at bounding box center [1439, 237] width 116 height 23
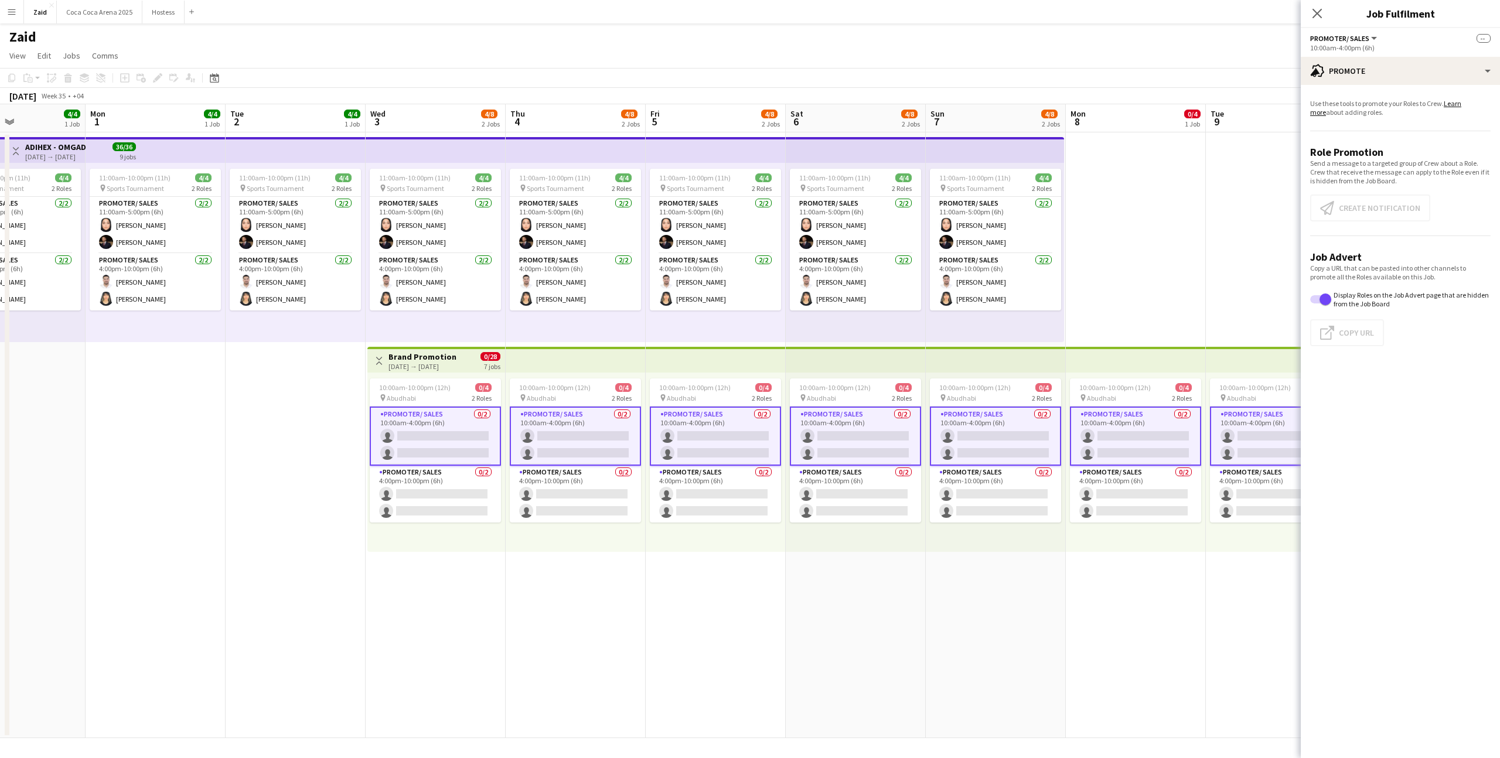
click at [468, 418] on app-card-role "Promoter/ Sales 0/2 10:00am-4:00pm (6h) single-neutral-actions single-neutral-a…" at bounding box center [435, 436] width 131 height 59
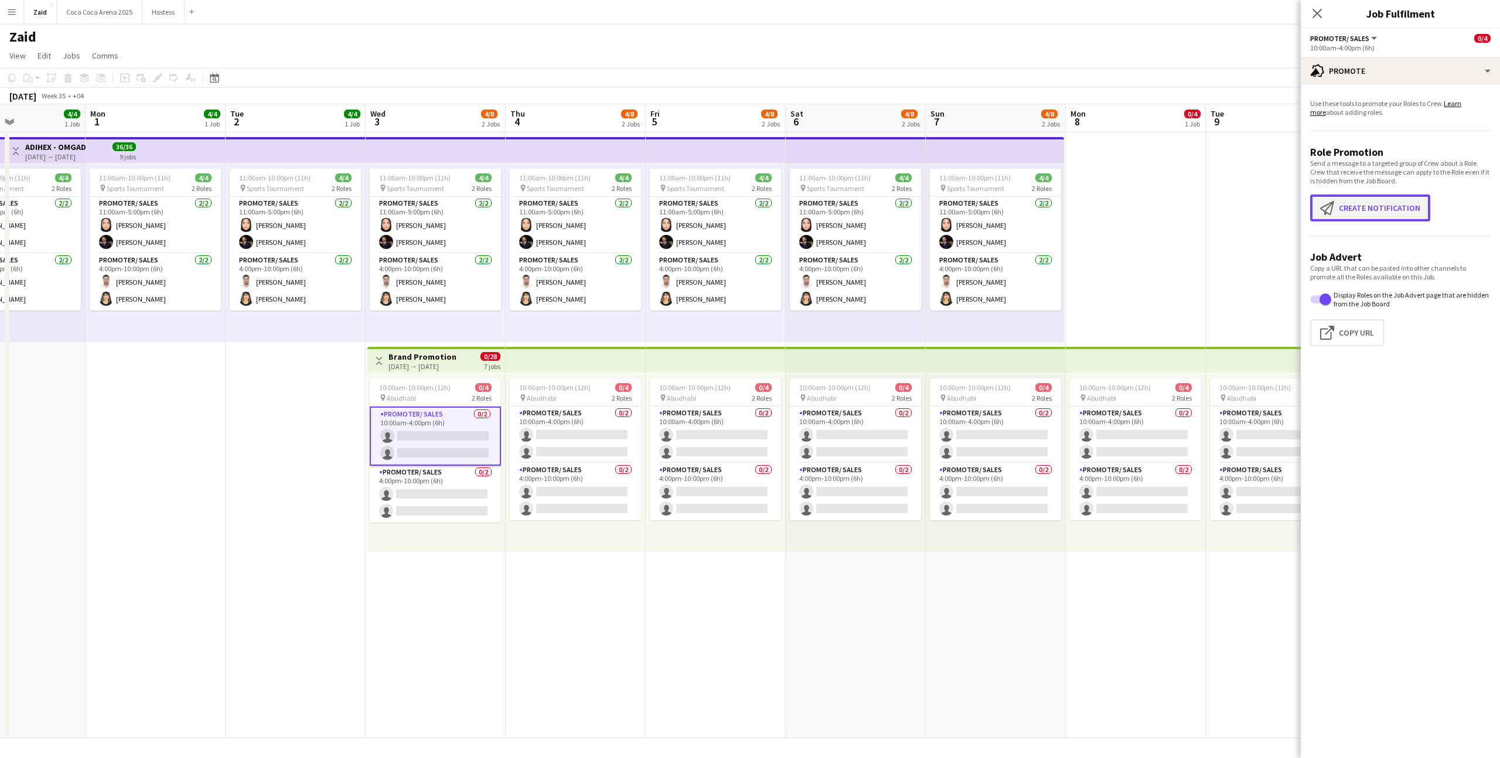
click at [1364, 213] on button "Create notification Create notification" at bounding box center [1370, 208] width 120 height 27
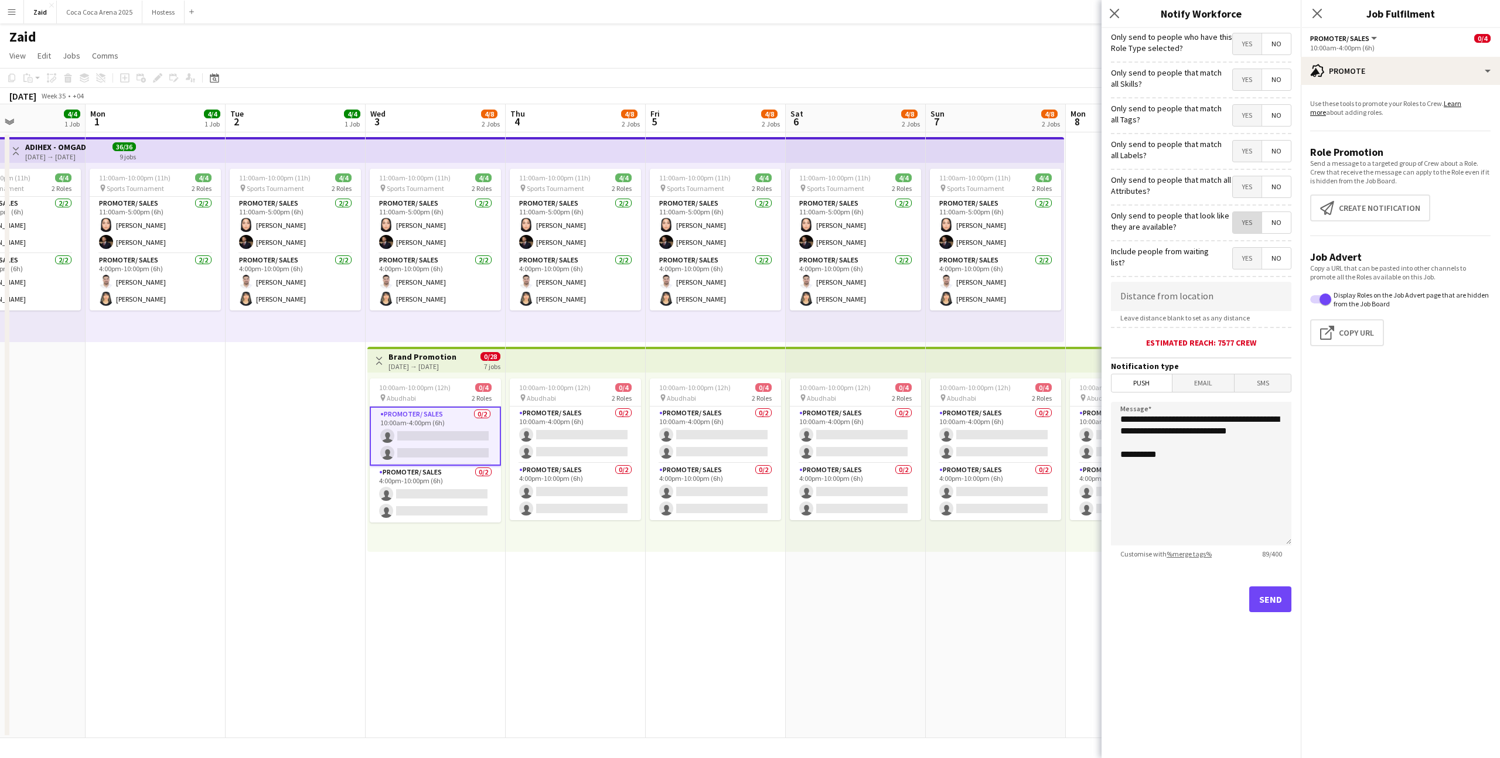
click at [1235, 218] on span "Yes" at bounding box center [1247, 222] width 29 height 21
click at [1247, 185] on span "Yes" at bounding box center [1247, 186] width 29 height 21
click at [1247, 158] on span "Yes" at bounding box center [1247, 151] width 29 height 21
click at [1247, 120] on span "Yes" at bounding box center [1247, 115] width 29 height 21
click at [1247, 88] on span "Yes" at bounding box center [1247, 79] width 29 height 21
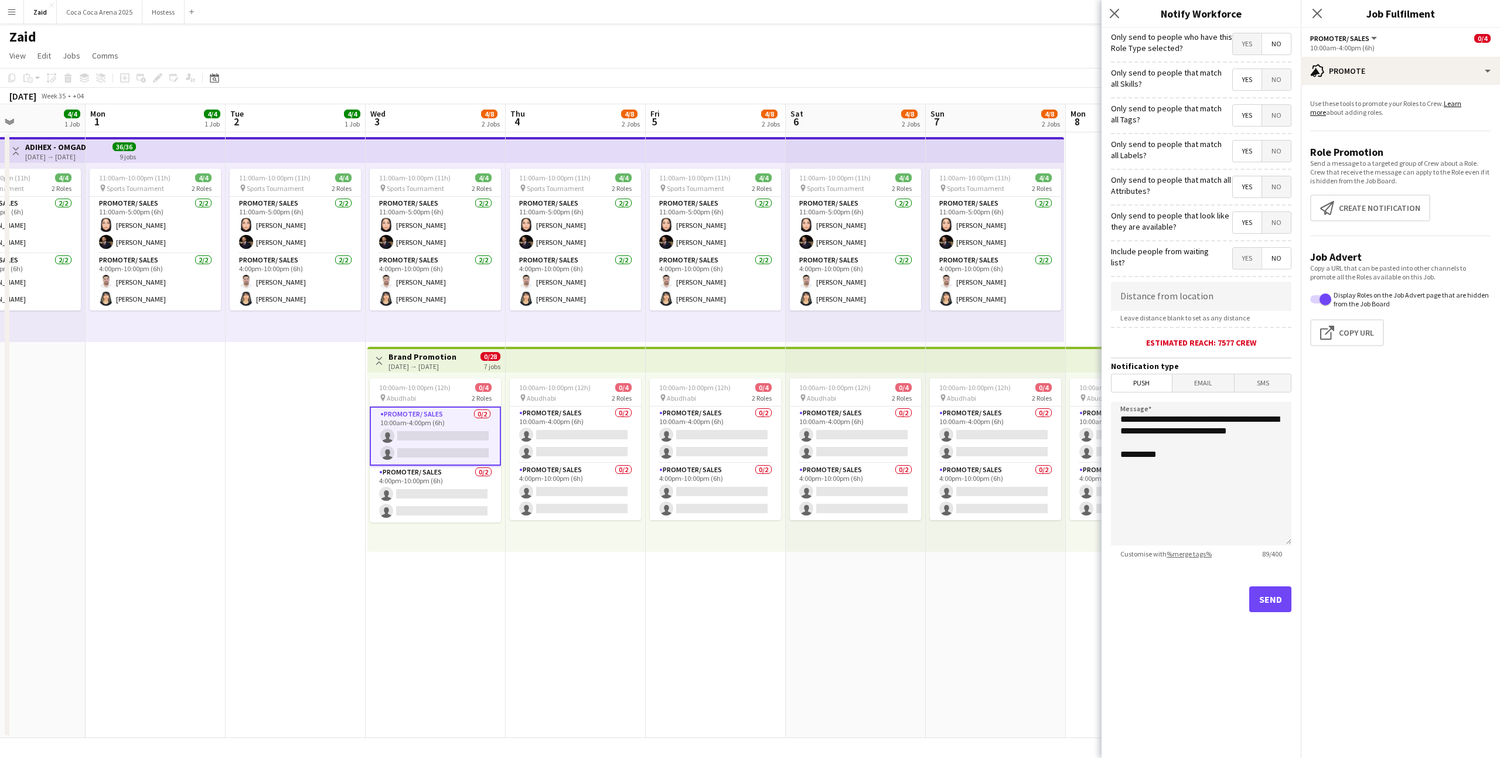
click at [1248, 50] on span "Yes" at bounding box center [1247, 43] width 29 height 21
click at [1266, 601] on button "Send" at bounding box center [1270, 600] width 42 height 26
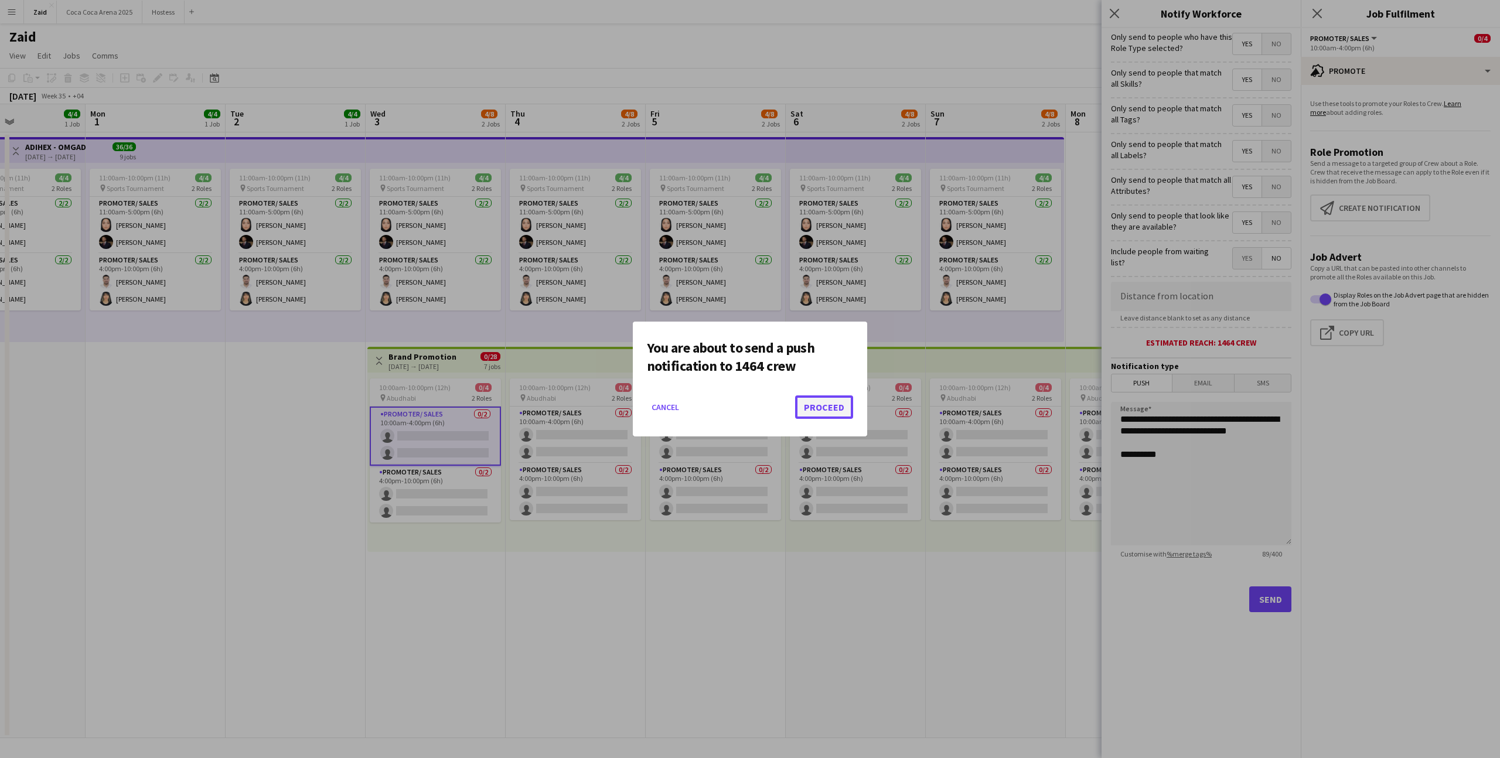
click at [838, 401] on button "Proceed" at bounding box center [824, 407] width 58 height 23
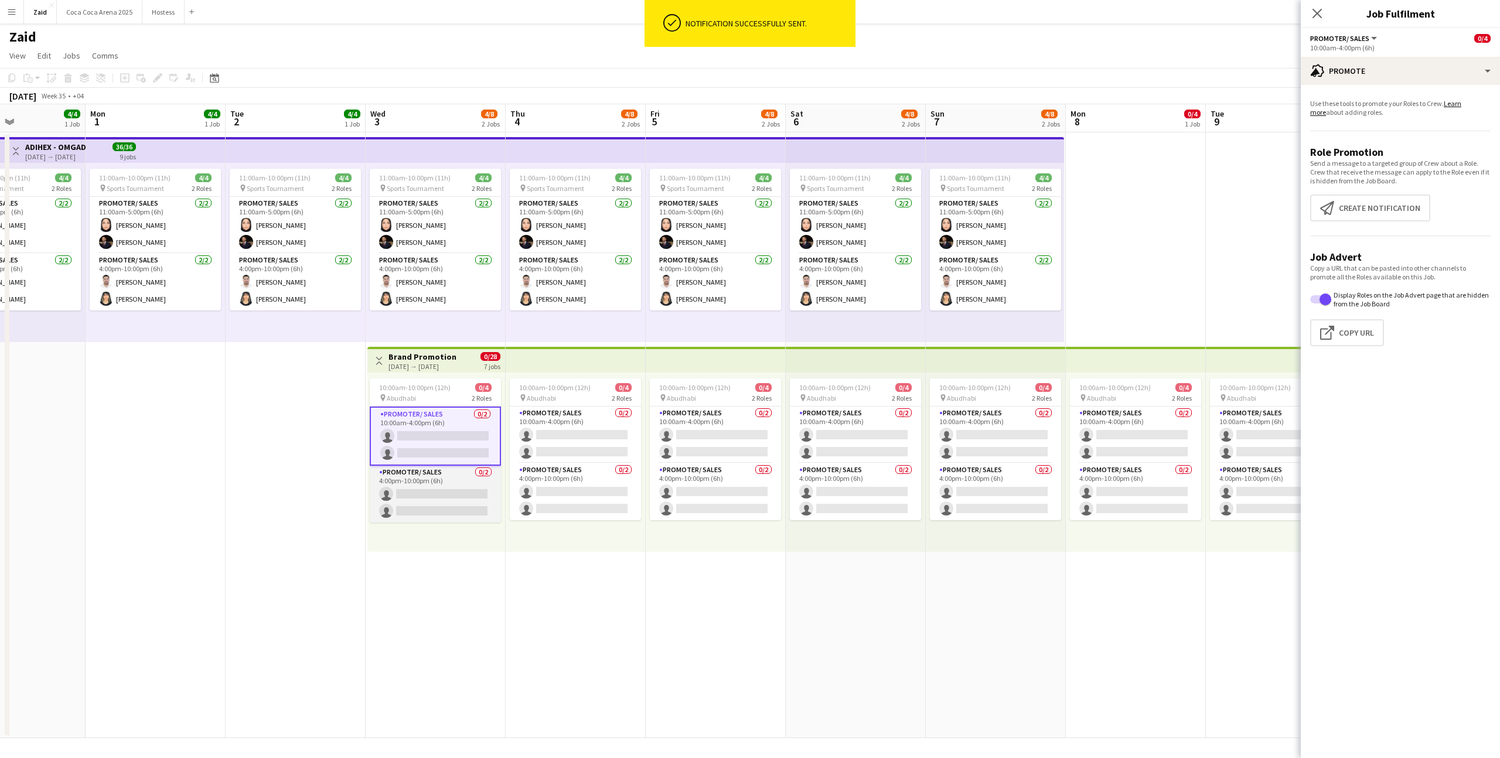
click at [444, 491] on app-card-role "Promoter/ Sales 0/2 4:00pm-10:00pm (6h) single-neutral-actions single-neutral-a…" at bounding box center [435, 494] width 131 height 57
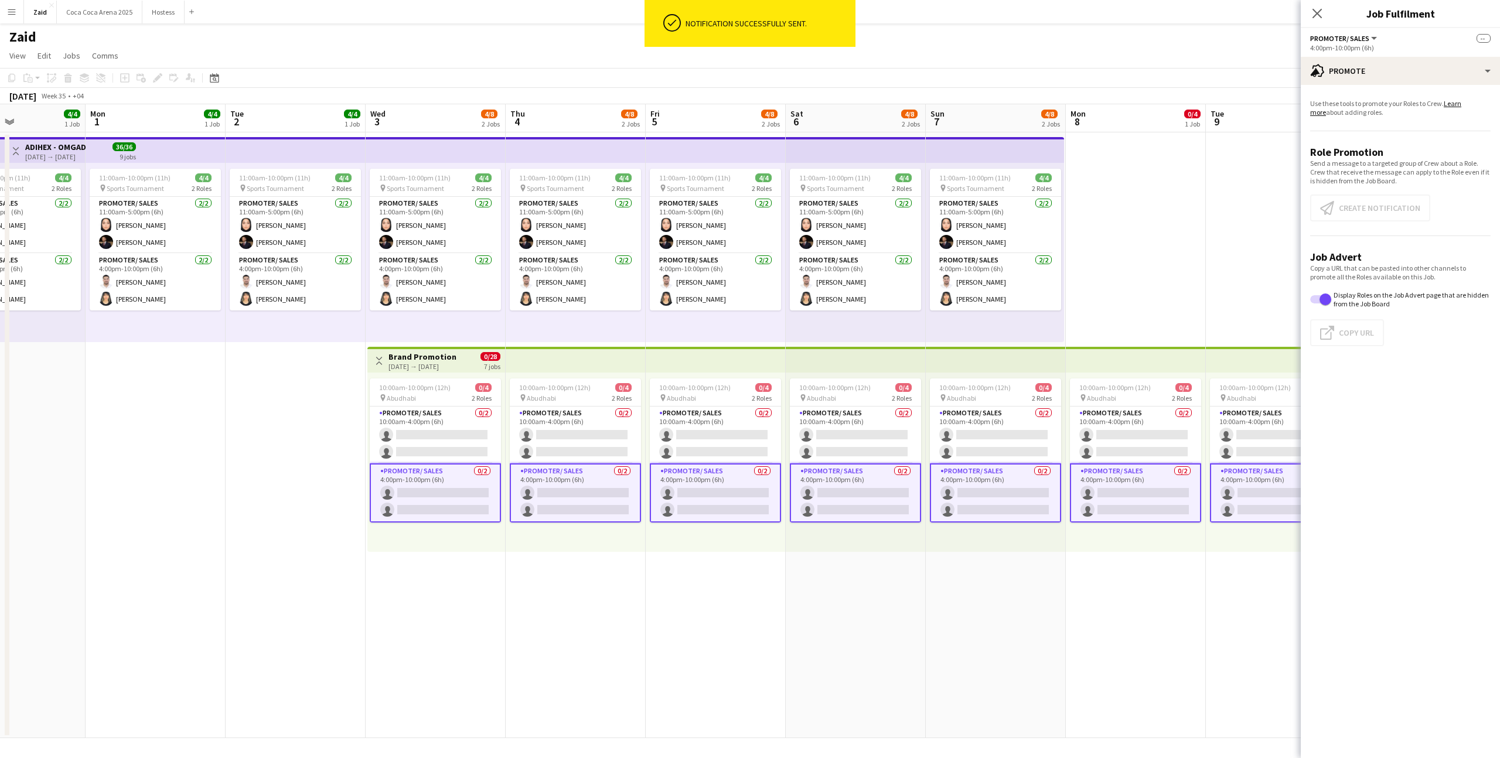
click at [478, 488] on app-card-role "Promoter/ Sales 0/2 4:00pm-10:00pm (6h) single-neutral-actions single-neutral-a…" at bounding box center [435, 493] width 131 height 59
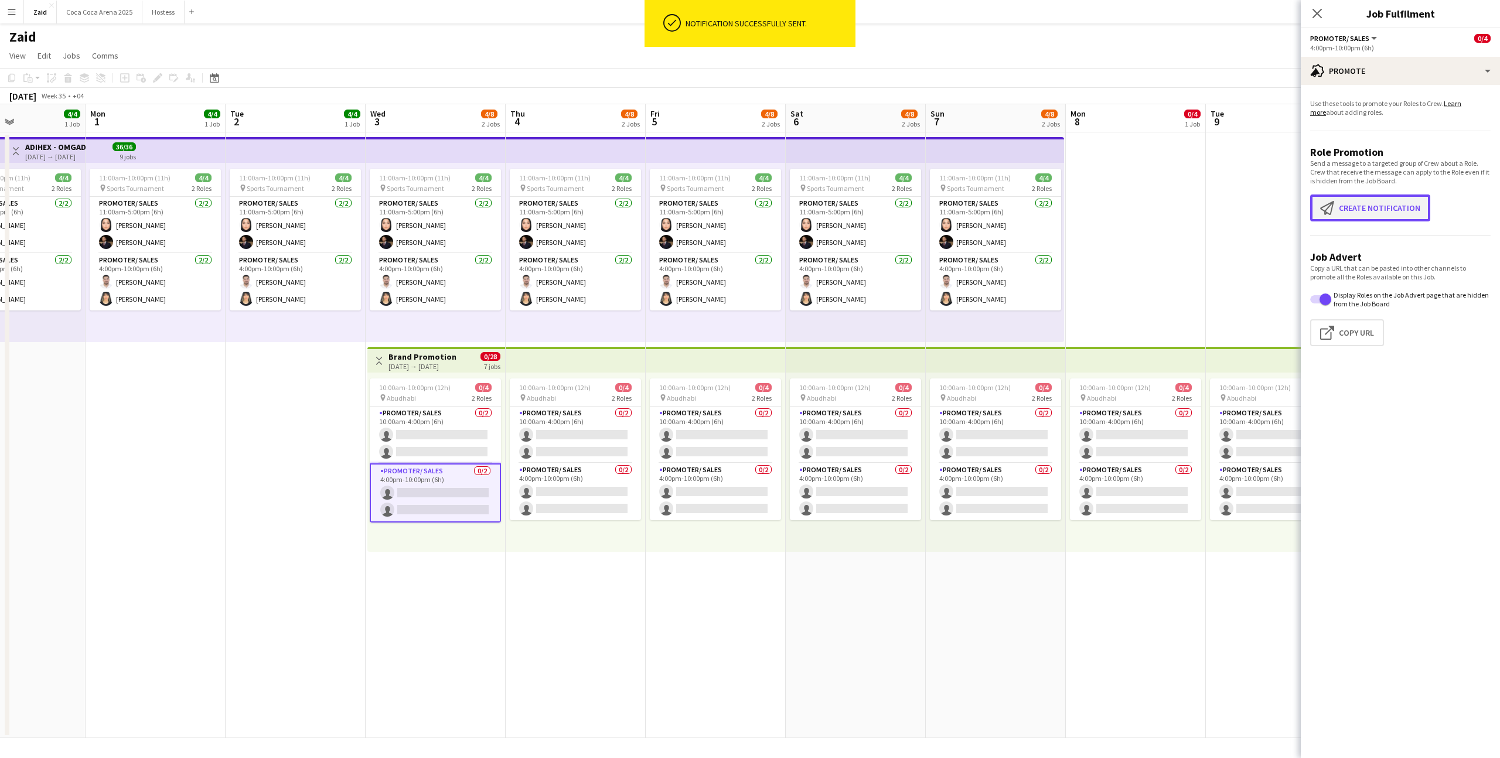
click at [1397, 216] on button "Create notification Create notification" at bounding box center [1370, 208] width 120 height 27
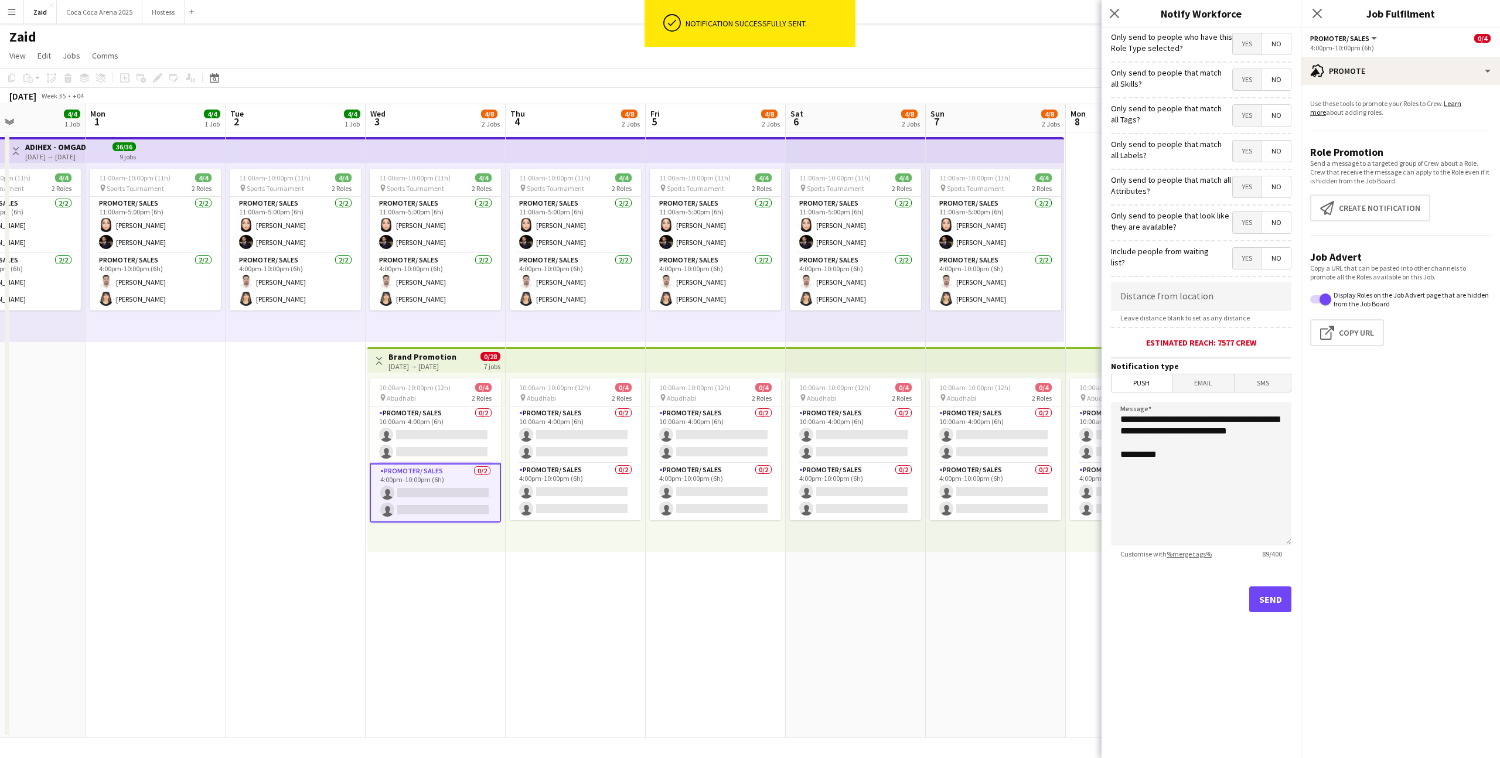
click at [1248, 231] on span "Yes" at bounding box center [1247, 222] width 29 height 21
click at [1246, 184] on span "Yes" at bounding box center [1247, 186] width 29 height 21
click at [1245, 158] on span "Yes" at bounding box center [1247, 151] width 29 height 21
click at [1245, 114] on span "Yes" at bounding box center [1247, 115] width 29 height 21
click at [1246, 83] on span "Yes" at bounding box center [1247, 79] width 29 height 21
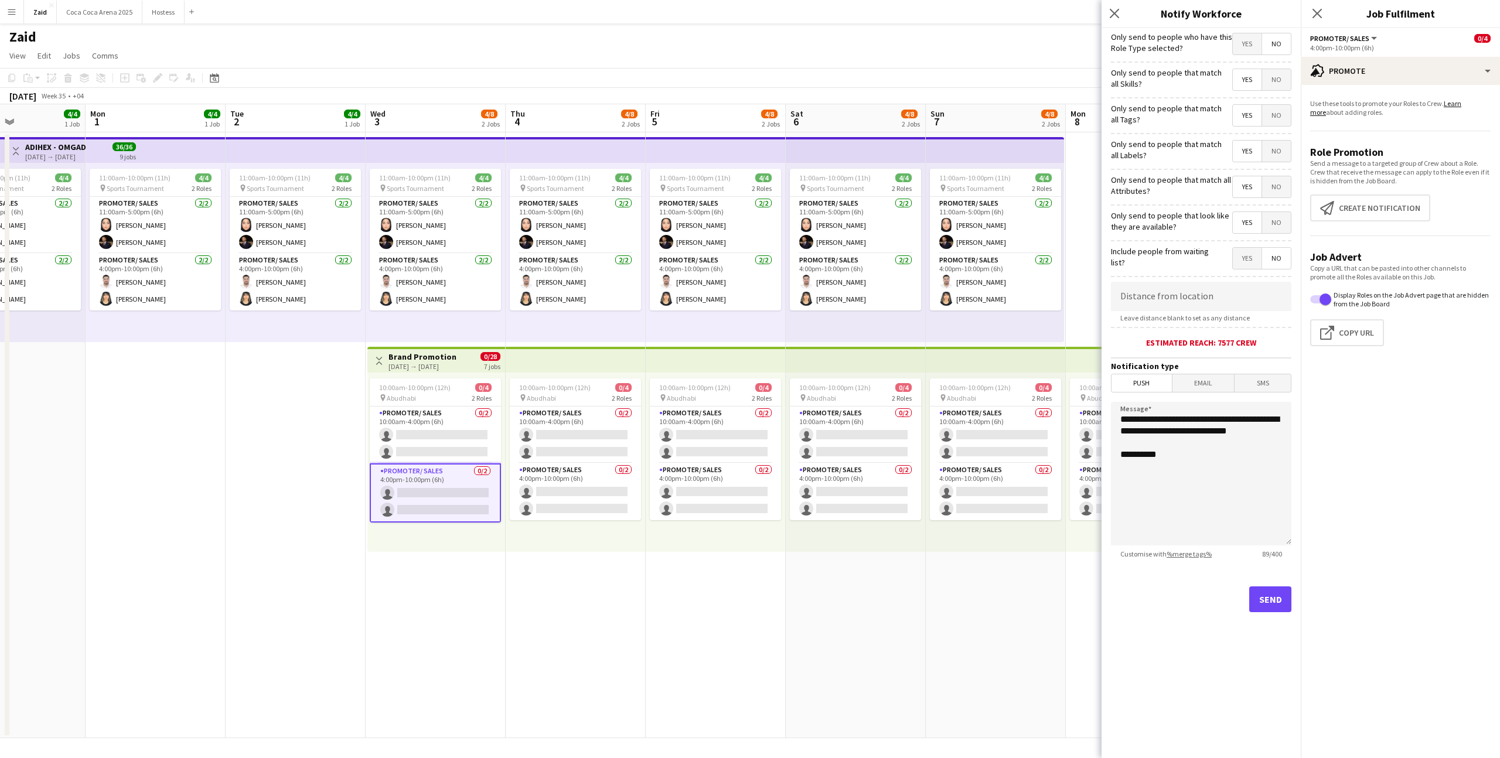
click at [1247, 46] on span "Yes" at bounding box center [1247, 43] width 29 height 21
click at [1268, 597] on button "Send" at bounding box center [1270, 600] width 42 height 26
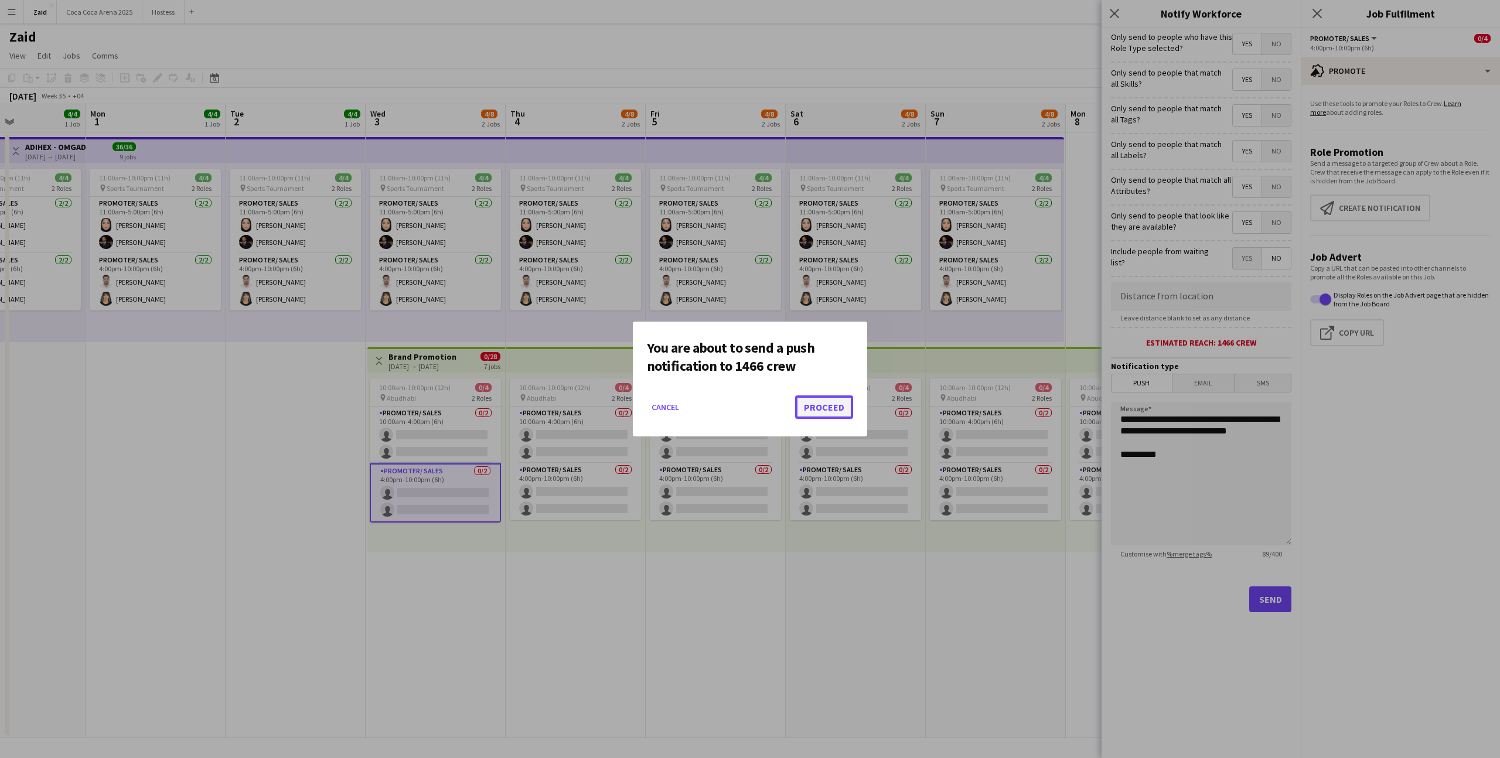
click at [821, 407] on button "Proceed" at bounding box center [824, 407] width 58 height 23
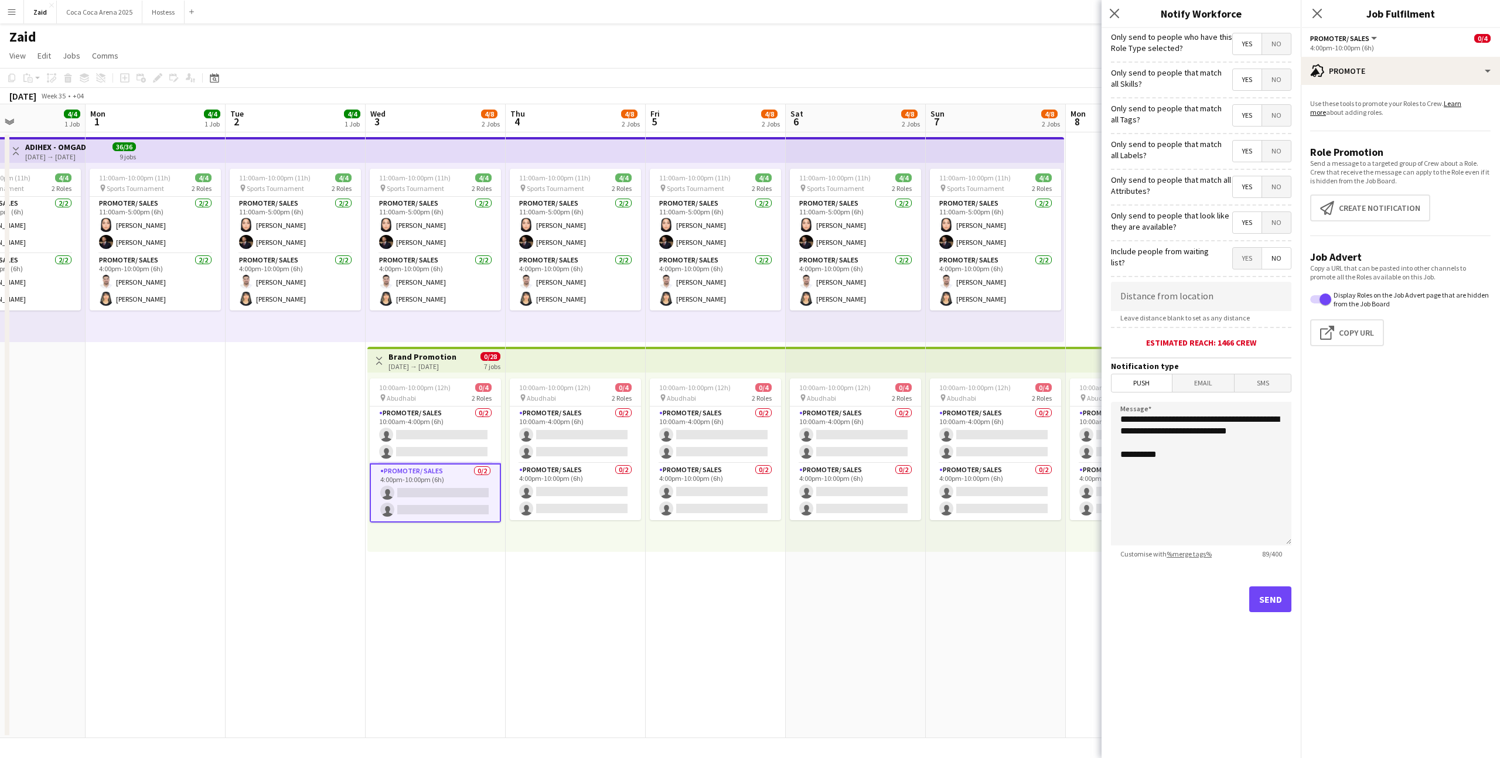
click at [856, 614] on app-date-cell "11:00am-10:00pm (11h) 4/4 pin Sports Tournament 2 Roles Promoter/ Sales 2/2 11:…" at bounding box center [856, 435] width 140 height 606
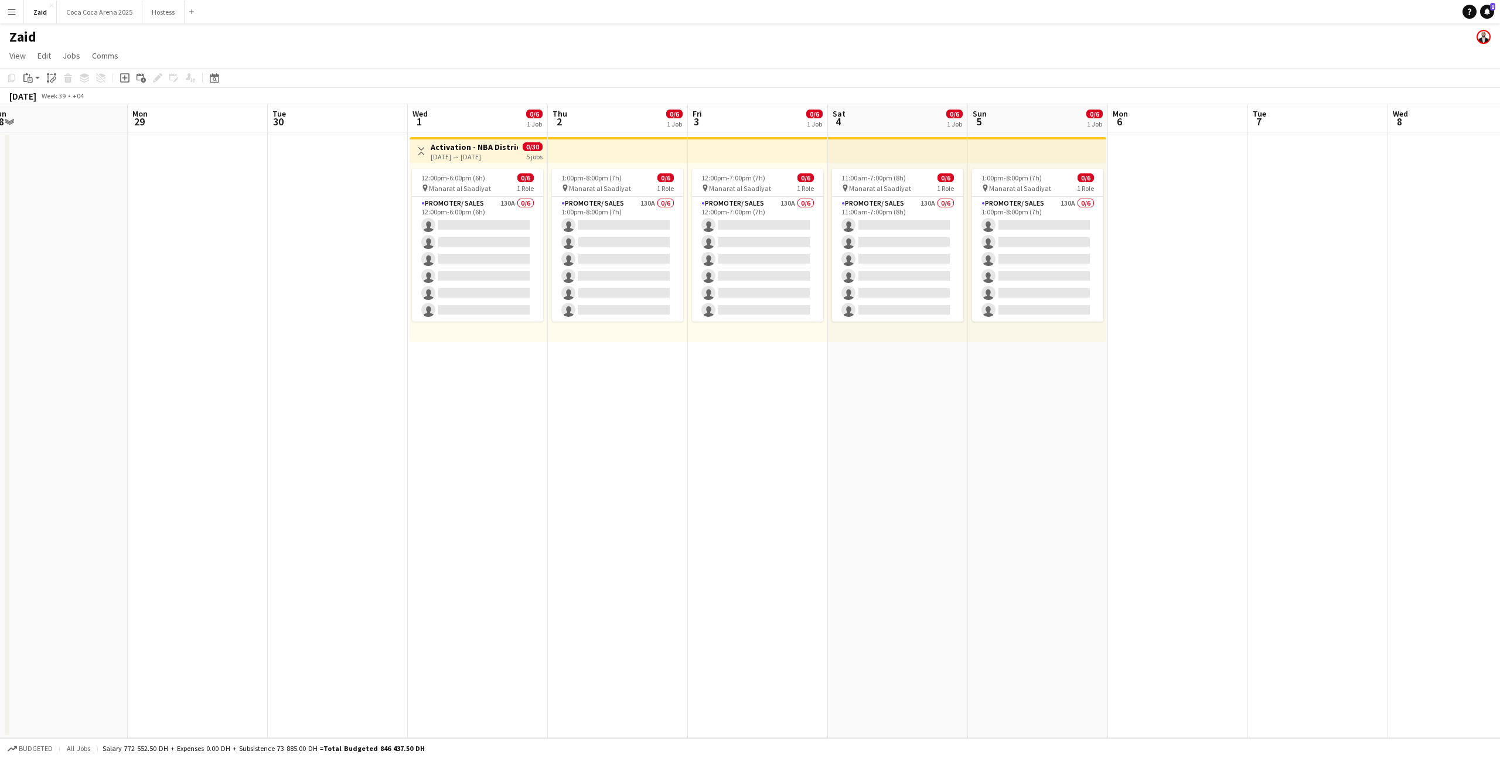
scroll to position [0, 476]
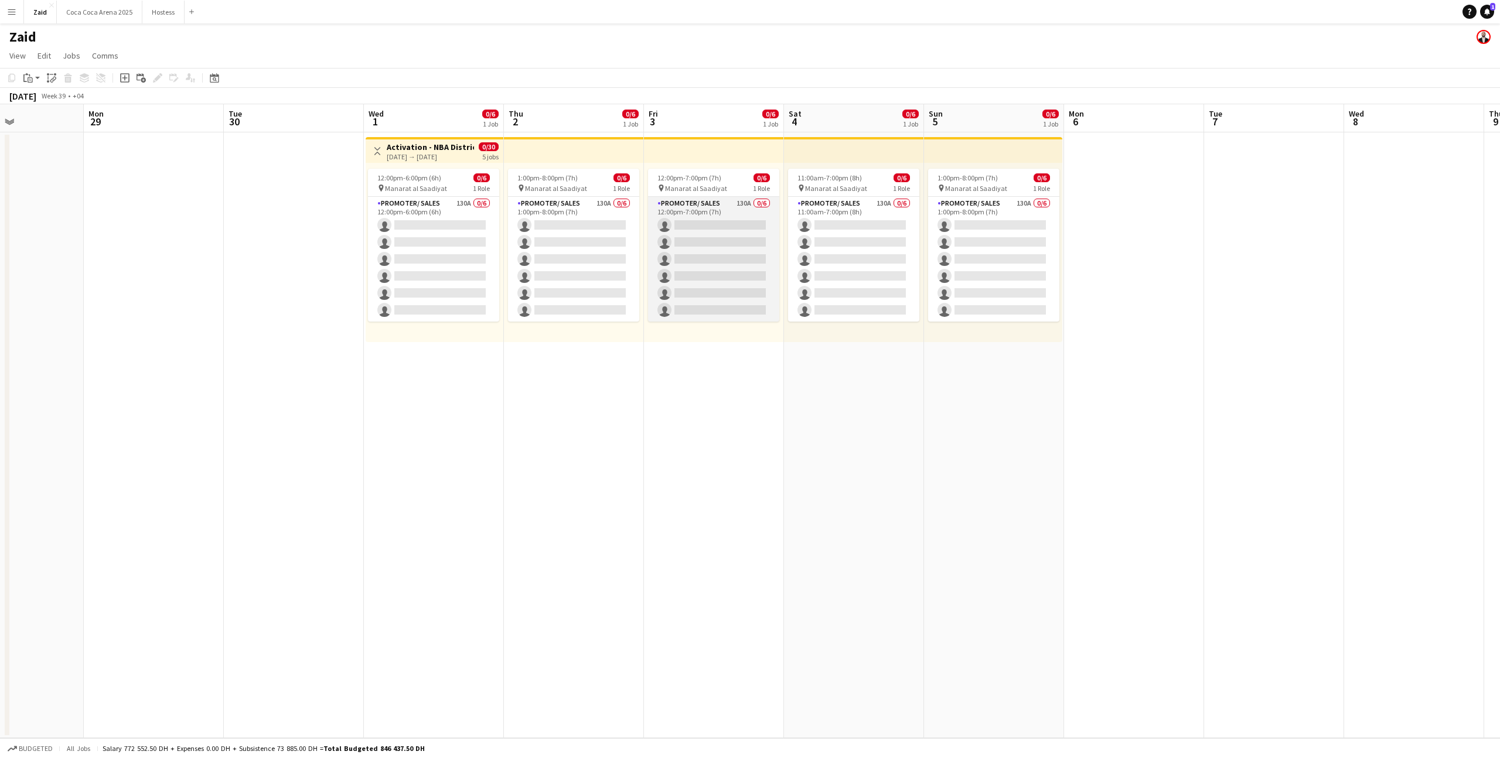
click at [664, 253] on app-card-role "Promoter/ Sales 130A 0/6 12:00pm-7:00pm (7h) single-neutral-actions single-neut…" at bounding box center [713, 259] width 131 height 125
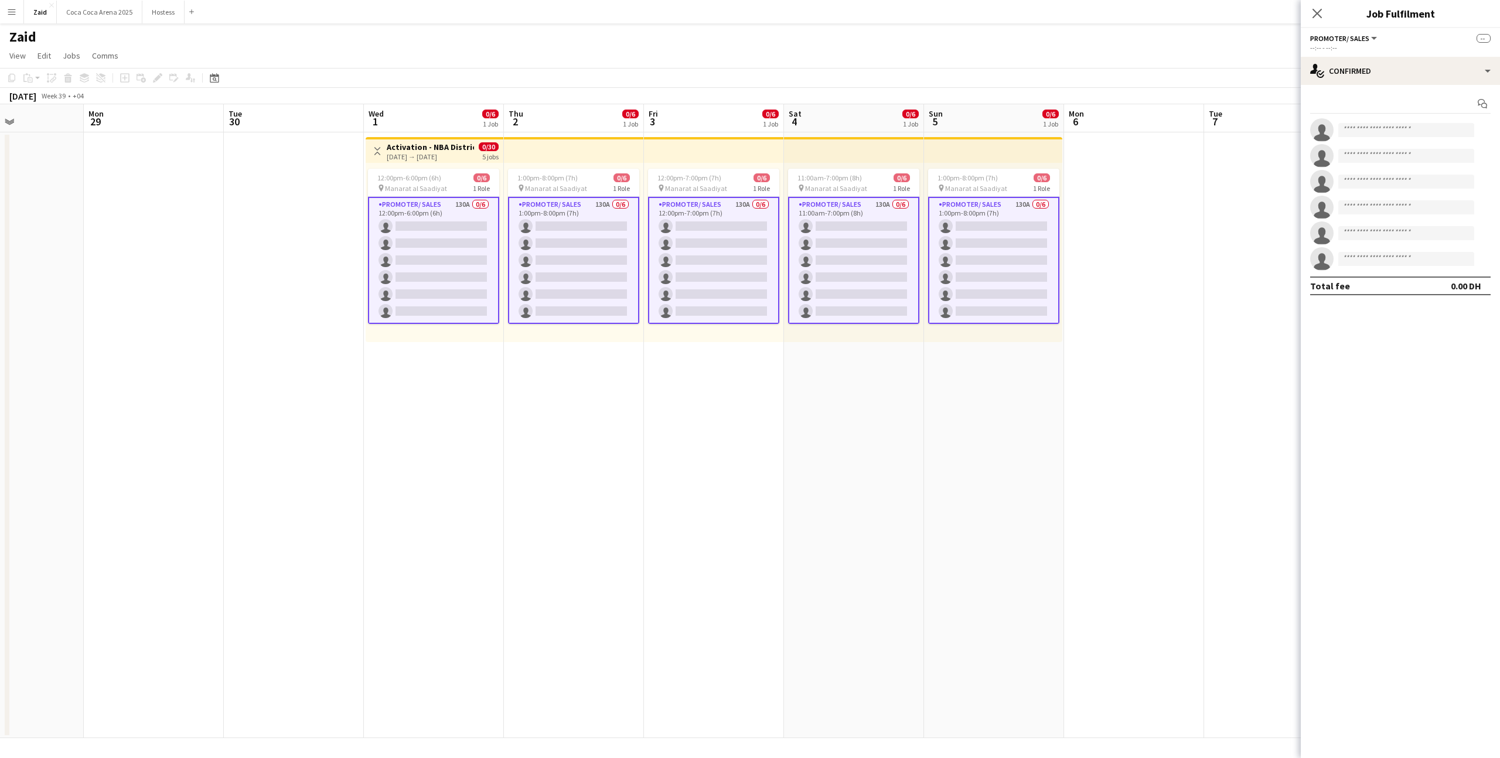
click at [1383, 86] on div "Start chat single-neutral-actions single-neutral-actions single-neutral-actions…" at bounding box center [1400, 195] width 199 height 220
click at [1383, 81] on div "single-neutral-actions-check-2 Confirmed" at bounding box center [1400, 71] width 199 height 28
click at [1423, 203] on div "cancellation Cancelled" at bounding box center [1439, 214] width 116 height 23
click at [1408, 87] on div "Cancelled No crew cancelled their attendance" at bounding box center [1400, 116] width 199 height 62
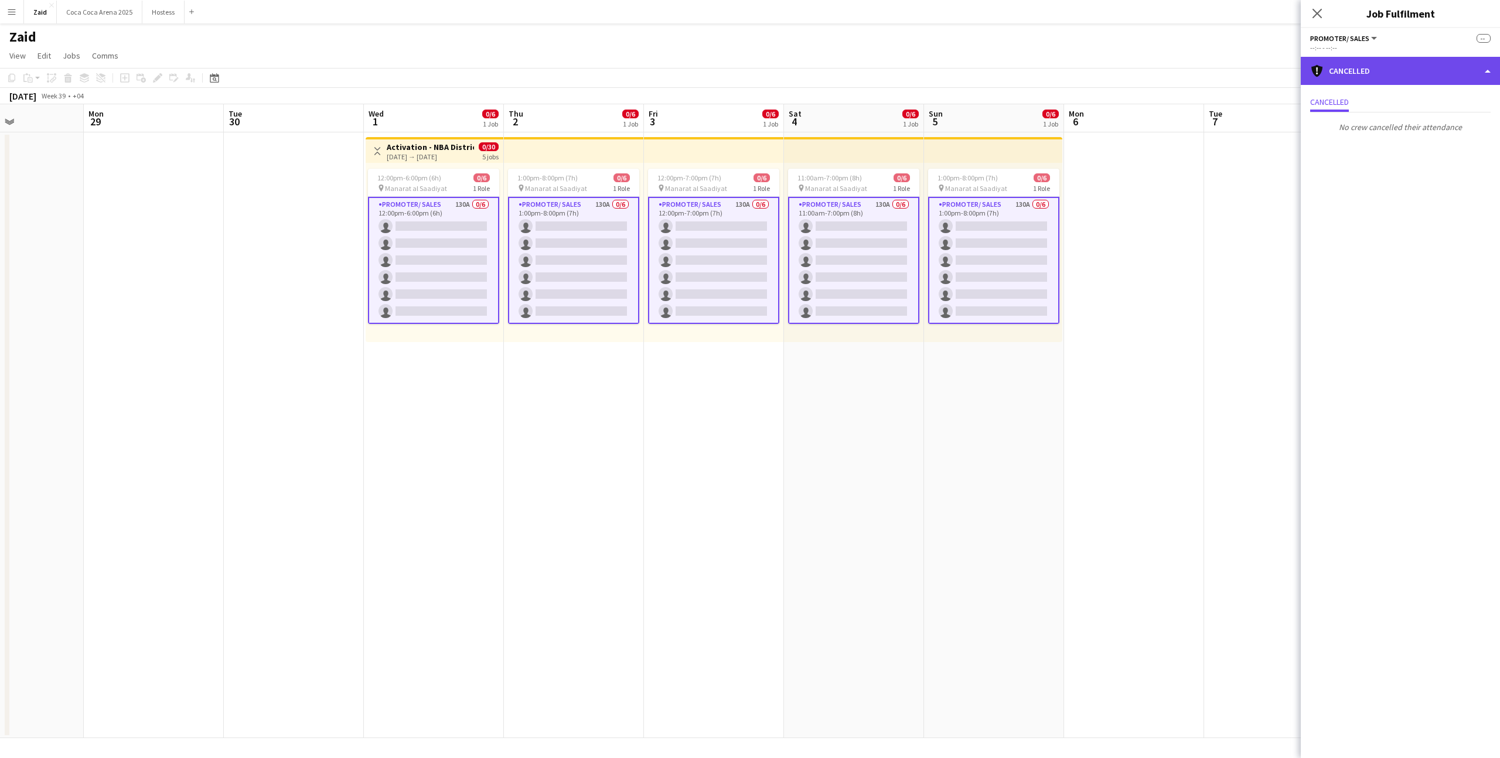
click at [1408, 79] on div "cancellation Cancelled" at bounding box center [1400, 71] width 199 height 28
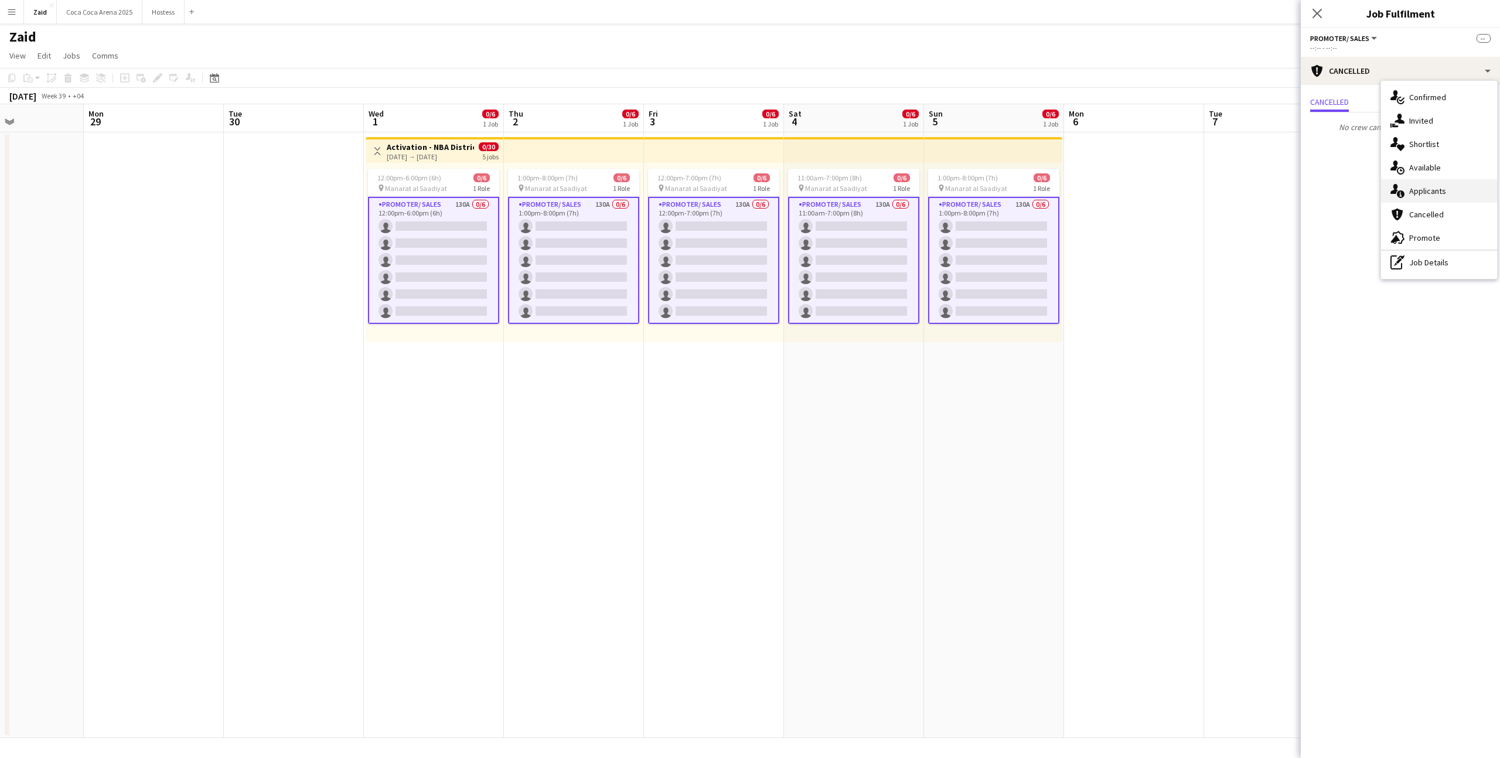
click at [1439, 189] on div "single-neutral-actions-information Applicants" at bounding box center [1439, 190] width 116 height 23
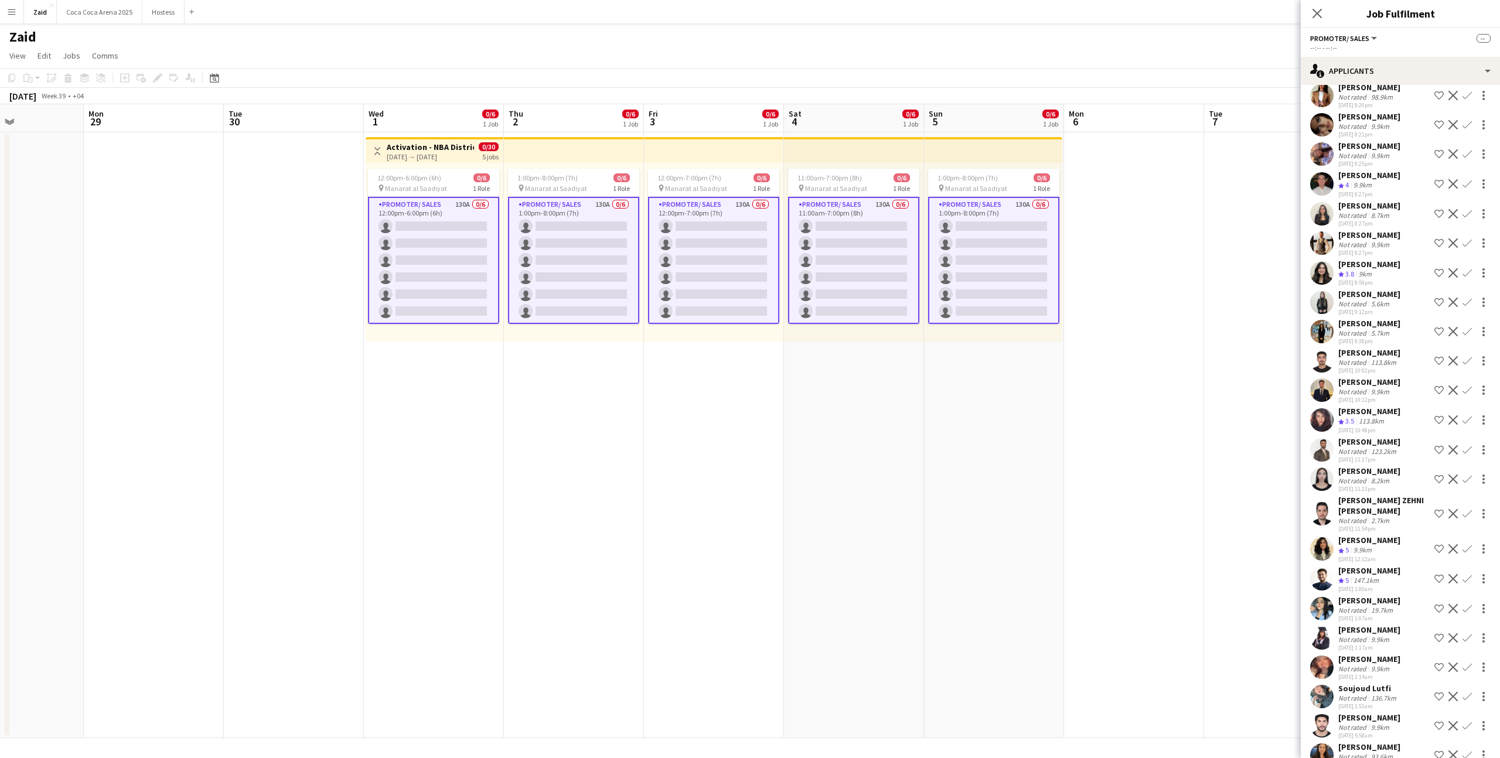
scroll to position [3308, 0]
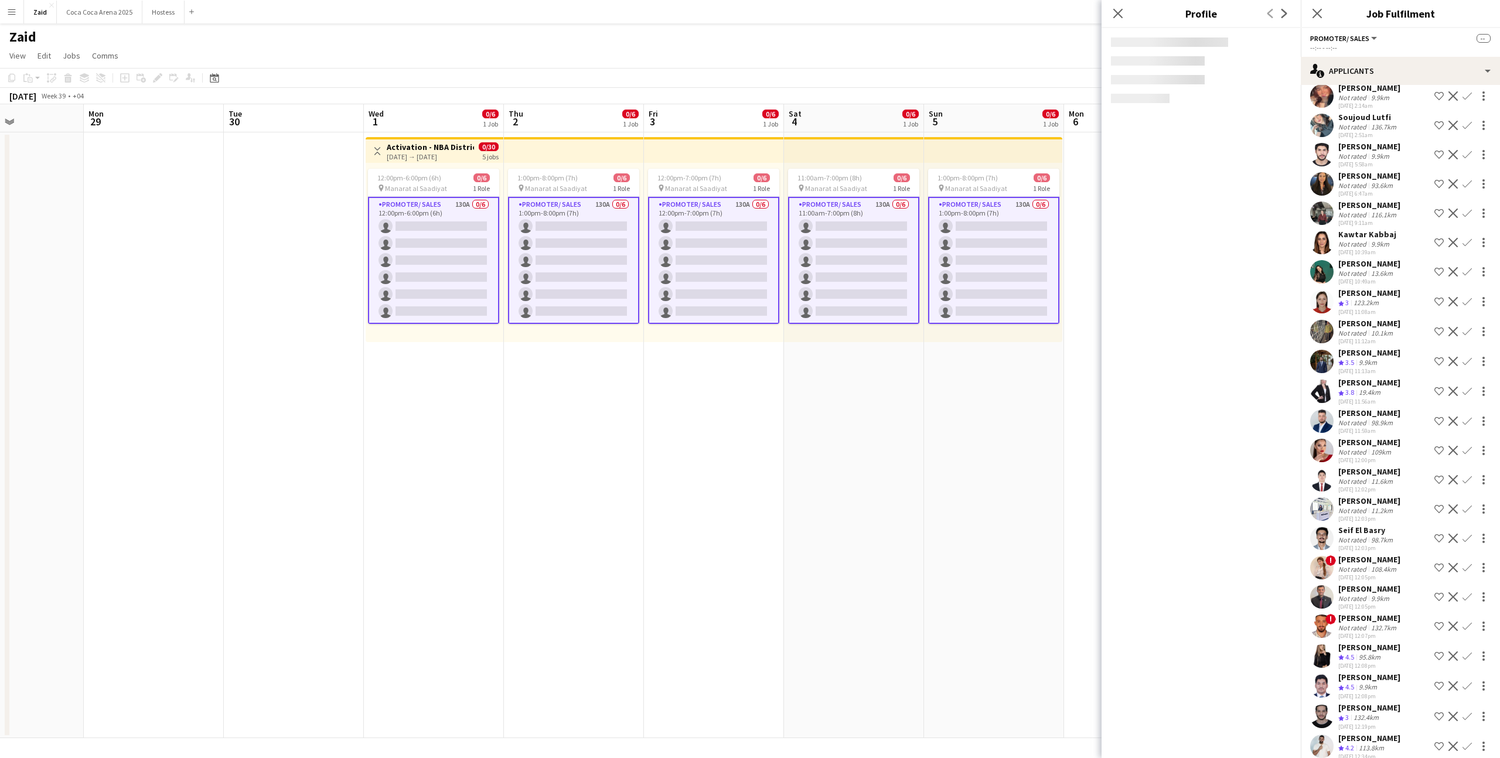
click at [1368, 744] on div "113.8km" at bounding box center [1372, 749] width 30 height 10
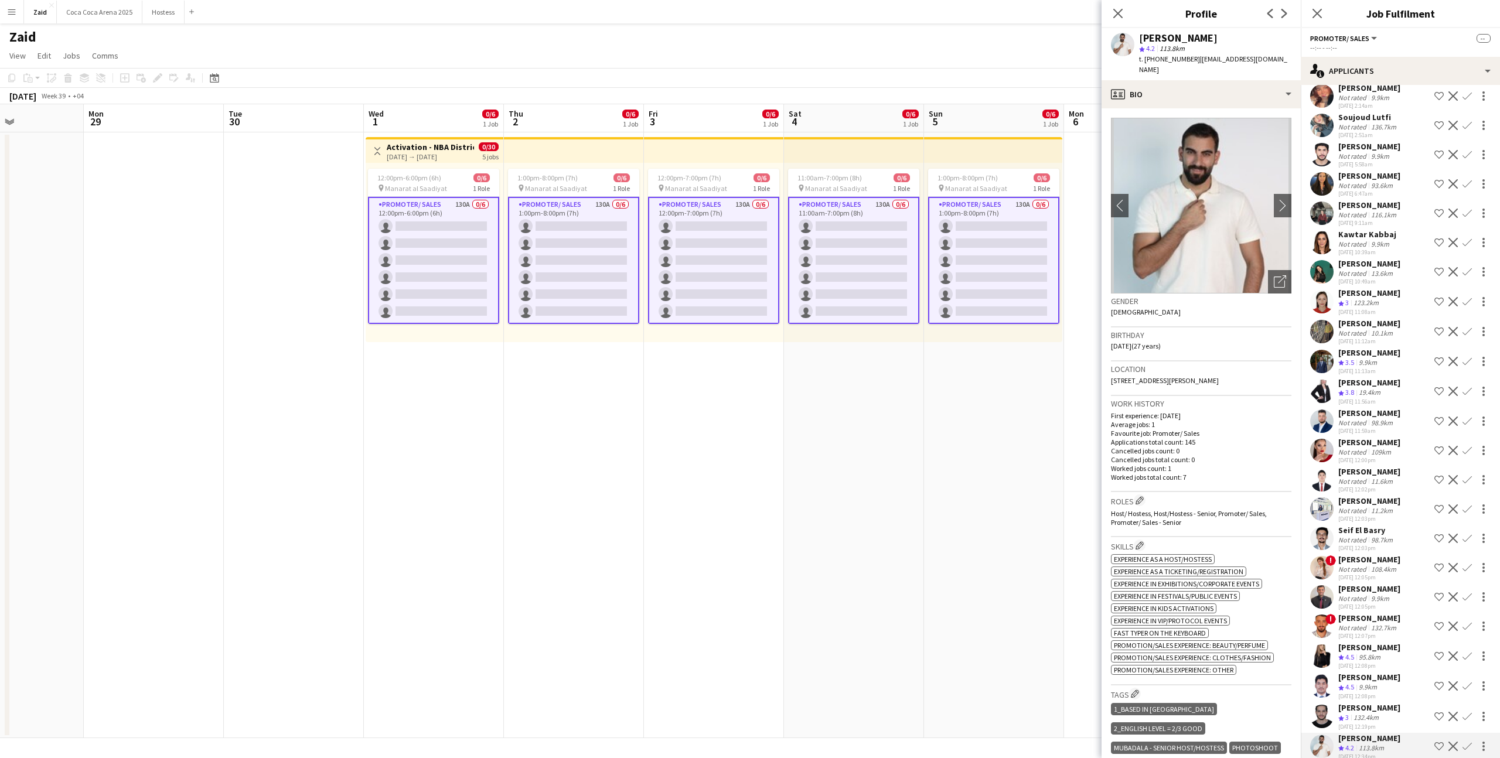
click at [1378, 662] on div "[DATE] 12:08pm" at bounding box center [1370, 666] width 62 height 8
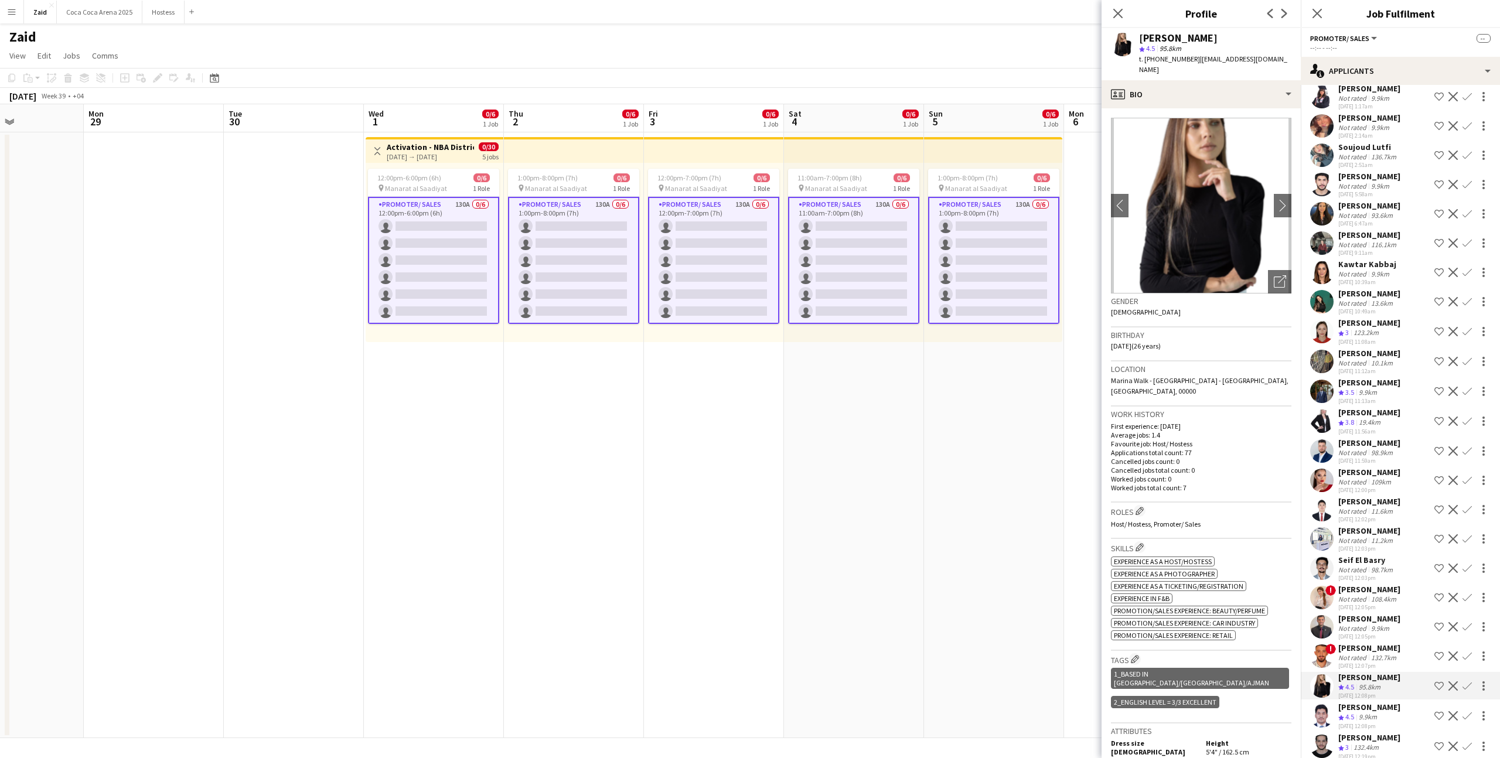
scroll to position [3277, 0]
click at [1385, 567] on div "98.7km" at bounding box center [1382, 571] width 26 height 9
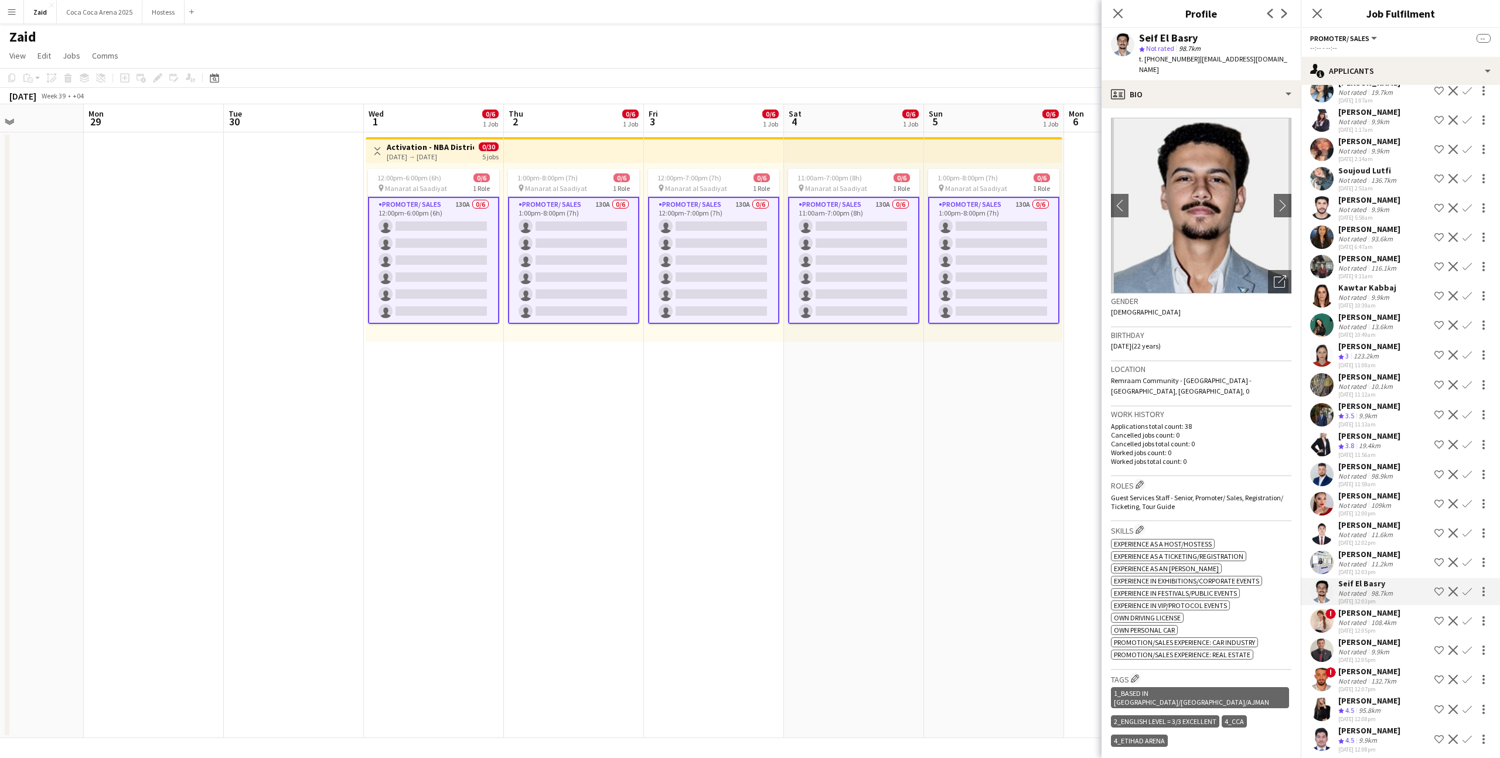
click at [1385, 560] on div "11.2km" at bounding box center [1382, 564] width 26 height 9
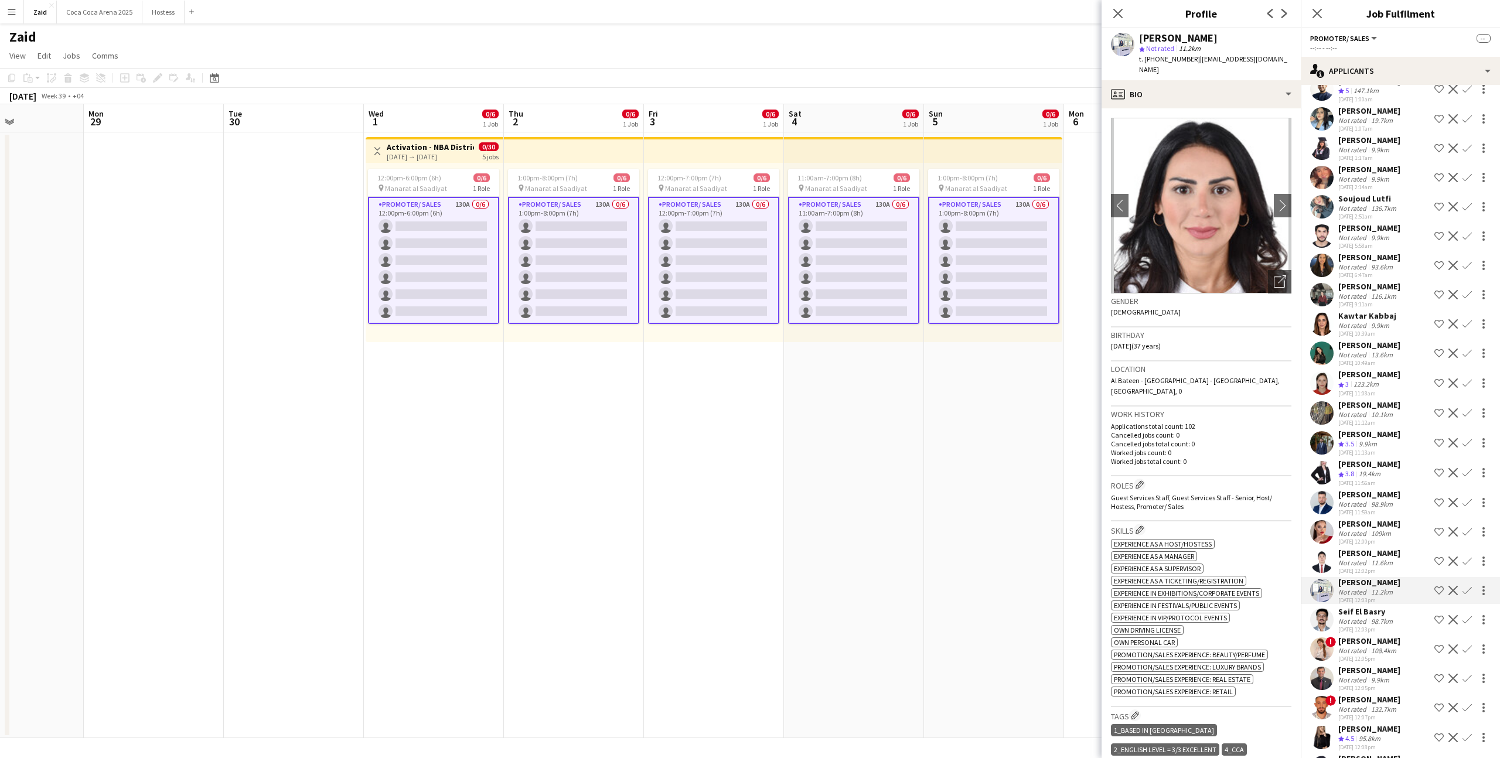
click at [1385, 567] on div "[DATE] 12:02pm" at bounding box center [1370, 571] width 62 height 8
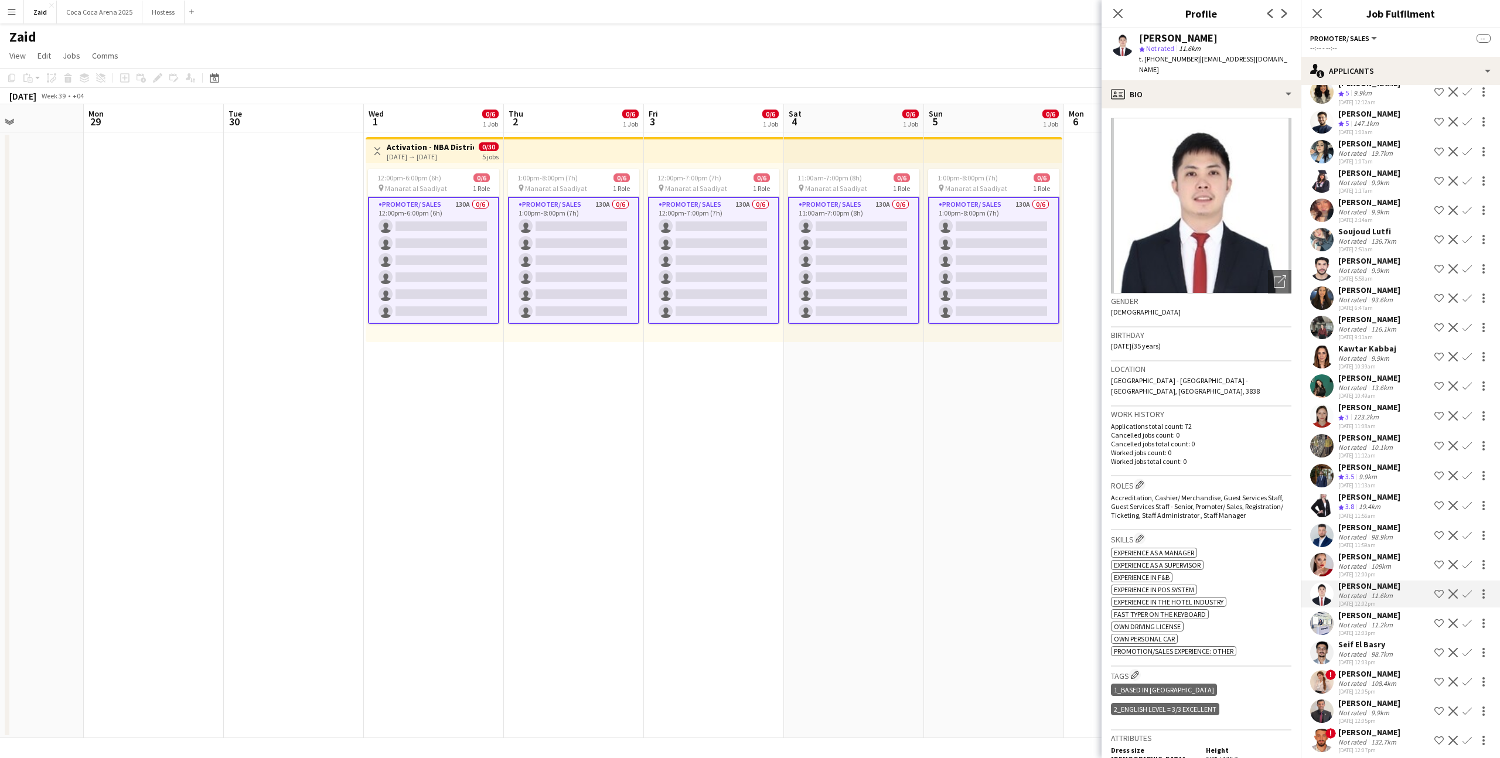
click at [1385, 562] on div "109km" at bounding box center [1381, 566] width 25 height 9
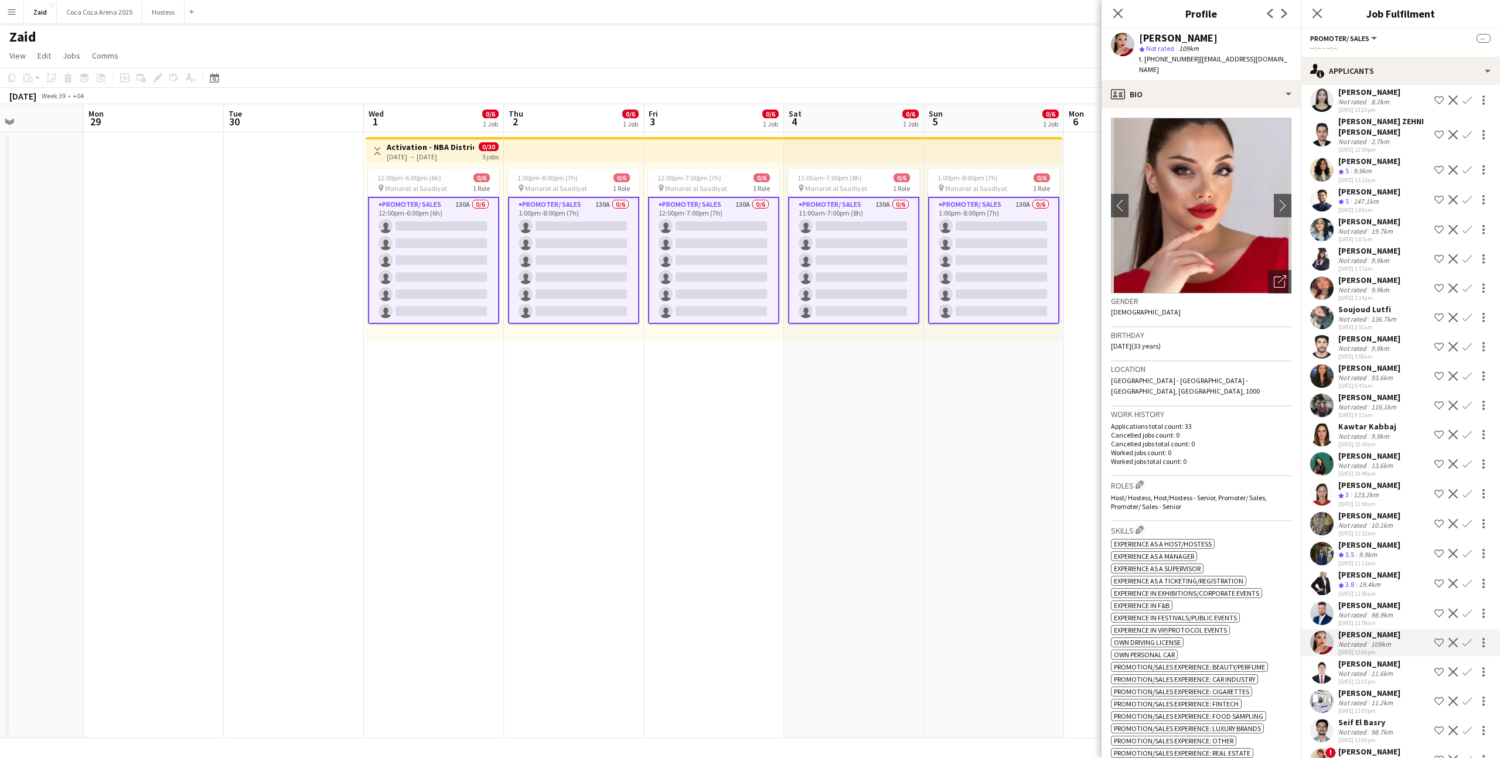
scroll to position [3111, 0]
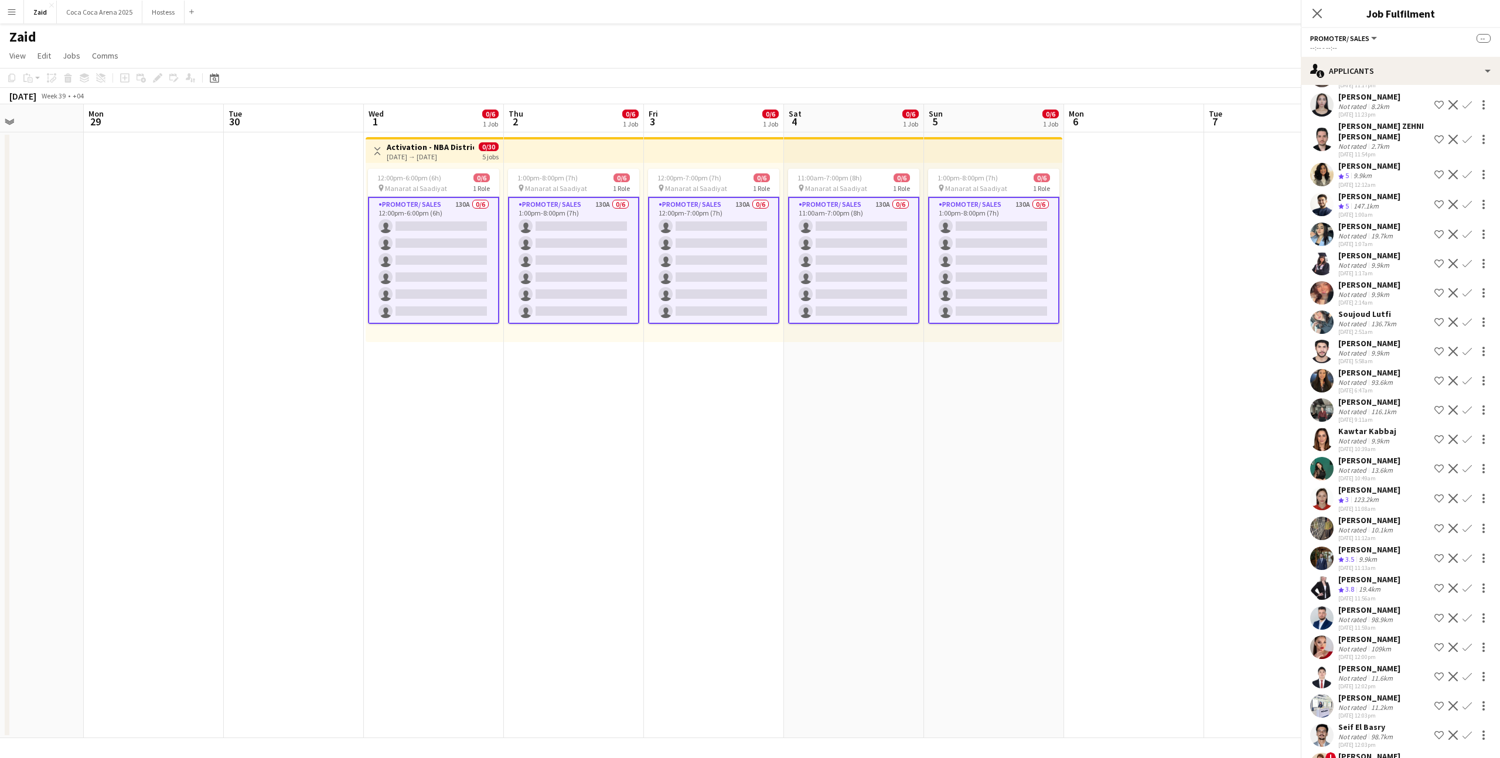
click at [1389, 544] on div "[PERSON_NAME]" at bounding box center [1370, 549] width 62 height 11
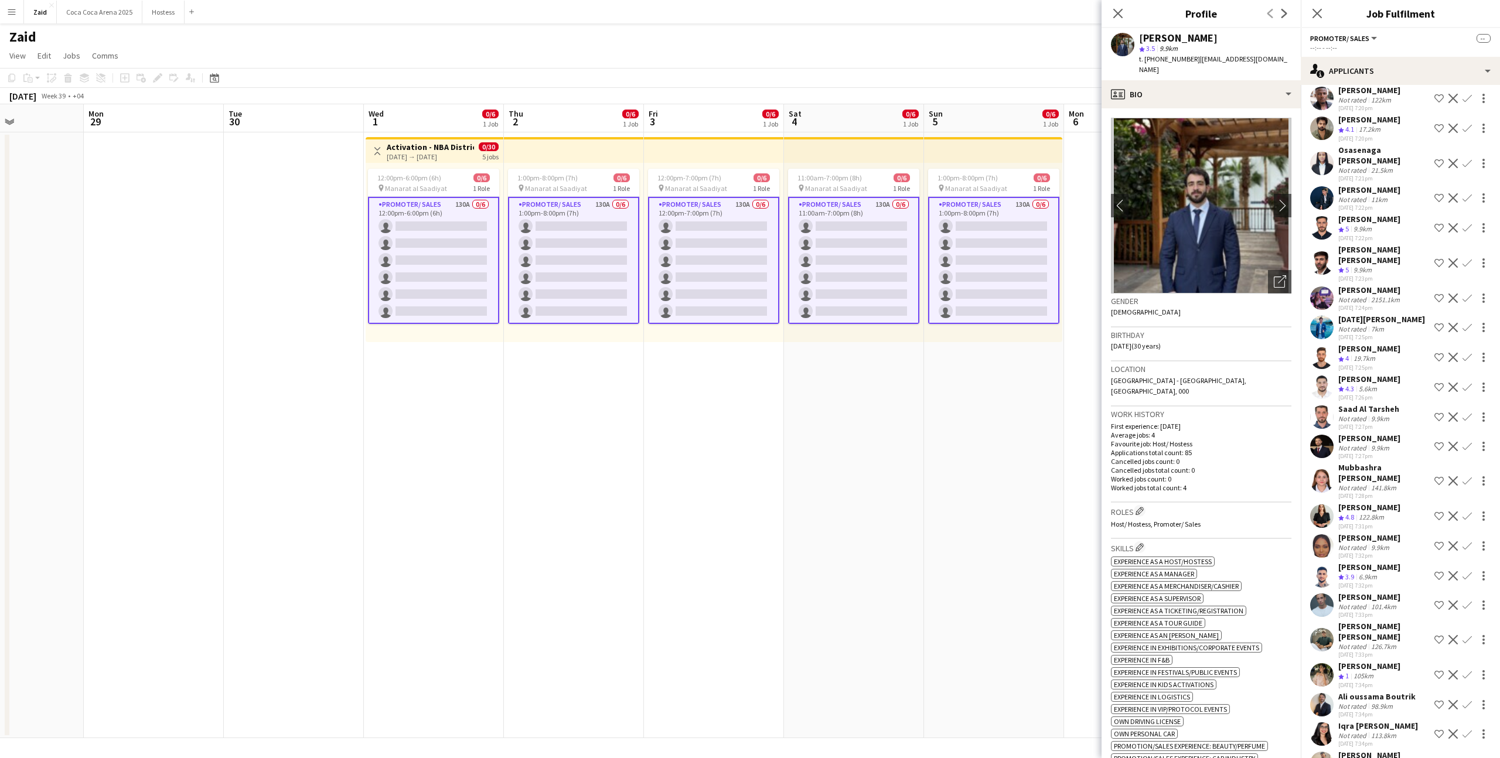
scroll to position [0, 0]
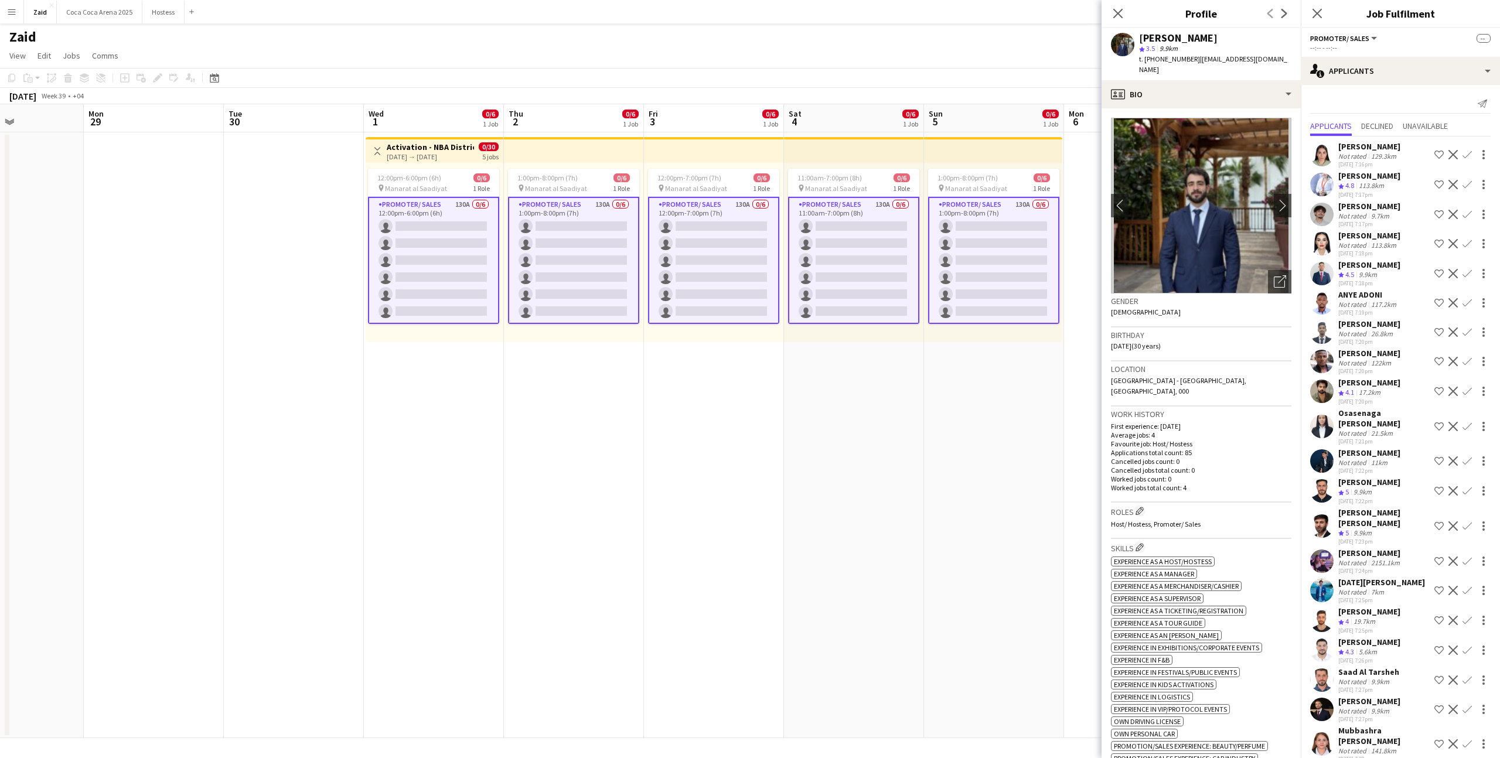
click at [1390, 328] on div "[PERSON_NAME]" at bounding box center [1370, 324] width 62 height 11
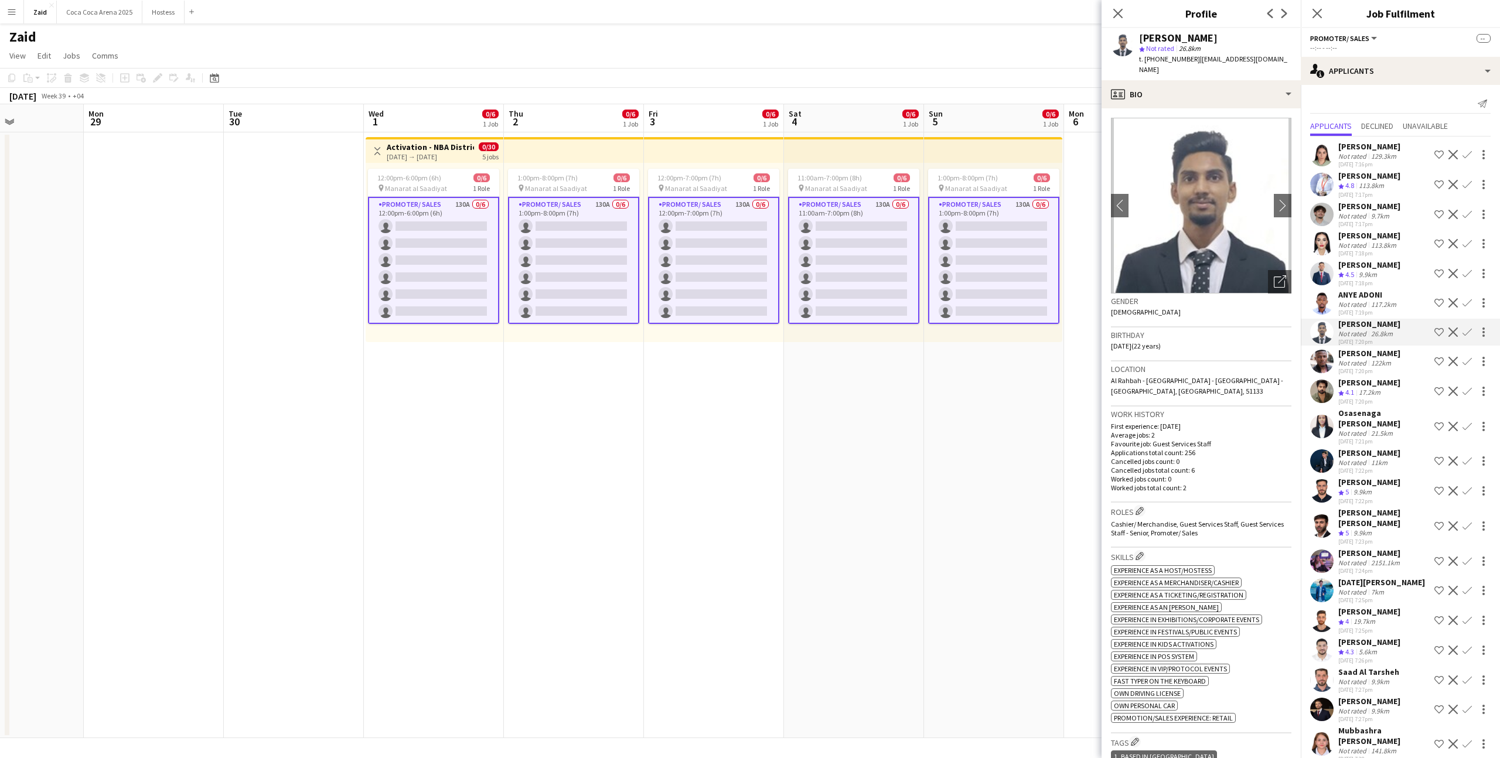
click at [1003, 508] on app-date-cell "1:00pm-8:00pm (7h) 0/6 pin Manarat al Saadiyat 1 Role Promoter/ Sales 130A 0/6 …" at bounding box center [994, 435] width 140 height 606
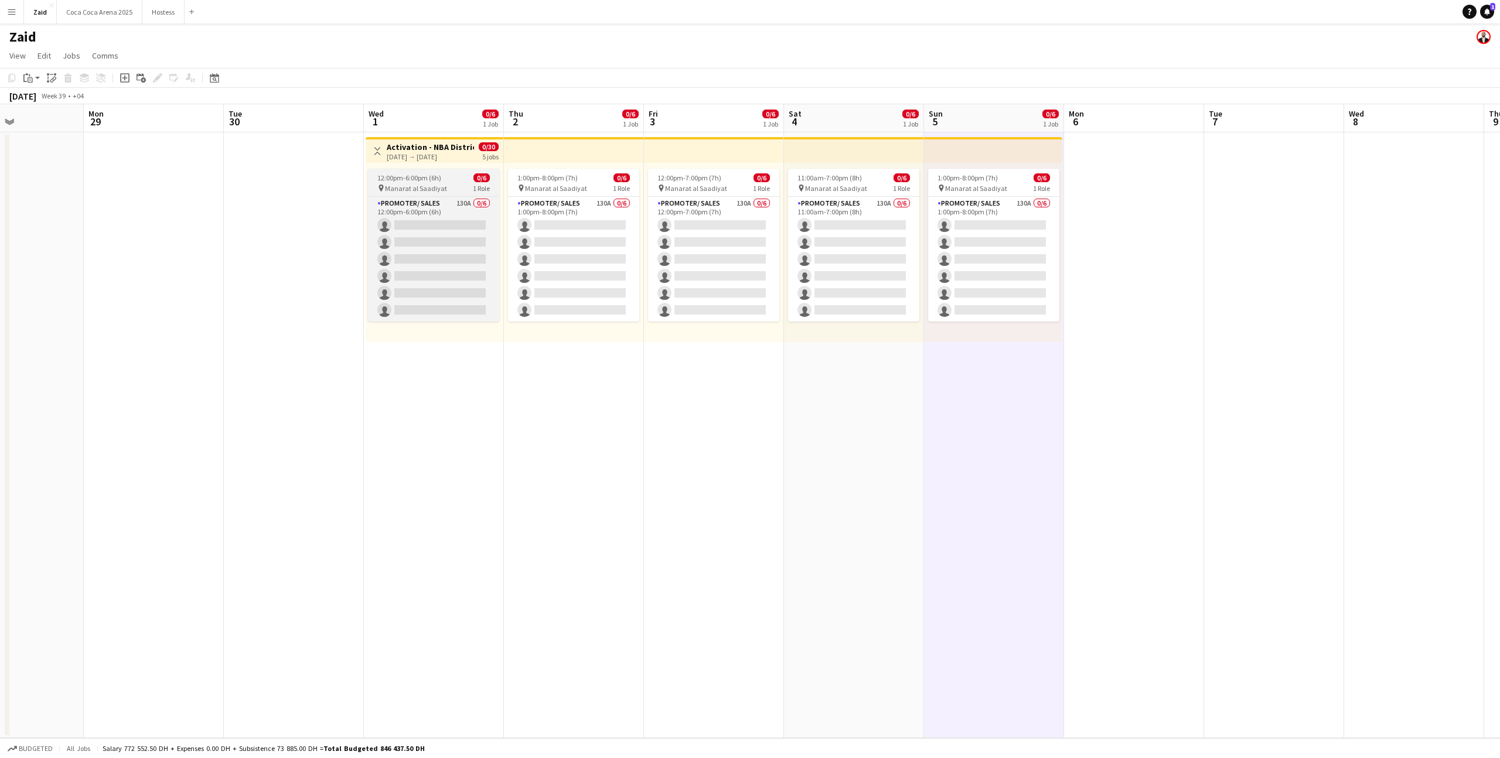
click at [451, 182] on div "12:00pm-6:00pm (6h) 0/6" at bounding box center [433, 177] width 131 height 9
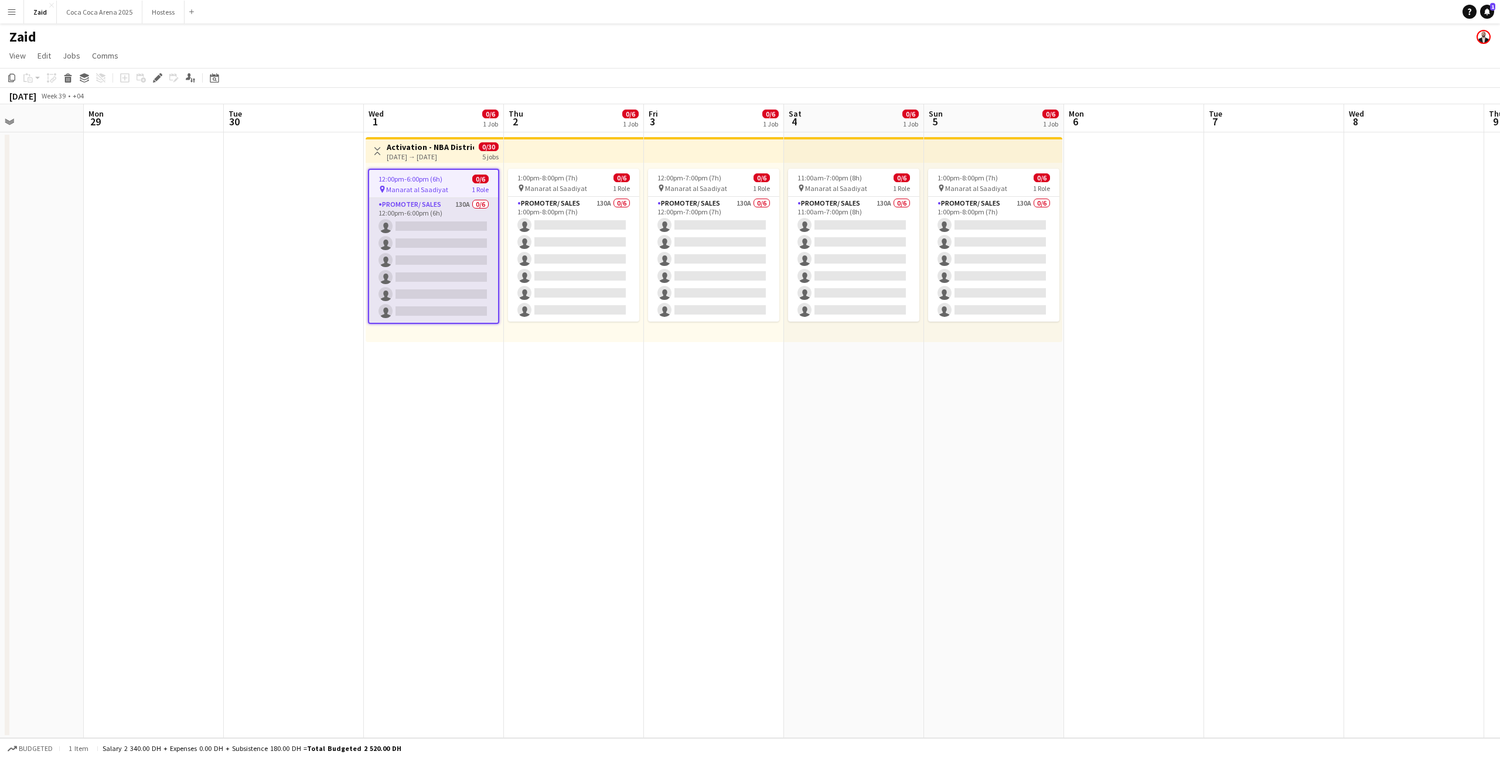
click at [497, 240] on app-card-role "Promoter/ Sales 130A 0/6 12:00pm-6:00pm (6h) single-neutral-actions single-neut…" at bounding box center [433, 260] width 129 height 125
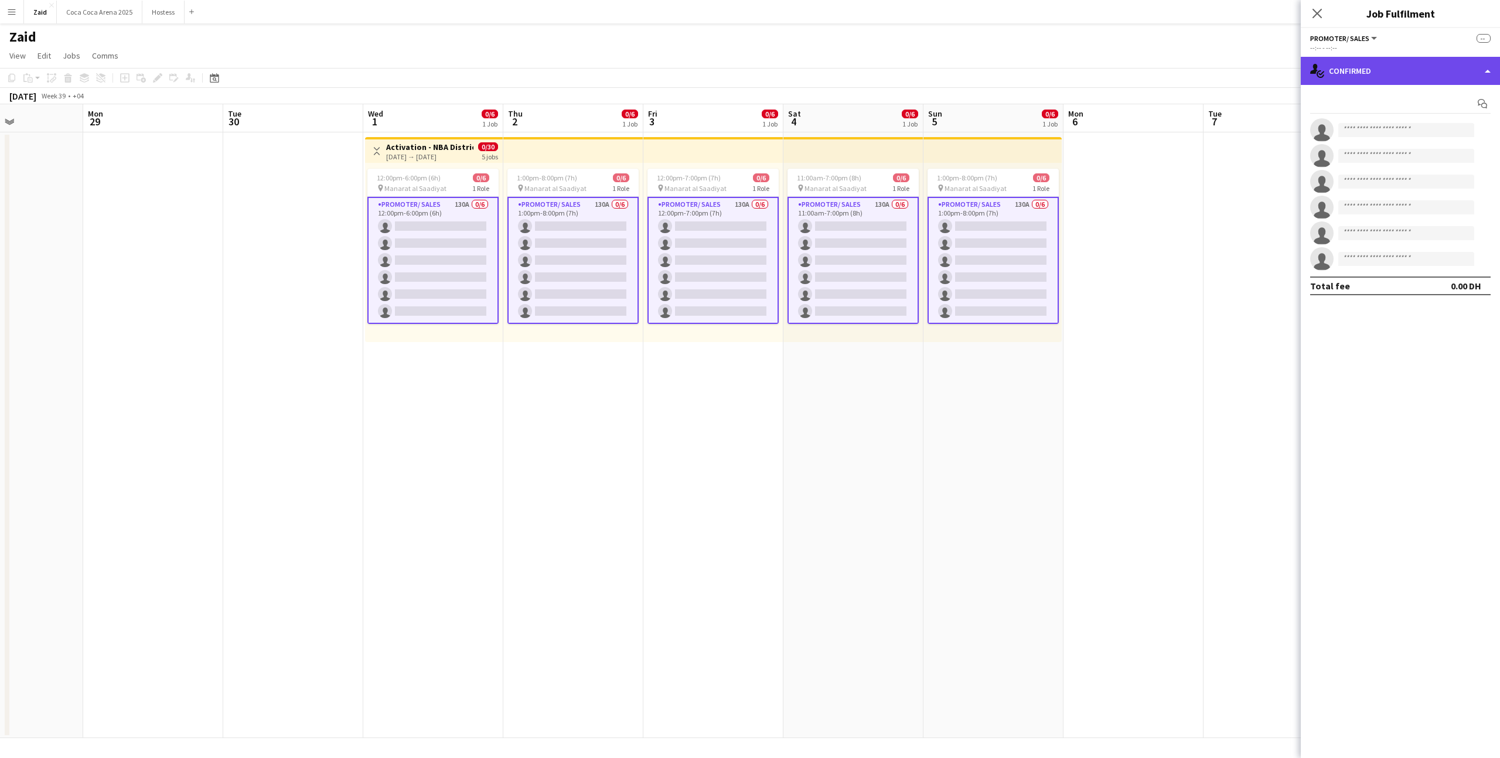
click at [1379, 73] on div "single-neutral-actions-check-2 Confirmed" at bounding box center [1400, 71] width 199 height 28
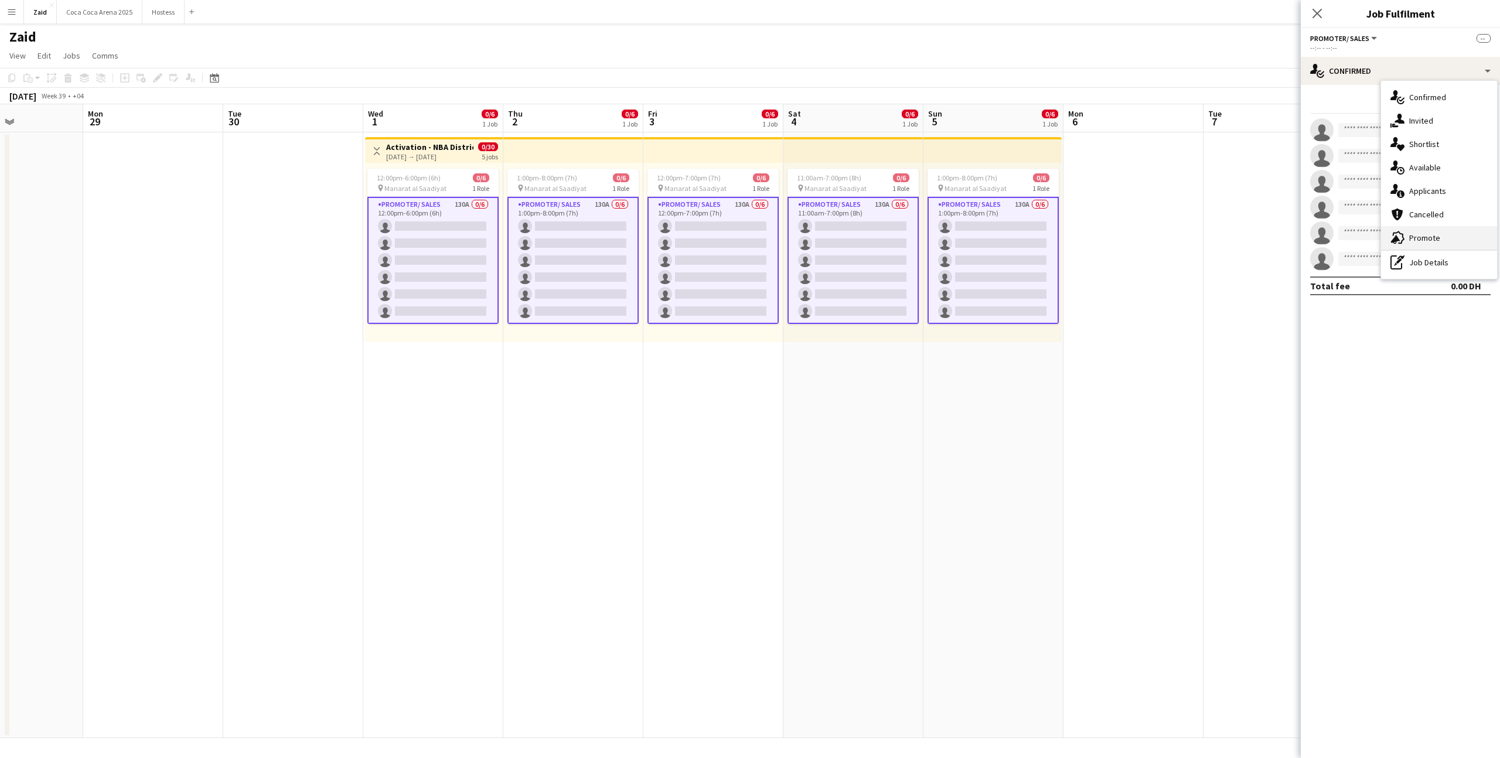
click at [1405, 237] on div "advertising-megaphone Promote" at bounding box center [1439, 237] width 116 height 23
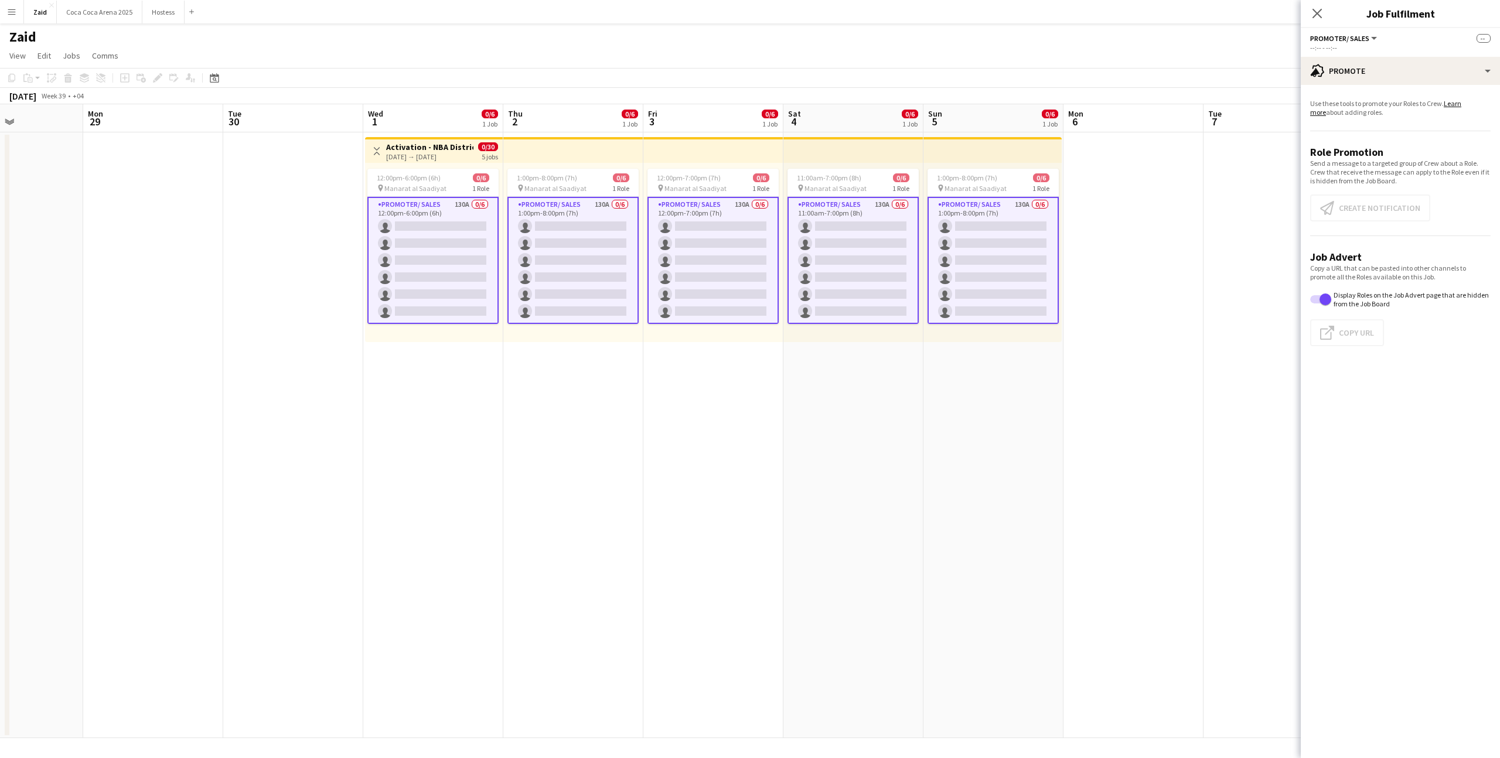
click at [476, 212] on app-card-role "Promoter/ Sales 130A 0/6 12:00pm-6:00pm (6h) single-neutral-actions single-neut…" at bounding box center [432, 260] width 131 height 127
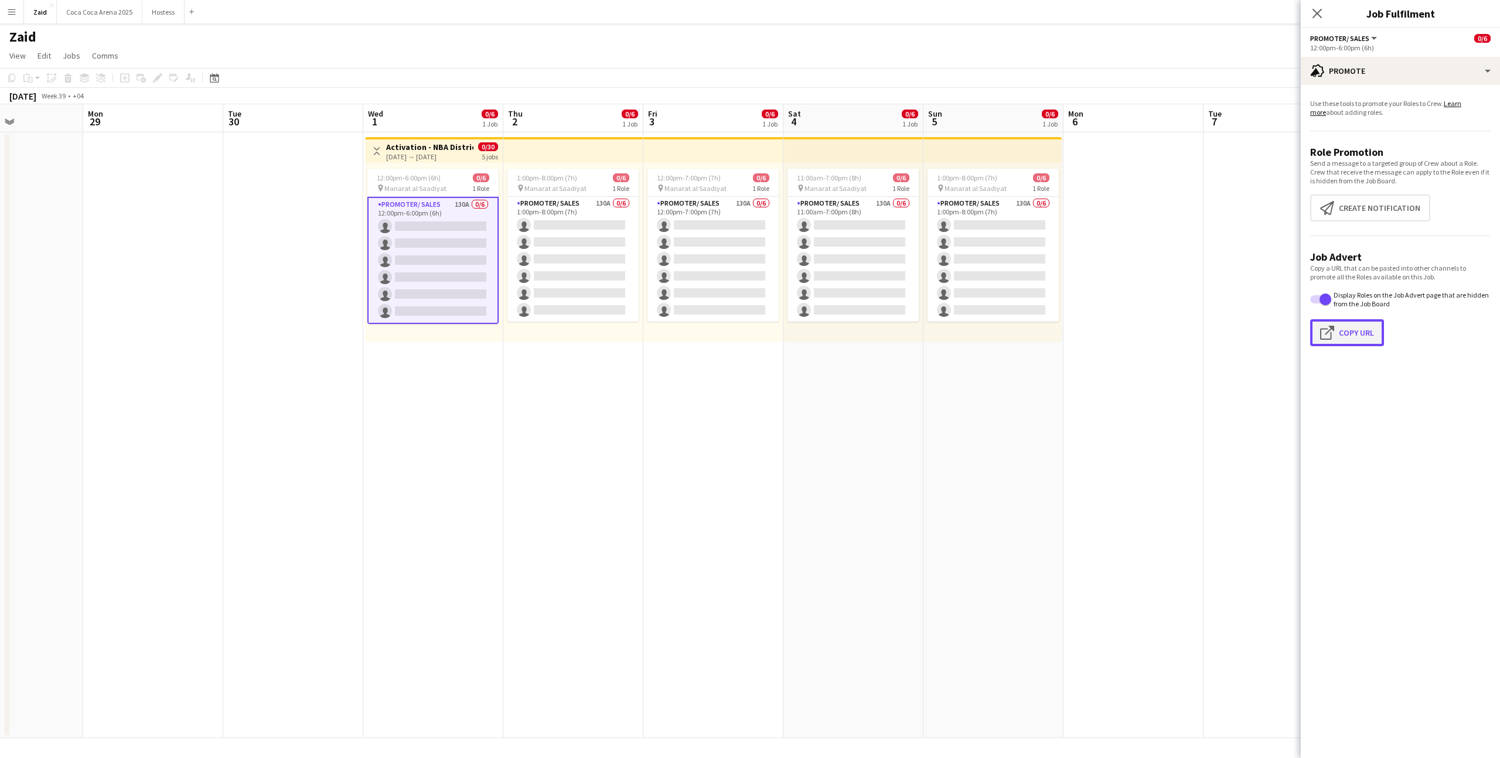
click at [1354, 326] on button "Click to copy URL Copy Url" at bounding box center [1347, 332] width 74 height 27
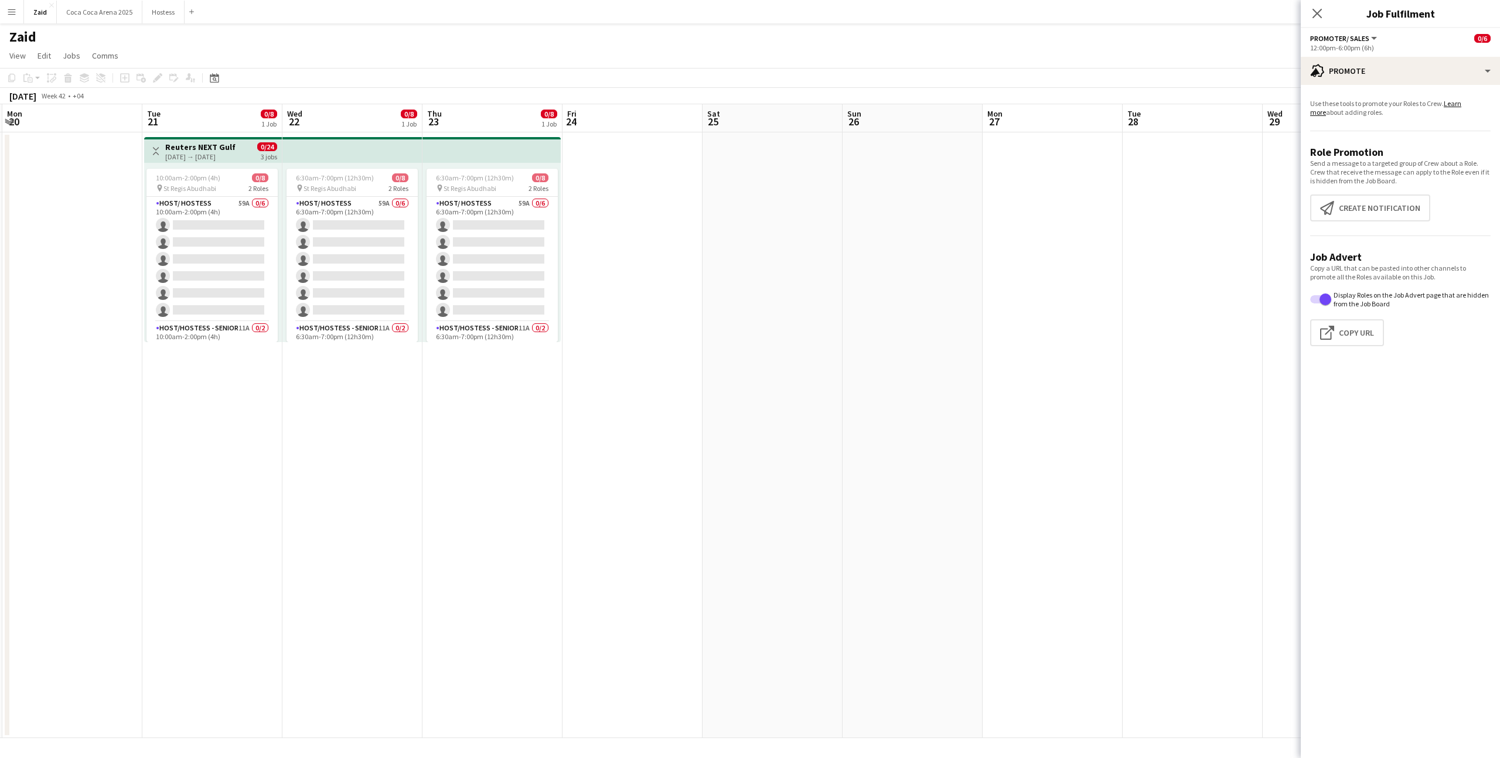
scroll to position [0, 399]
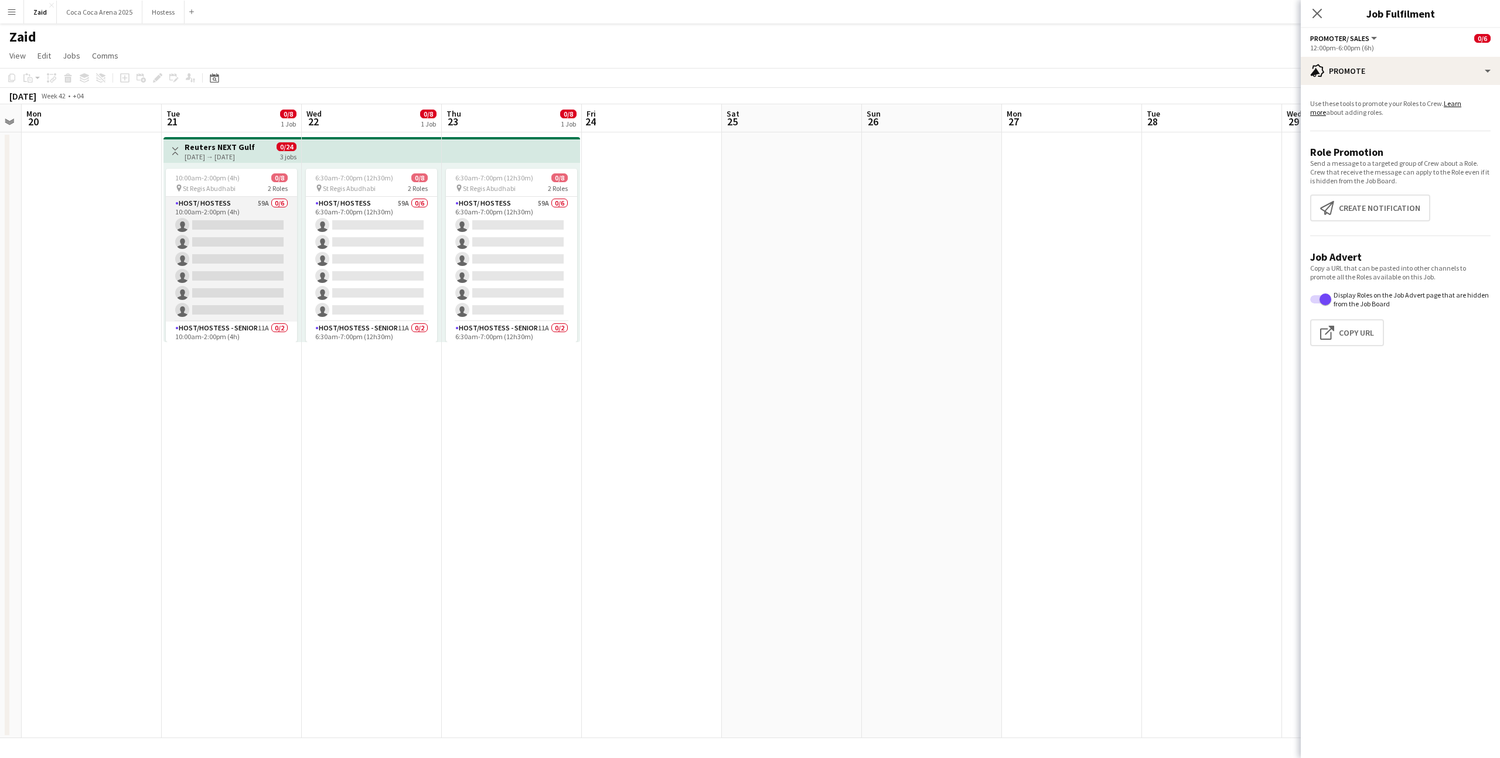
click at [264, 216] on app-card-role "Host/ Hostess 59A 0/6 10:00am-2:00pm (4h) single-neutral-actions single-neutral…" at bounding box center [231, 259] width 131 height 125
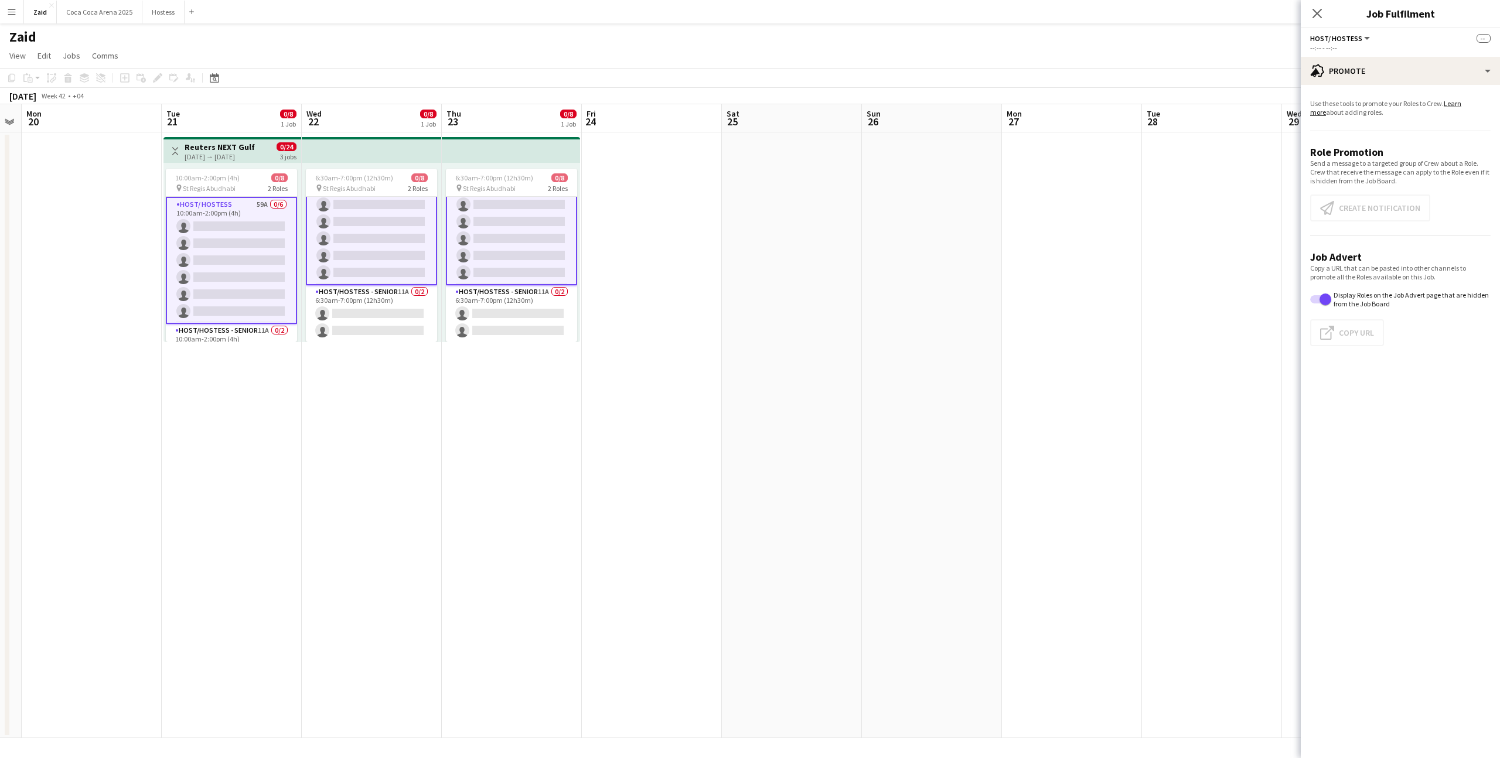
scroll to position [0, 0]
click at [670, 301] on app-date-cell at bounding box center [652, 435] width 140 height 606
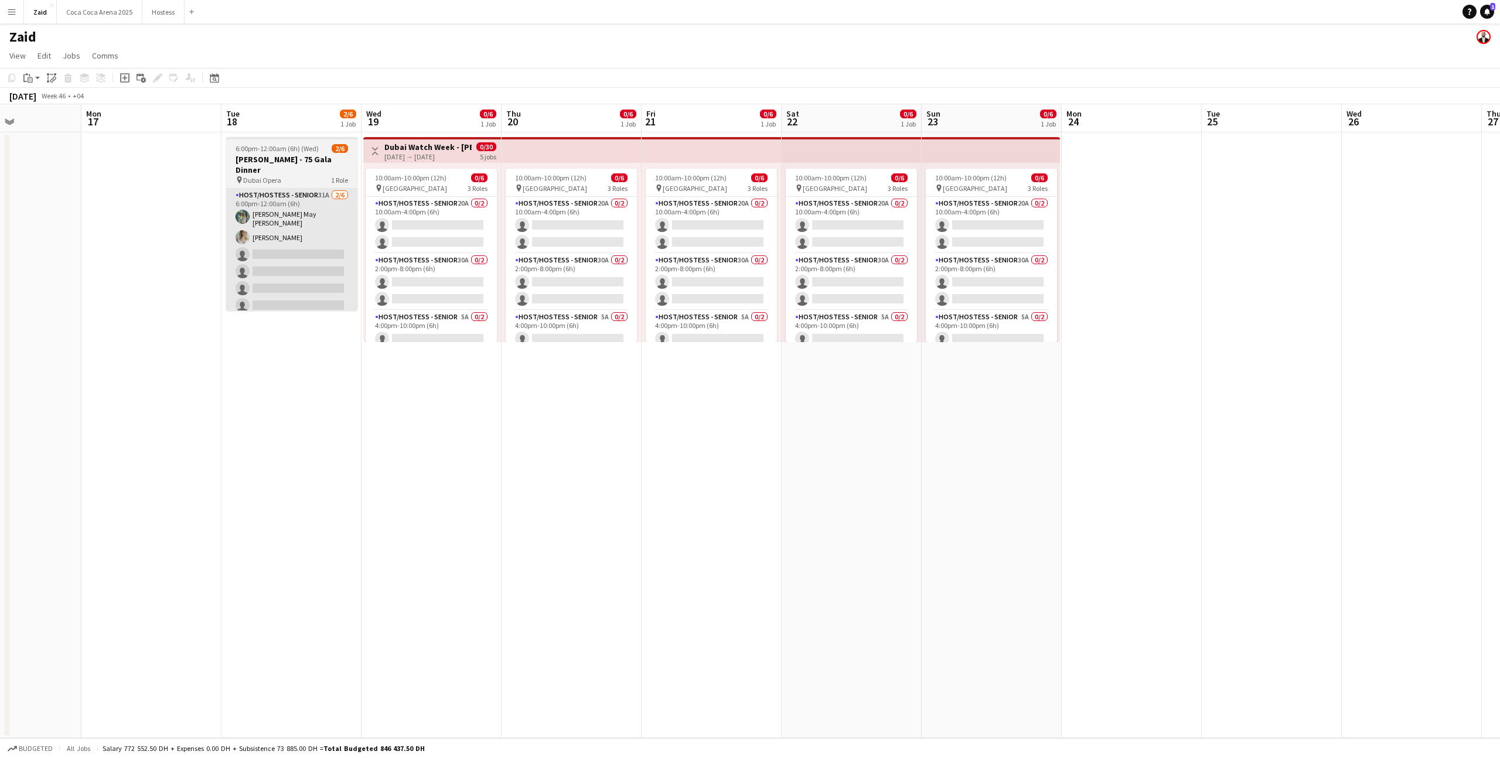
click at [355, 243] on app-card-role "Host/Hostess - Senior 31A [DATE] 6:00pm-12:00am (6h) [PERSON_NAME] May [PERSON_…" at bounding box center [291, 253] width 131 height 128
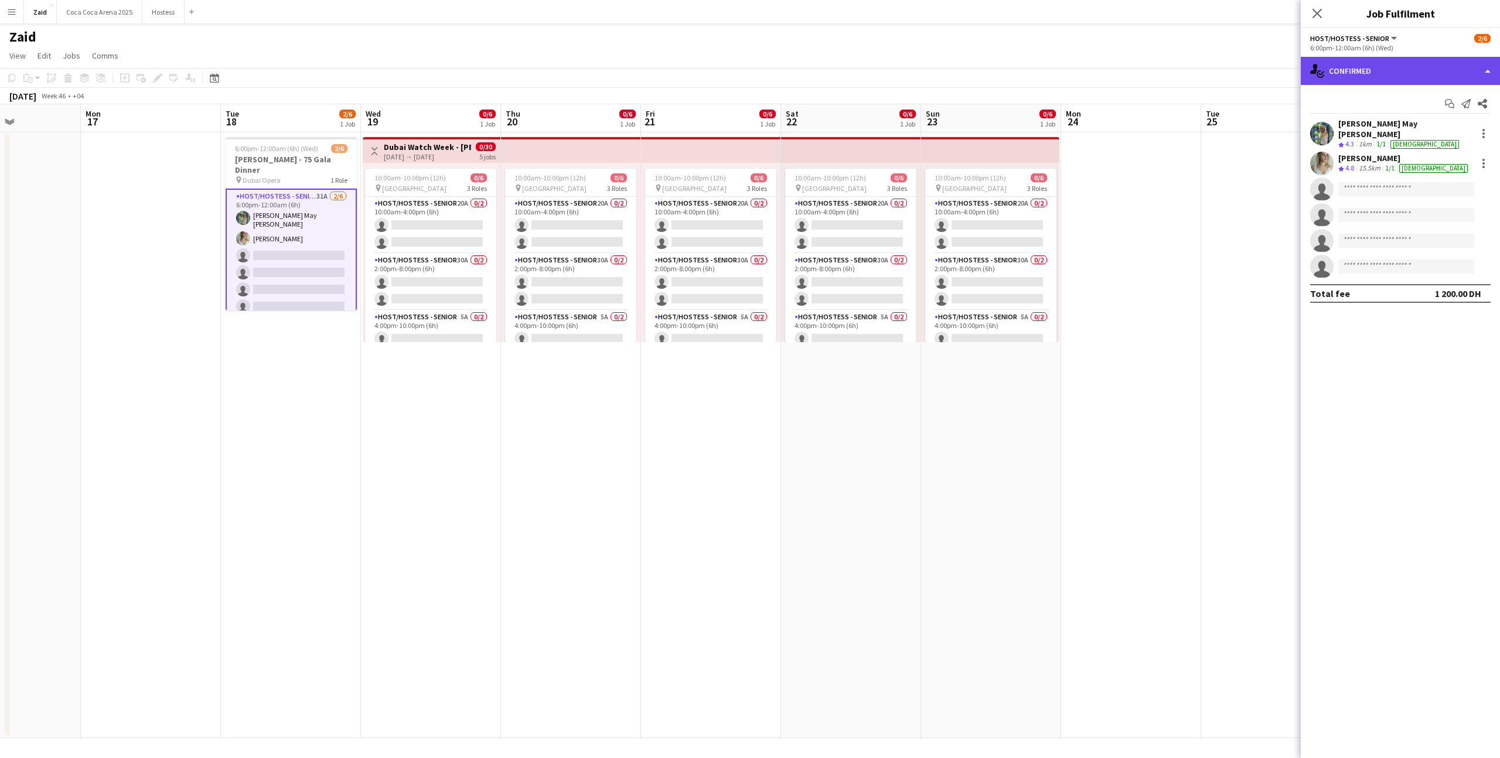
click at [1372, 69] on div "single-neutral-actions-check-2 Confirmed" at bounding box center [1400, 71] width 199 height 28
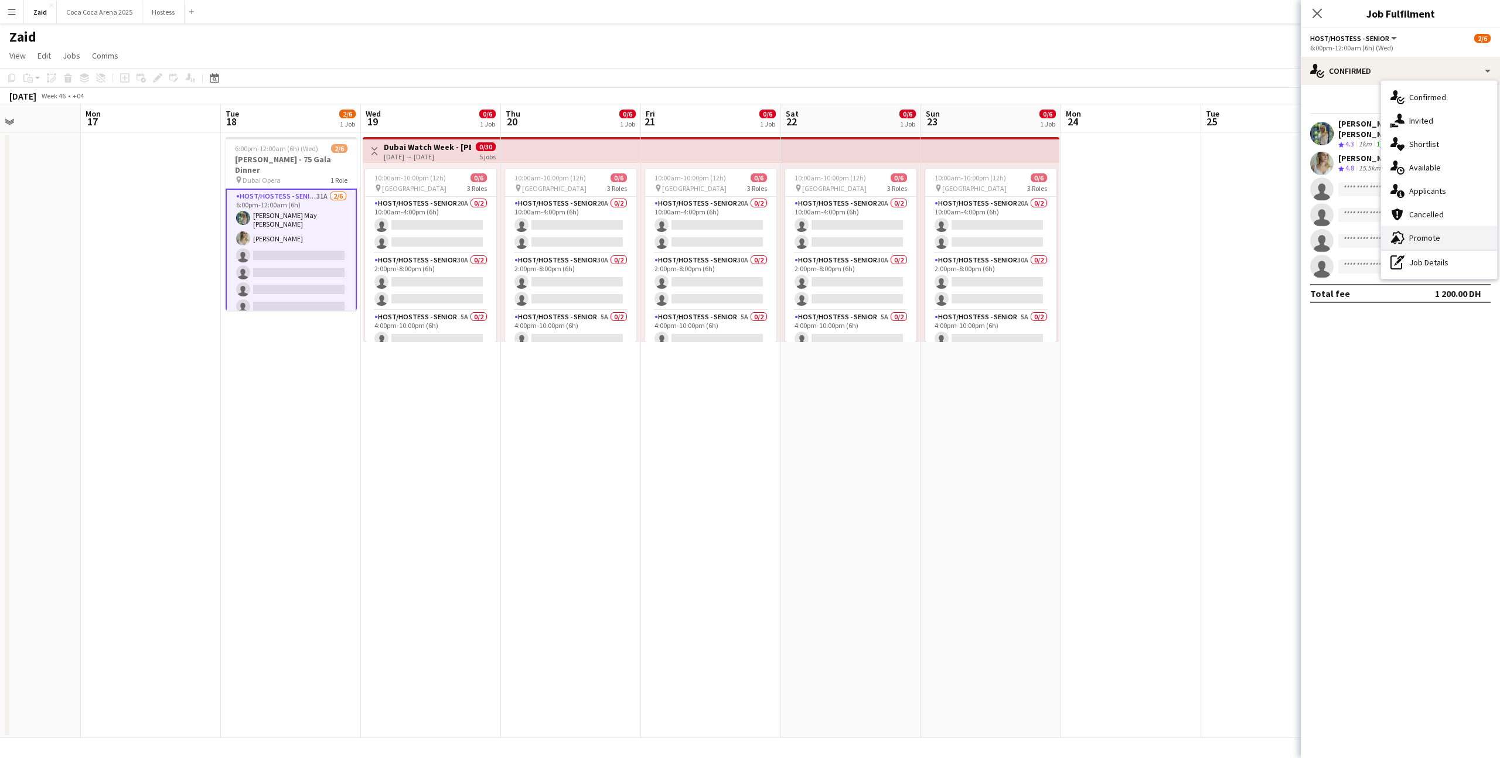
click at [1438, 233] on div "advertising-megaphone Promote" at bounding box center [1439, 237] width 116 height 23
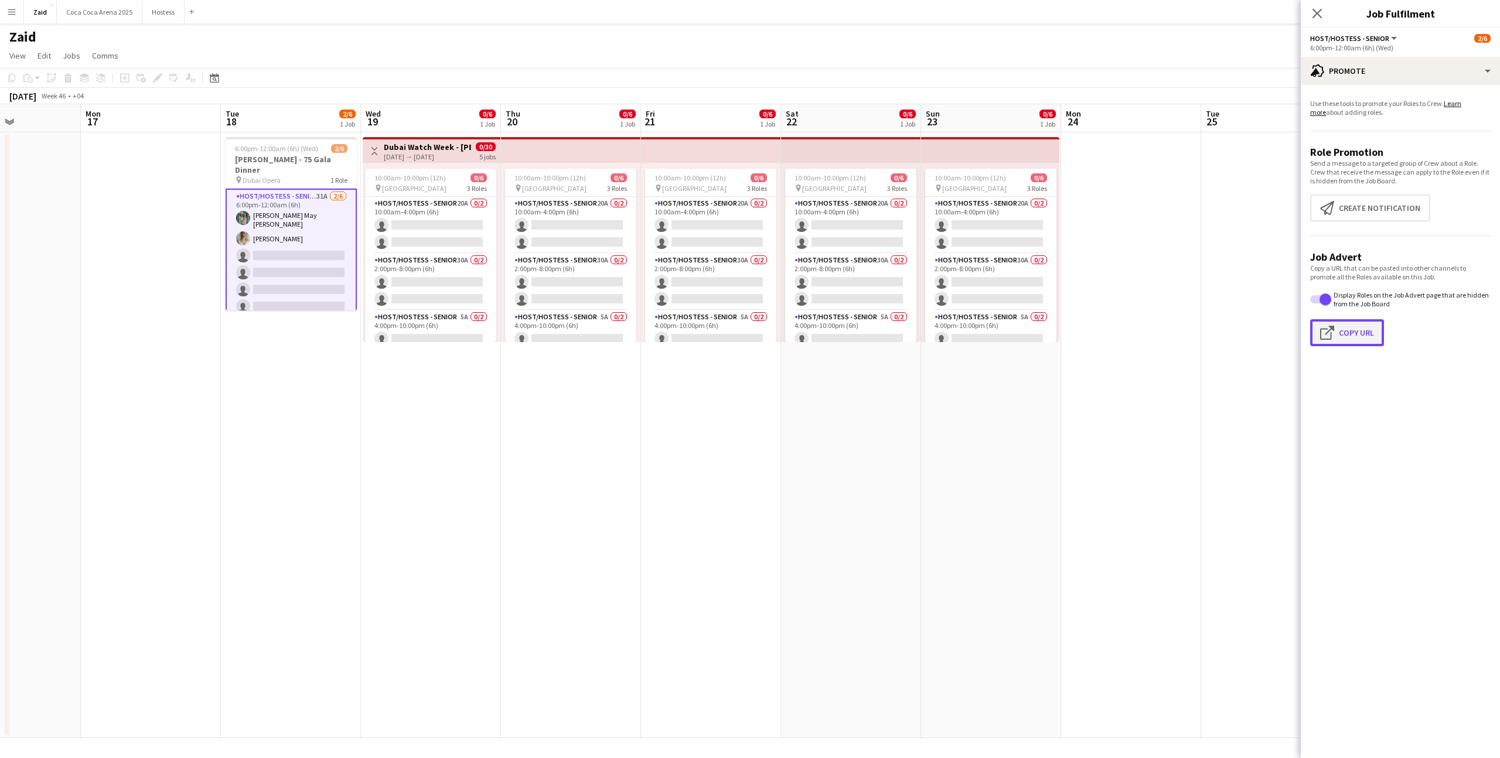
click at [1347, 328] on button "Click to copy URL Copy Url" at bounding box center [1347, 332] width 74 height 27
type textarea "**********"
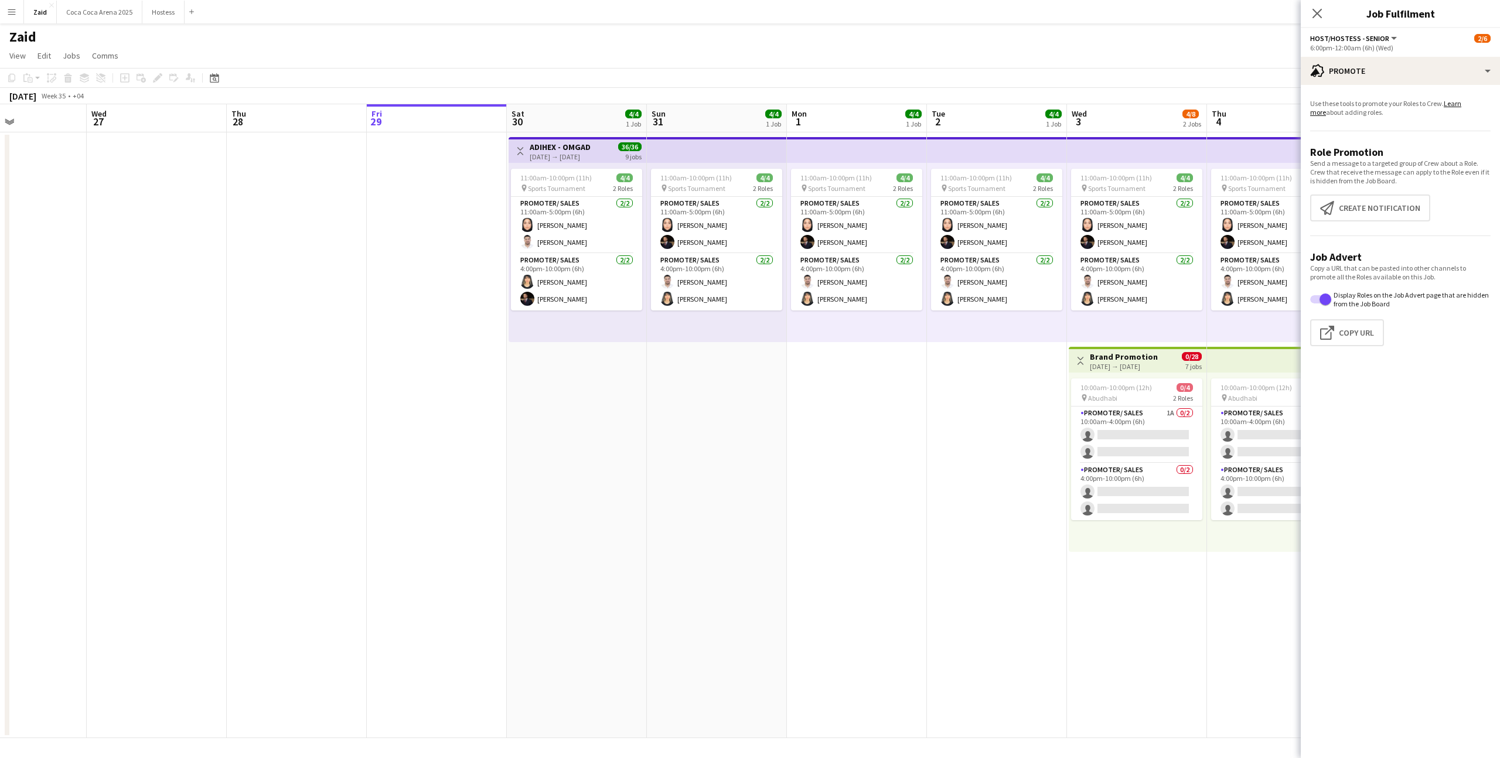
scroll to position [0, 482]
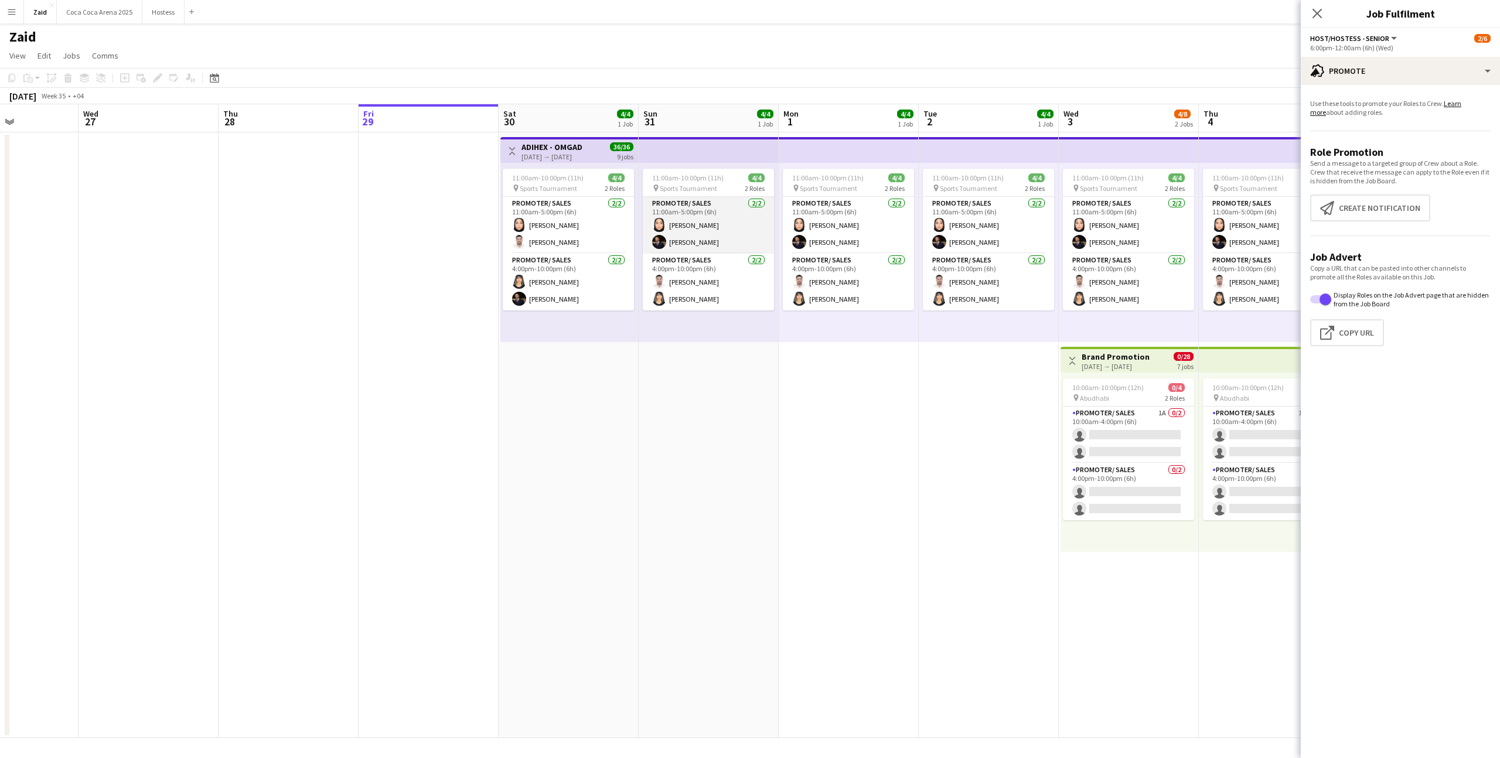
click at [769, 200] on app-card-role "Promoter/ Sales 2/2 11:00am-5:00pm (6h) Leen Salim Osama Nour" at bounding box center [708, 225] width 131 height 57
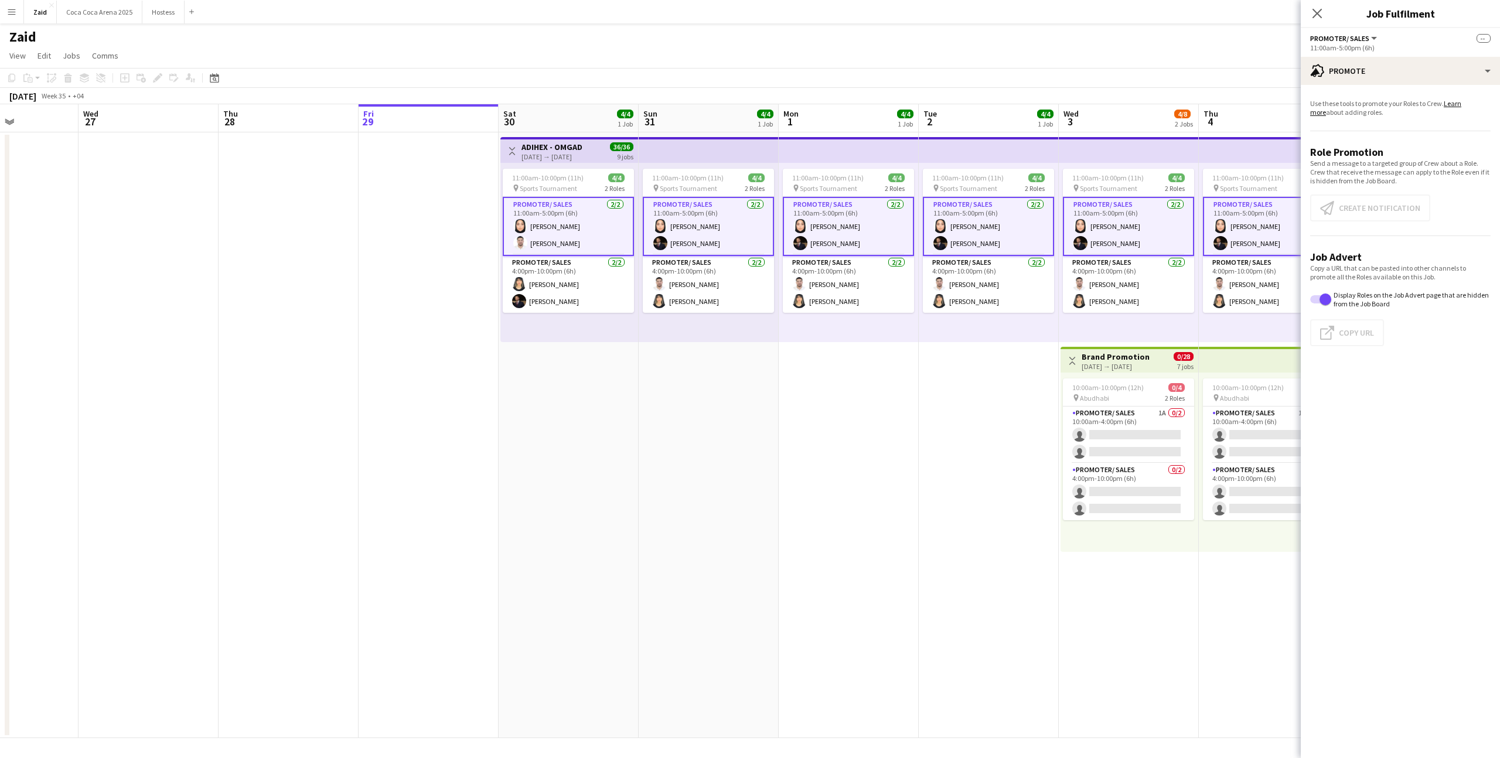
click at [758, 223] on app-card-role "Promoter/ Sales 2/2 11:00am-5:00pm (6h) Leen Salim Osama Nour" at bounding box center [708, 226] width 131 height 59
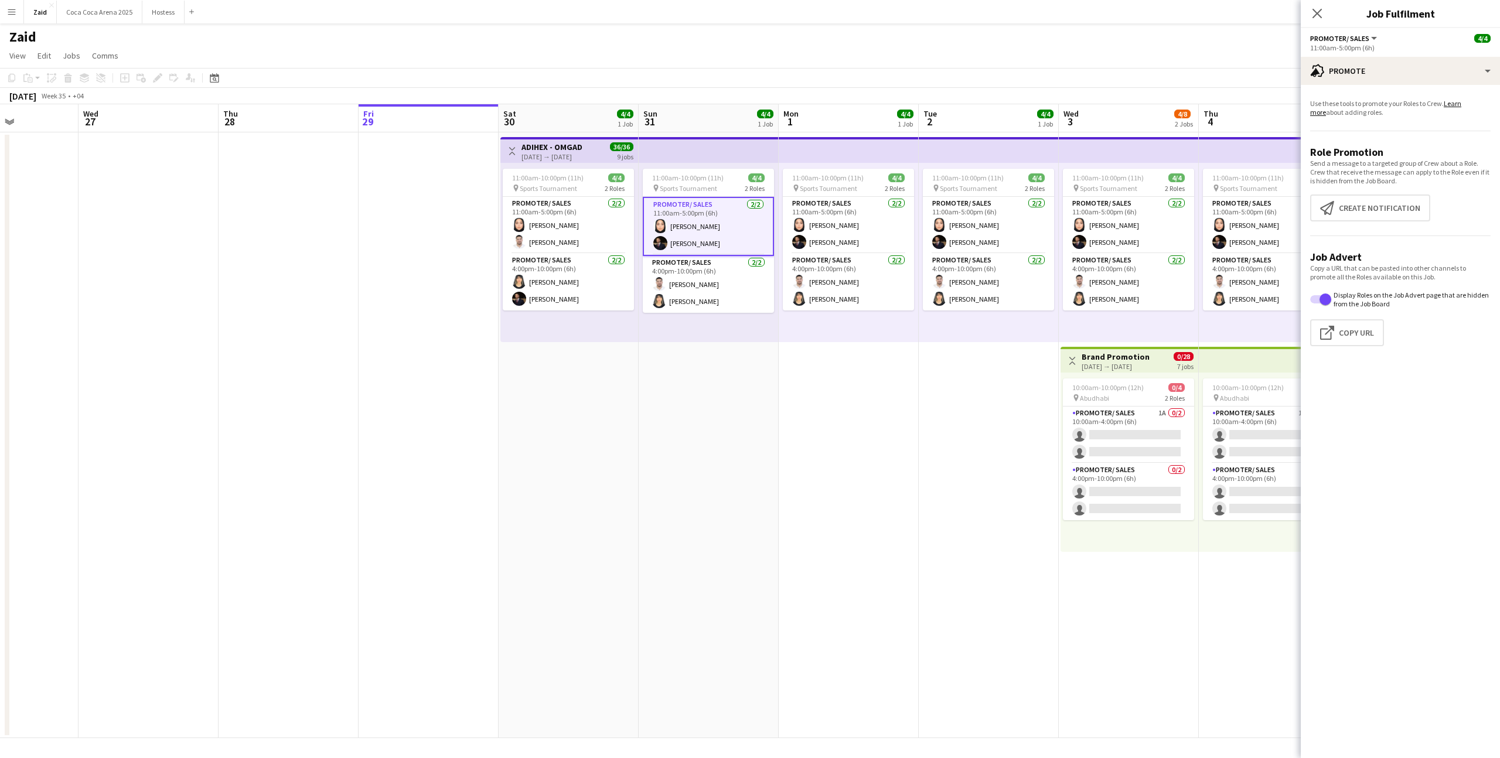
click at [961, 355] on app-date-cell "11:00am-10:00pm (11h) 4/4 pin Sports Tournament 2 Roles Promoter/ Sales [DATE] …" at bounding box center [989, 435] width 140 height 606
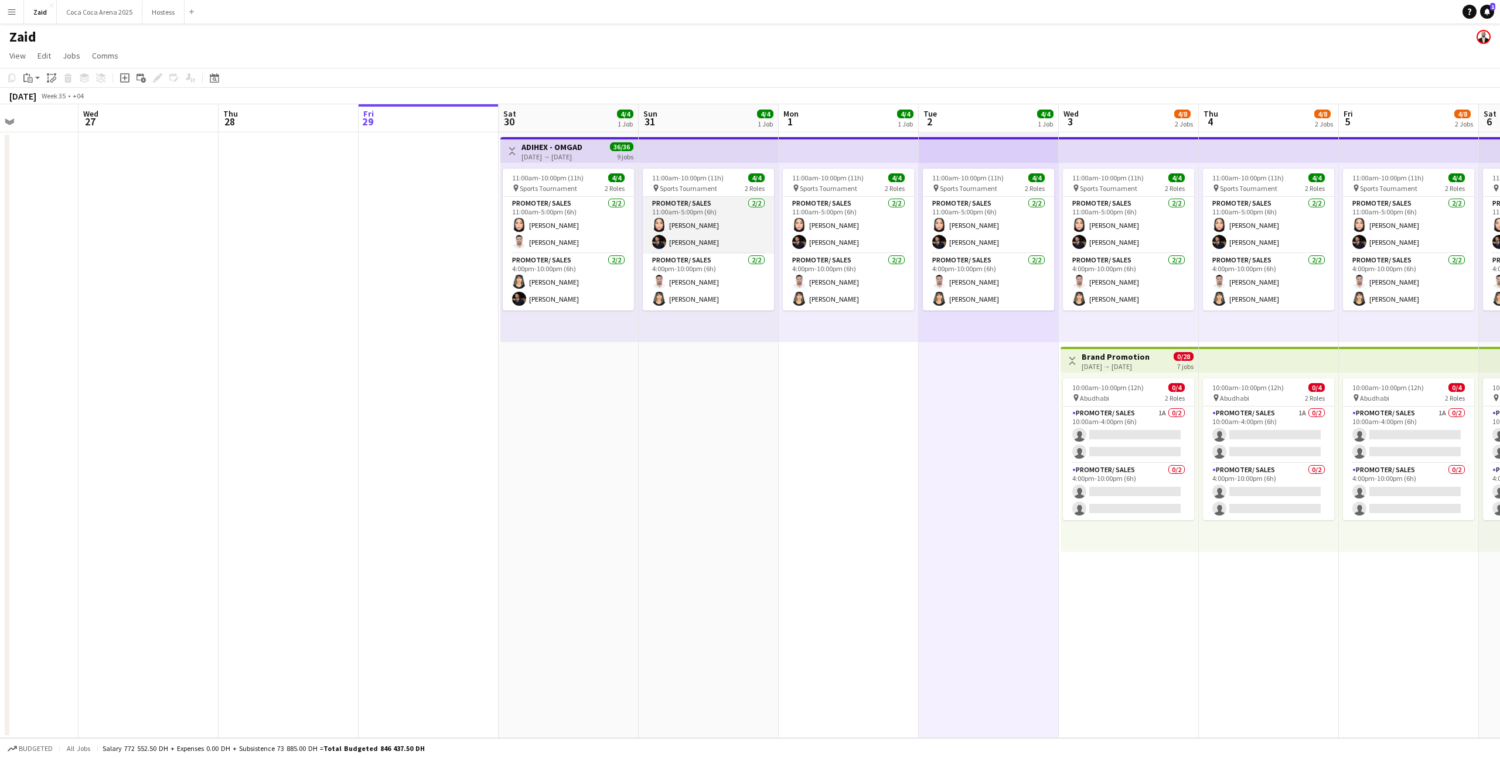
click at [706, 226] on app-card-role "Promoter/ Sales 2/2 11:00am-5:00pm (6h) Leen Salim Osama Nour" at bounding box center [708, 225] width 131 height 57
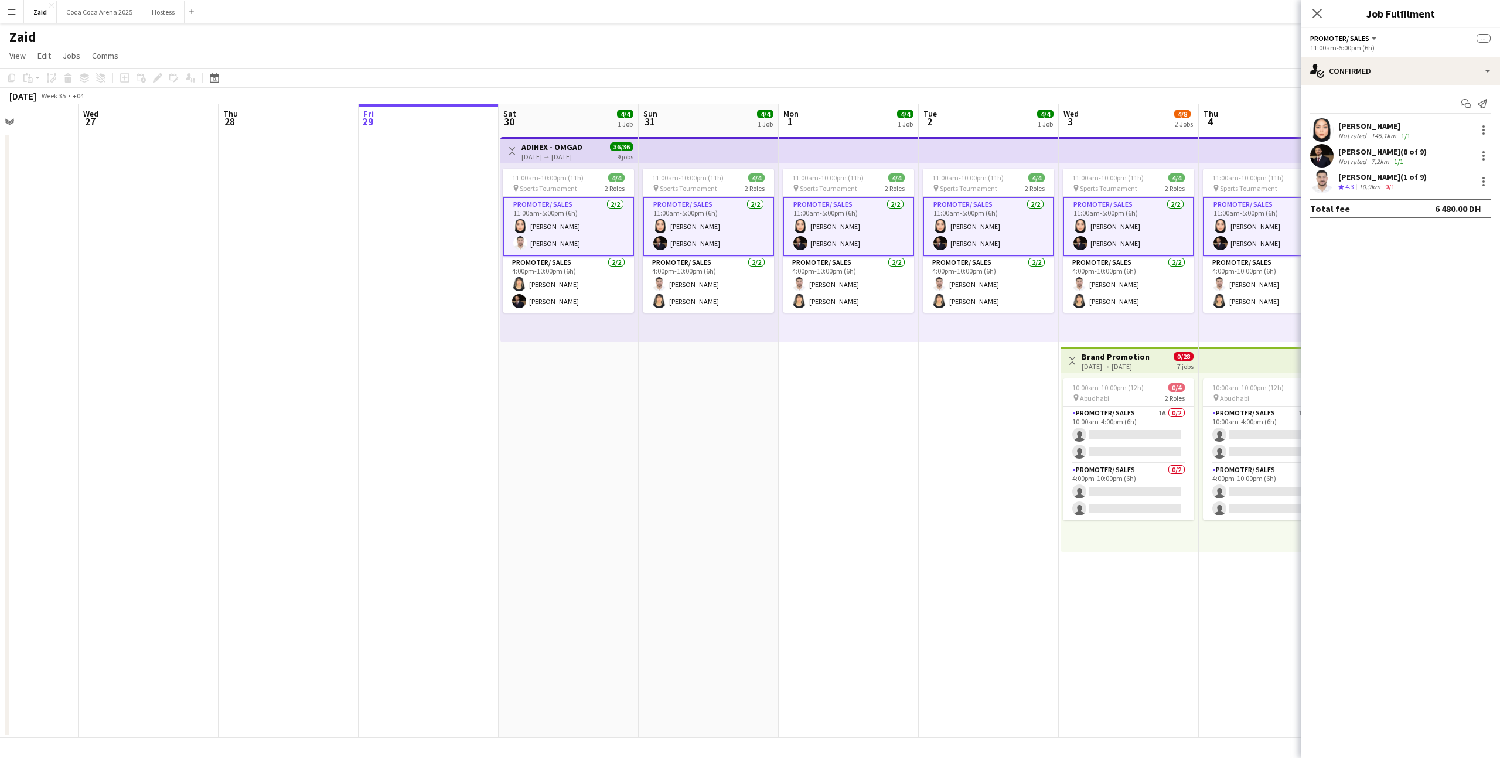
click at [714, 229] on app-card-role "Promoter/ Sales 2/2 11:00am-5:00pm (6h) Leen Salim Osama Nour" at bounding box center [708, 226] width 131 height 59
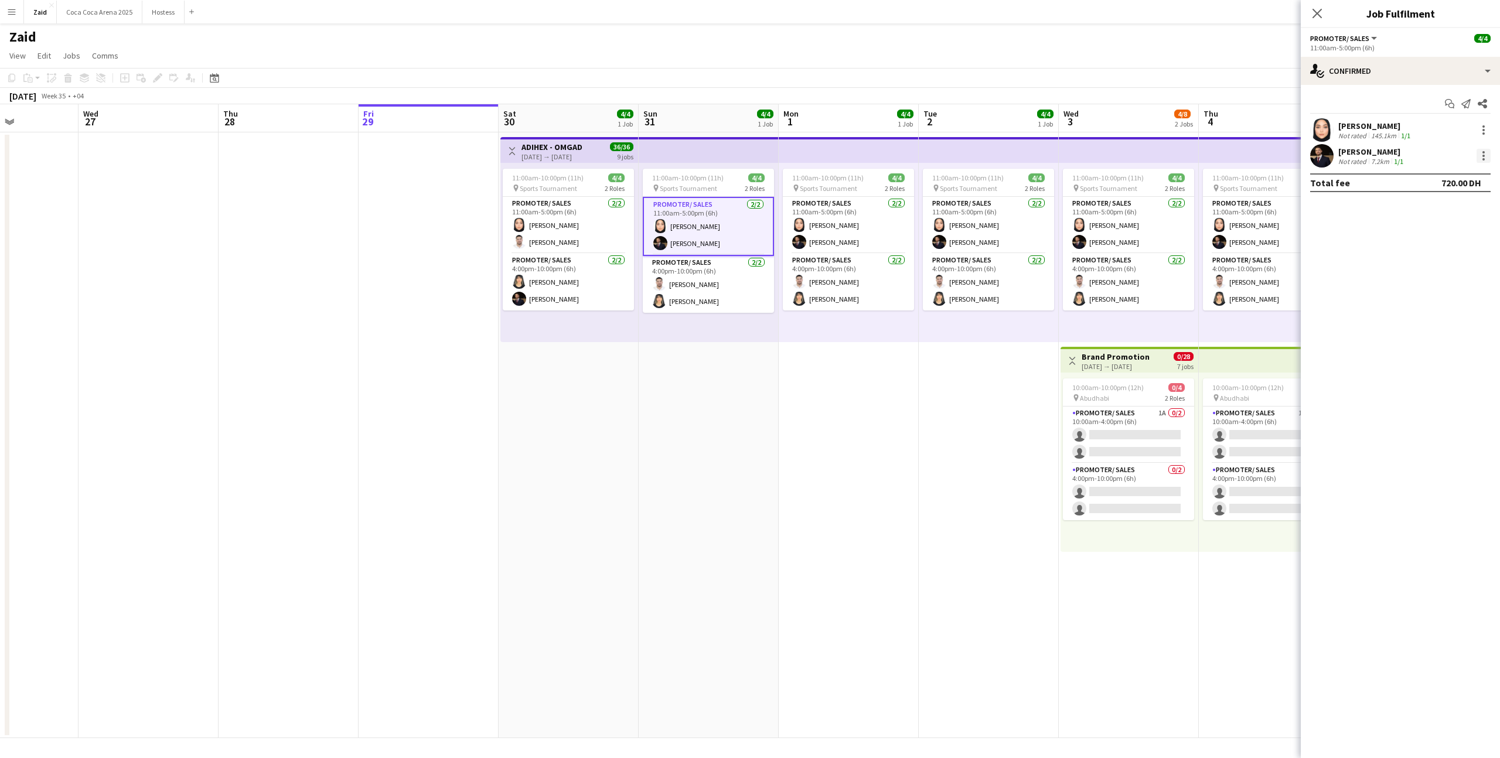
click at [1483, 156] on div at bounding box center [1484, 156] width 2 height 2
click at [1449, 260] on span "Remove" at bounding box center [1445, 262] width 73 height 11
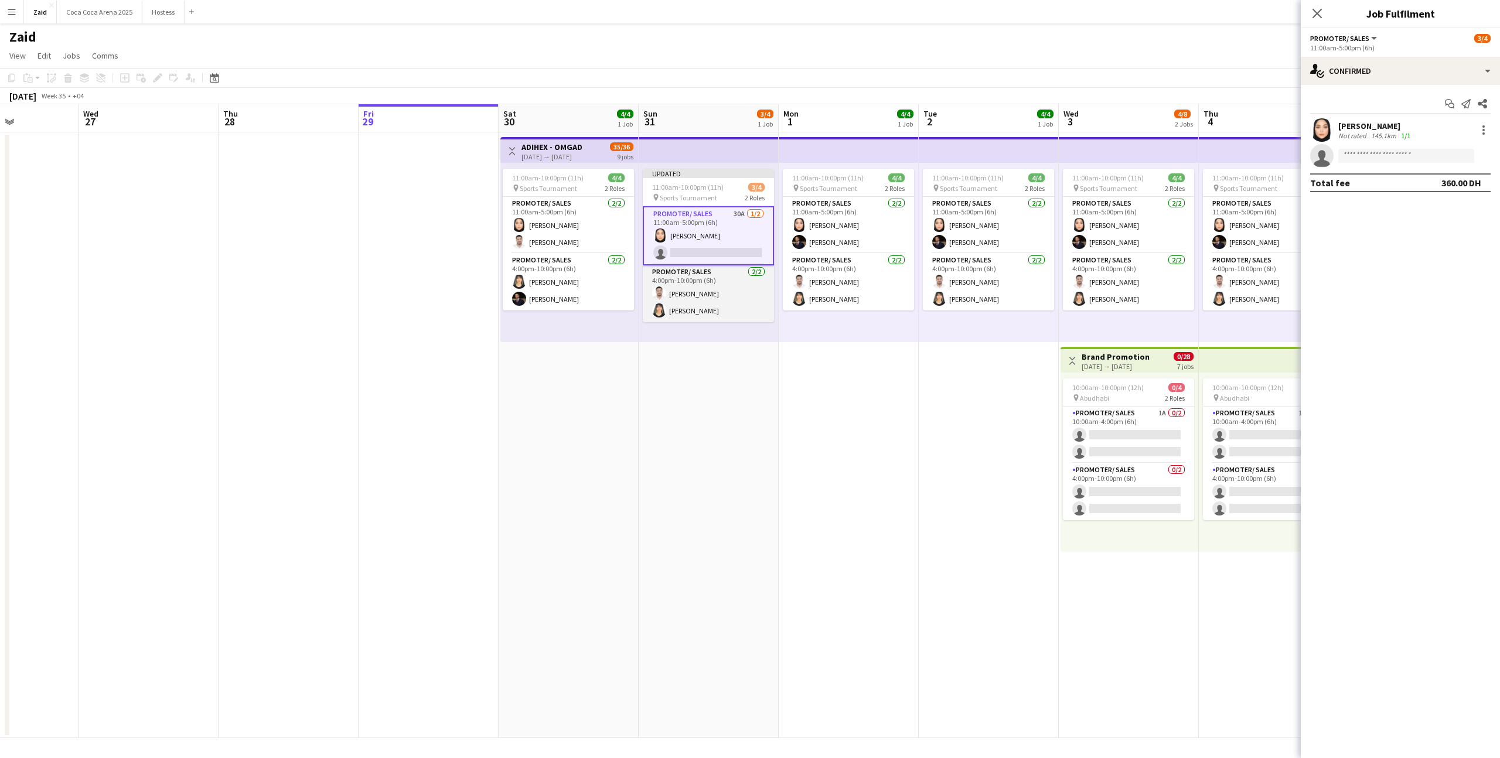
click at [761, 312] on app-card-role "Promoter/ Sales 2/2 4:00pm-10:00pm (6h) Mohanad Abumousa Esraa Eshagh" at bounding box center [708, 293] width 131 height 57
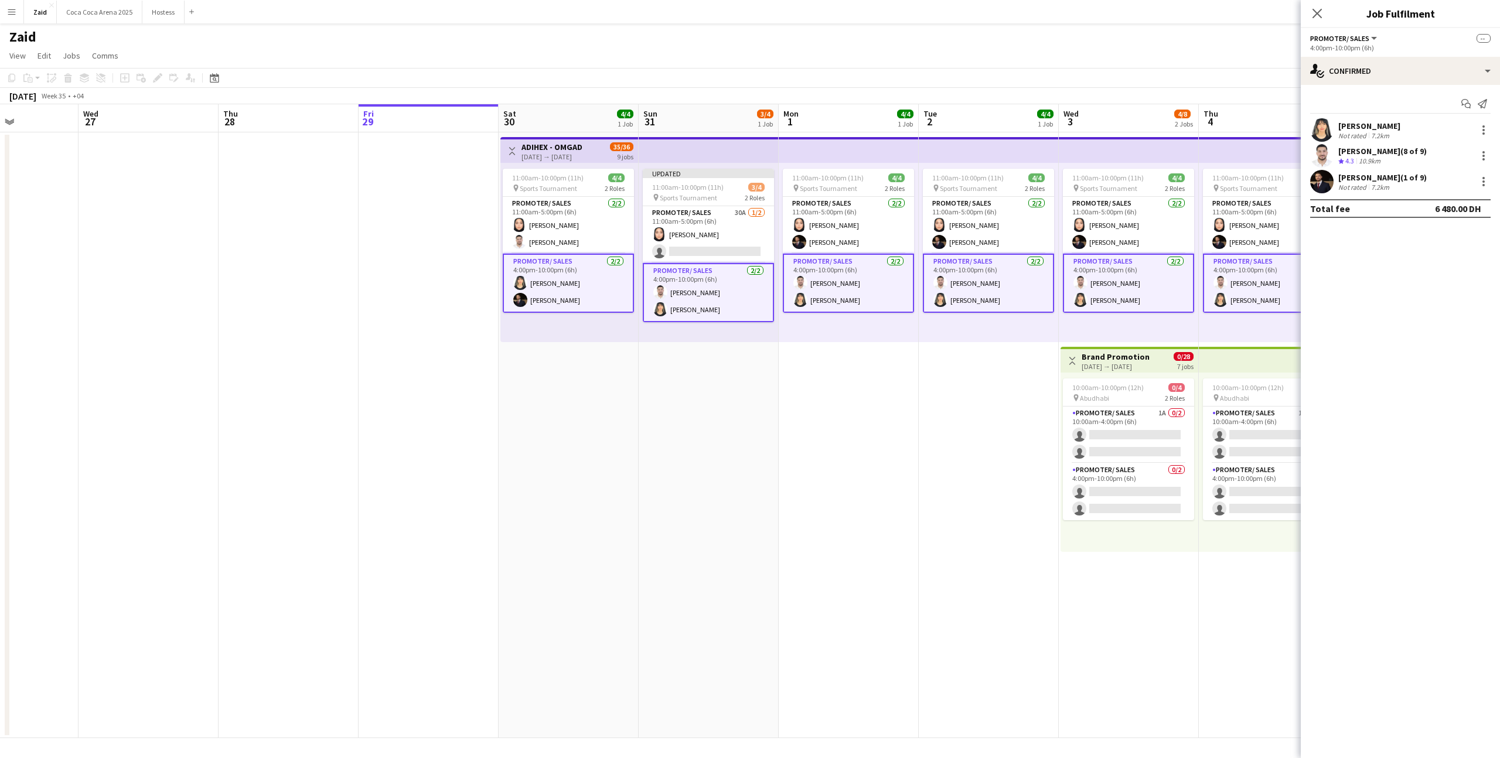
click at [755, 297] on app-card-role "Promoter/ Sales 2/2 4:00pm-10:00pm (6h) Mohanad Abumousa Esraa Eshagh" at bounding box center [708, 292] width 131 height 59
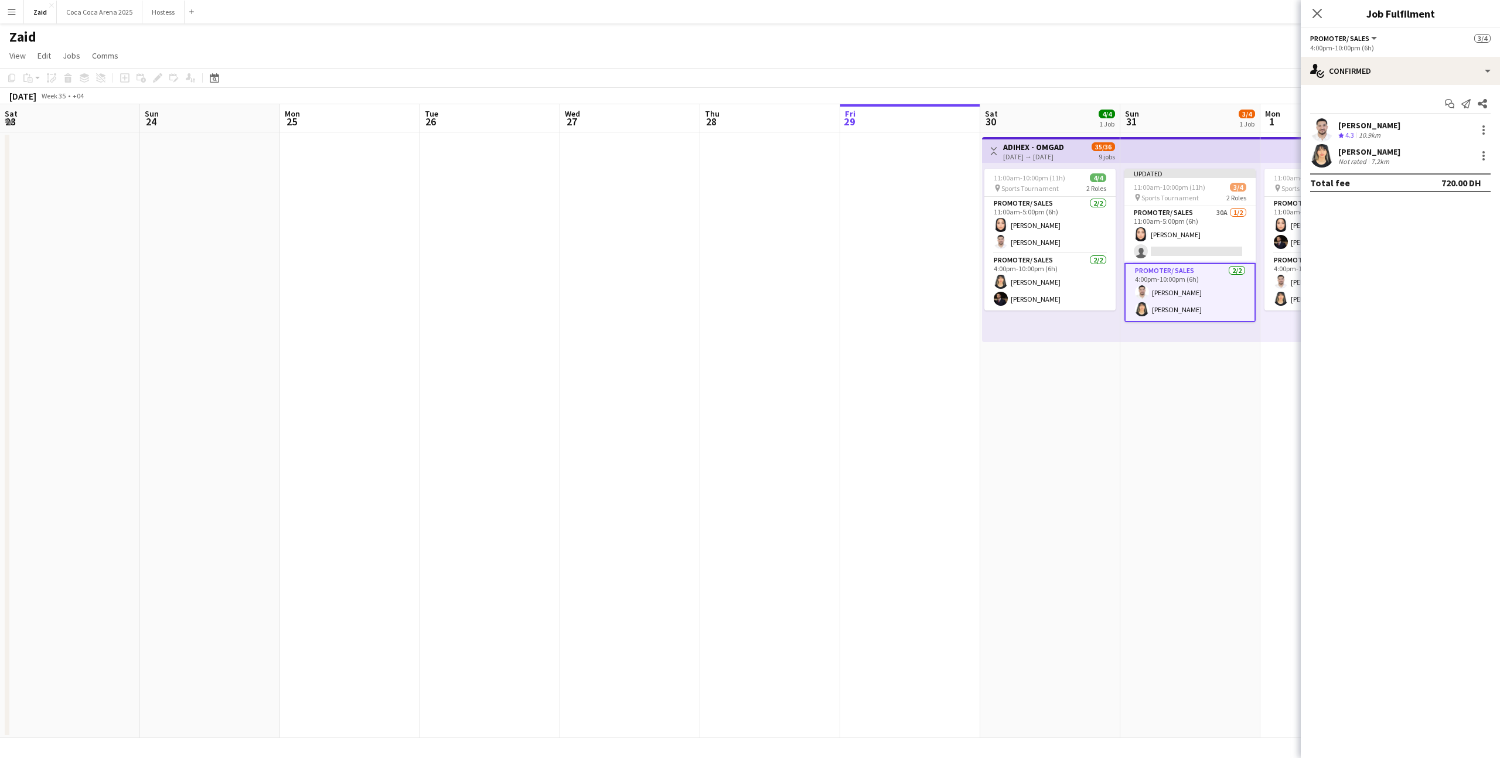
scroll to position [0, 482]
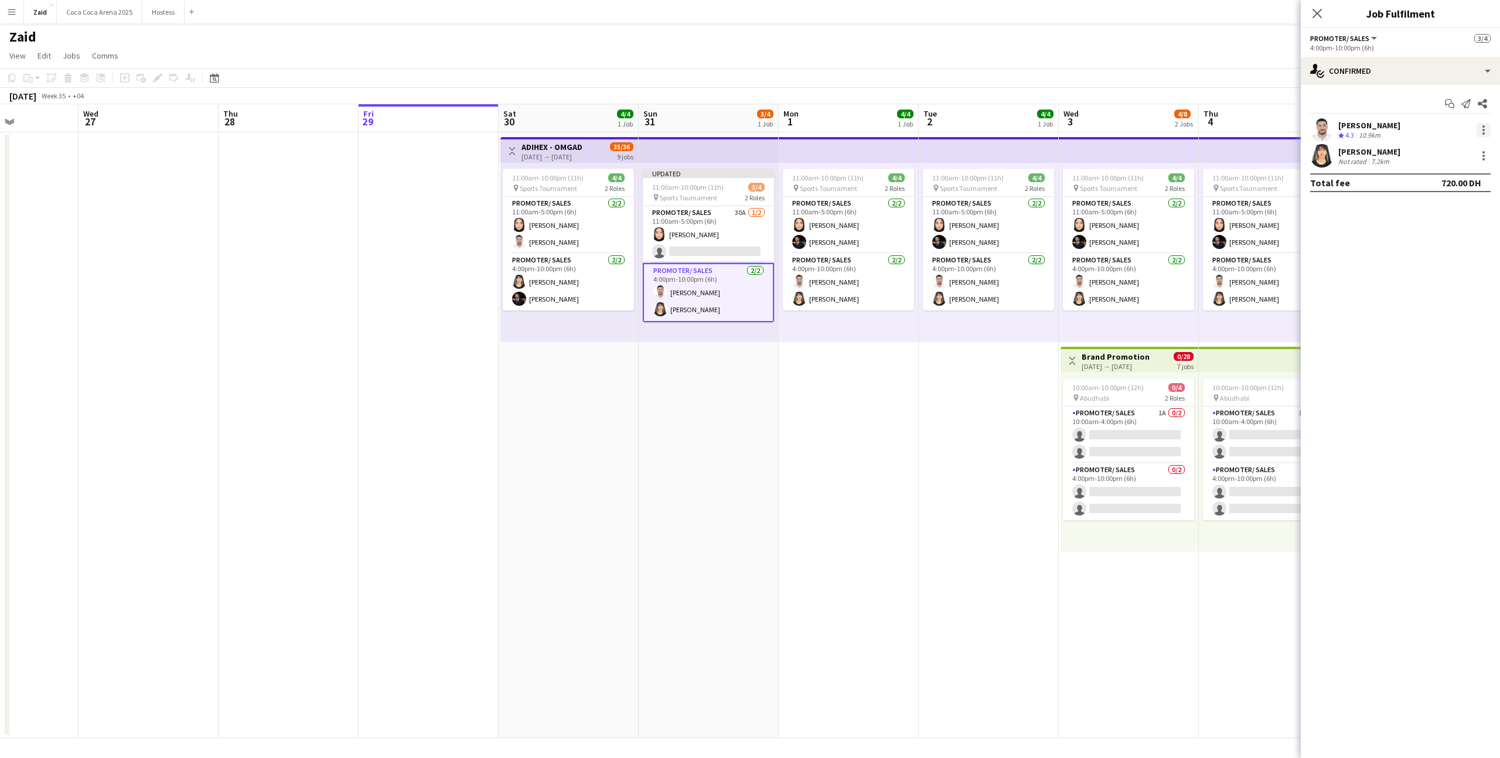
click at [1481, 132] on div at bounding box center [1484, 130] width 14 height 14
click at [1439, 229] on button "Remove" at bounding box center [1444, 236] width 91 height 28
click at [982, 428] on app-date-cell "11:00am-10:00pm (11h) 4/4 pin Sports Tournament 2 Roles Promoter/ Sales [DATE] …" at bounding box center [989, 435] width 140 height 606
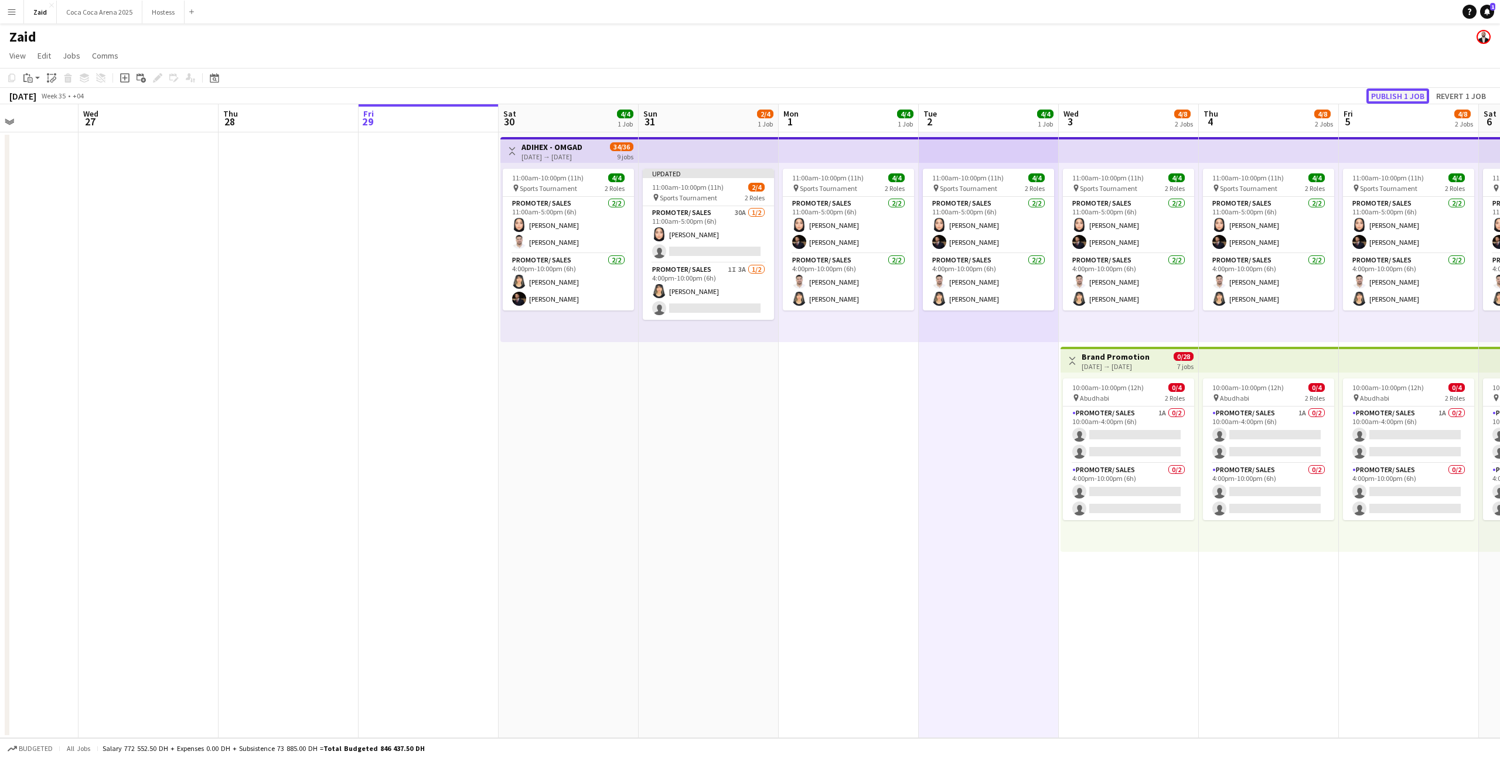
click at [1423, 97] on button "Publish 1 job" at bounding box center [1398, 95] width 63 height 15
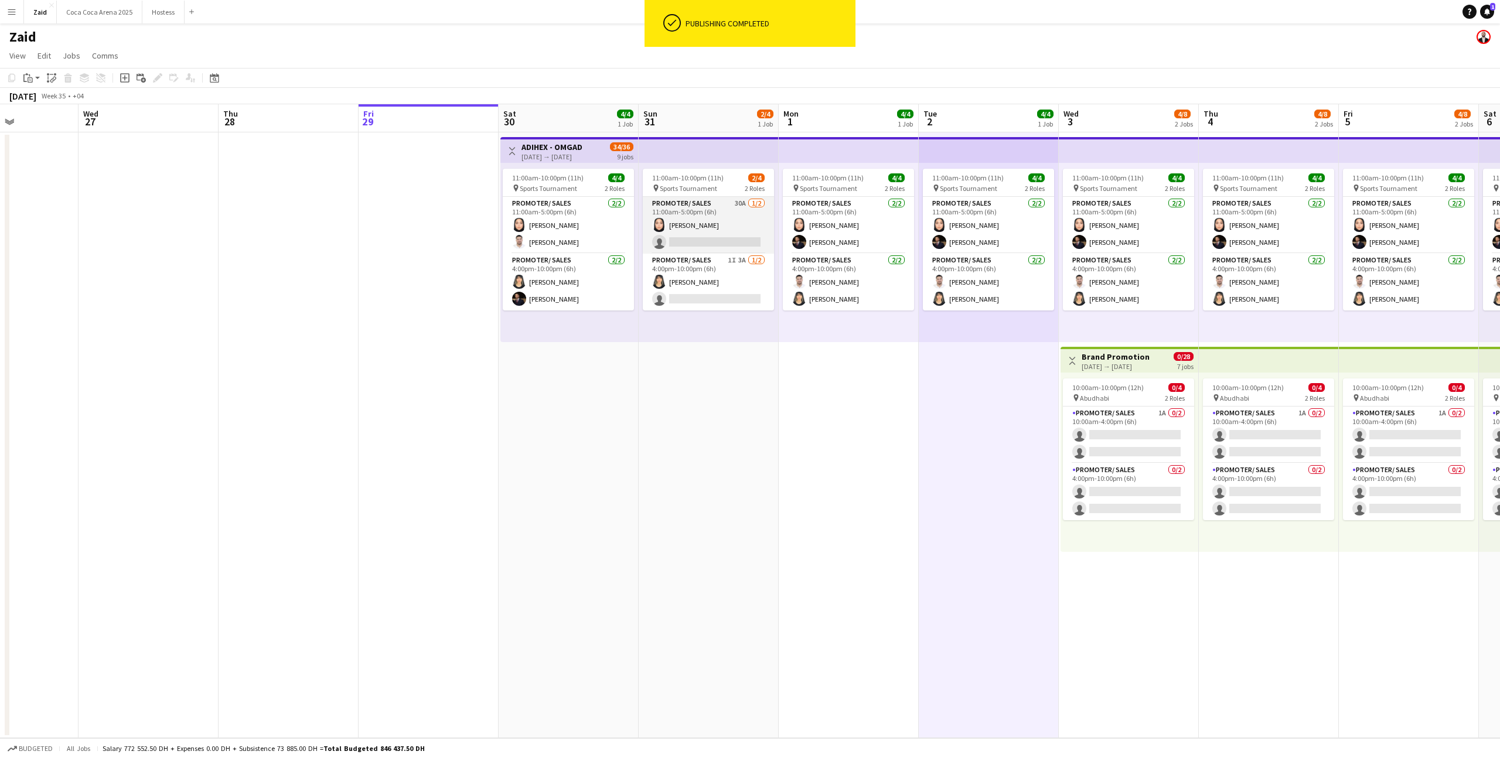
click at [736, 234] on app-card-role "Promoter/ Sales 30A [DATE] 11:00am-5:00pm (6h) [PERSON_NAME] single-neutral-act…" at bounding box center [708, 225] width 131 height 57
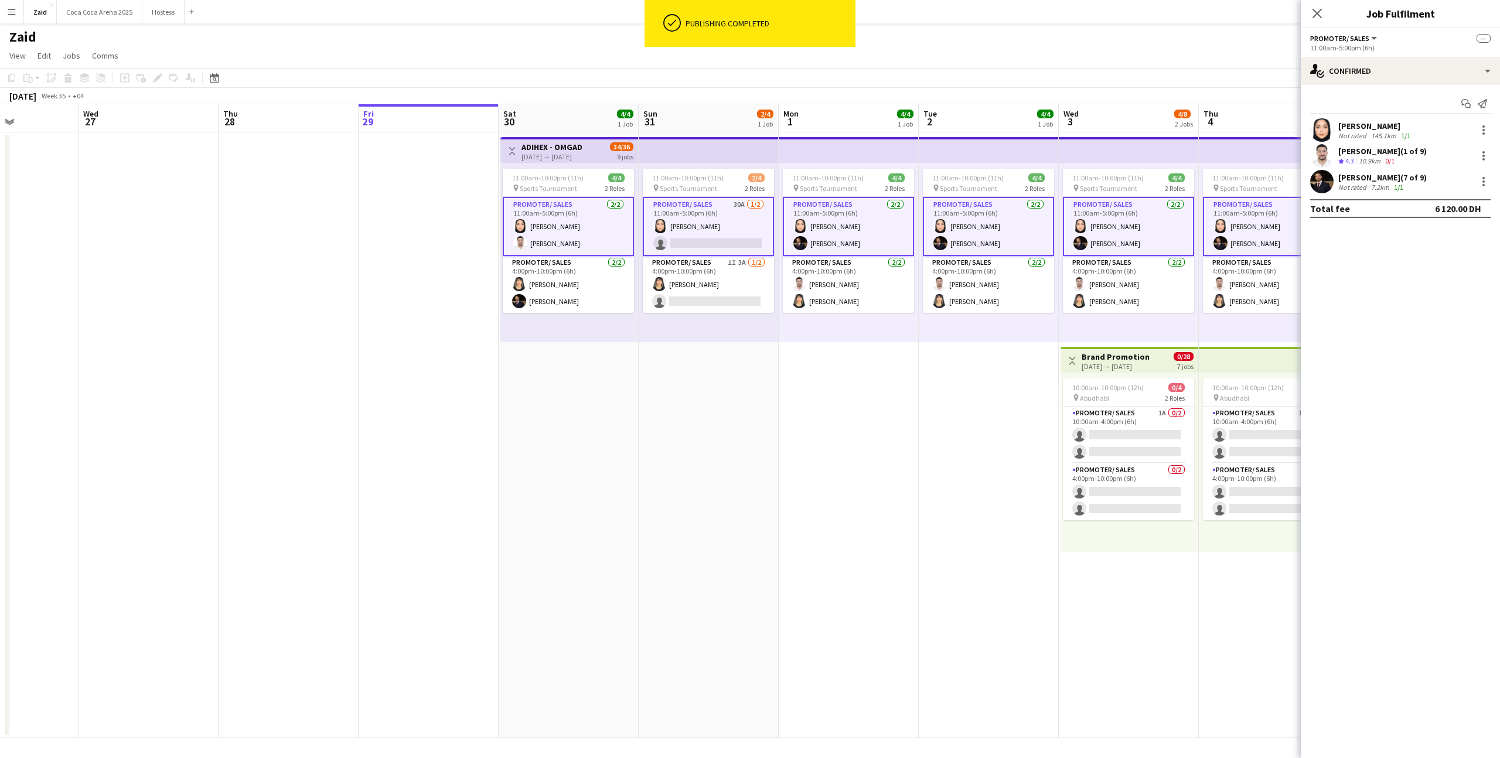
click at [696, 237] on app-card-role "Promoter/ Sales 30A [DATE] 11:00am-5:00pm (6h) [PERSON_NAME] single-neutral-act…" at bounding box center [708, 226] width 131 height 59
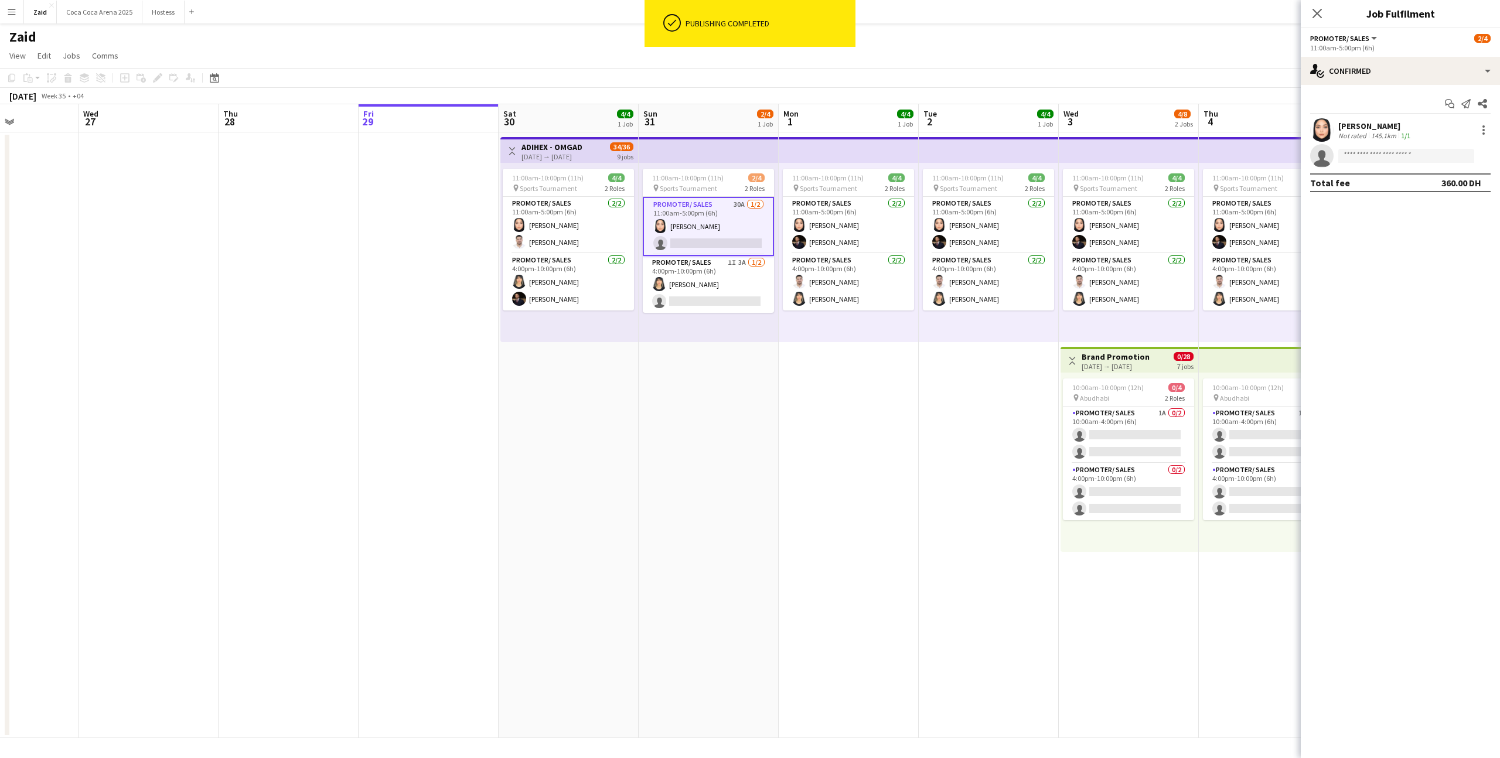
click at [1353, 166] on app-invite-slot "single-neutral-actions" at bounding box center [1400, 155] width 199 height 23
click at [1353, 161] on input at bounding box center [1407, 156] width 136 height 14
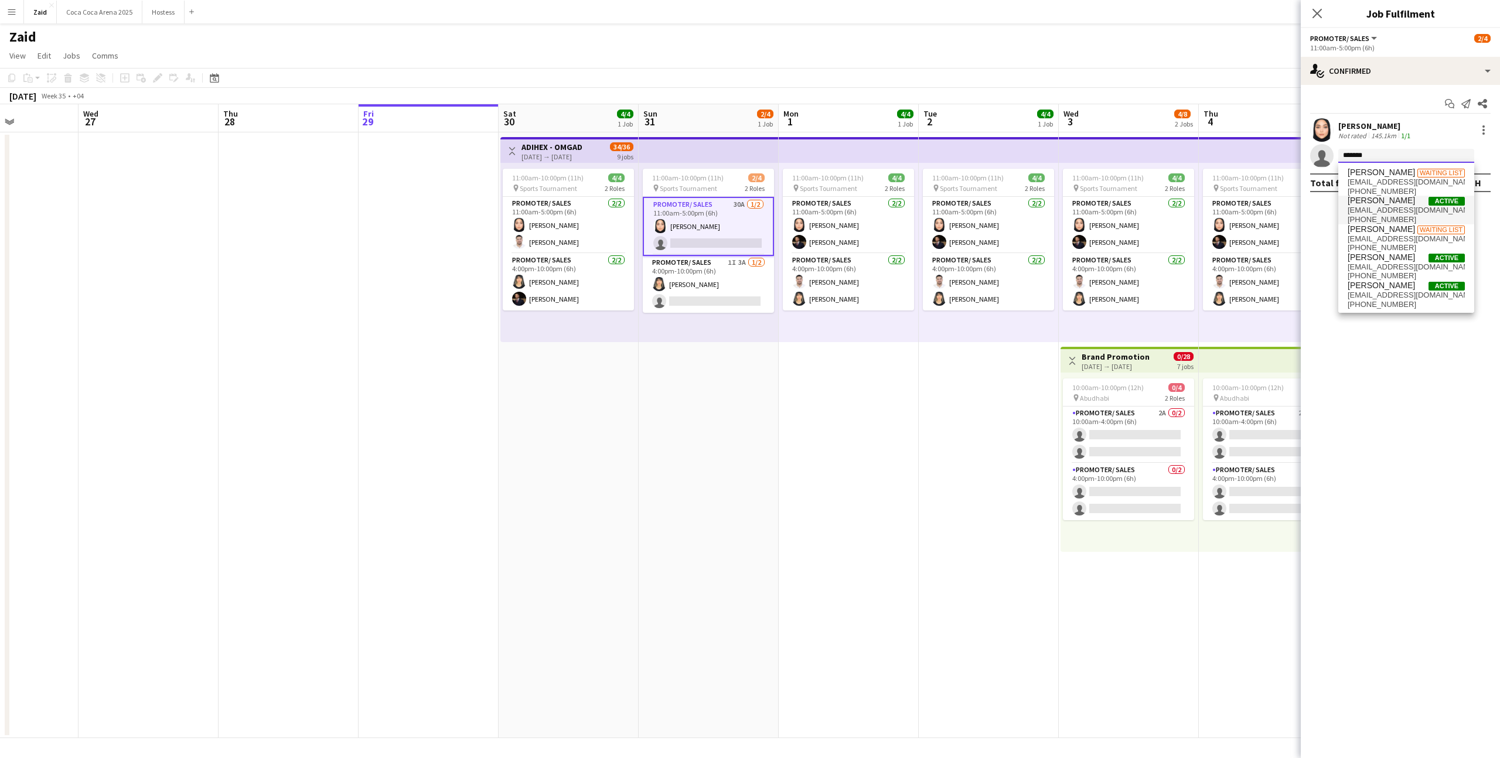
type input "*******"
click at [1412, 216] on span "[PHONE_NUMBER]" at bounding box center [1406, 219] width 117 height 9
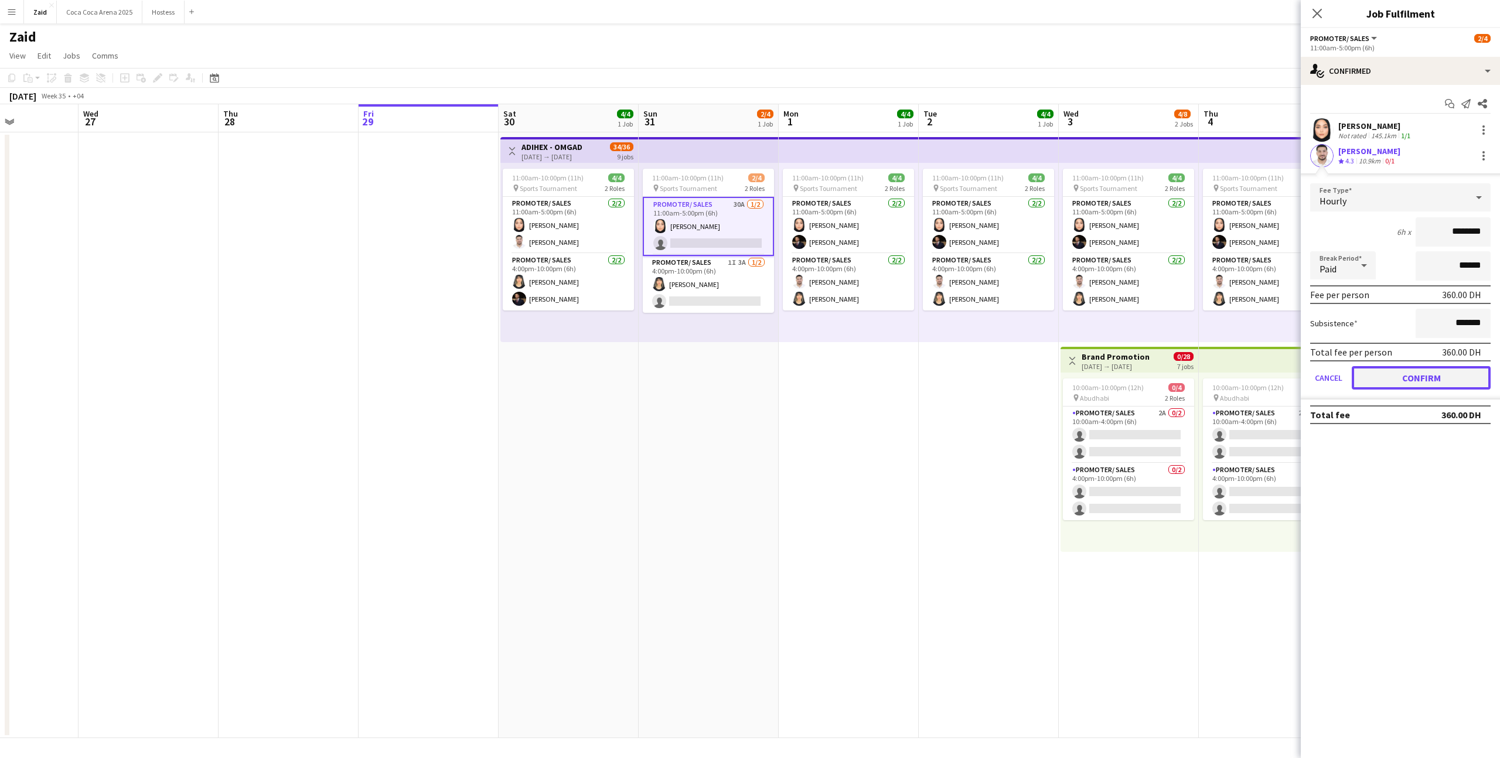
click at [1418, 380] on button "Confirm" at bounding box center [1421, 377] width 139 height 23
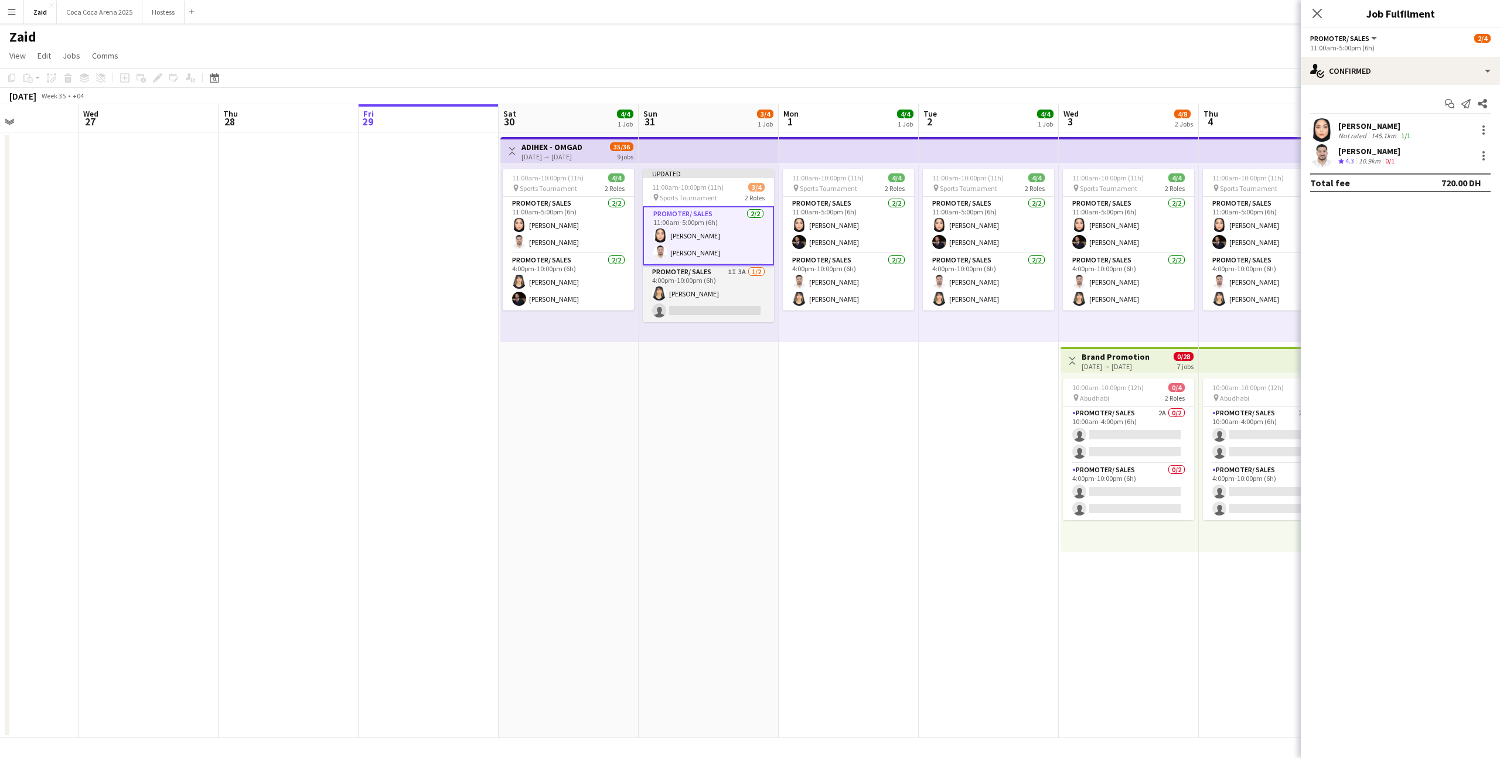
click at [742, 288] on app-card-role "Promoter/ Sales 1I 3A [DATE] 4:00pm-10:00pm (6h) [PERSON_NAME] single-neutral-a…" at bounding box center [708, 293] width 131 height 57
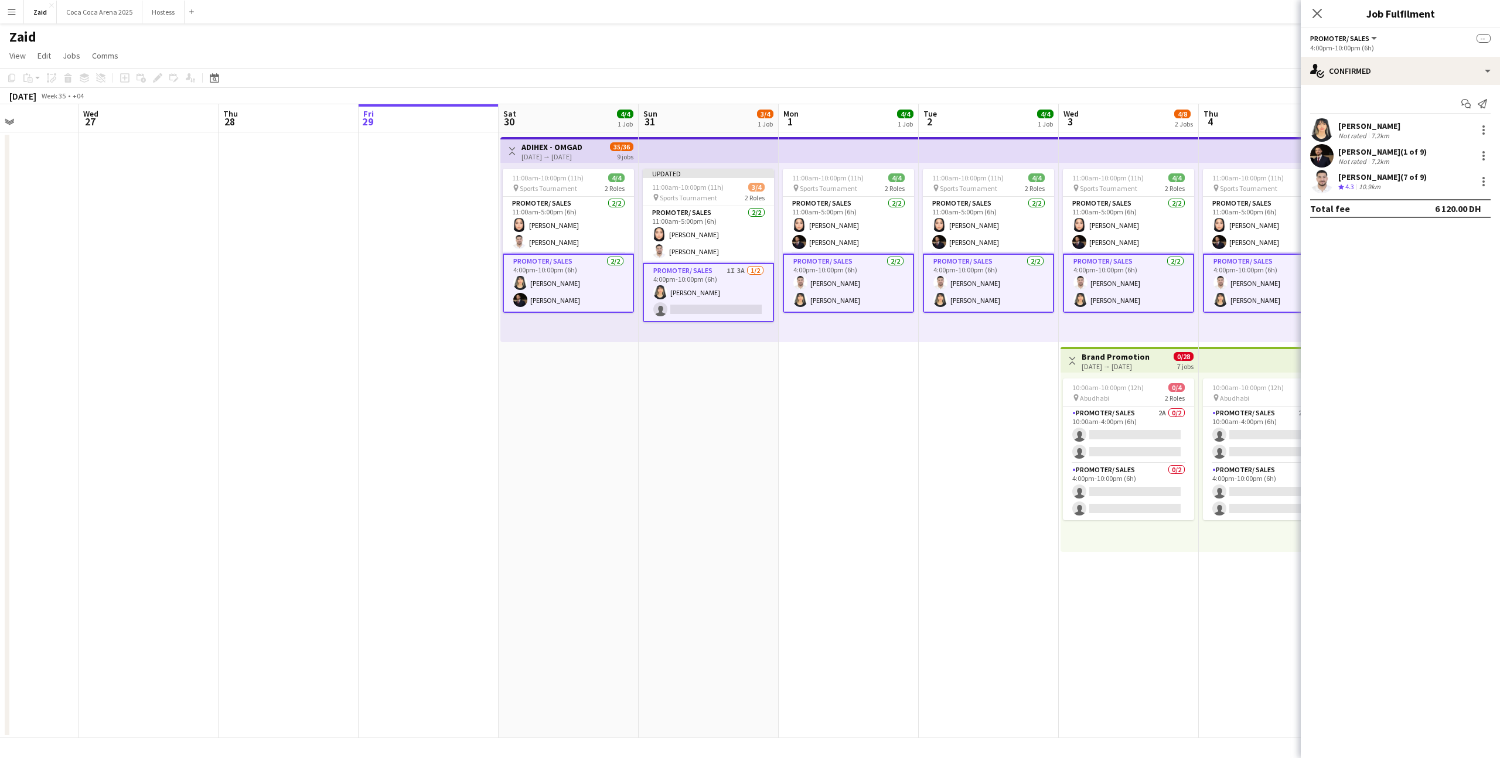
click at [723, 292] on app-card-role "Promoter/ Sales 1I 3A [DATE] 4:00pm-10:00pm (6h) [PERSON_NAME] single-neutral-a…" at bounding box center [708, 292] width 131 height 59
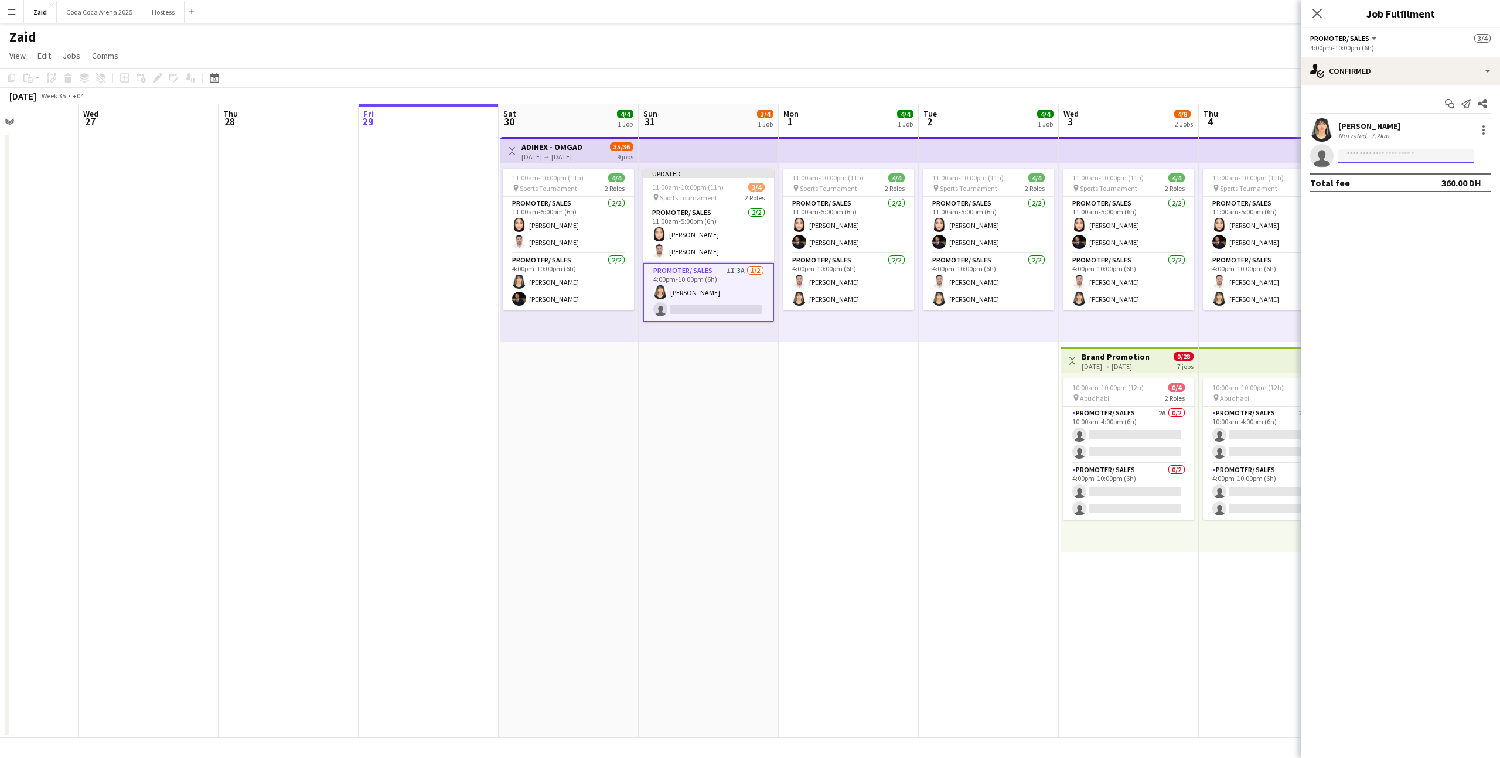
click at [1381, 161] on input at bounding box center [1407, 156] width 136 height 14
type input "**********"
click at [1398, 185] on span "[EMAIL_ADDRESS][DOMAIN_NAME]" at bounding box center [1406, 182] width 117 height 9
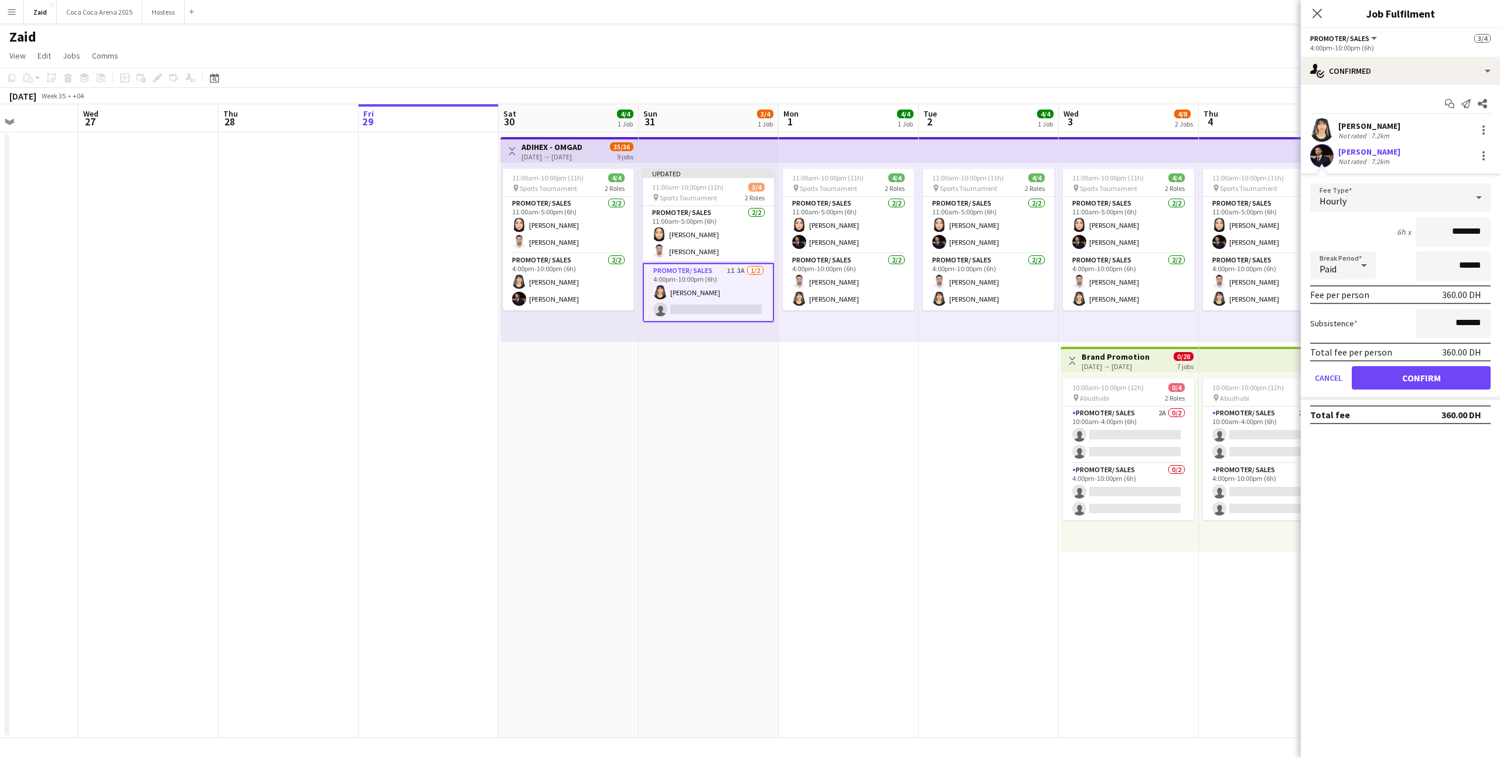
click at [1407, 351] on div "Total fee per person 360.00 DH" at bounding box center [1400, 352] width 181 height 19
click at [1397, 373] on button "Confirm" at bounding box center [1421, 377] width 139 height 23
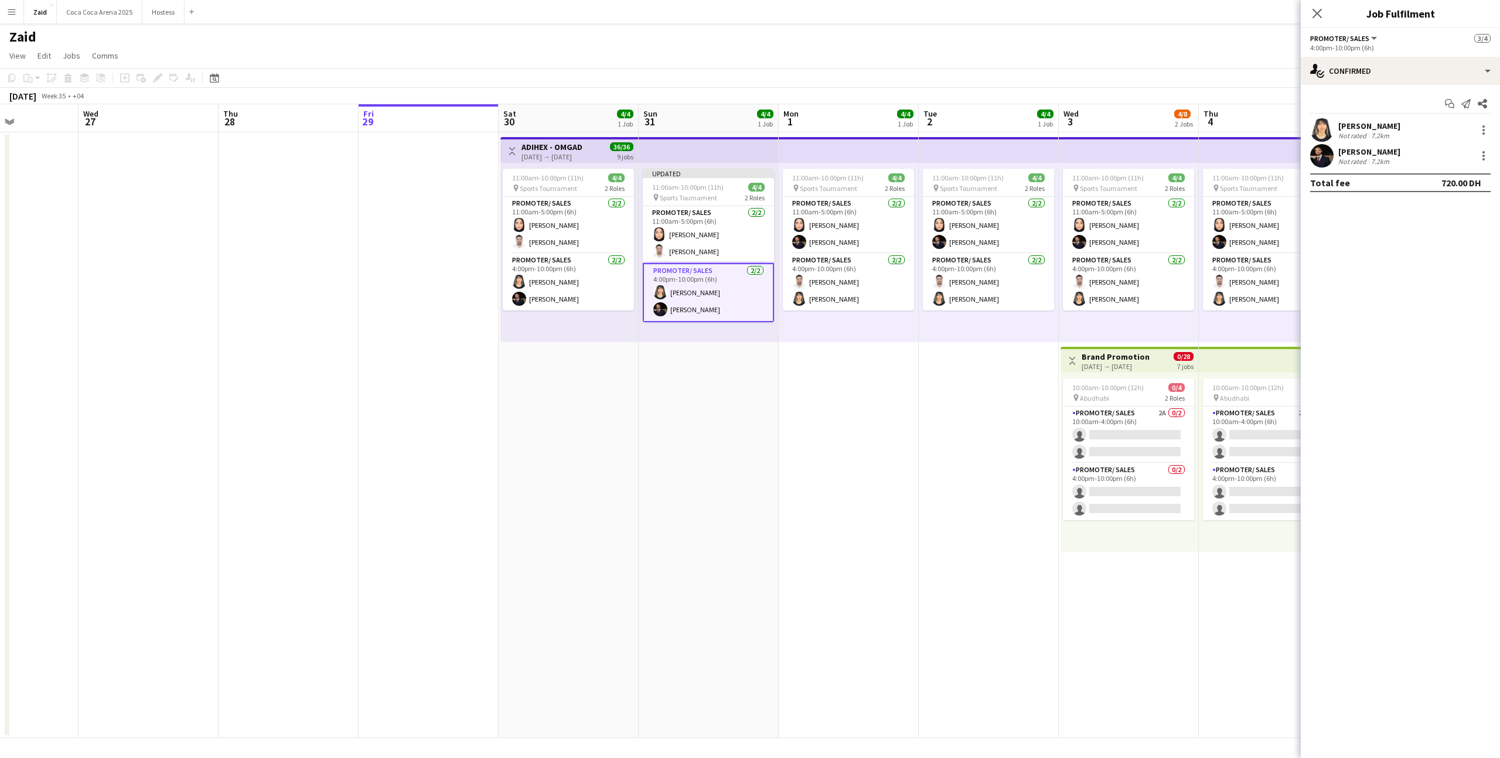
click at [1201, 326] on div "11:00am-10:00pm (11h) 4/4 pin Sports Tournament 2 Roles Promoter/ Sales [DATE] …" at bounding box center [1269, 252] width 140 height 179
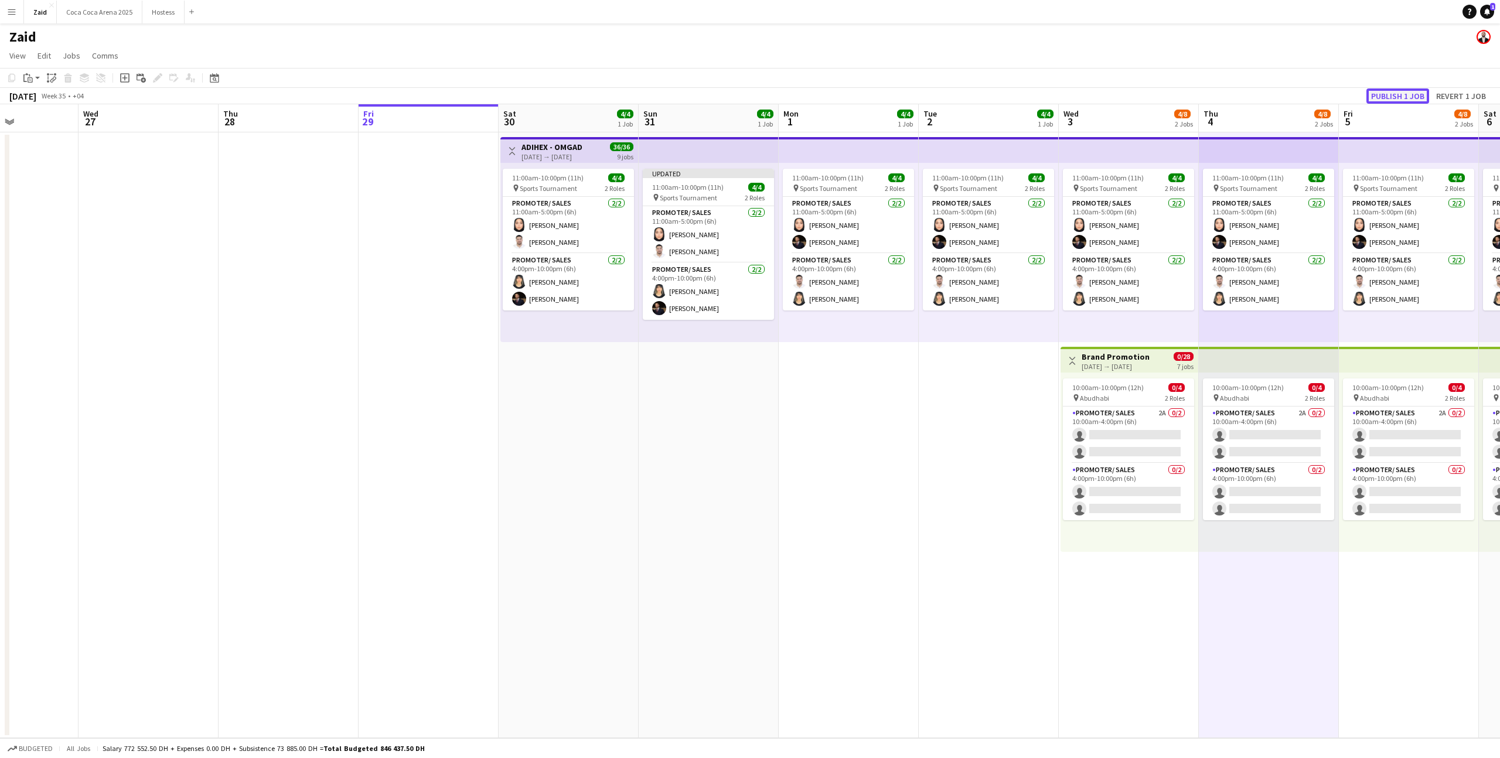
click at [1402, 98] on button "Publish 1 job" at bounding box center [1398, 95] width 63 height 15
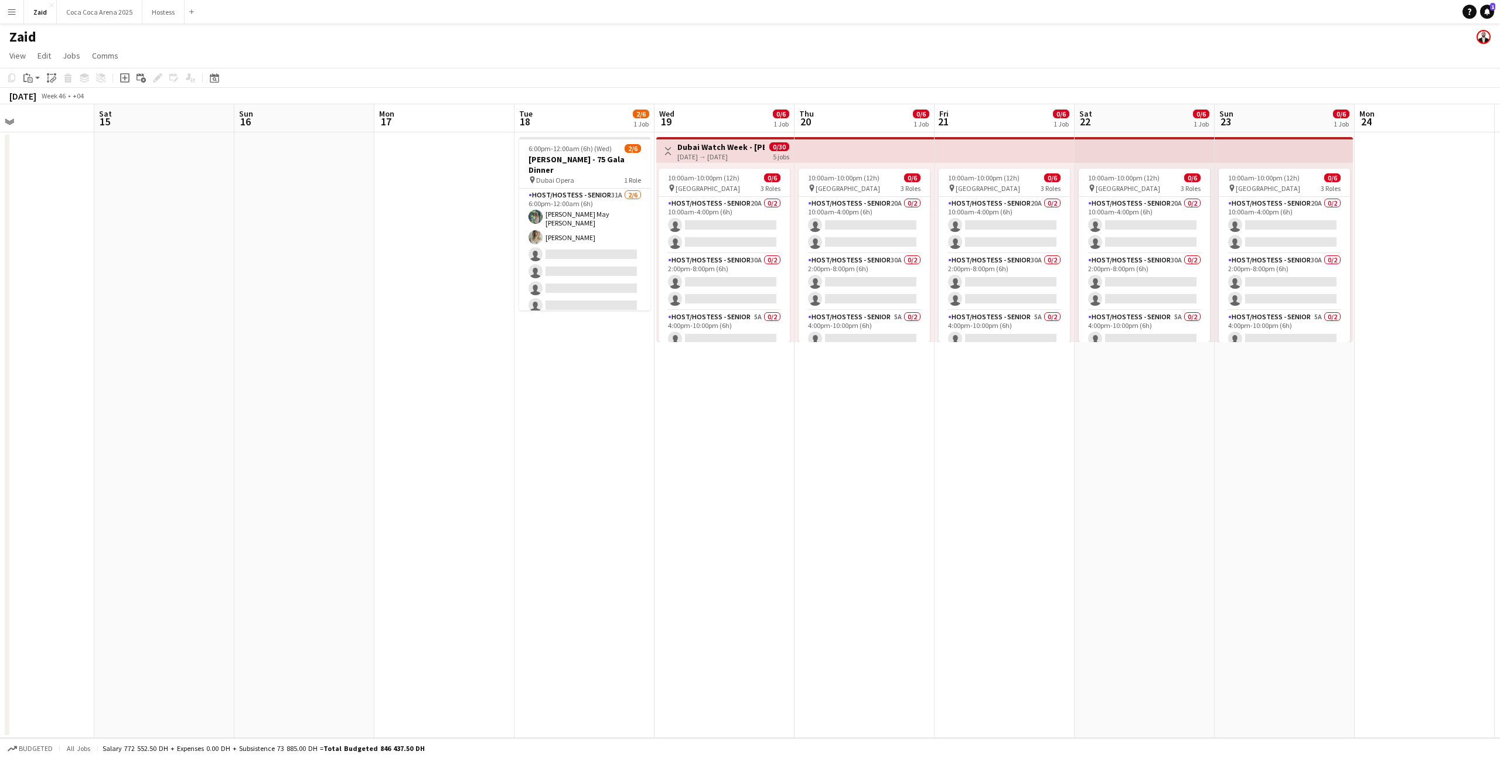
scroll to position [0, 467]
click at [617, 270] on app-card-role "Host/Hostess - Senior 31A [DATE] 6:00pm-12:00am (6h) [PERSON_NAME] May [PERSON_…" at bounding box center [583, 253] width 131 height 128
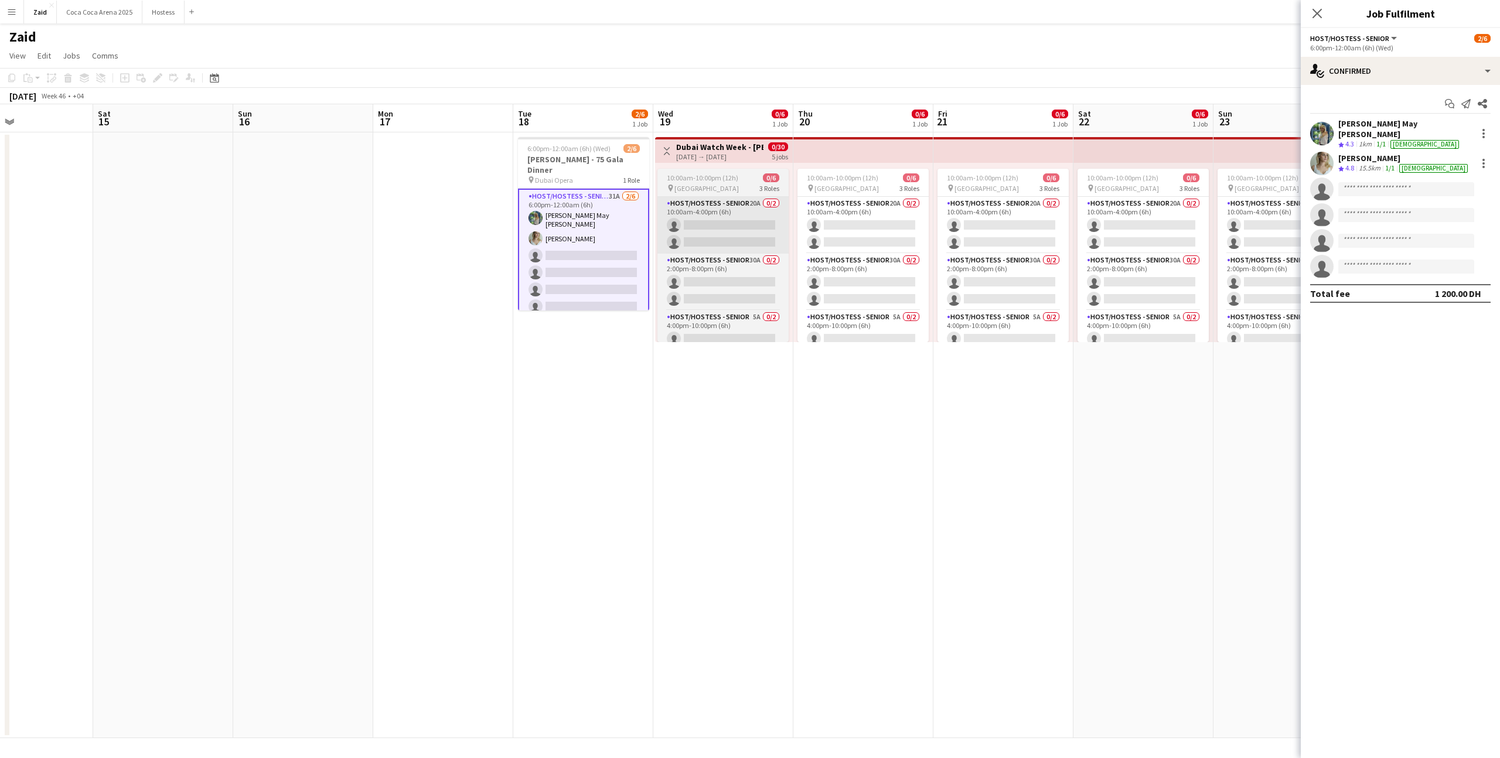
click at [758, 239] on app-card-role "Host/Hostess - Senior 20A 0/2 10:00am-4:00pm (6h) single-neutral-actions single…" at bounding box center [723, 225] width 131 height 57
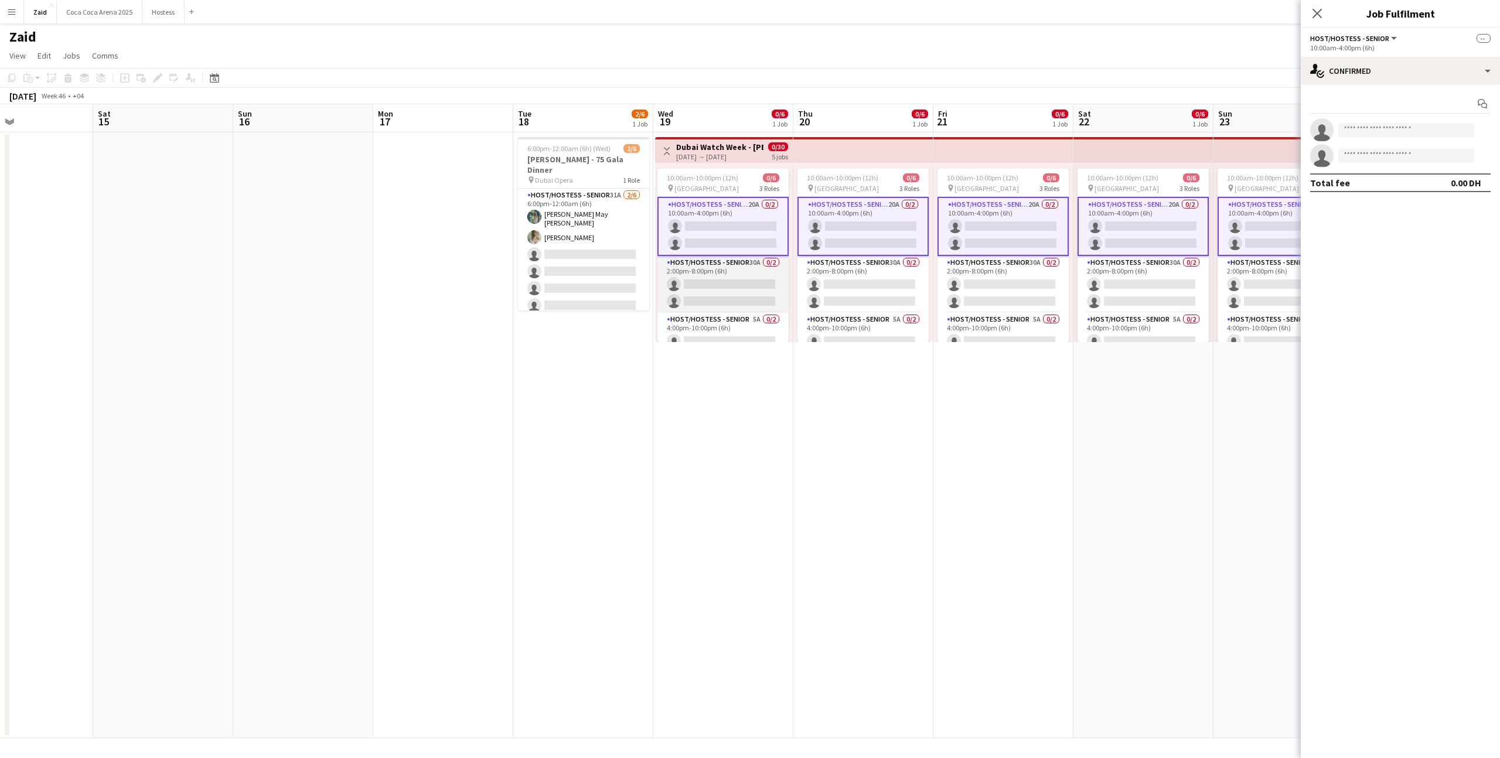
click at [748, 295] on app-card-role "Host/Hostess - Senior 30A 0/2 2:00pm-8:00pm (6h) single-neutral-actions single-…" at bounding box center [723, 284] width 131 height 57
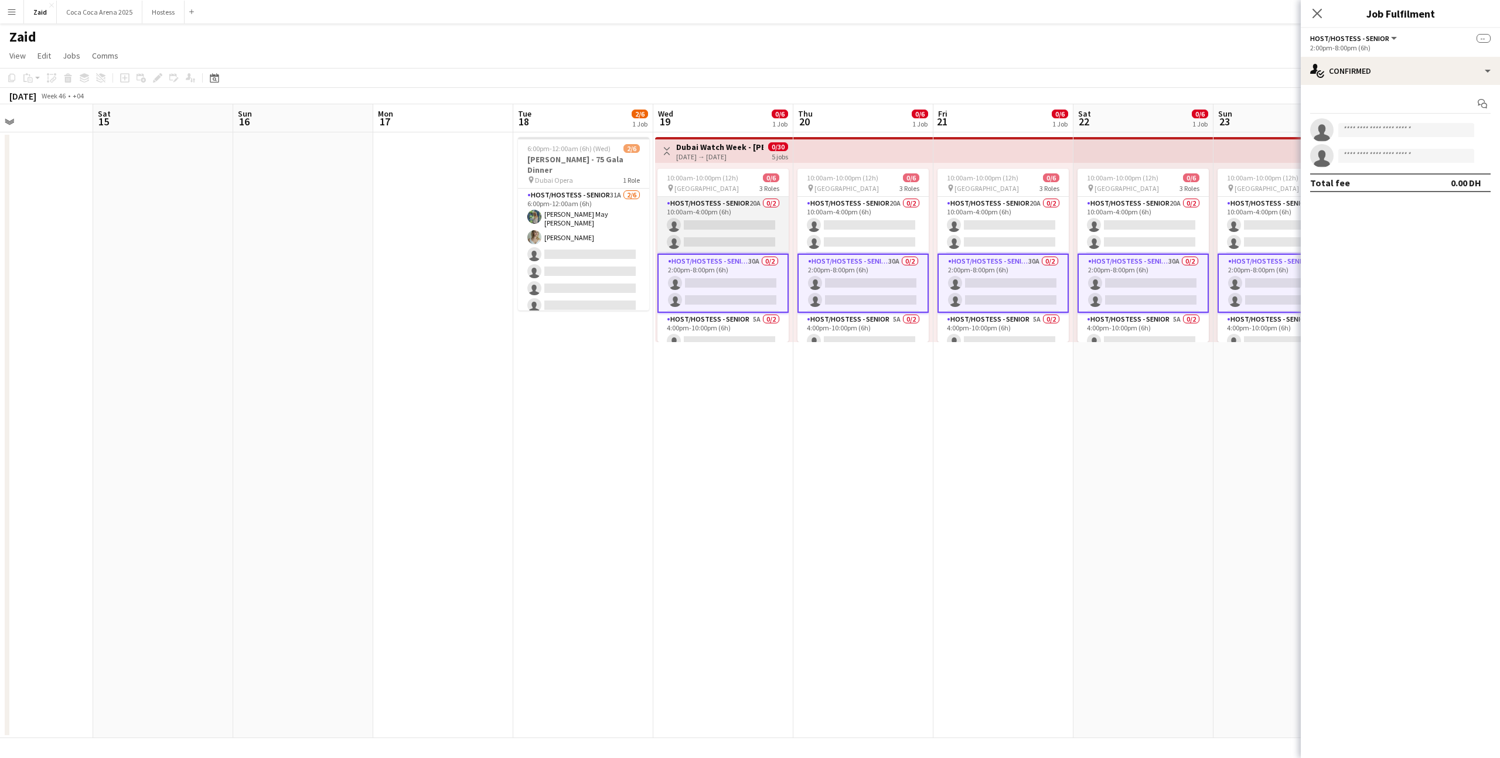
click at [758, 236] on app-card-role "Host/Hostess - Senior 20A 0/2 10:00am-4:00pm (6h) single-neutral-actions single…" at bounding box center [723, 225] width 131 height 57
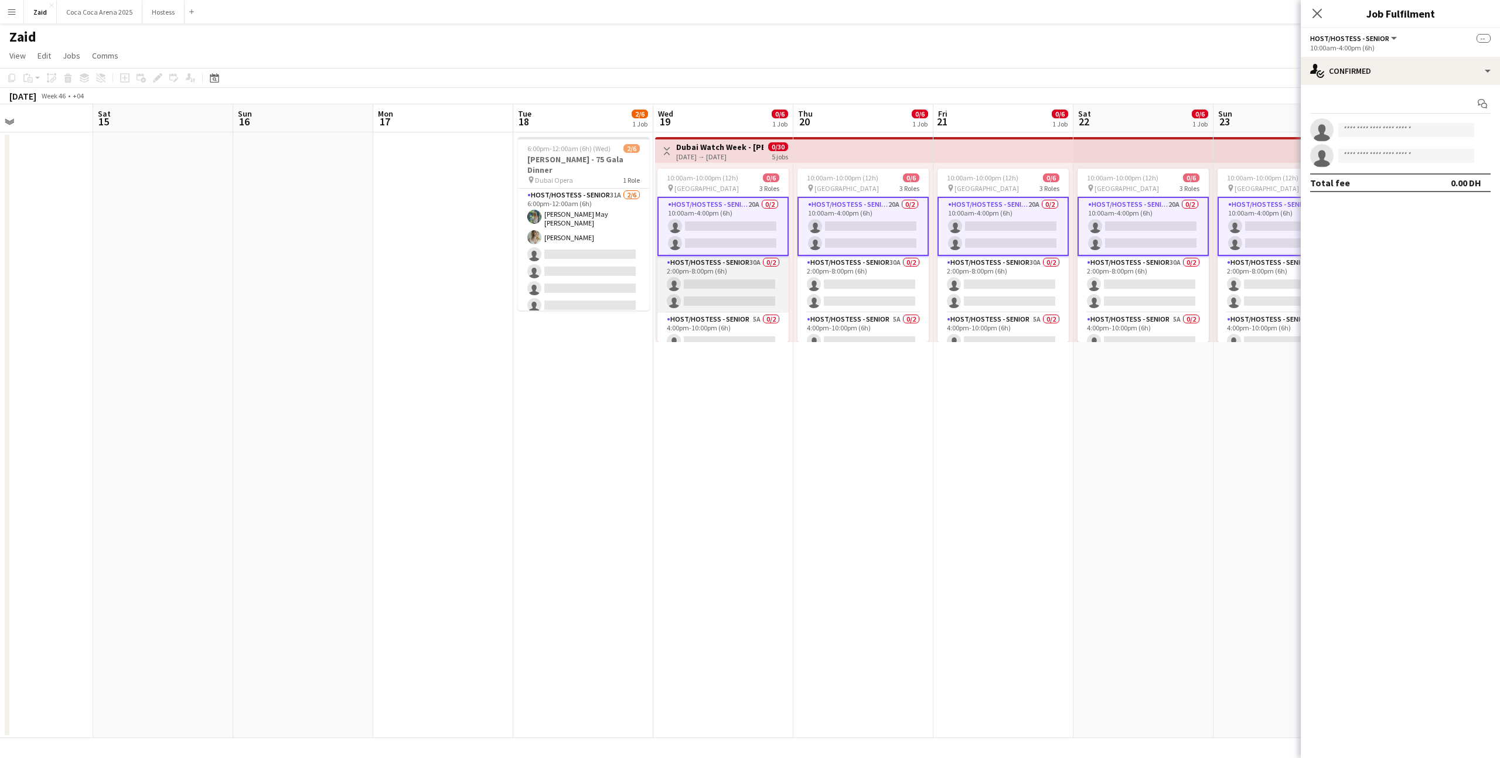
click at [749, 282] on app-card-role "Host/Hostess - Senior 30A 0/2 2:00pm-8:00pm (6h) single-neutral-actions single-…" at bounding box center [723, 284] width 131 height 57
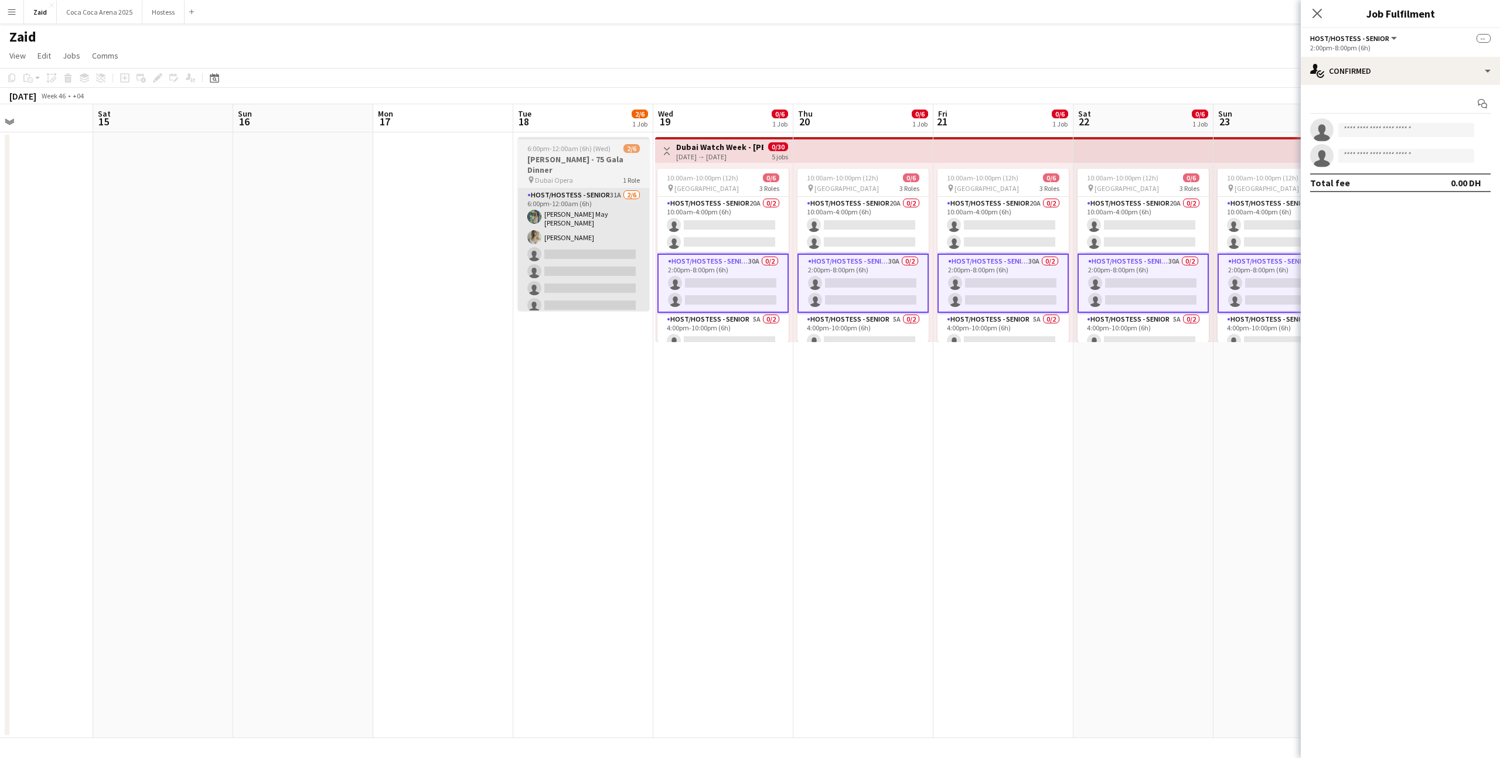
click at [634, 266] on app-card-role "Host/Hostess - Senior 31A [DATE] 6:00pm-12:00am (6h) [PERSON_NAME] May [PERSON_…" at bounding box center [583, 253] width 131 height 128
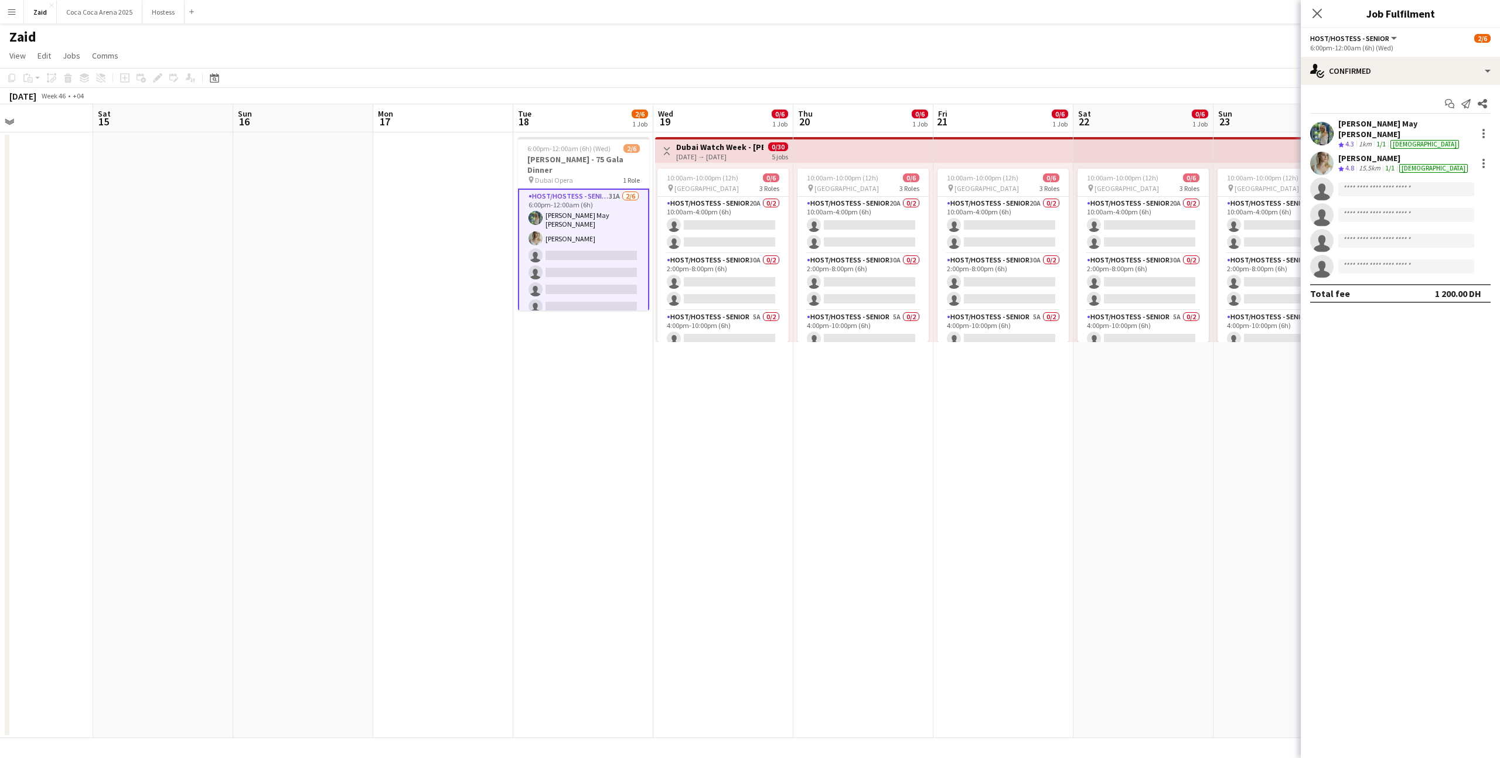
click at [1439, 91] on div "Start chat Send notification Share [PERSON_NAME] May [PERSON_NAME] Crew rating …" at bounding box center [1400, 198] width 199 height 227
click at [1439, 82] on div "single-neutral-actions-check-2 Confirmed" at bounding box center [1400, 71] width 199 height 28
click at [1432, 184] on div "single-neutral-actions-information Applicants" at bounding box center [1439, 190] width 116 height 23
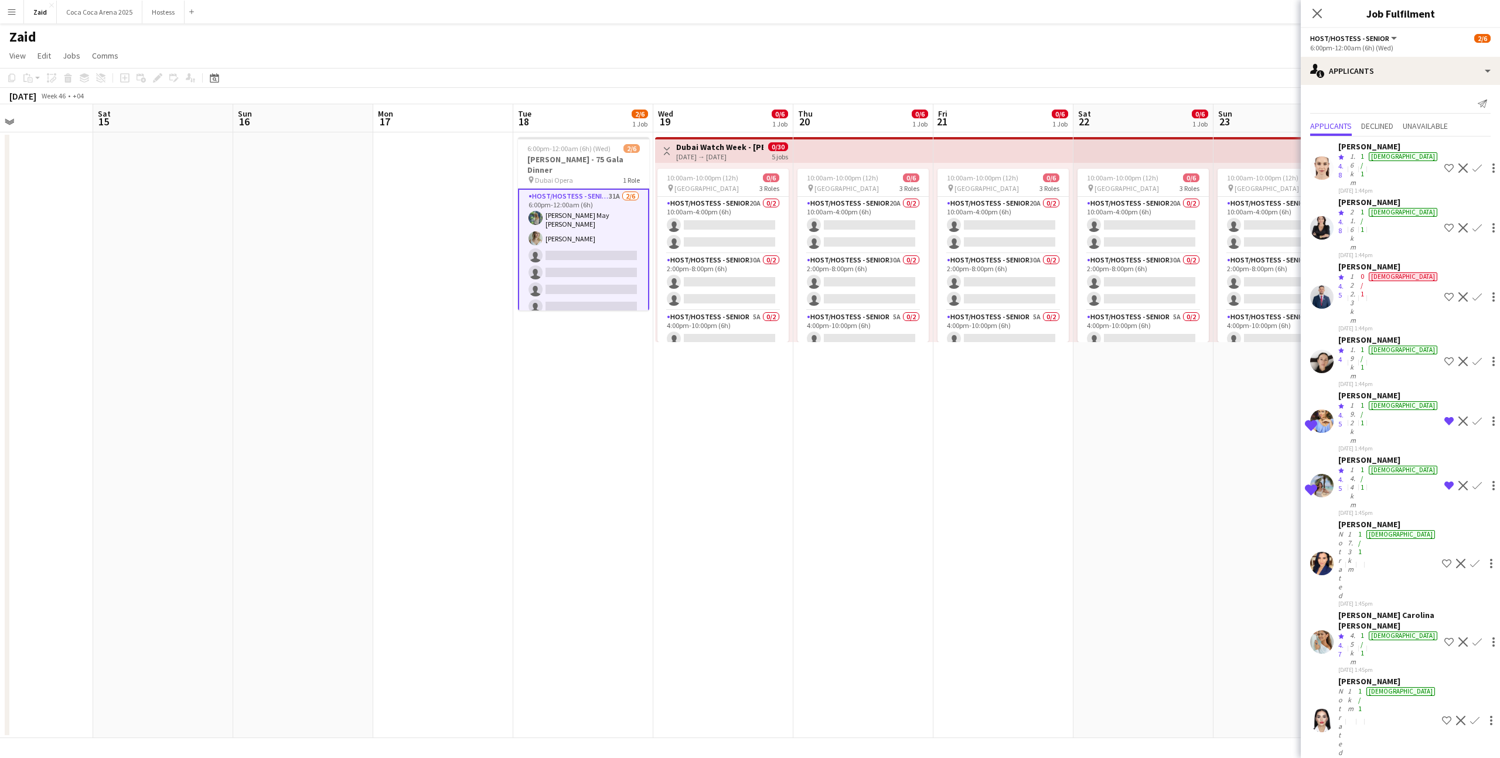
scroll to position [410, 0]
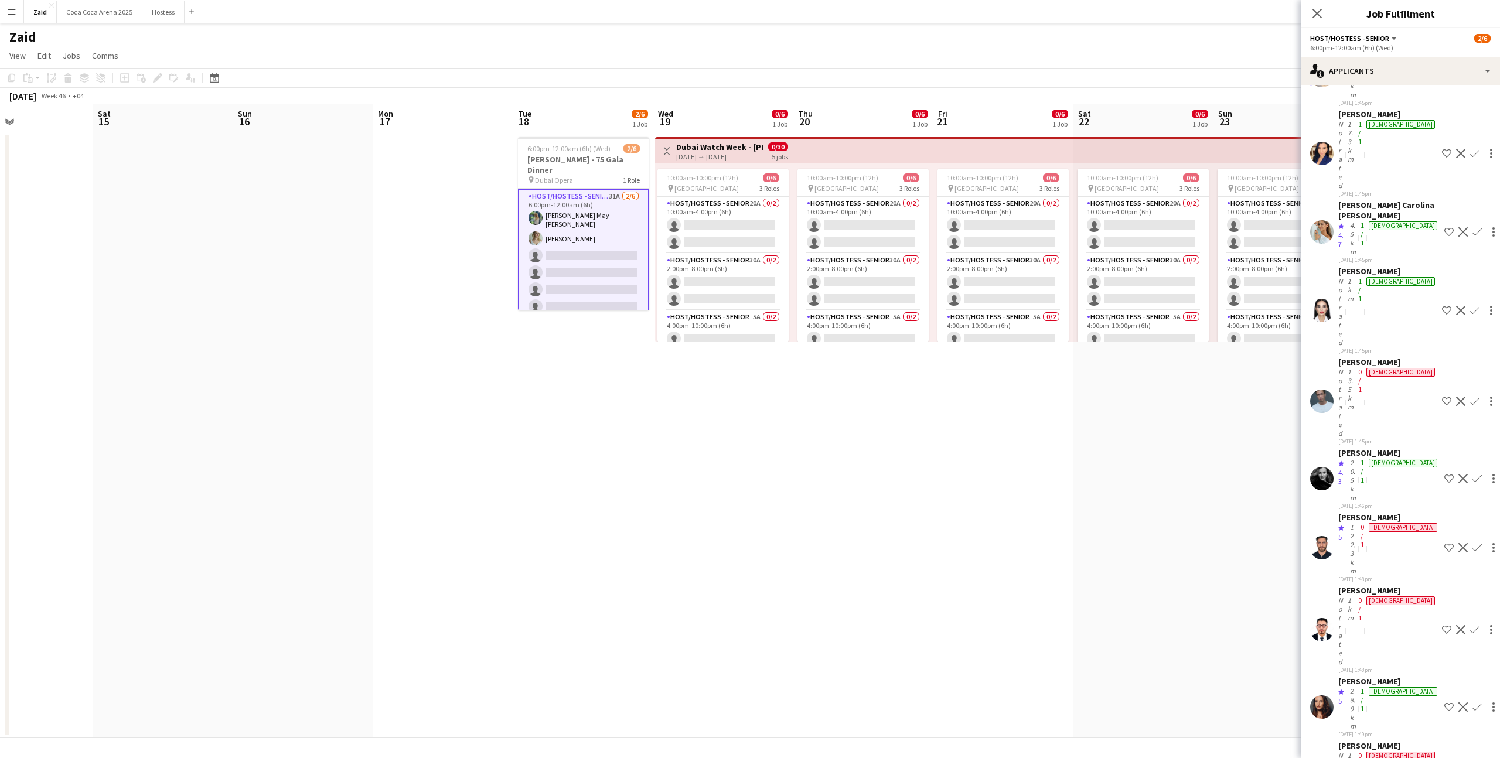
click at [1220, 611] on app-date-cell "10:00am-10:00pm (12h) 0/6 pin [GEOGRAPHIC_DATA] 3 Roles Host/Hostess - Senior 2…" at bounding box center [1284, 435] width 140 height 606
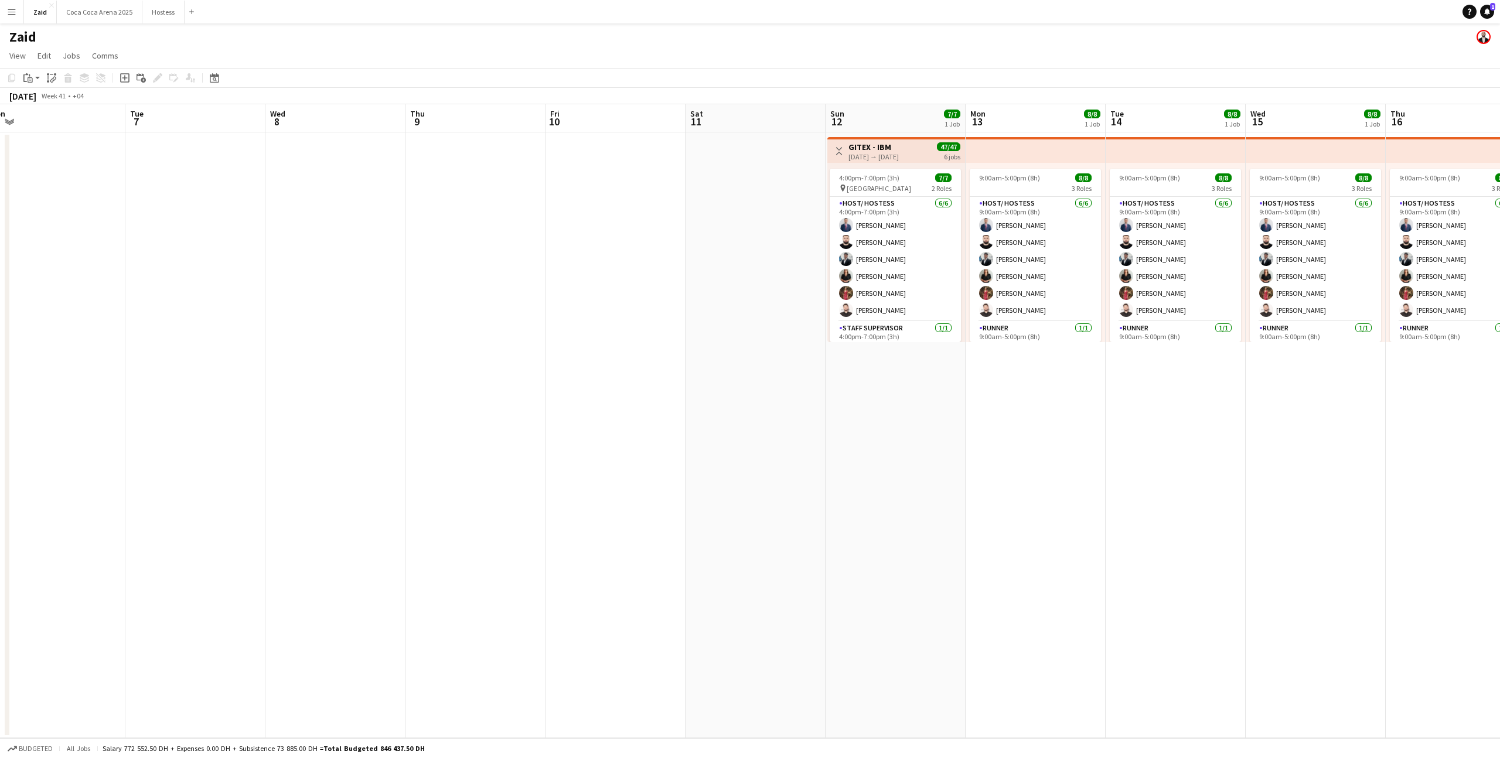
scroll to position [0, 301]
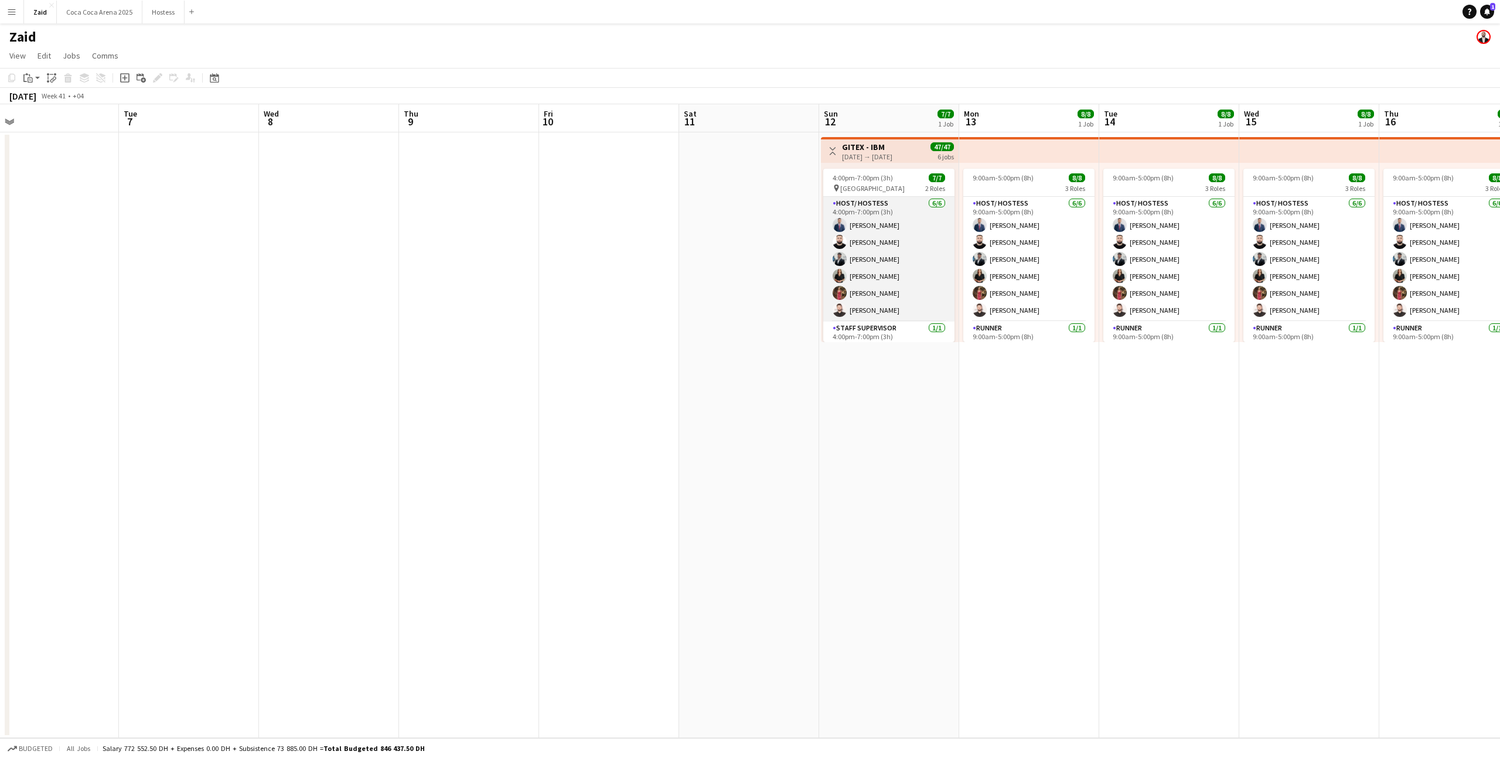
click at [892, 308] on app-card-role "Host/ Hostess [DATE] 4:00pm-7:00pm (3h) [PERSON_NAME] [PERSON_NAME] [PERSON_NAM…" at bounding box center [888, 259] width 131 height 125
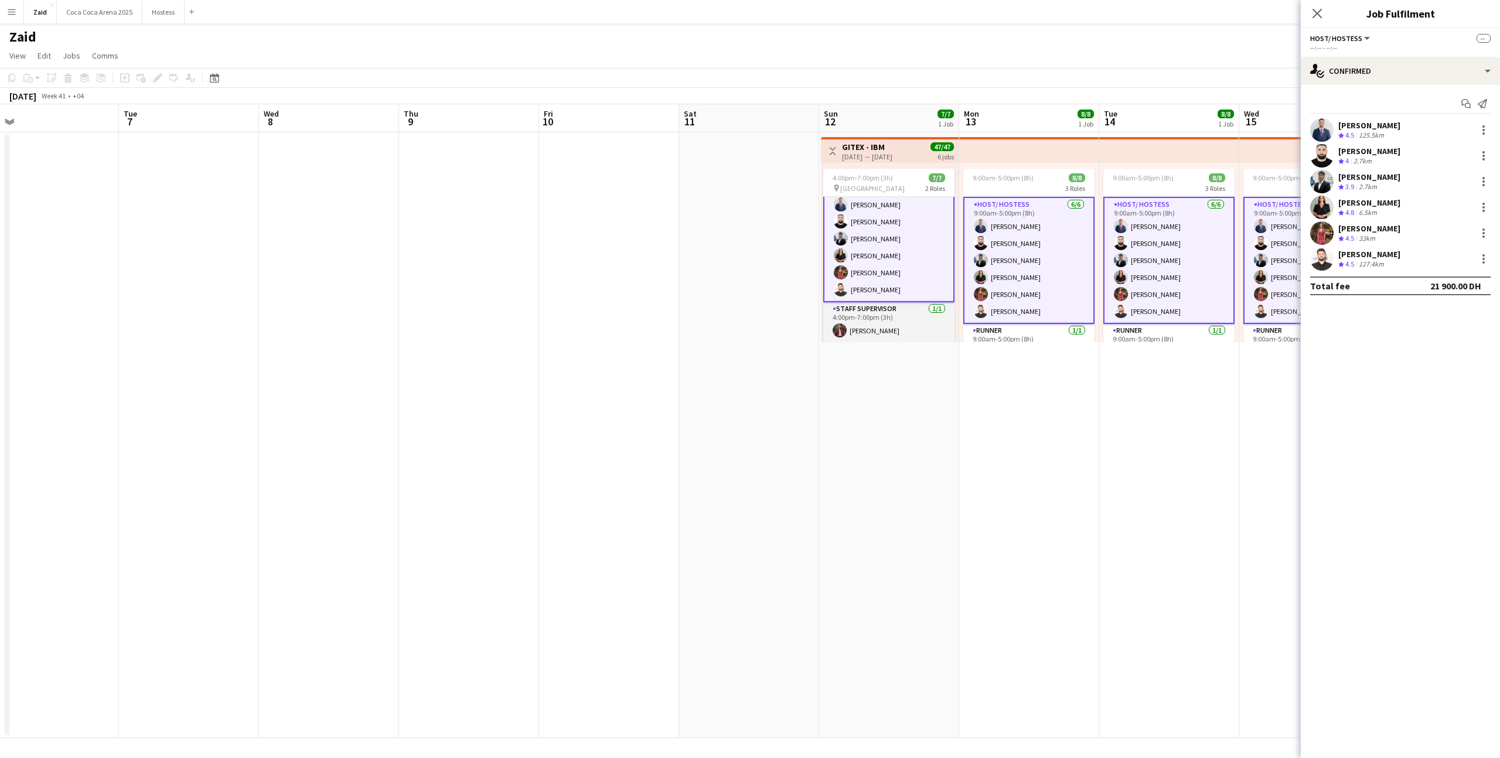
click at [910, 322] on app-card-role "Staff Supervisor [DATE] 4:00pm-7:00pm (3h) [PERSON_NAME]" at bounding box center [888, 322] width 131 height 40
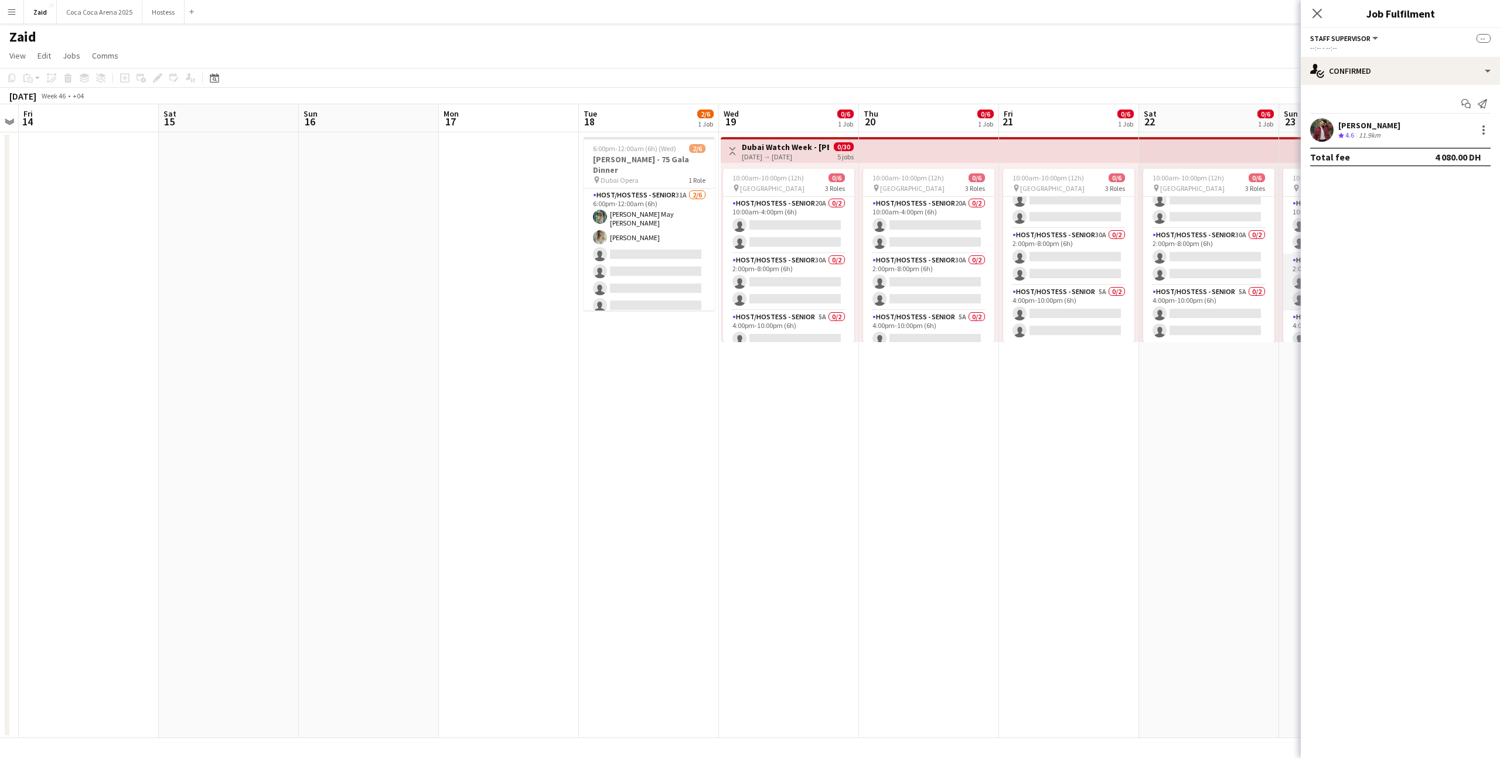
scroll to position [0, 427]
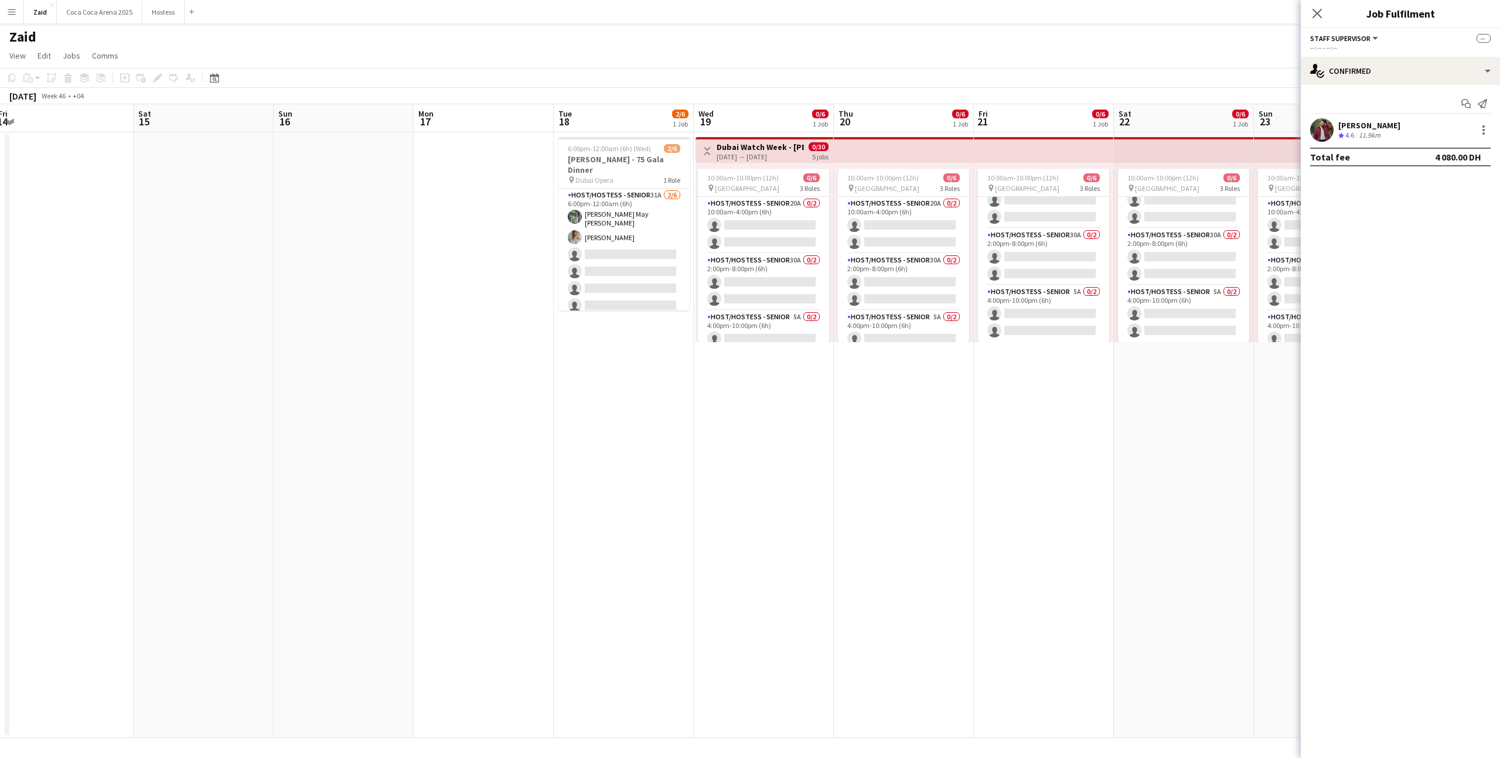
click at [1141, 412] on app-date-cell "10:00am-10:00pm (12h) 0/6 pin [GEOGRAPHIC_DATA] 3 Roles Host/Hostess - Senior 2…" at bounding box center [1184, 435] width 140 height 606
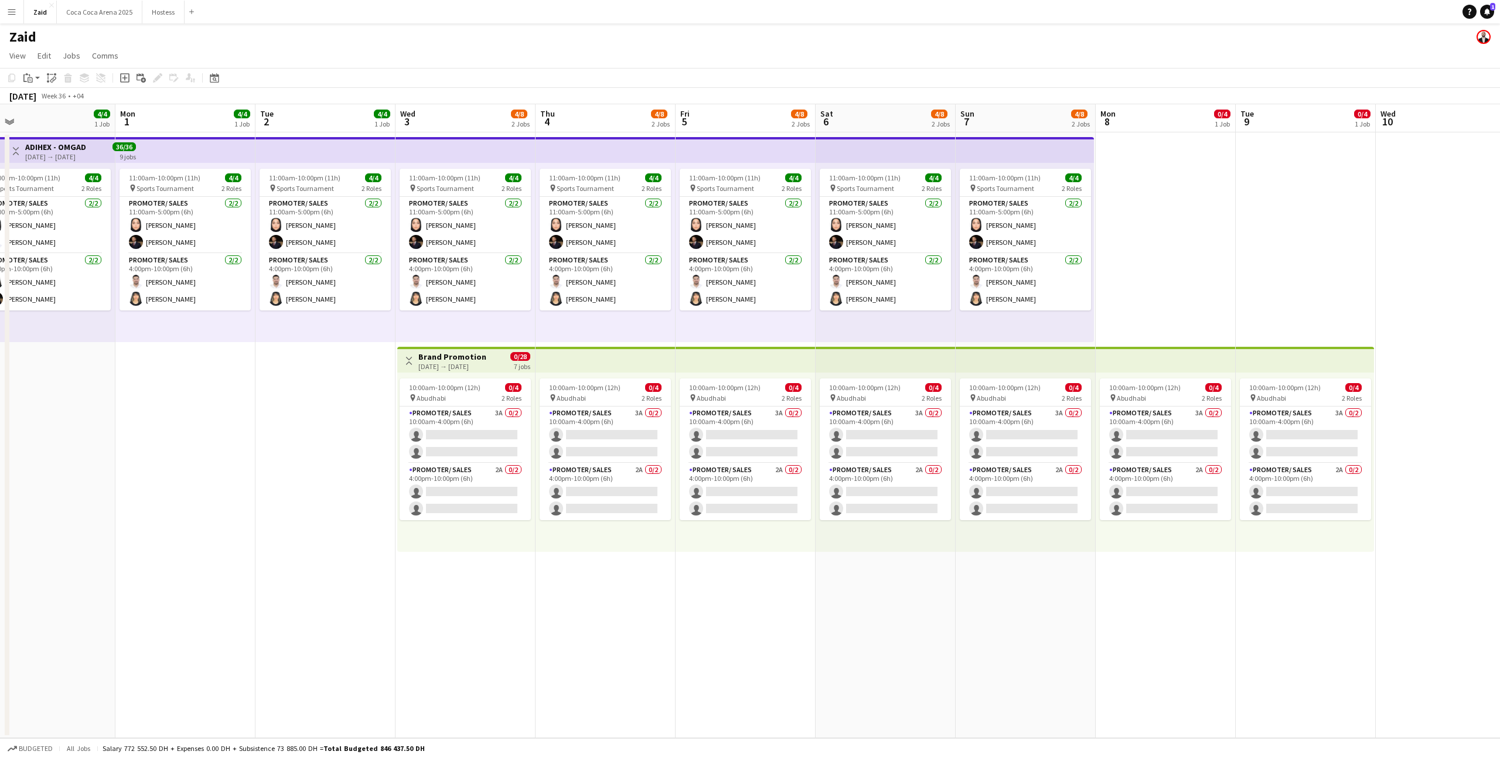
scroll to position [0, 303]
click at [494, 422] on app-card-role "Promoter/ Sales 3A 0/2 10:00am-4:00pm (6h) single-neutral-actions single-neutra…" at bounding box center [466, 435] width 131 height 57
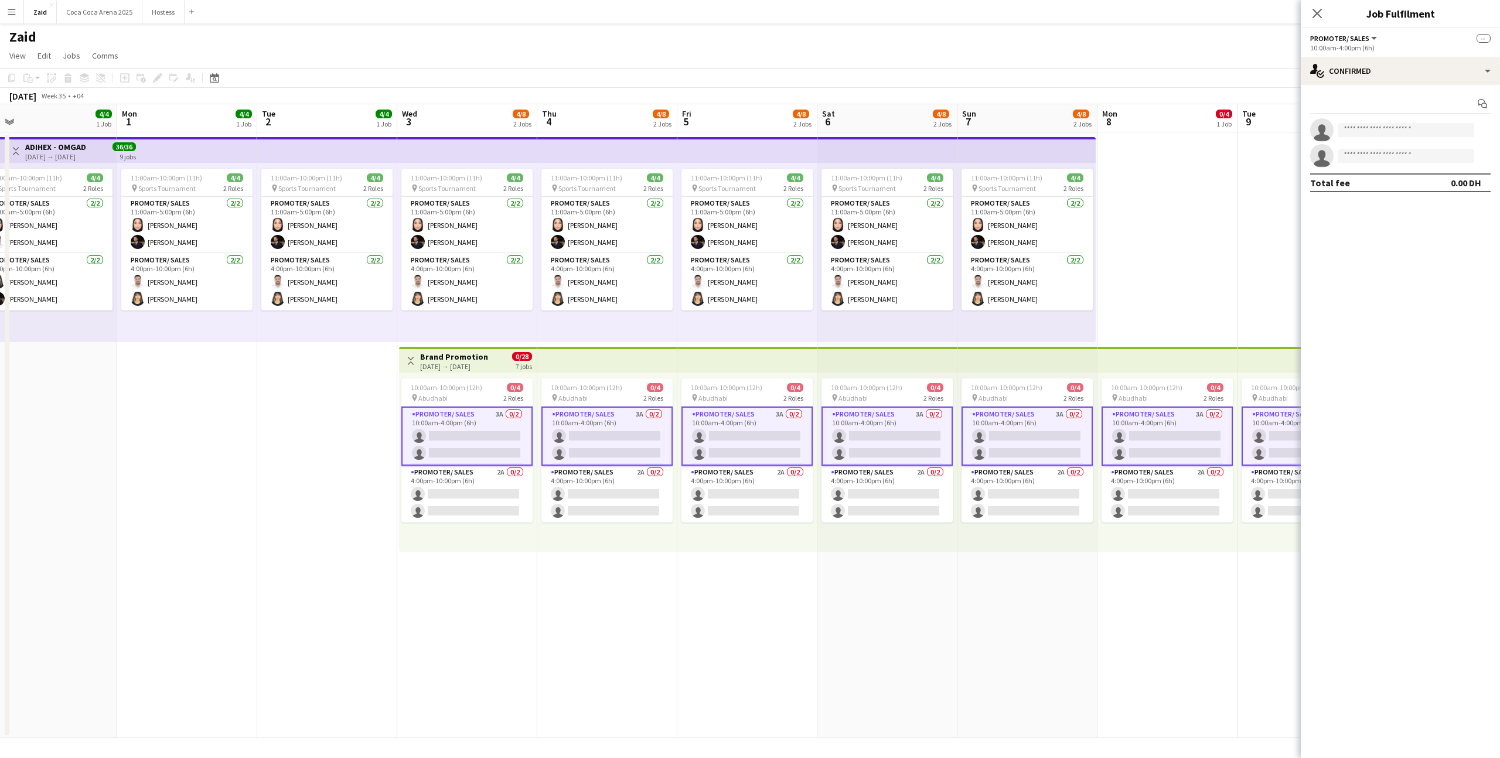
click at [1427, 87] on div "Start chat single-neutral-actions single-neutral-actions Total fee 0.00 DH" at bounding box center [1400, 143] width 199 height 117
click at [1426, 79] on div "single-neutral-actions-check-2 Confirmed" at bounding box center [1400, 71] width 199 height 28
click at [1478, 199] on div "single-neutral-actions-information Applicants" at bounding box center [1439, 190] width 116 height 23
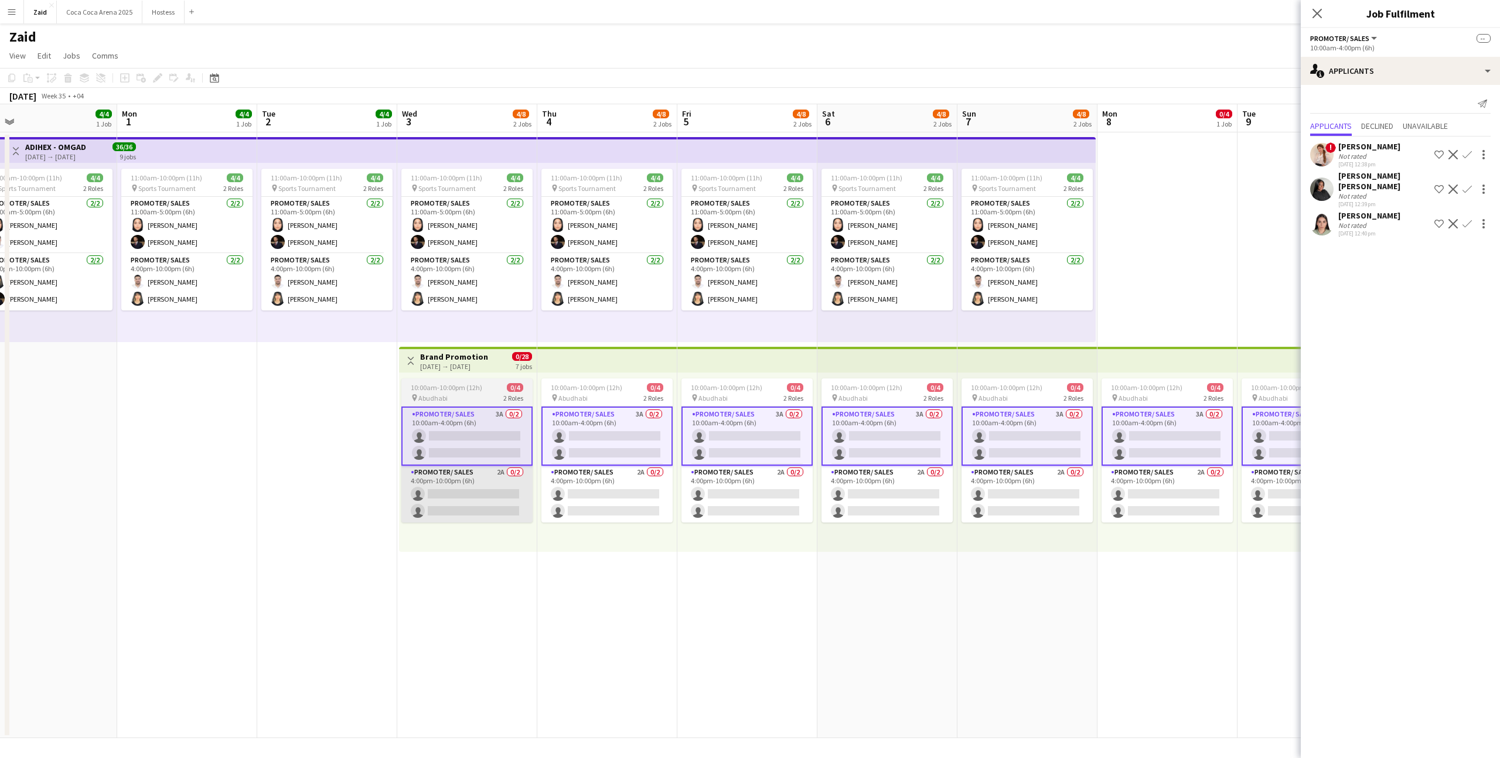
click at [468, 515] on app-card-role "Promoter/ Sales 2A 0/2 4:00pm-10:00pm (6h) single-neutral-actions single-neutra…" at bounding box center [466, 494] width 131 height 57
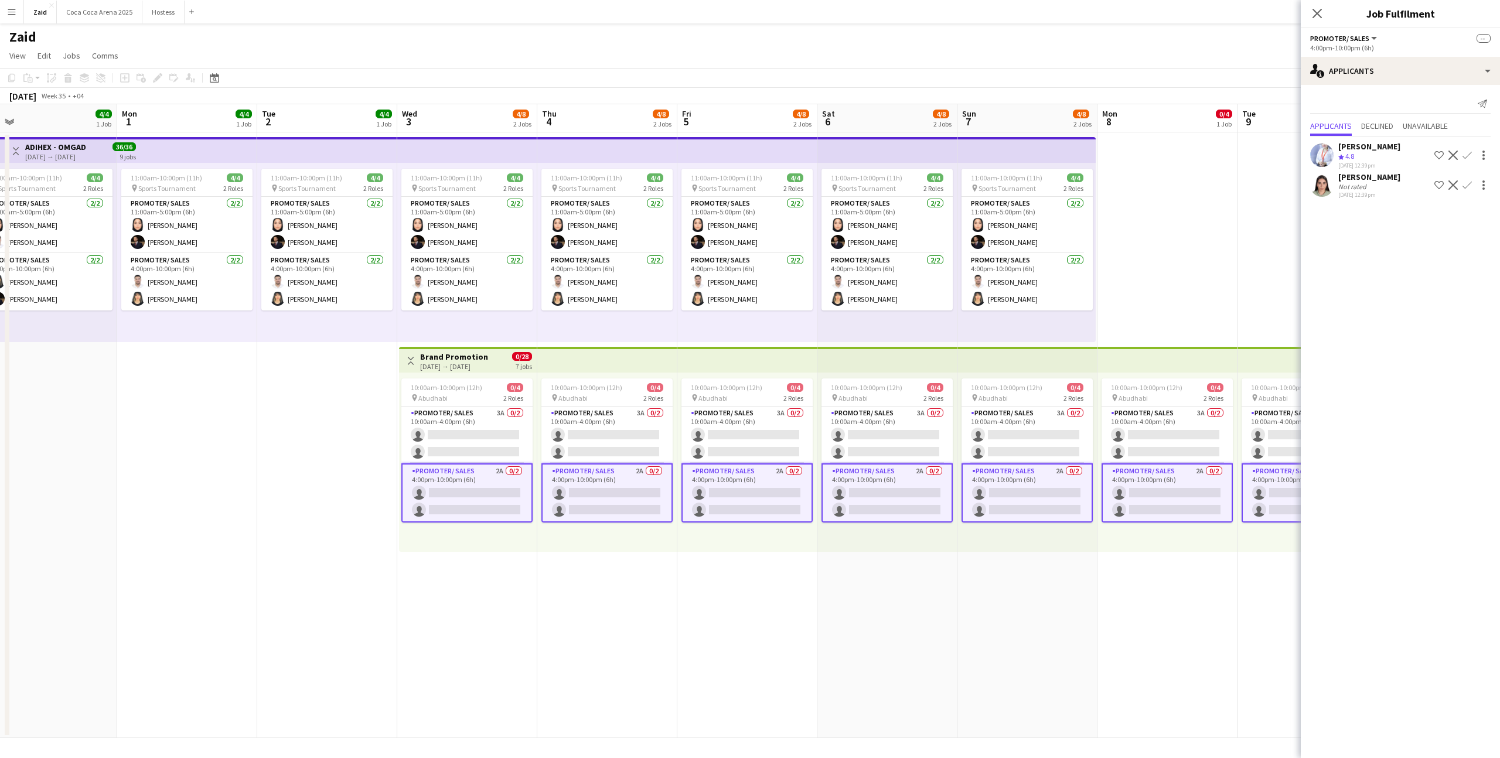
click at [1203, 309] on app-date-cell "10:00am-10:00pm (12h) 0/4 pin Abudhabi 2 Roles Promoter/ Sales 3A 0/2 10:00am-4…" at bounding box center [1168, 435] width 140 height 606
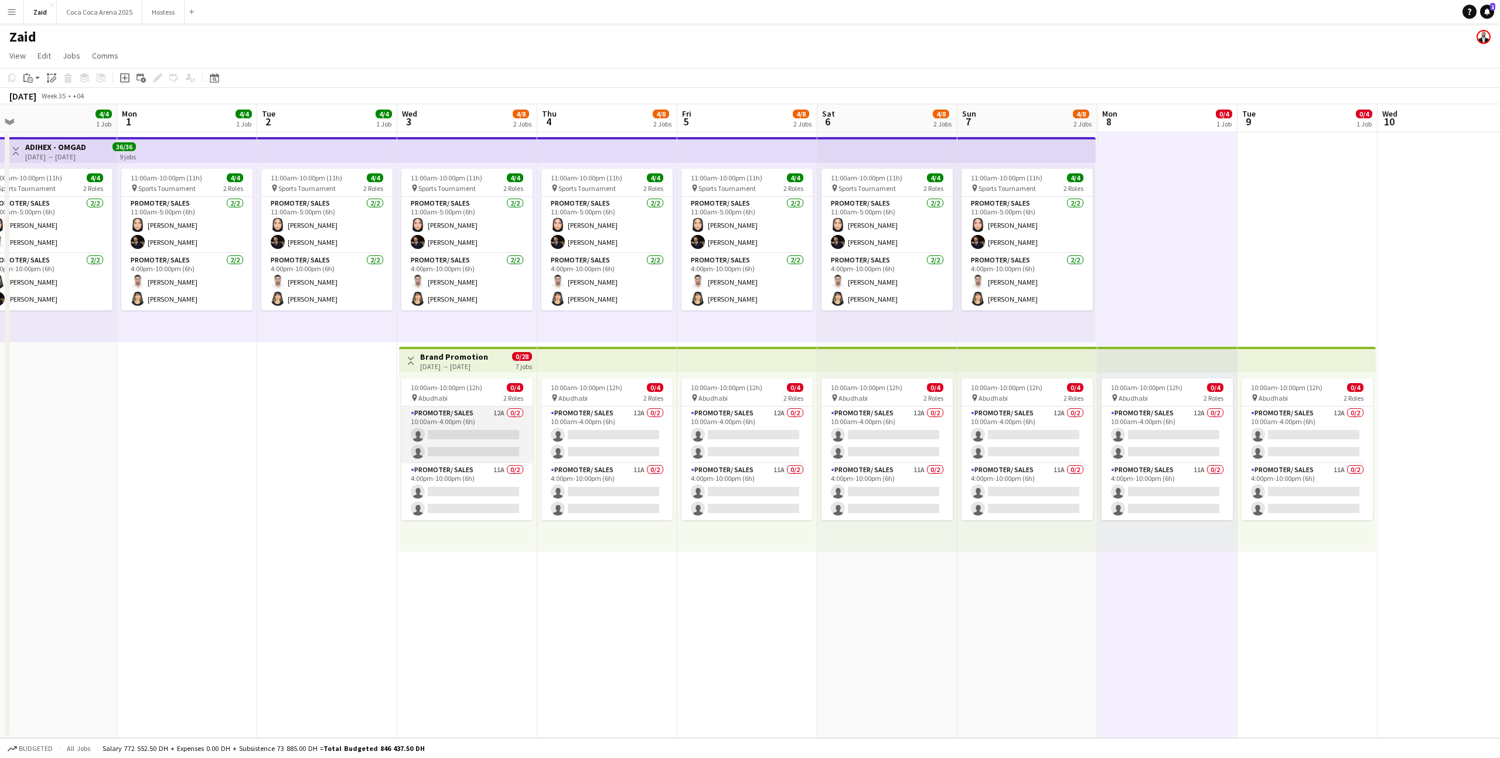
click at [517, 458] on app-card-role "Promoter/ Sales 12A 0/2 10:00am-4:00pm (6h) single-neutral-actions single-neutr…" at bounding box center [466, 435] width 131 height 57
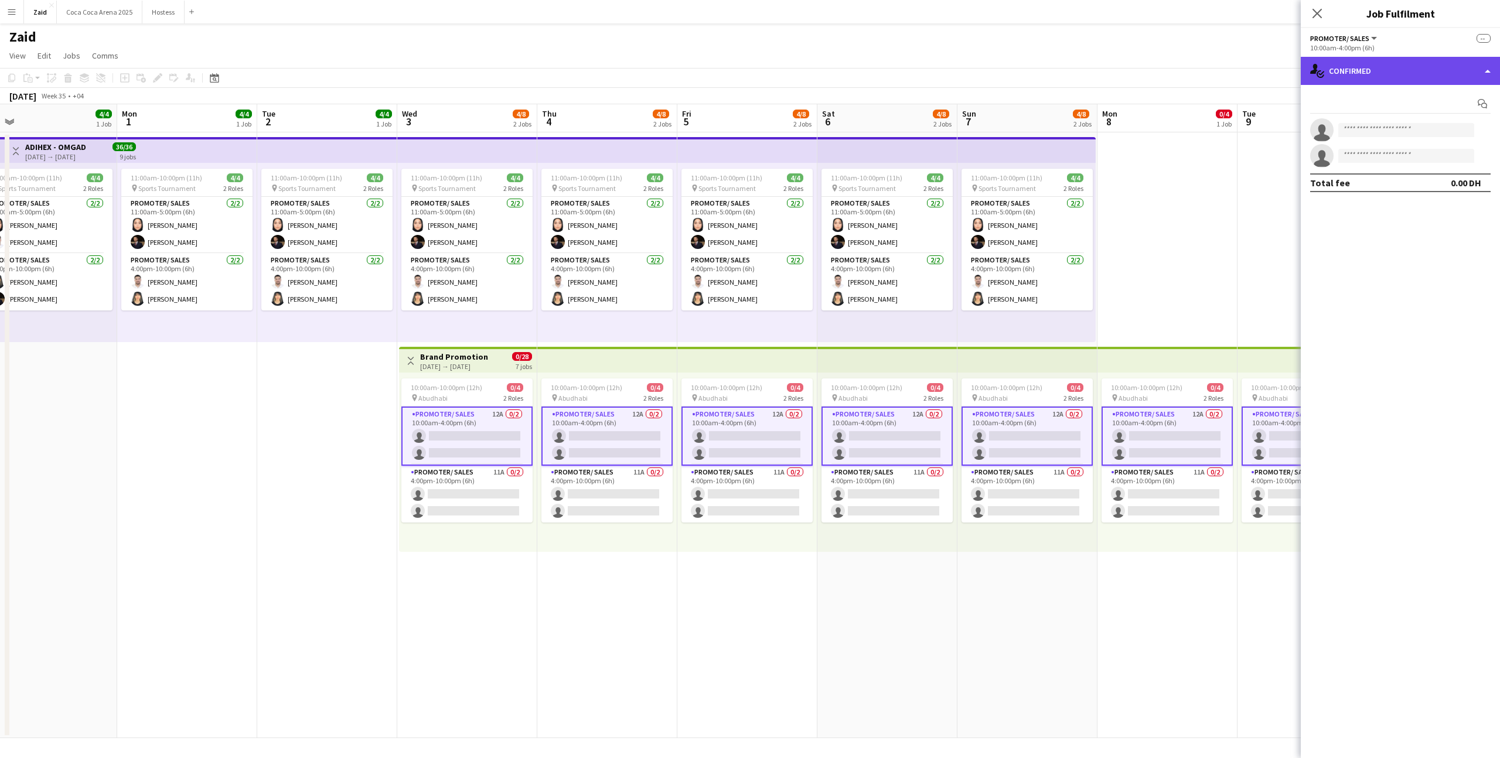
click at [1364, 74] on div "single-neutral-actions-check-2 Confirmed" at bounding box center [1400, 71] width 199 height 28
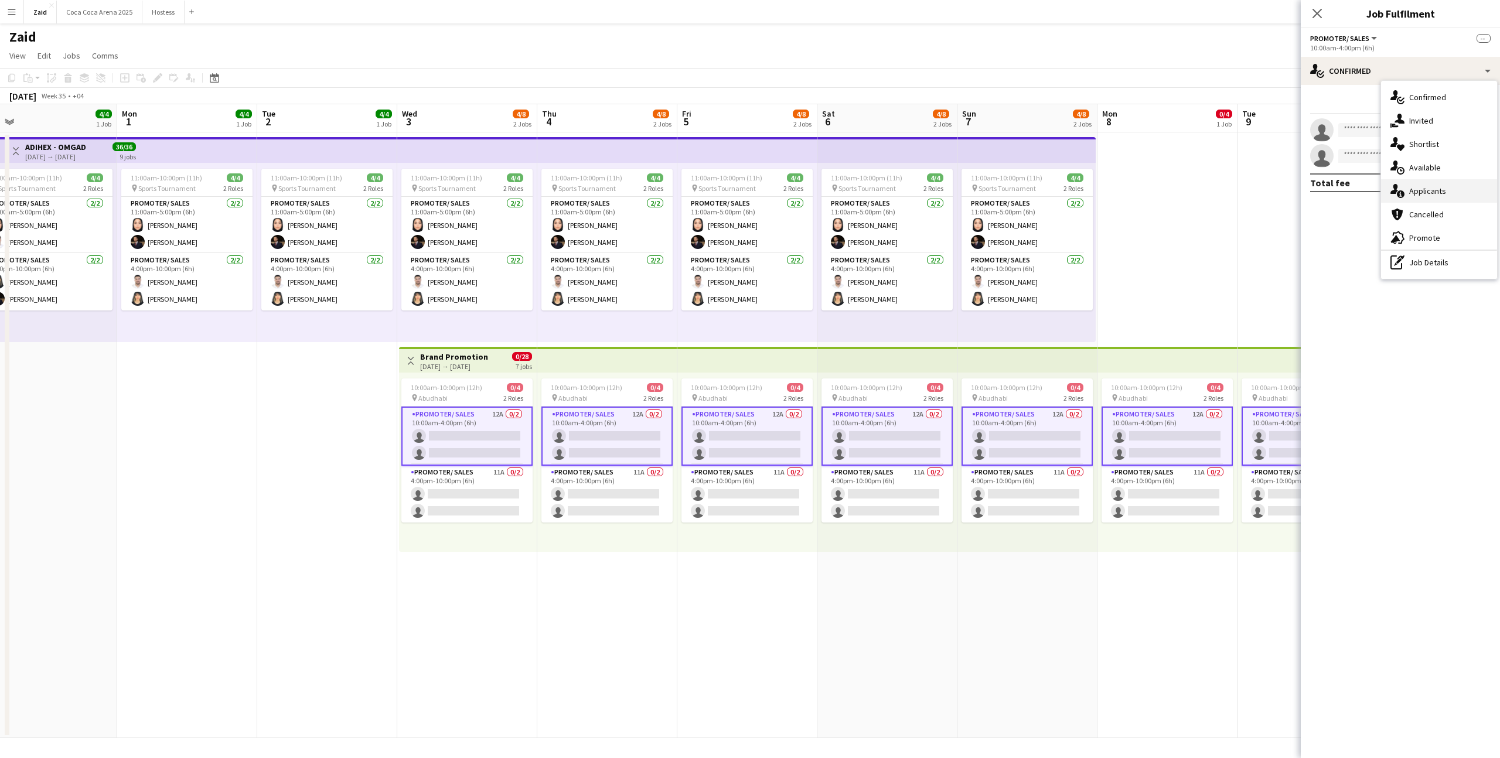
click at [1440, 188] on div "single-neutral-actions-information Applicants" at bounding box center [1439, 190] width 116 height 23
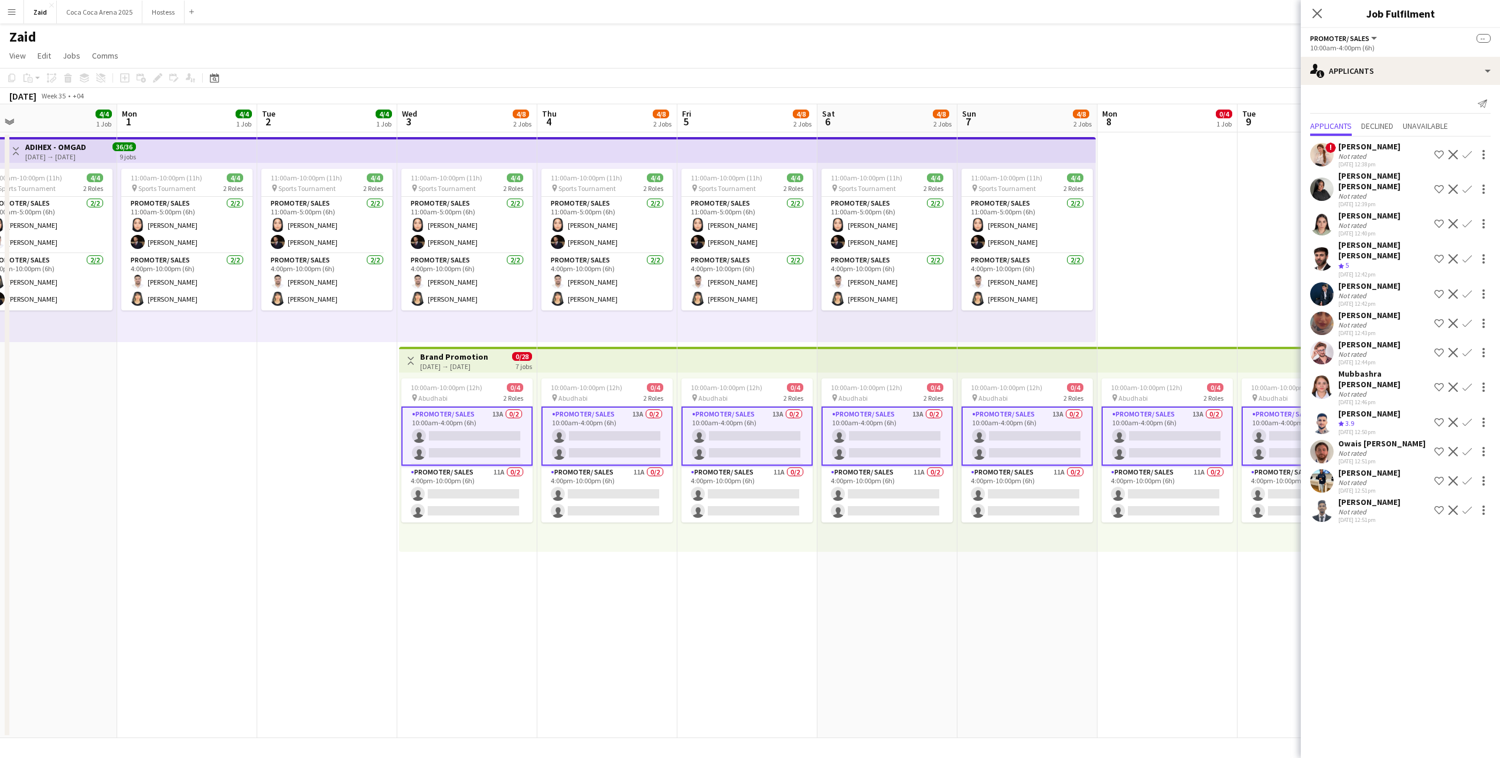
click at [1352, 310] on div "[PERSON_NAME]" at bounding box center [1370, 315] width 62 height 11
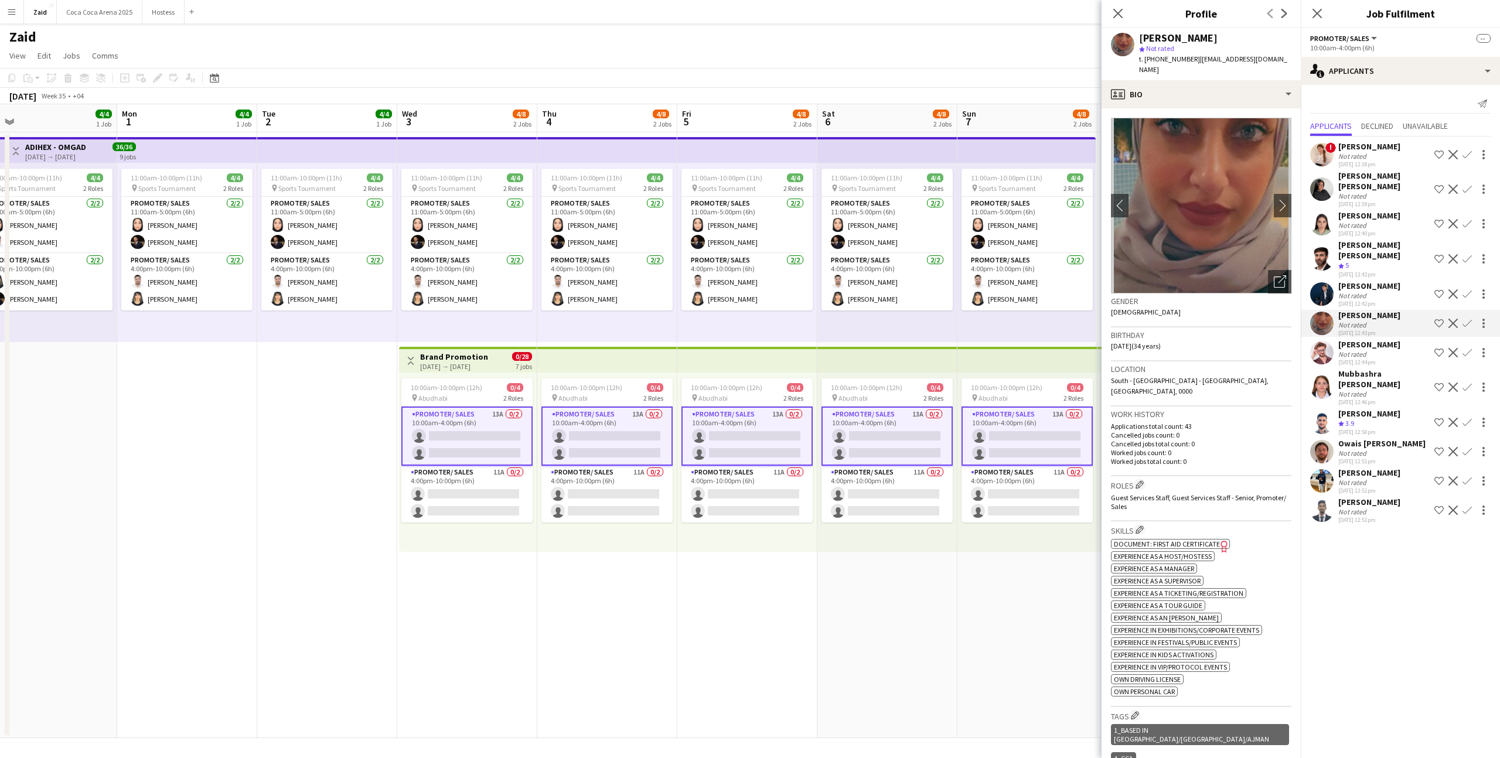
click at [1379, 419] on div "Crew rating 3.9" at bounding box center [1370, 424] width 62 height 10
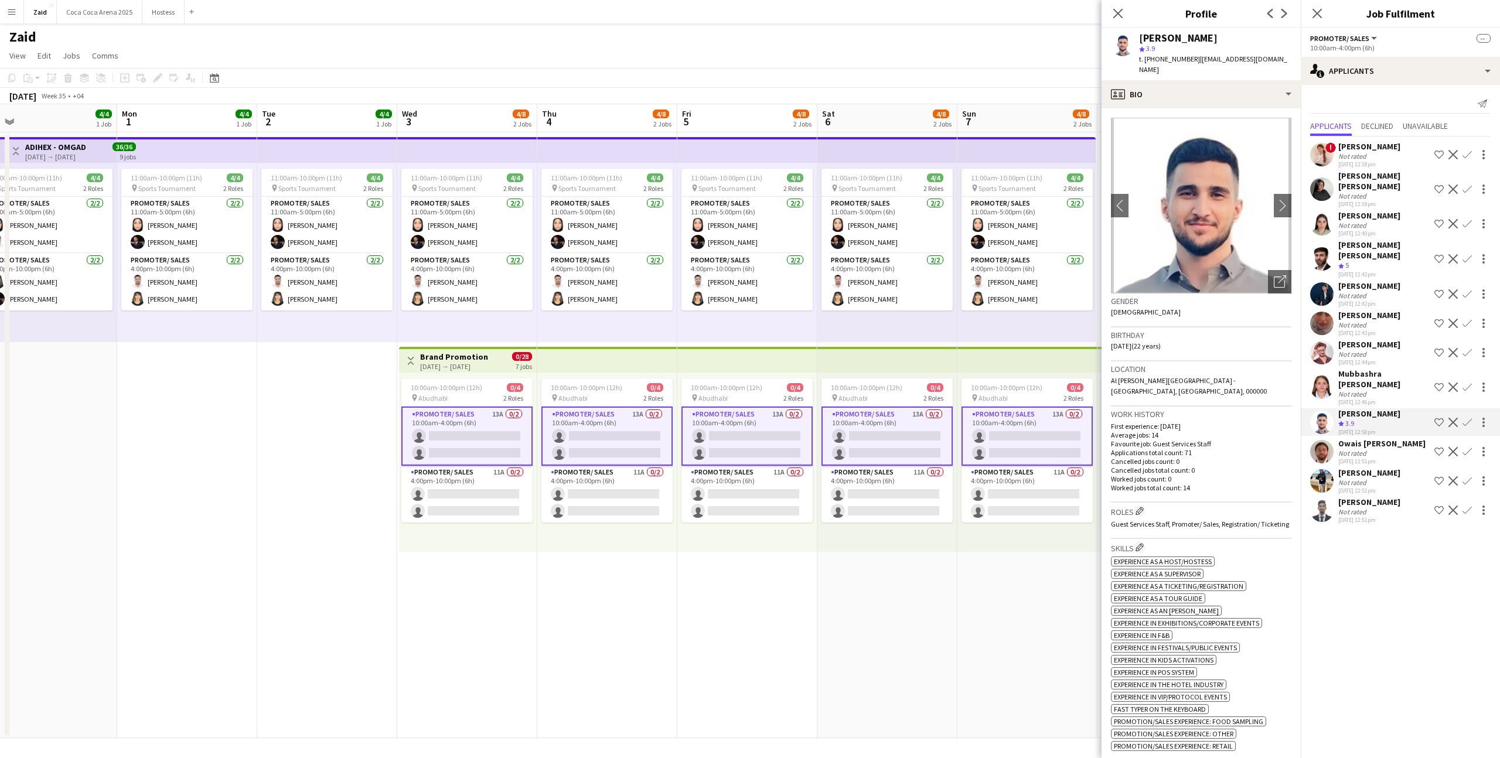
click at [1363, 291] on div "Not rated" at bounding box center [1354, 295] width 30 height 9
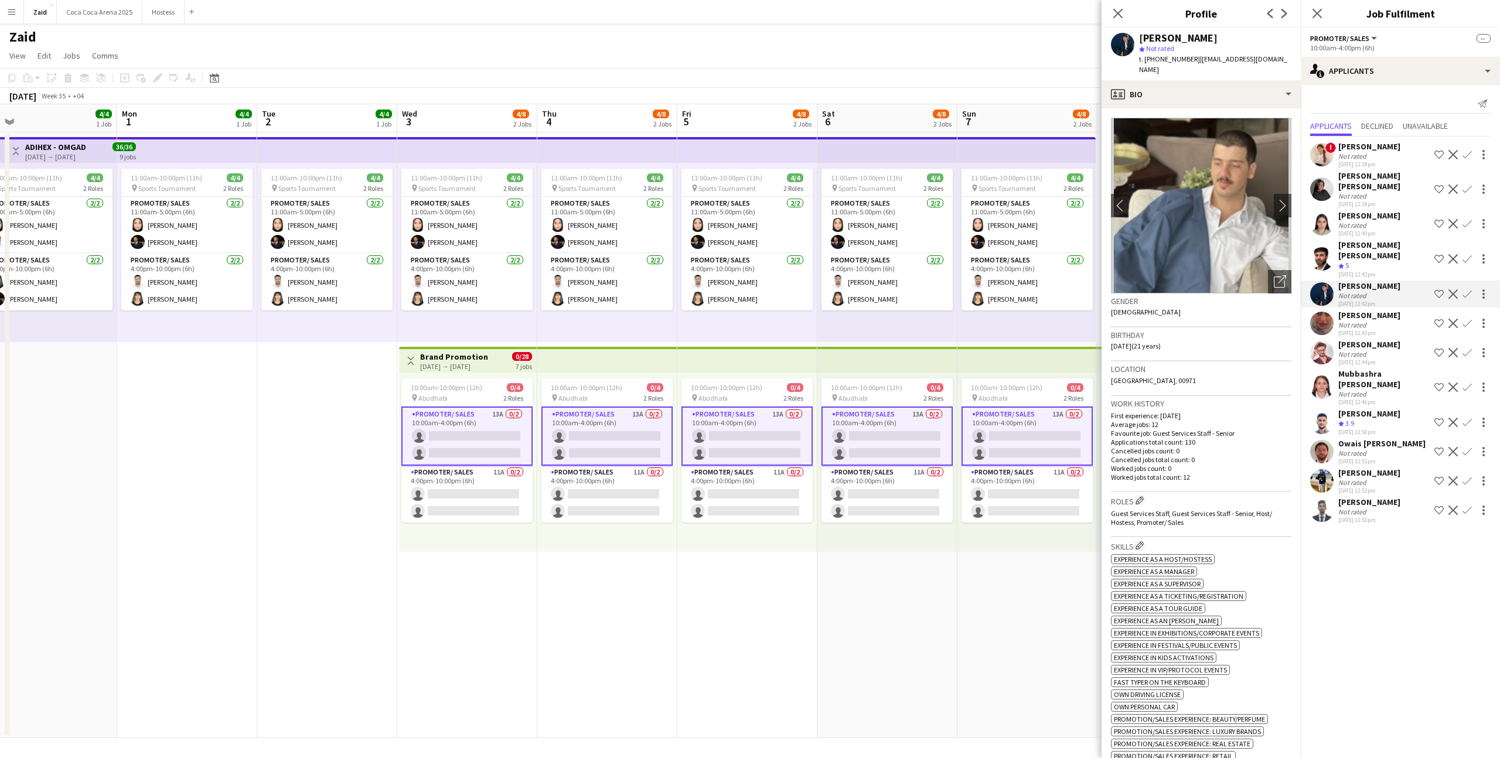
click at [1363, 271] on div "[DATE] 12:42pm" at bounding box center [1384, 275] width 91 height 8
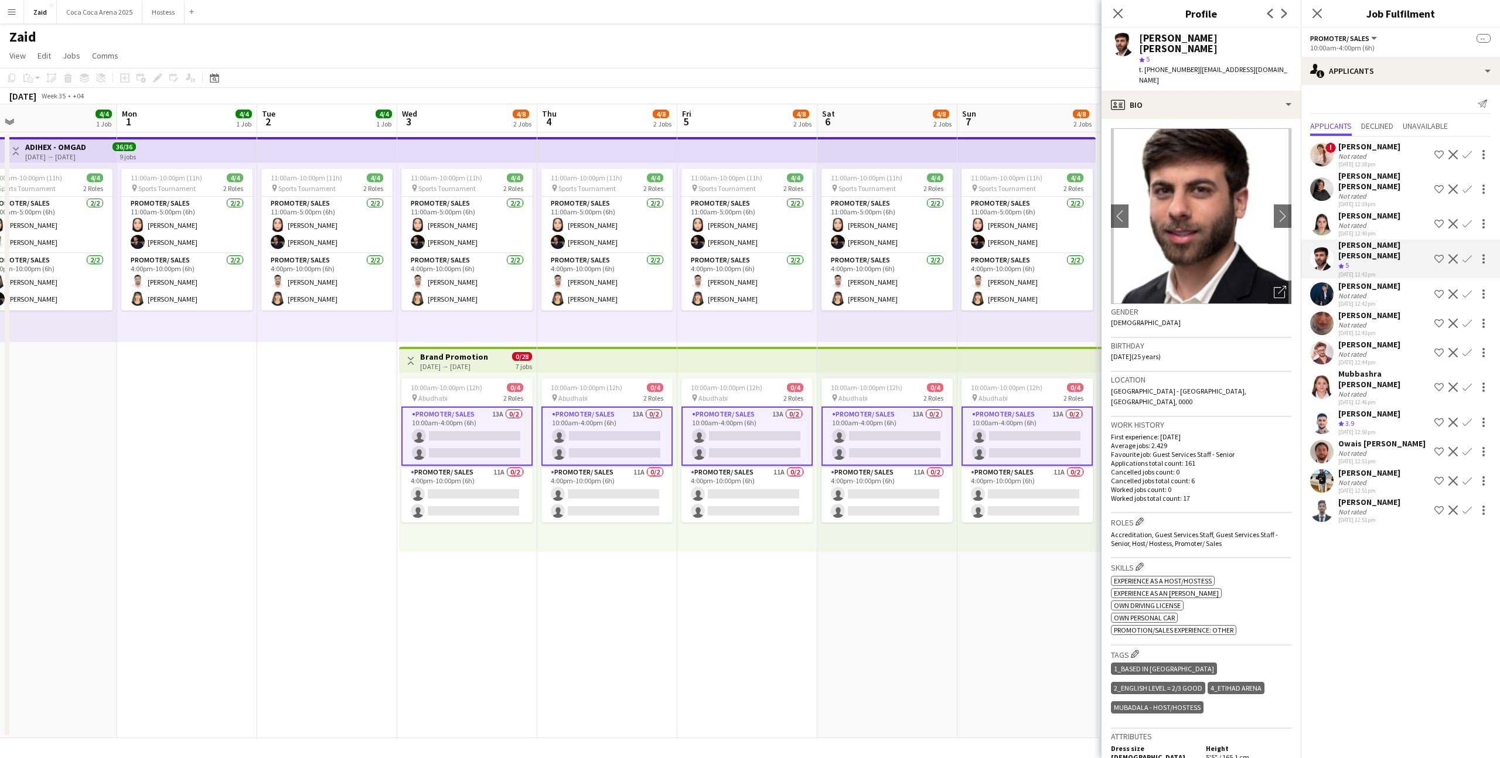
click at [1361, 240] on div "[PERSON_NAME] [PERSON_NAME]" at bounding box center [1384, 250] width 91 height 21
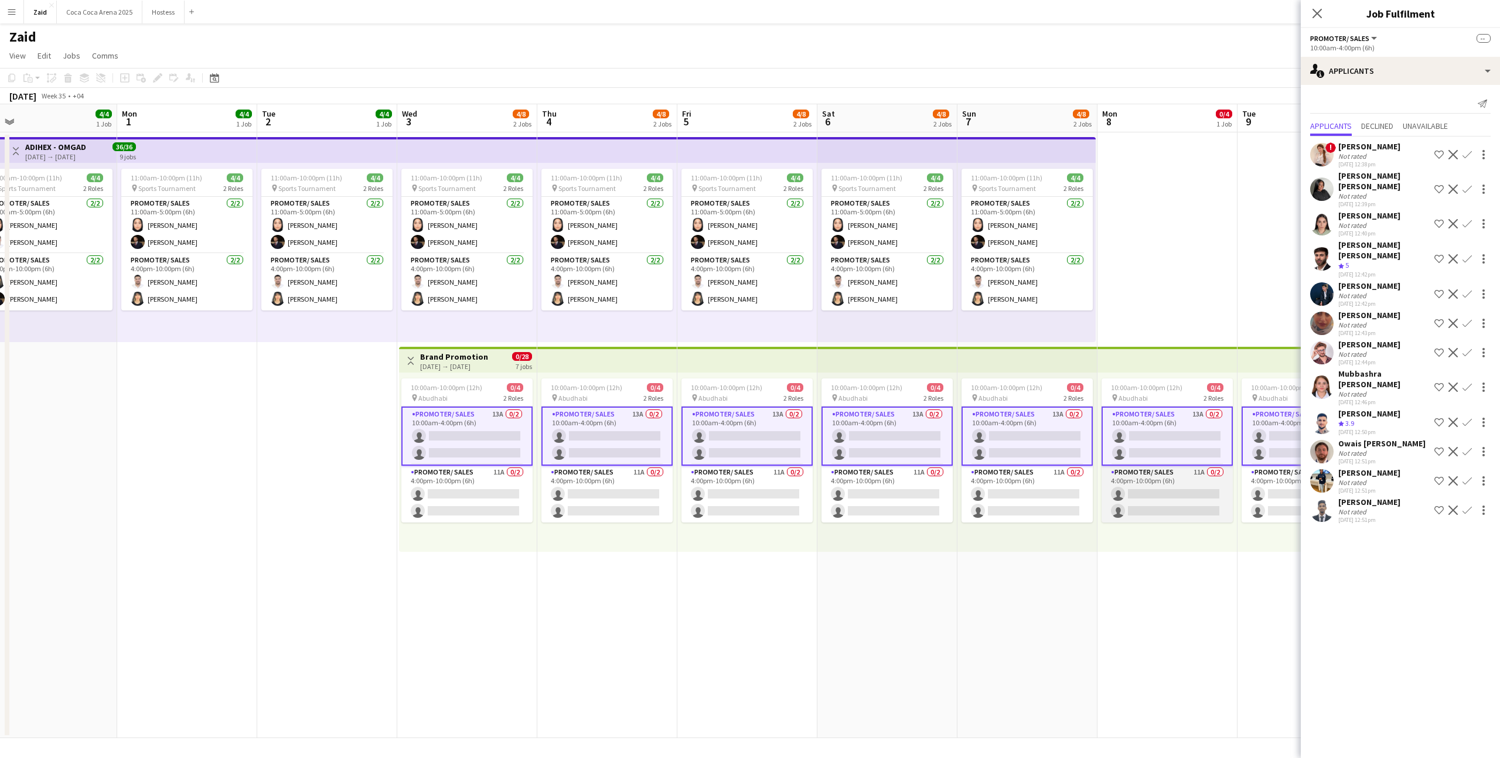
click at [1225, 488] on app-card-role "Promoter/ Sales 11A 0/2 4:00pm-10:00pm (6h) single-neutral-actions single-neutr…" at bounding box center [1167, 494] width 131 height 57
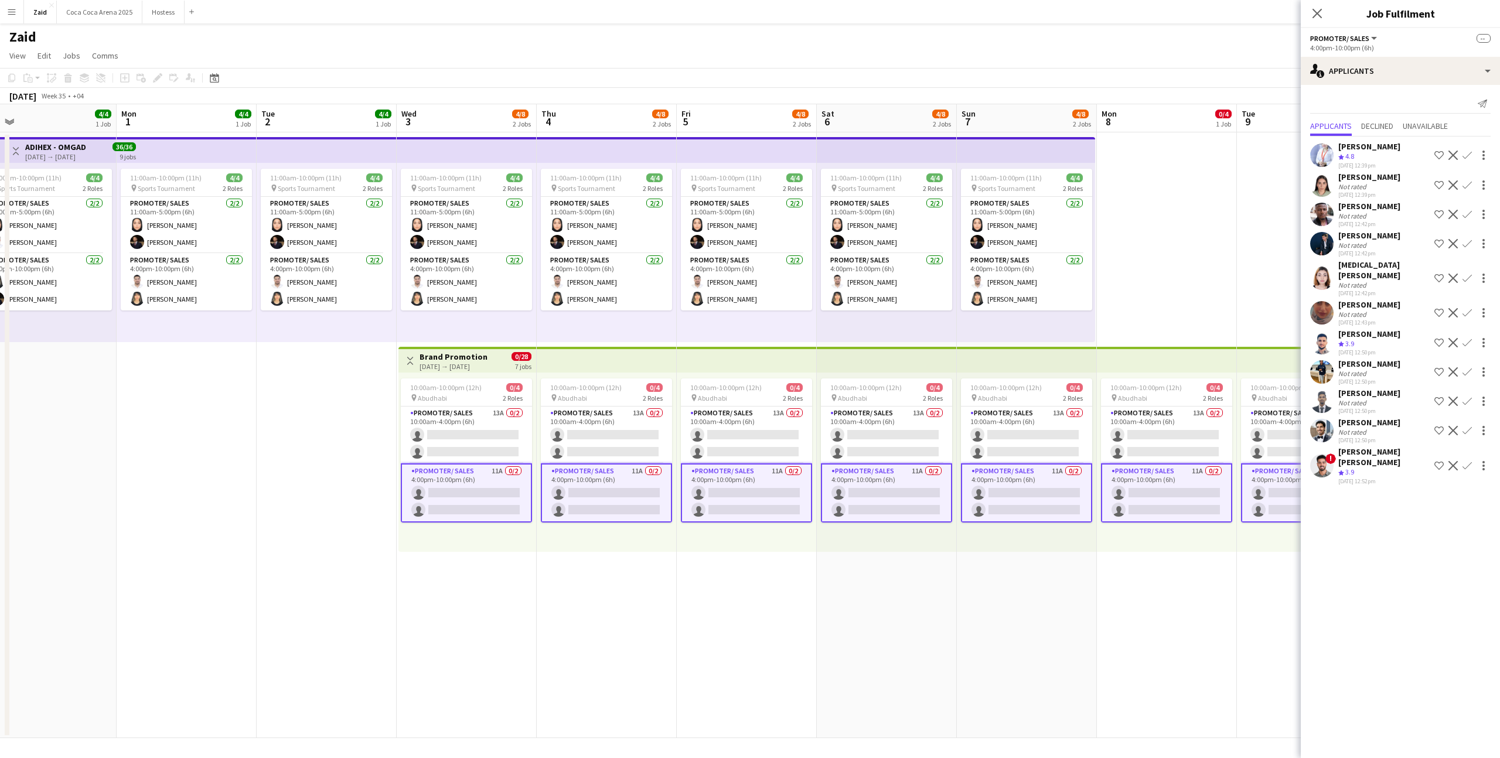
click at [1346, 468] on span "3.9" at bounding box center [1350, 472] width 9 height 9
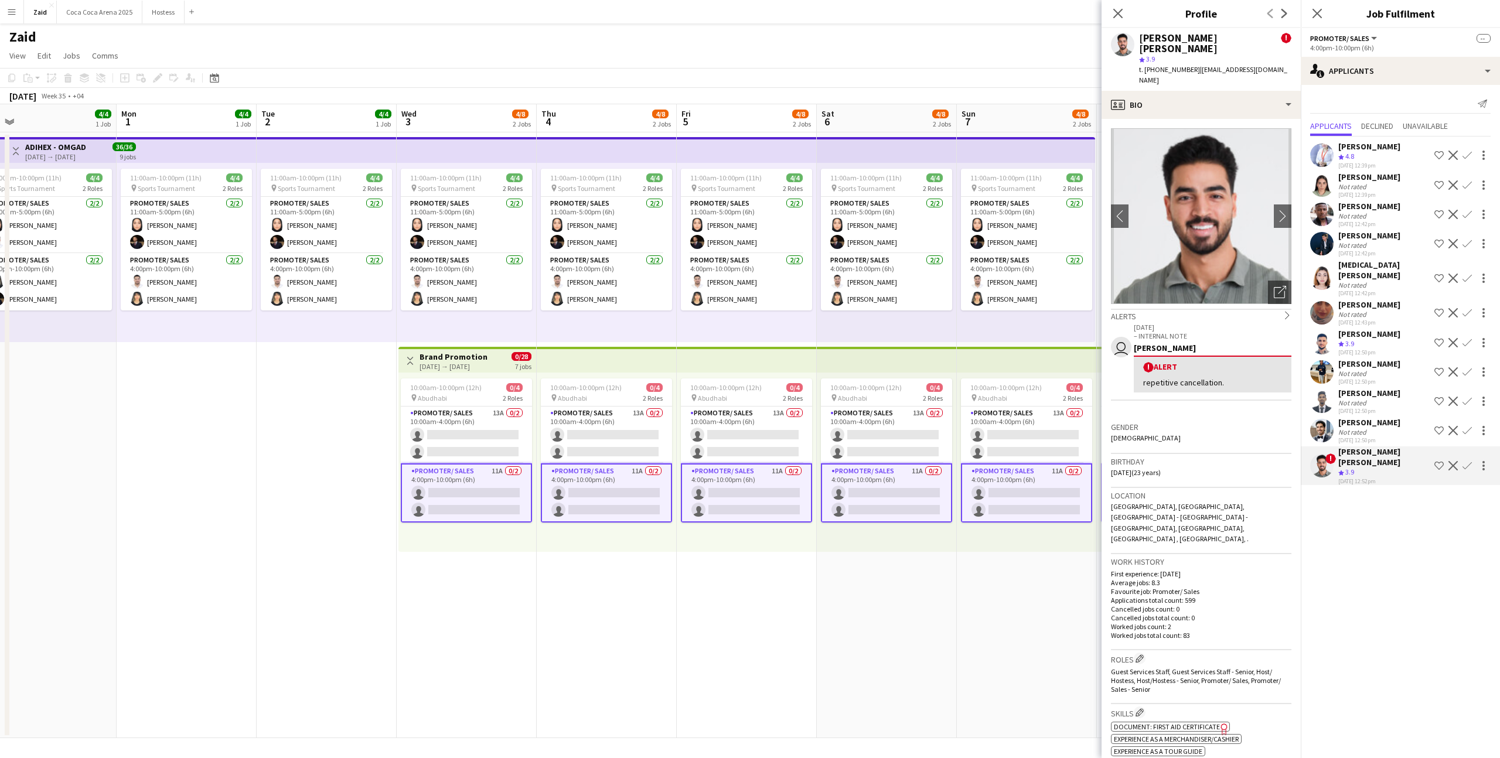
click at [1072, 338] on div "11:00am-10:00pm (11h) 4/4 pin Sports Tournament 2 Roles Promoter/ Sales [DATE] …" at bounding box center [1026, 252] width 138 height 179
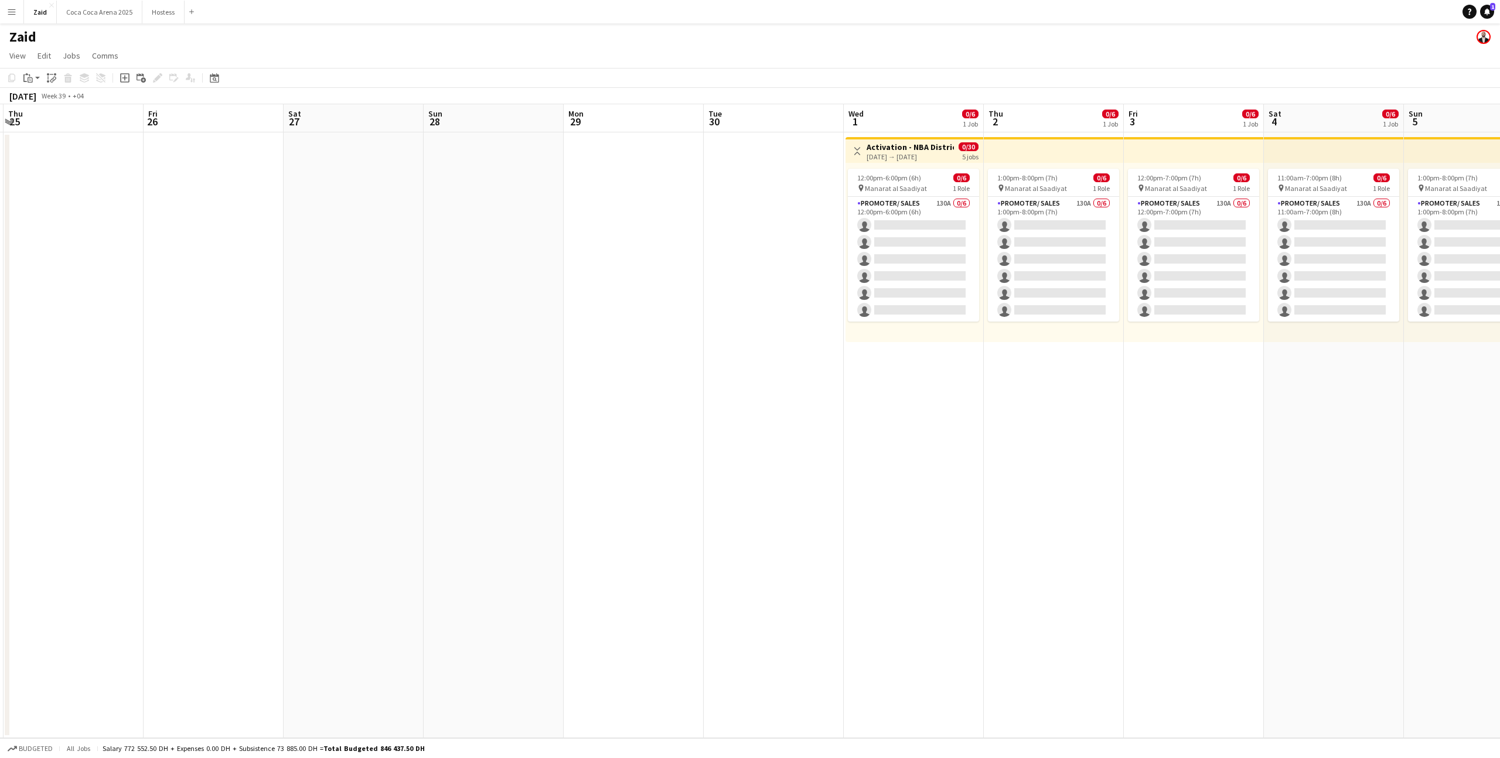
scroll to position [0, 416]
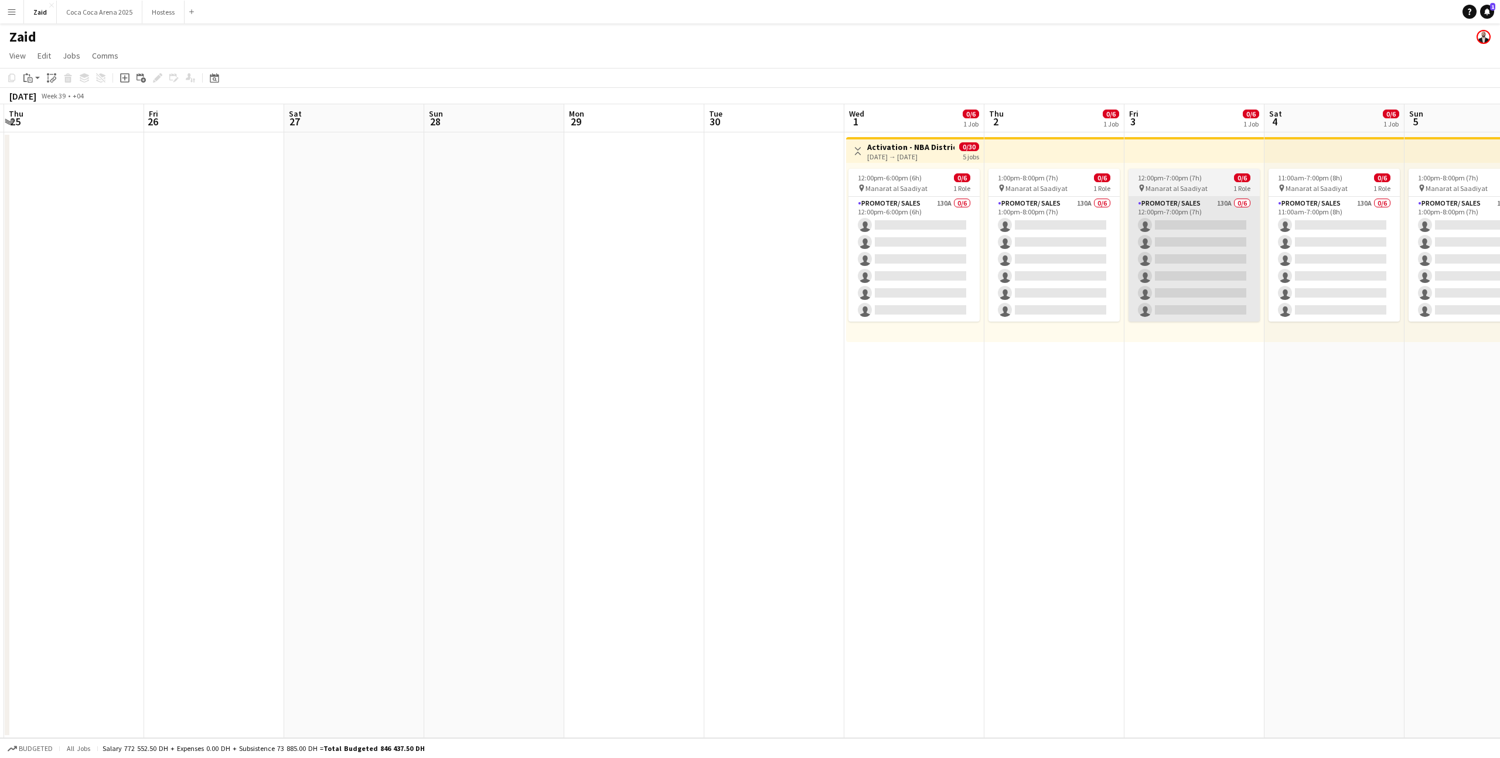
click at [1147, 305] on app-card-role "Promoter/ Sales 130A 0/6 12:00pm-7:00pm (7h) single-neutral-actions single-neut…" at bounding box center [1194, 259] width 131 height 125
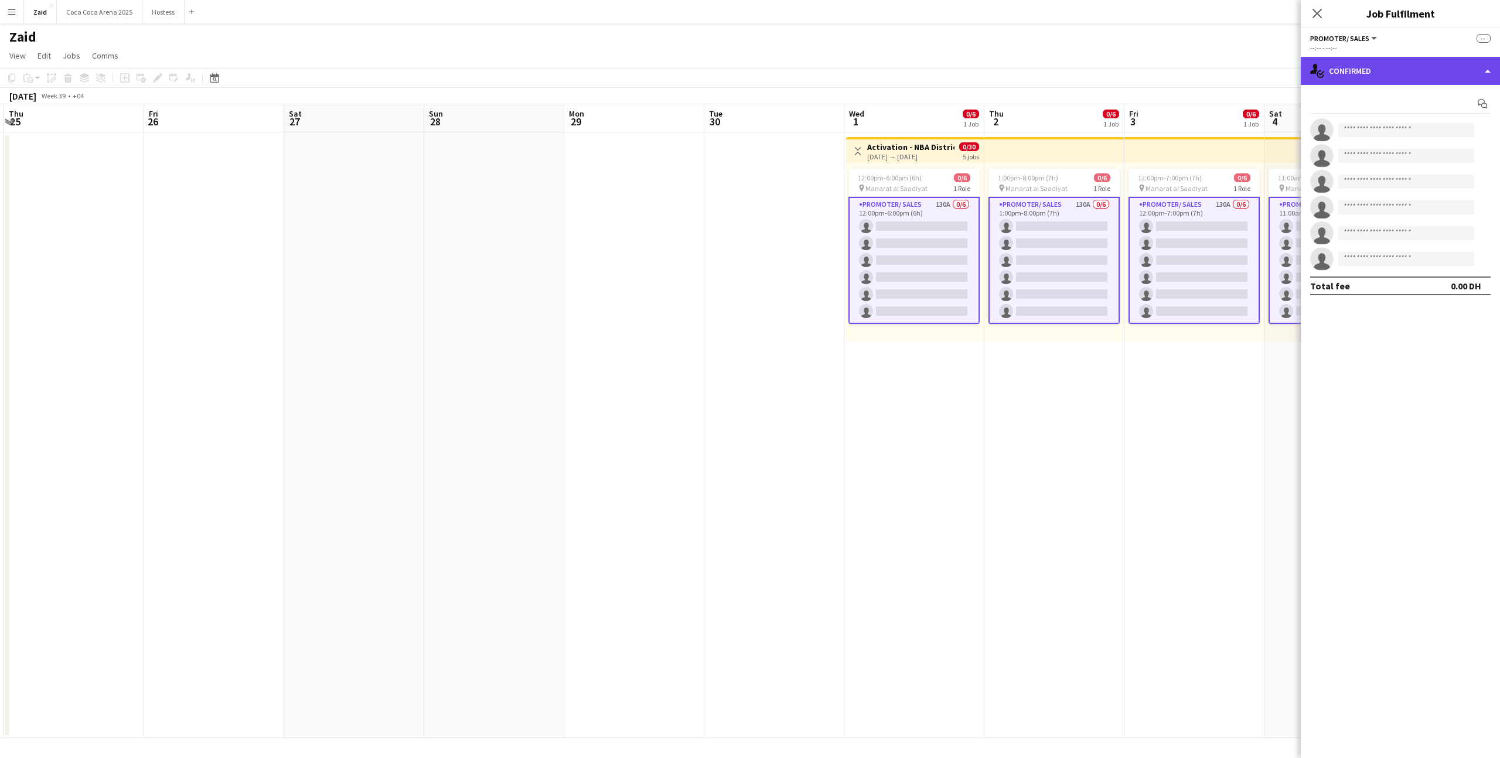
click at [1417, 71] on div "single-neutral-actions-check-2 Confirmed" at bounding box center [1400, 71] width 199 height 28
click at [1446, 190] on div "single-neutral-actions-information Applicants" at bounding box center [1439, 190] width 116 height 23
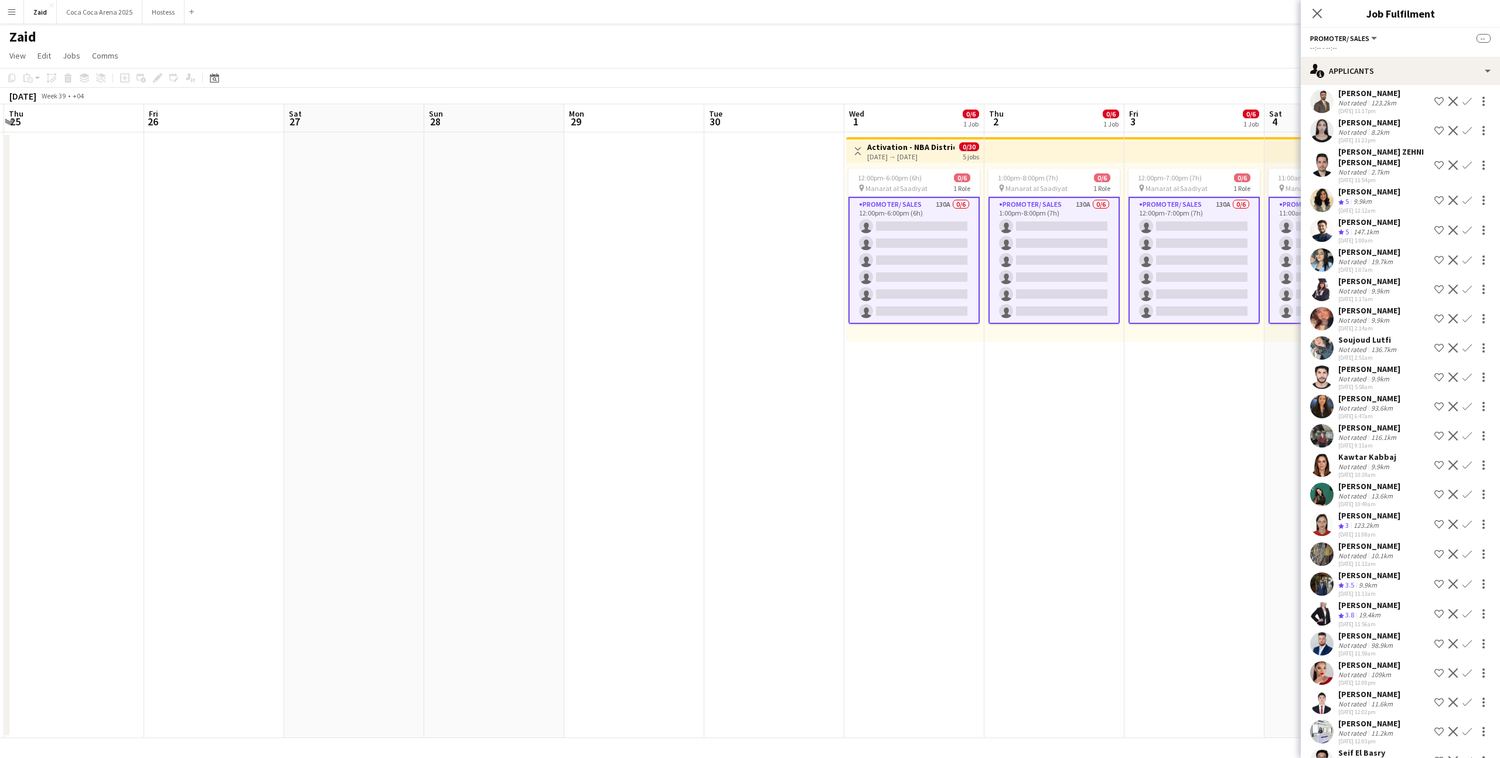
scroll to position [3308, 0]
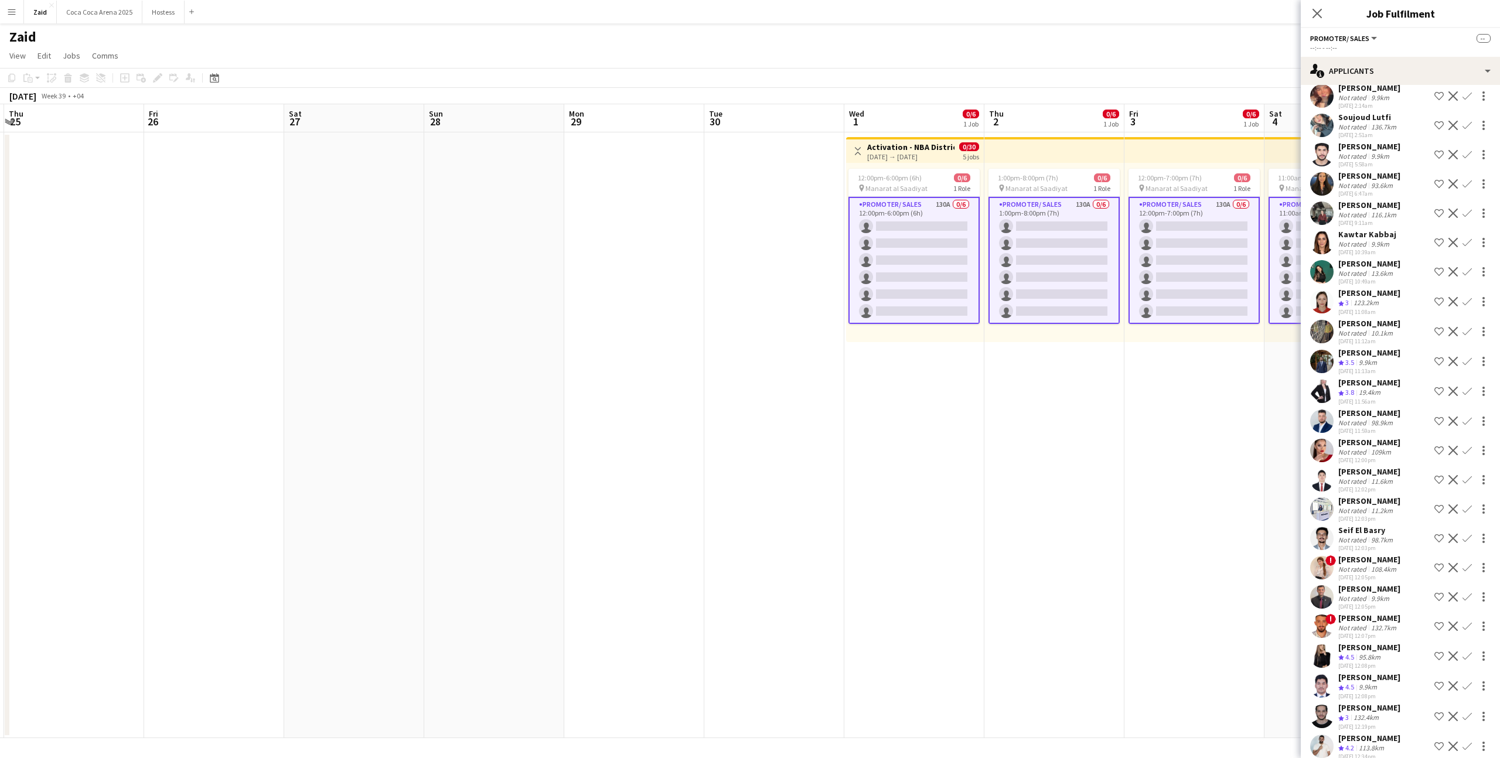
click at [1401, 733] on div "[PERSON_NAME]" at bounding box center [1370, 738] width 62 height 11
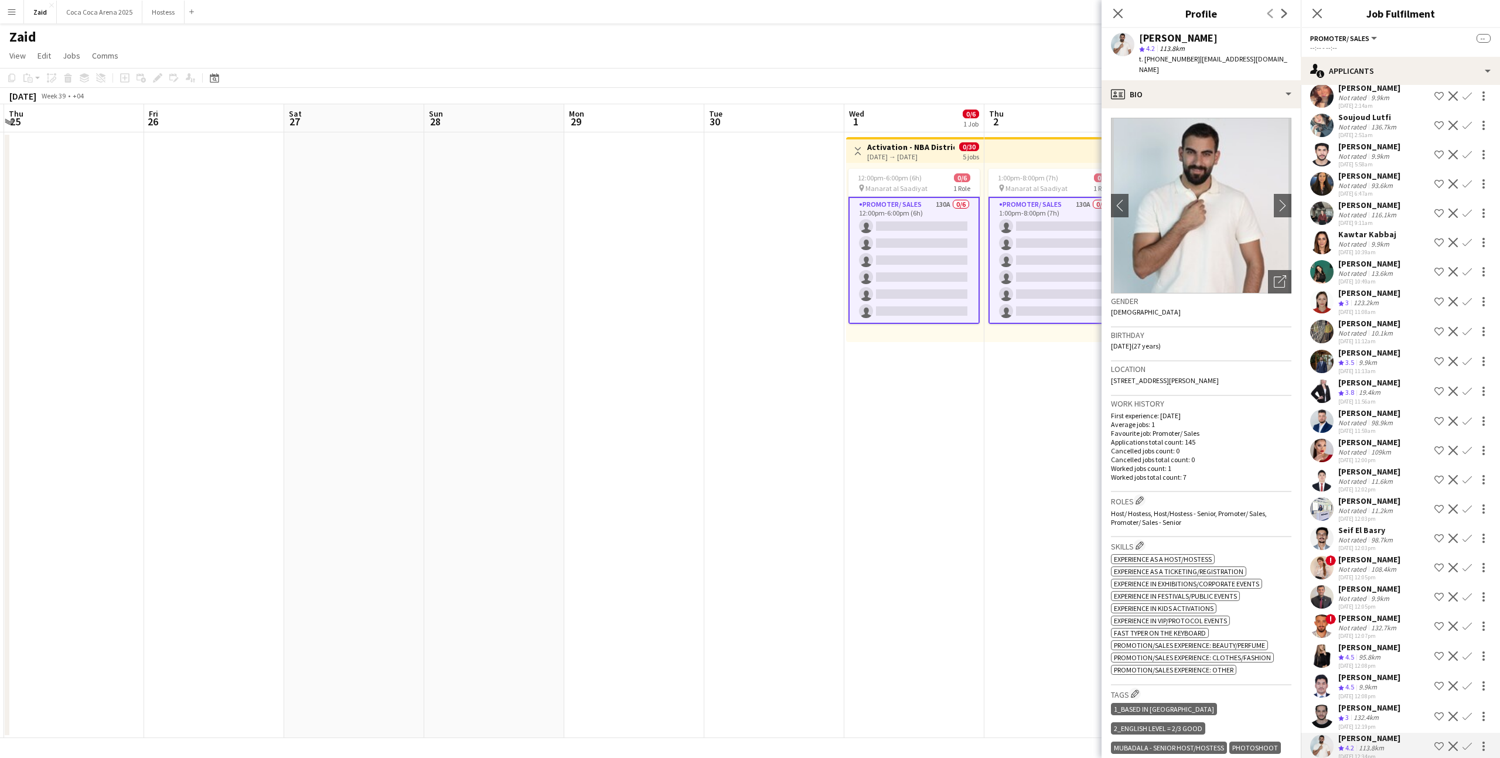
click at [1445, 740] on button "Shortlist crew" at bounding box center [1439, 747] width 14 height 14
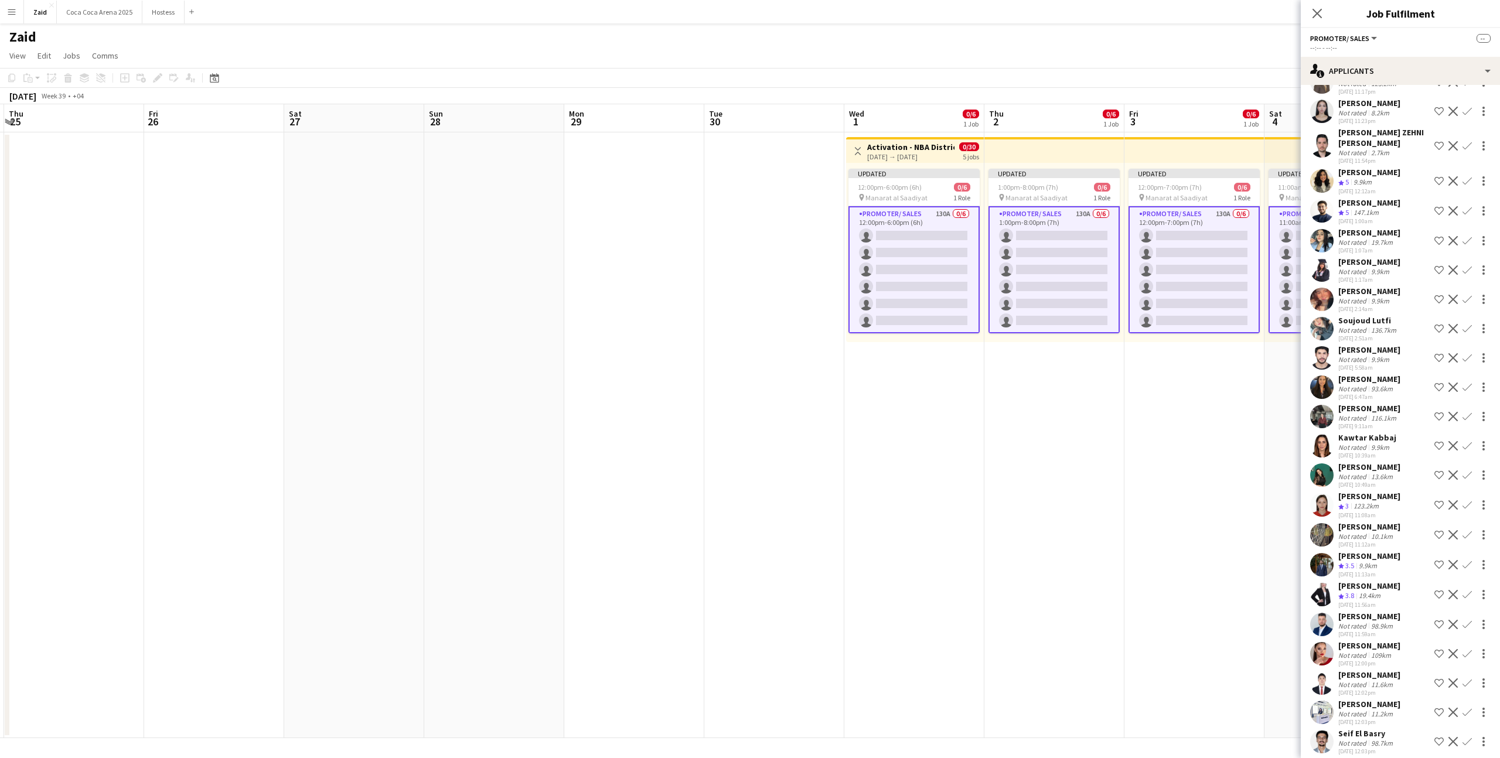
scroll to position [3098, 0]
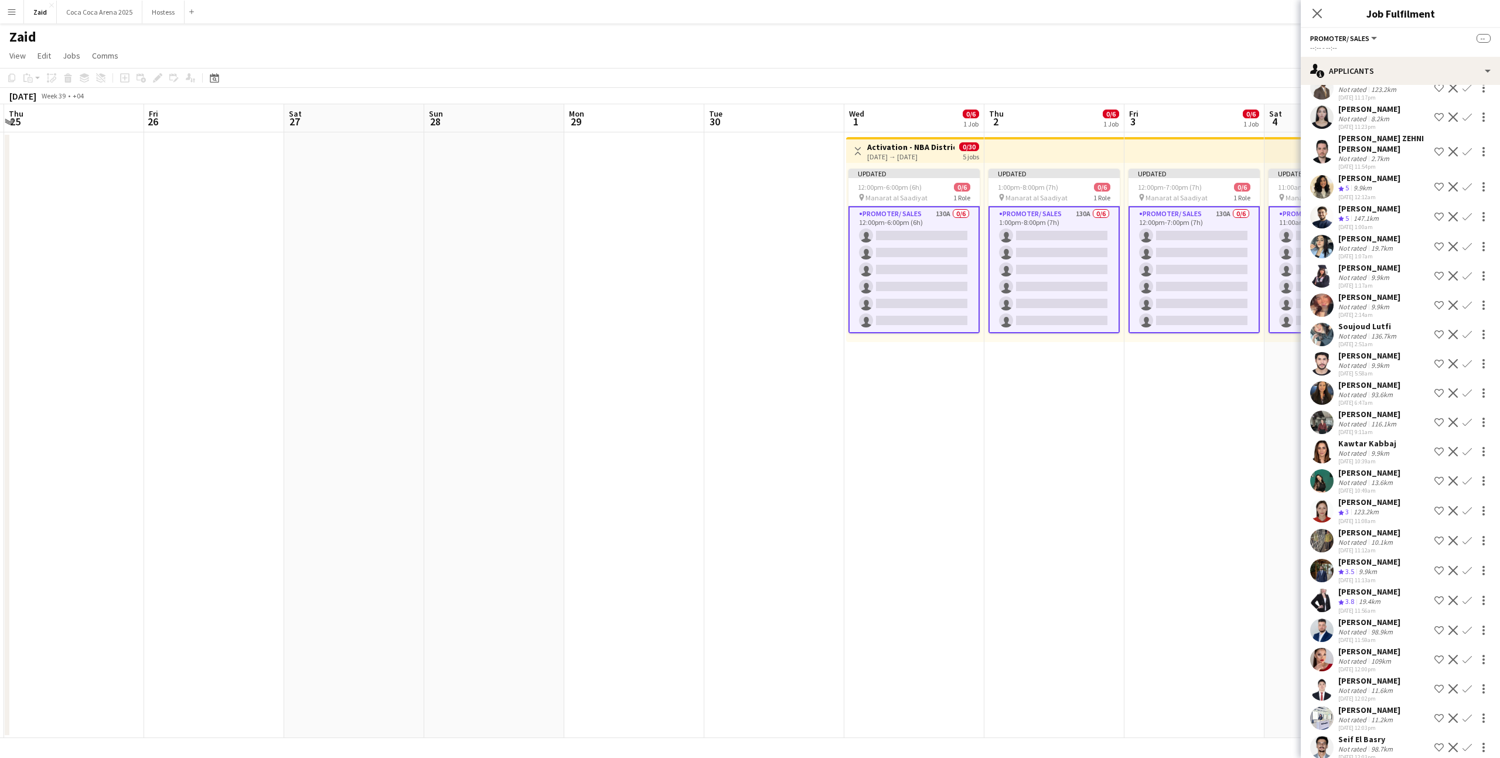
click at [1356, 390] on div "Not rated" at bounding box center [1354, 394] width 30 height 9
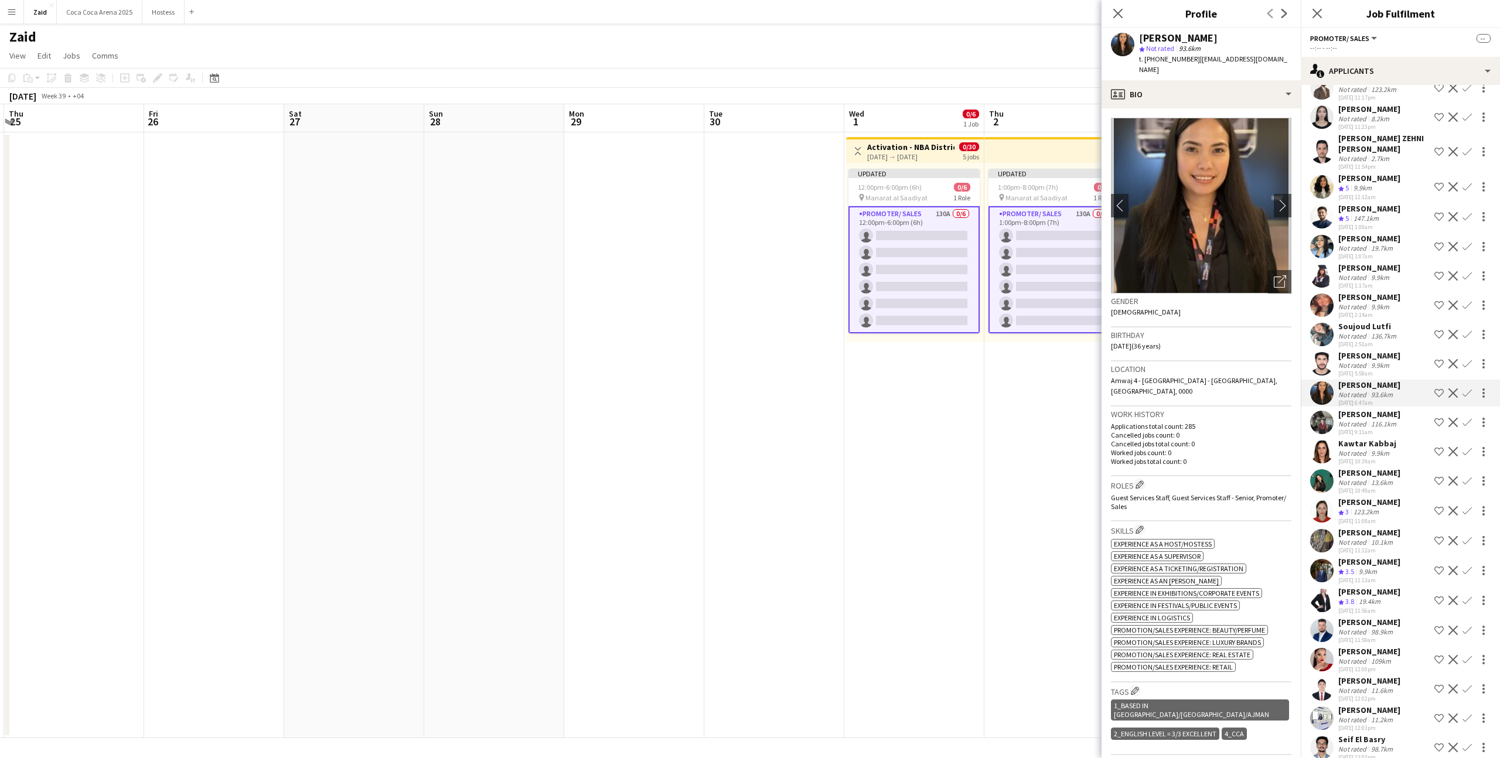
click at [1363, 409] on div "[PERSON_NAME]" at bounding box center [1370, 414] width 62 height 11
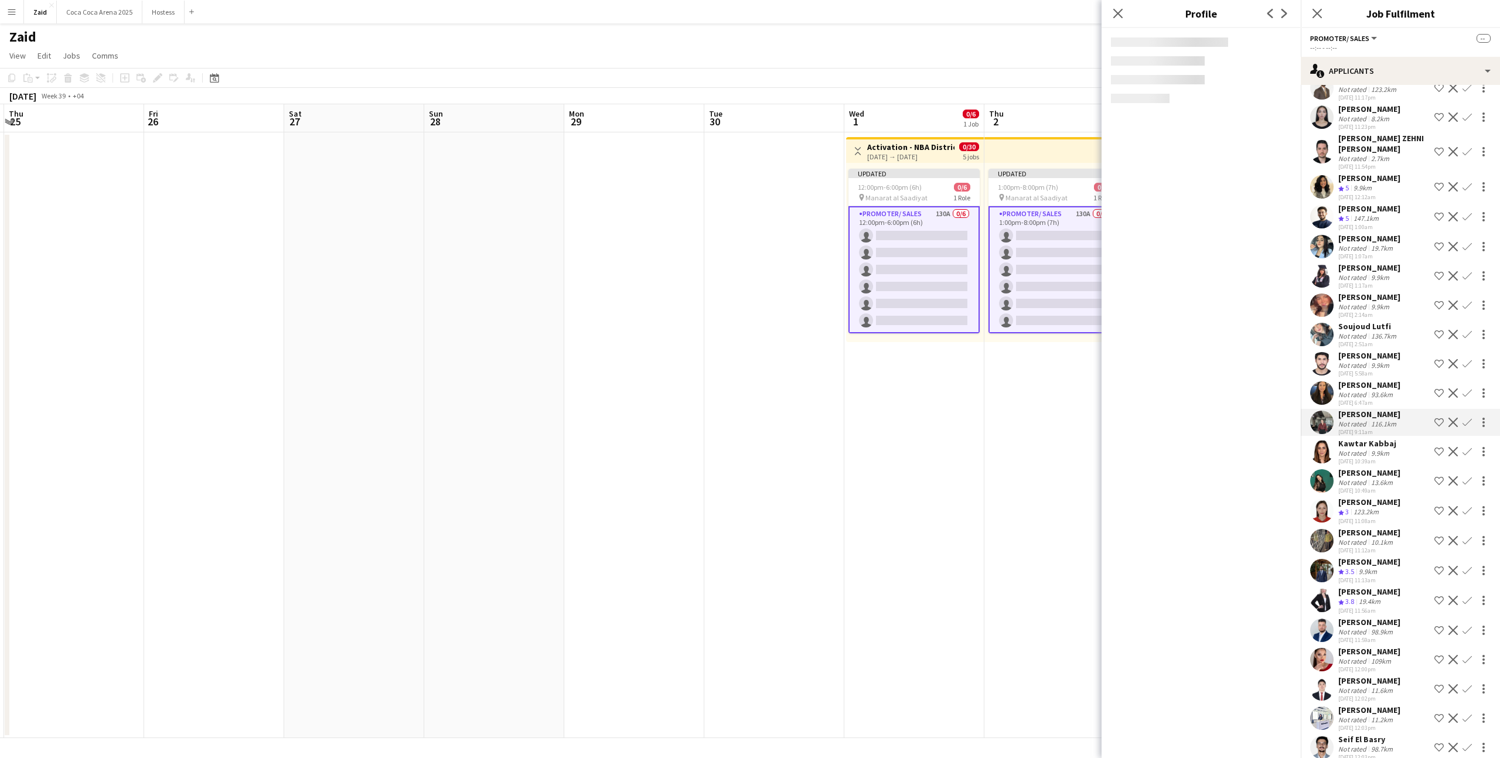
click at [1358, 332] on div "Not rated" at bounding box center [1354, 336] width 30 height 9
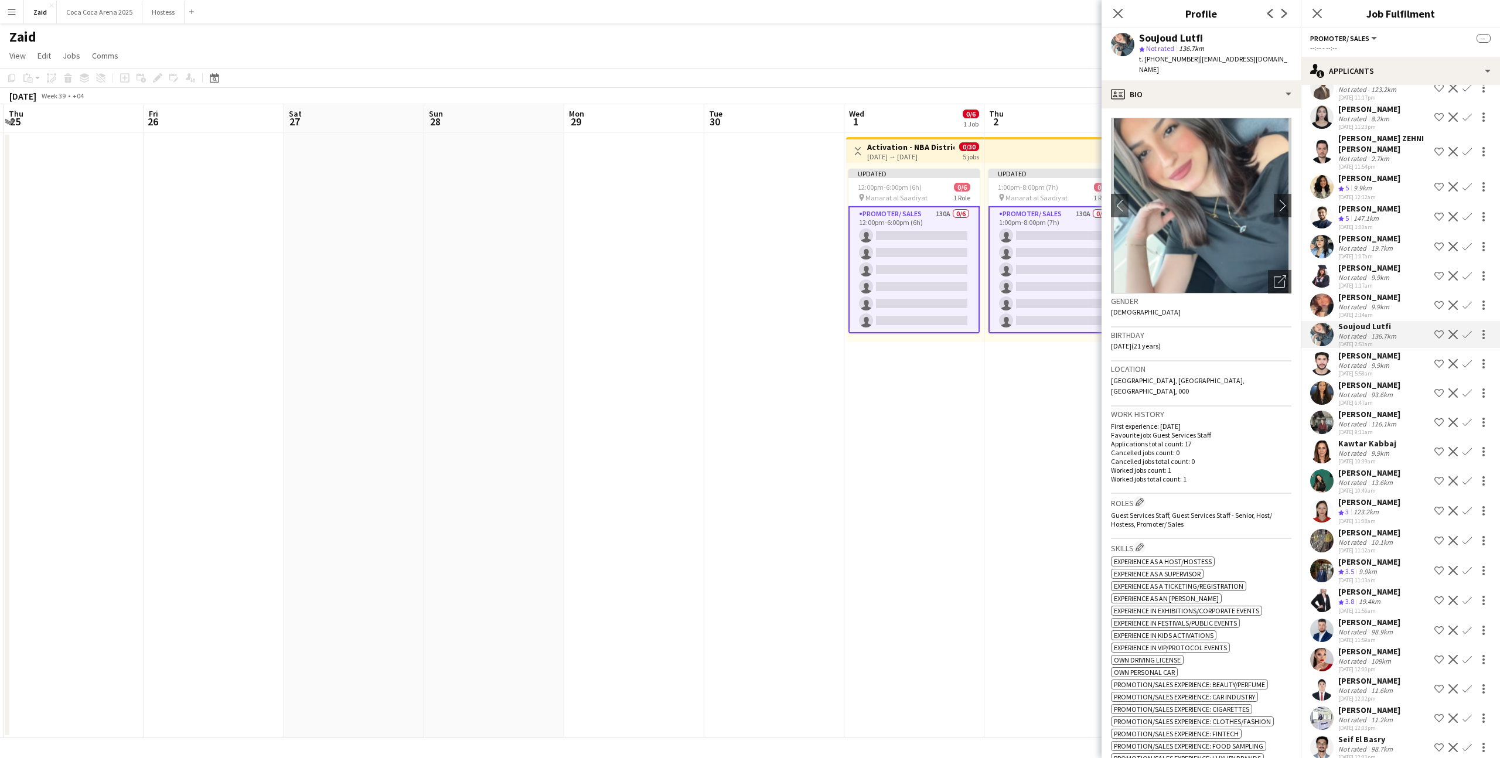
click at [1055, 414] on app-date-cell "Updated 1:00pm-8:00pm (7h) 0/6 pin Manarat al Saadiyat 1 Role Promoter/ Sales 1…" at bounding box center [1055, 435] width 140 height 606
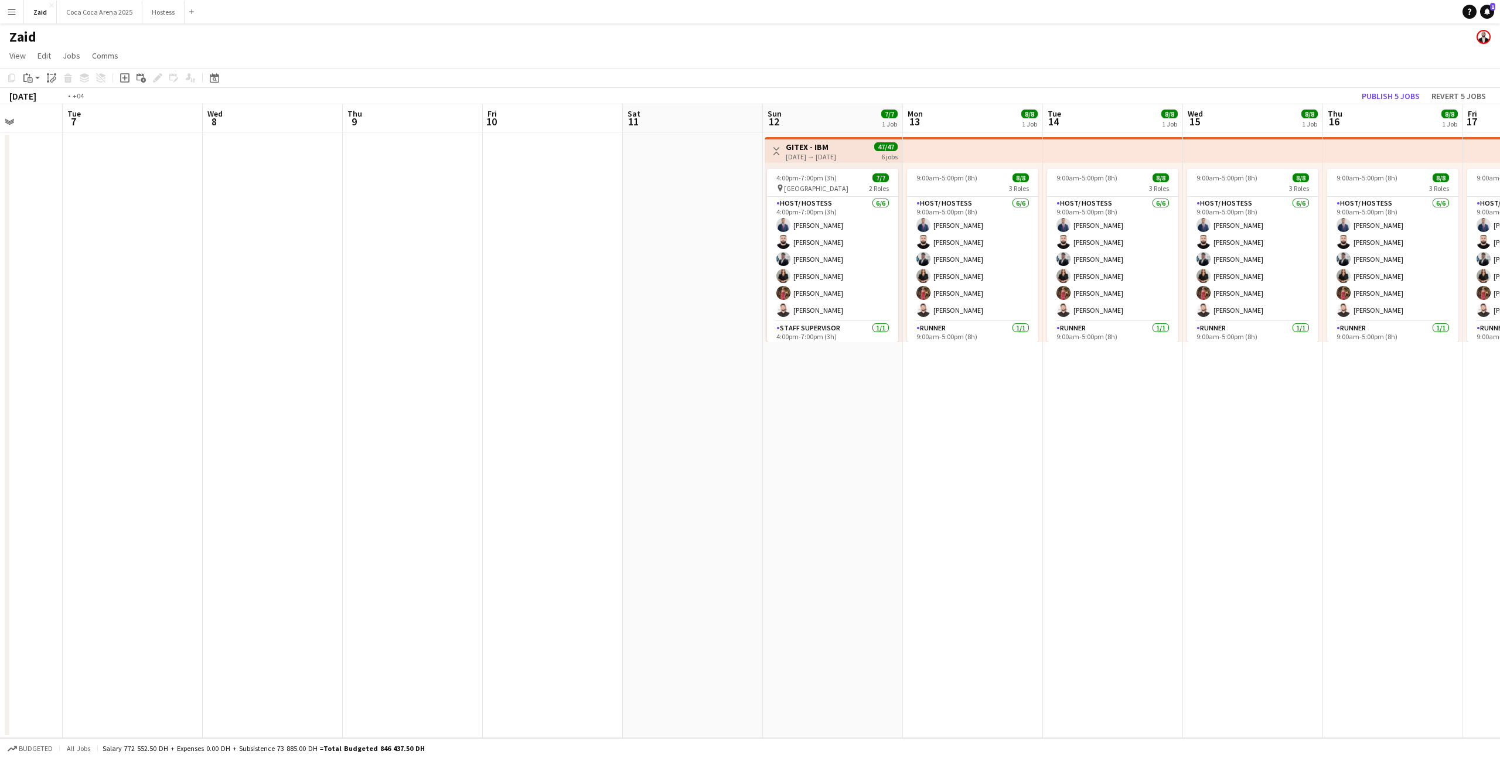
scroll to position [0, 449]
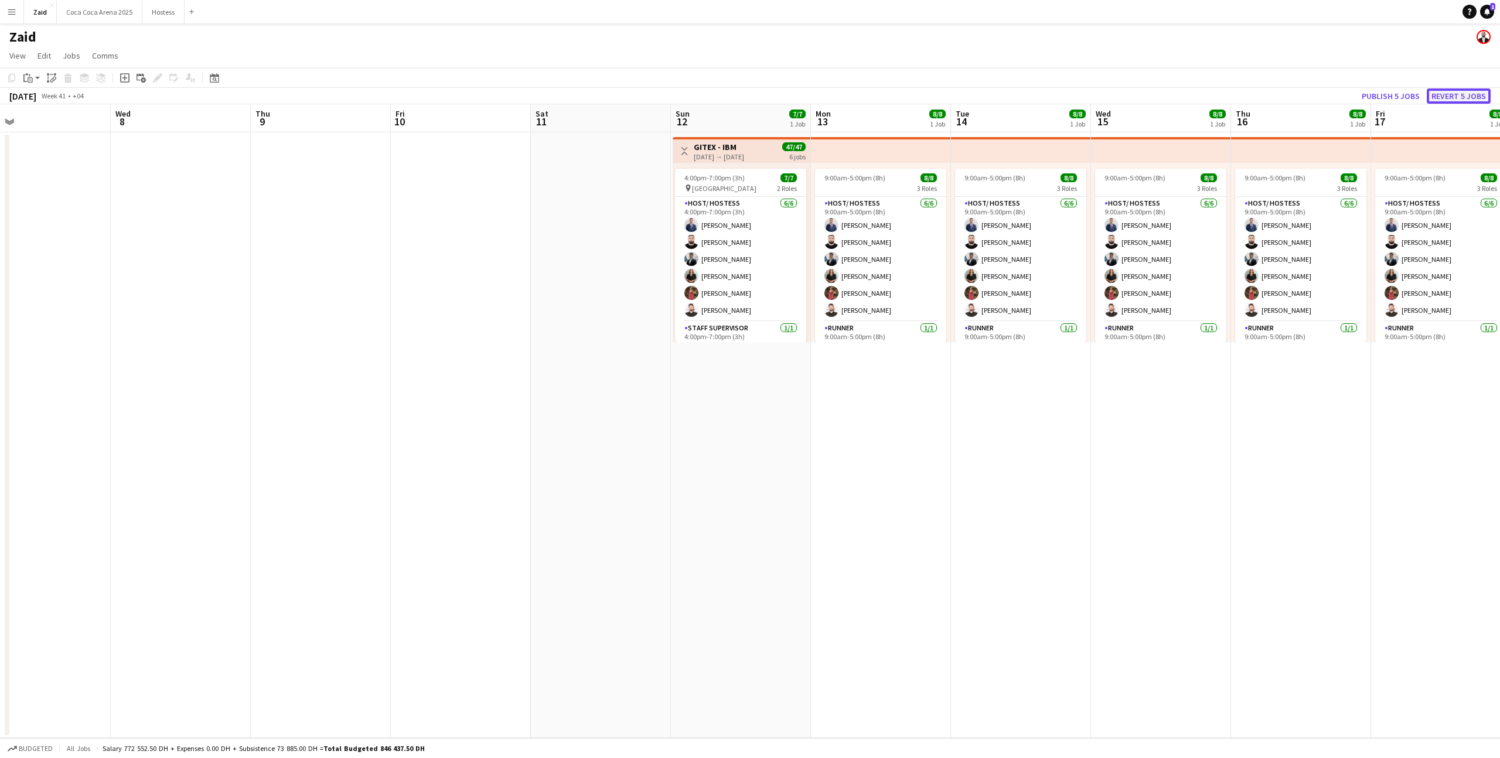
click at [1453, 96] on button "Revert 5 jobs" at bounding box center [1459, 95] width 64 height 15
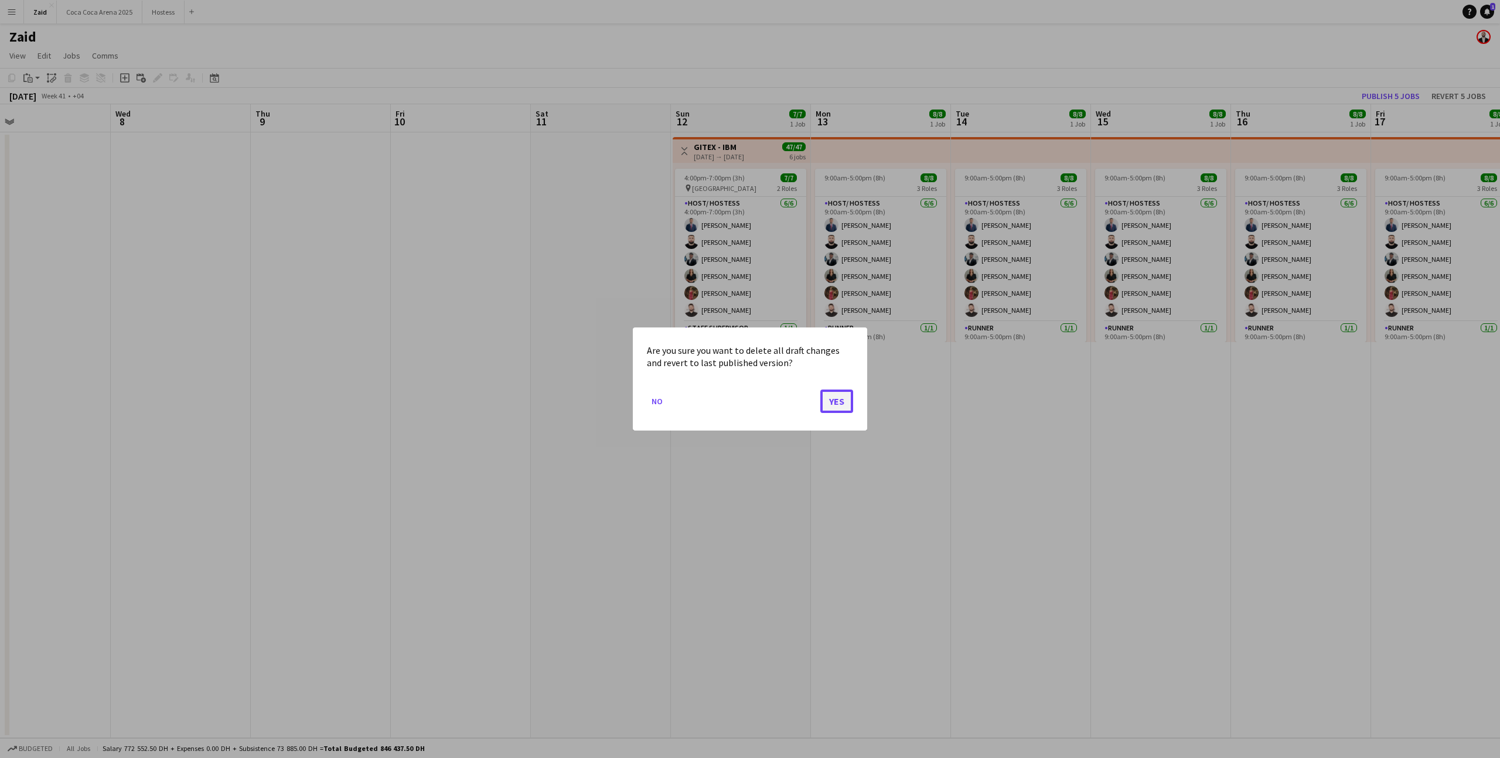
click at [835, 403] on button "Yes" at bounding box center [836, 401] width 33 height 23
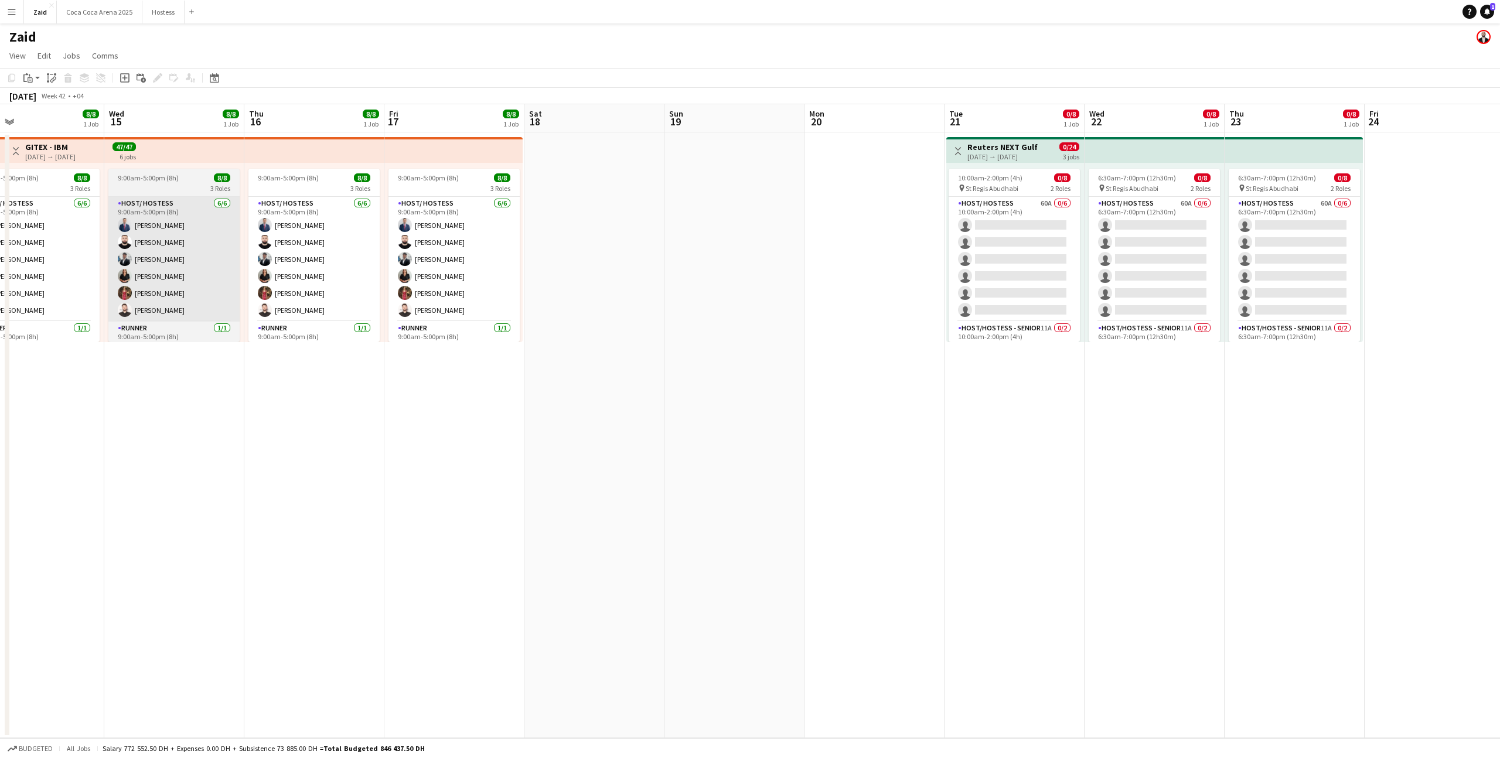
scroll to position [0, 457]
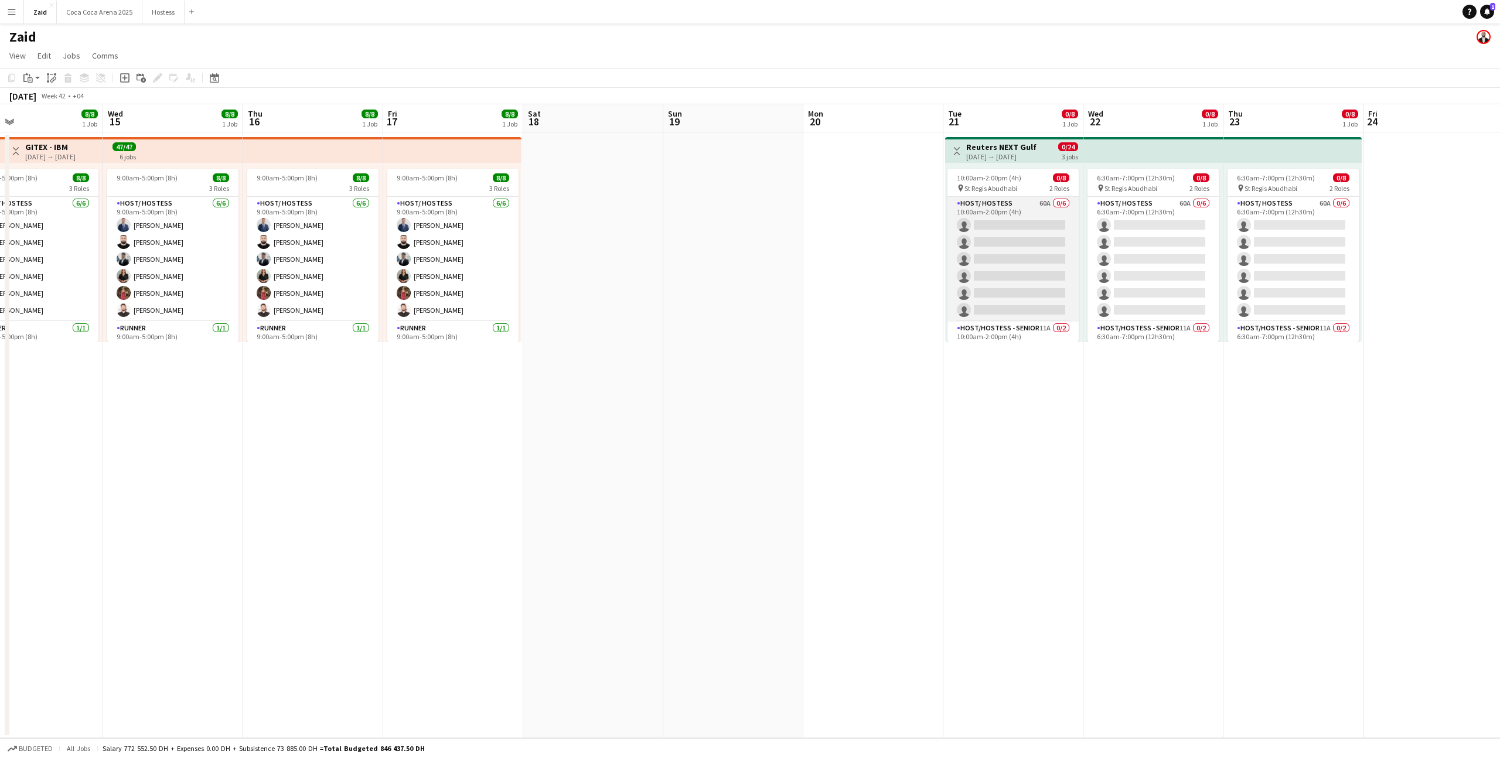
click at [1070, 290] on app-card-role "Host/ Hostess 60A 0/6 10:00am-2:00pm (4h) single-neutral-actions single-neutral…" at bounding box center [1013, 259] width 131 height 125
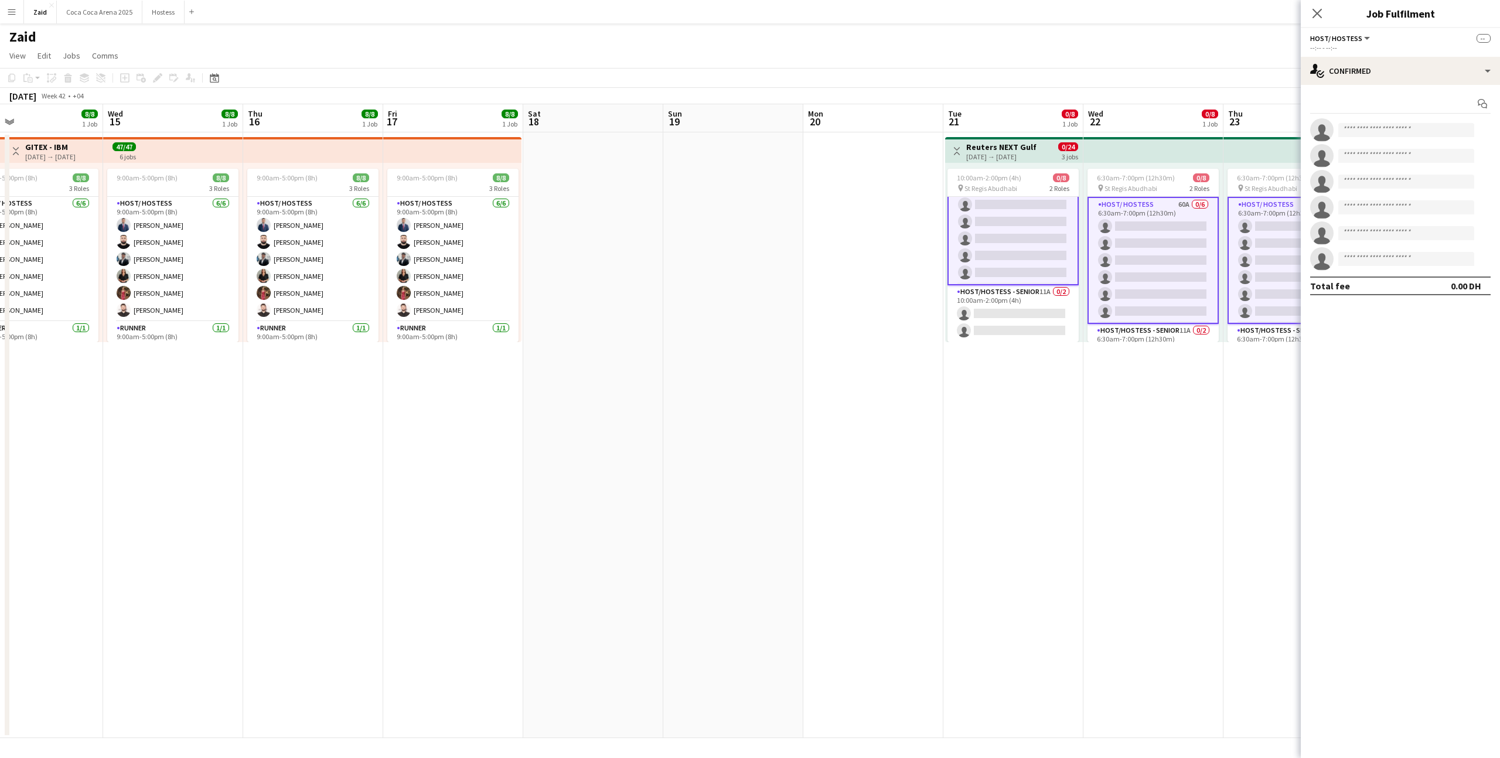
scroll to position [39, 0]
click at [1171, 286] on app-card-role "Host/Hostess - Senior 11A 0/2 6:30am-7:00pm (12h30m) single-neutral-actions sin…" at bounding box center [1153, 313] width 131 height 57
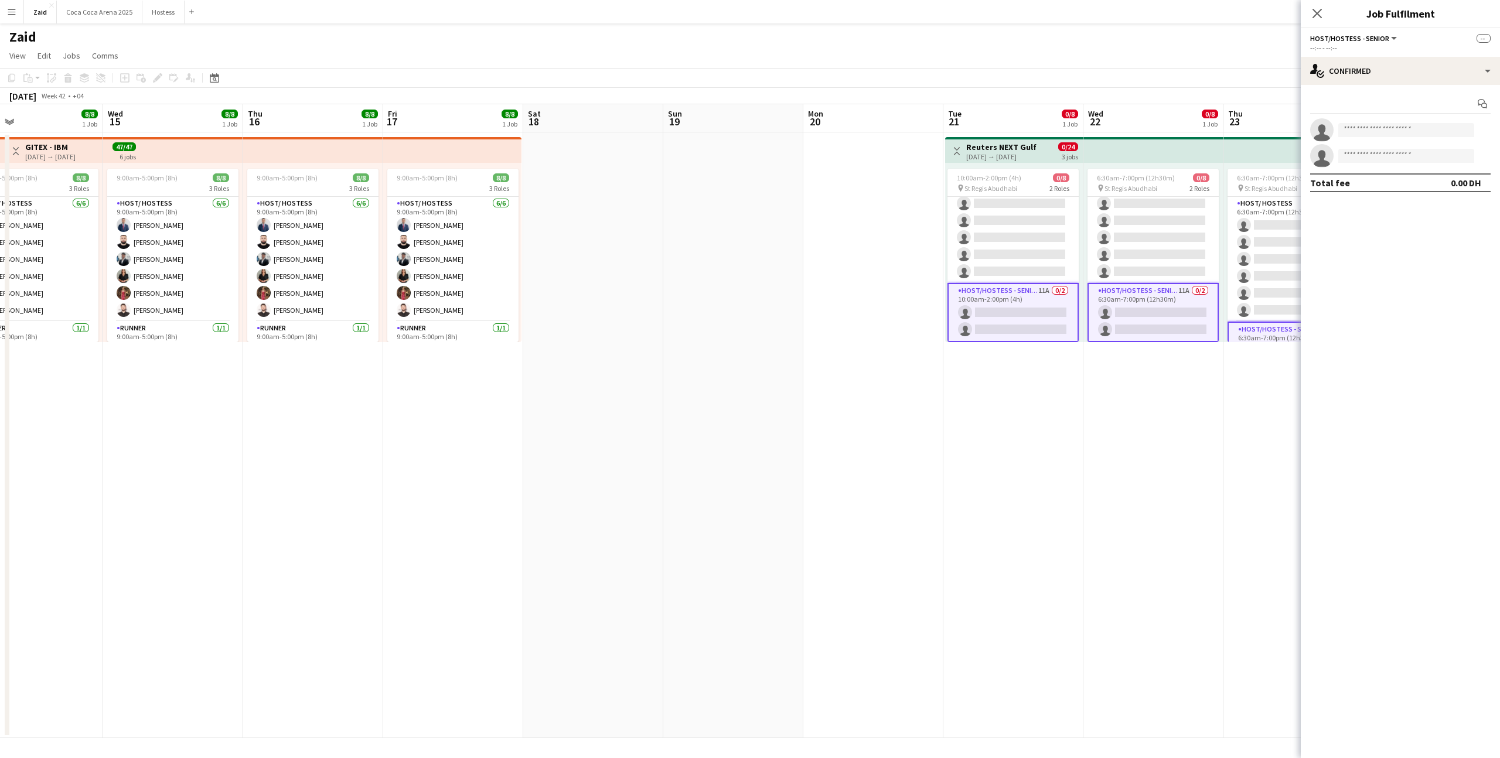
scroll to position [38, 0]
click at [1158, 376] on app-date-cell "6:30am-7:00pm (12h30m) 0/8 pin St Regis Abudhabi 2 Roles Host/ Hostess 60A 0/6 …" at bounding box center [1154, 435] width 140 height 606
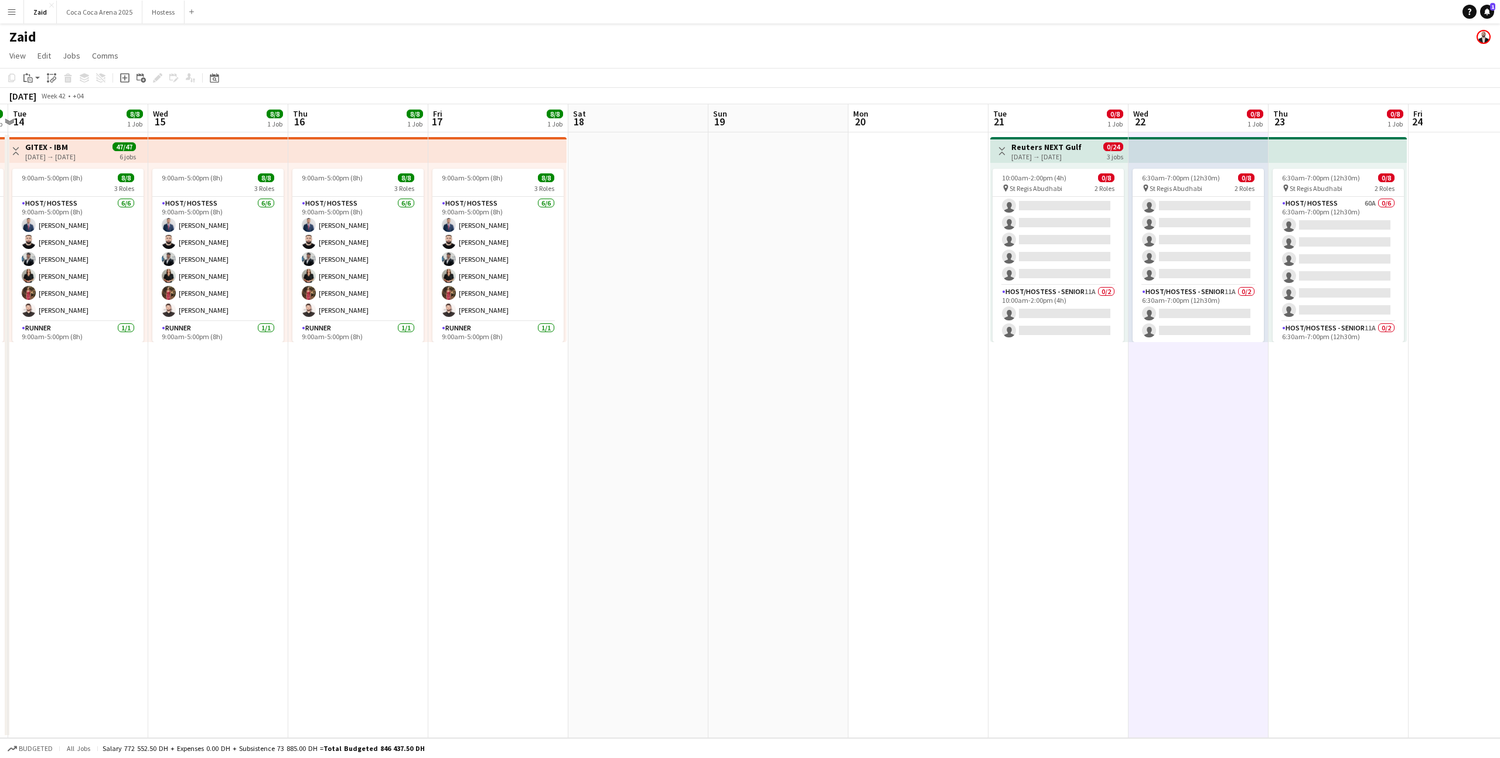
scroll to position [0, 396]
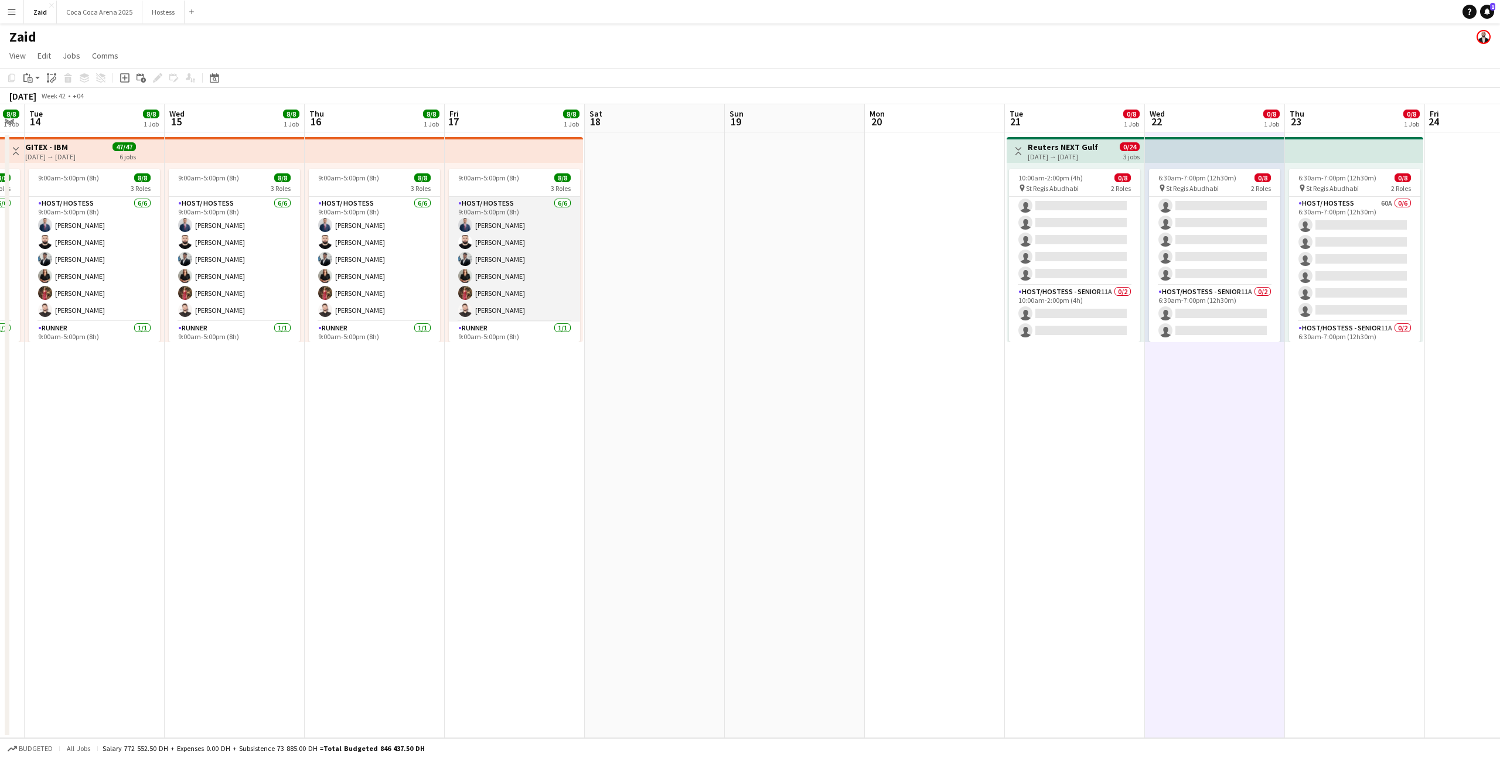
click at [526, 317] on app-card-role "Host/ Hostess [DATE] 9:00am-5:00pm (8h) [PERSON_NAME] [PERSON_NAME] [PERSON_NAM…" at bounding box center [514, 259] width 131 height 125
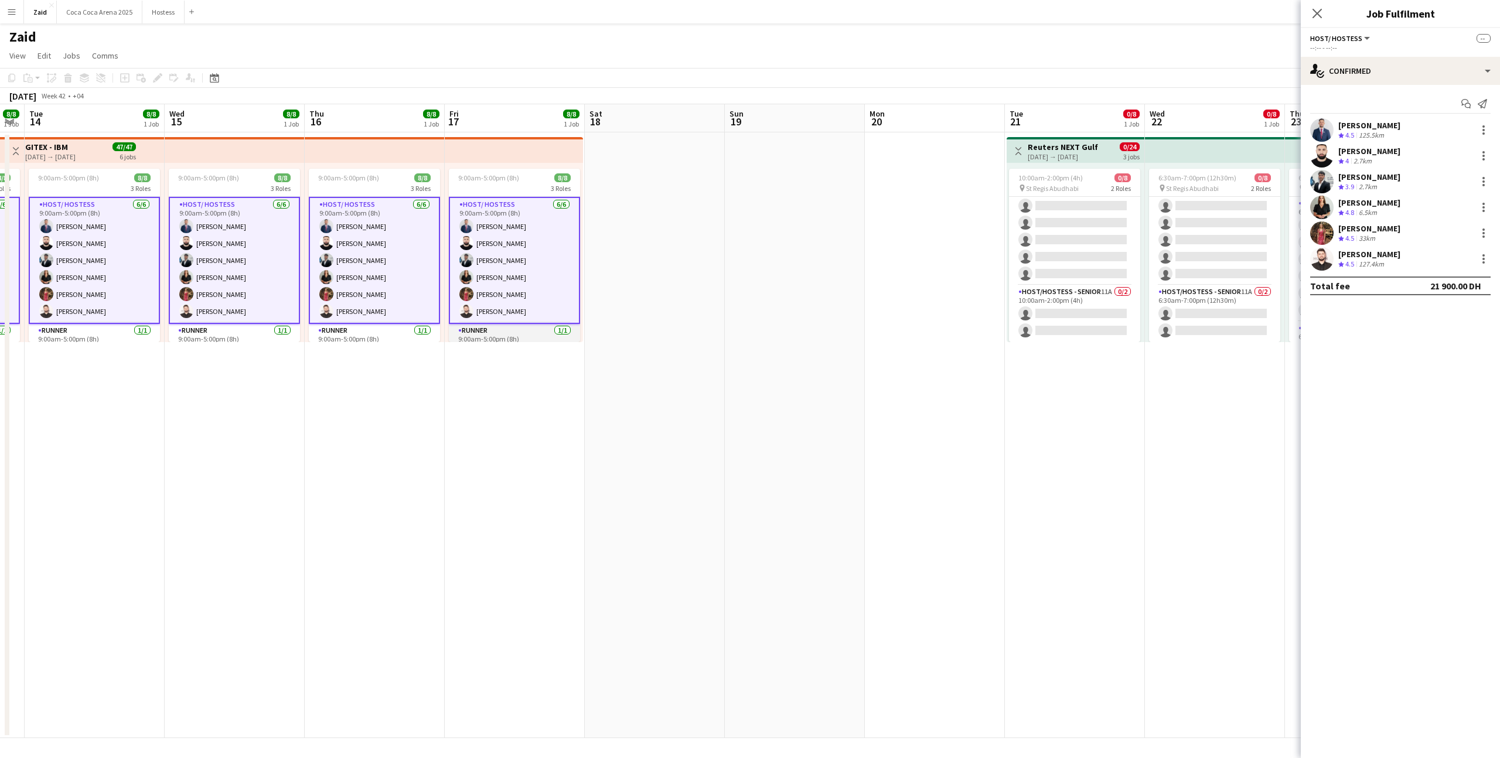
click at [526, 326] on app-card-role "Runner [DATE] 9:00am-5:00pm (8h) [PERSON_NAME]" at bounding box center [514, 344] width 131 height 40
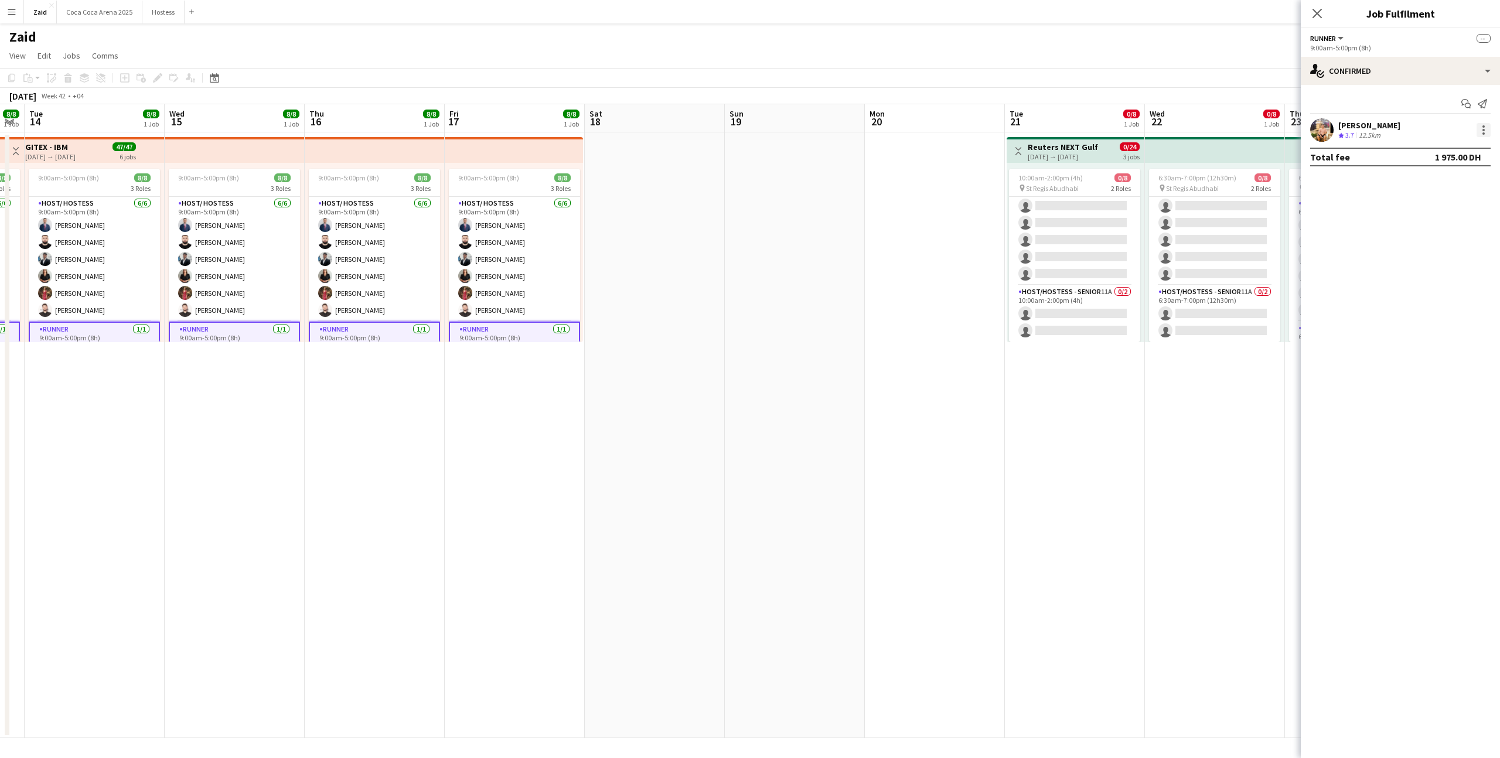
click at [1484, 125] on div at bounding box center [1484, 126] width 2 height 2
click at [1462, 161] on button "Edit fee" at bounding box center [1444, 152] width 91 height 28
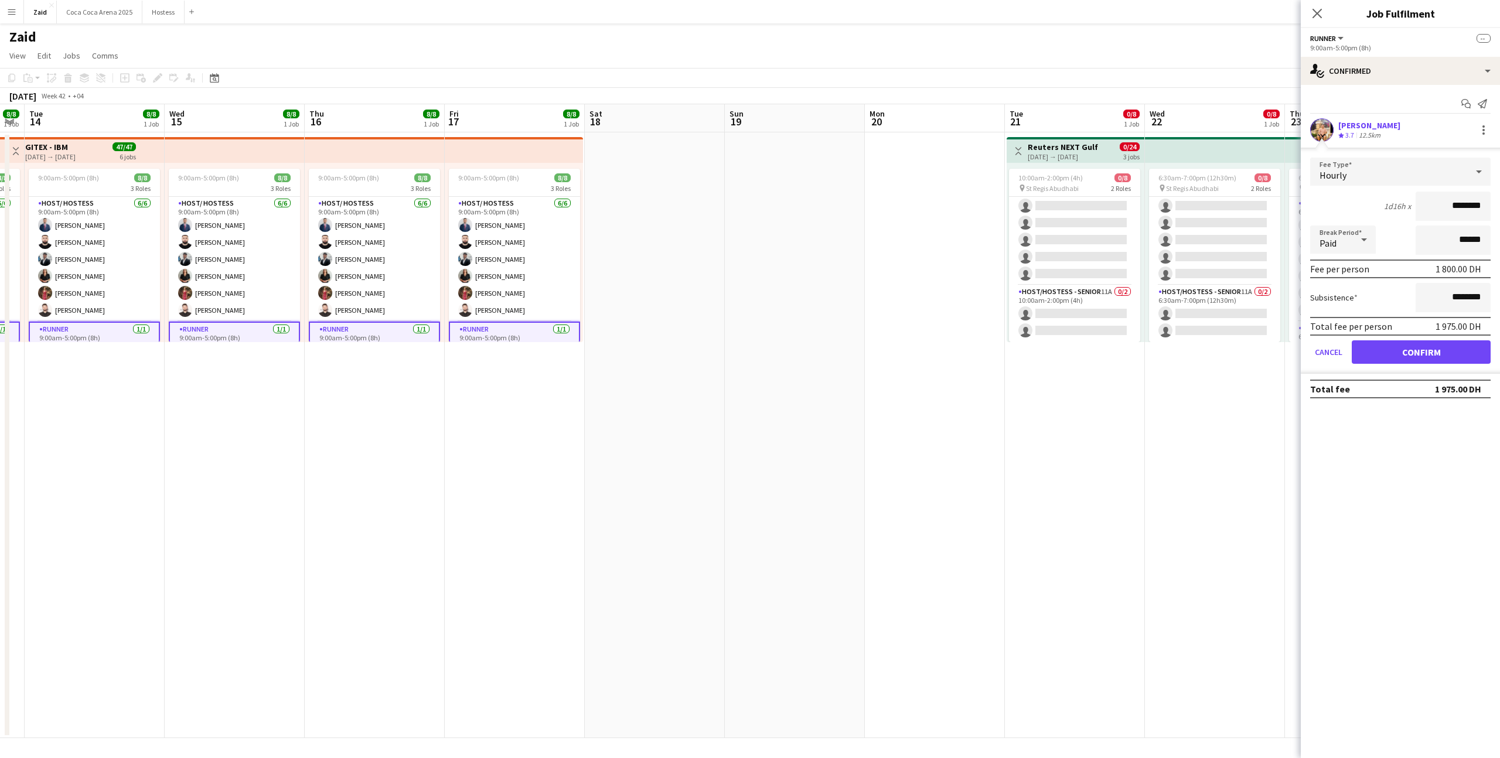
click at [1455, 203] on input "********" at bounding box center [1453, 206] width 75 height 29
type input "*****"
click at [1442, 359] on button "Confirm" at bounding box center [1421, 351] width 139 height 23
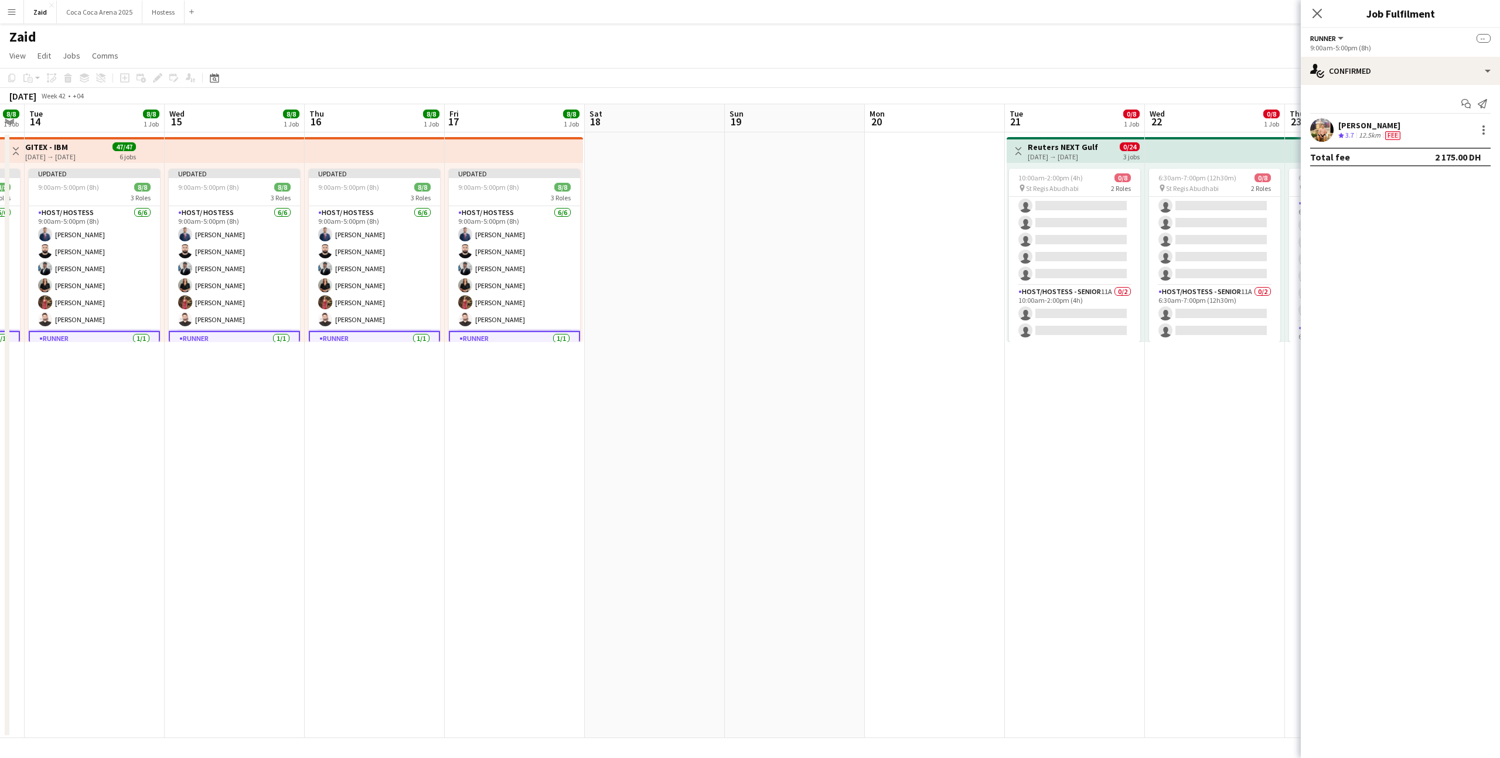
click at [1234, 403] on app-date-cell "6:30am-7:00pm (12h30m) 0/8 pin St Regis Abudhabi 2 Roles Host/ Hostess 60A 0/6 …" at bounding box center [1215, 435] width 140 height 606
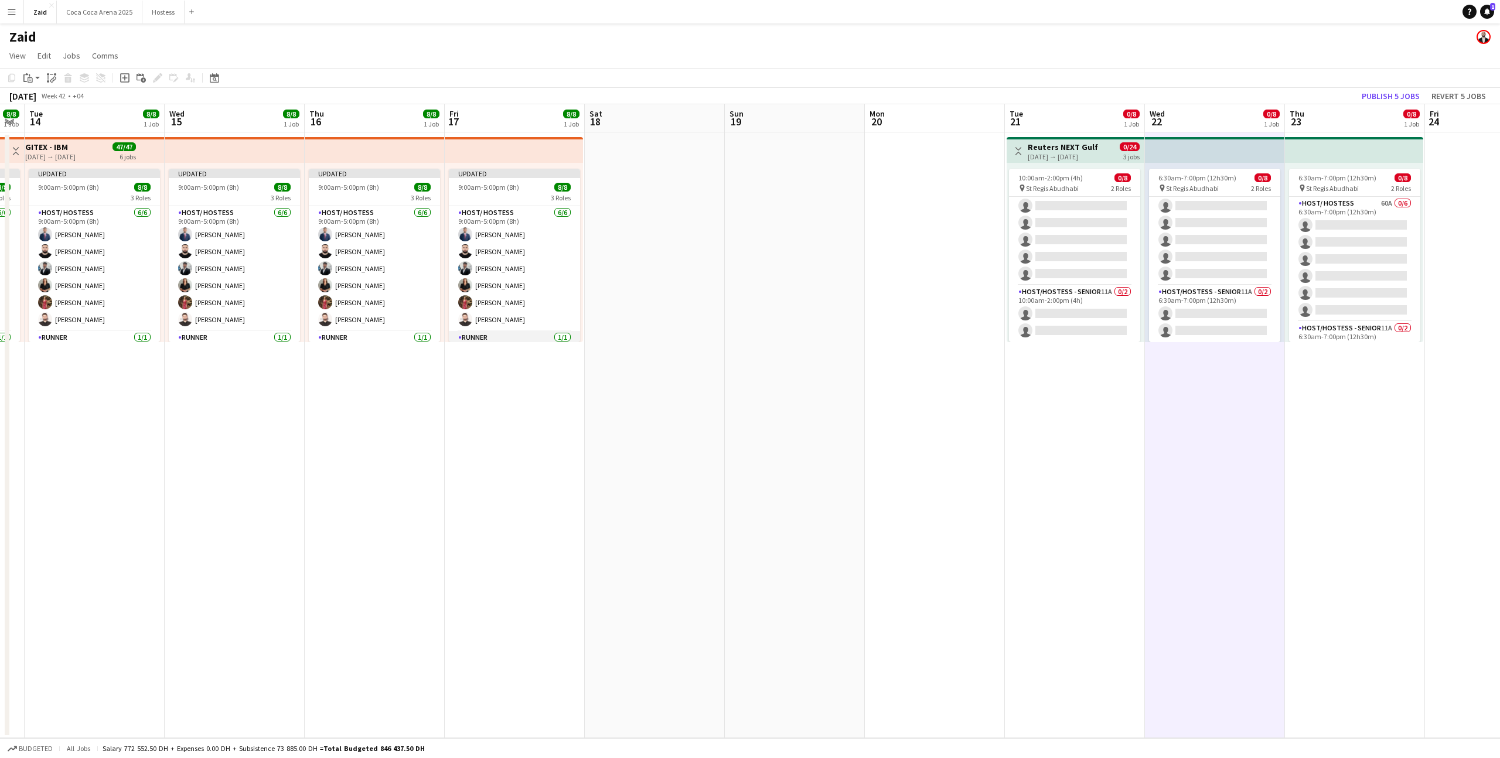
click at [558, 339] on app-card-role "Runner [DATE] 9:00am-5:00pm (8h) [PERSON_NAME]" at bounding box center [514, 351] width 131 height 40
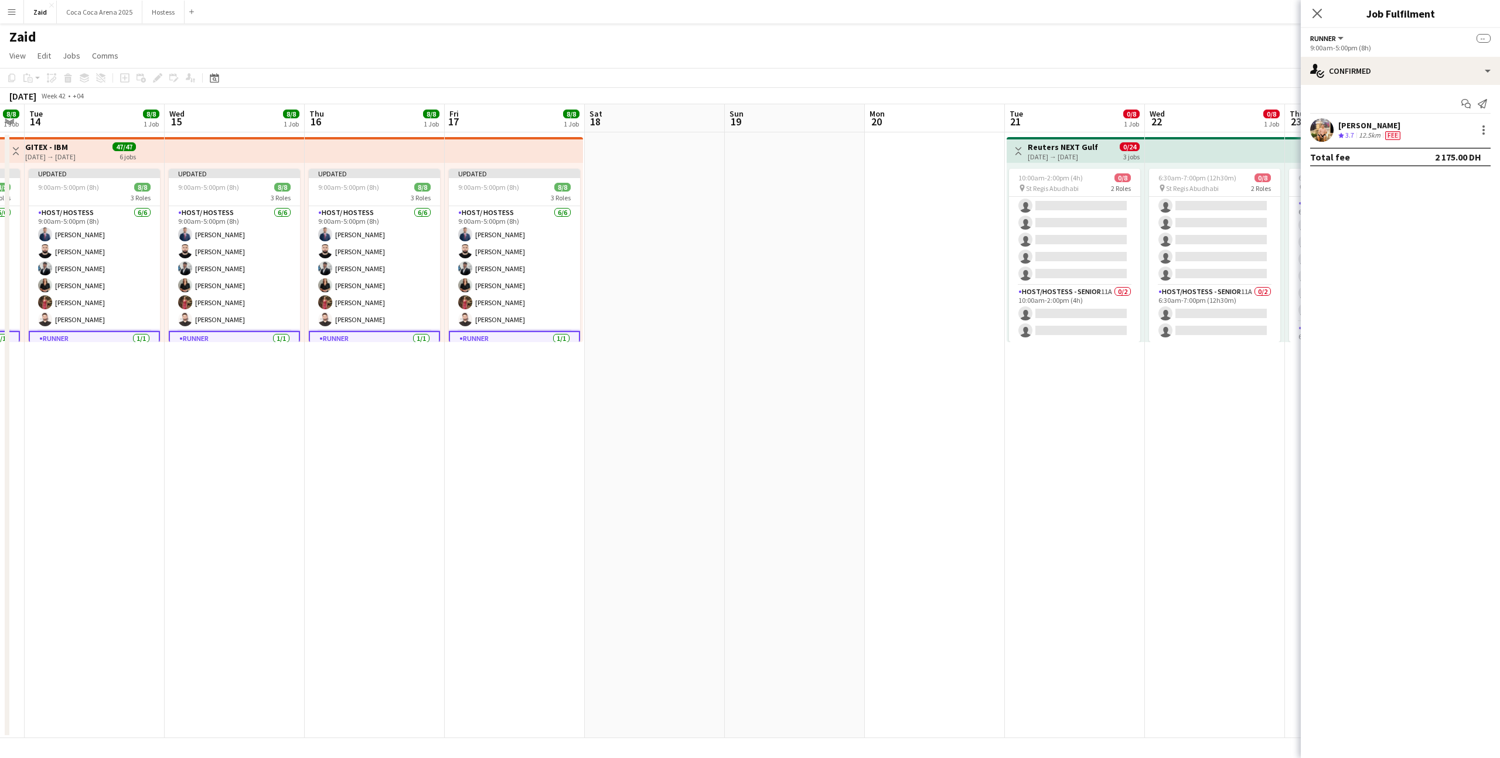
scroll to position [47, 0]
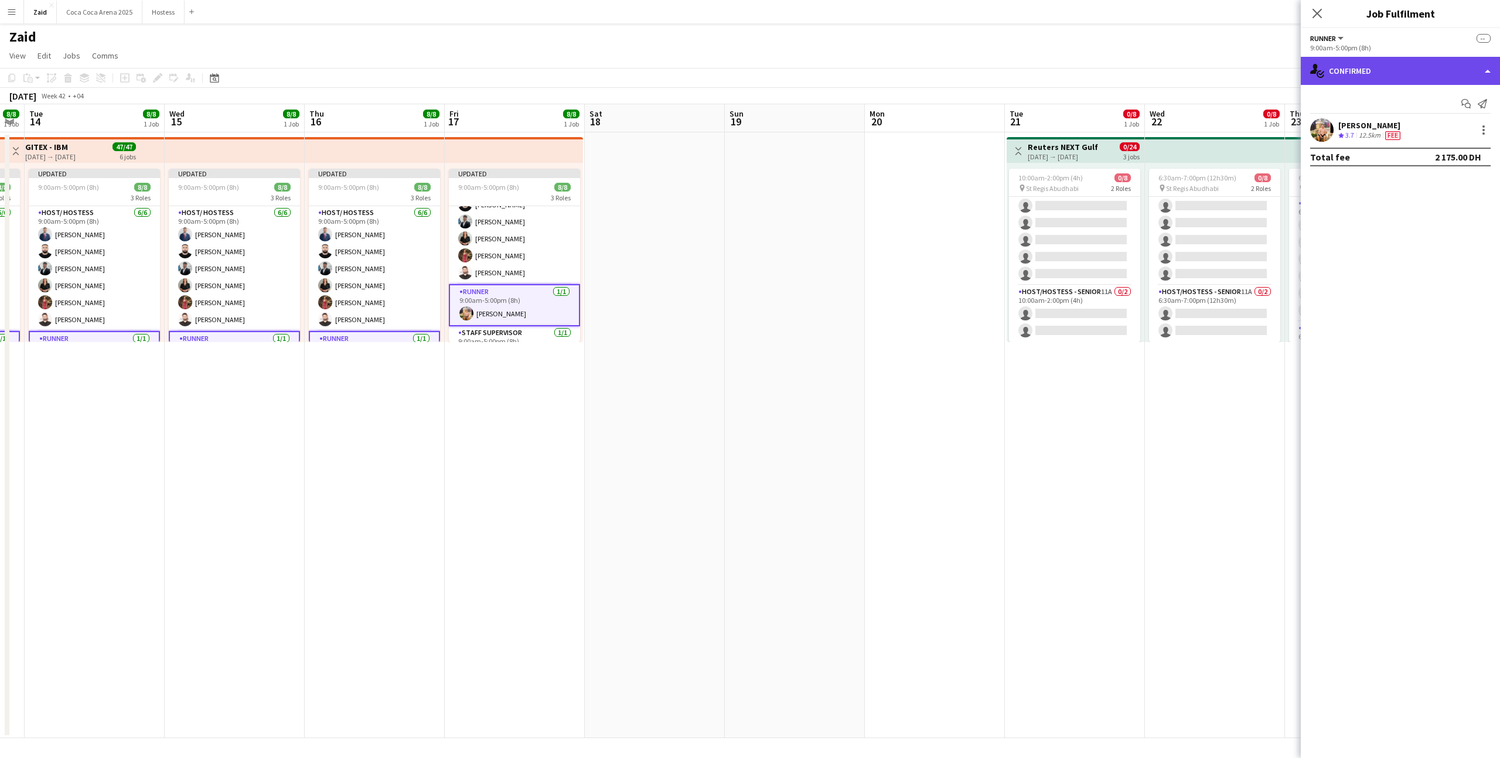
click at [1384, 80] on div "single-neutral-actions-check-2 Confirmed" at bounding box center [1400, 71] width 199 height 28
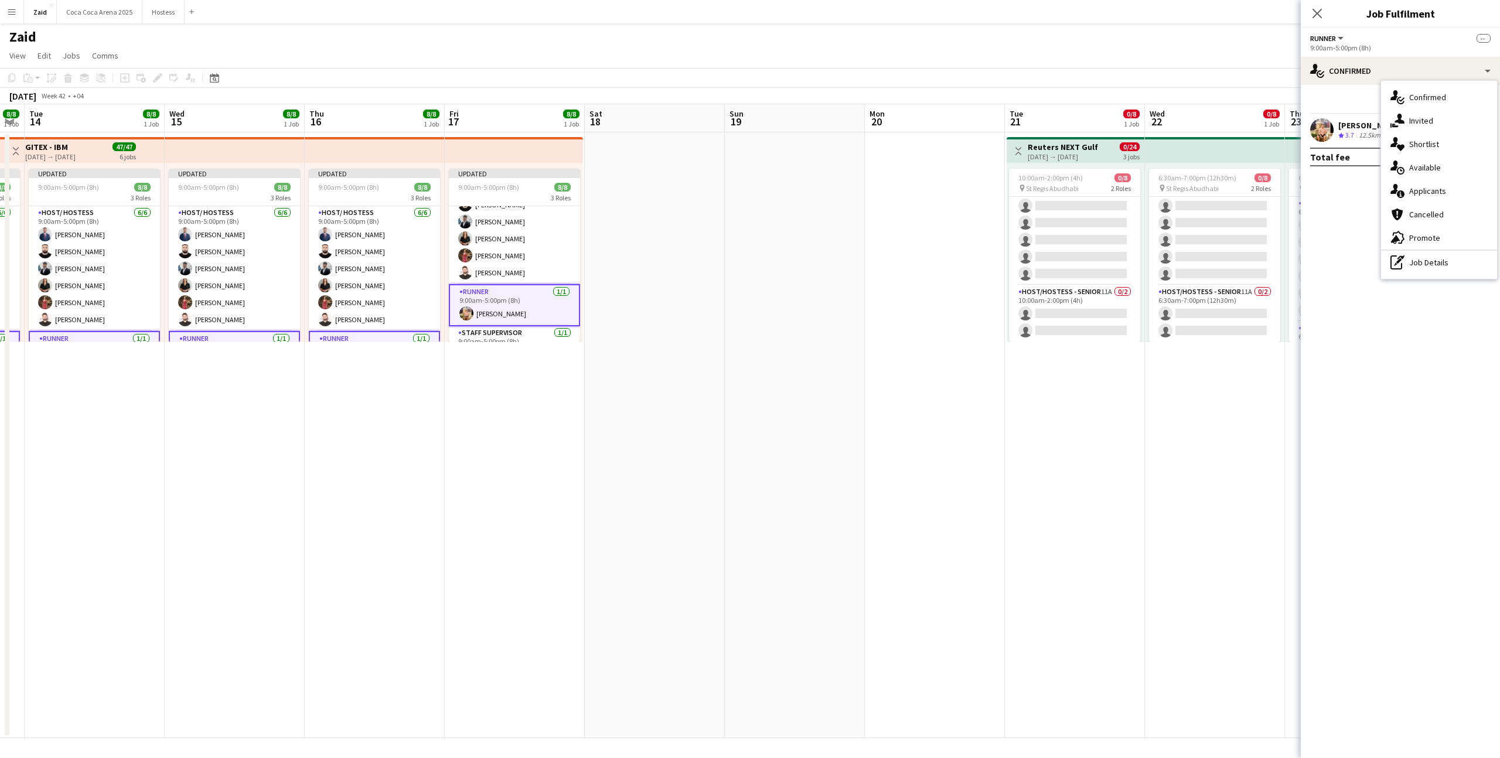
click at [1422, 264] on div "pen-write Job Details" at bounding box center [1439, 262] width 116 height 23
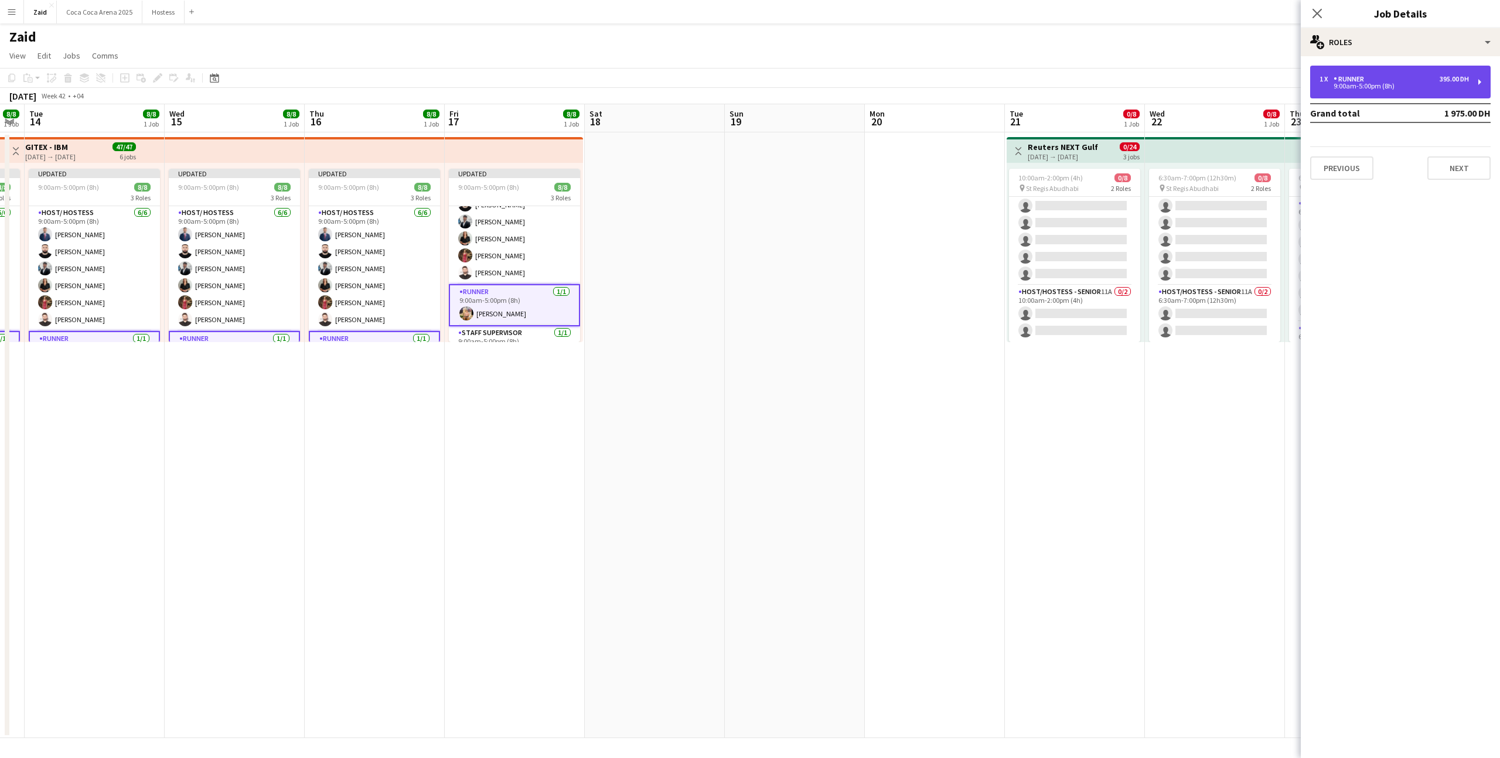
click at [1423, 90] on div "1 x Runner 395.00 DH 9:00am-5:00pm (8h)" at bounding box center [1400, 82] width 181 height 33
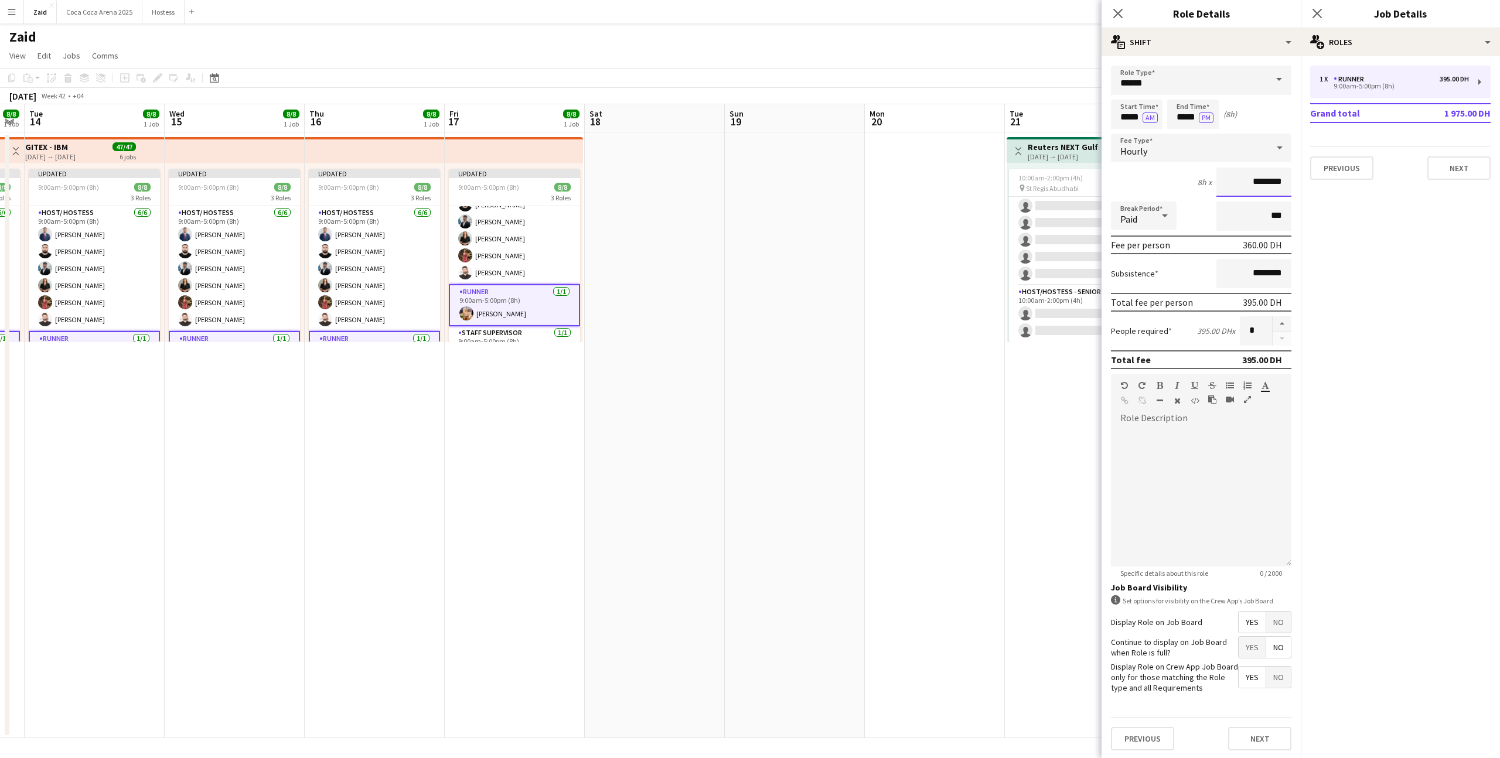
click at [1252, 188] on input "********" at bounding box center [1254, 182] width 75 height 29
type input "*****"
click at [937, 281] on app-date-cell at bounding box center [935, 435] width 140 height 606
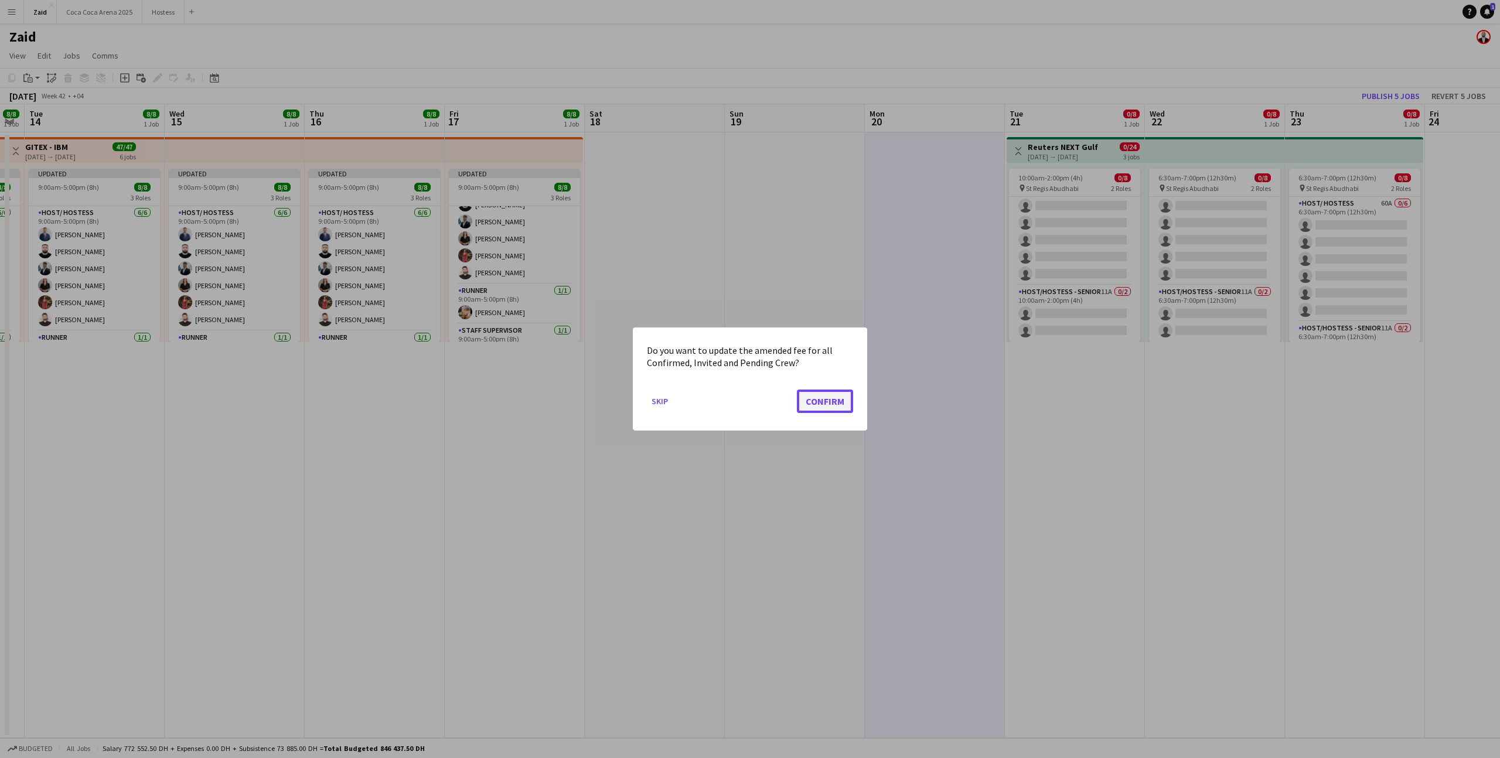
click at [833, 397] on button "Confirm" at bounding box center [825, 401] width 56 height 23
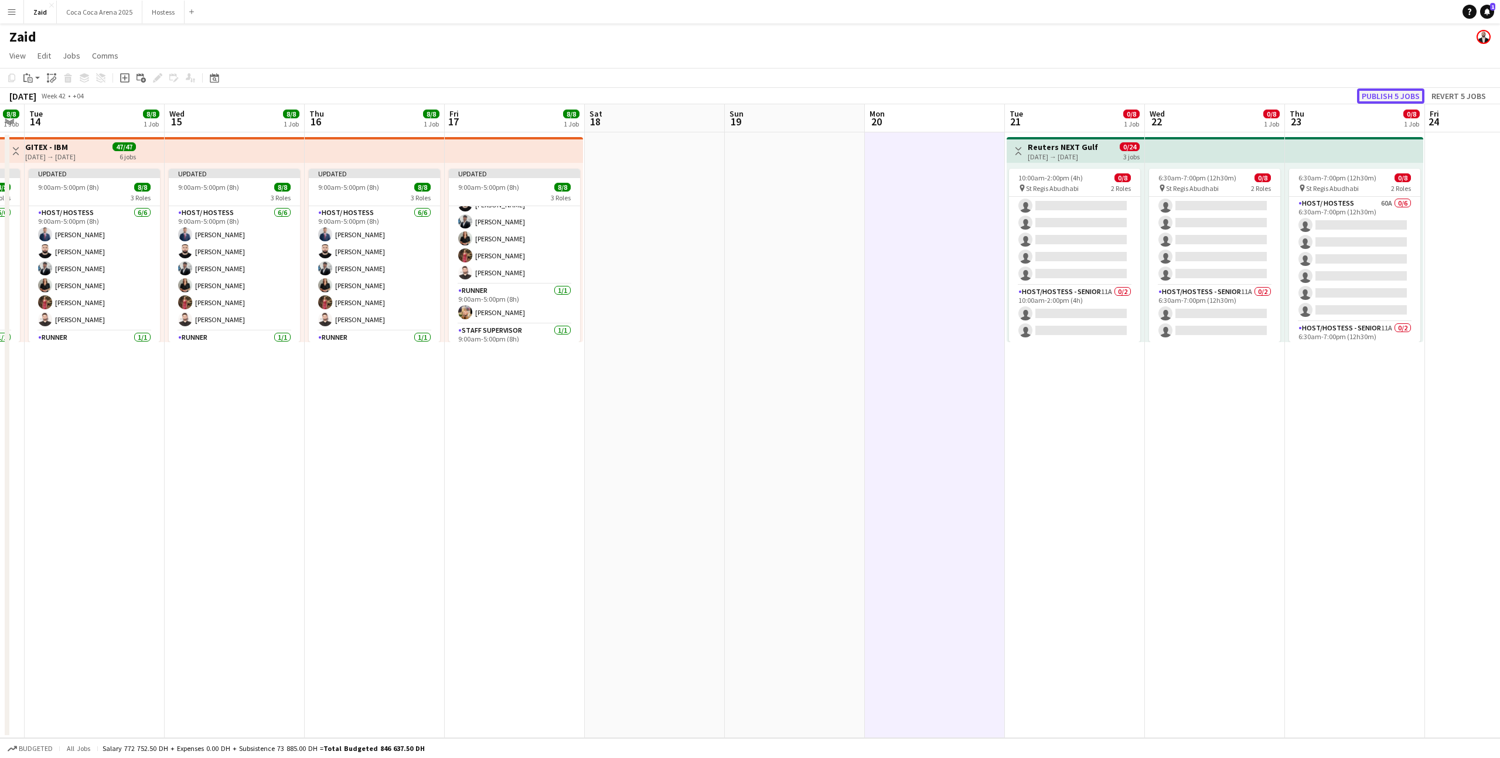
click at [1378, 93] on button "Publish 5 jobs" at bounding box center [1390, 95] width 67 height 15
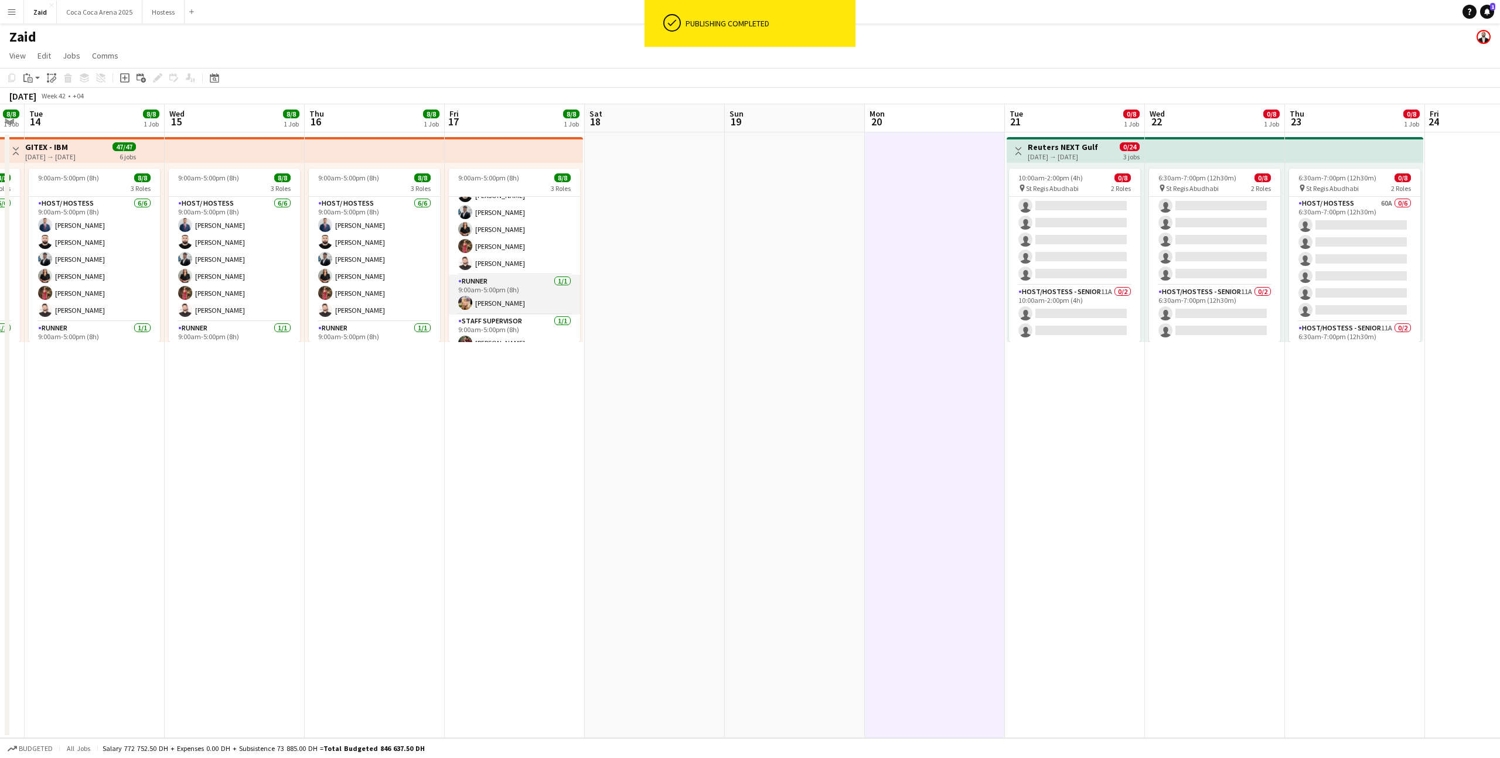
click at [534, 297] on app-card-role "Runner [DATE] 9:00am-5:00pm (8h) [PERSON_NAME]" at bounding box center [514, 295] width 131 height 40
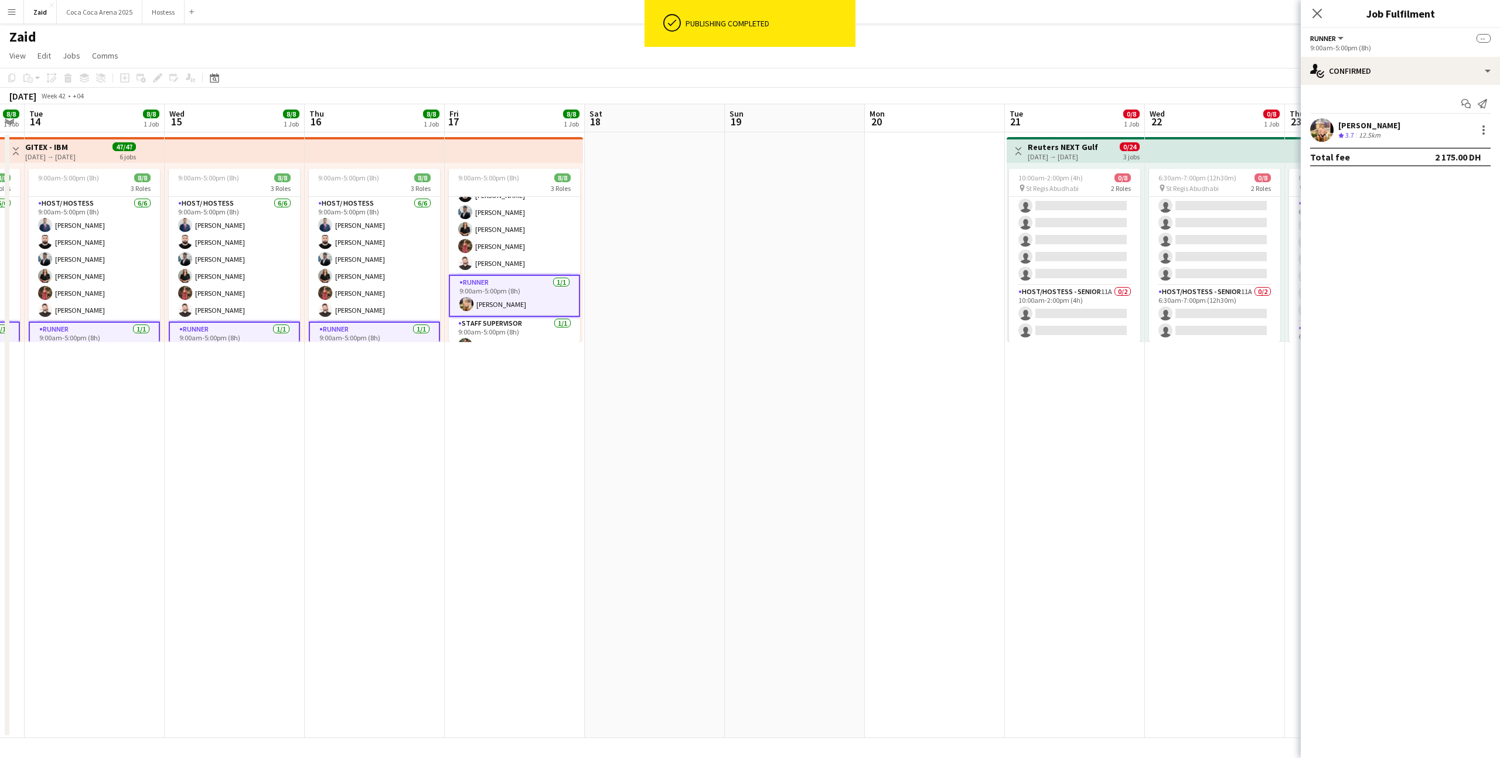
click at [1406, 141] on div "[PERSON_NAME] III Crew rating 3.7 12.5km" at bounding box center [1400, 129] width 199 height 23
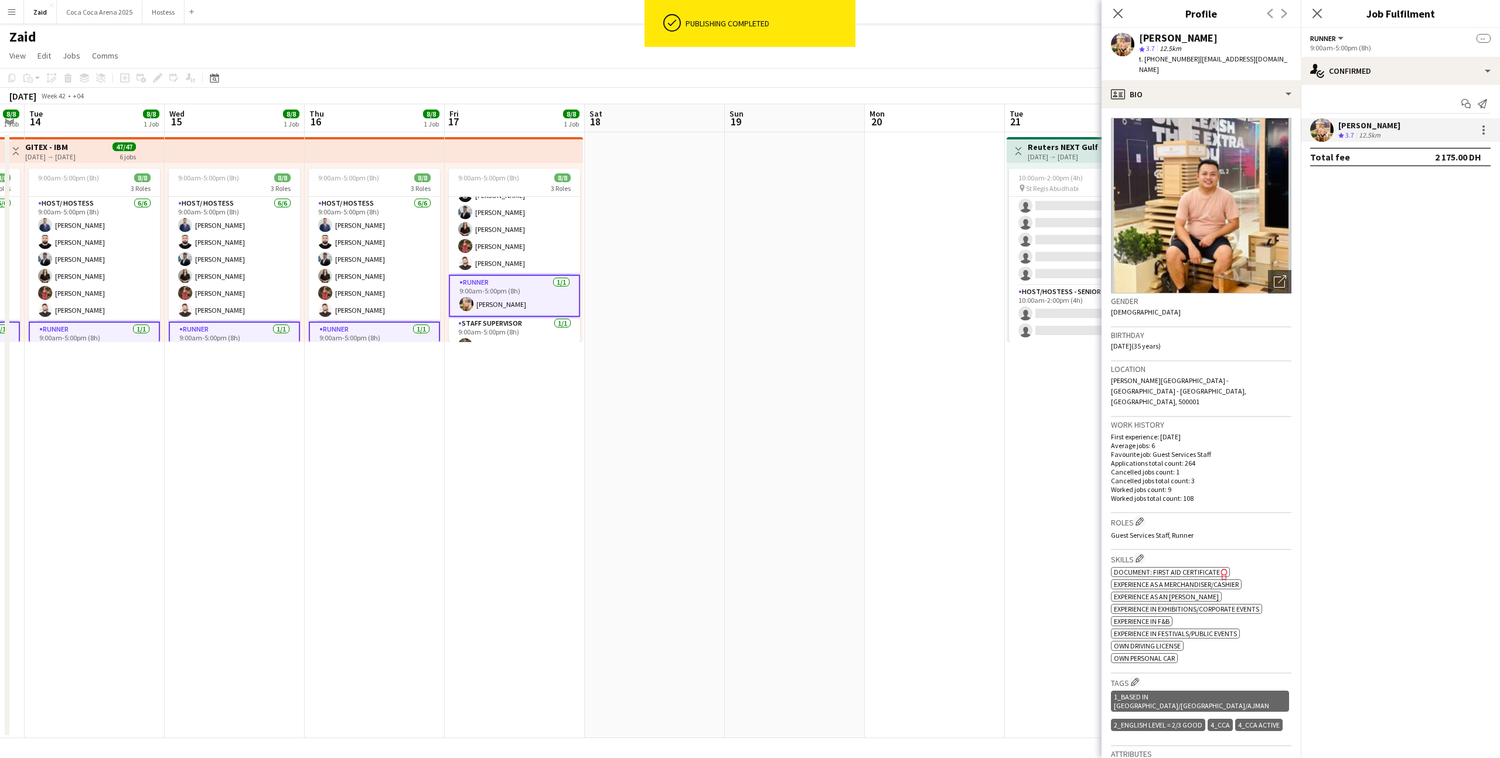
click at [889, 420] on app-date-cell at bounding box center [935, 435] width 140 height 606
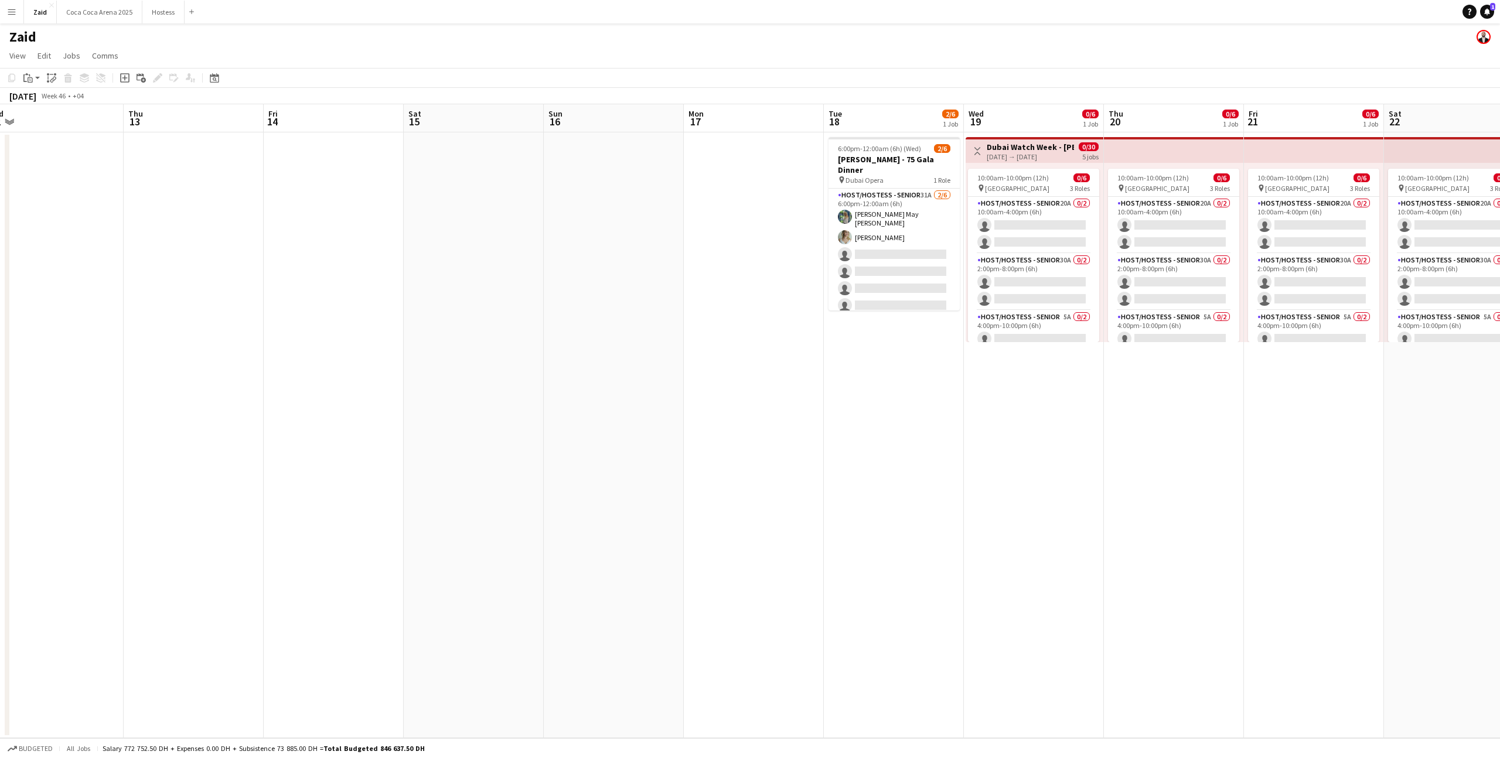
scroll to position [0, 290]
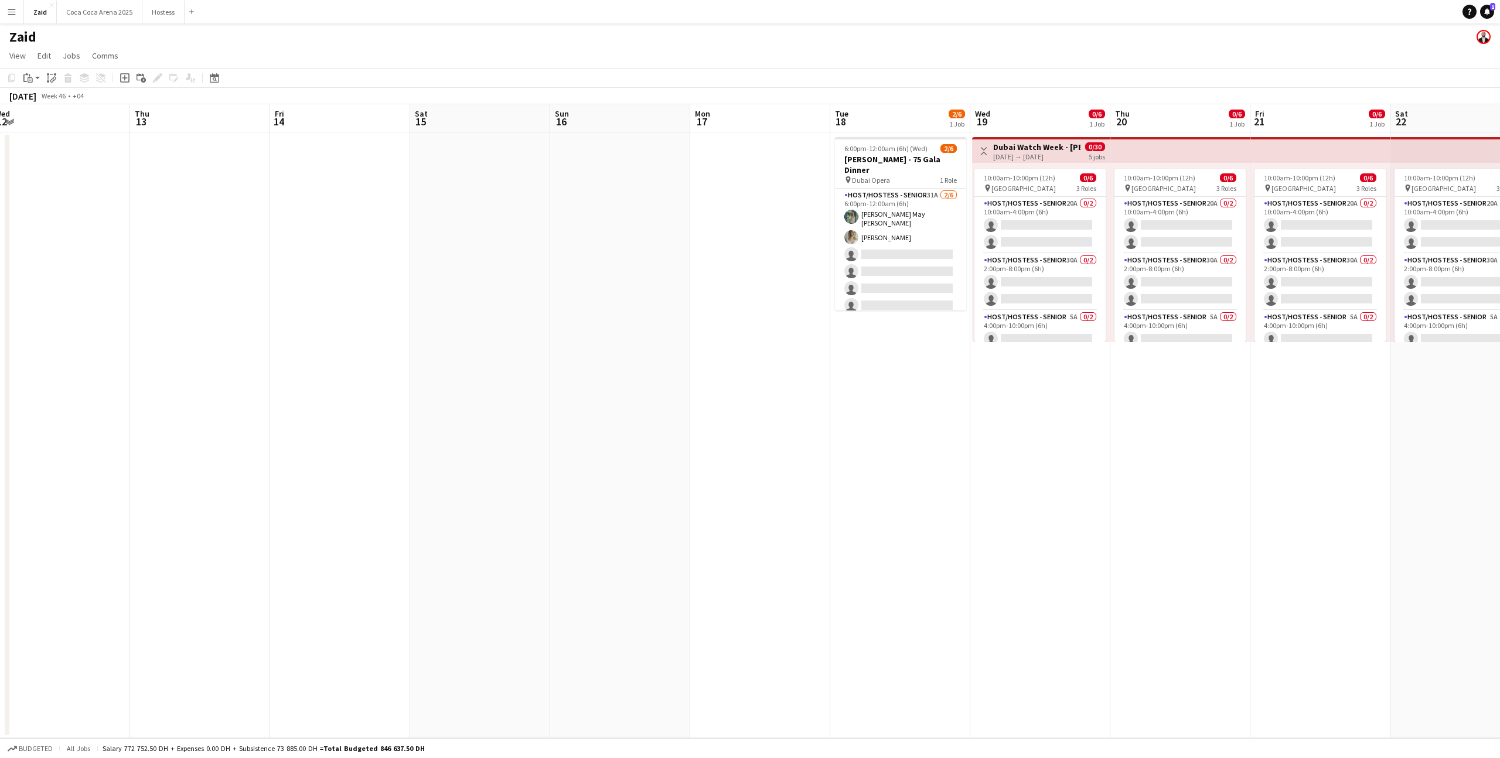
click at [367, 205] on app-date-cell at bounding box center [340, 435] width 140 height 606
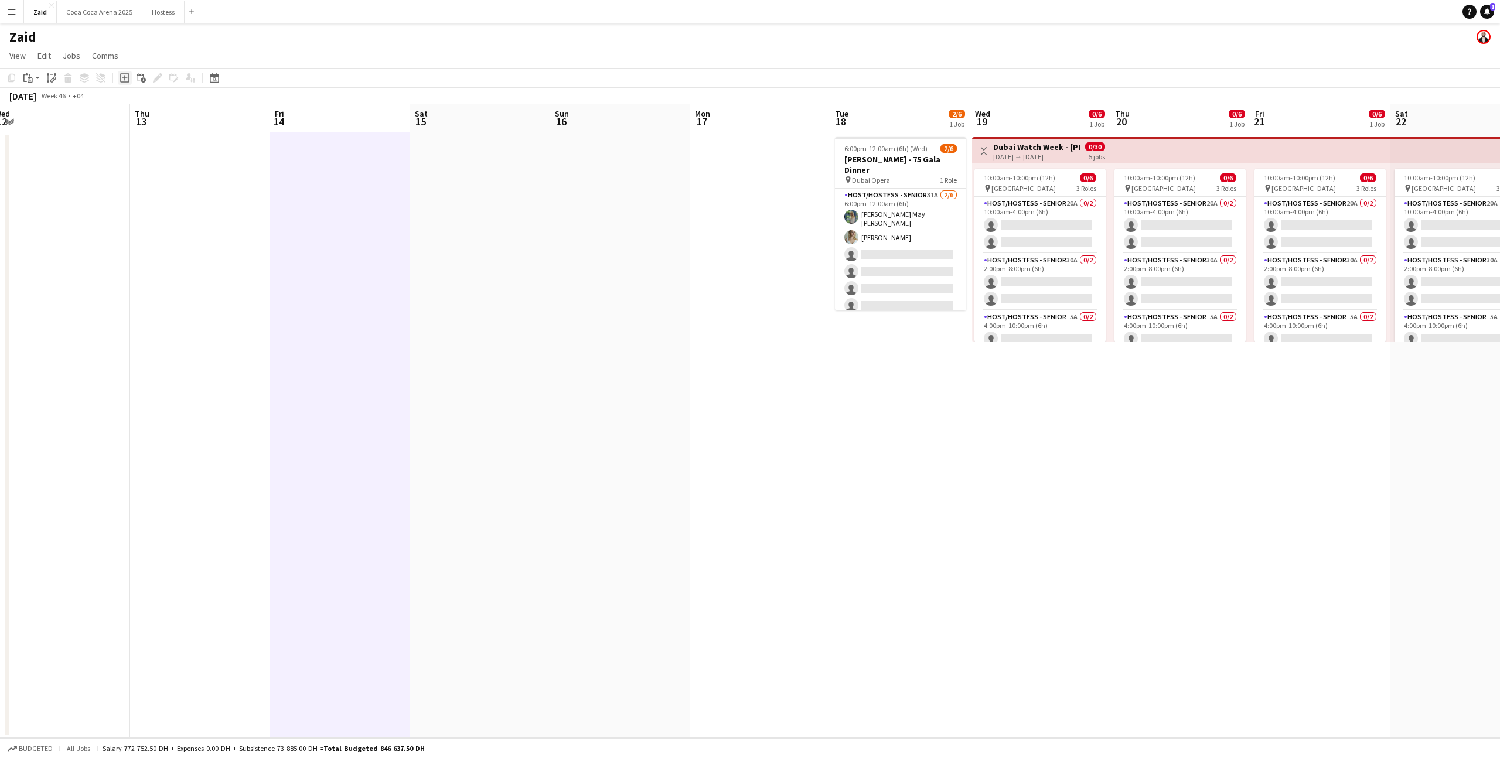
click at [122, 76] on icon "Add job" at bounding box center [124, 77] width 9 height 9
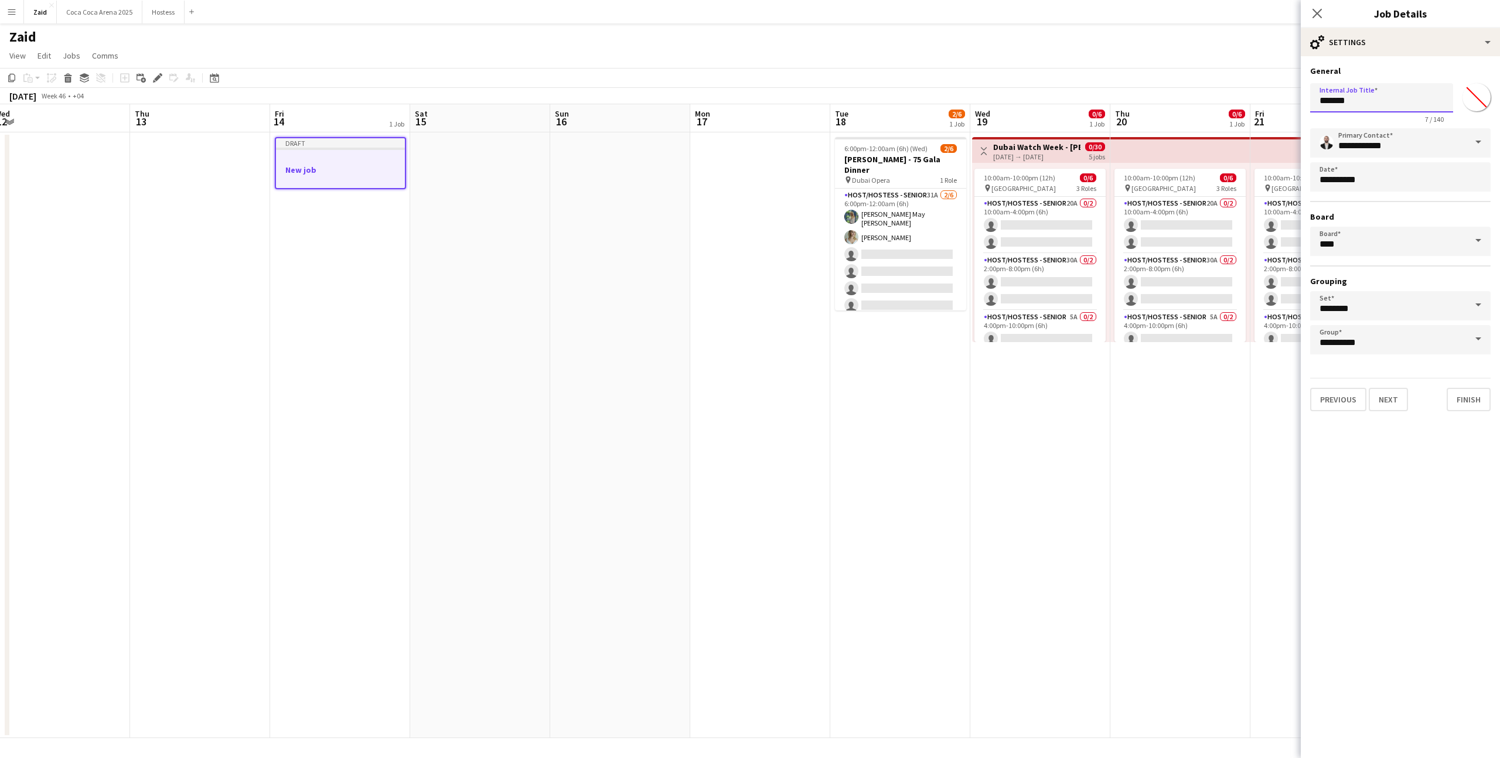
click at [1382, 98] on input "*******" at bounding box center [1381, 97] width 143 height 29
type input "**********"
click at [1395, 389] on button "Next" at bounding box center [1388, 399] width 39 height 23
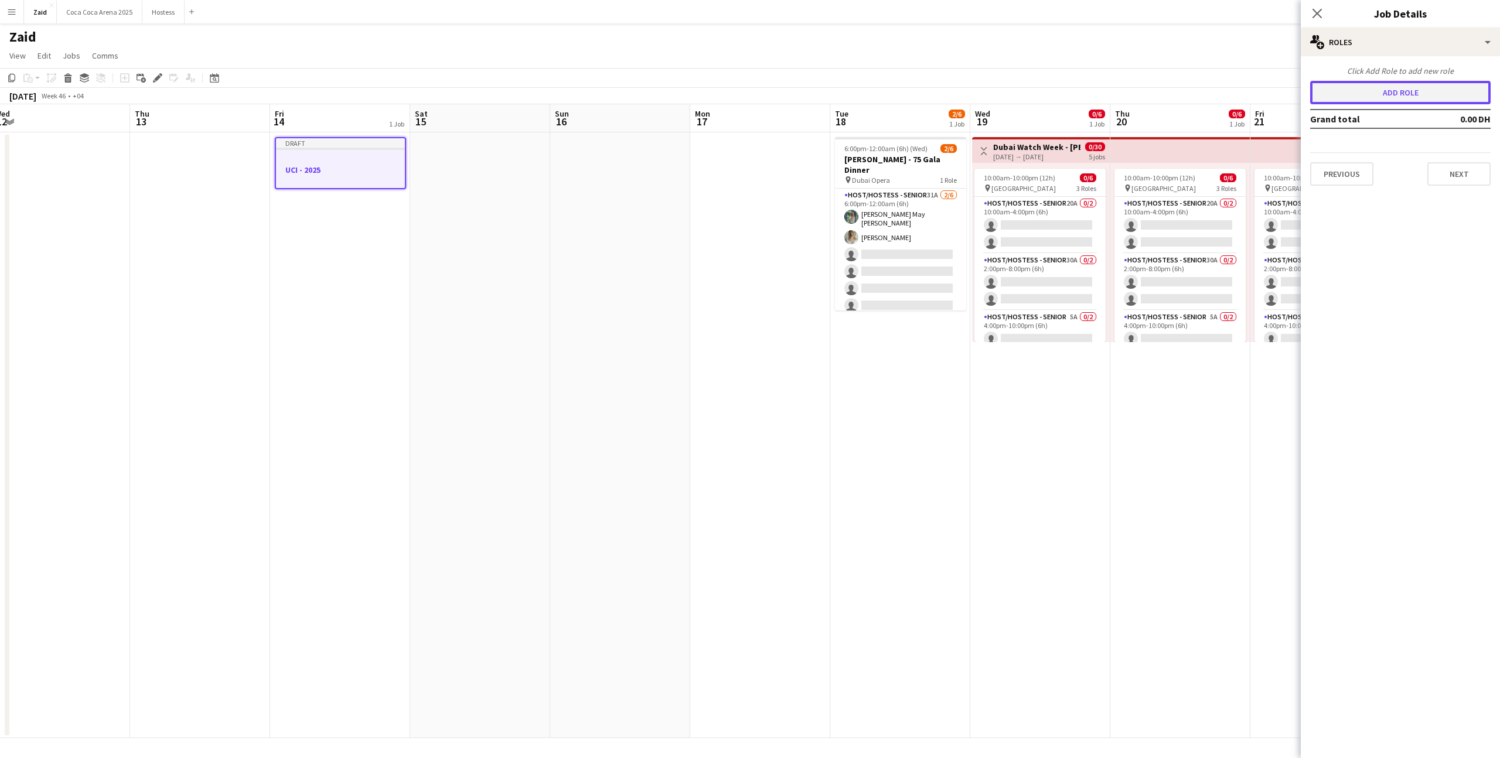
click at [1416, 98] on button "Add role" at bounding box center [1400, 92] width 181 height 23
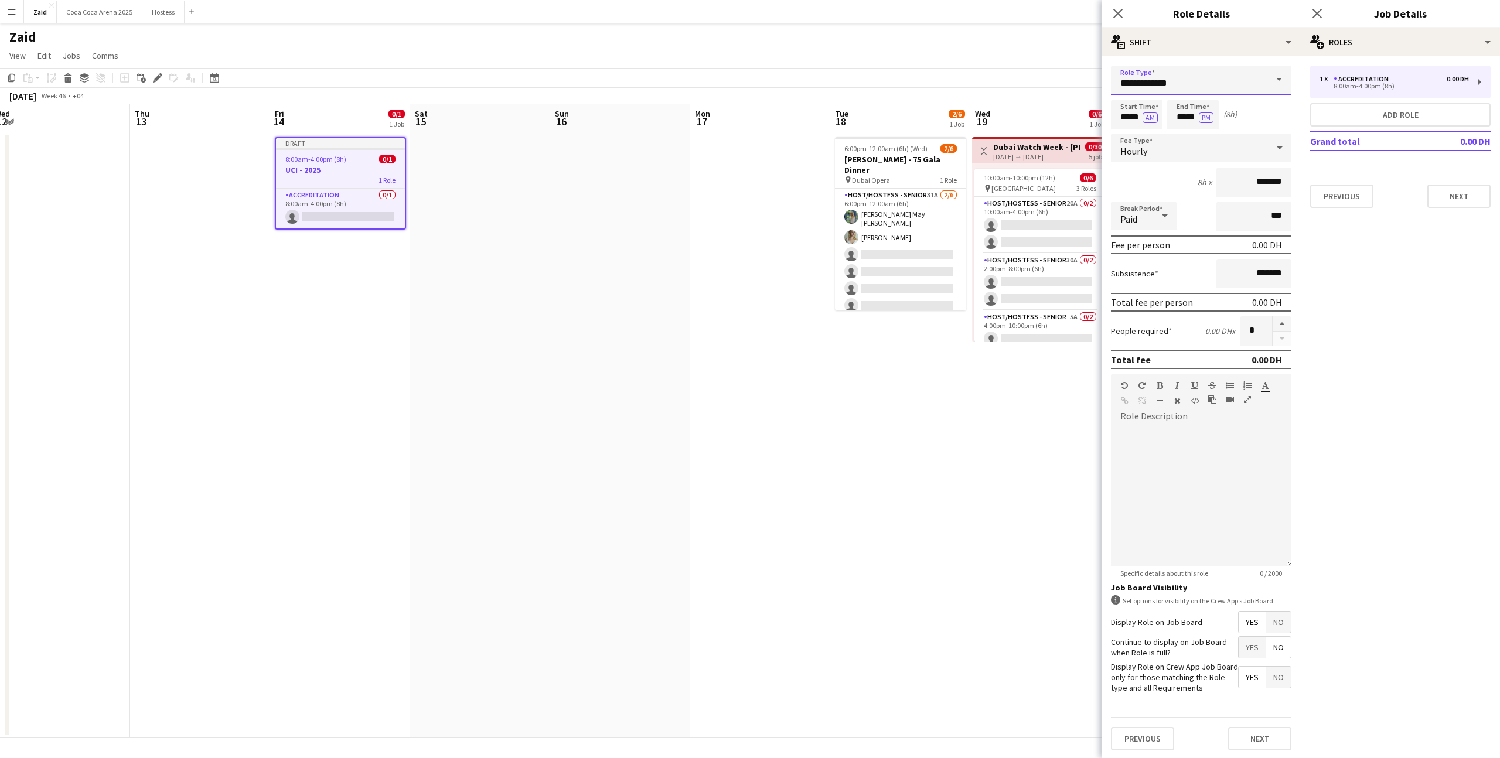
click at [1256, 90] on input "**********" at bounding box center [1201, 80] width 181 height 29
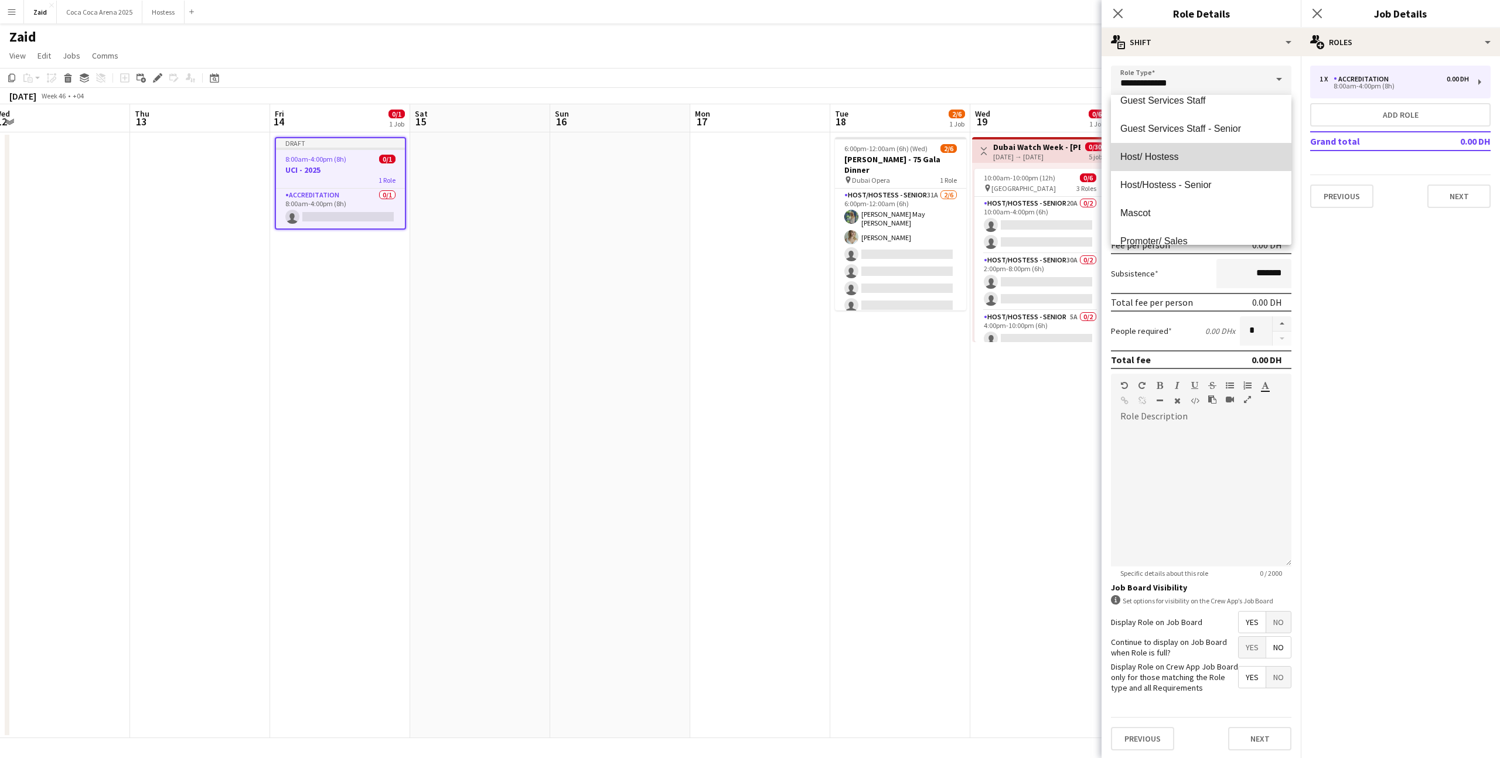
click at [1202, 166] on mat-option "Host/ Hostess" at bounding box center [1201, 157] width 181 height 28
type input "**********"
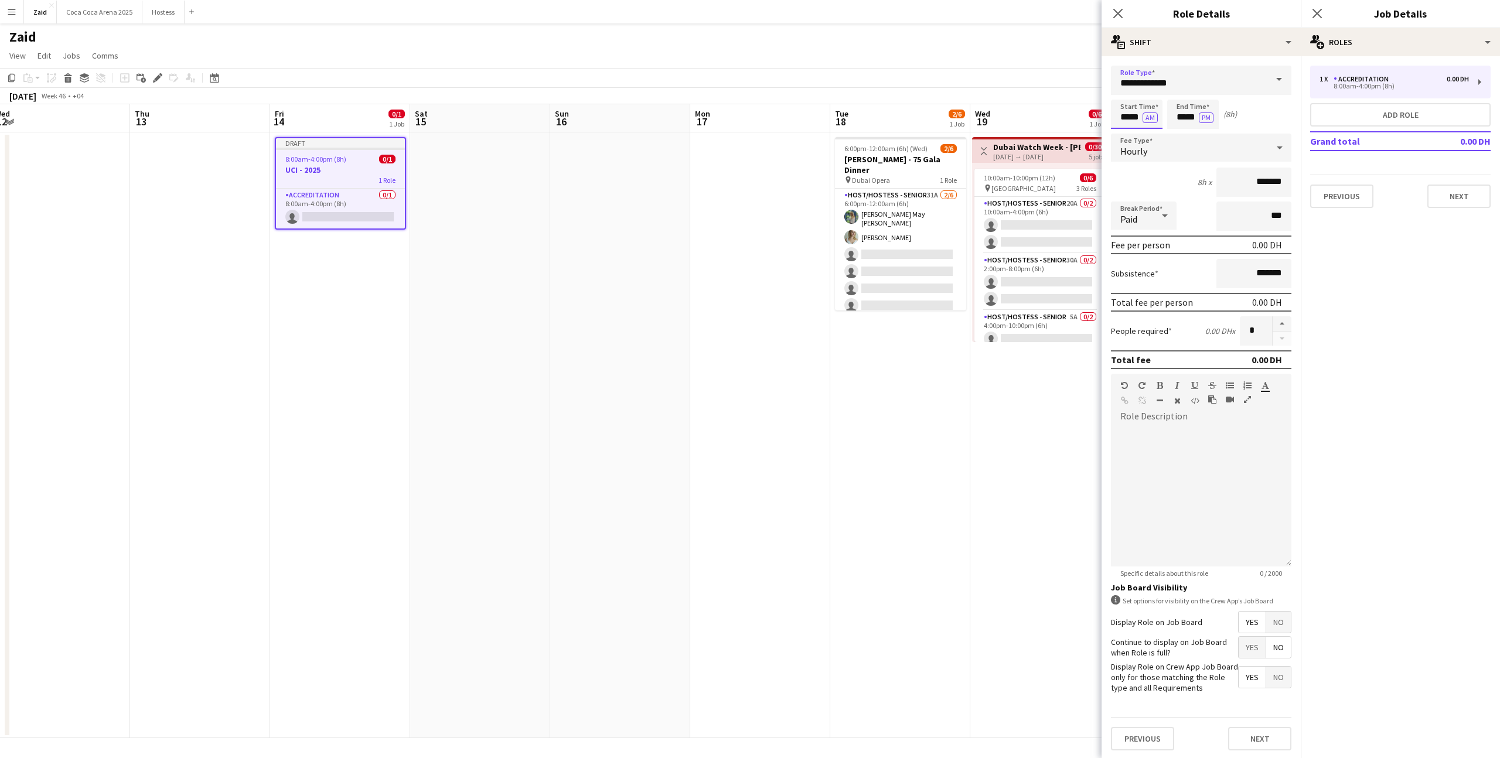
click at [1129, 127] on input "*****" at bounding box center [1137, 114] width 52 height 29
click at [1129, 93] on div at bounding box center [1124, 94] width 23 height 12
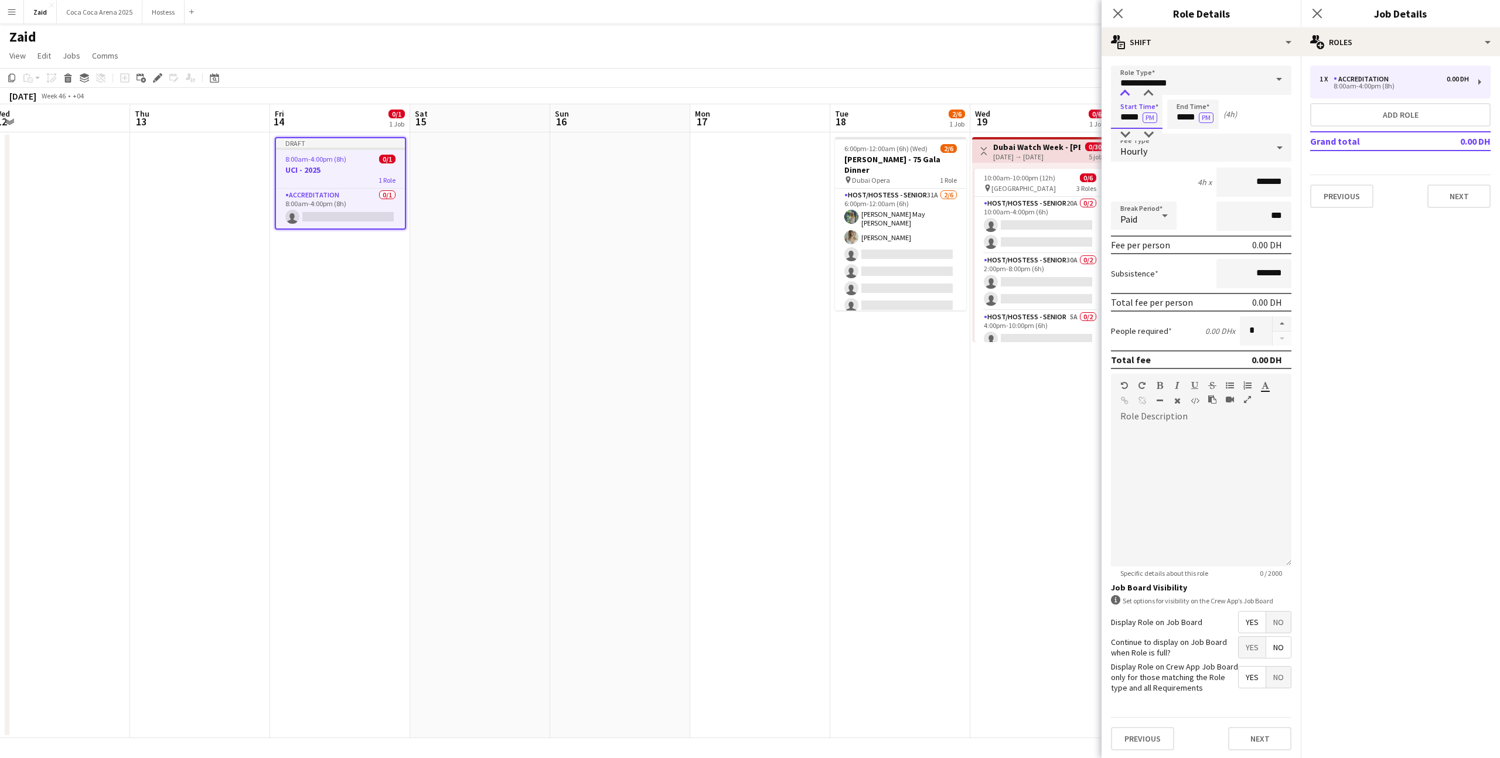
click at [1126, 94] on div at bounding box center [1124, 94] width 23 height 12
click at [1145, 94] on div at bounding box center [1148, 94] width 23 height 12
type input "*****"
click at [1145, 94] on div at bounding box center [1148, 94] width 23 height 12
click at [1188, 122] on input "*****" at bounding box center [1193, 114] width 52 height 29
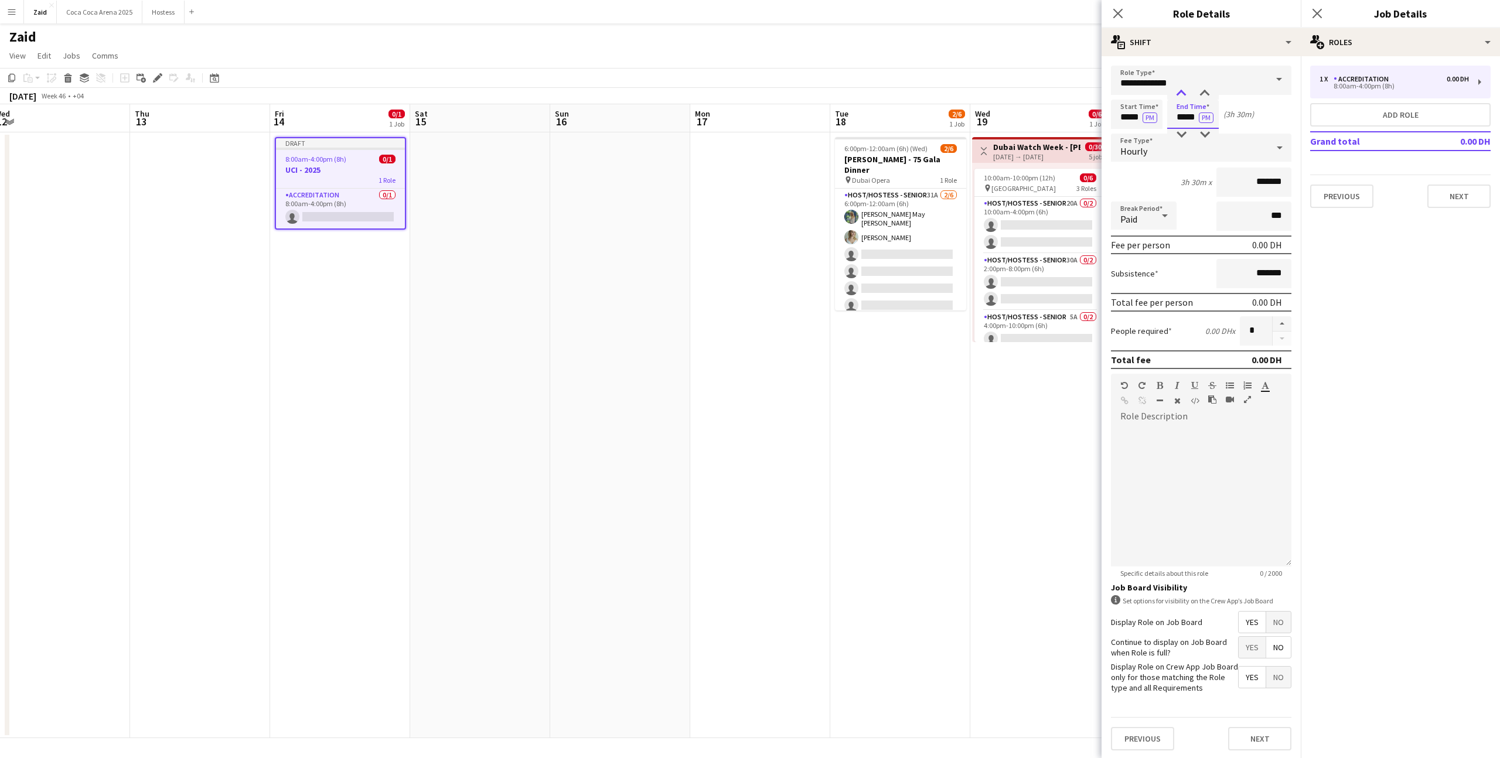
click at [1180, 96] on div at bounding box center [1181, 94] width 23 height 12
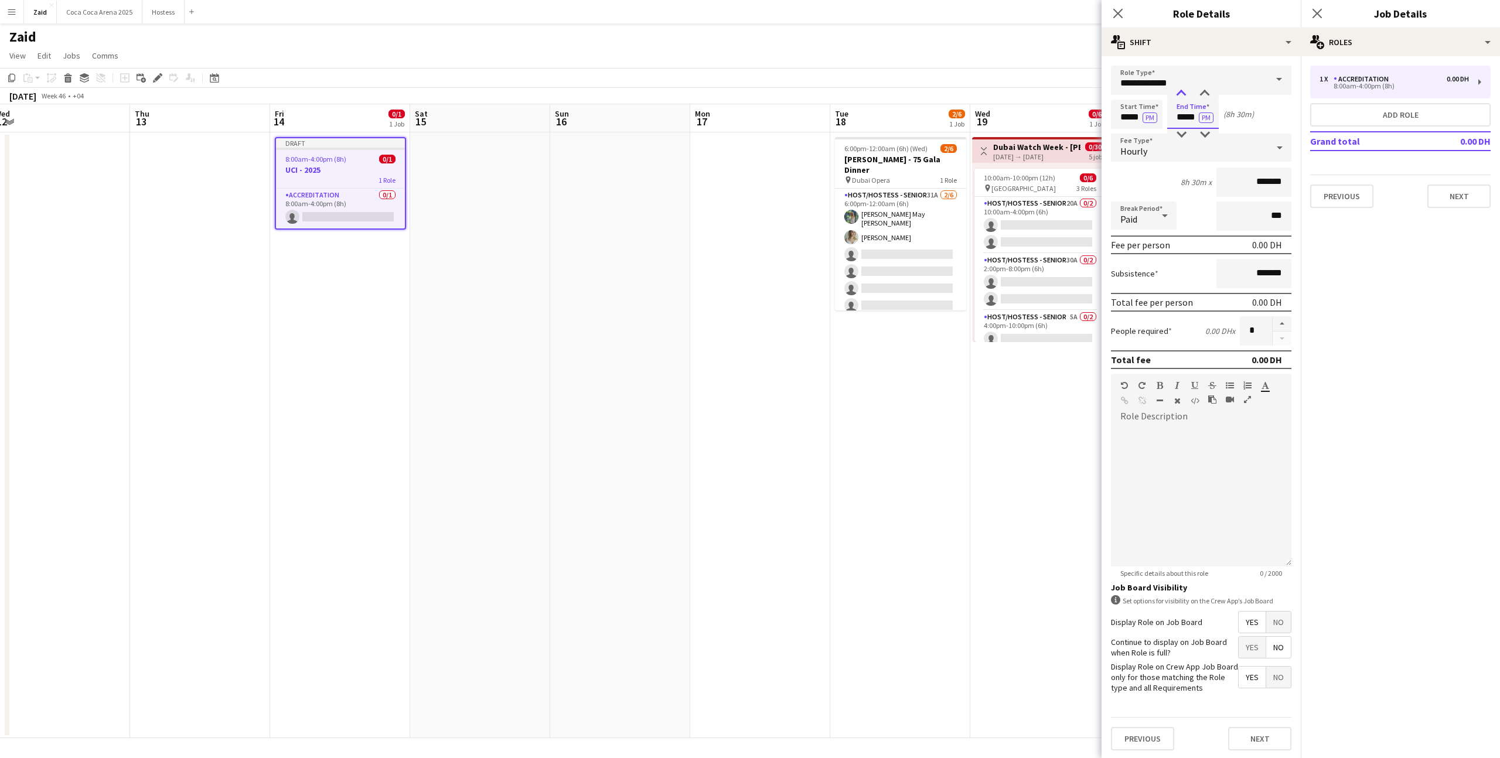
click at [1180, 96] on div at bounding box center [1181, 94] width 23 height 12
click at [1180, 139] on div at bounding box center [1181, 135] width 23 height 12
click at [1206, 90] on div at bounding box center [1204, 94] width 23 height 12
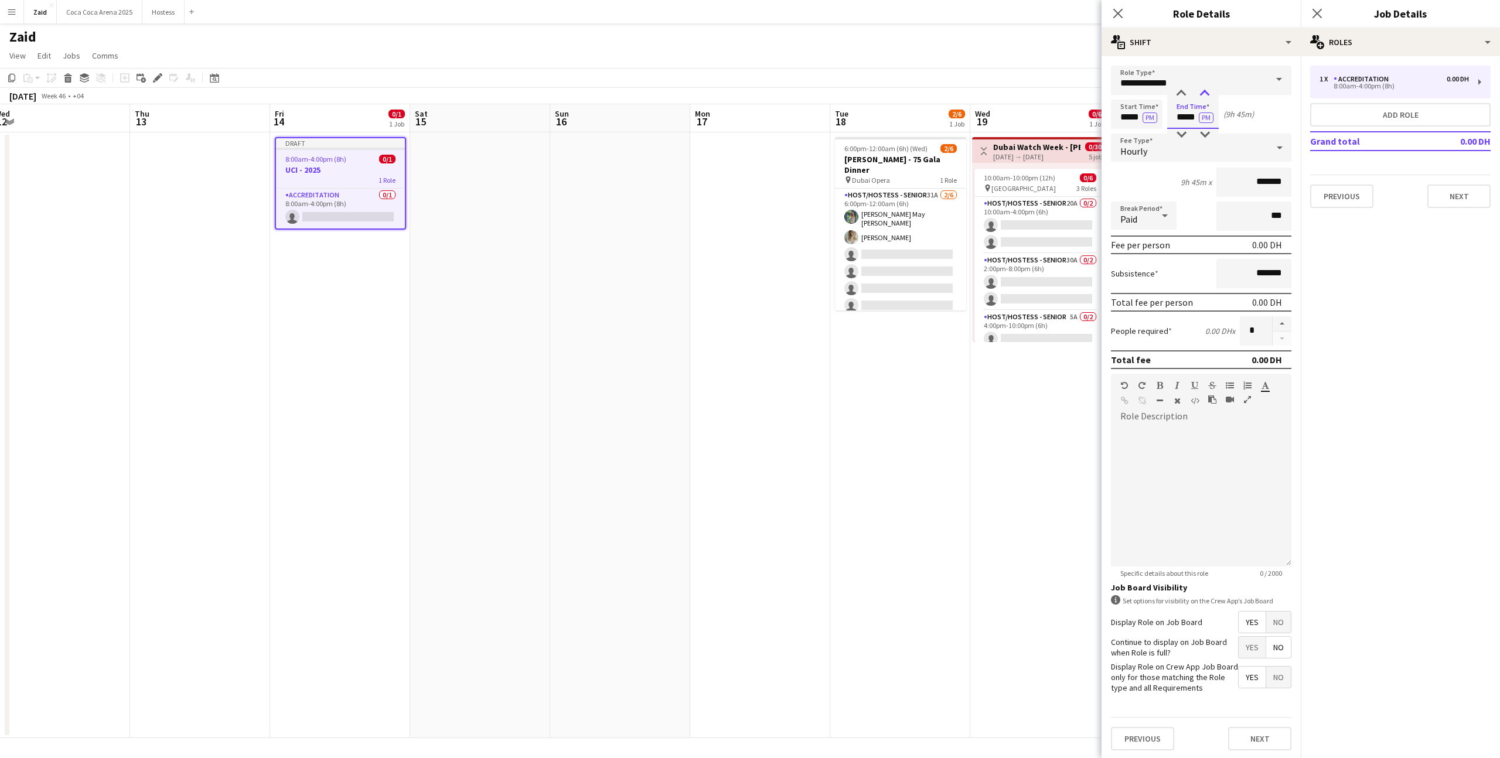
type input "*****"
click at [1206, 90] on div at bounding box center [1204, 94] width 23 height 12
click at [1241, 181] on input "*******" at bounding box center [1254, 182] width 75 height 29
type input "********"
click at [1244, 278] on input "*******" at bounding box center [1254, 273] width 75 height 29
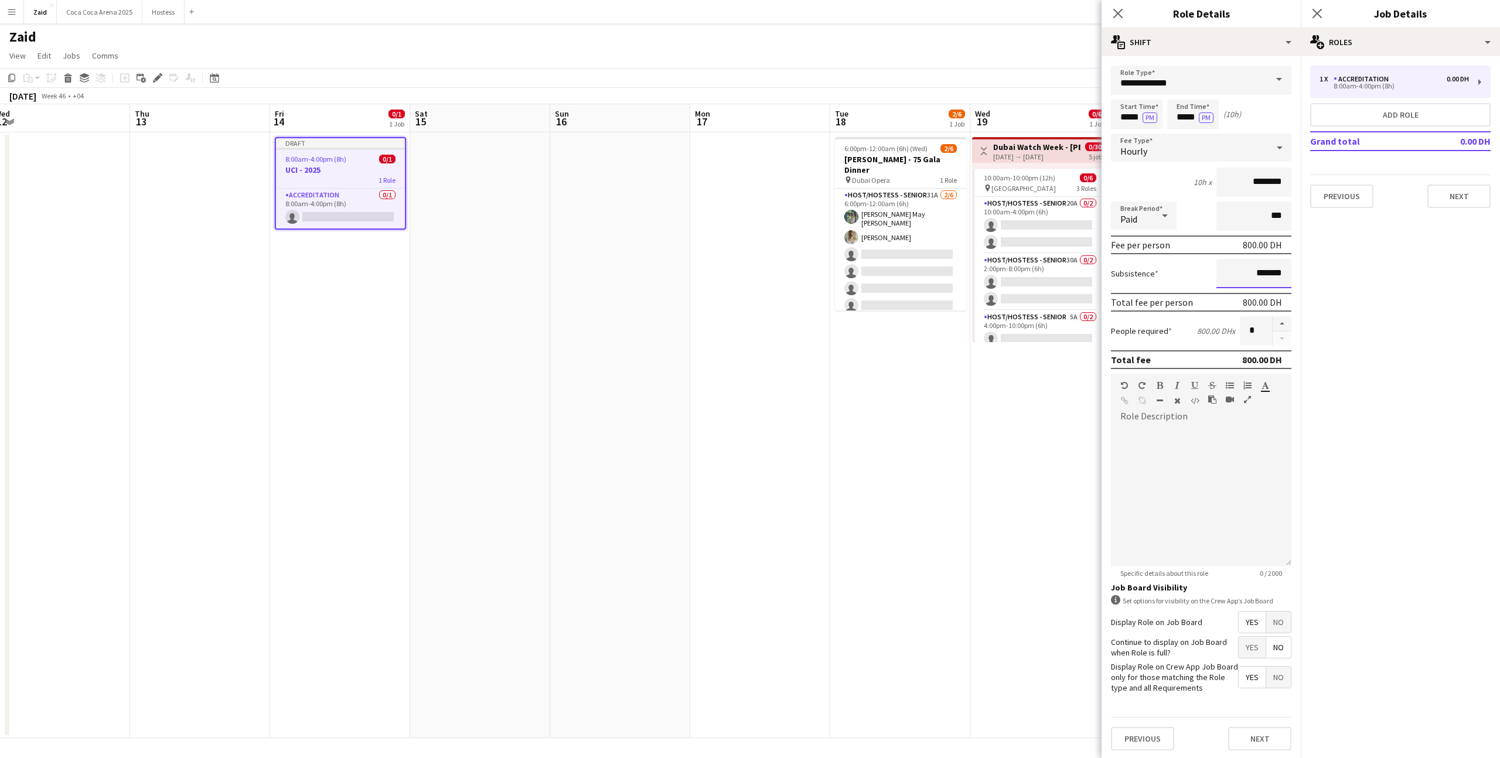
click at [1244, 278] on input "*******" at bounding box center [1254, 273] width 75 height 29
